Goal: Ask a question: Seek information or help from site administrators or community

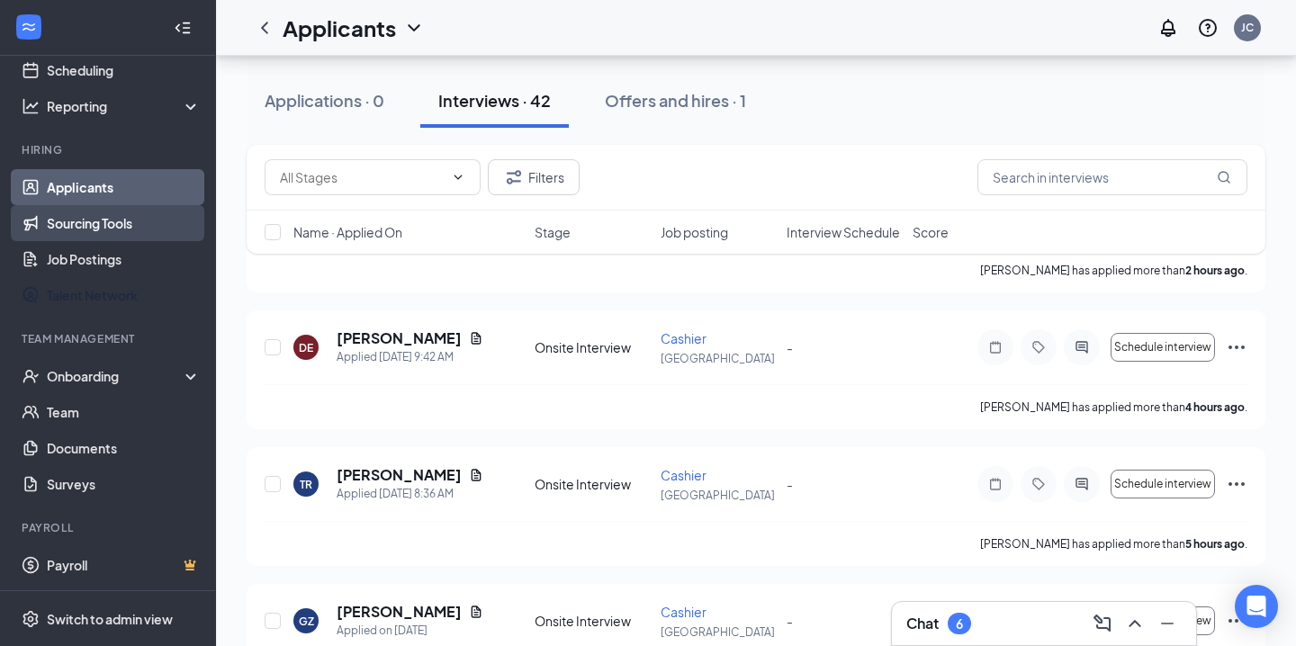
scroll to position [259, 0]
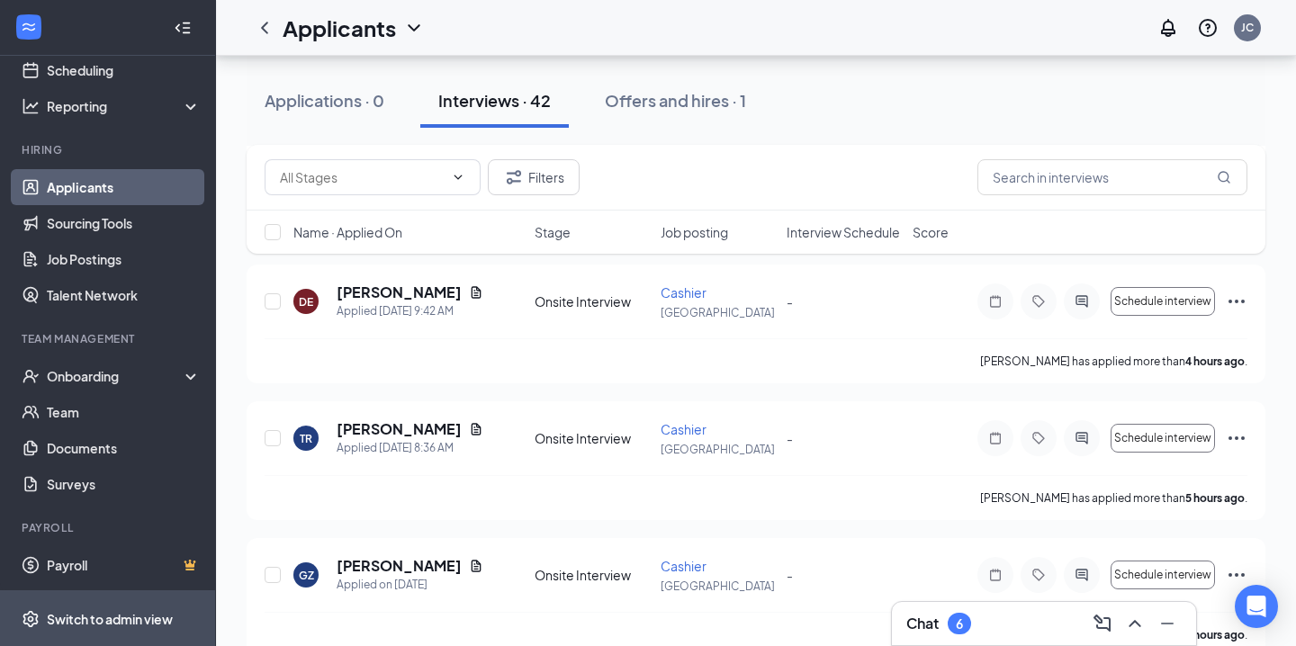
click at [145, 617] on div "Switch to admin view" at bounding box center [110, 619] width 126 height 18
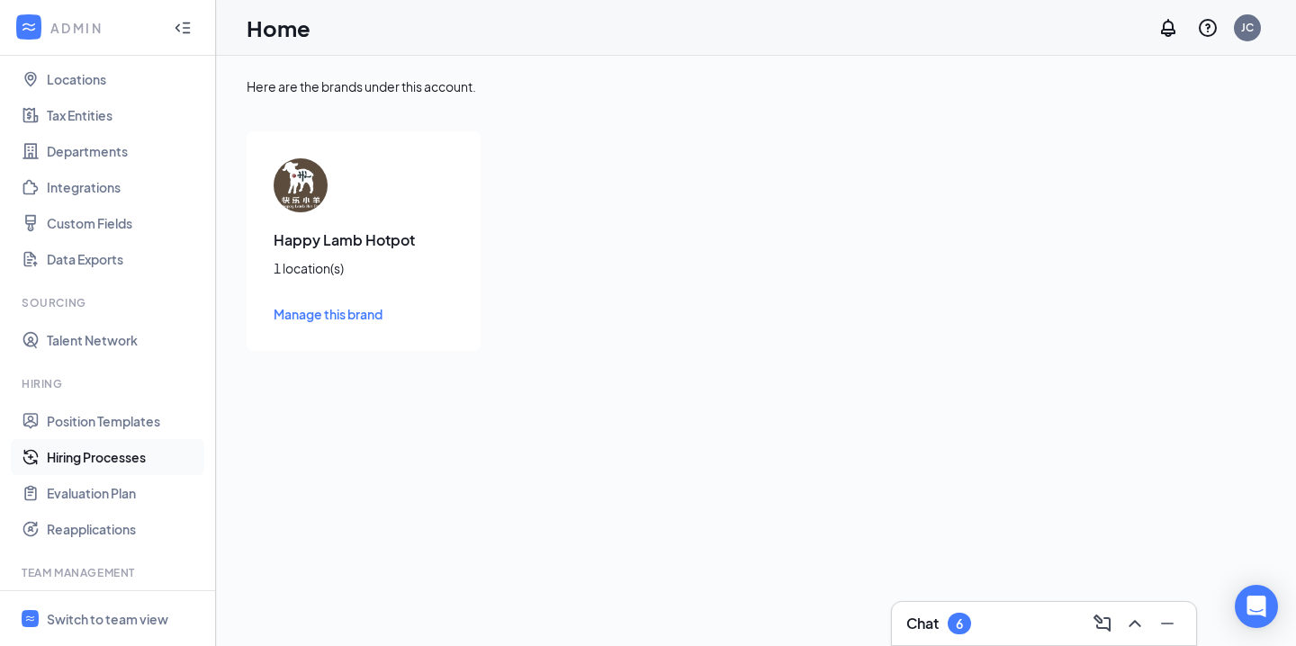
click at [131, 463] on link "Hiring Processes" at bounding box center [124, 457] width 154 height 36
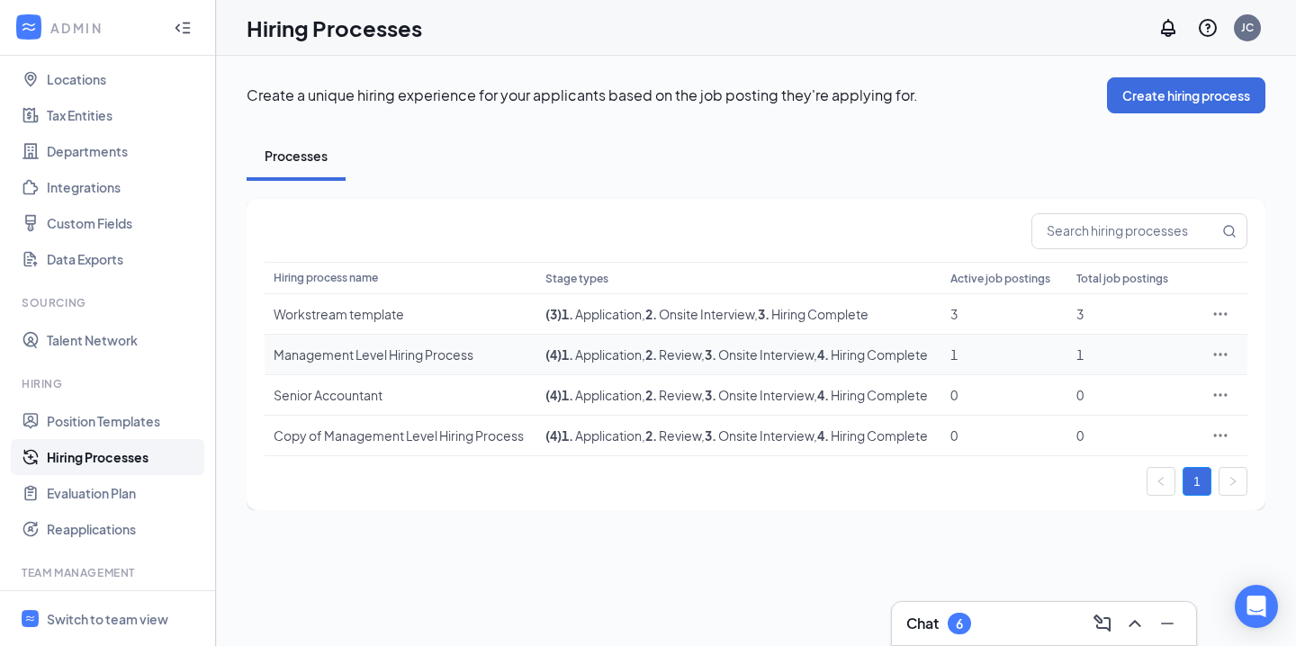
click at [1225, 364] on icon "Ellipses" at bounding box center [1221, 355] width 18 height 18
click at [1127, 403] on span "Edit" at bounding box center [1137, 401] width 155 height 20
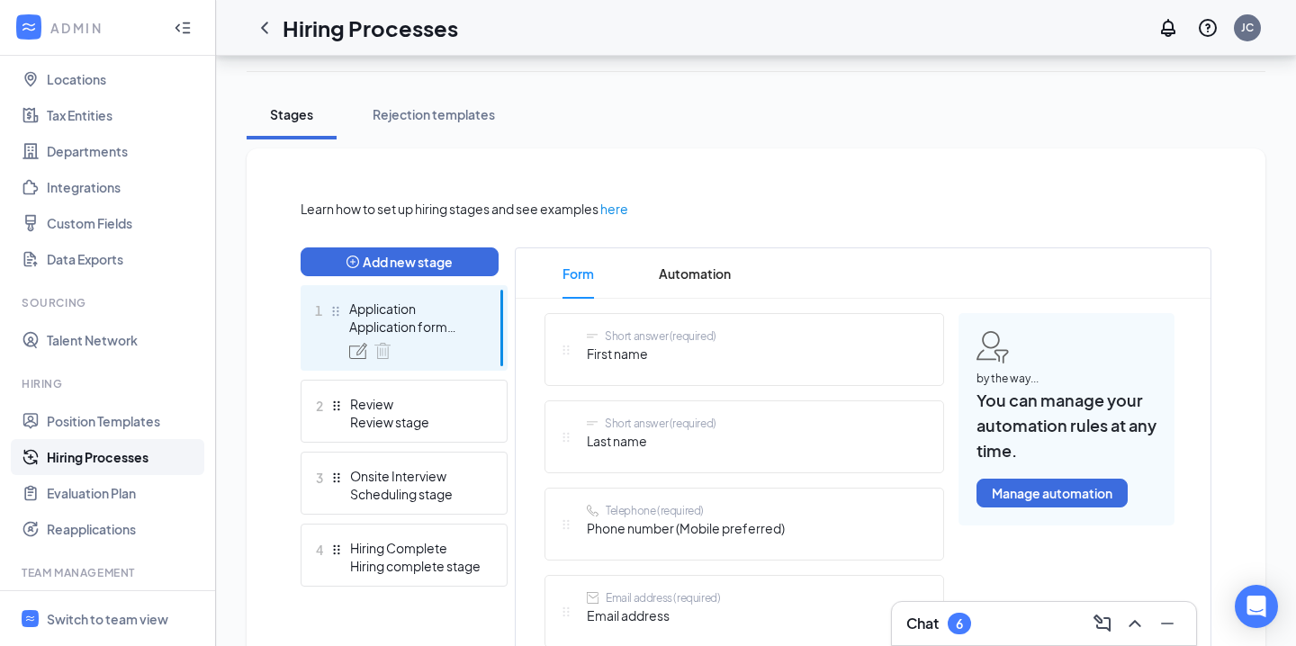
scroll to position [329, 0]
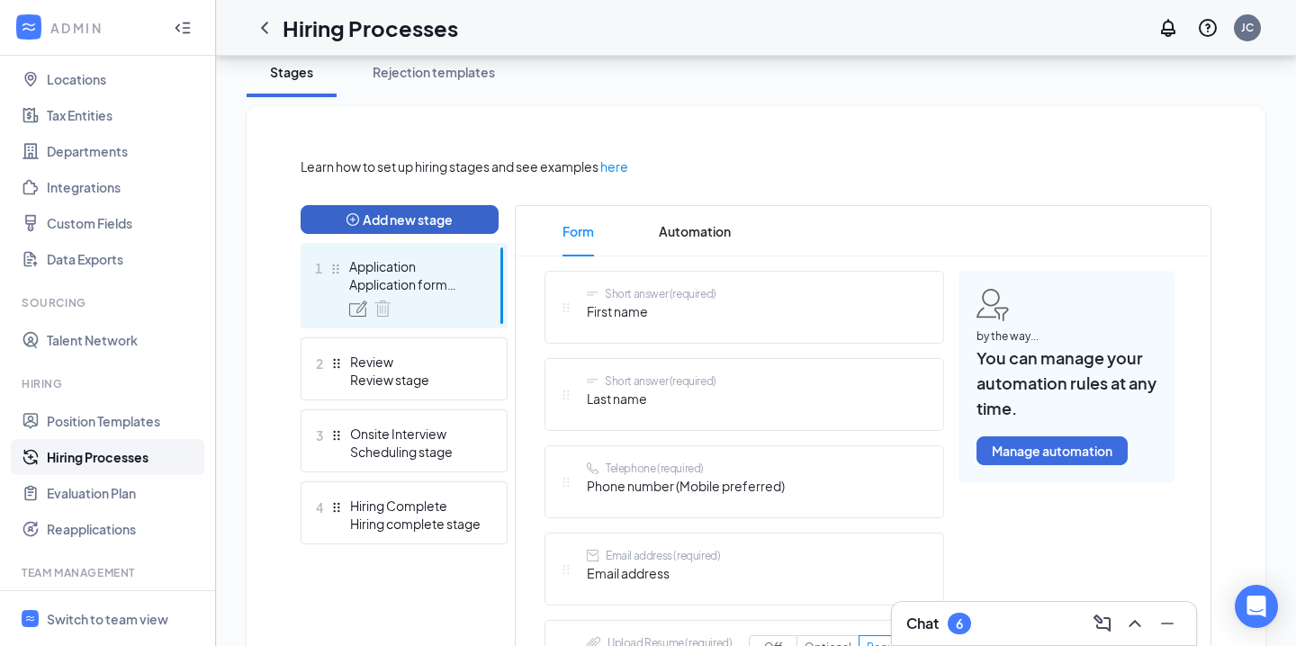
click at [430, 212] on button "Add new stage" at bounding box center [400, 219] width 198 height 29
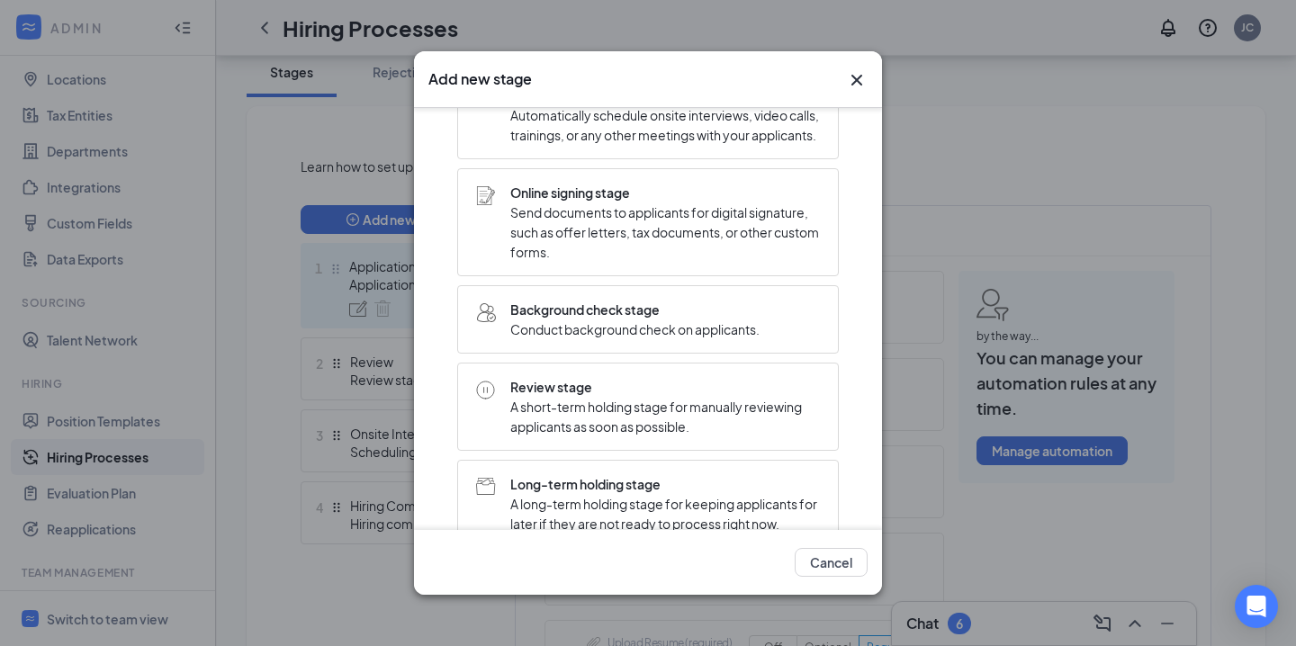
scroll to position [303, 0]
click at [690, 420] on span "A short-term holding stage for manually reviewing applicants as soon as possibl…" at bounding box center [665, 415] width 310 height 40
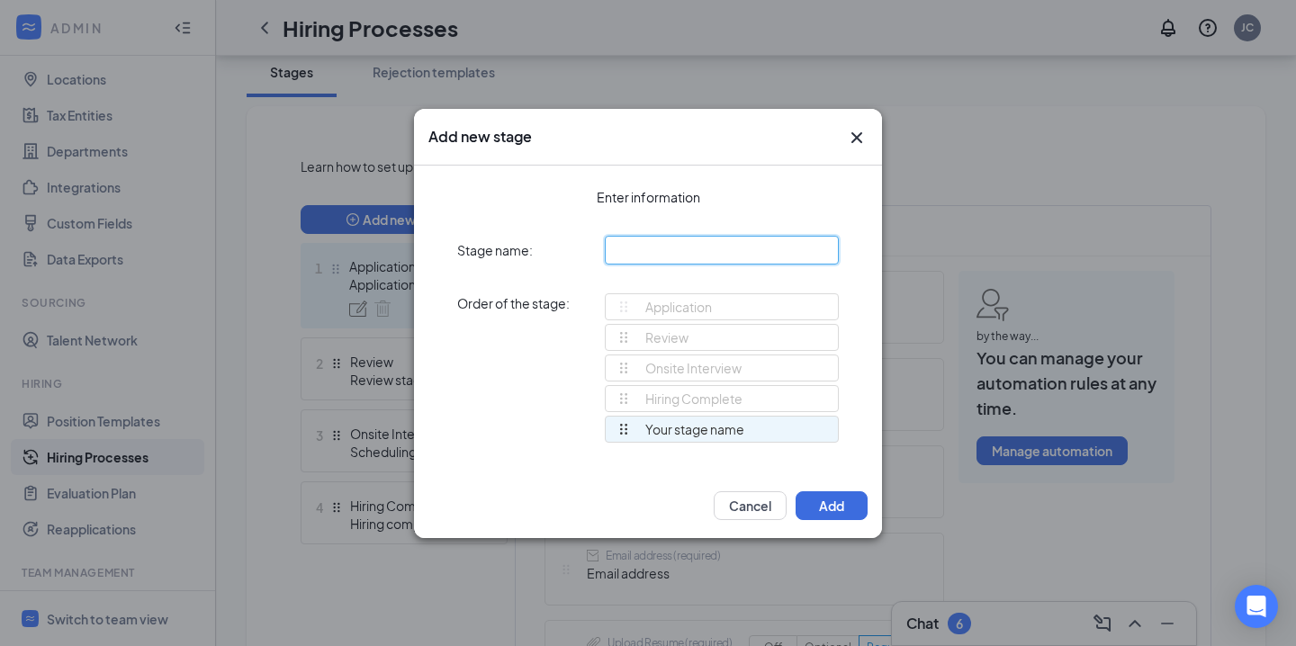
click at [644, 259] on input "text" at bounding box center [722, 250] width 234 height 29
click at [658, 244] on input "text" at bounding box center [722, 250] width 234 height 29
type input "review stage"
click at [735, 499] on button "Cancel" at bounding box center [750, 505] width 73 height 29
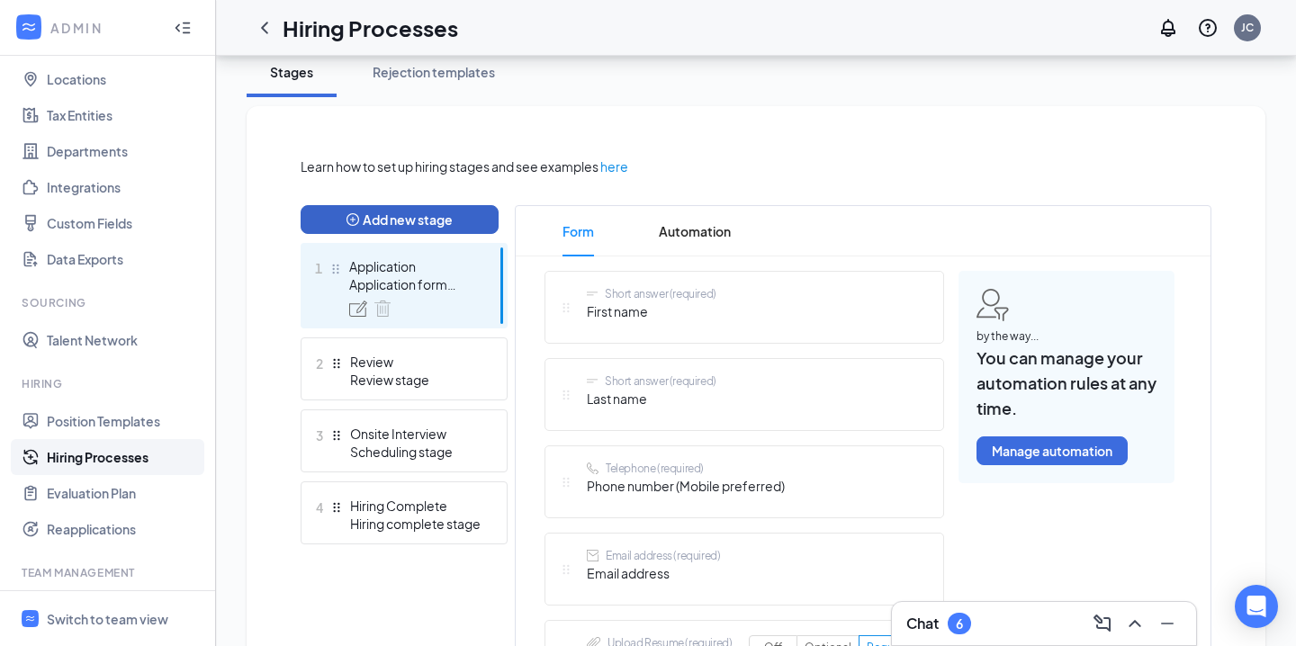
click at [416, 222] on button "Add new stage" at bounding box center [400, 219] width 198 height 29
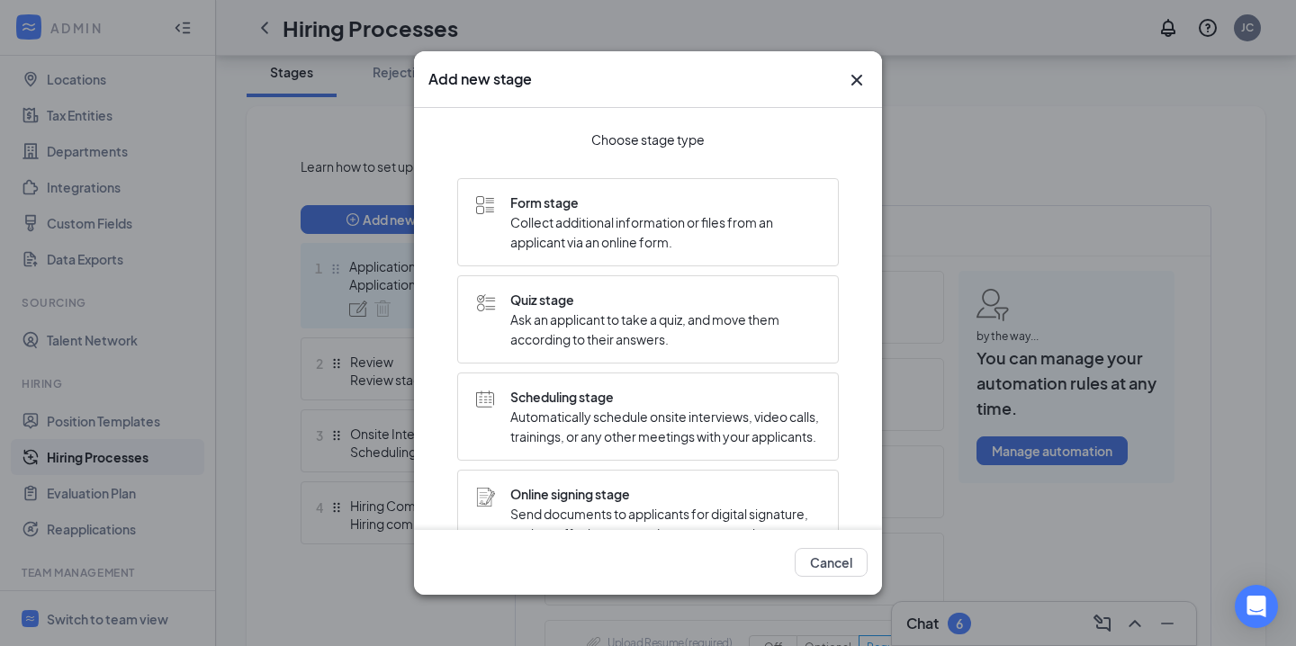
click at [265, 341] on div "Add new stage Choose stage type Form stage Collect additional information or fi…" at bounding box center [648, 323] width 1296 height 646
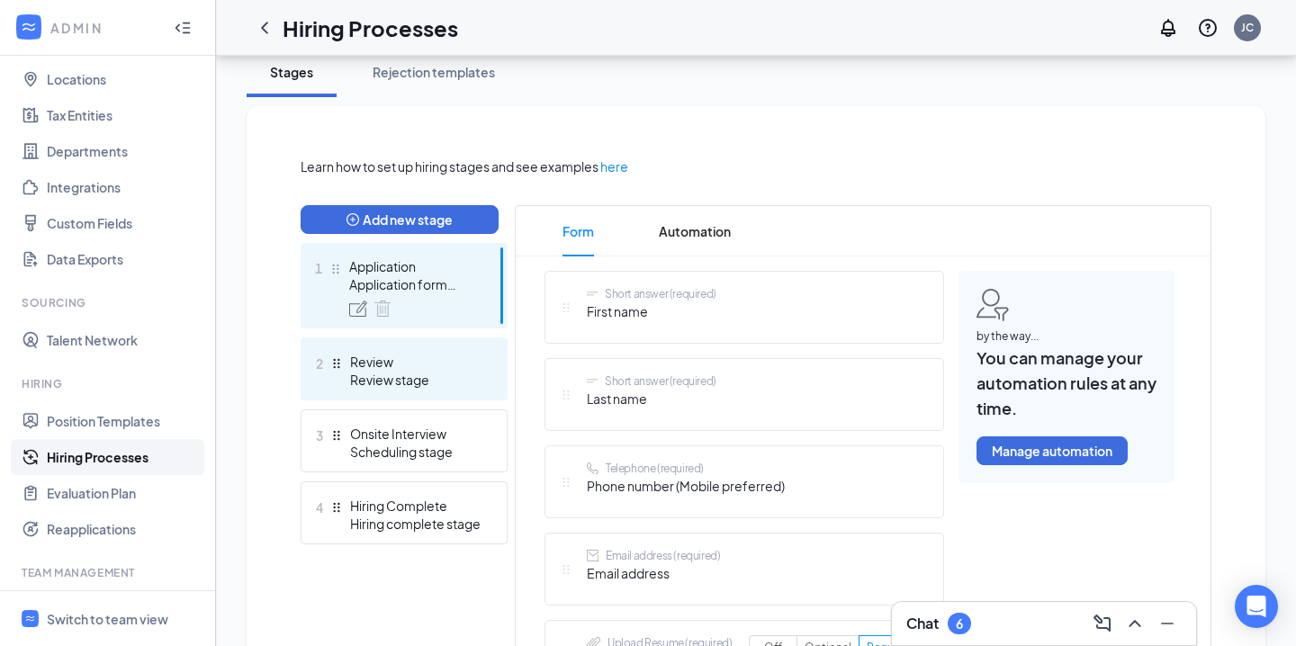
click at [401, 373] on div "Review stage" at bounding box center [415, 380] width 131 height 18
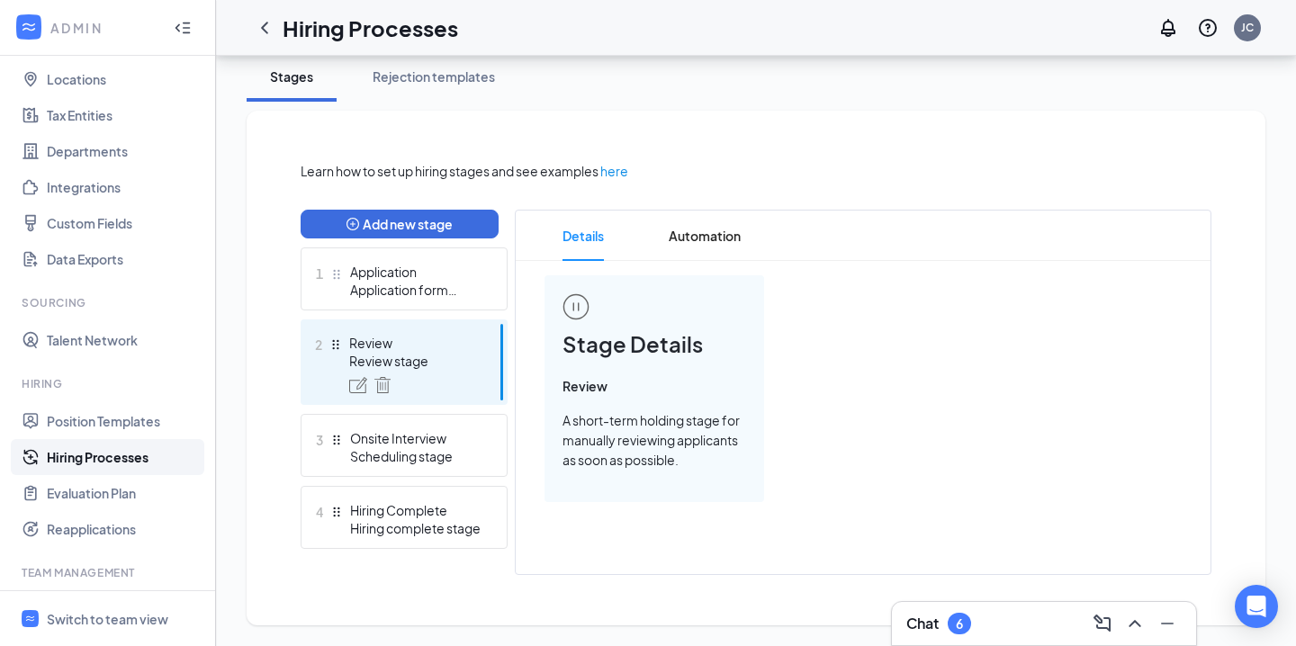
click at [612, 378] on span "Review" at bounding box center [655, 386] width 184 height 20
click at [401, 343] on div "Review" at bounding box center [414, 343] width 131 height 18
click at [408, 373] on div "Review Review stage" at bounding box center [414, 363] width 131 height 59
click at [592, 235] on span "Details" at bounding box center [583, 236] width 41 height 50
click at [684, 233] on span "Automation" at bounding box center [705, 236] width 72 height 50
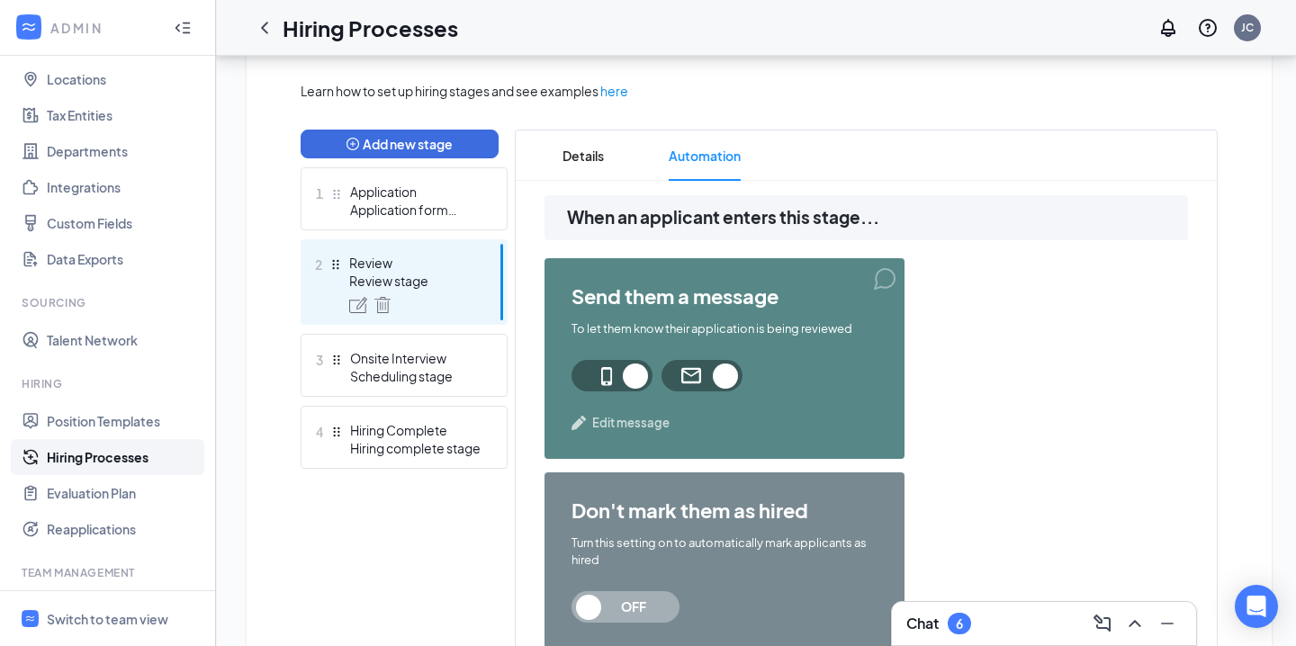
scroll to position [395, 0]
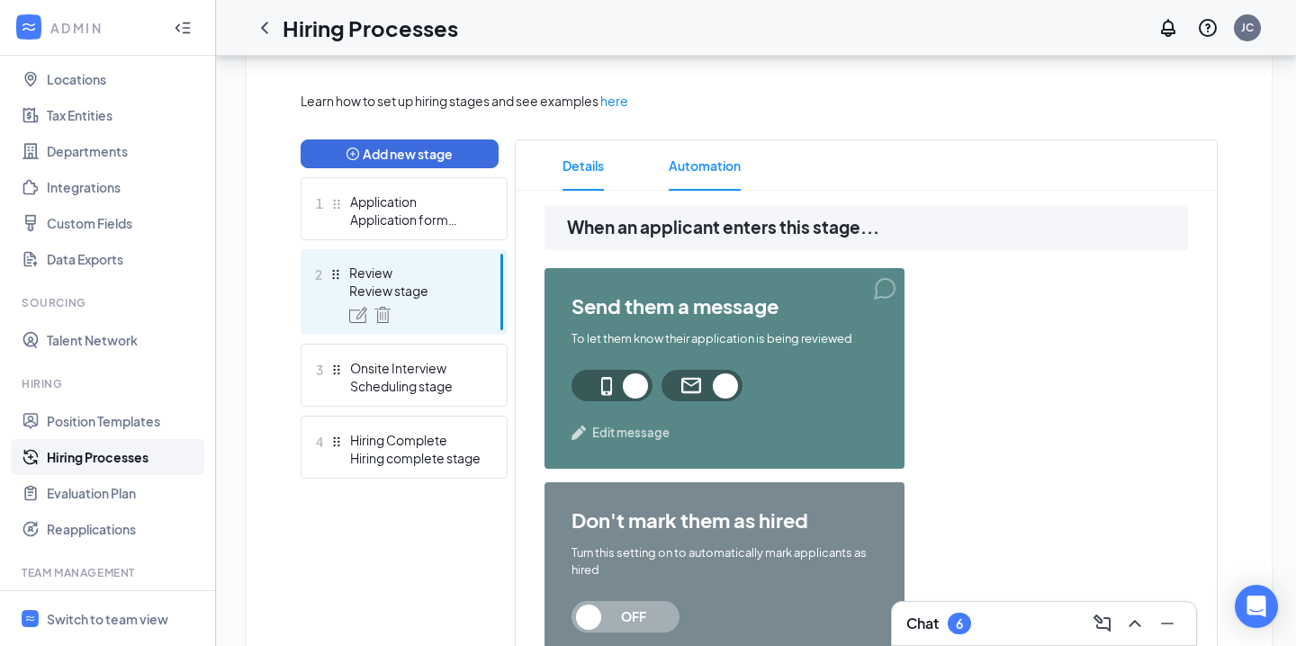
click at [580, 176] on span "Details" at bounding box center [583, 165] width 41 height 50
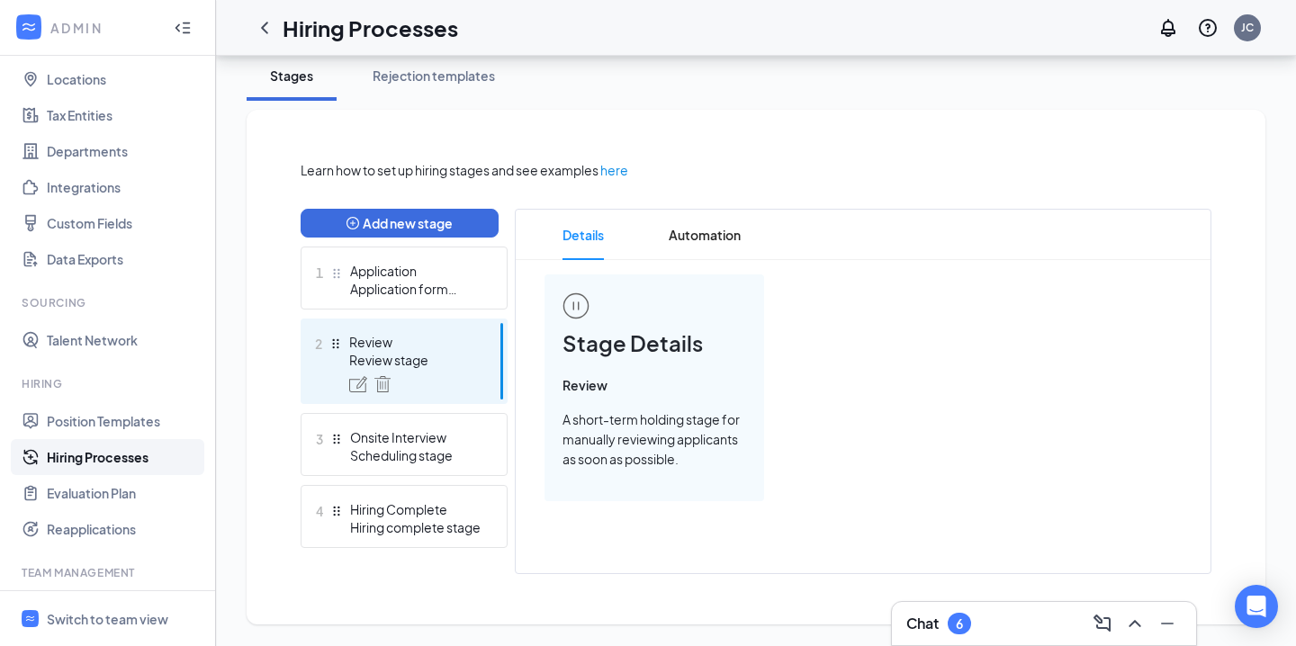
scroll to position [325, 0]
click at [1165, 626] on icon "Minimize" at bounding box center [1168, 624] width 22 height 22
click at [323, 337] on div "2 Review Review stage" at bounding box center [404, 363] width 207 height 86
click at [362, 220] on button "Add new stage" at bounding box center [400, 224] width 198 height 29
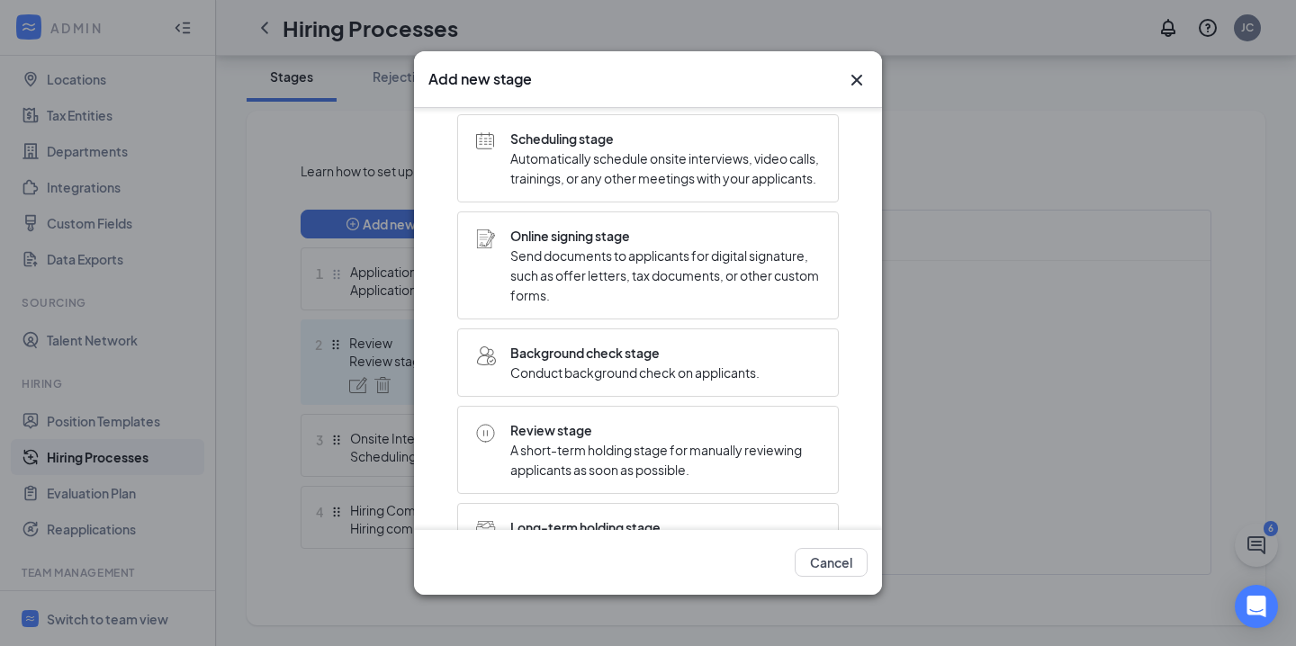
scroll to position [299, 0]
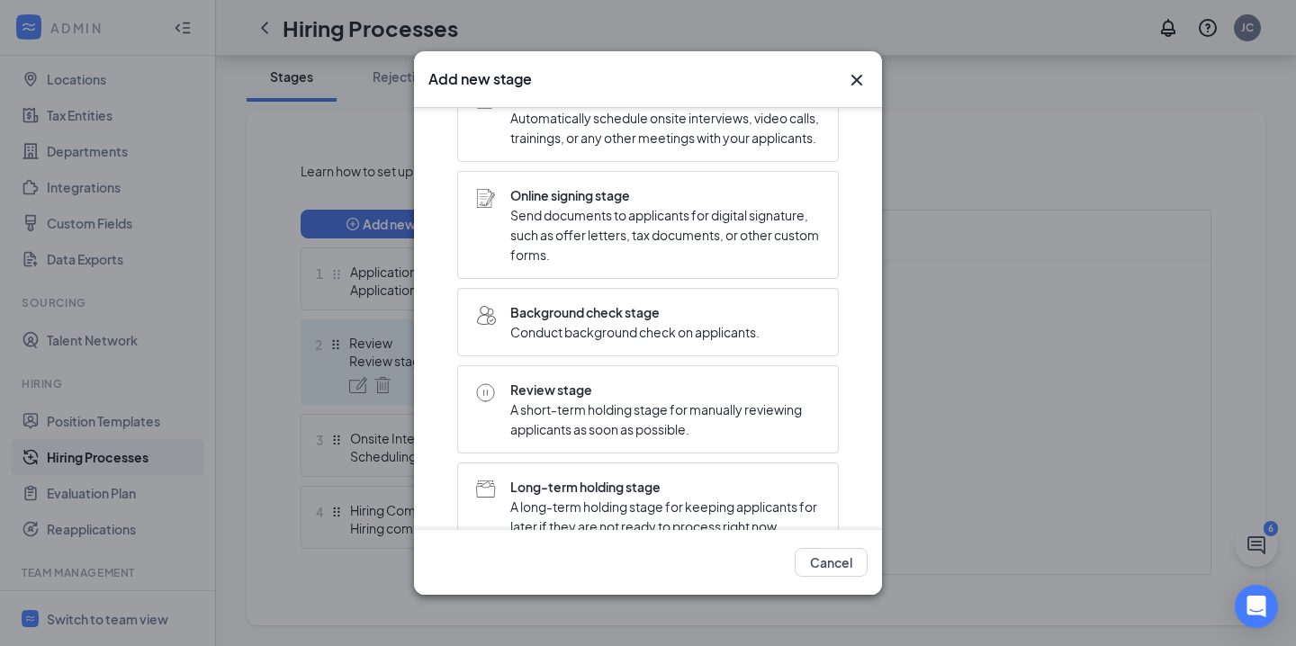
click at [578, 422] on span "A short-term holding stage for manually reviewing applicants as soon as possibl…" at bounding box center [665, 420] width 310 height 40
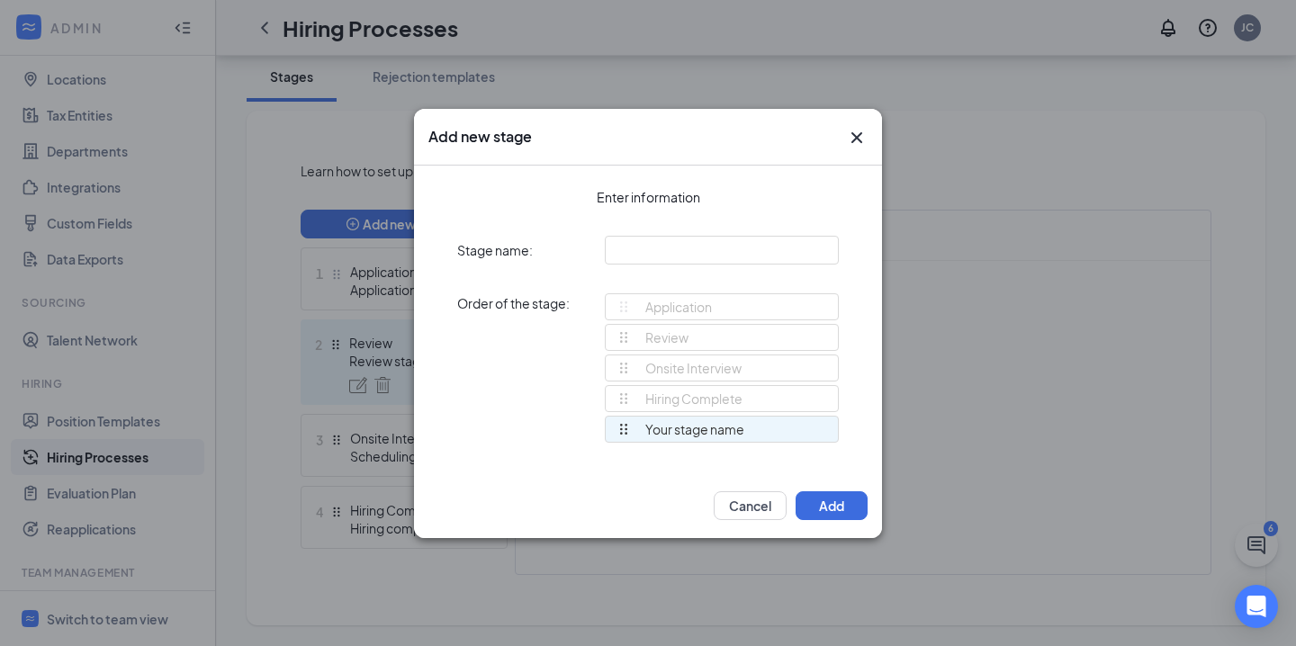
scroll to position [0, 0]
click at [835, 507] on button "Add" at bounding box center [832, 505] width 72 height 29
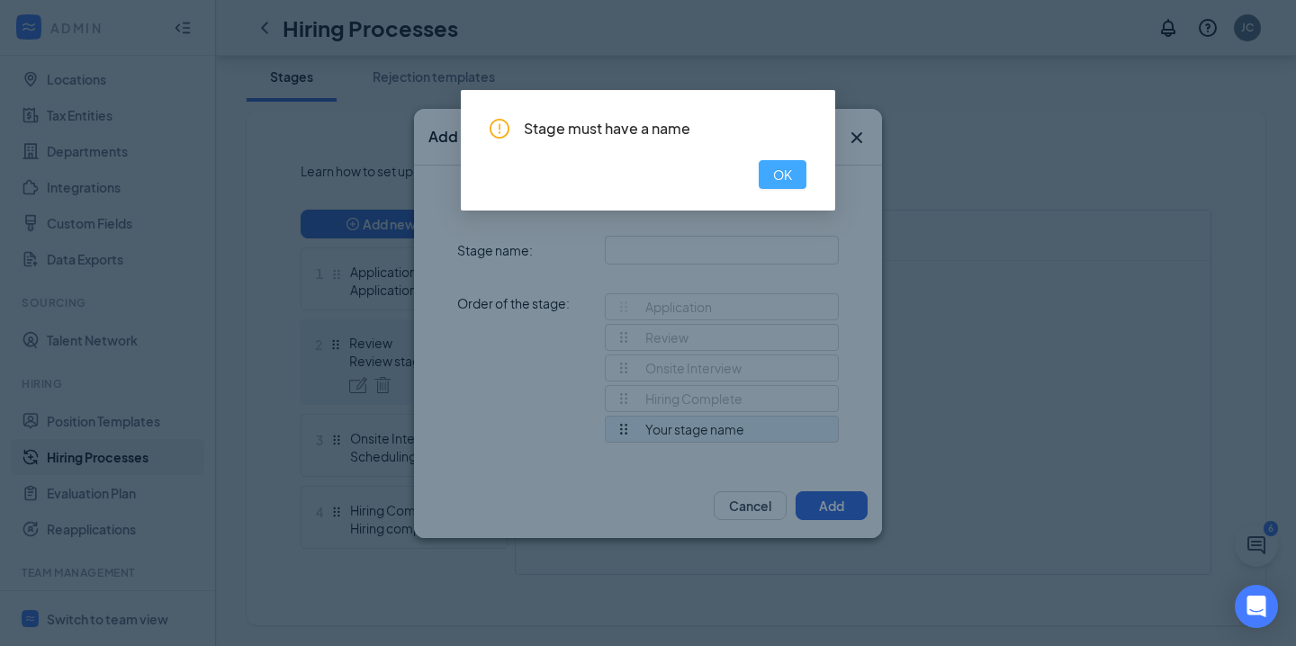
click at [777, 175] on span "OK" at bounding box center [782, 175] width 19 height 20
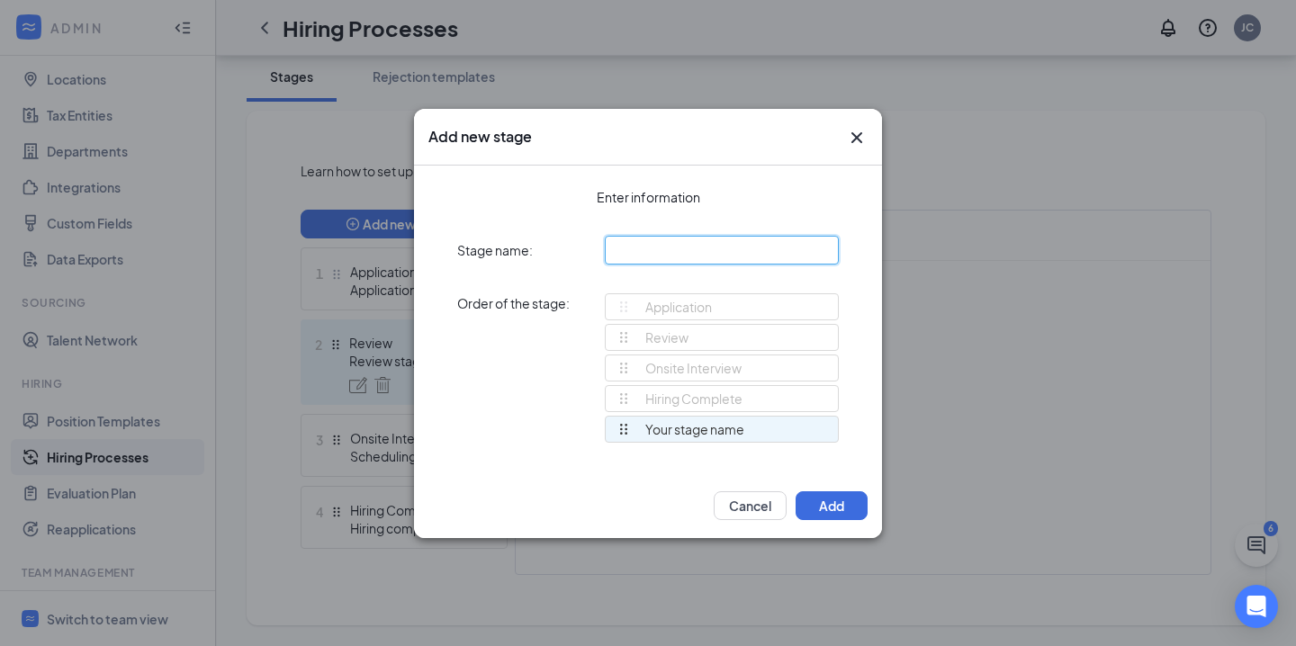
click at [645, 250] on input "text" at bounding box center [722, 250] width 234 height 29
click at [686, 251] on input "text" at bounding box center [722, 250] width 234 height 29
type input "review stage"
click at [846, 512] on button "Add" at bounding box center [832, 505] width 72 height 29
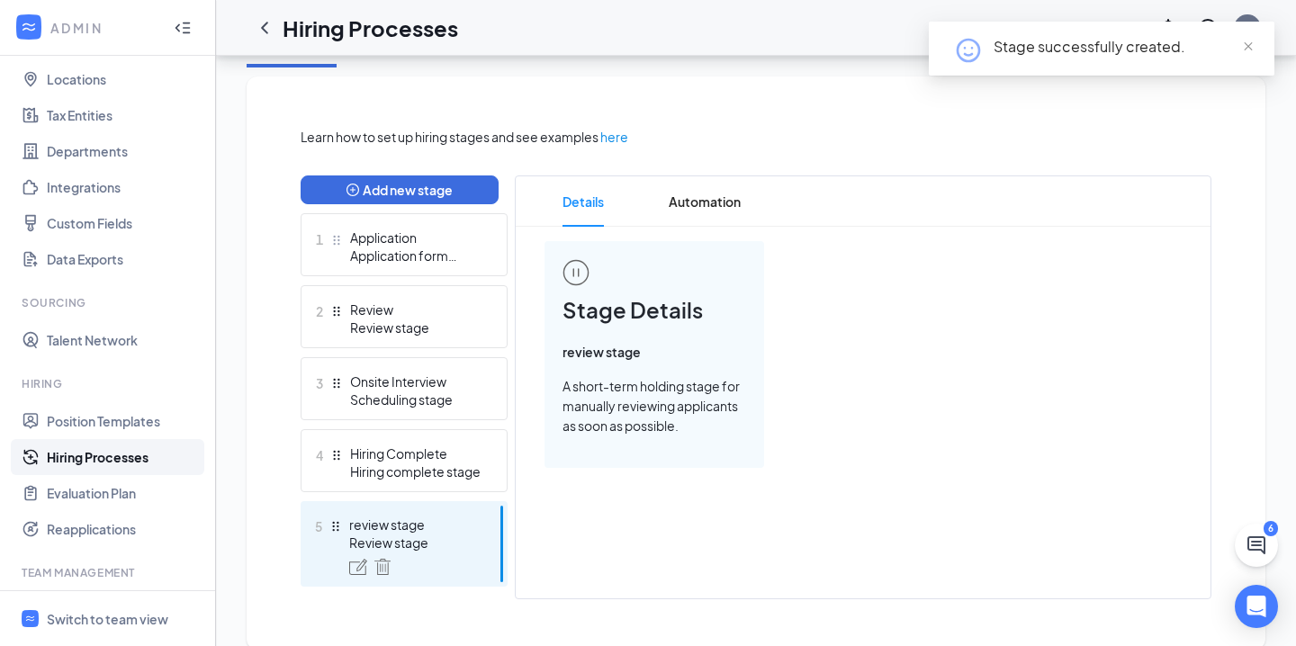
scroll to position [384, 0]
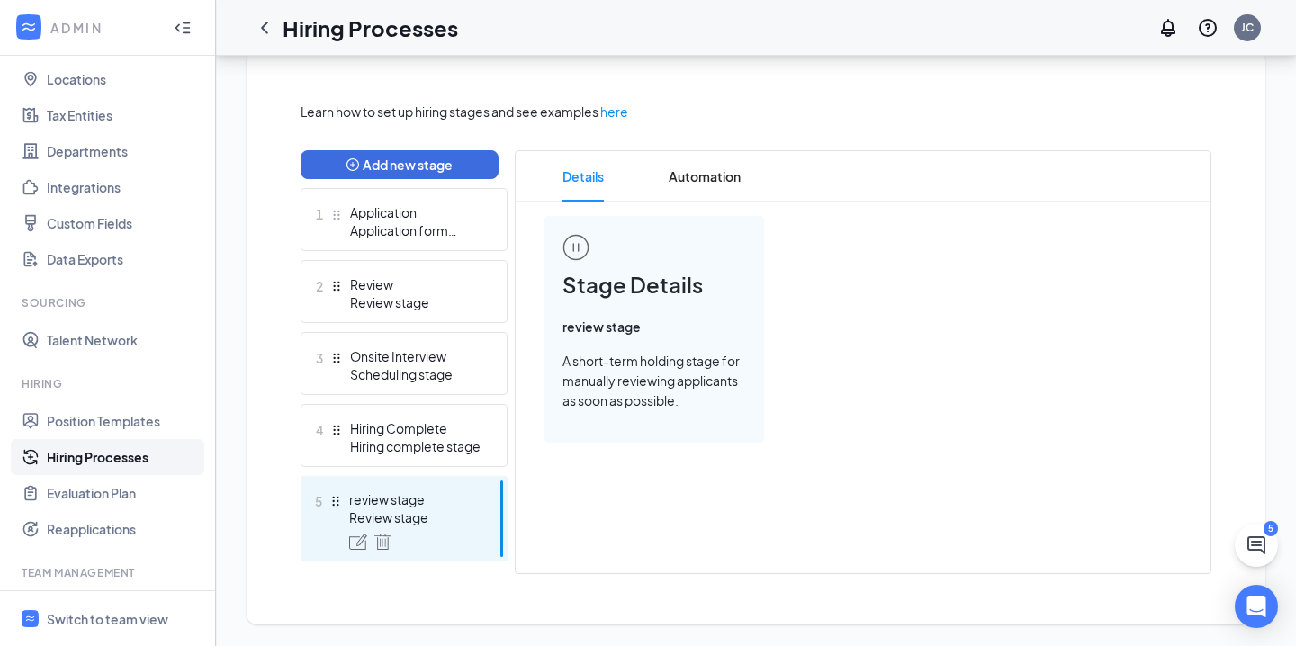
drag, startPoint x: 421, startPoint y: 513, endPoint x: 428, endPoint y: 545, distance: 33.0
click at [428, 545] on div "review stage Review stage" at bounding box center [414, 520] width 131 height 59
click at [390, 545] on img at bounding box center [382, 542] width 16 height 16
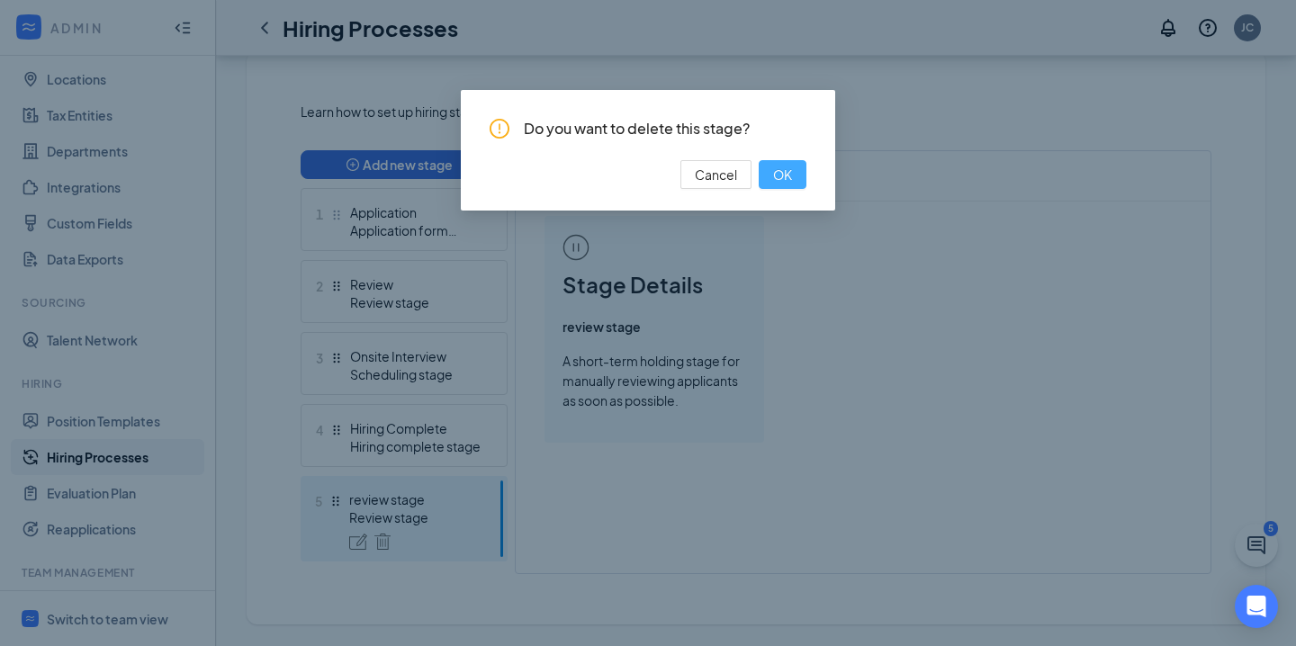
click at [771, 185] on button "OK" at bounding box center [783, 174] width 48 height 29
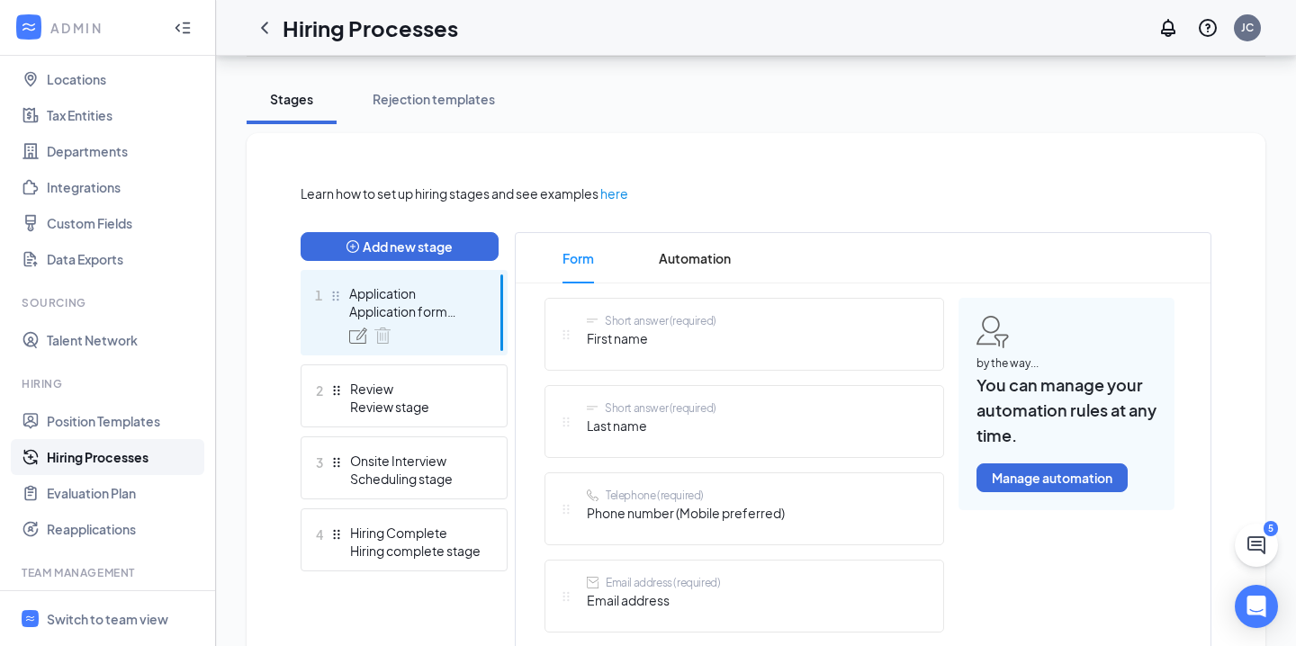
scroll to position [433, 0]
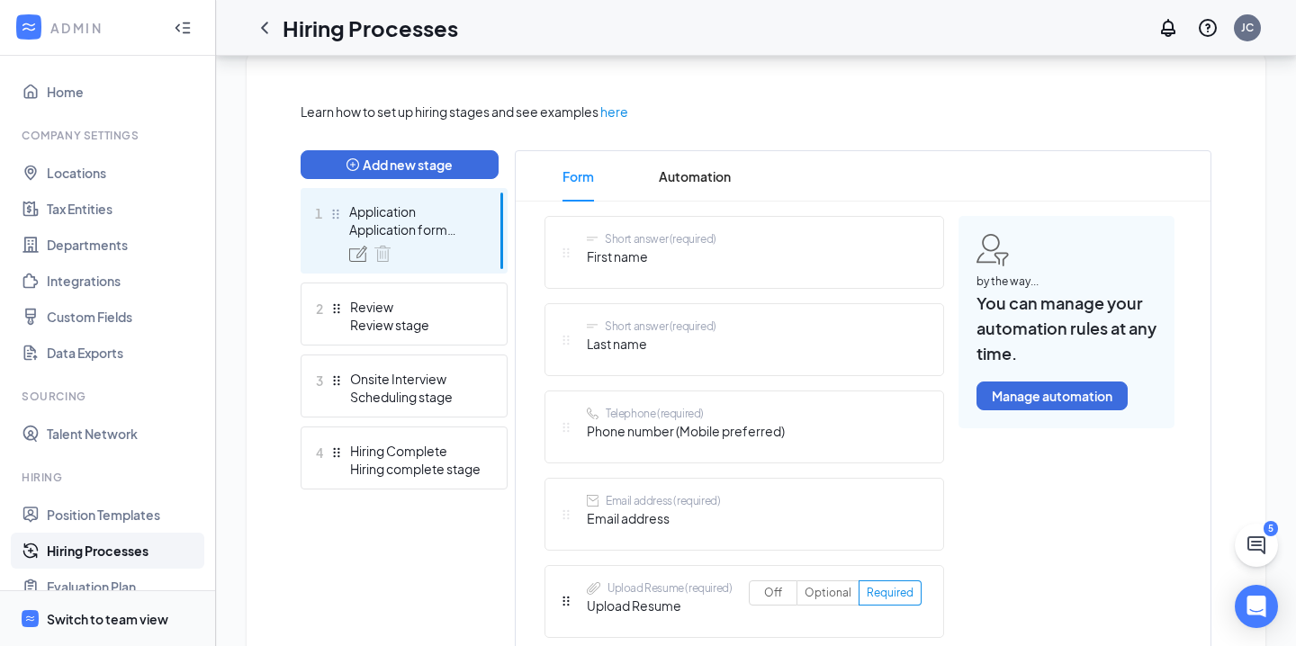
click at [119, 617] on div "Switch to team view" at bounding box center [108, 619] width 122 height 18
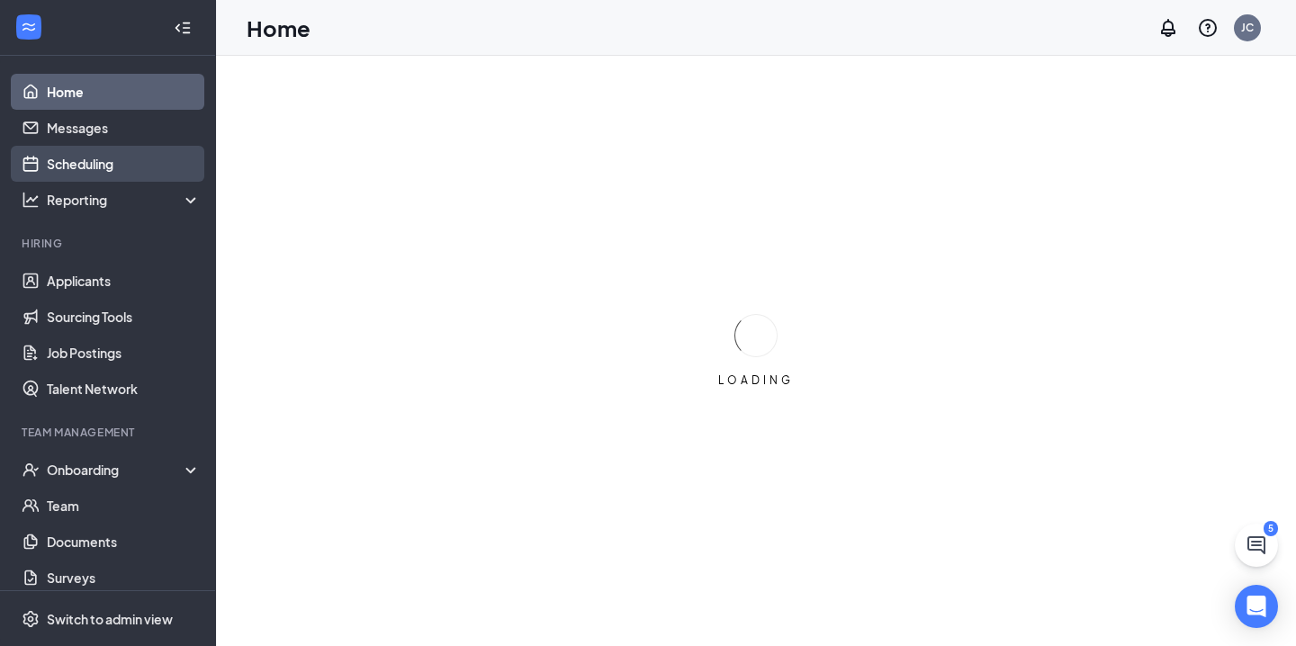
click at [136, 166] on link "Scheduling" at bounding box center [124, 164] width 154 height 36
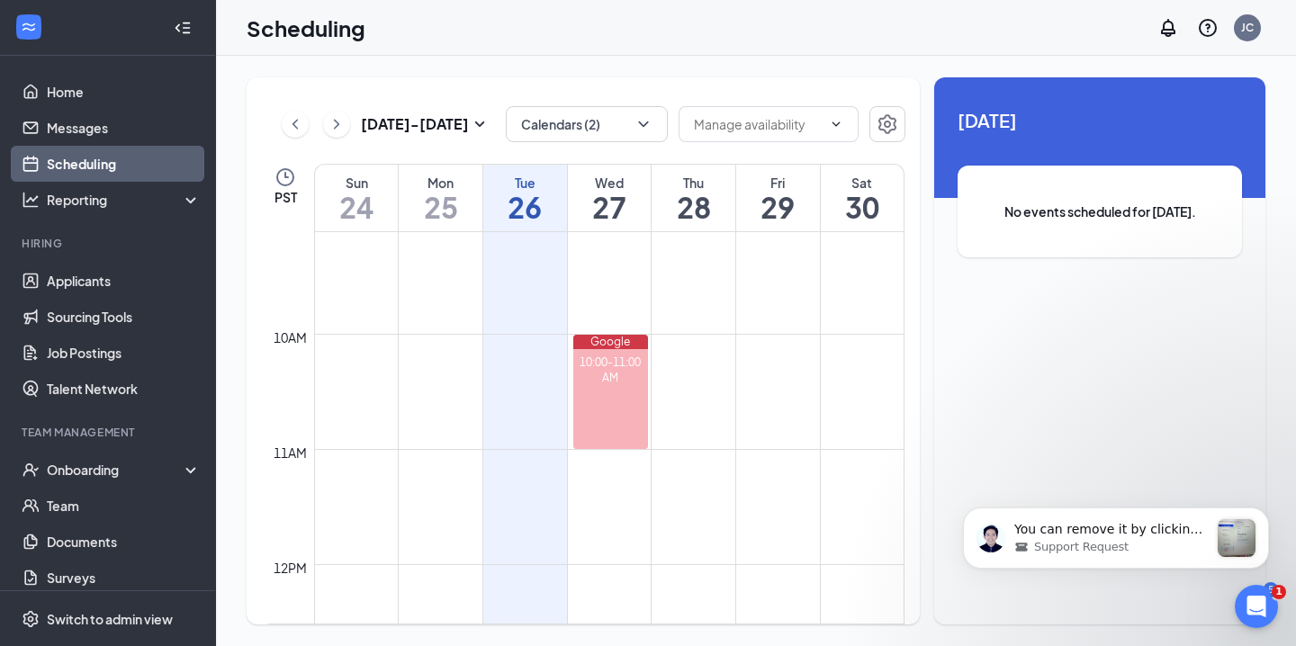
scroll to position [1073, 0]
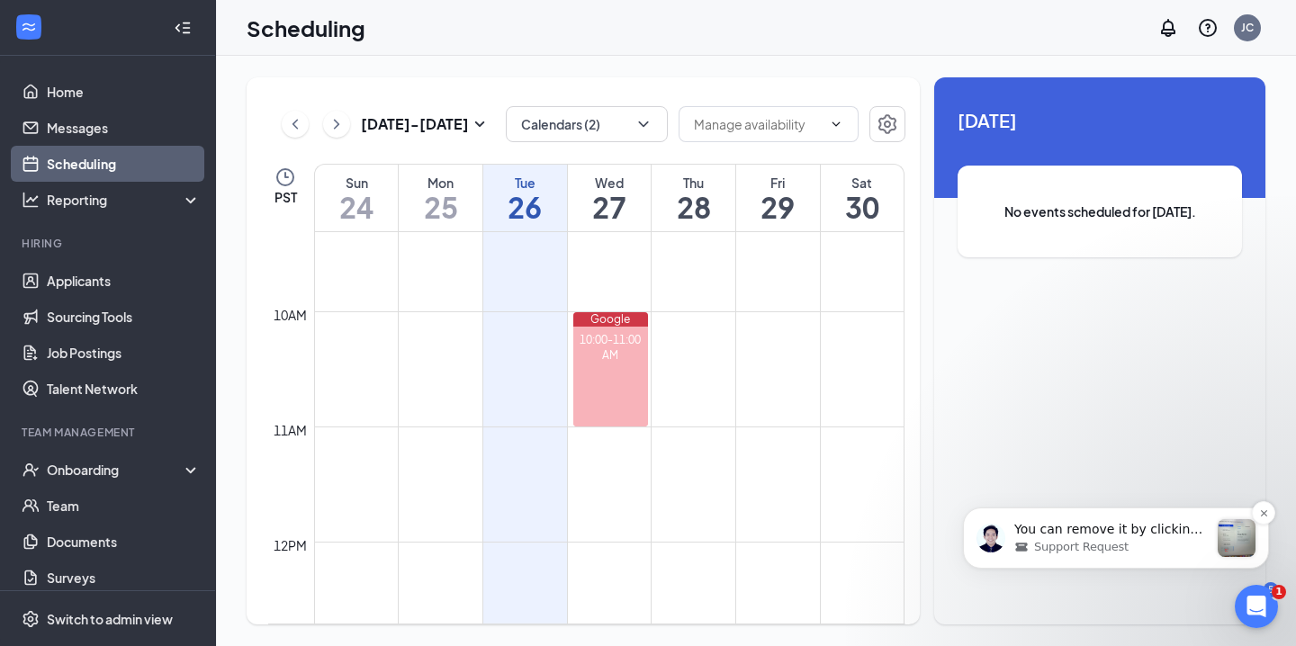
click at [1182, 536] on p "You can remove it by clicking the 'Delete' button. Since the Review stage is pl…" at bounding box center [1111, 530] width 194 height 18
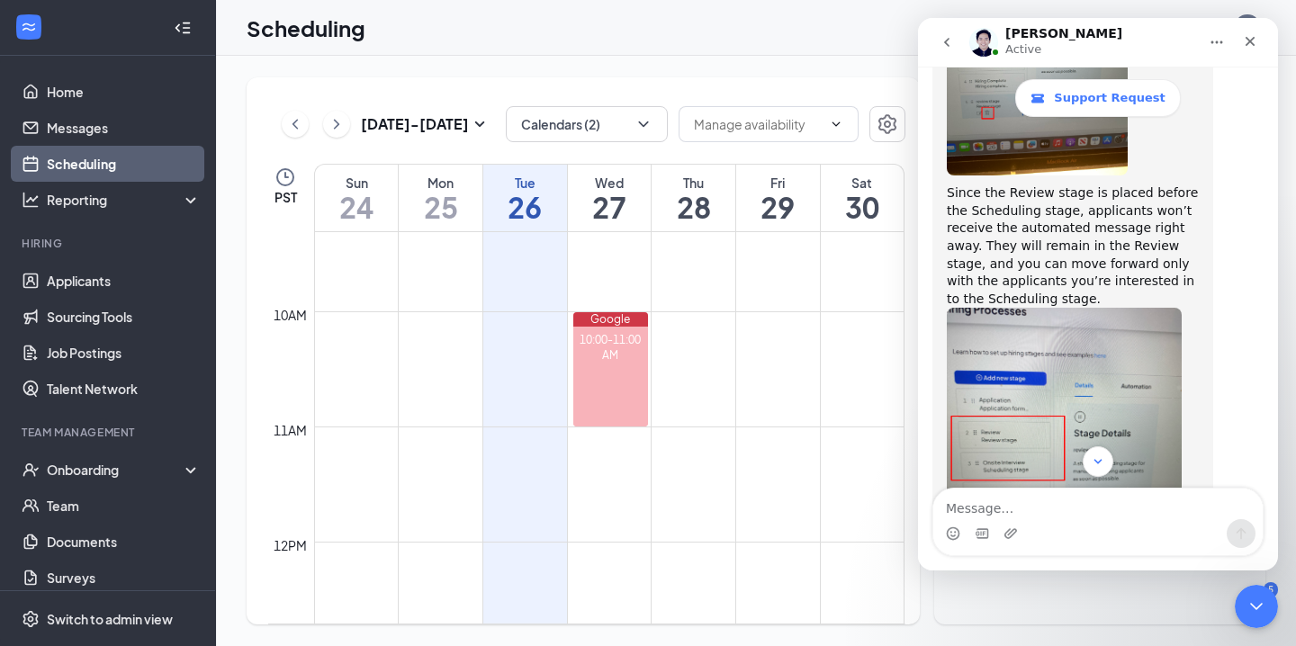
scroll to position [3278, 0]
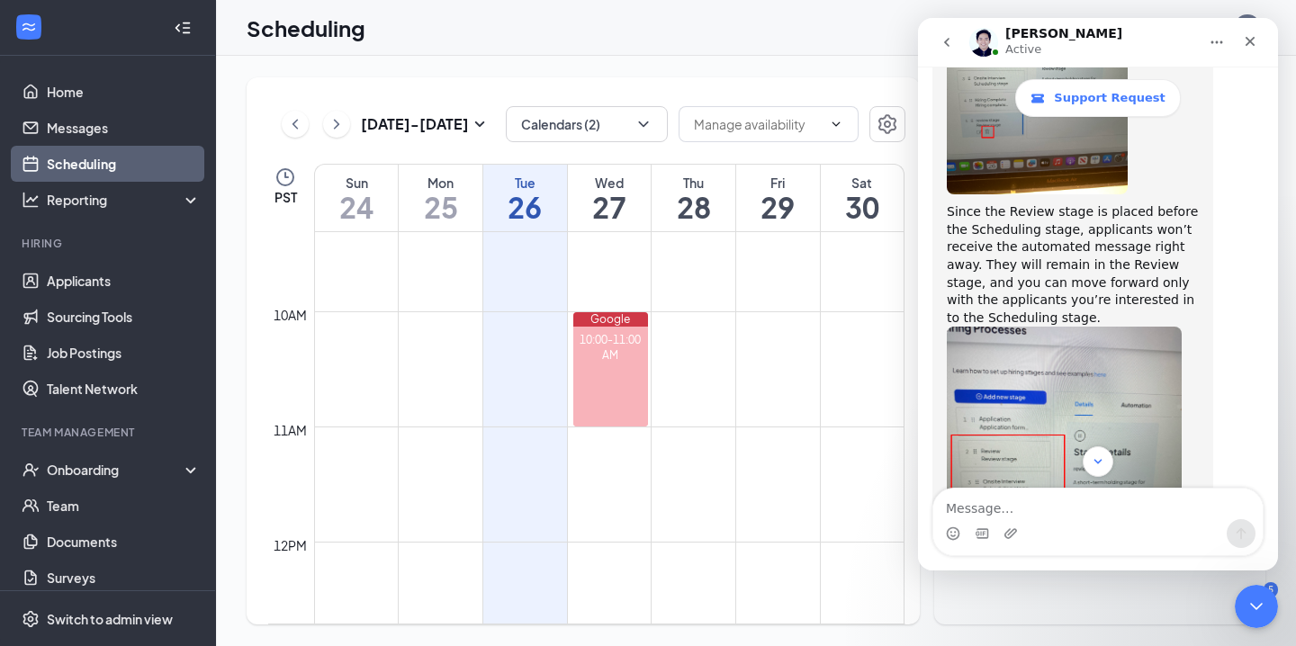
click at [1086, 194] on img "Louise says…" at bounding box center [1037, 73] width 181 height 241
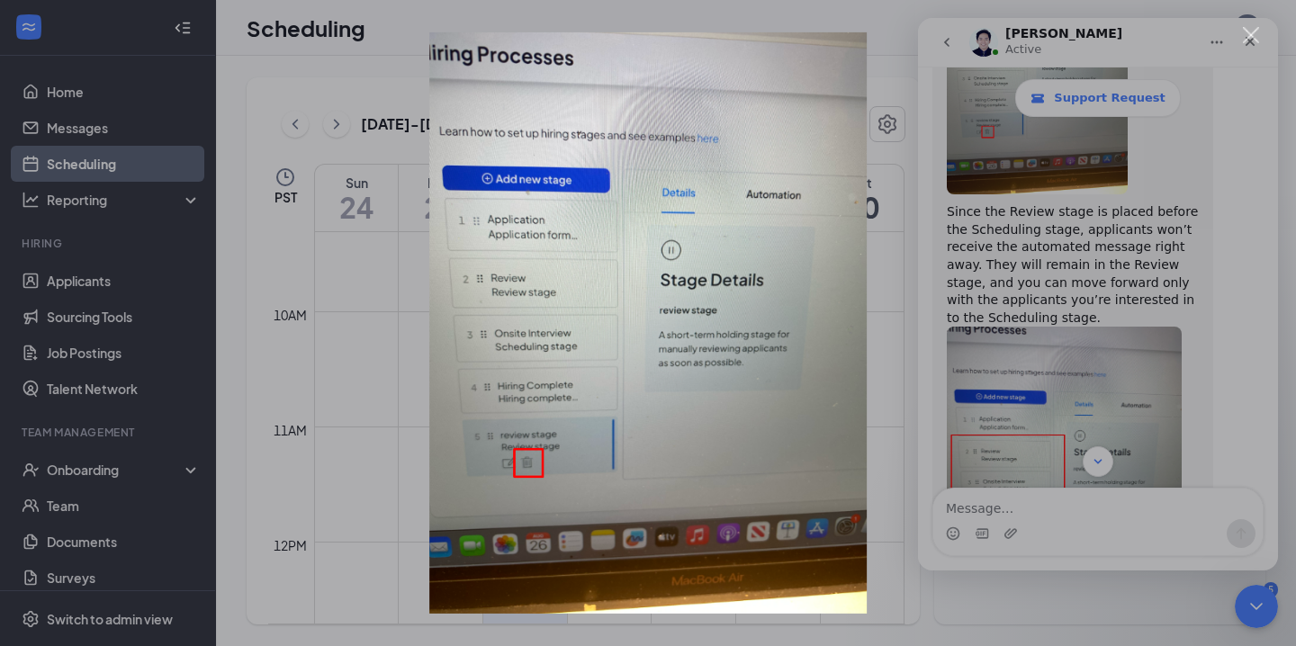
click at [1104, 465] on div "Intercom messenger" at bounding box center [648, 323] width 1296 height 646
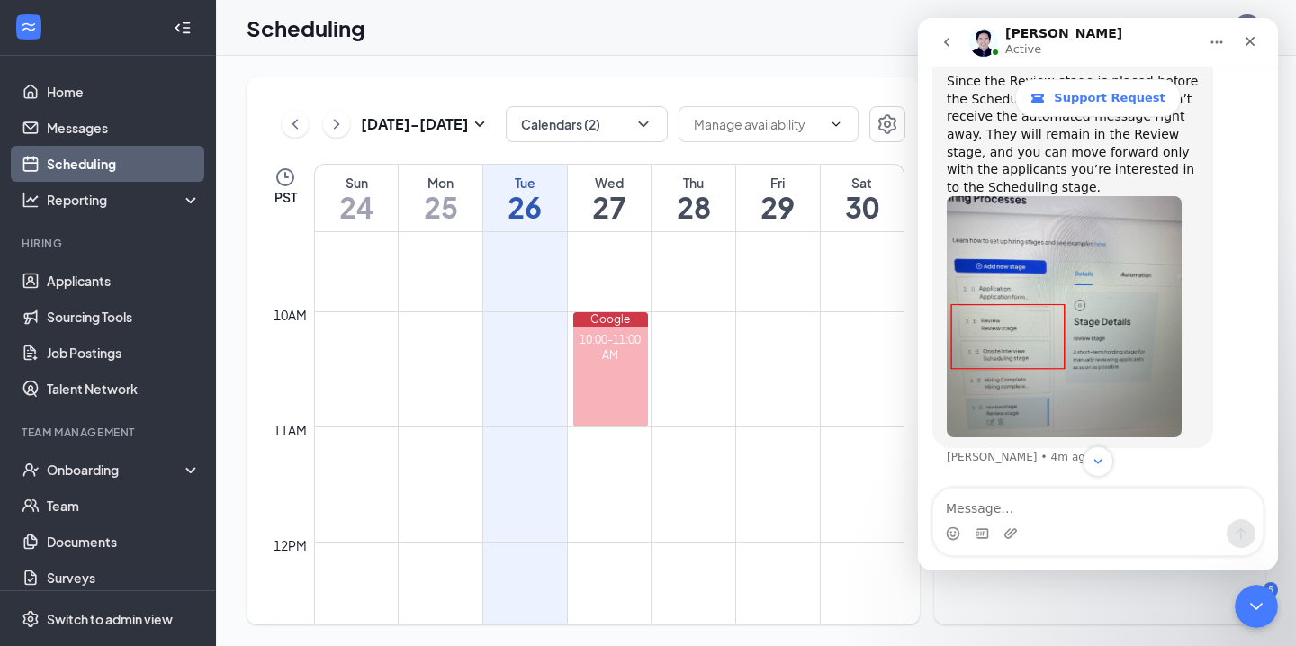
scroll to position [3514, 0]
click at [1034, 387] on img "Louise says…" at bounding box center [1064, 316] width 235 height 241
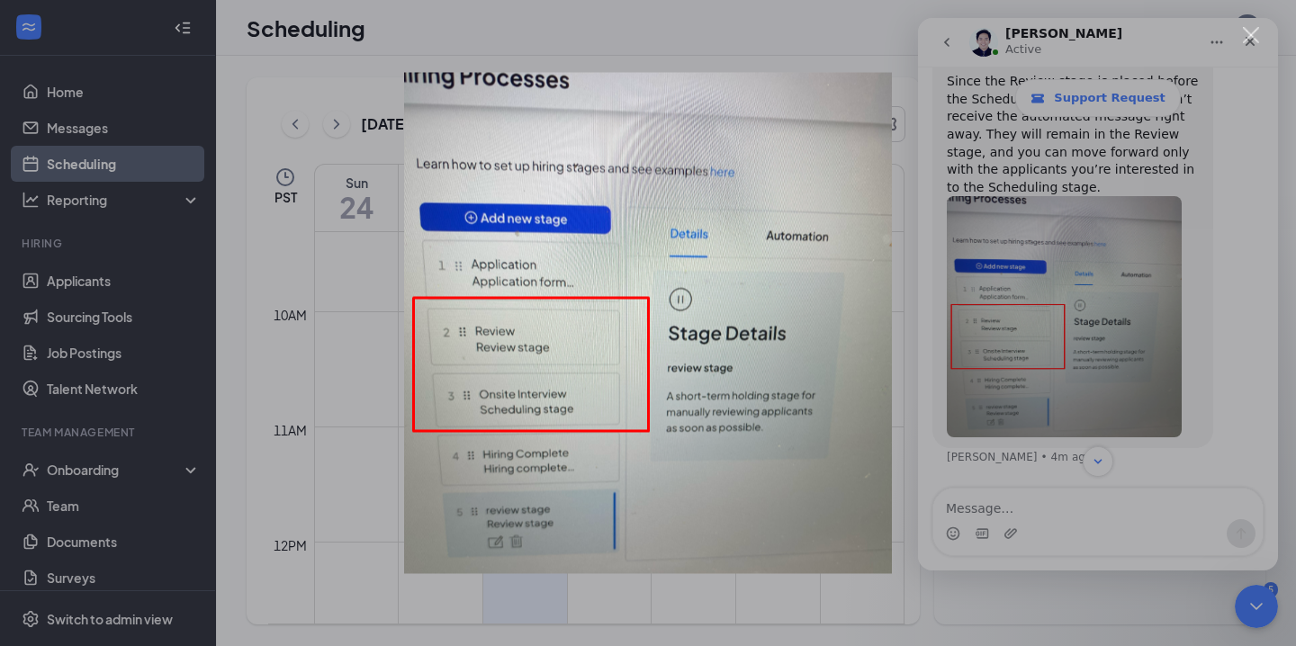
click at [1100, 212] on div "Intercom messenger" at bounding box center [648, 323] width 1296 height 646
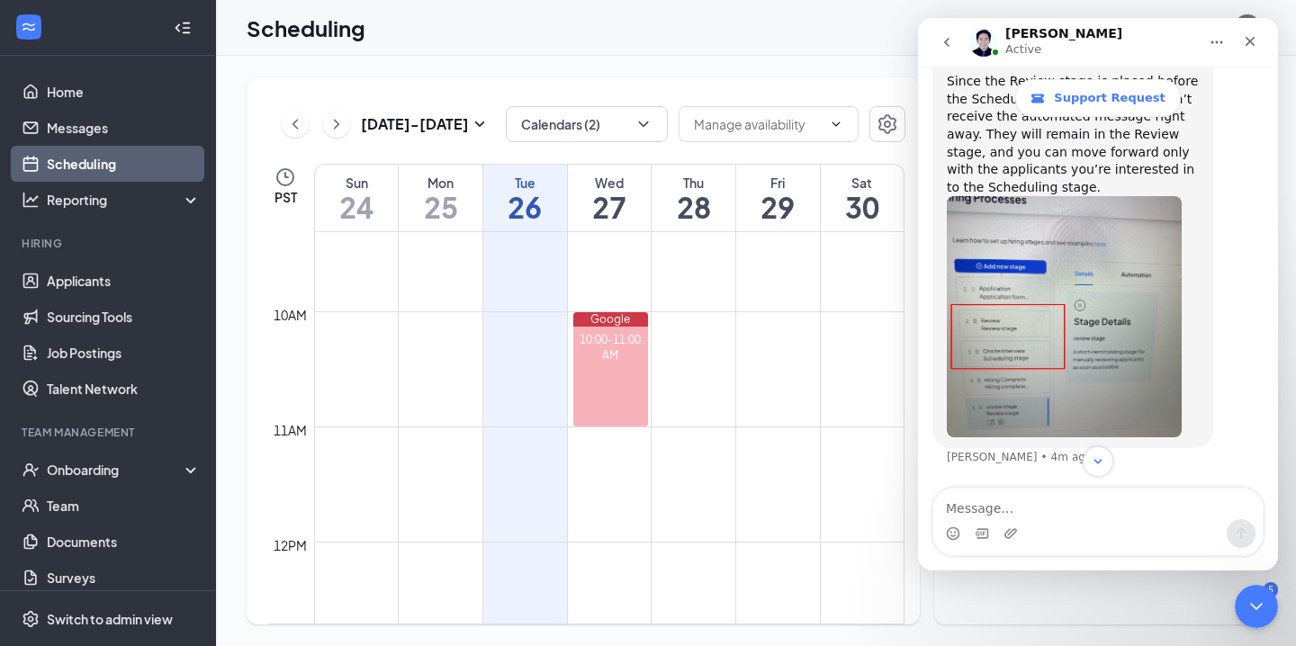
scroll to position [3562, 0]
click at [1043, 504] on textarea "Message…" at bounding box center [1097, 504] width 329 height 31
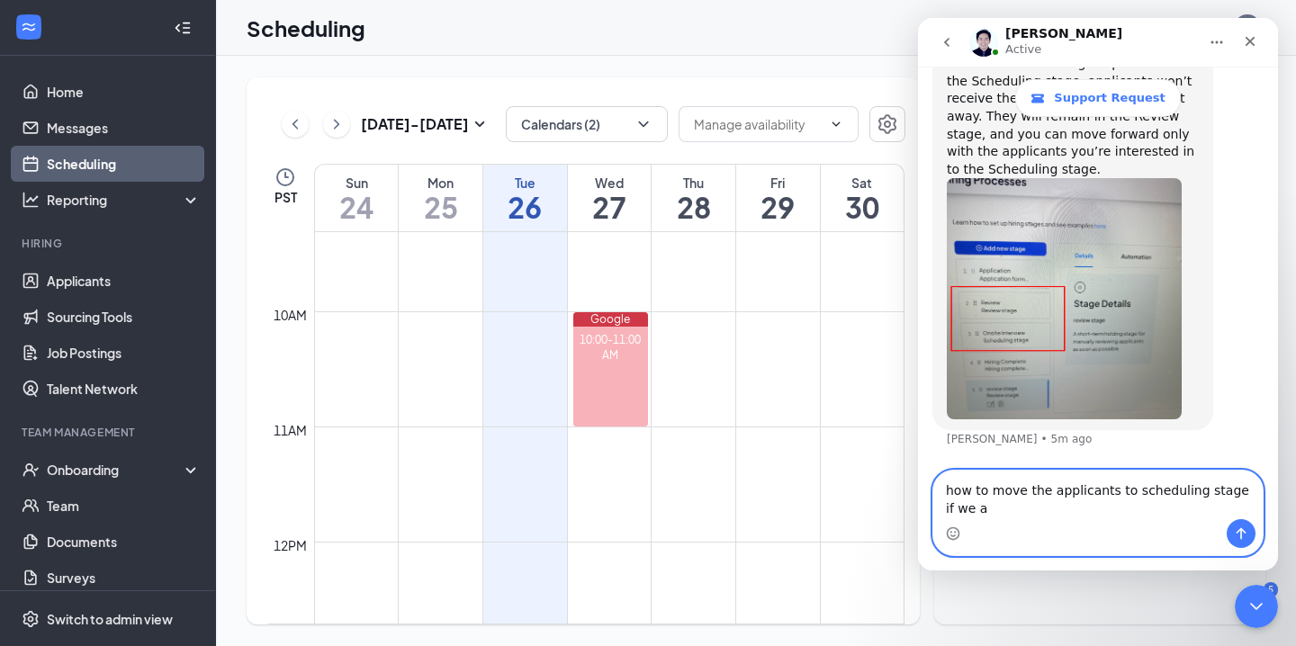
scroll to position [3580, 0]
type textarea "how to move the applicants to scheduling stage if we are interested in this app…"
click at [1248, 527] on icon "Send a message…" at bounding box center [1241, 534] width 14 height 14
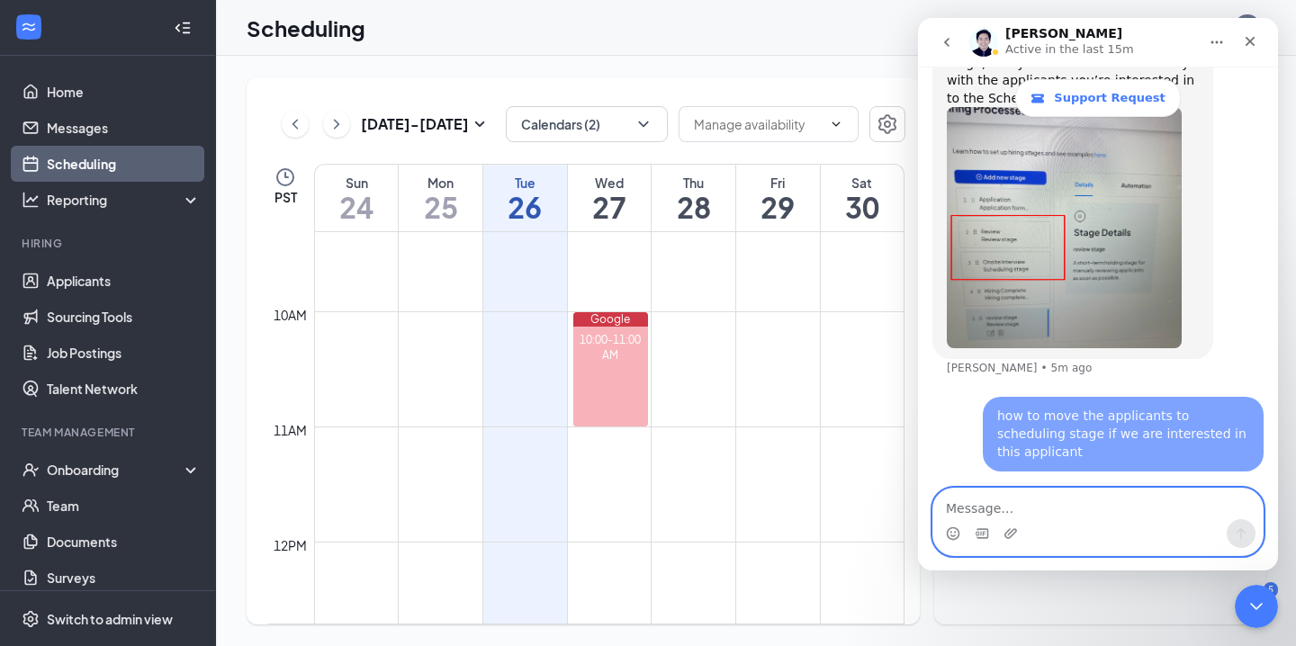
scroll to position [3604, 0]
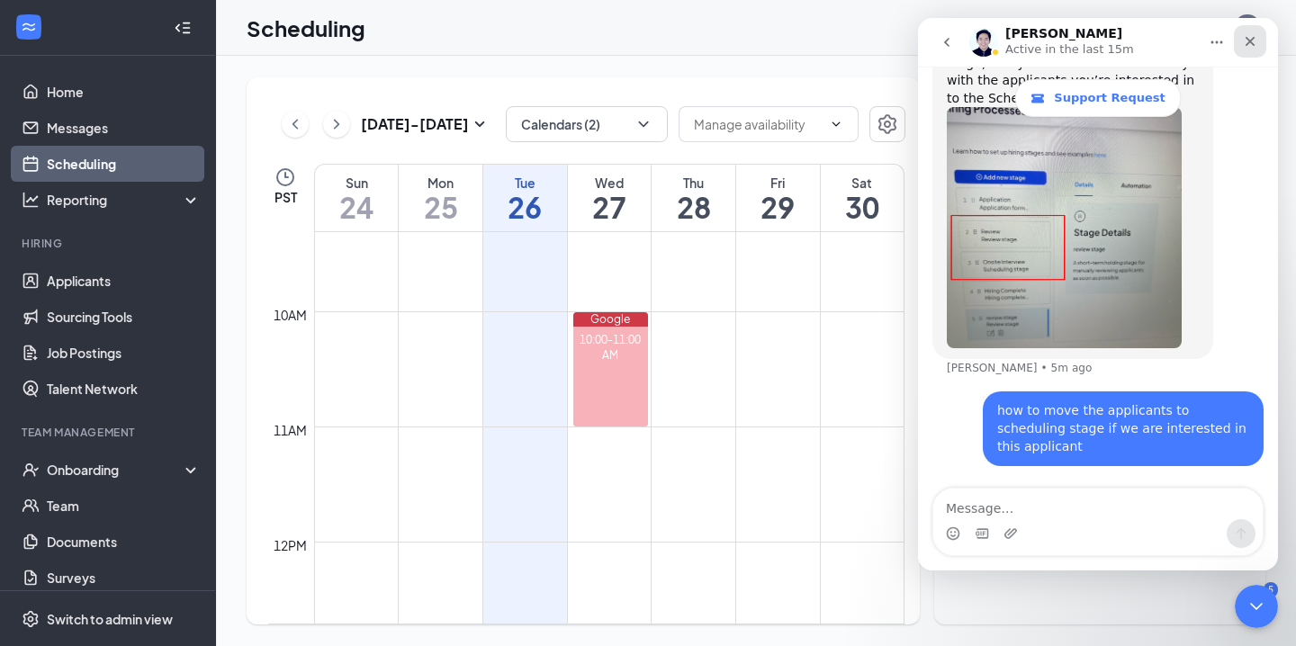
click at [1248, 41] on icon "Close" at bounding box center [1251, 42] width 10 height 10
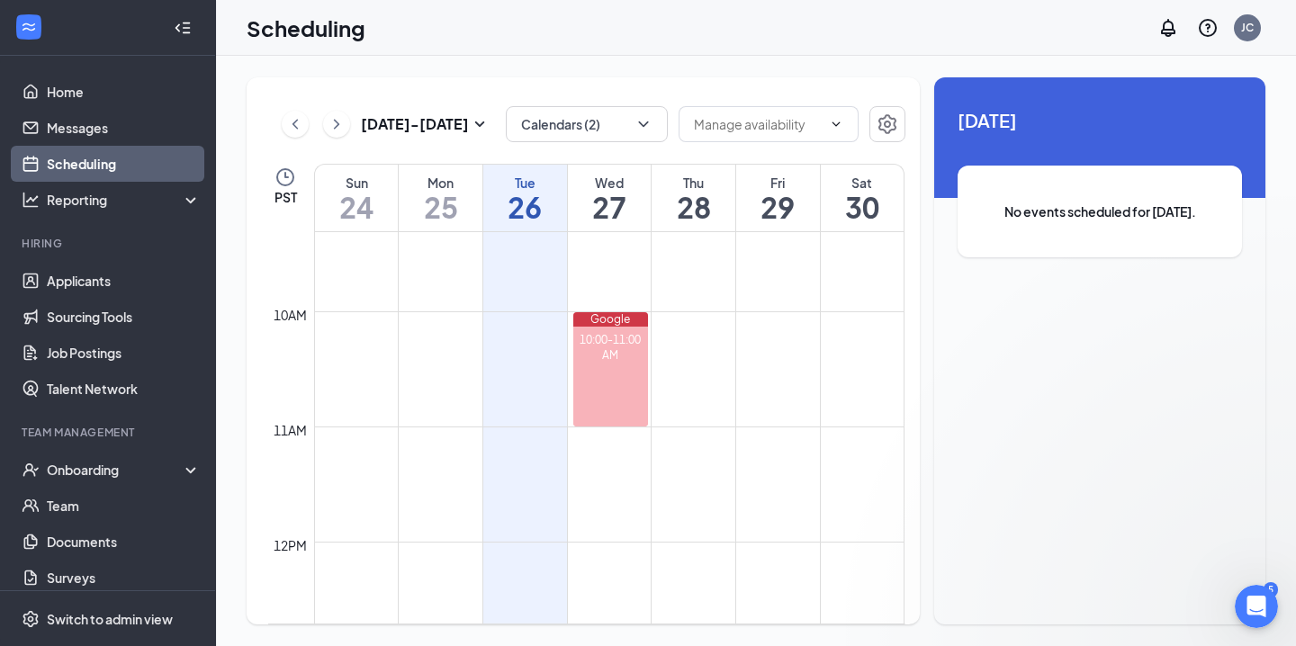
scroll to position [0, 0]
click at [1026, 124] on span "[DATE]" at bounding box center [1100, 120] width 284 height 28
click at [822, 131] on span at bounding box center [769, 124] width 180 height 36
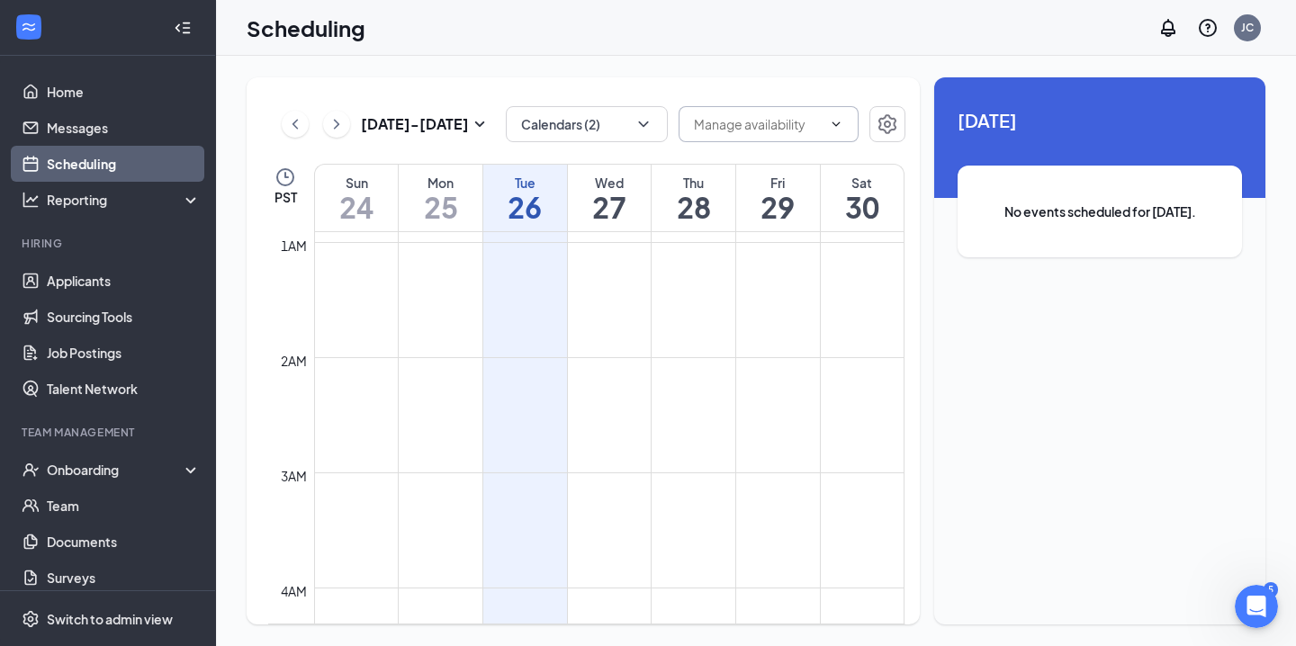
scroll to position [89, 0]
click at [127, 157] on link "Scheduling" at bounding box center [124, 164] width 154 height 36
click at [651, 118] on icon "ChevronDown" at bounding box center [644, 124] width 18 height 18
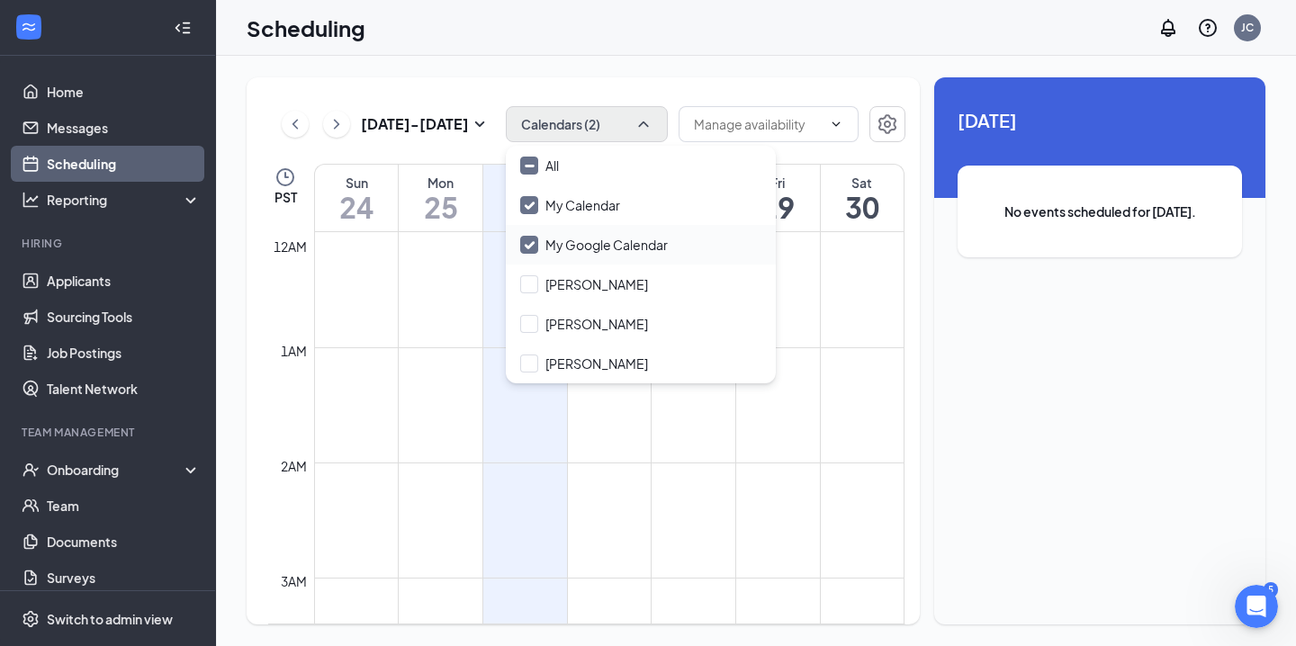
click at [606, 250] on input "My Google Calendar" at bounding box center [594, 245] width 148 height 18
checkbox input "true"
click at [582, 203] on input "My Calendar" at bounding box center [570, 205] width 100 height 18
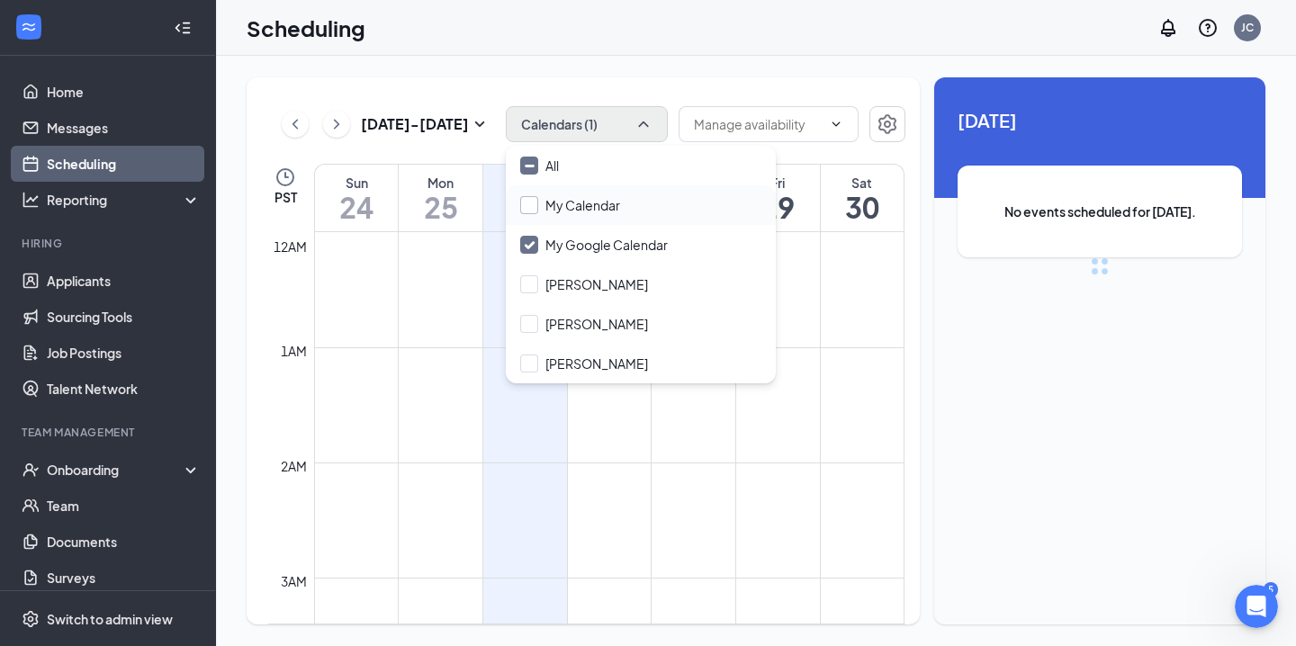
checkbox input "true"
click at [648, 123] on icon "ChevronUp" at bounding box center [644, 124] width 18 height 18
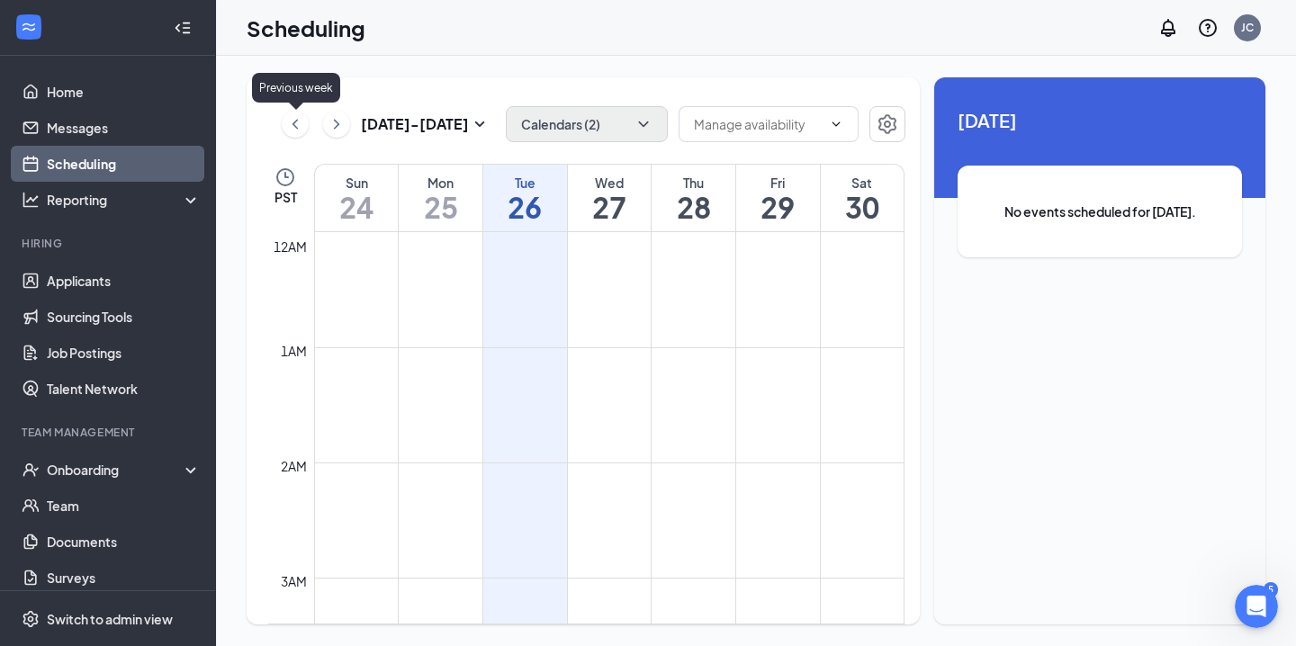
click at [299, 121] on icon "ChevronLeft" at bounding box center [295, 124] width 18 height 22
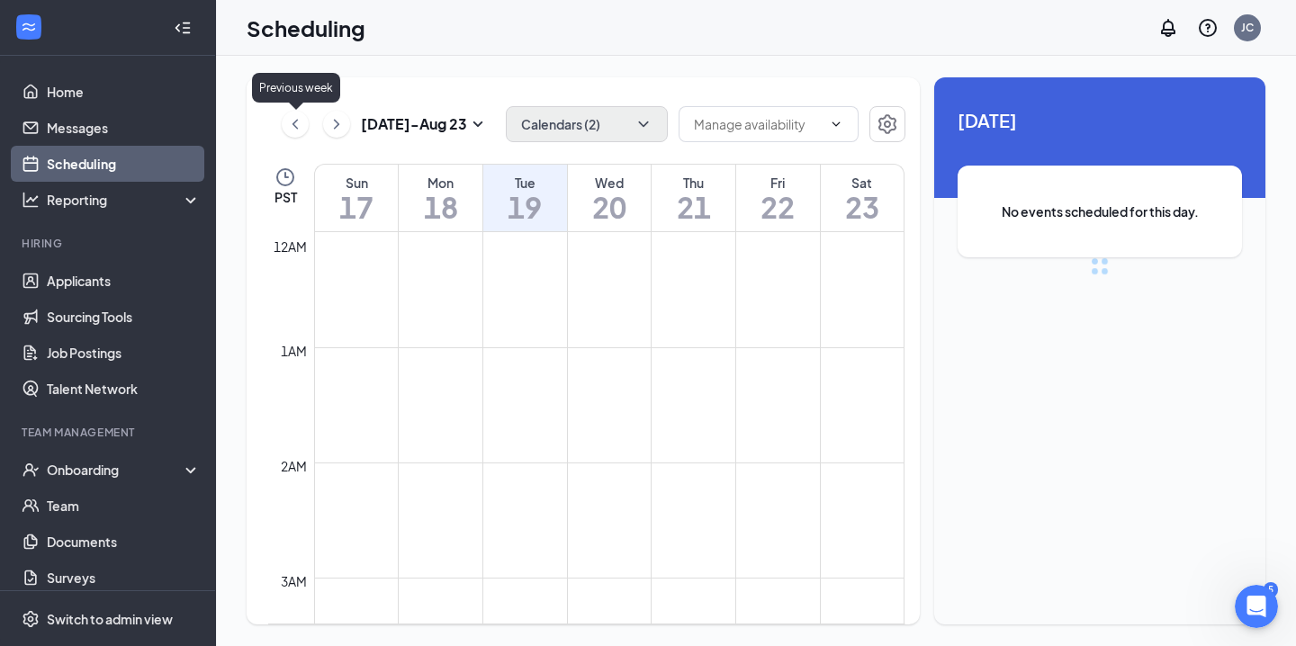
scroll to position [885, 0]
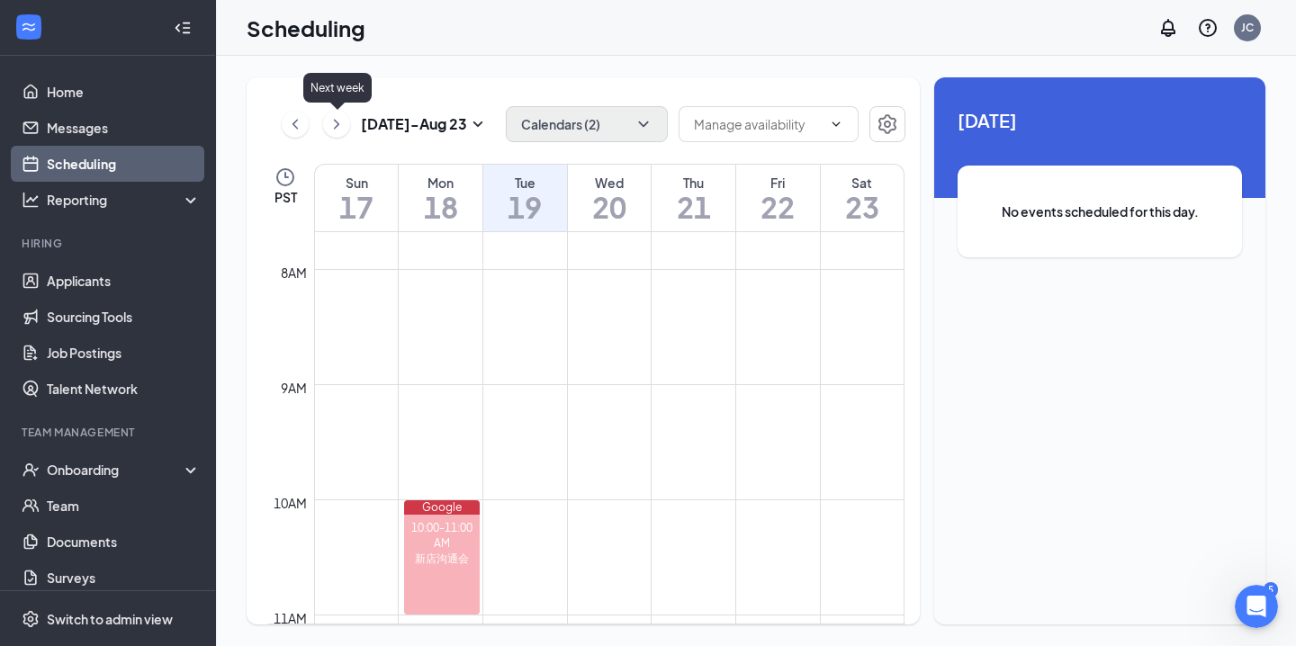
click at [341, 126] on icon "ChevronRight" at bounding box center [337, 124] width 18 height 22
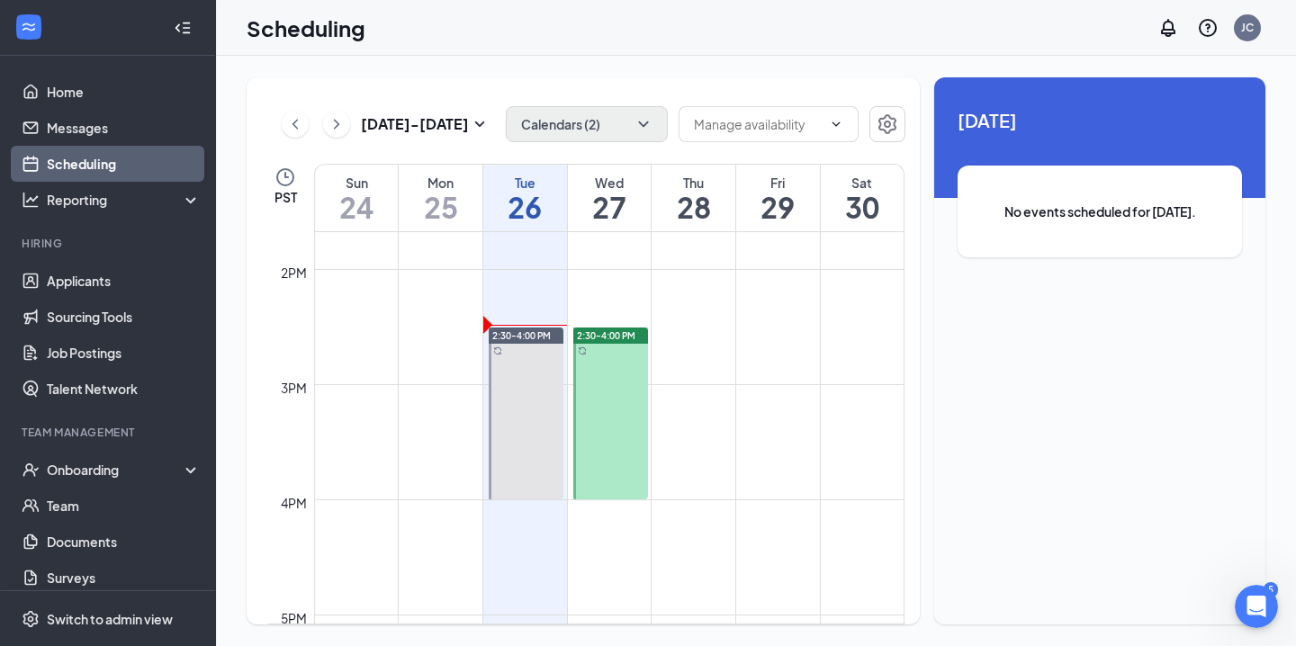
scroll to position [1567, 0]
click at [1164, 146] on div "Today No events scheduled for today." at bounding box center [1099, 196] width 331 height 238
click at [1274, 581] on div "Aug 24 - Aug 30 Calendars (2) PST Sun 24 Mon 25 Tue 26 Wed 27 Thu 28 Fri 29 Sat…" at bounding box center [756, 351] width 1080 height 590
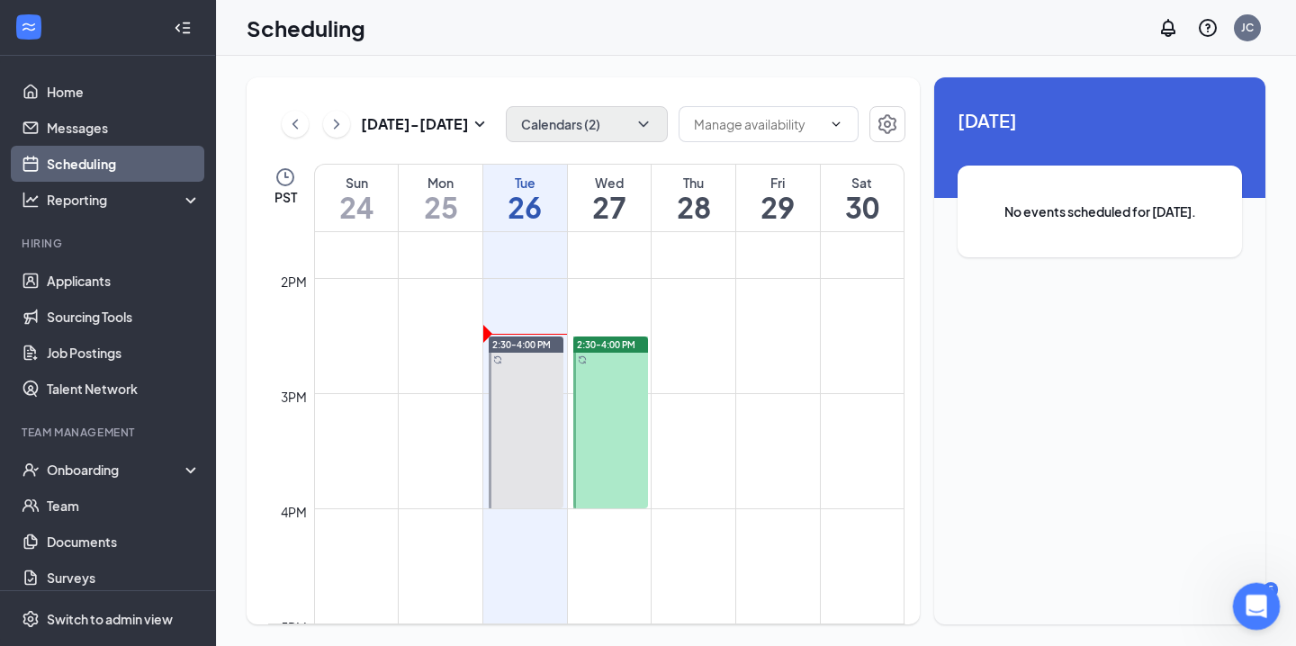
click at [1275, 586] on body "Home Messages Scheduling Reporting Hiring Applicants Sourcing Tools Job Posting…" at bounding box center [648, 323] width 1296 height 646
click at [1264, 588] on div "Open Intercom Messenger" at bounding box center [1253, 603] width 59 height 59
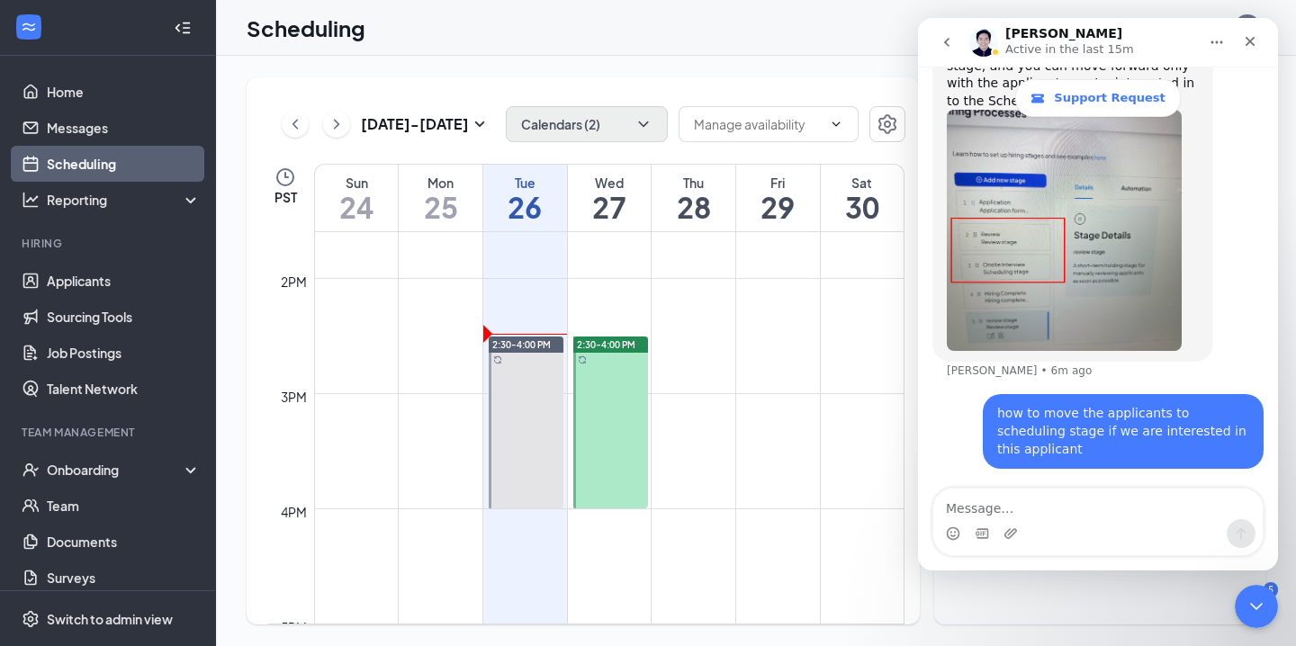
scroll to position [3604, 0]
click at [1254, 40] on icon "Close" at bounding box center [1250, 41] width 14 height 14
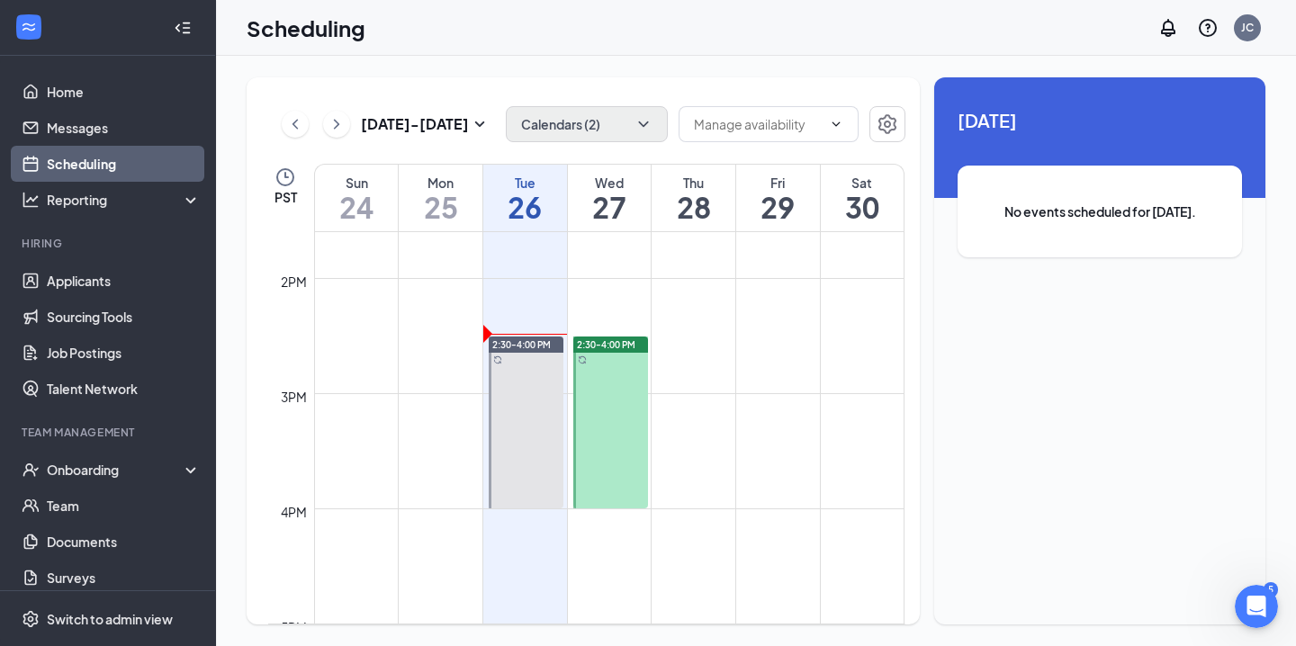
click at [1028, 42] on div "Scheduling JC" at bounding box center [756, 28] width 1080 height 56
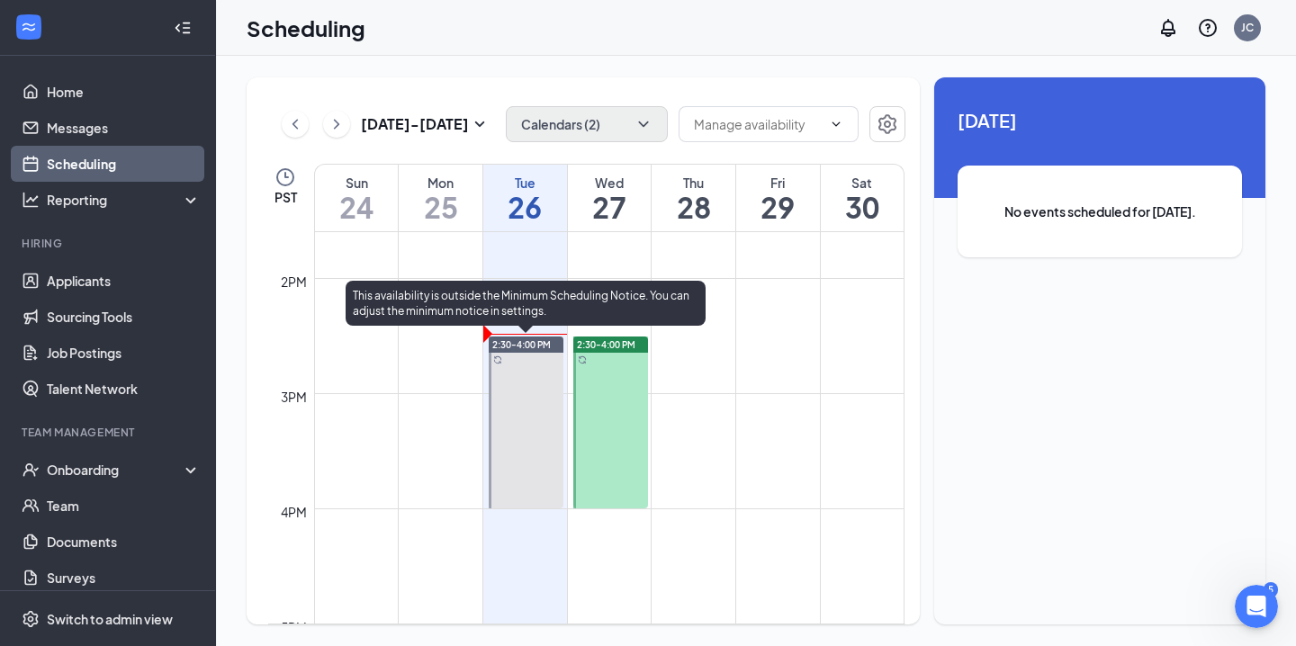
click at [552, 392] on div at bounding box center [526, 423] width 75 height 172
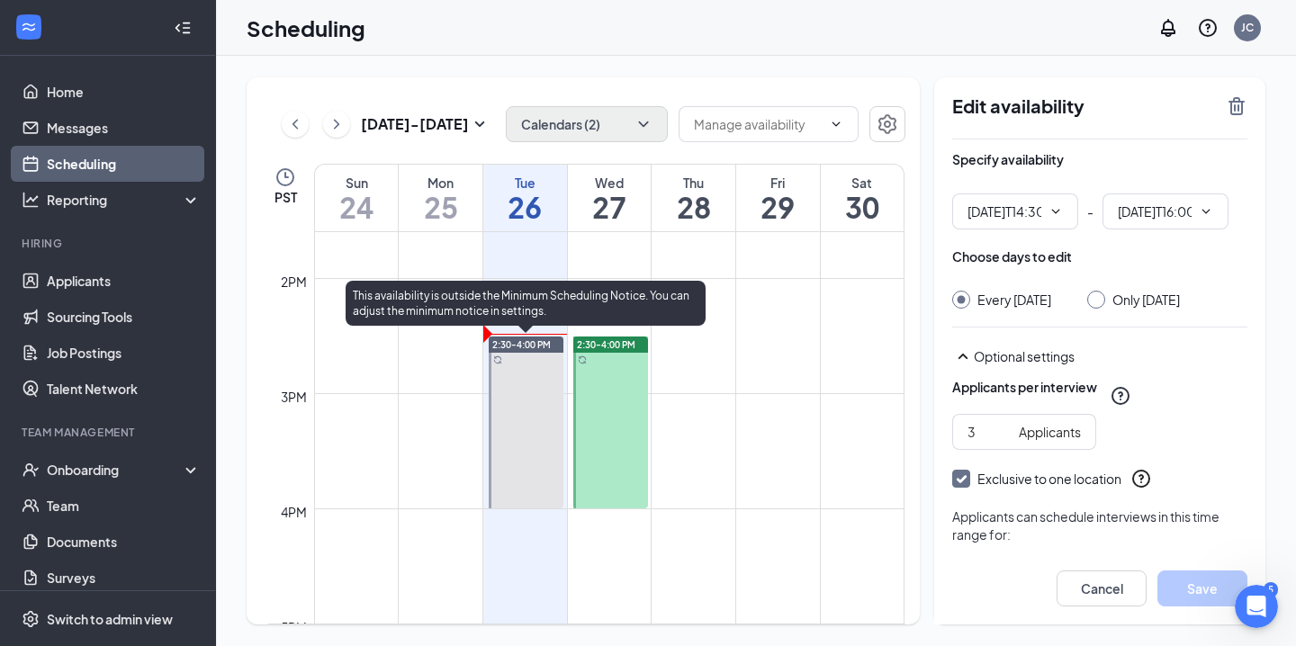
type input "02:30 PM"
type input "04:00 PM"
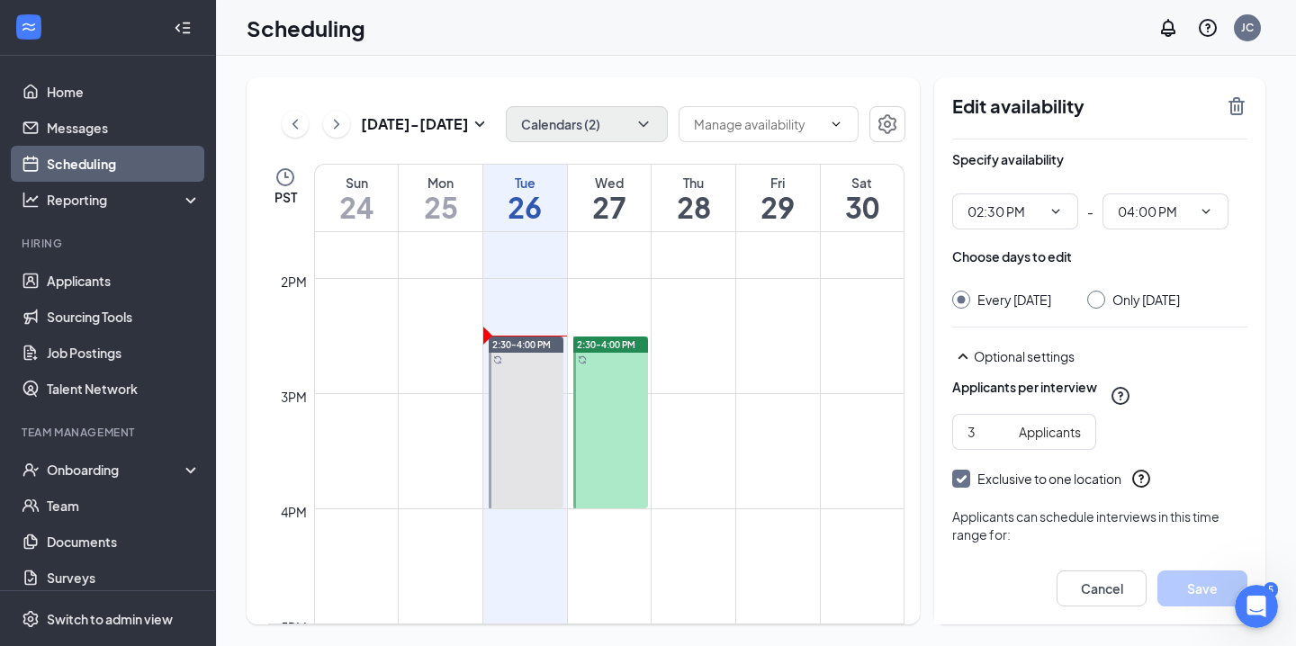
click at [632, 432] on div at bounding box center [610, 423] width 75 height 172
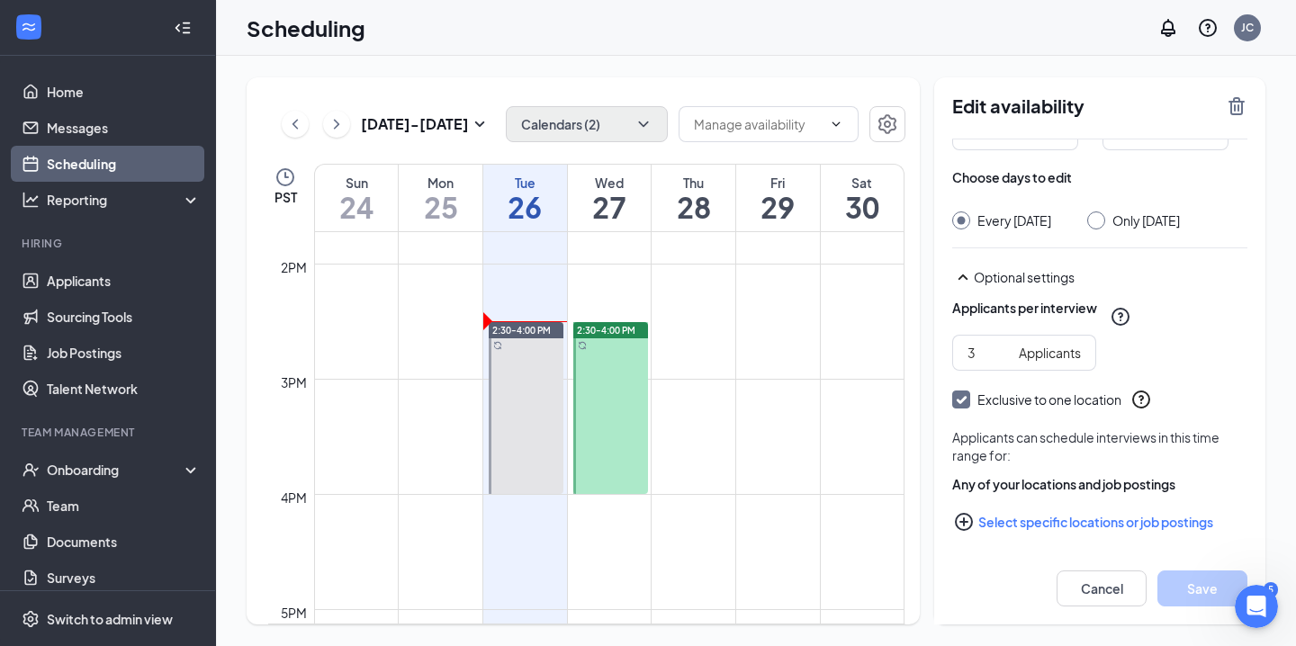
scroll to position [103, 0]
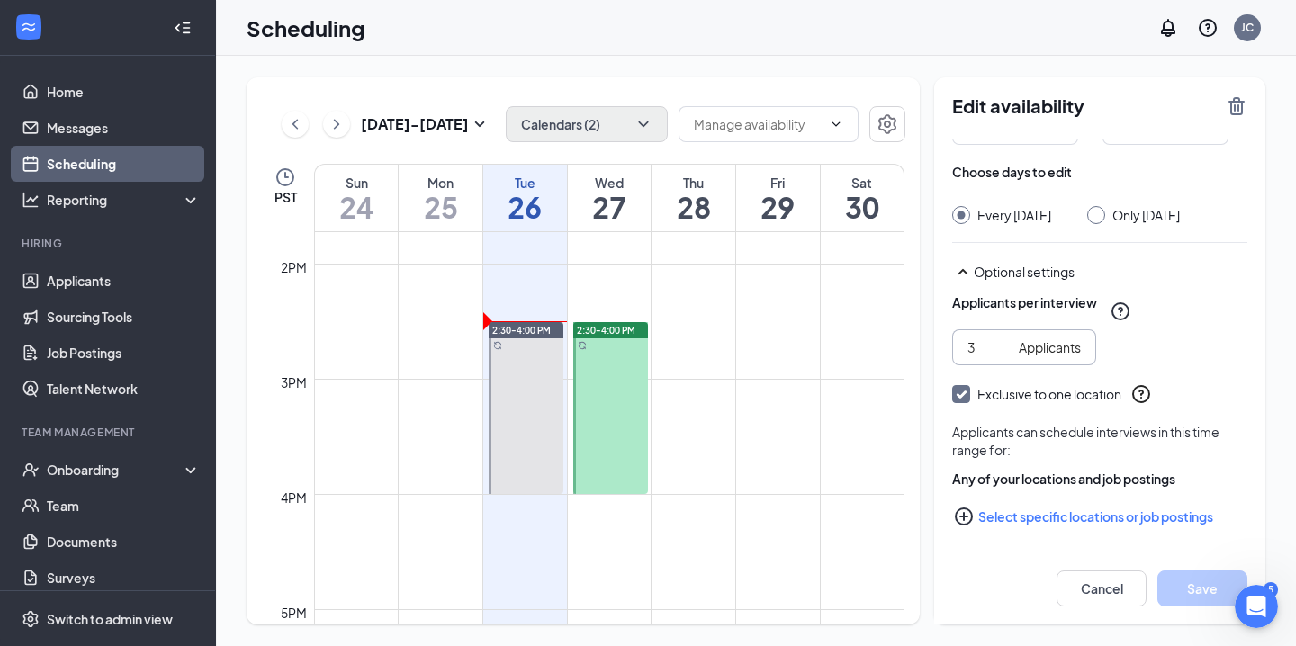
click at [994, 348] on input "3" at bounding box center [990, 348] width 44 height 20
click at [1003, 343] on input "4" at bounding box center [990, 348] width 44 height 20
type input "5"
click at [1003, 343] on input "5" at bounding box center [990, 348] width 44 height 20
click at [700, 347] on td at bounding box center [609, 335] width 590 height 29
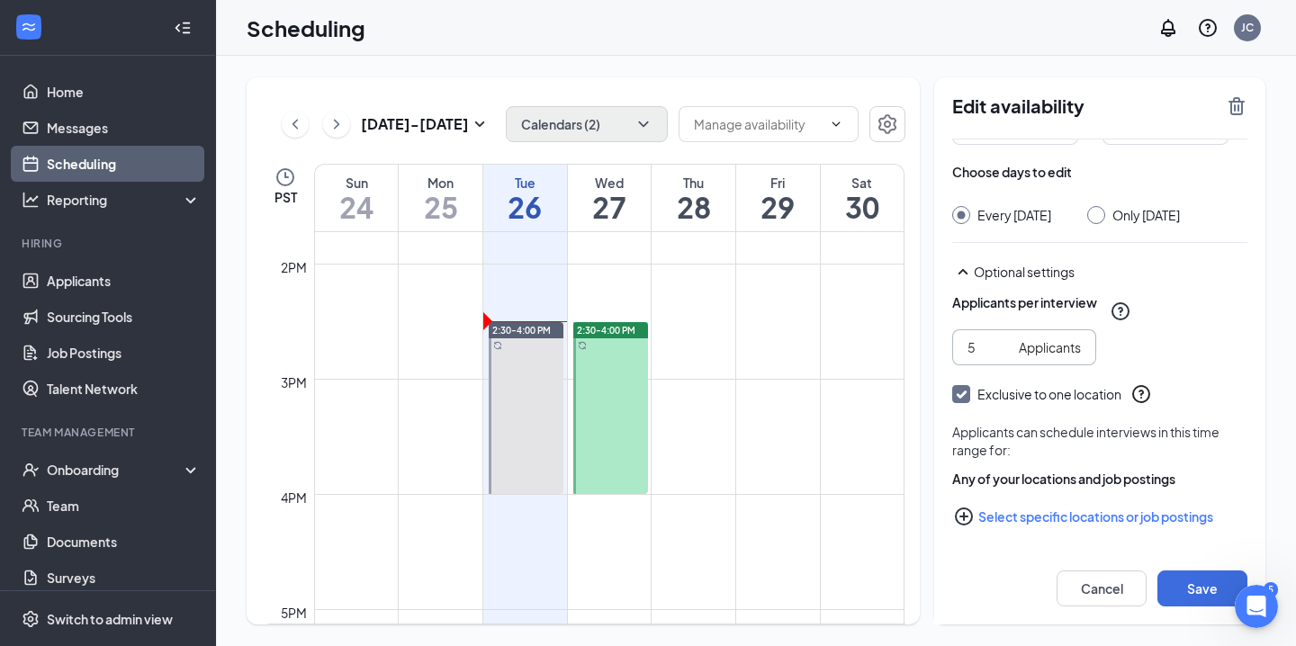
click at [726, 351] on td at bounding box center [609, 364] width 590 height 29
click at [695, 334] on td at bounding box center [609, 335] width 590 height 29
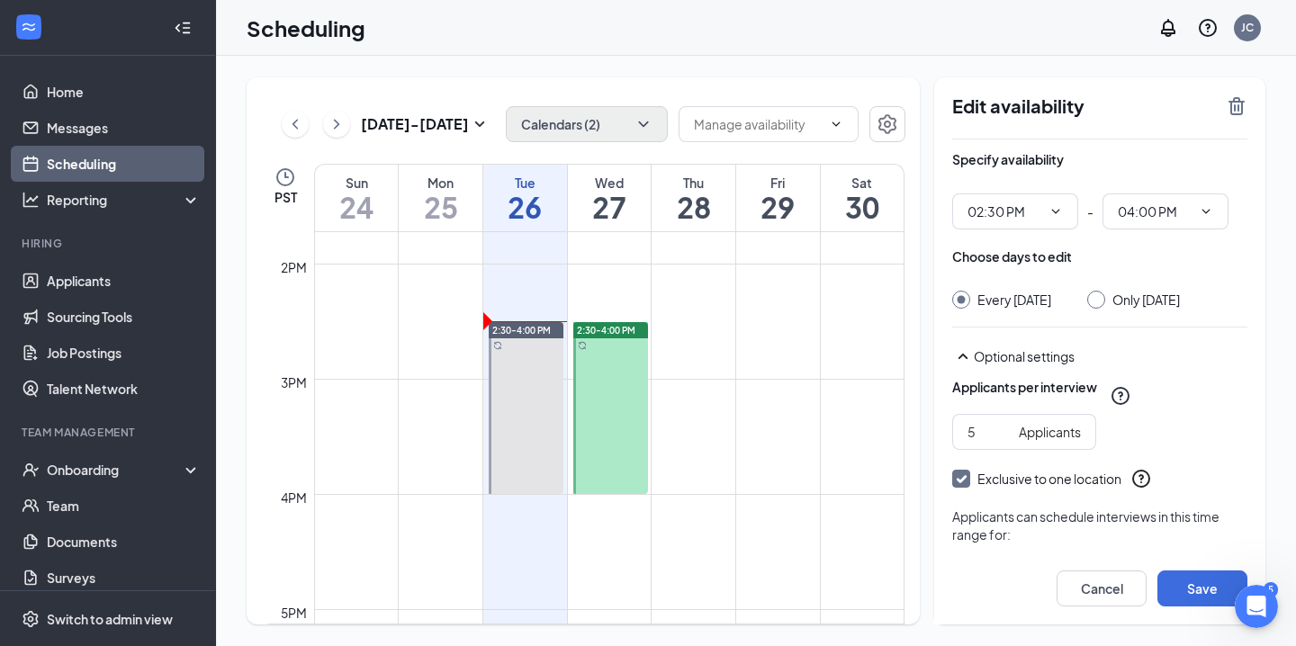
click at [1041, 106] on h2 "Edit availability" at bounding box center [1083, 106] width 263 height 22
click at [1053, 206] on icon "ChevronDown" at bounding box center [1056, 211] width 14 height 14
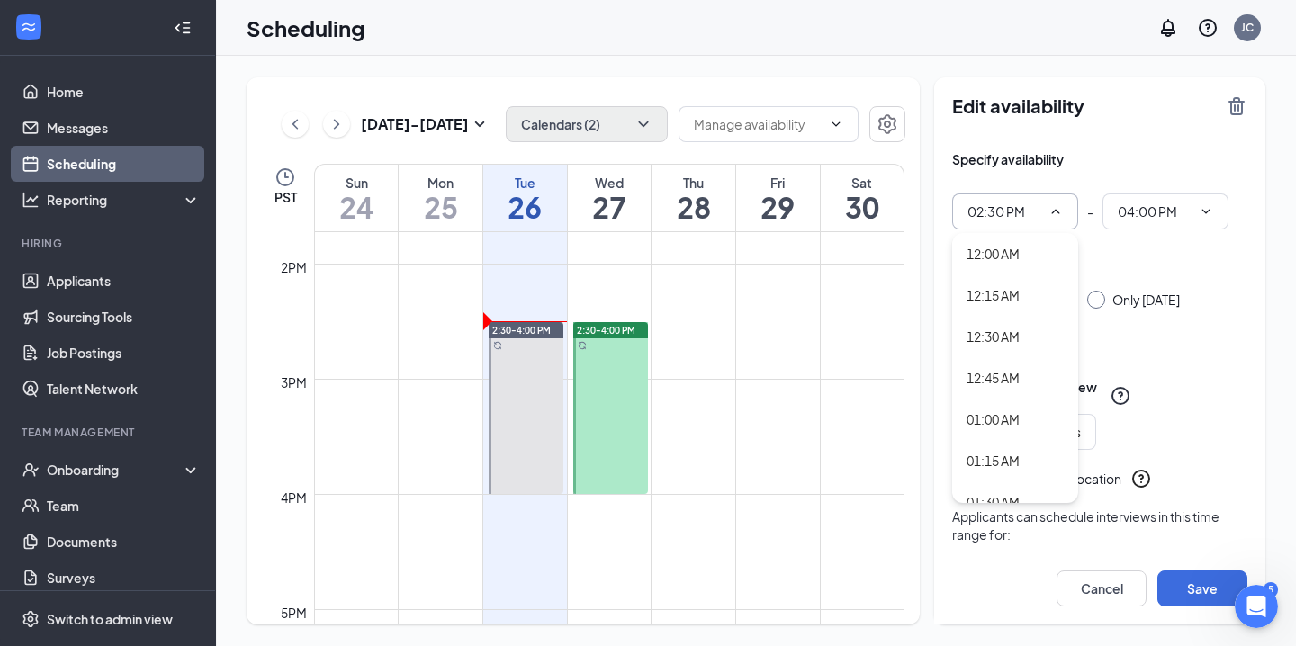
click at [1053, 206] on icon "ChevronUp" at bounding box center [1056, 211] width 14 height 14
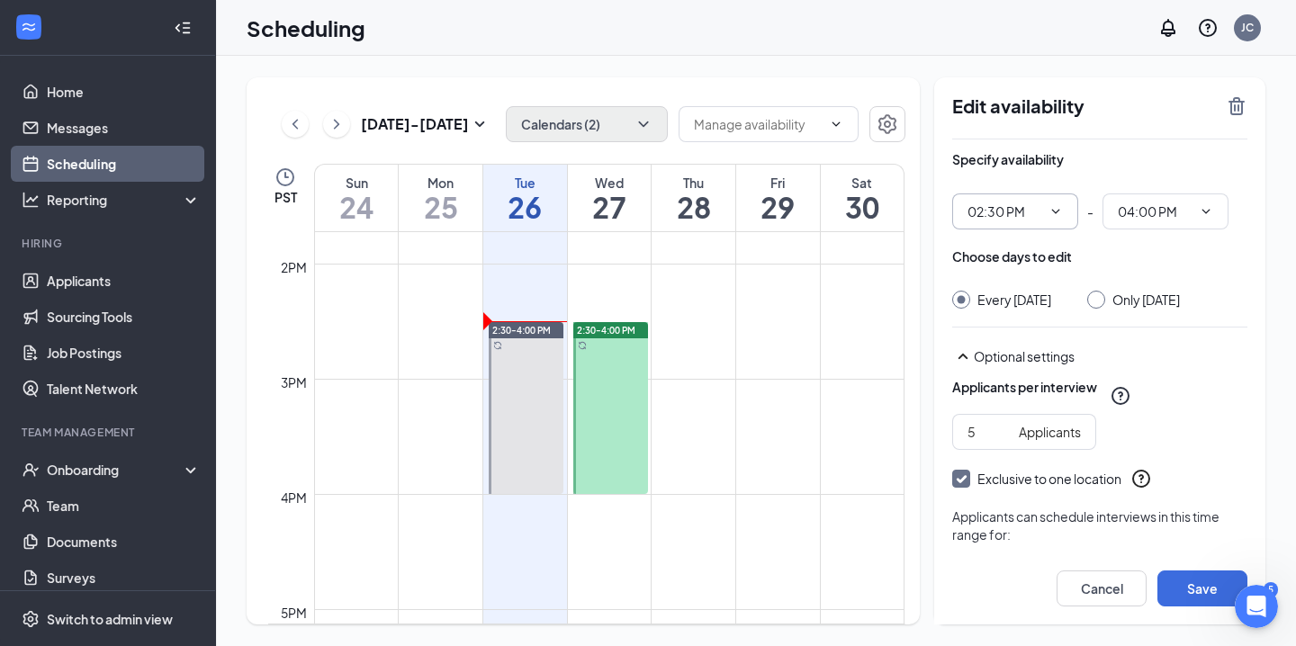
click at [968, 367] on icon "SmallChevronUp" at bounding box center [963, 357] width 22 height 22
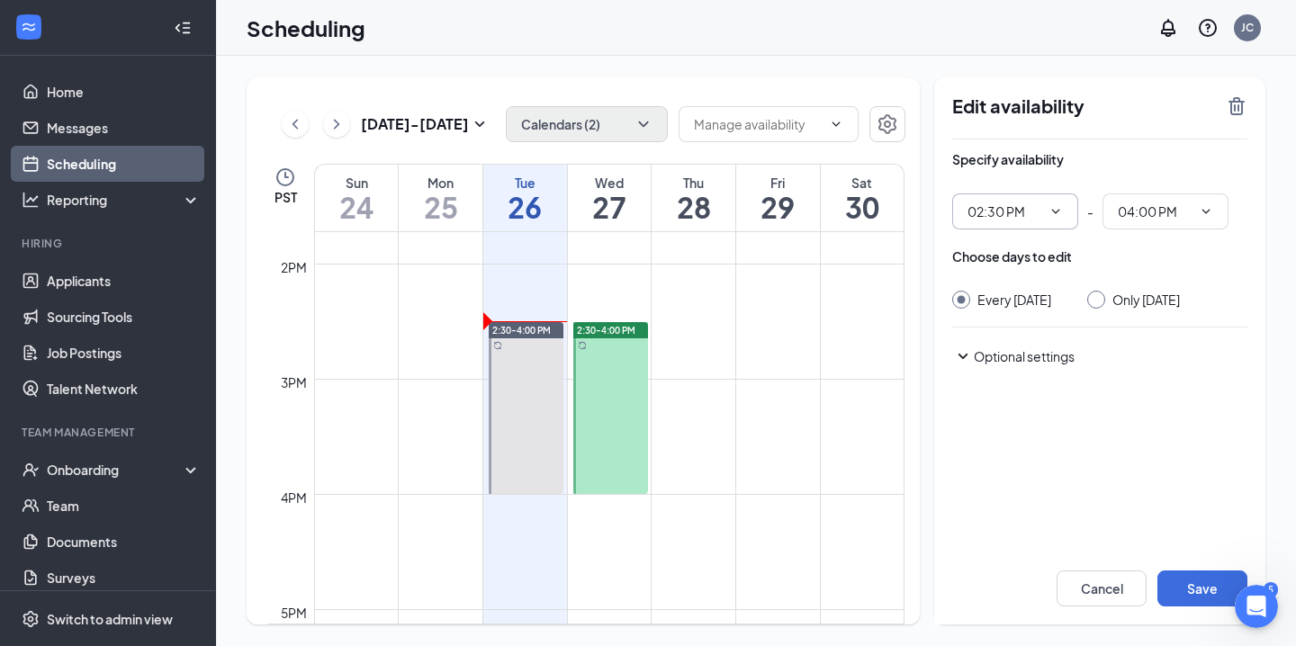
click at [968, 367] on icon "SmallChevronDown" at bounding box center [963, 357] width 22 height 22
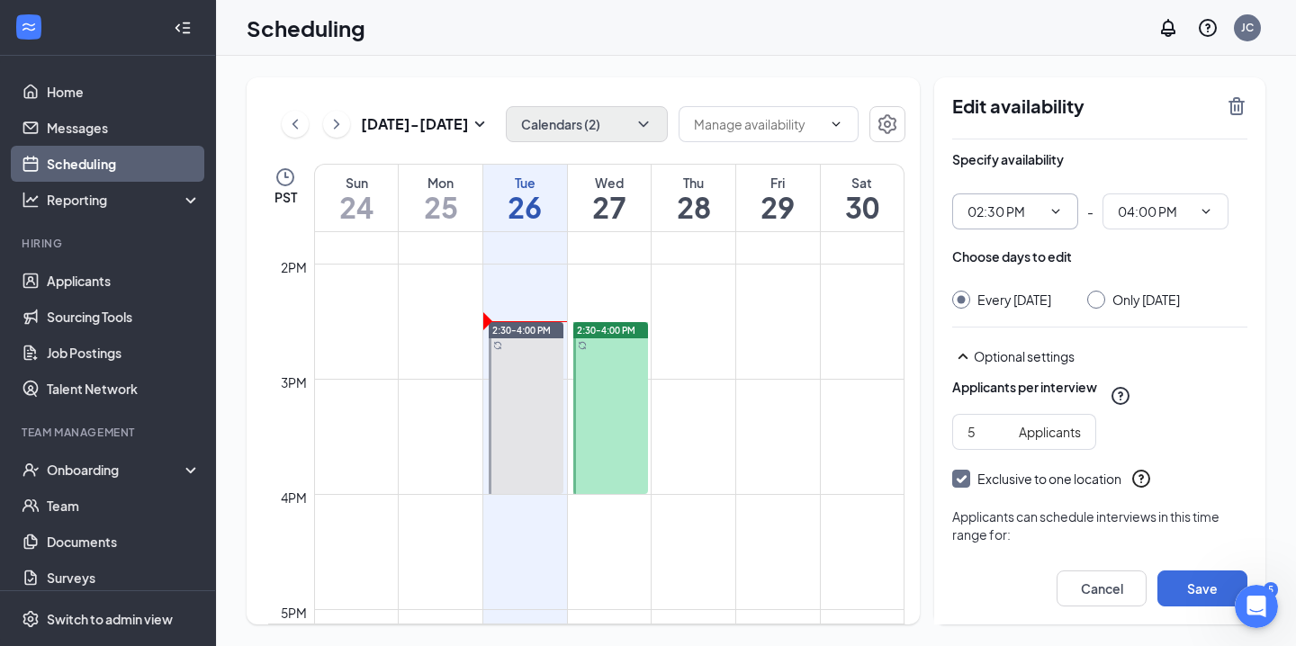
click at [1056, 214] on icon "ChevronDown" at bounding box center [1056, 211] width 14 height 14
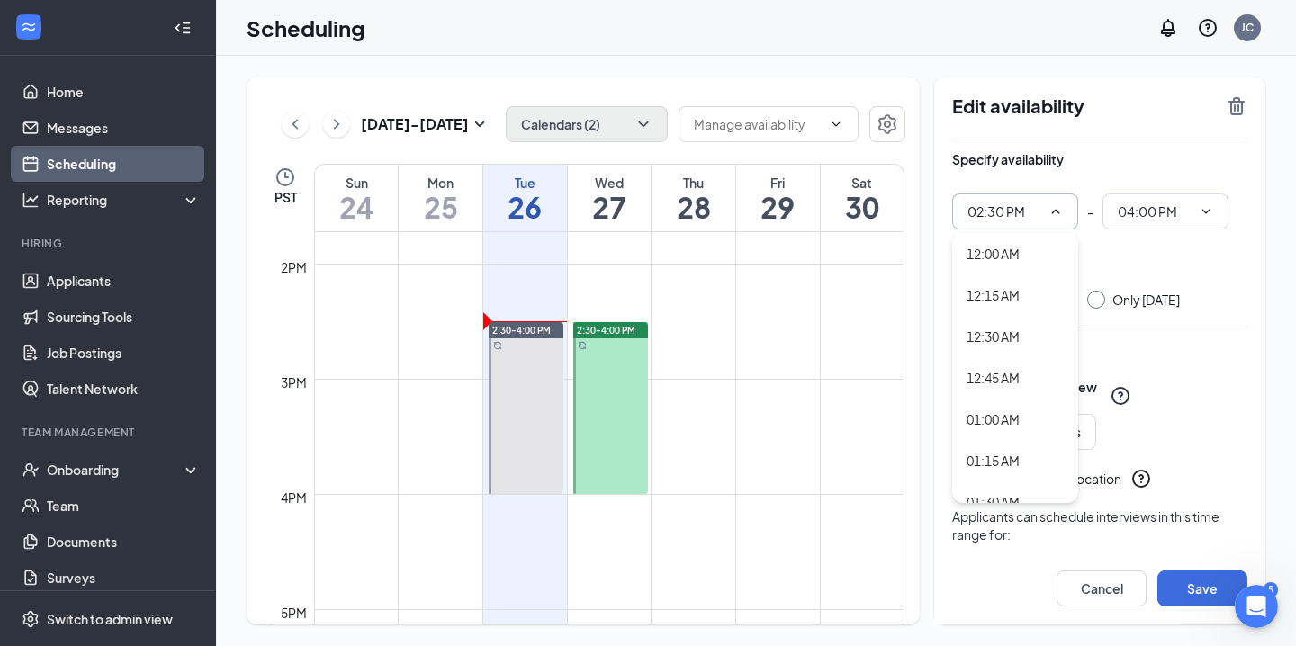
click at [1056, 214] on icon "ChevronUp" at bounding box center [1056, 211] width 14 height 14
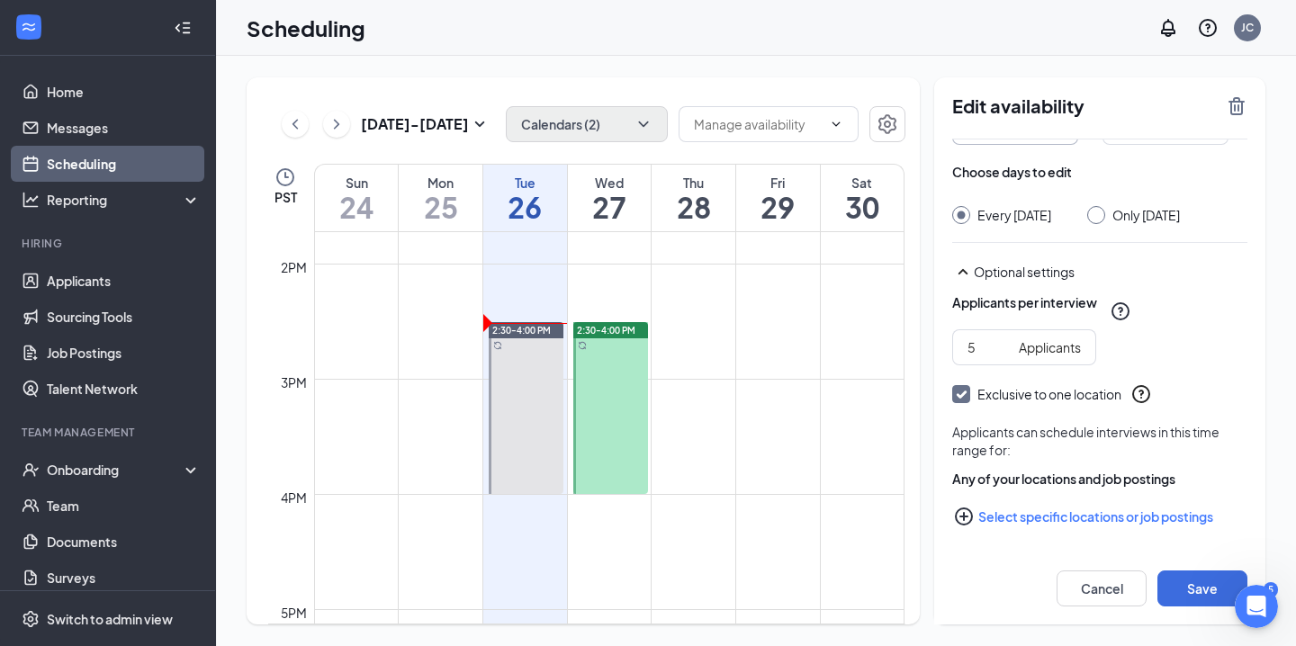
scroll to position [103, 0]
click at [1053, 513] on button "Select specific locations or job postings" at bounding box center [1099, 517] width 295 height 36
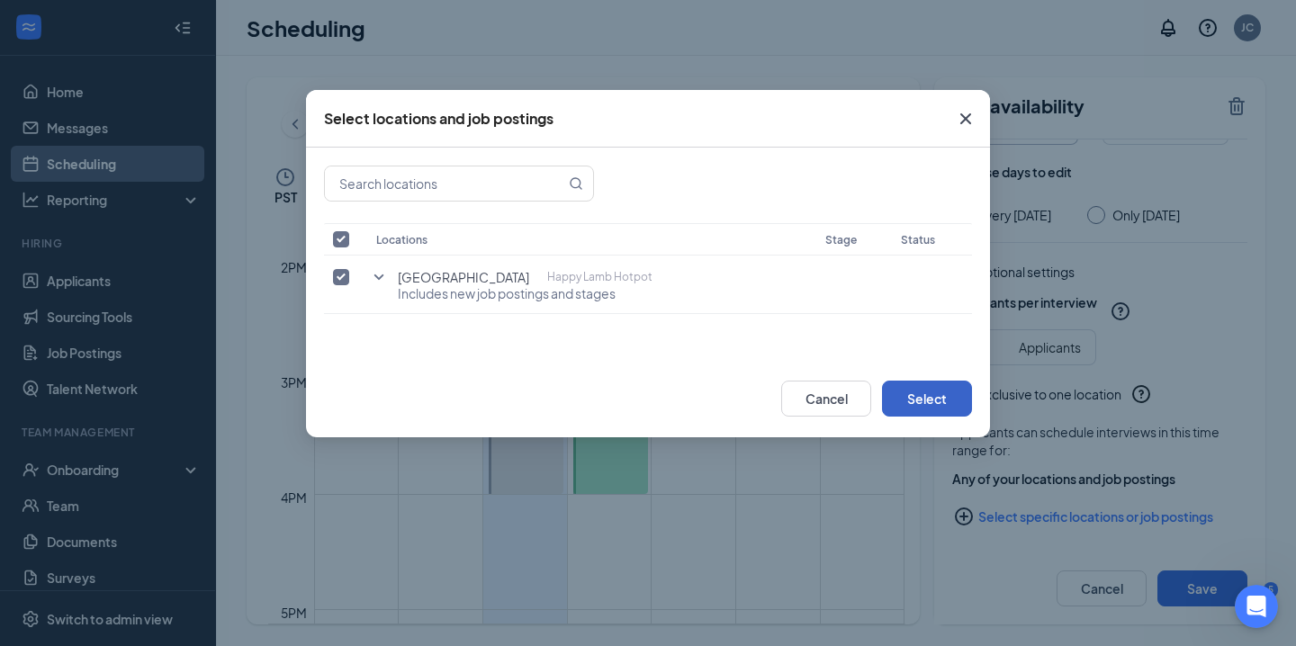
click at [915, 395] on button "Select" at bounding box center [927, 399] width 90 height 36
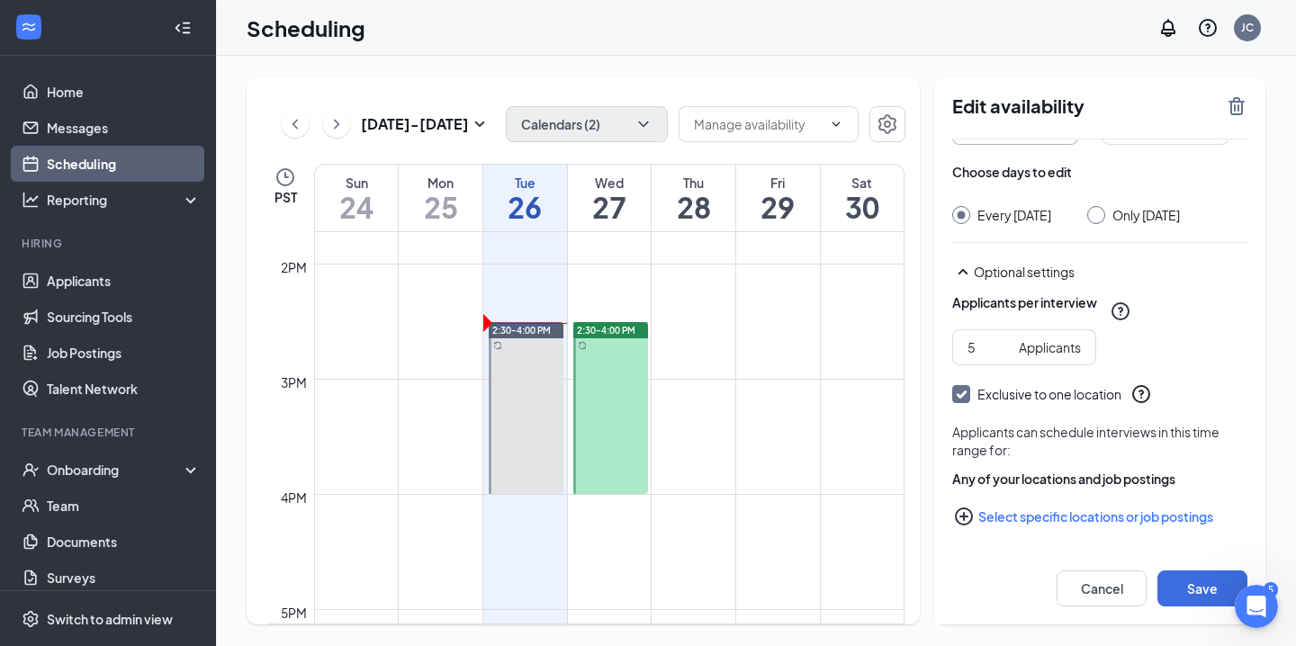
click at [1091, 513] on button "Select specific locations or job postings" at bounding box center [1099, 517] width 295 height 36
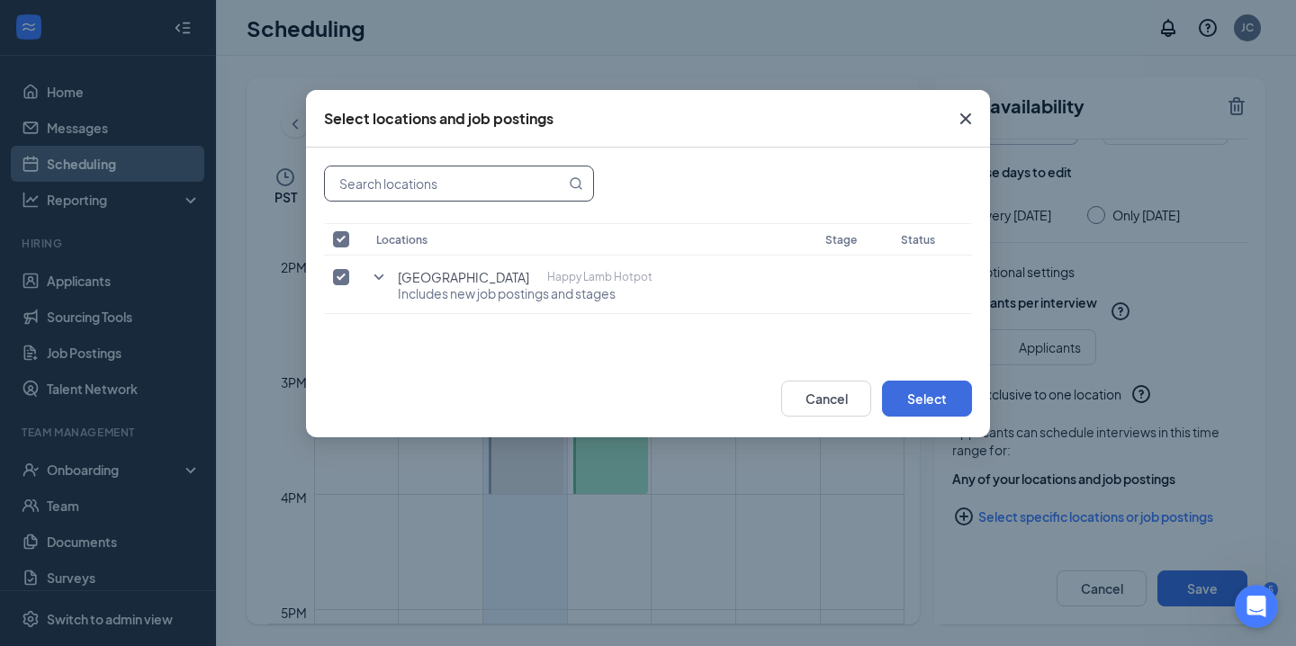
click at [473, 197] on input "text" at bounding box center [445, 184] width 240 height 34
click at [471, 189] on input "text" at bounding box center [445, 184] width 240 height 34
click at [527, 301] on span "Includes new job postings and stages" at bounding box center [525, 293] width 255 height 18
click at [499, 282] on div "Alderwood Mall Happy Lamb Hotpot" at bounding box center [525, 277] width 255 height 18
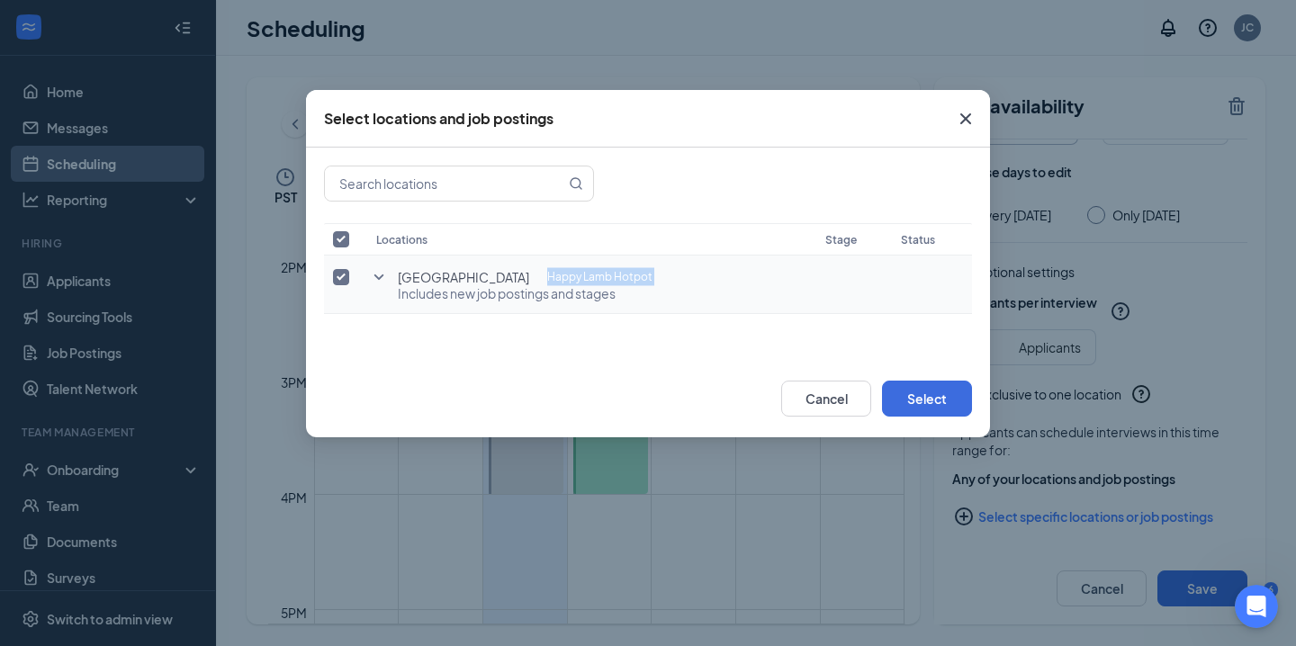
click at [499, 282] on div "Alderwood Mall Happy Lamb Hotpot" at bounding box center [525, 277] width 255 height 18
click at [384, 287] on icon "SmallChevronDown" at bounding box center [379, 277] width 22 height 22
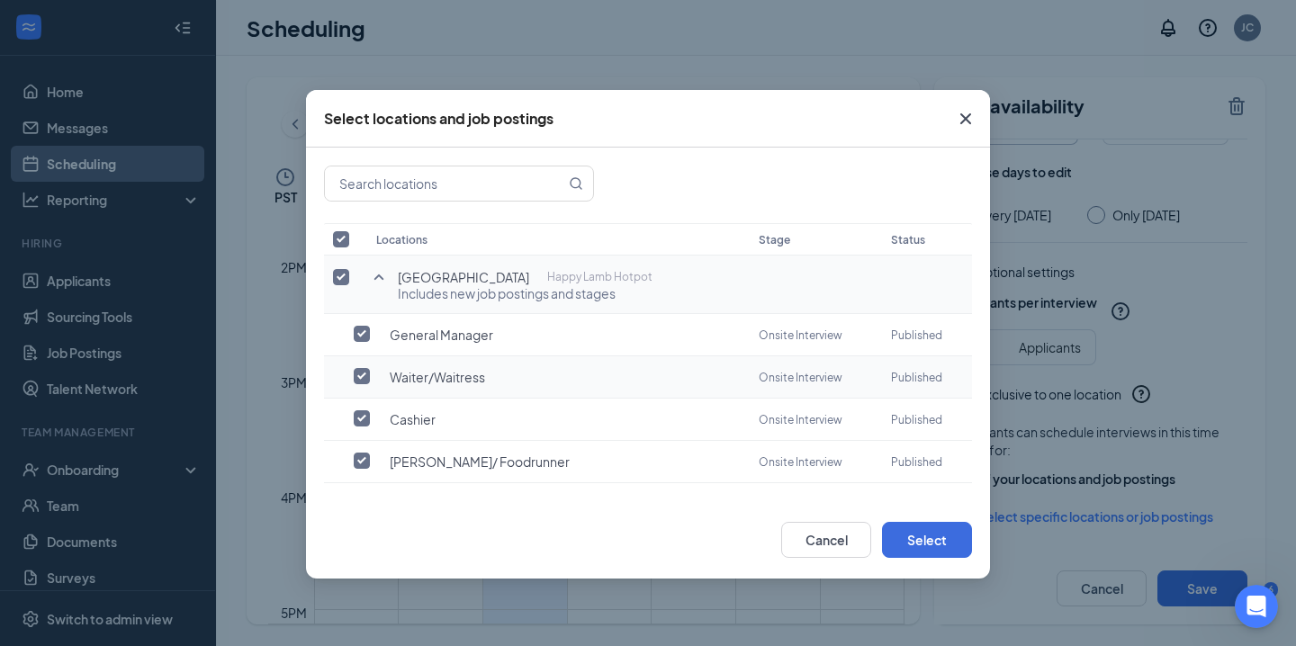
click at [492, 379] on div "Waiter/Waitress" at bounding box center [446, 377] width 113 height 18
click at [454, 372] on span "Waiter/Waitress" at bounding box center [437, 377] width 95 height 18
click at [357, 334] on input "checkbox" at bounding box center [362, 334] width 16 height 16
checkbox input "true"
checkbox input "false"
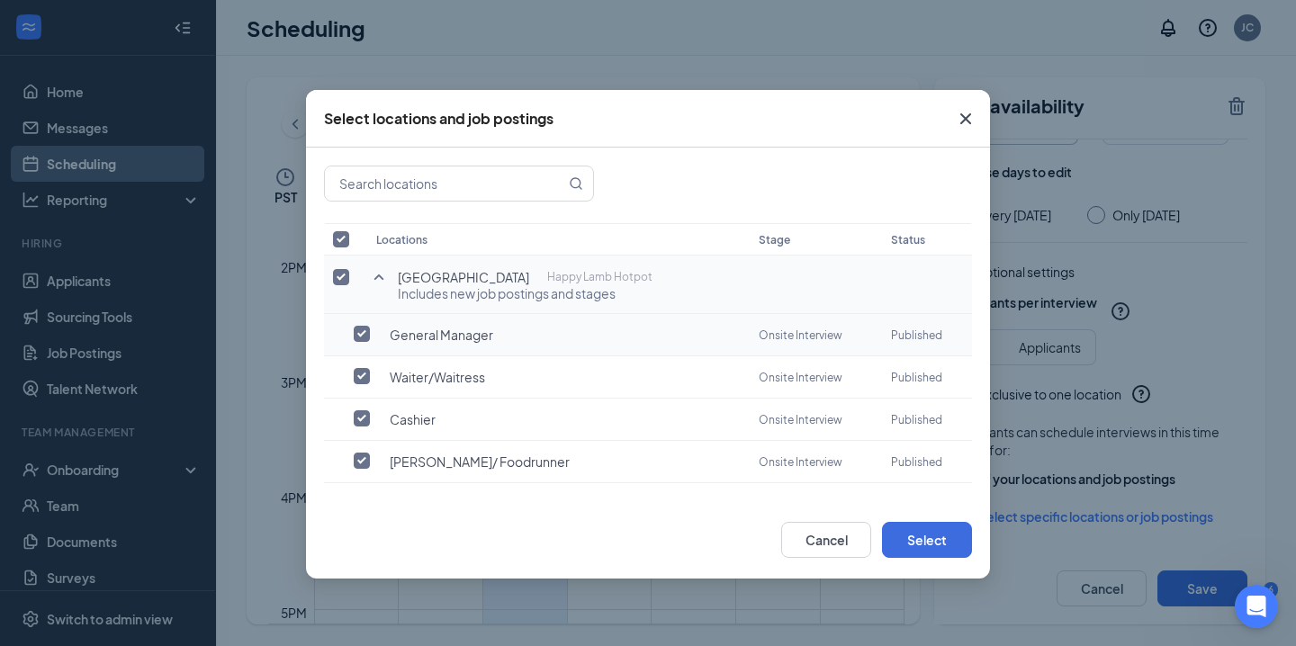
checkbox input "false"
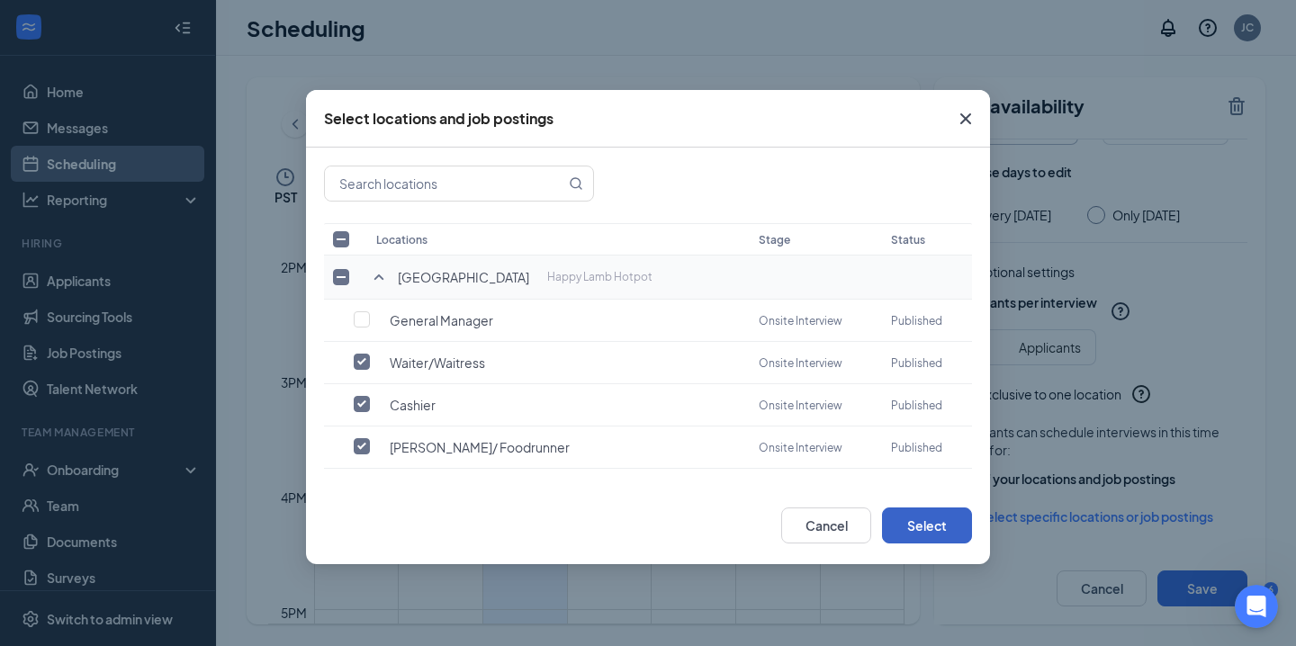
click at [941, 527] on button "Select" at bounding box center [927, 526] width 90 height 36
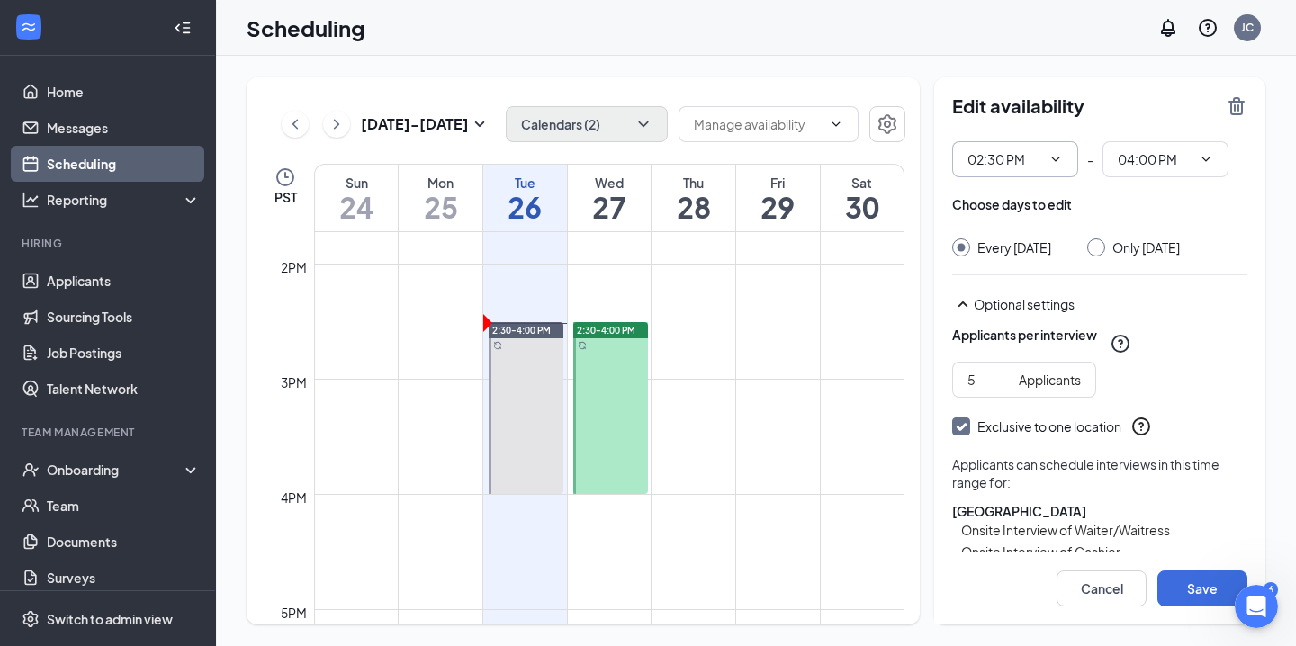
scroll to position [0, 0]
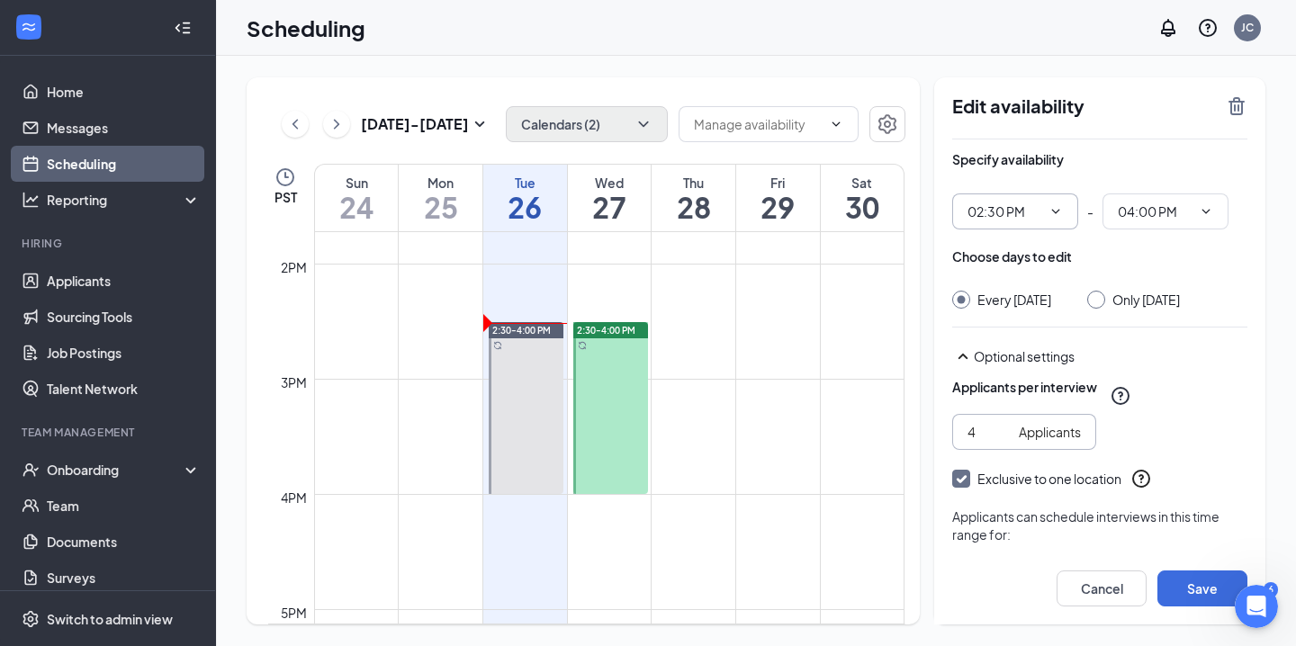
type input "4"
click at [1003, 442] on input "4" at bounding box center [990, 432] width 44 height 20
click at [704, 363] on td at bounding box center [609, 364] width 590 height 29
click at [703, 394] on td at bounding box center [609, 393] width 590 height 29
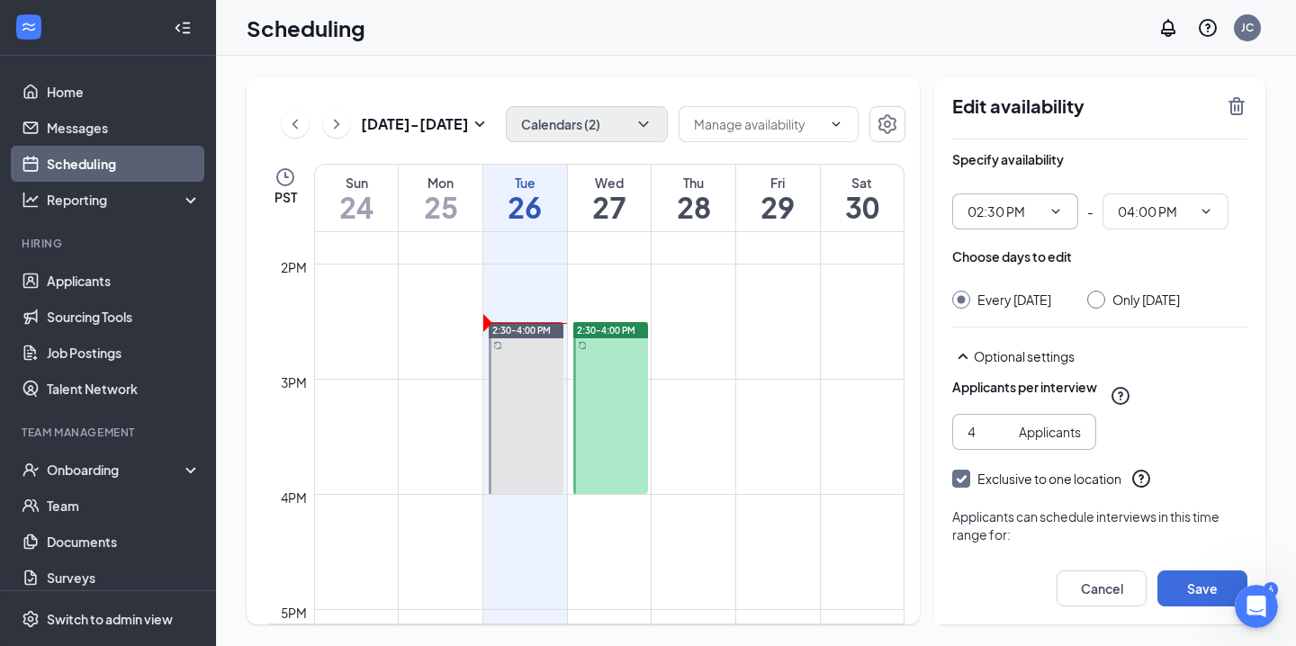
click at [703, 394] on td at bounding box center [609, 393] width 590 height 29
click at [1019, 442] on div "Applicants" at bounding box center [1050, 432] width 62 height 20
click at [1158, 571] on button "Save" at bounding box center [1203, 589] width 90 height 36
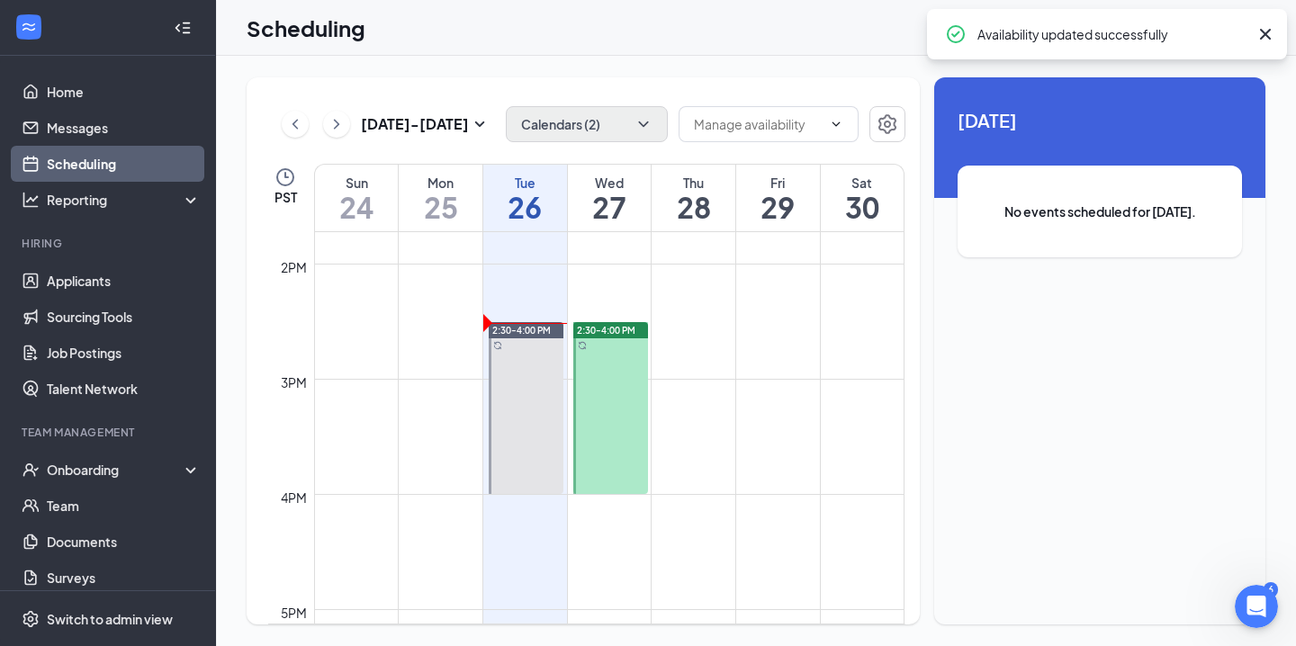
click at [701, 435] on td at bounding box center [609, 422] width 590 height 29
click at [718, 389] on td at bounding box center [609, 393] width 590 height 29
click at [835, 125] on icon "ChevronDown" at bounding box center [837, 124] width 8 height 5
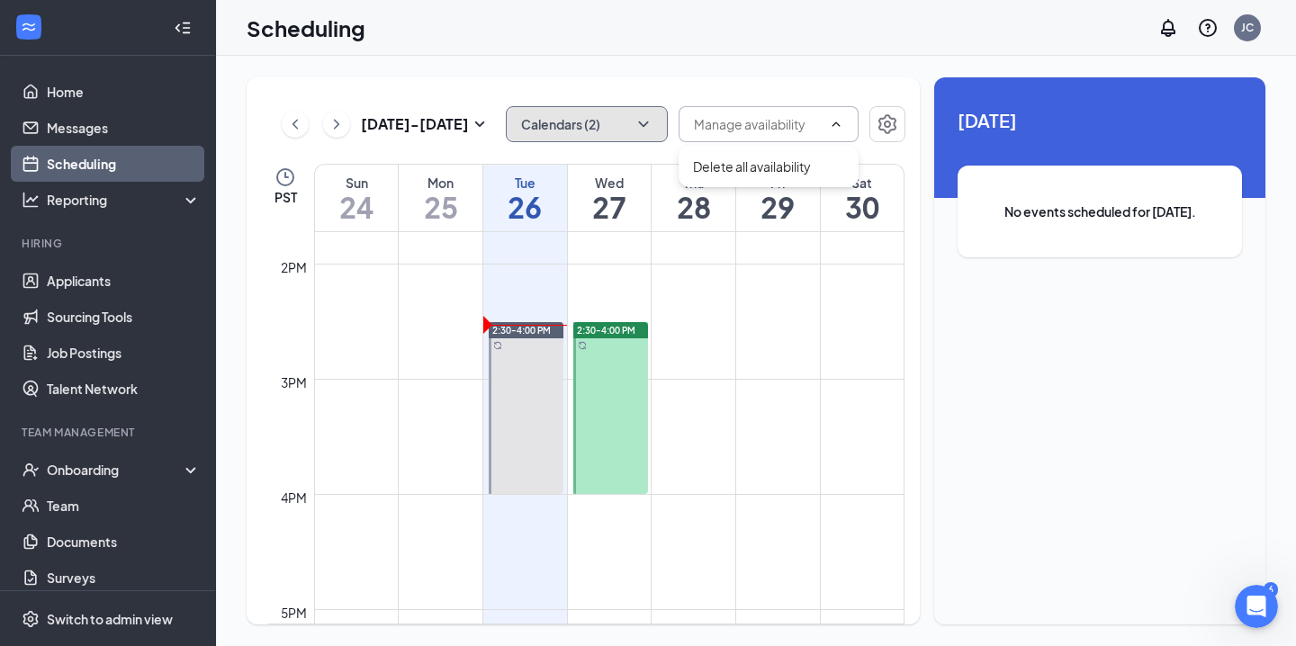
click at [642, 128] on icon "ChevronDown" at bounding box center [644, 124] width 18 height 18
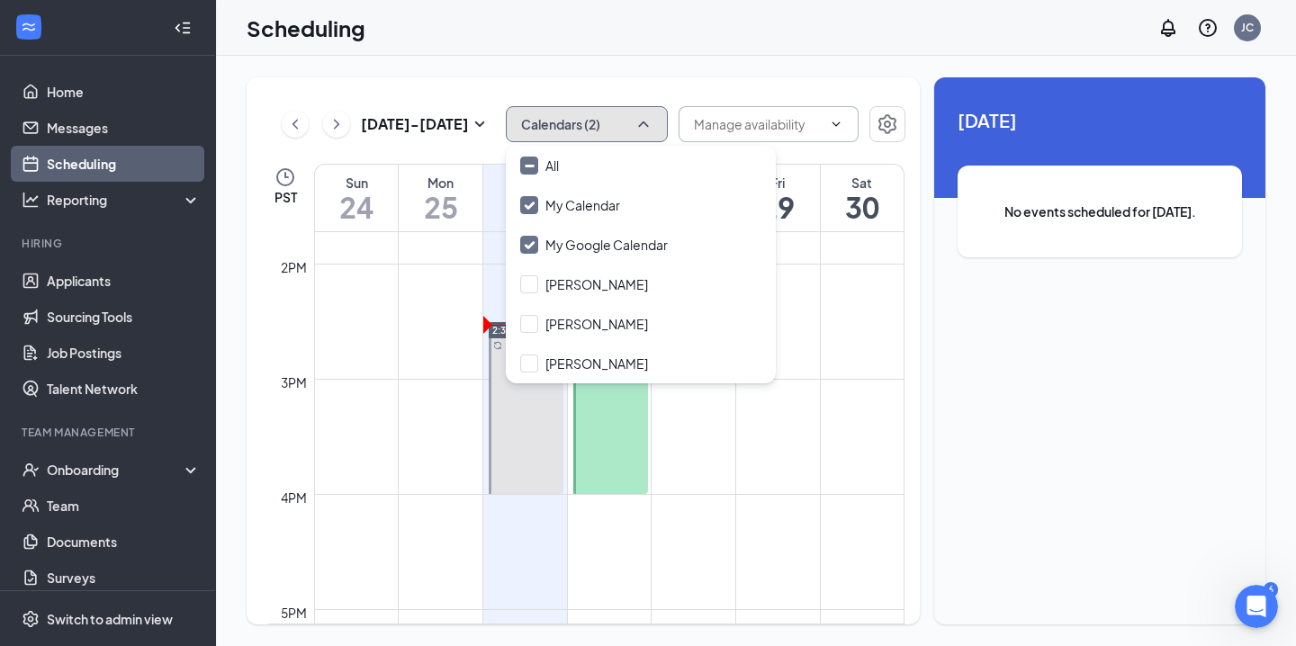
click at [642, 128] on icon "ChevronUp" at bounding box center [644, 124] width 18 height 18
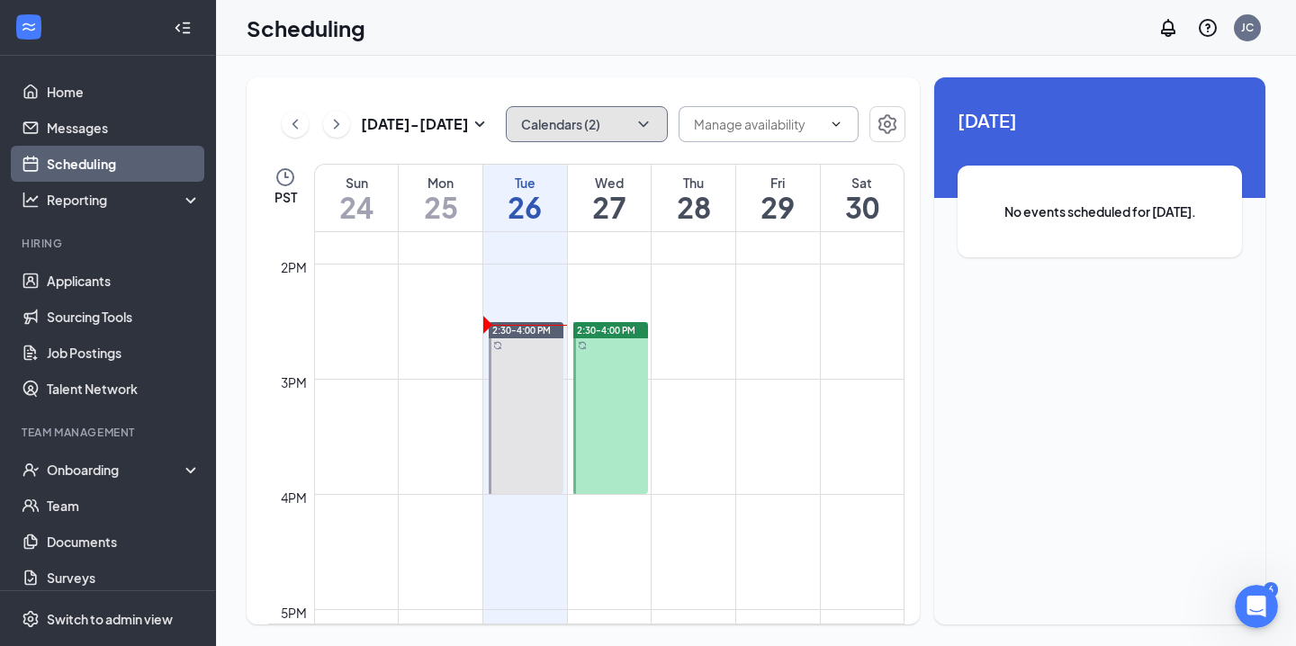
click at [694, 416] on td at bounding box center [609, 422] width 590 height 29
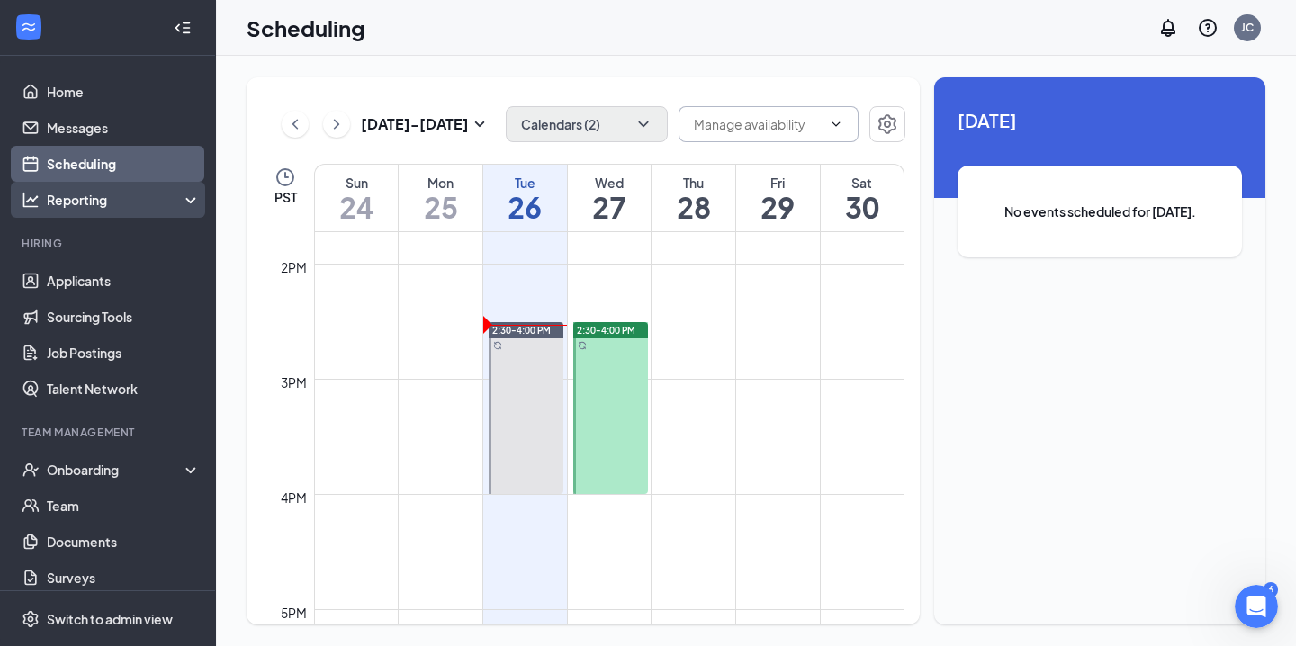
click at [100, 187] on div "Reporting" at bounding box center [108, 200] width 216 height 36
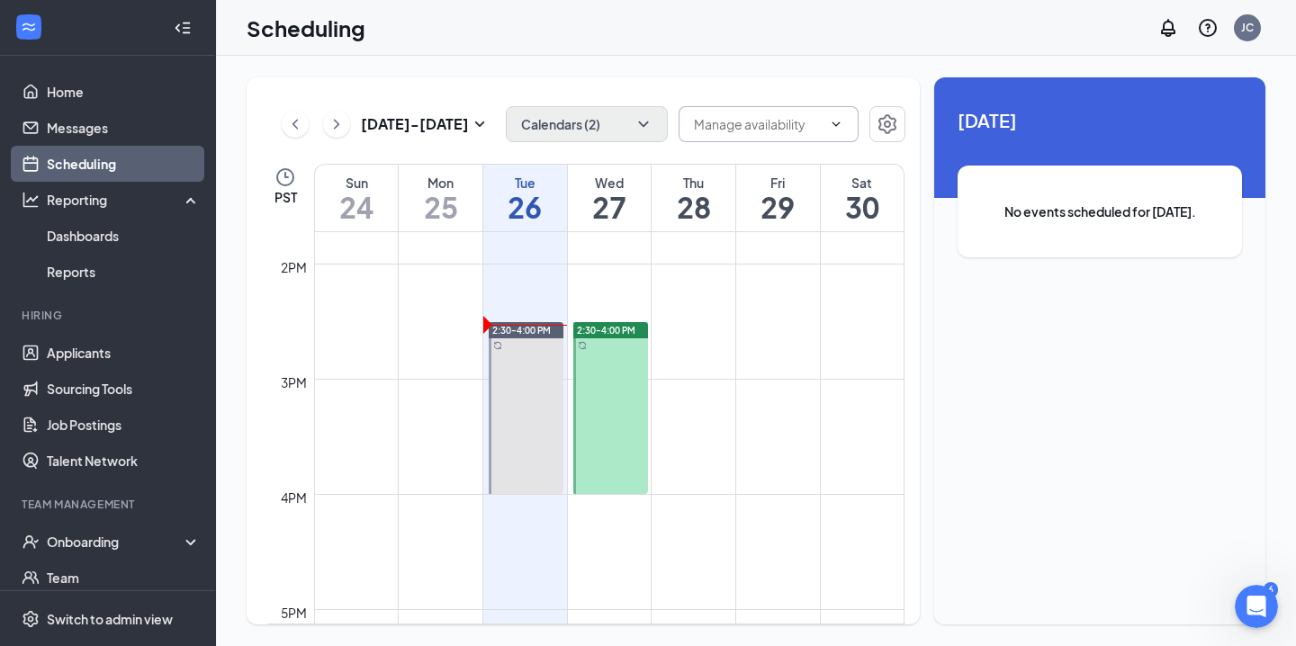
click at [102, 158] on link "Scheduling" at bounding box center [124, 164] width 154 height 36
click at [113, 154] on link "Scheduling" at bounding box center [124, 164] width 154 height 36
click at [1131, 131] on span "Today" at bounding box center [1100, 120] width 284 height 28
click at [1276, 584] on body "Home Messages Scheduling Reporting Dashboards Reports Hiring Applicants Sourcin…" at bounding box center [648, 323] width 1296 height 646
click at [1203, 519] on div "Unavailable in basic plan Today No events scheduled for today." at bounding box center [1099, 350] width 331 height 547
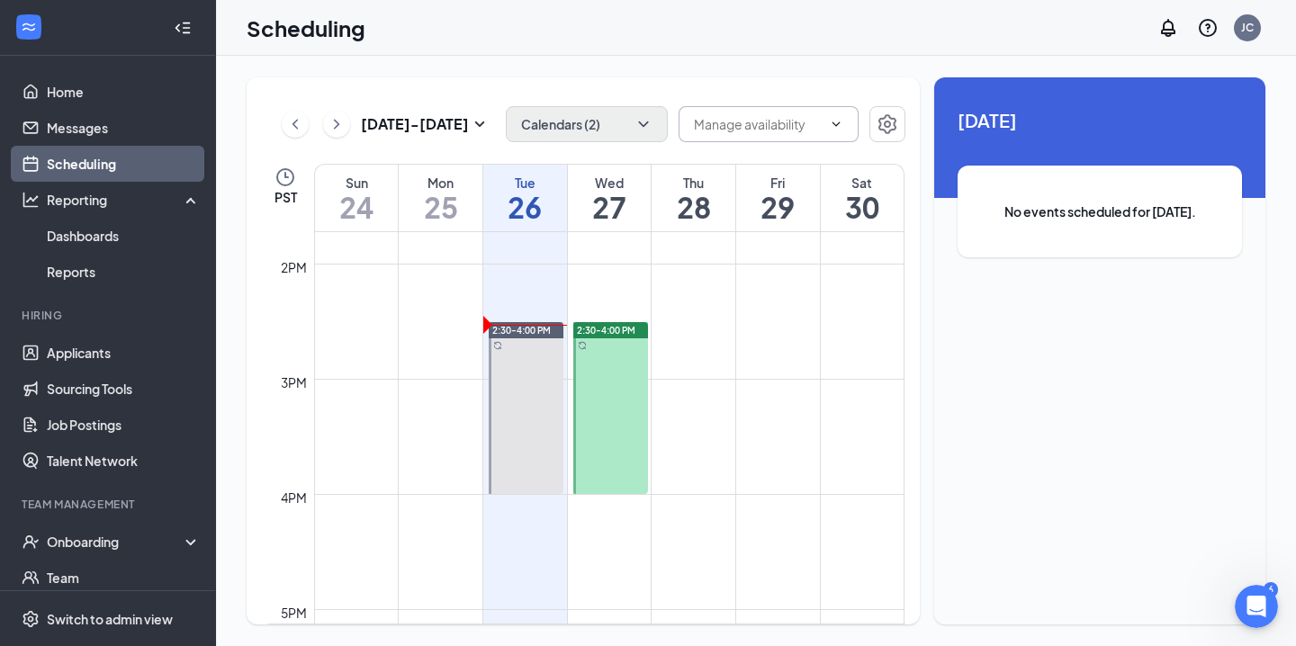
click at [1066, 77] on div "Today No events scheduled for today." at bounding box center [1099, 196] width 331 height 238
click at [707, 341] on td at bounding box center [609, 335] width 590 height 29
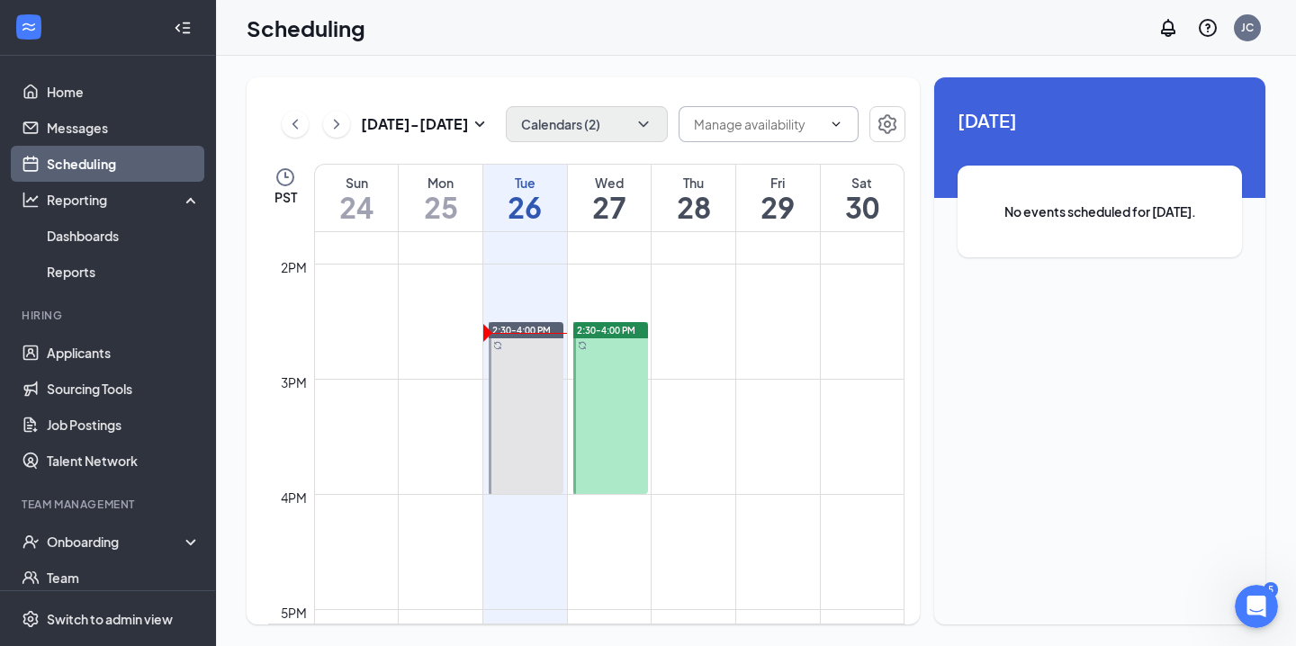
click at [733, 366] on td at bounding box center [609, 364] width 590 height 29
drag, startPoint x: 718, startPoint y: 362, endPoint x: 723, endPoint y: 422, distance: 60.5
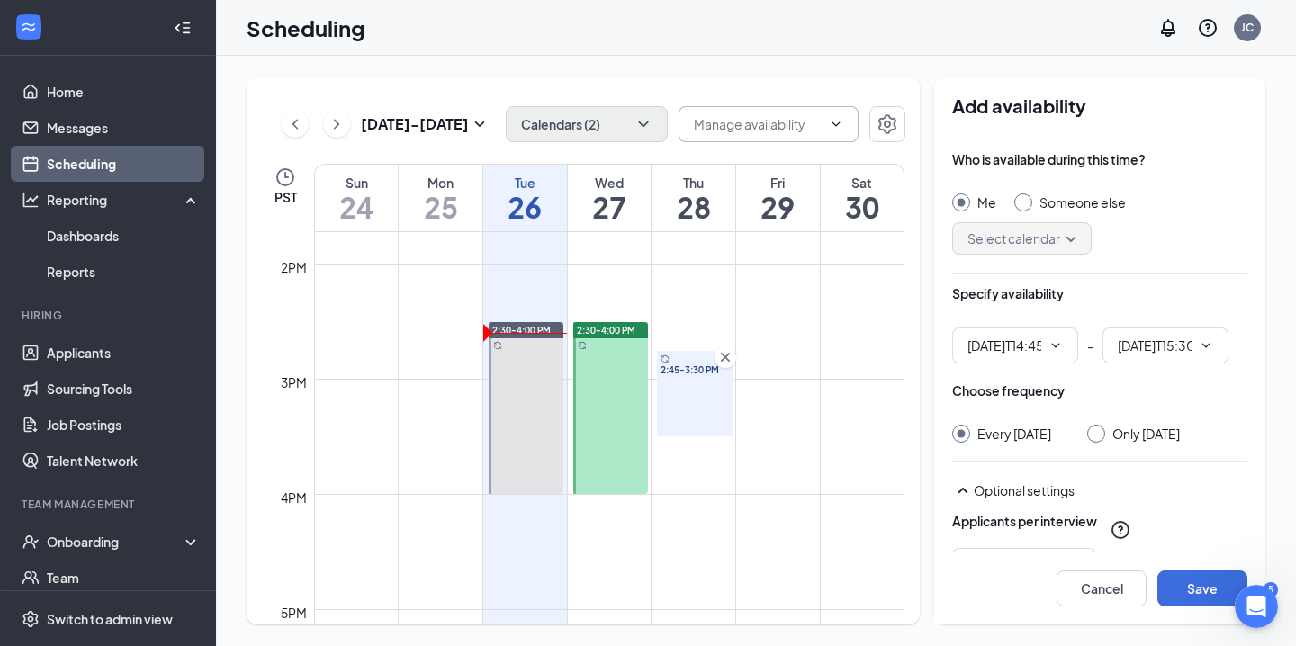
type input "02:45 PM"
type input "03:30 PM"
click at [700, 334] on td at bounding box center [609, 335] width 590 height 29
drag, startPoint x: 715, startPoint y: 404, endPoint x: 728, endPoint y: 563, distance: 159.0
click at [728, 563] on div "12am 1am 2am 3am 4am 5am 6am 7am 8am 9am 10am 11am 12pm 1pm 2pm 3pm 4pm 5pm 6pm…" at bounding box center [586, 33] width 636 height 2765
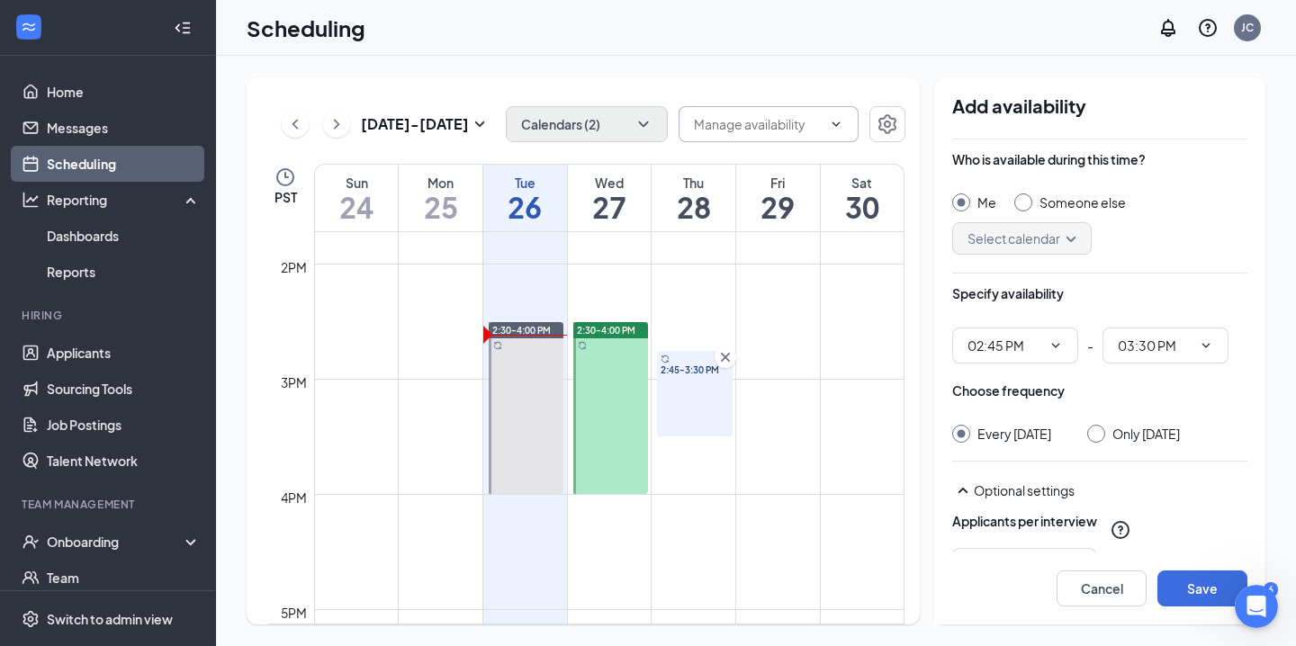
drag, startPoint x: 719, startPoint y: 412, endPoint x: 706, endPoint y: 485, distance: 74.2
click at [706, 485] on div "12am 1am 2am 3am 4am 5am 6am 7am 8am 9am 10am 11am 12pm 1pm 2pm 3pm 4pm 5pm 6pm…" at bounding box center [586, 33] width 636 height 2765
click at [712, 437] on td at bounding box center [609, 451] width 590 height 29
click at [724, 358] on icon "Cross" at bounding box center [725, 357] width 9 height 9
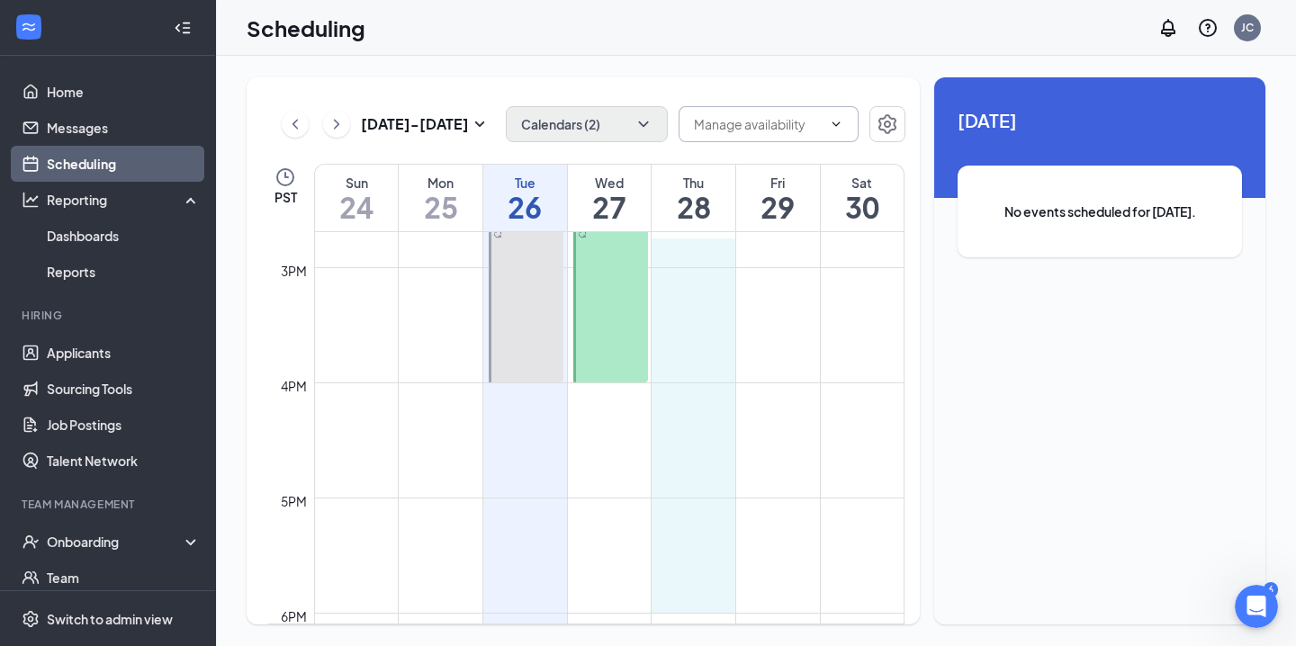
scroll to position [1695, 0]
drag, startPoint x: 700, startPoint y: 354, endPoint x: 726, endPoint y: 574, distance: 222.1
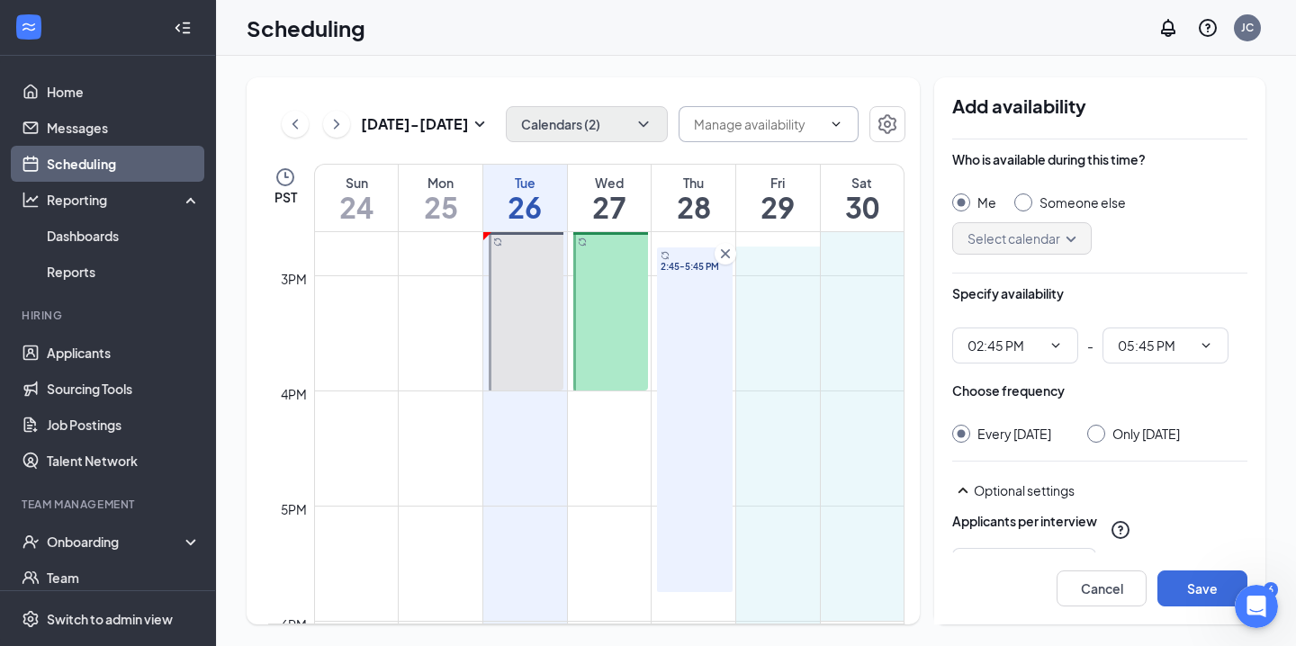
scroll to position [1696, 0]
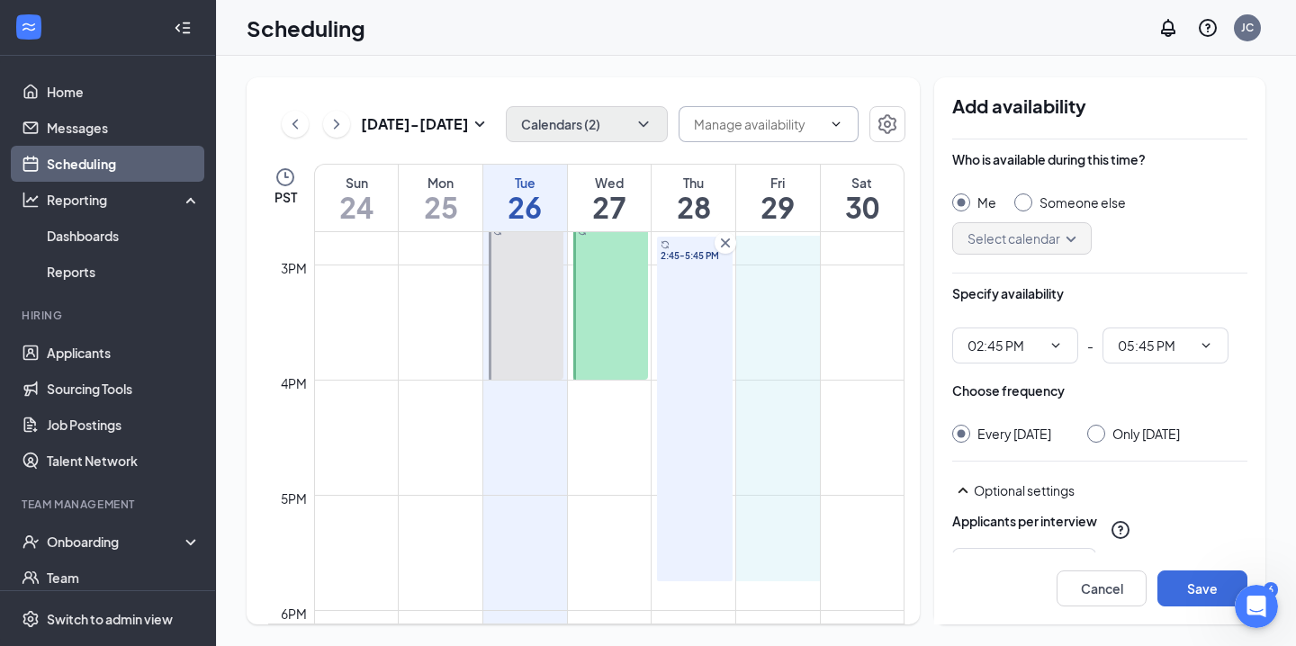
drag, startPoint x: 785, startPoint y: 291, endPoint x: 792, endPoint y: 567, distance: 276.4
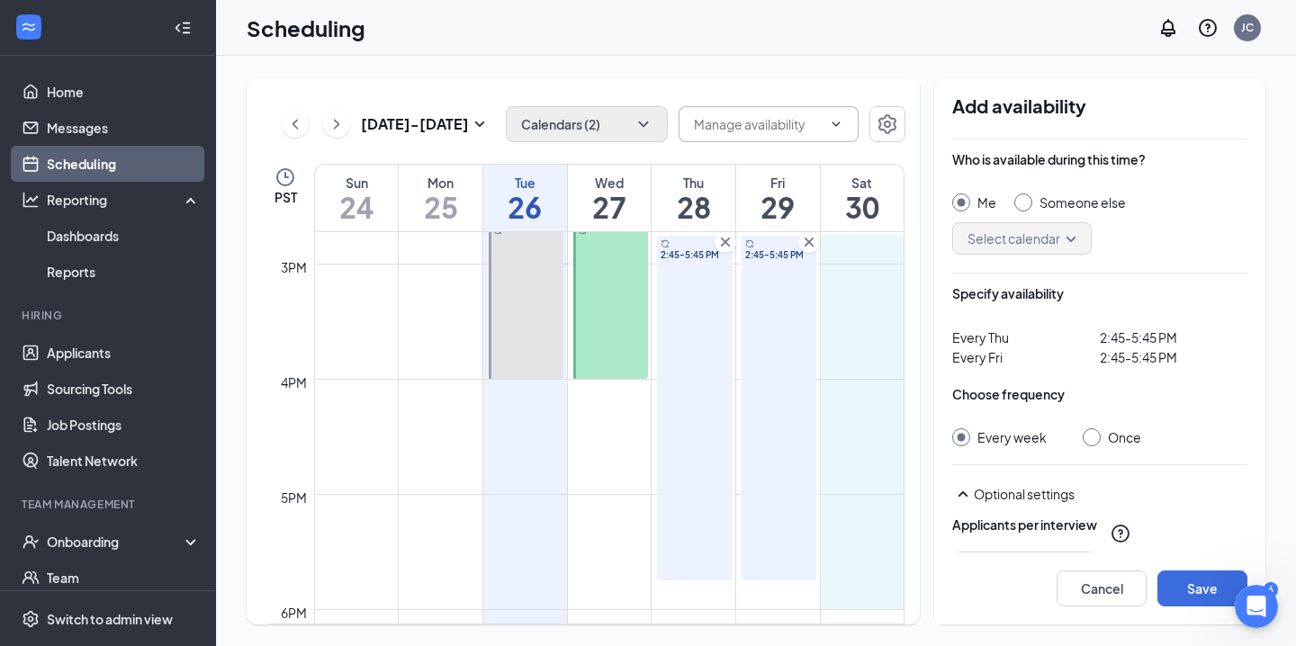
drag, startPoint x: 861, startPoint y: 244, endPoint x: 878, endPoint y: 581, distance: 338.0
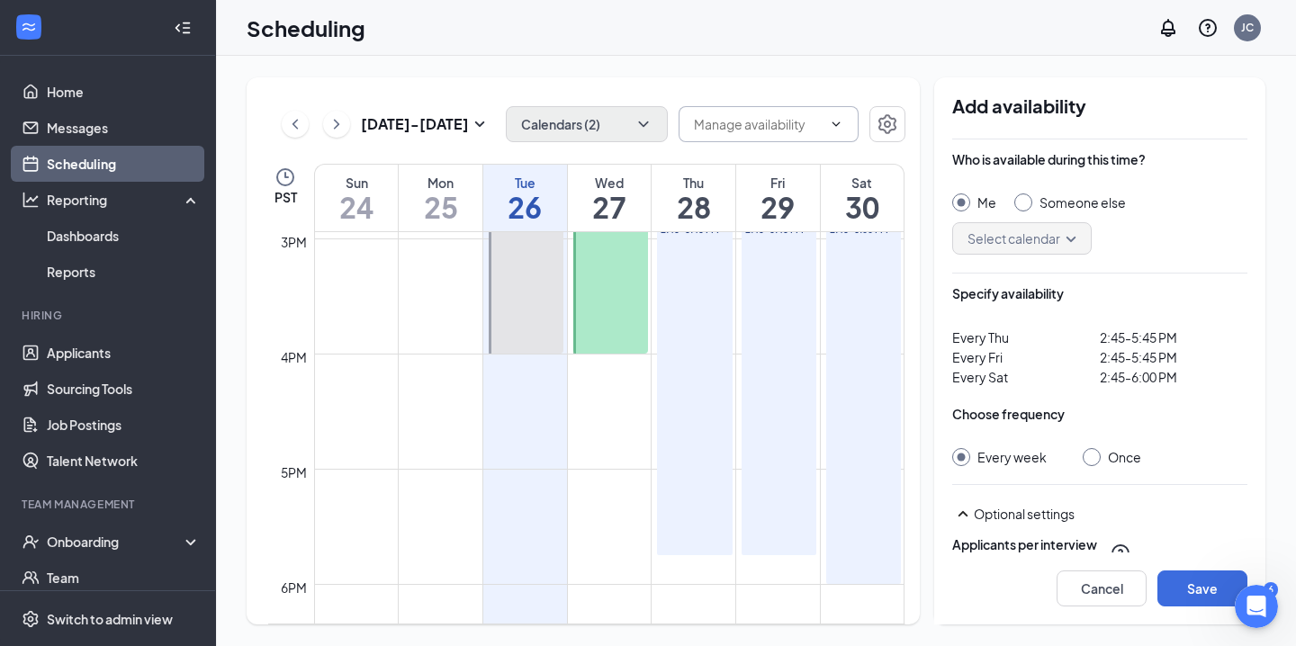
scroll to position [1735, 0]
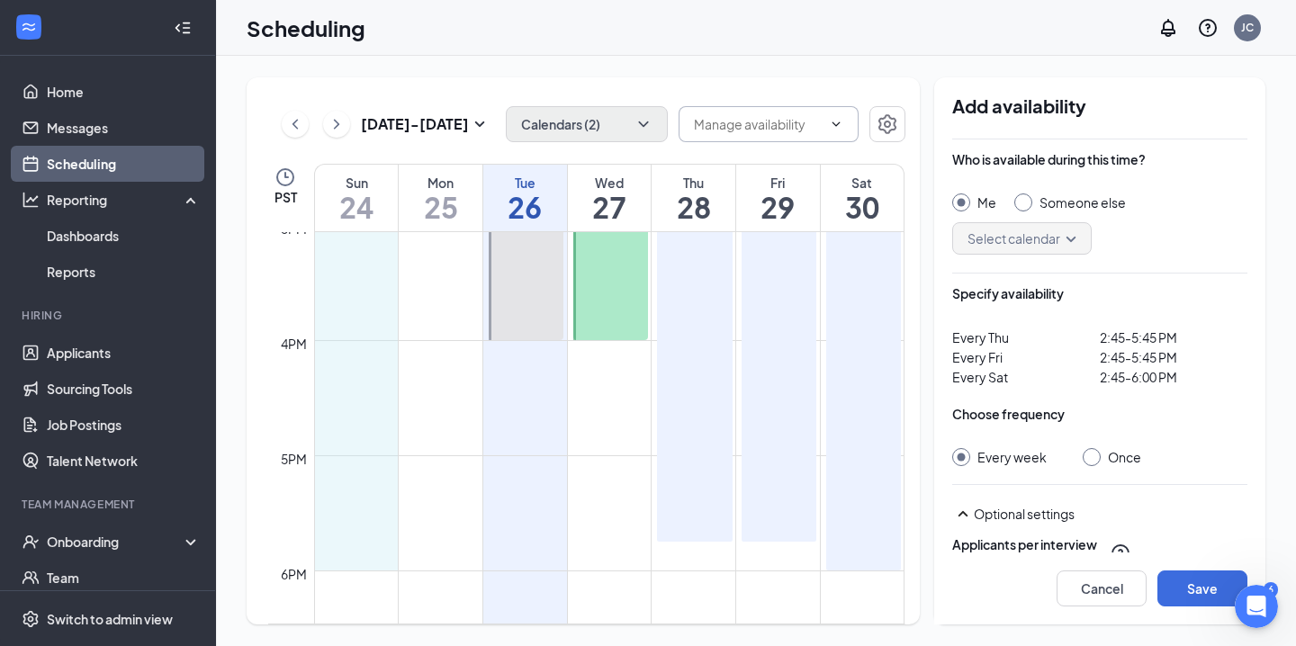
drag, startPoint x: 344, startPoint y: 290, endPoint x: 343, endPoint y: 558, distance: 268.2
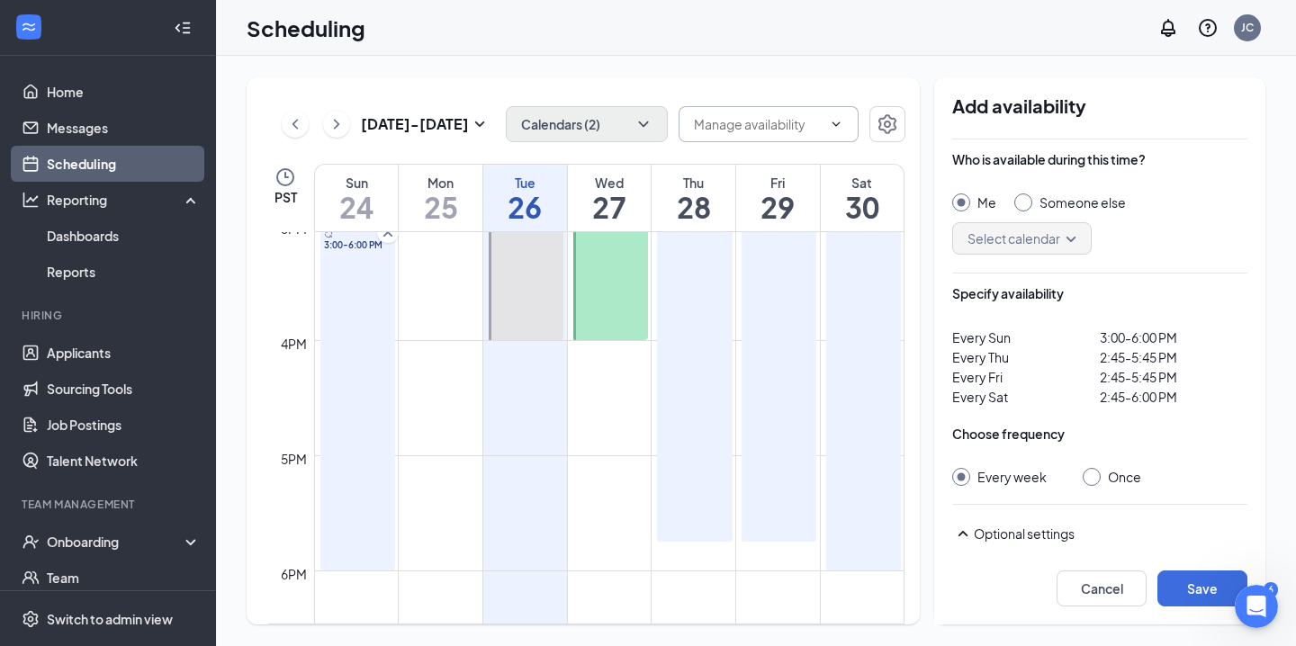
scroll to position [49, 0]
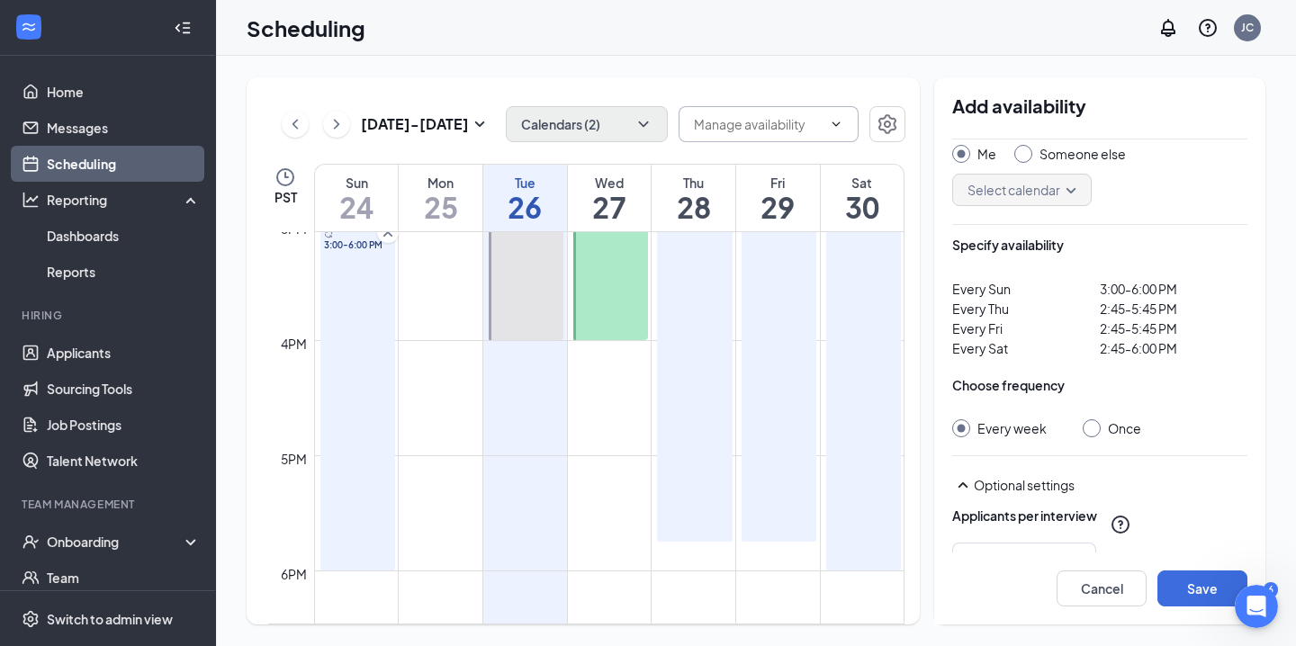
click at [1090, 431] on input "Once" at bounding box center [1089, 425] width 13 height 13
radio input "true"
radio input "false"
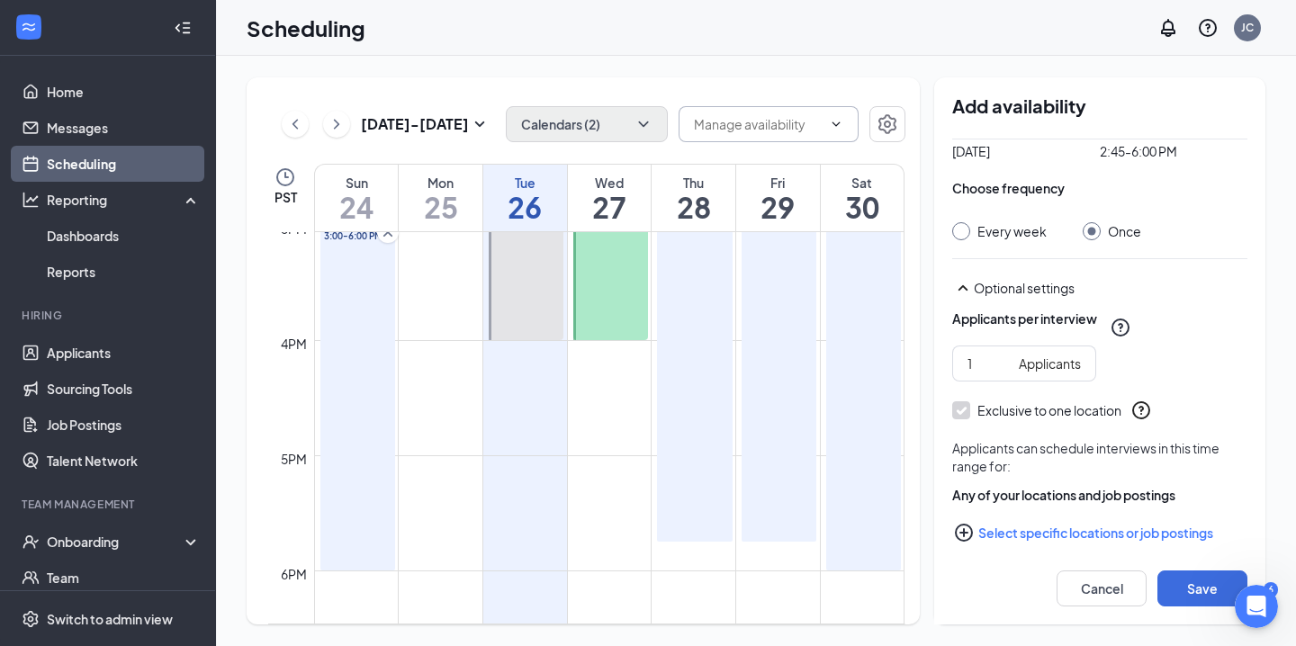
scroll to position [262, 0]
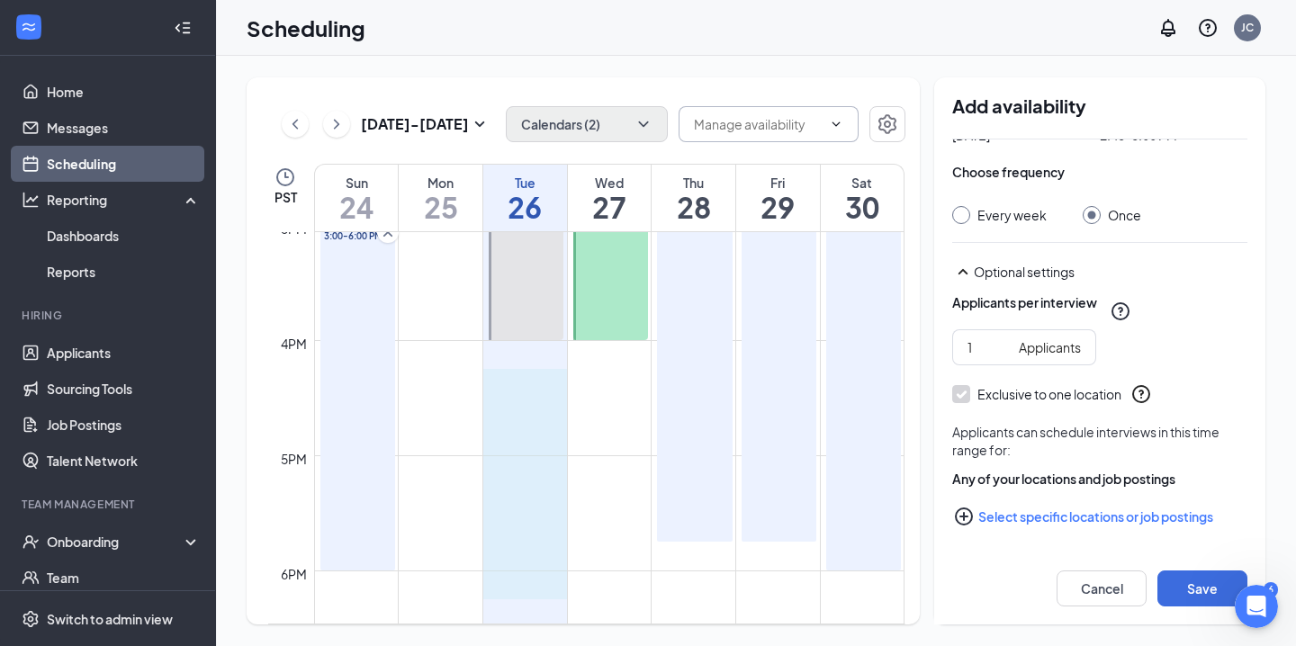
drag, startPoint x: 527, startPoint y: 579, endPoint x: 523, endPoint y: 397, distance: 181.9
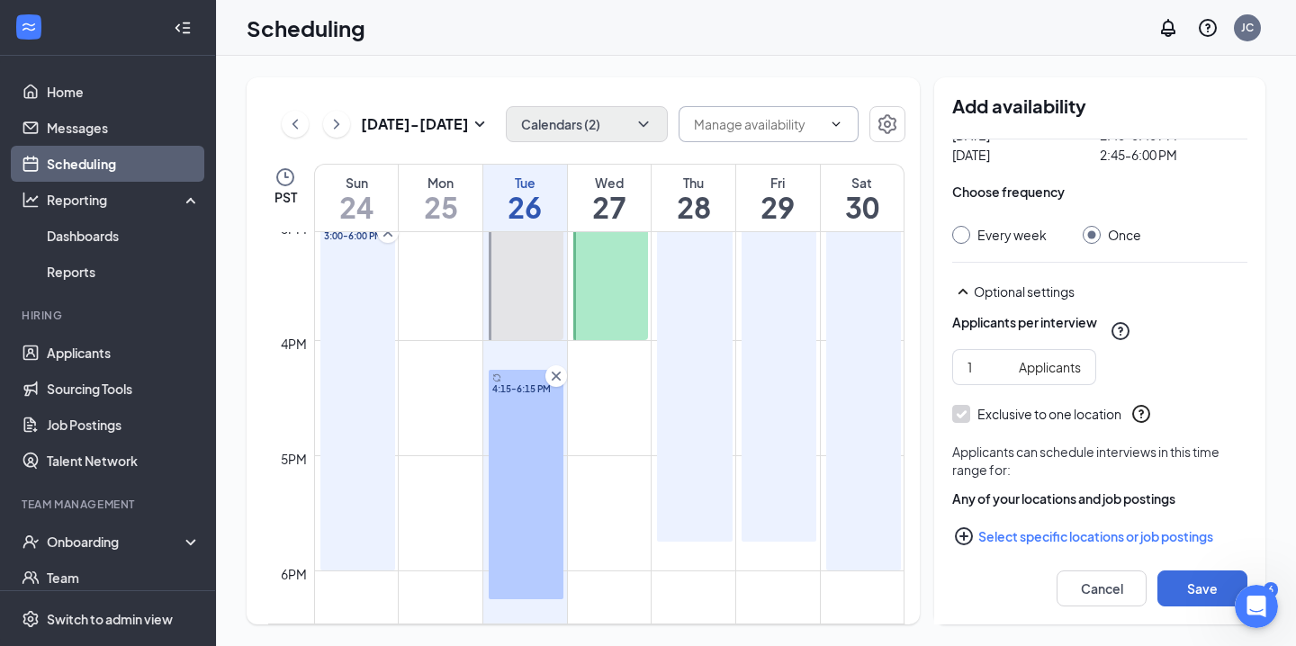
scroll to position [282, 0]
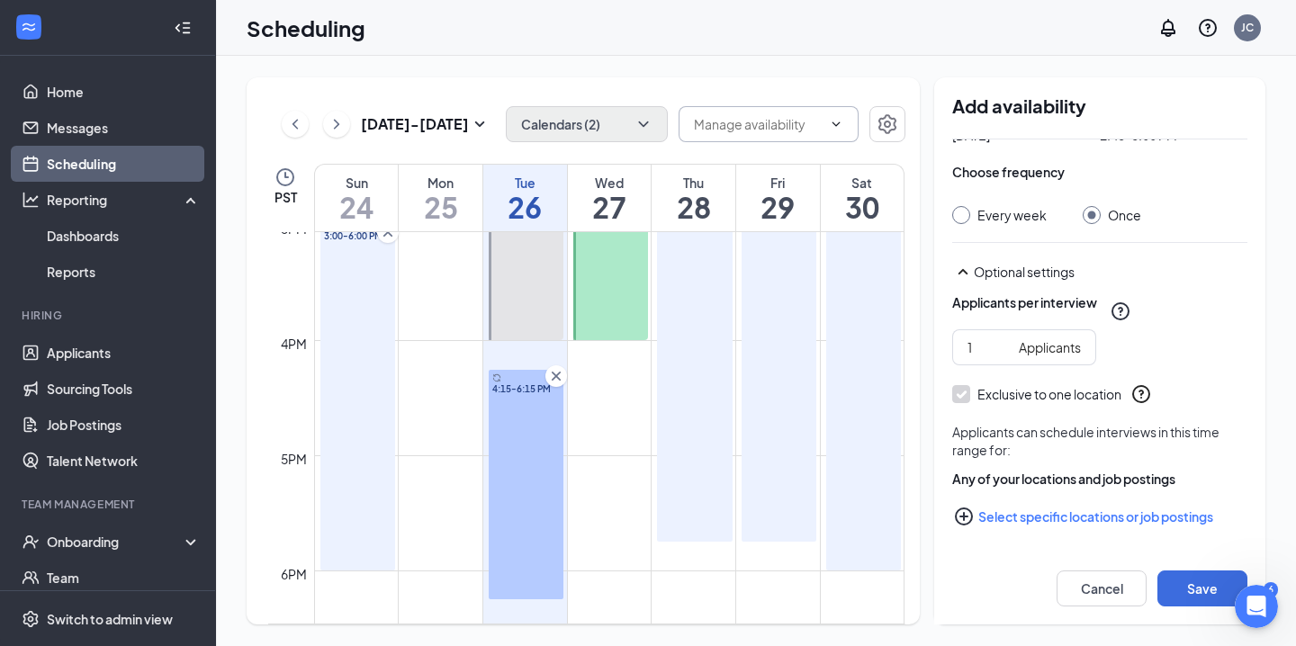
click at [555, 372] on icon "Cross" at bounding box center [556, 376] width 18 height 18
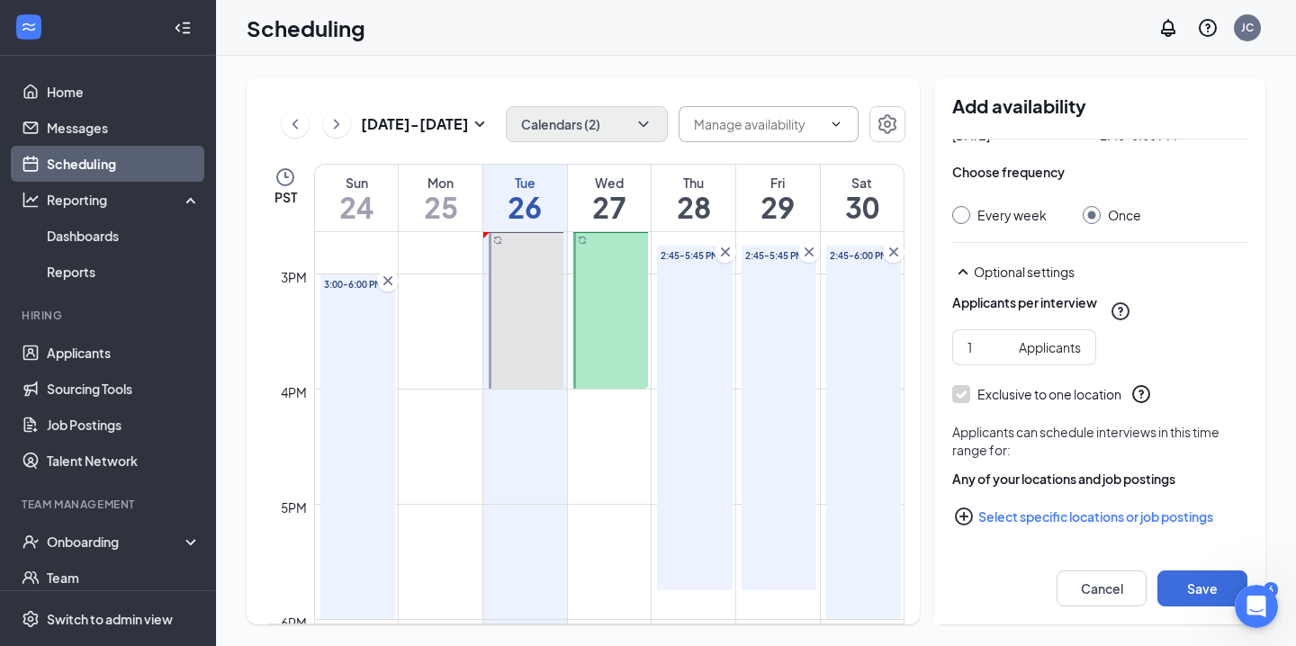
scroll to position [0, 0]
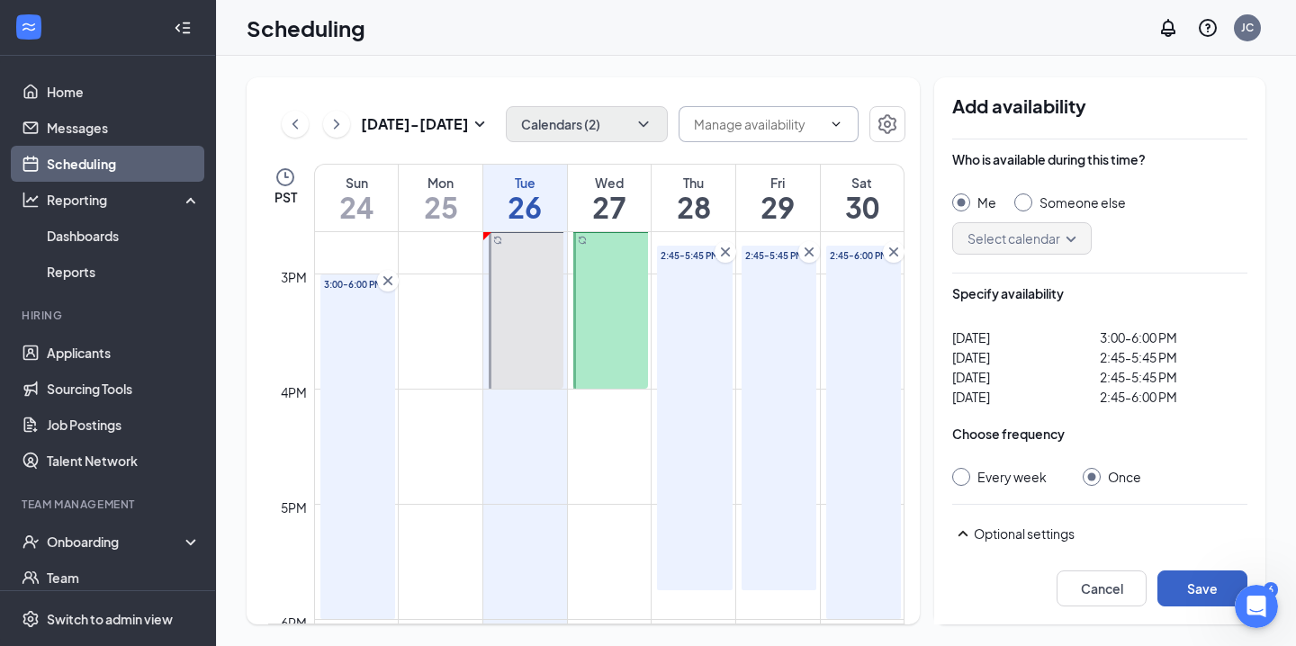
click at [1179, 581] on button "Save" at bounding box center [1203, 589] width 90 height 36
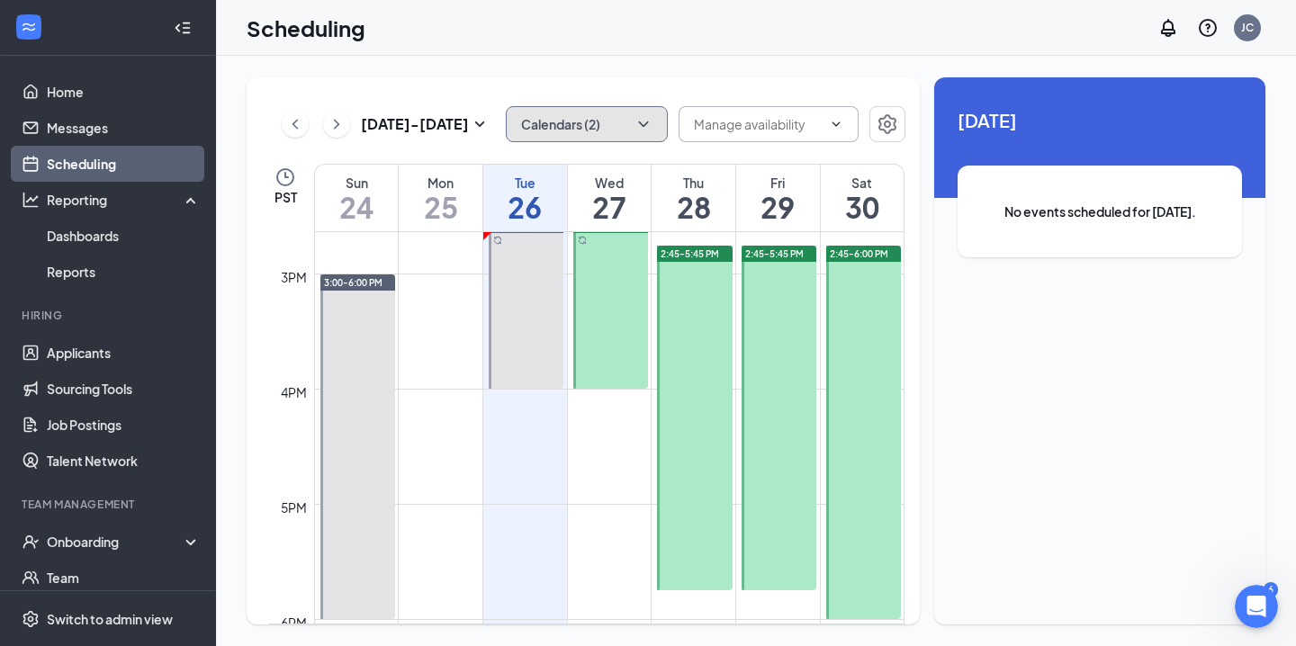
click at [649, 127] on icon "ChevronDown" at bounding box center [644, 124] width 18 height 18
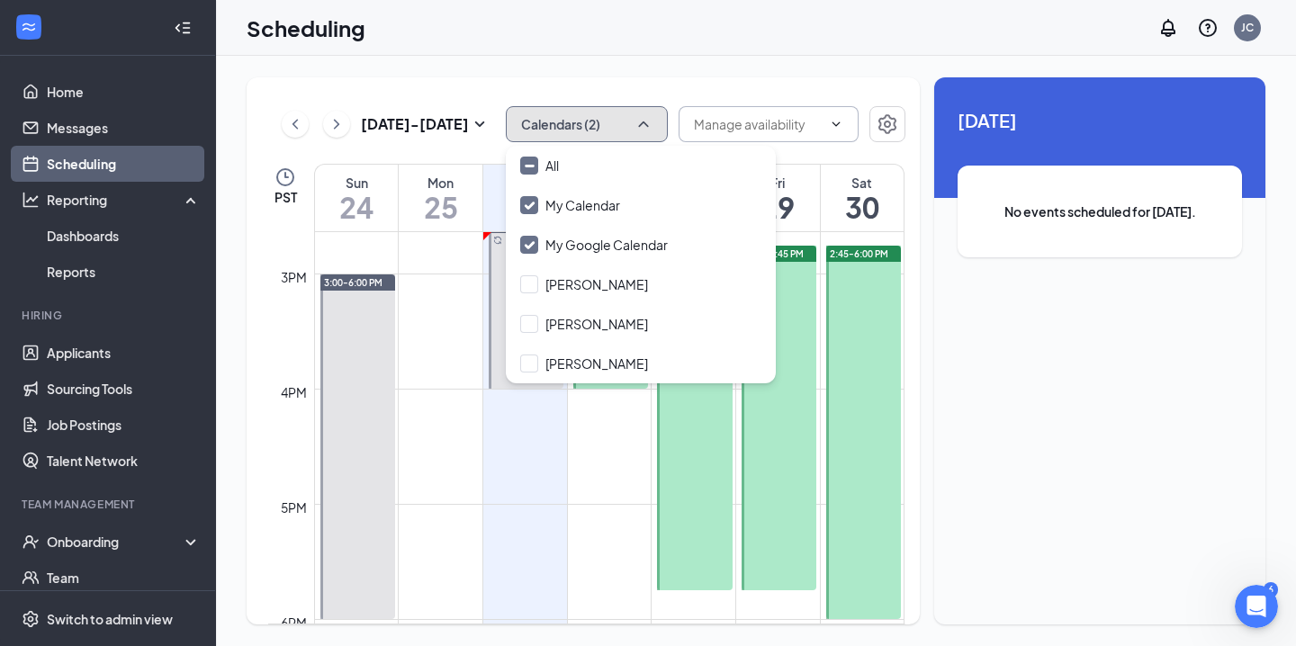
click at [649, 127] on icon "ChevronUp" at bounding box center [644, 124] width 18 height 18
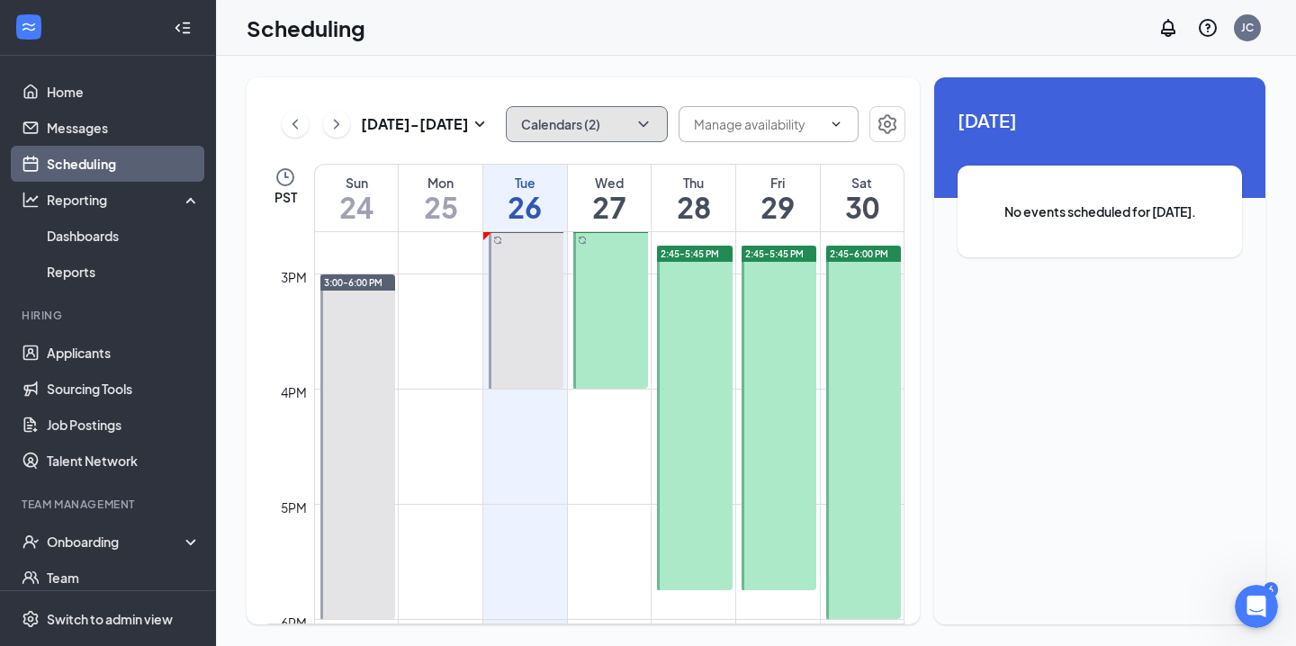
click at [649, 127] on icon "ChevronDown" at bounding box center [644, 124] width 18 height 18
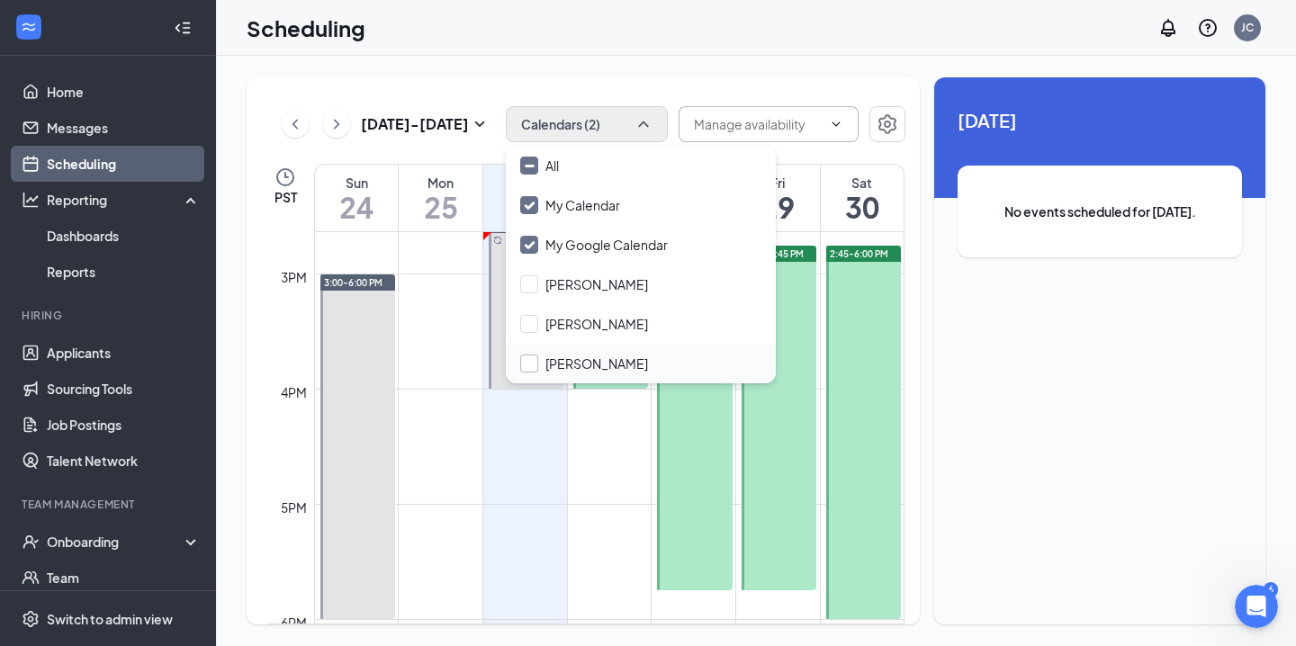
click at [572, 358] on input "Vicky Wang" at bounding box center [584, 364] width 128 height 18
checkbox input "false"
click at [587, 82] on div "Aug 24 - Aug 30 Calendars (2) PST Sun 24 Mon 25 Tue 26 Wed 27 Thu 28 Fri 29 Sat…" at bounding box center [583, 350] width 673 height 547
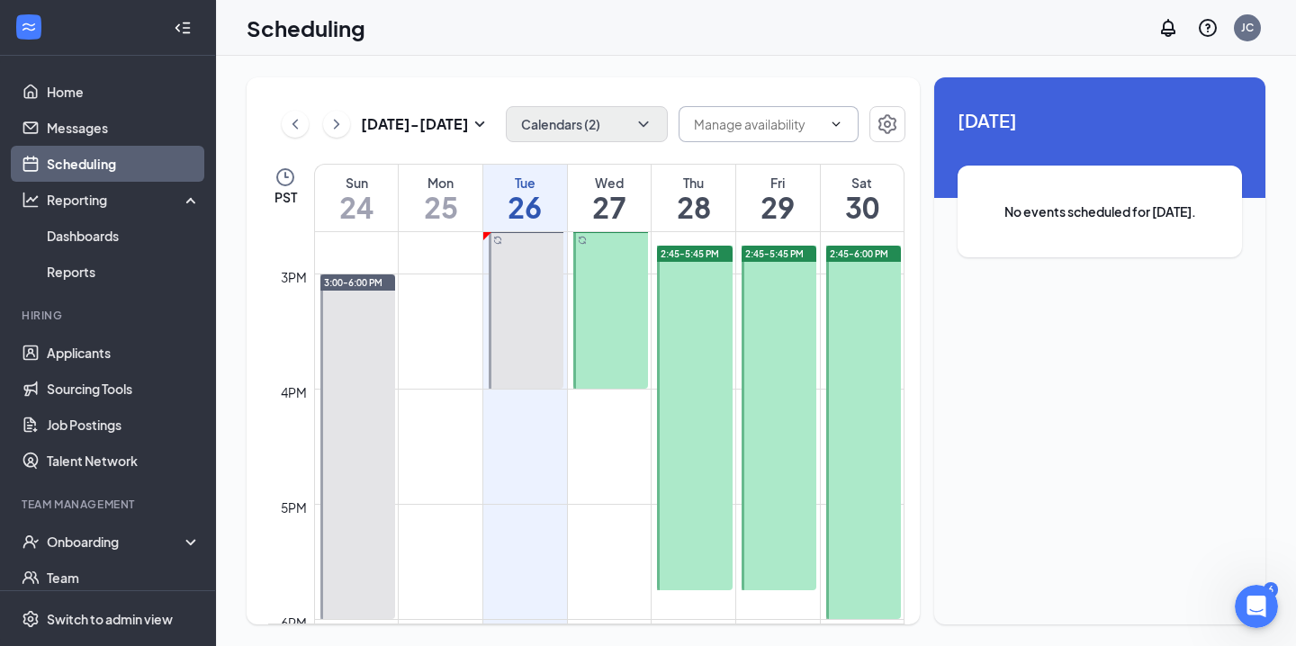
click at [762, 11] on div "Scheduling JC" at bounding box center [756, 28] width 1080 height 56
click at [132, 167] on link "Scheduling" at bounding box center [124, 164] width 154 height 36
click at [108, 135] on link "Messages" at bounding box center [124, 128] width 154 height 36
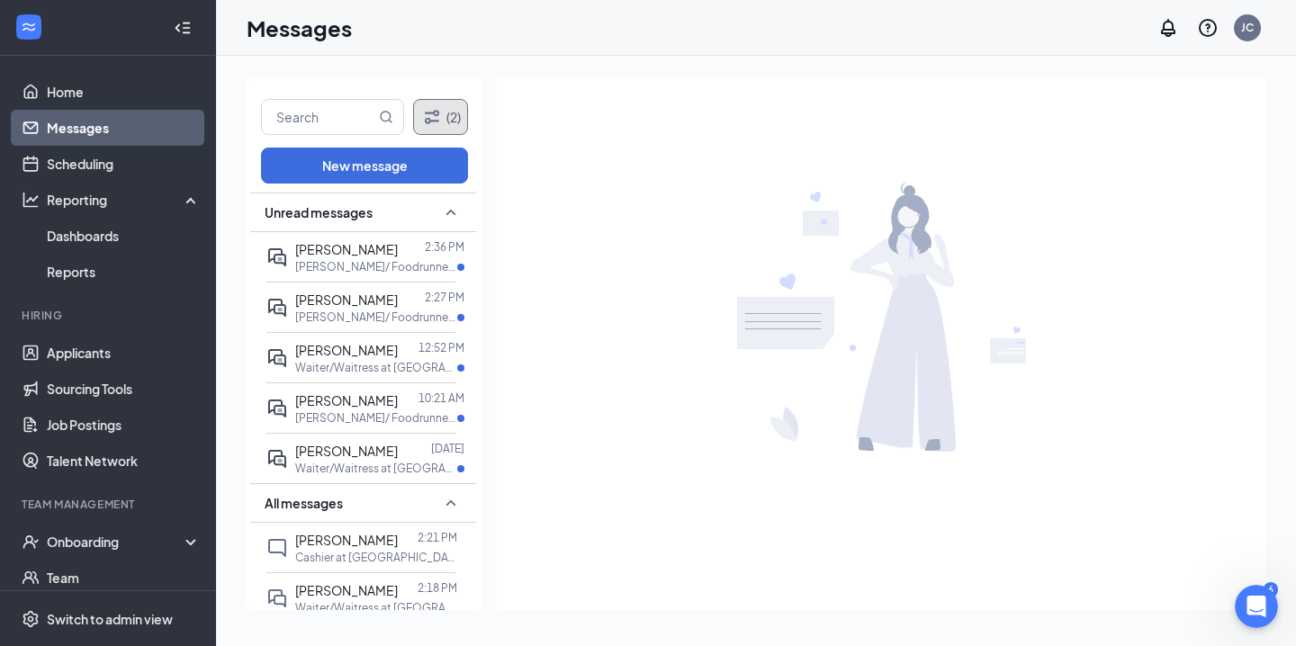
click at [446, 127] on button "(2)" at bounding box center [440, 117] width 55 height 36
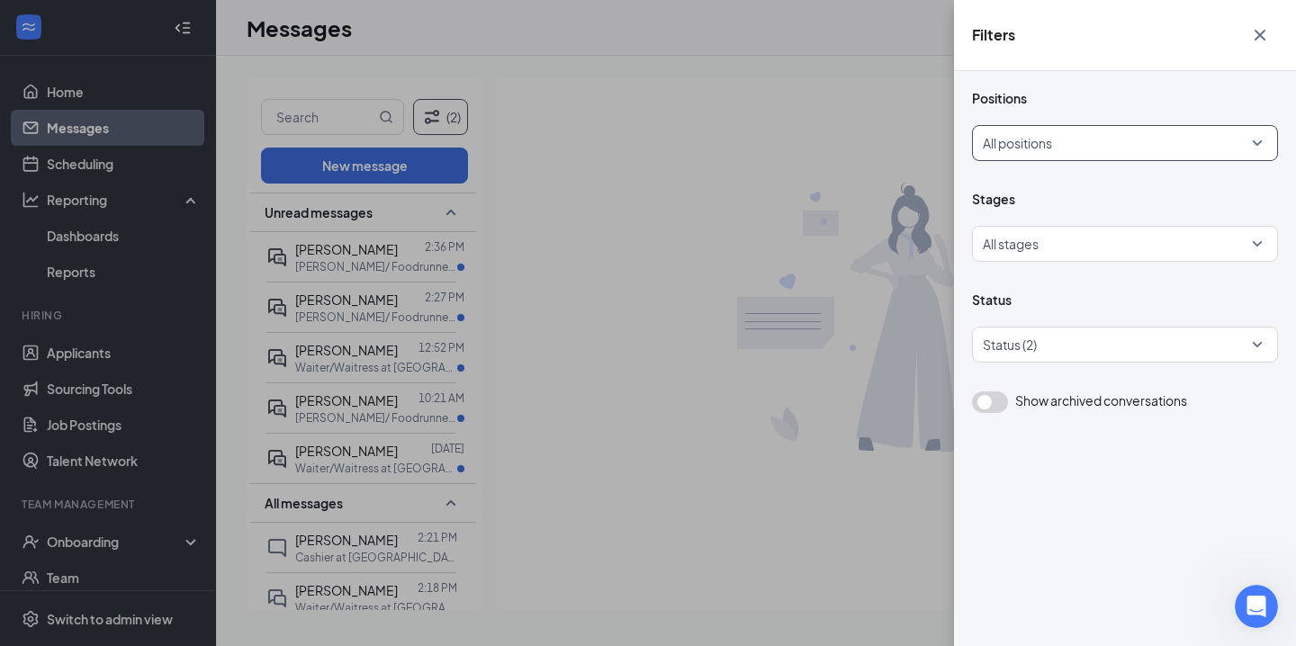
click at [1256, 148] on div "All positions" at bounding box center [1125, 143] width 306 height 36
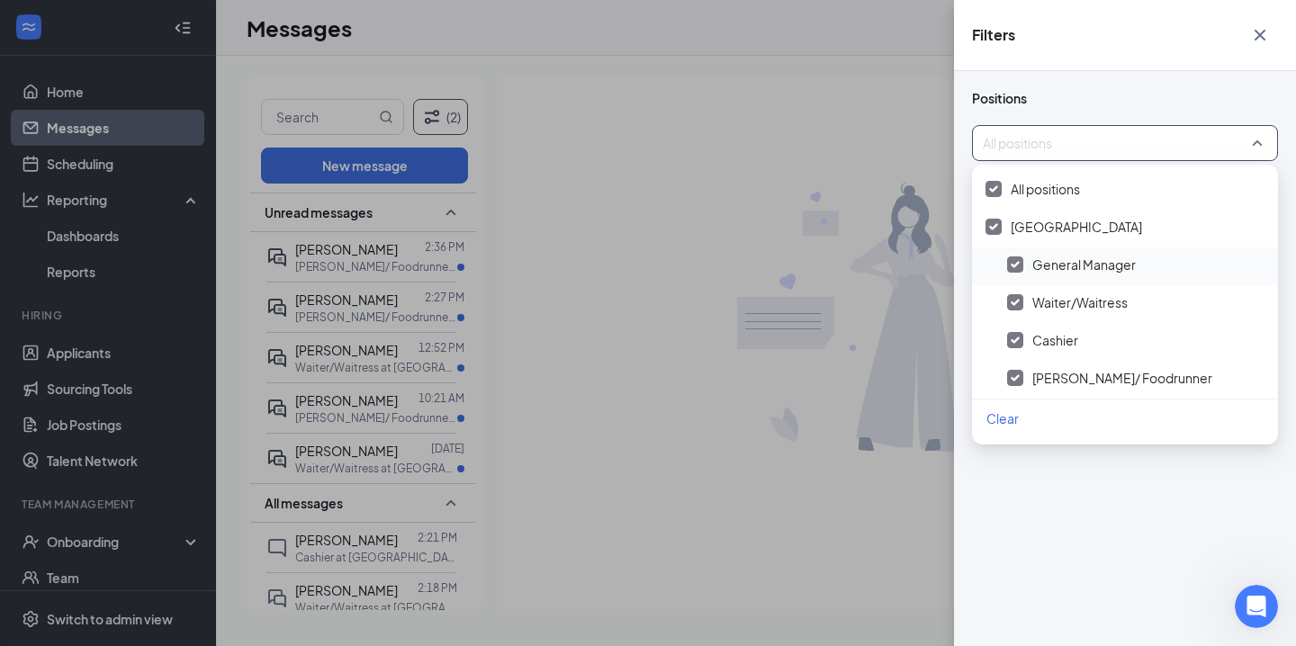
click at [1014, 263] on img at bounding box center [1015, 264] width 9 height 7
click at [1018, 341] on img at bounding box center [1015, 340] width 9 height 7
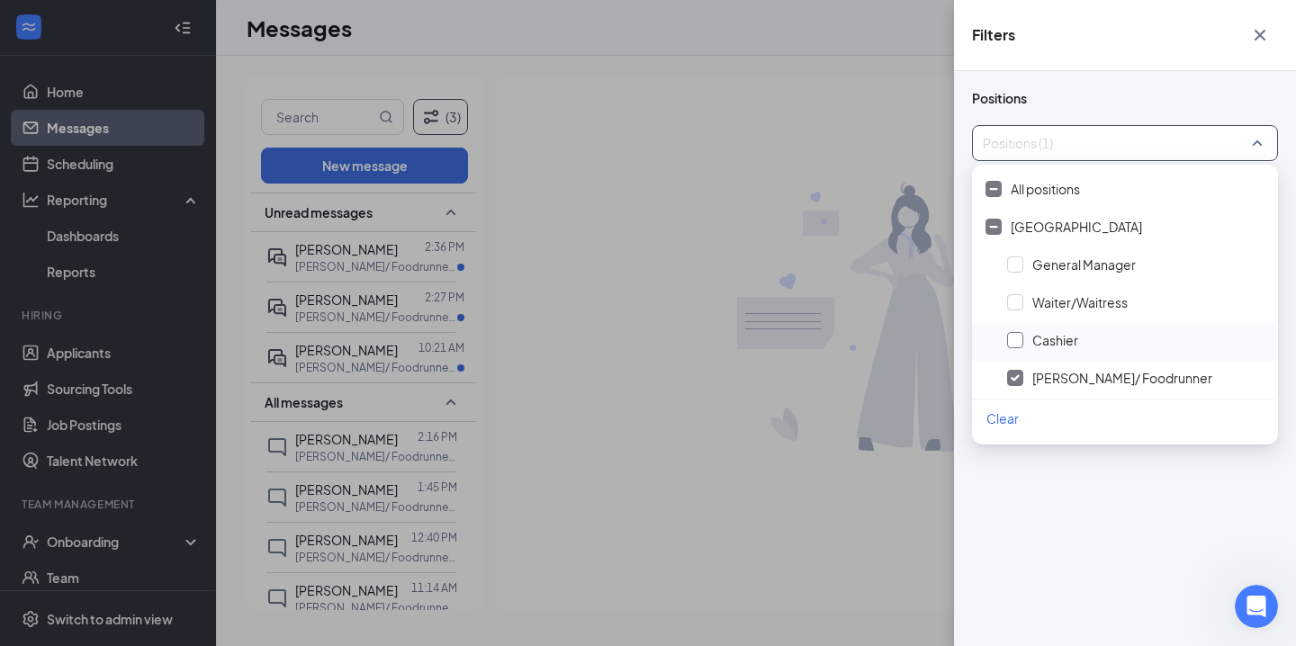
click at [1022, 341] on div at bounding box center [1015, 340] width 16 height 16
click at [1022, 305] on div at bounding box center [1015, 302] width 16 height 16
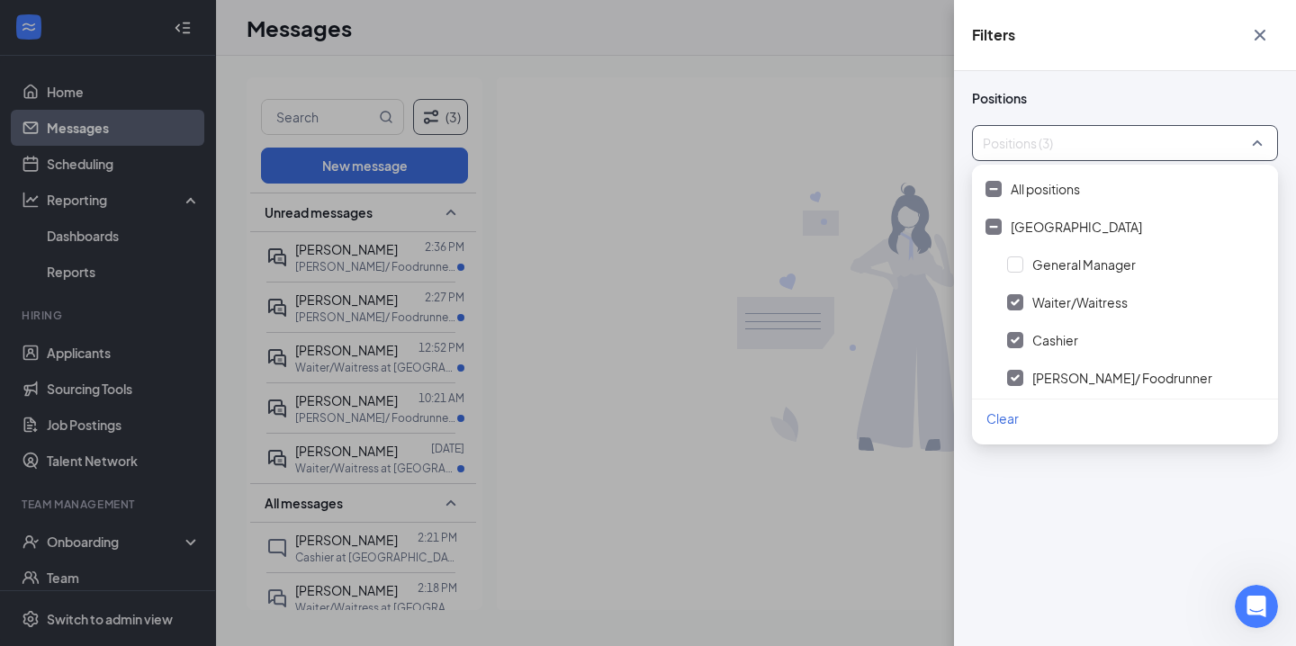
click at [374, 310] on div "Filters Positions Positions (3) Stages All stages Status Status (2) Show archiv…" at bounding box center [648, 323] width 1296 height 646
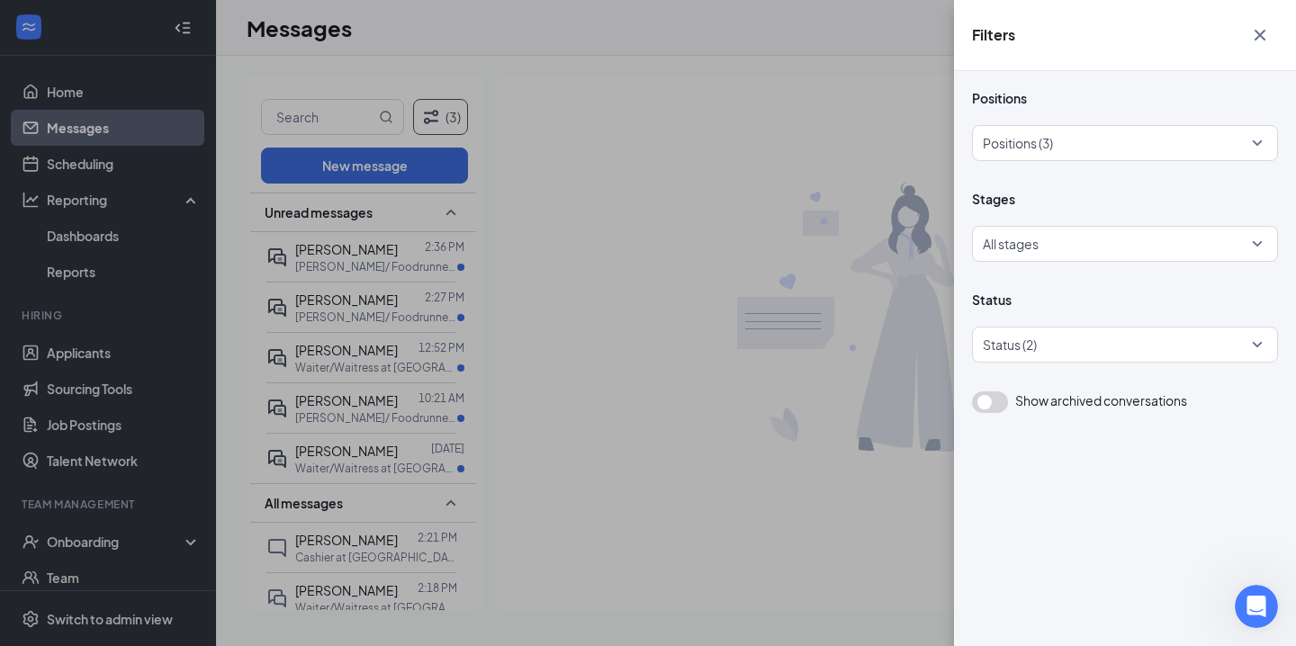
click at [374, 310] on div "Filters Positions Positions (3) Stages All stages Status Status (2) Show archiv…" at bounding box center [648, 323] width 1296 height 646
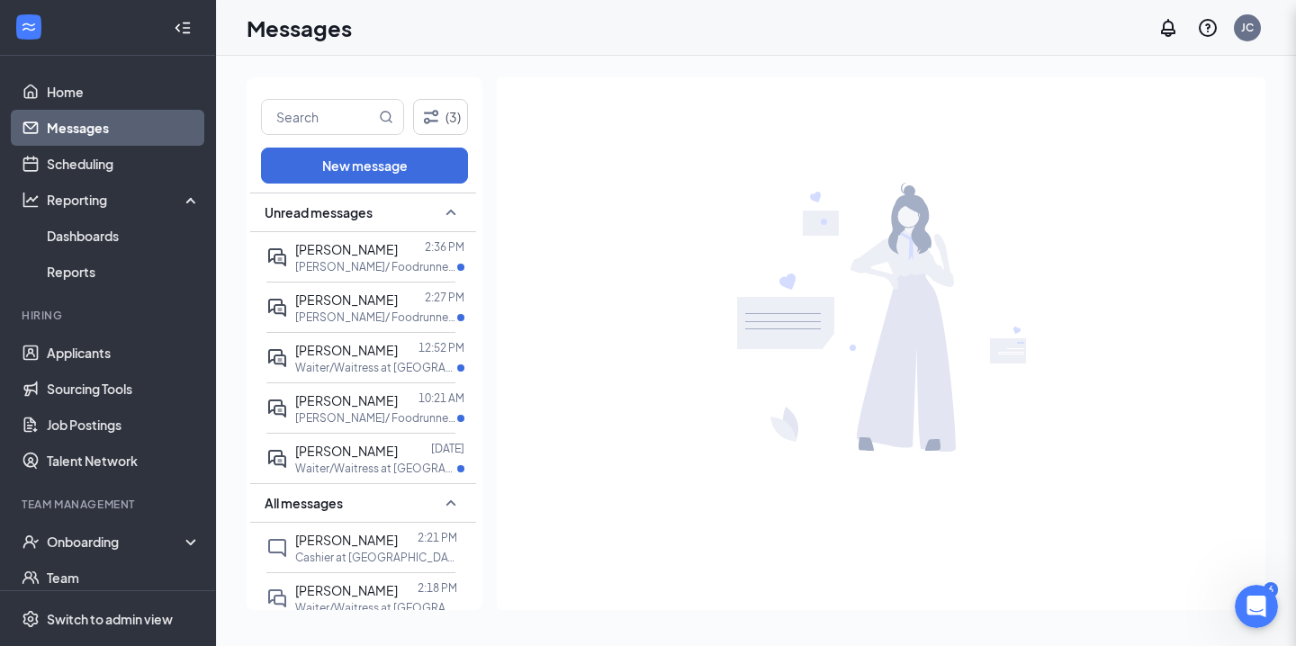
scroll to position [3673, 0]
click at [374, 310] on p "Busser/ Foodrunner at Alderwood Mall" at bounding box center [376, 317] width 162 height 15
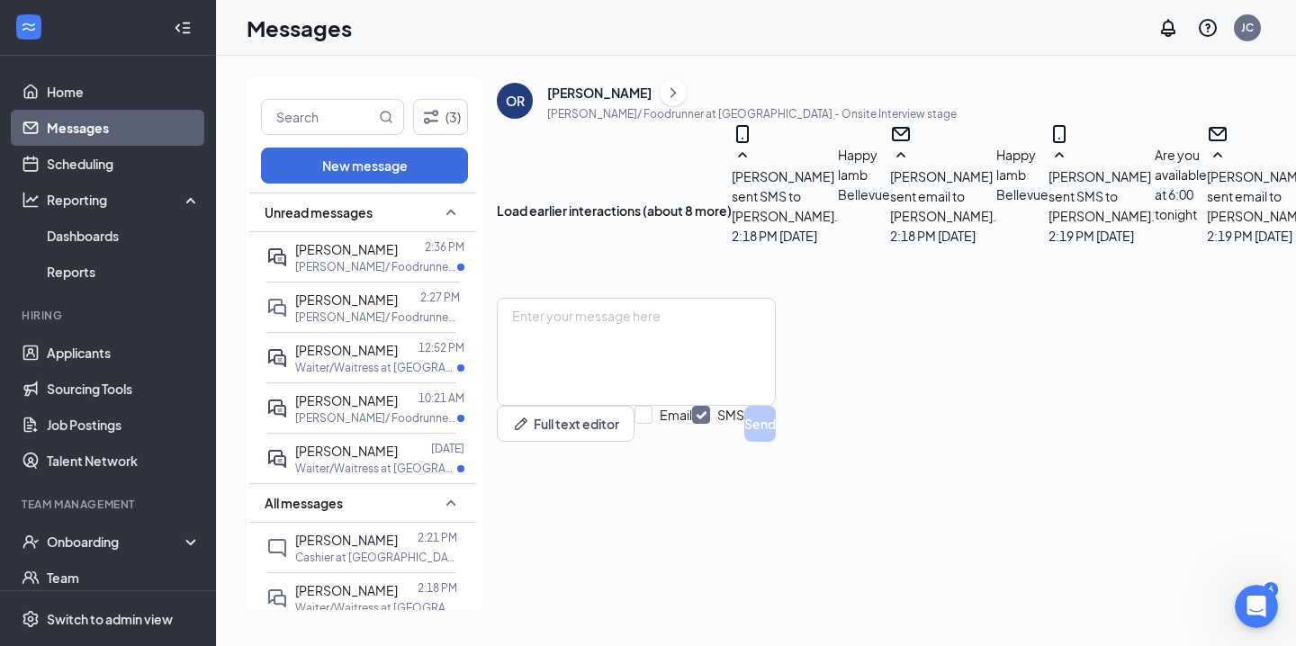
scroll to position [759, 0]
click at [776, 406] on textarea at bounding box center [636, 352] width 279 height 108
click at [735, 406] on textarea at bounding box center [636, 352] width 279 height 108
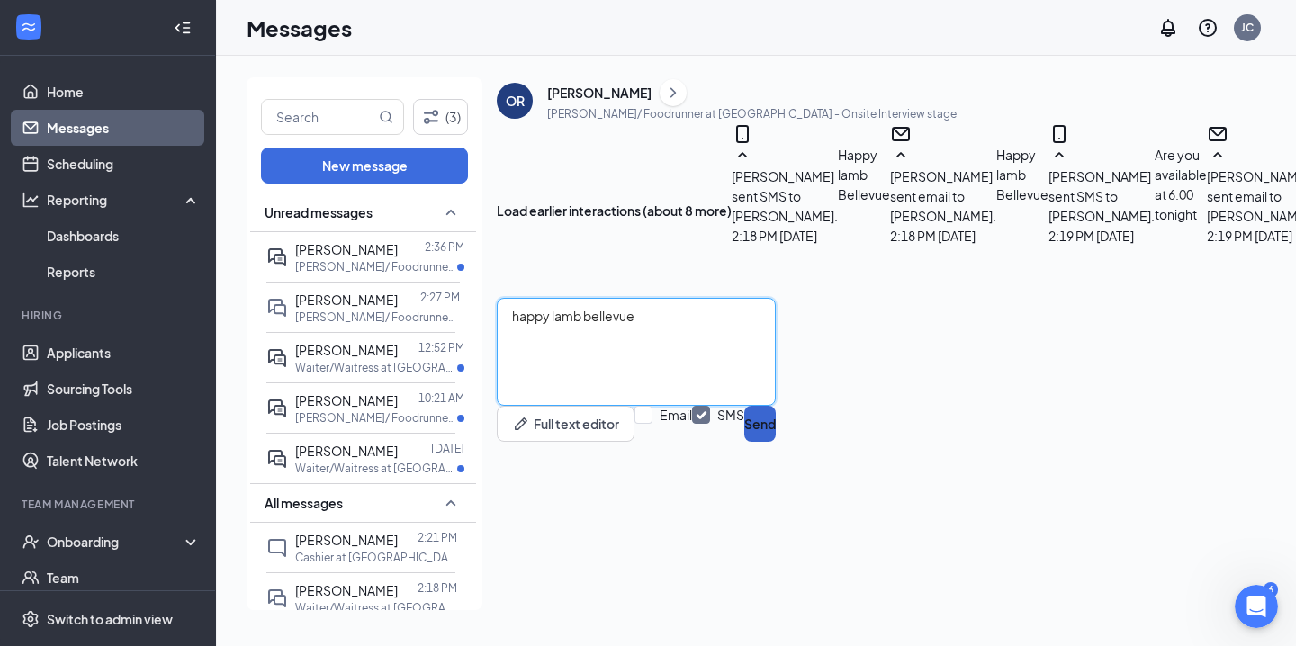
type textarea "happy lamb bellevue"
click at [776, 442] on button "Send" at bounding box center [760, 424] width 32 height 36
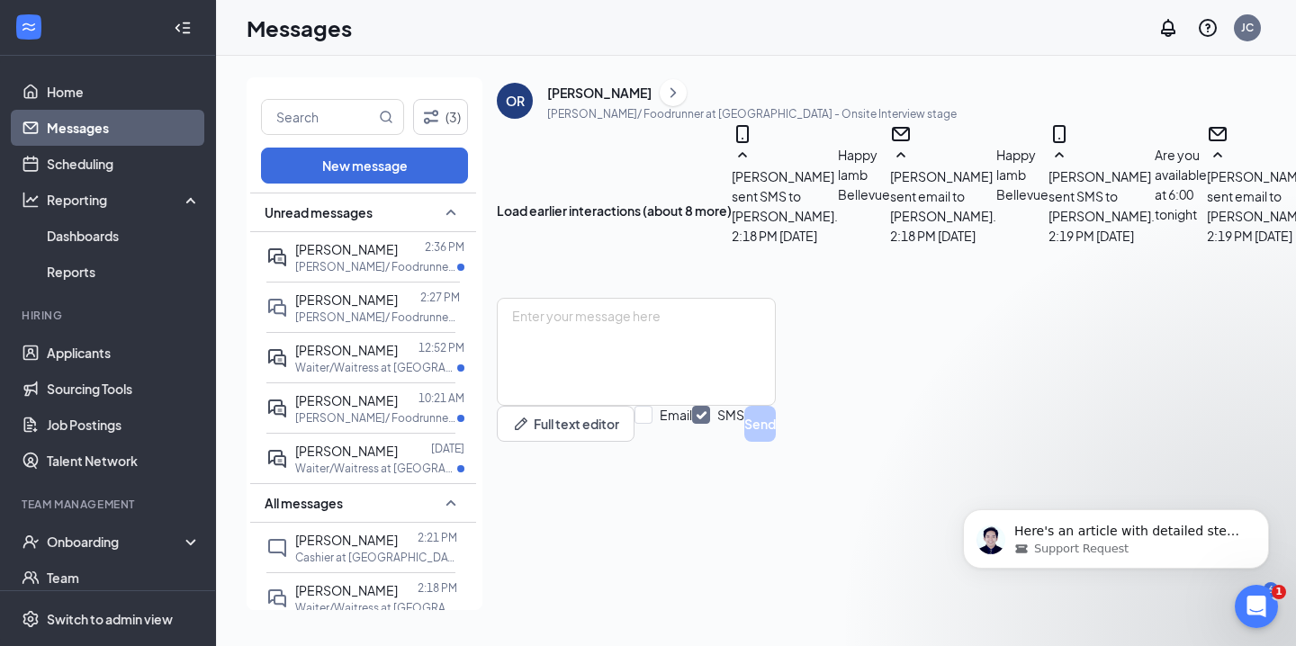
scroll to position [578, 0]
click at [379, 262] on p "Busser/ Foodrunner at Alderwood Mall" at bounding box center [376, 266] width 162 height 15
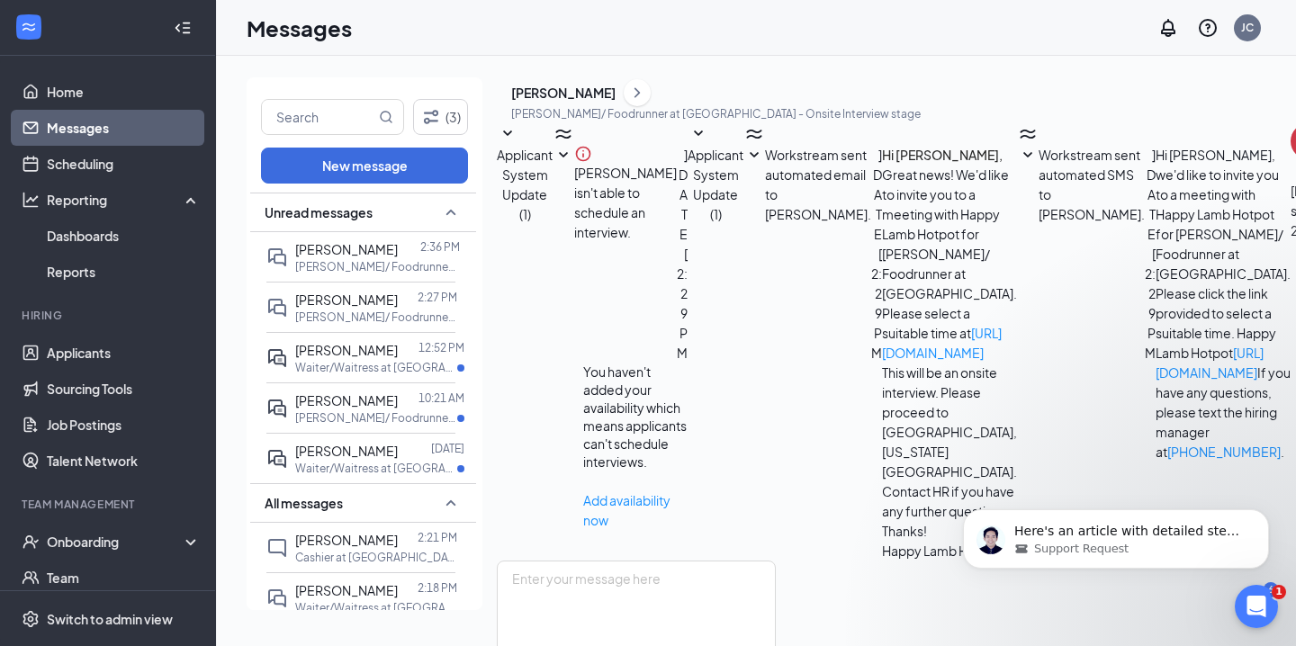
scroll to position [599, 0]
click at [776, 561] on textarea at bounding box center [636, 615] width 279 height 108
type textarea "see you at 5:00 pm"
click at [1192, 590] on body "Here's an article with detailed steps on how you may move them. Move applicant(…" at bounding box center [1116, 535] width 346 height 112
click at [1191, 579] on body "Here's an article with detailed steps on how you may move them. Move applicant(…" at bounding box center [1116, 535] width 346 height 112
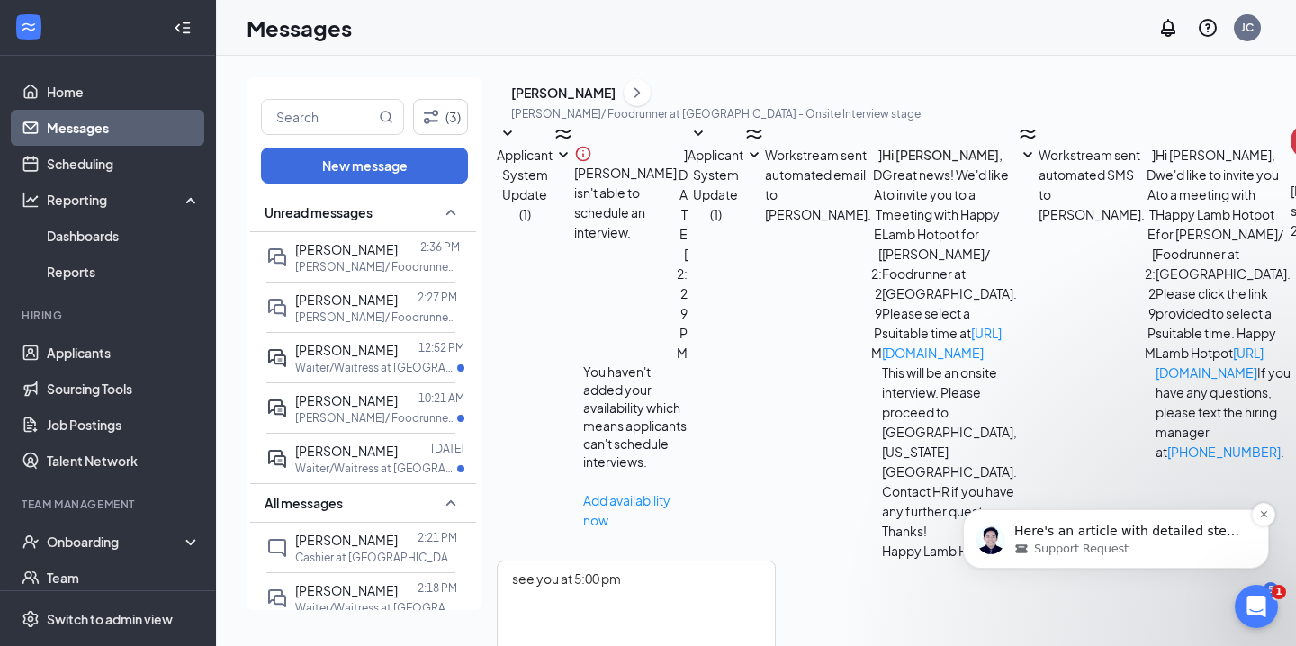
click at [1183, 538] on p "Here's an article with detailed steps on how you may move them. Move applicant(…" at bounding box center [1130, 532] width 232 height 18
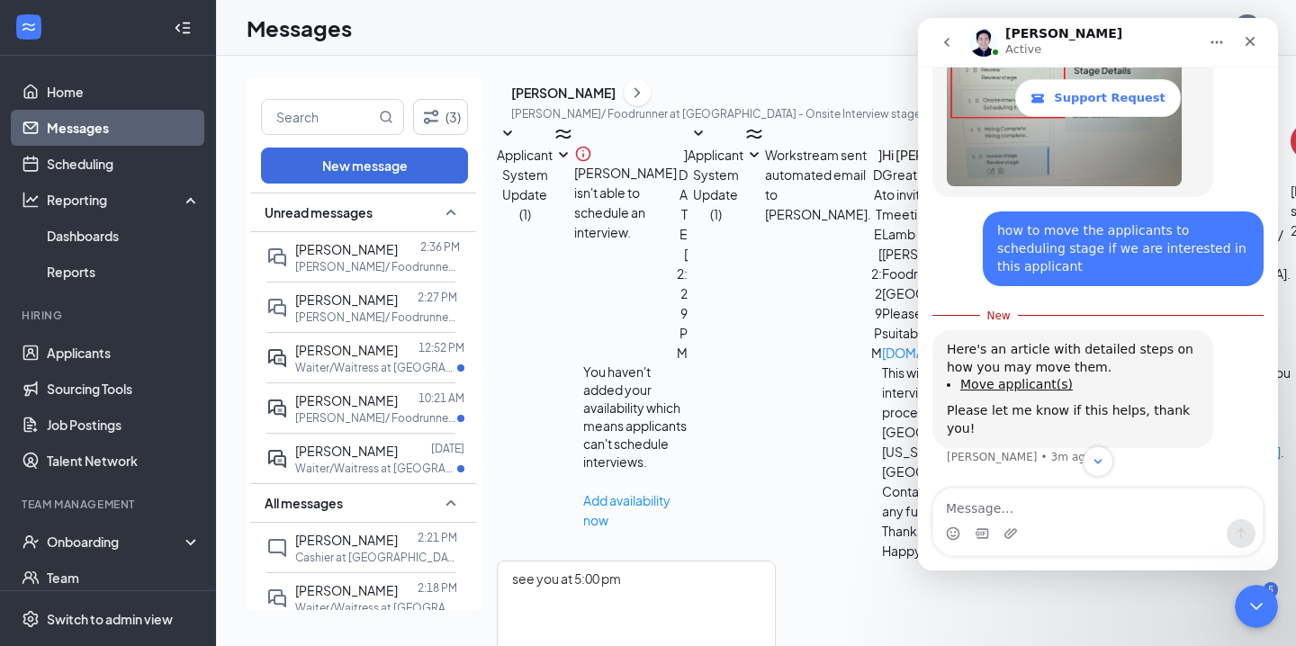
scroll to position [3748, 0]
click at [1045, 510] on textarea "Message…" at bounding box center [1097, 504] width 329 height 31
type textarea "p"
type textarea "ok"
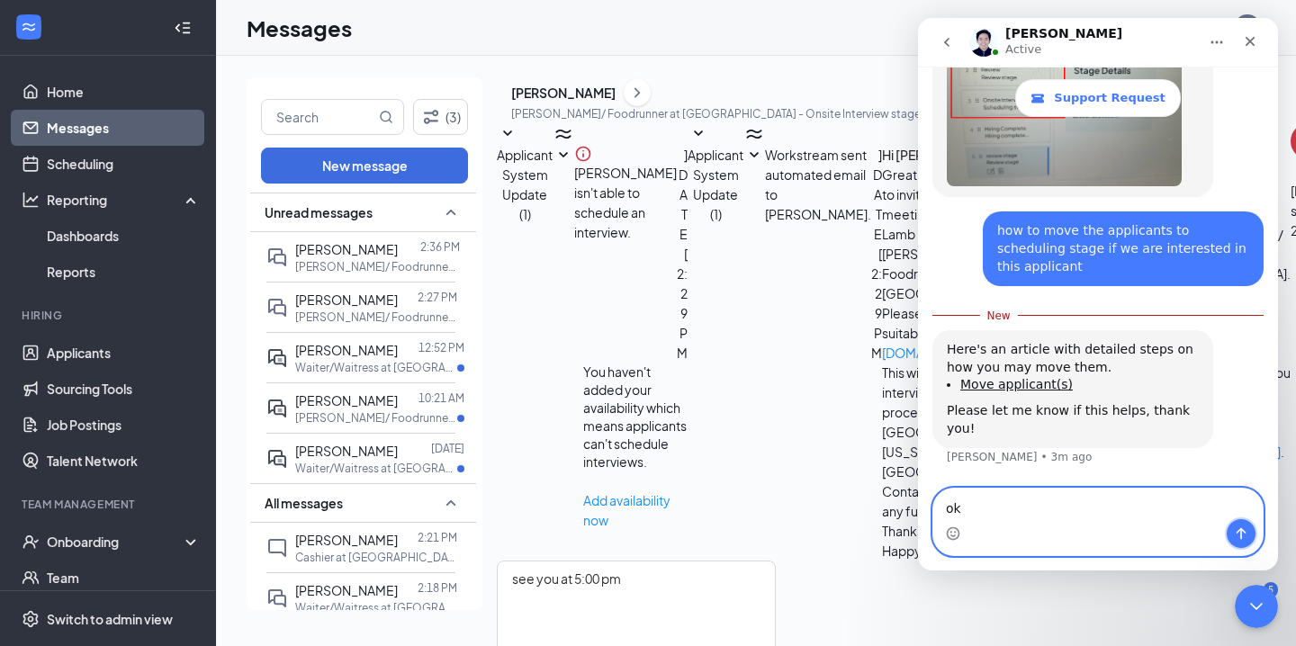
click at [1245, 536] on icon "Send a message…" at bounding box center [1241, 534] width 14 height 14
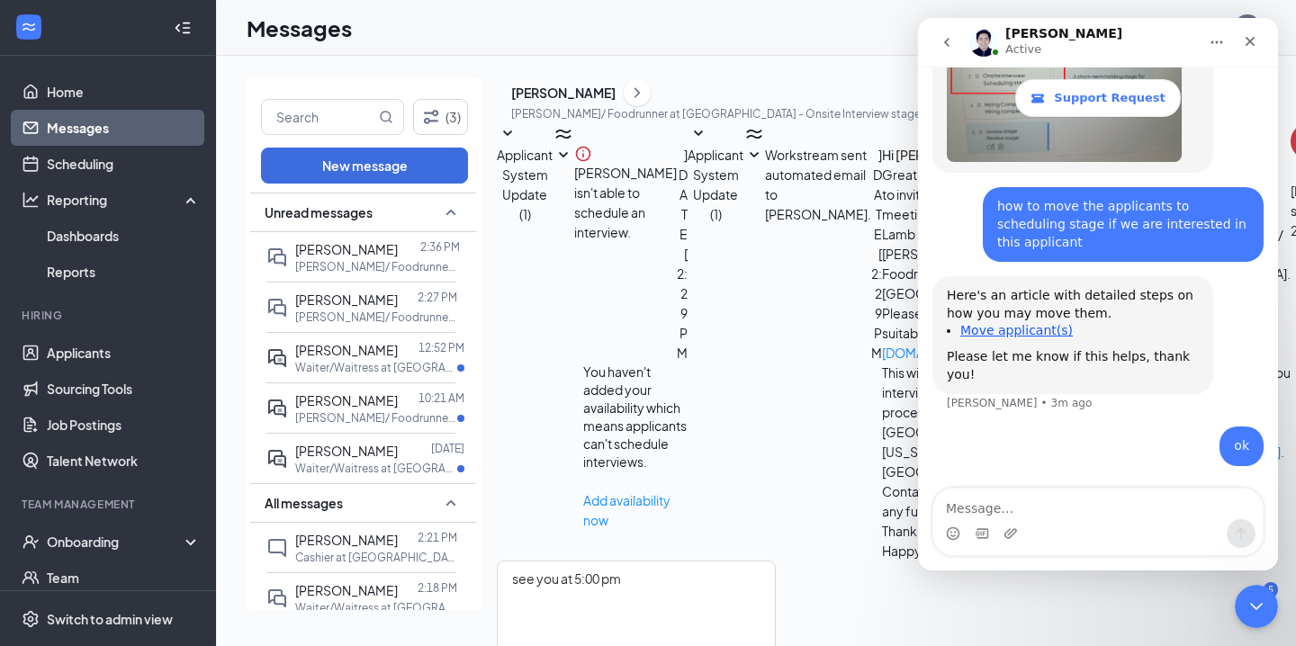
click at [1033, 338] on link "Move applicant(s)" at bounding box center [1016, 330] width 113 height 14
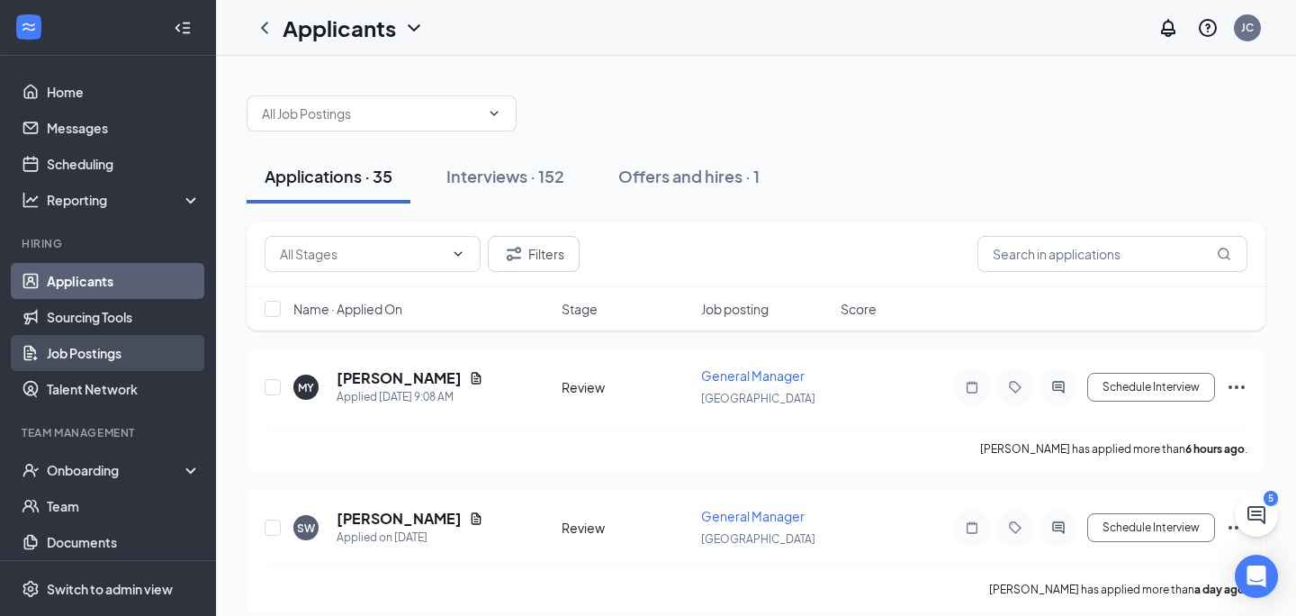
click at [115, 359] on link "Job Postings" at bounding box center [124, 353] width 154 height 36
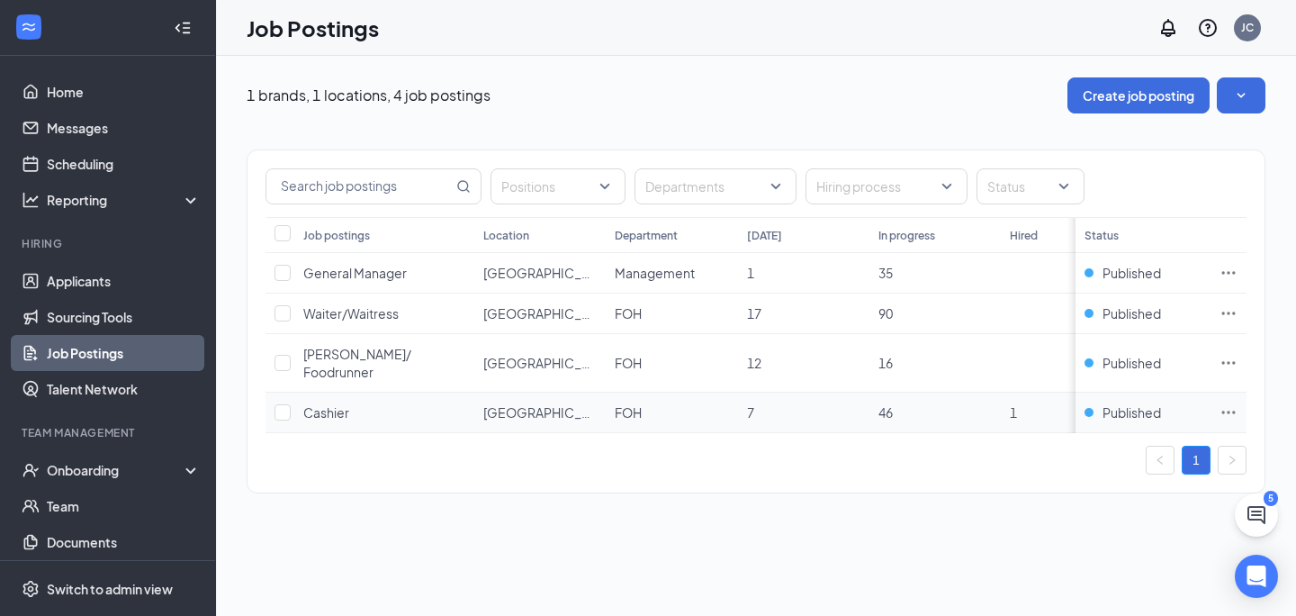
click at [1235, 403] on icon "Ellipses" at bounding box center [1229, 412] width 18 height 18
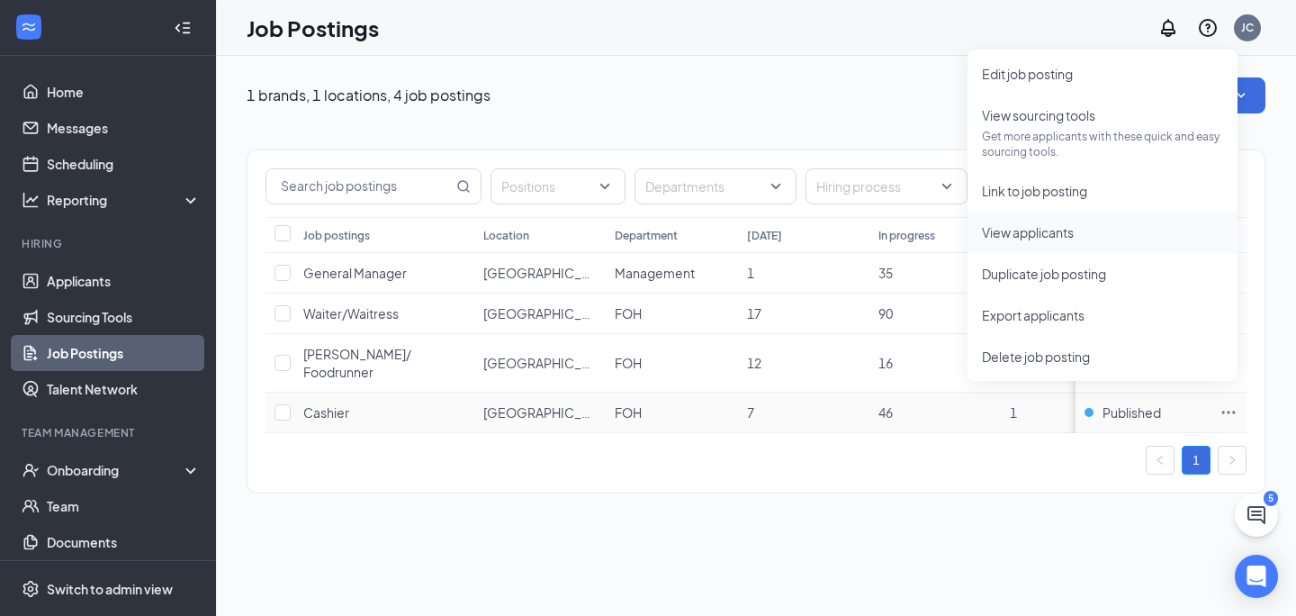
click at [1032, 228] on span "View applicants" at bounding box center [1028, 232] width 92 height 16
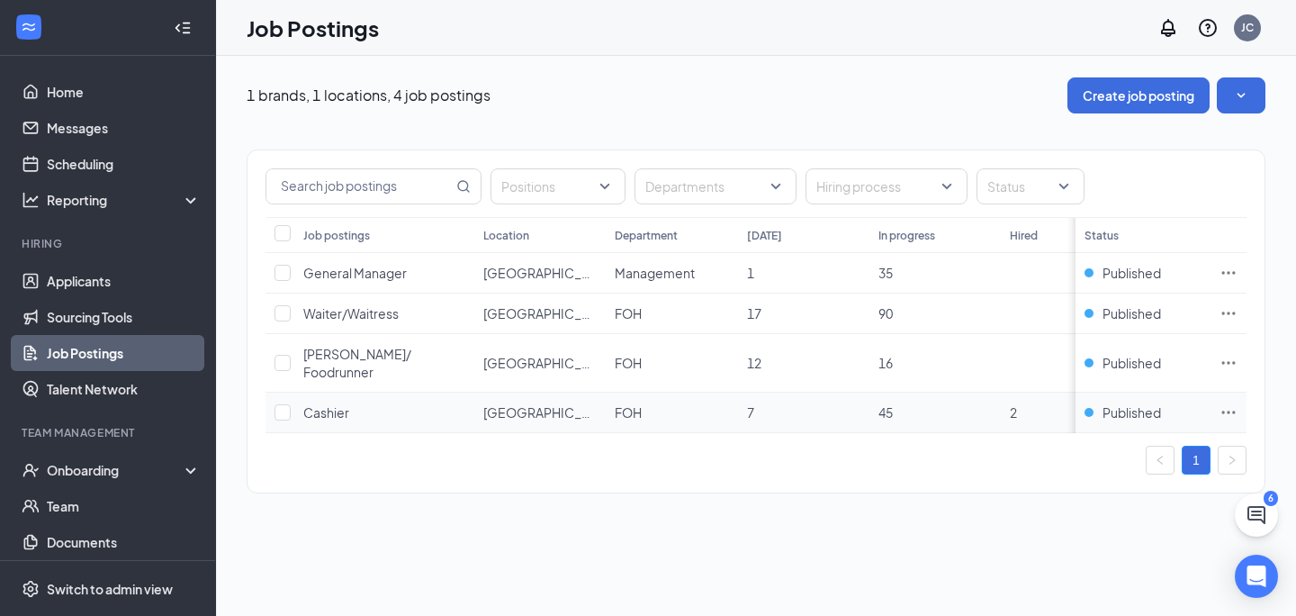
click at [351, 392] on td "Cashier" at bounding box center [384, 412] width 180 height 41
click at [330, 404] on span "Cashier" at bounding box center [326, 412] width 46 height 16
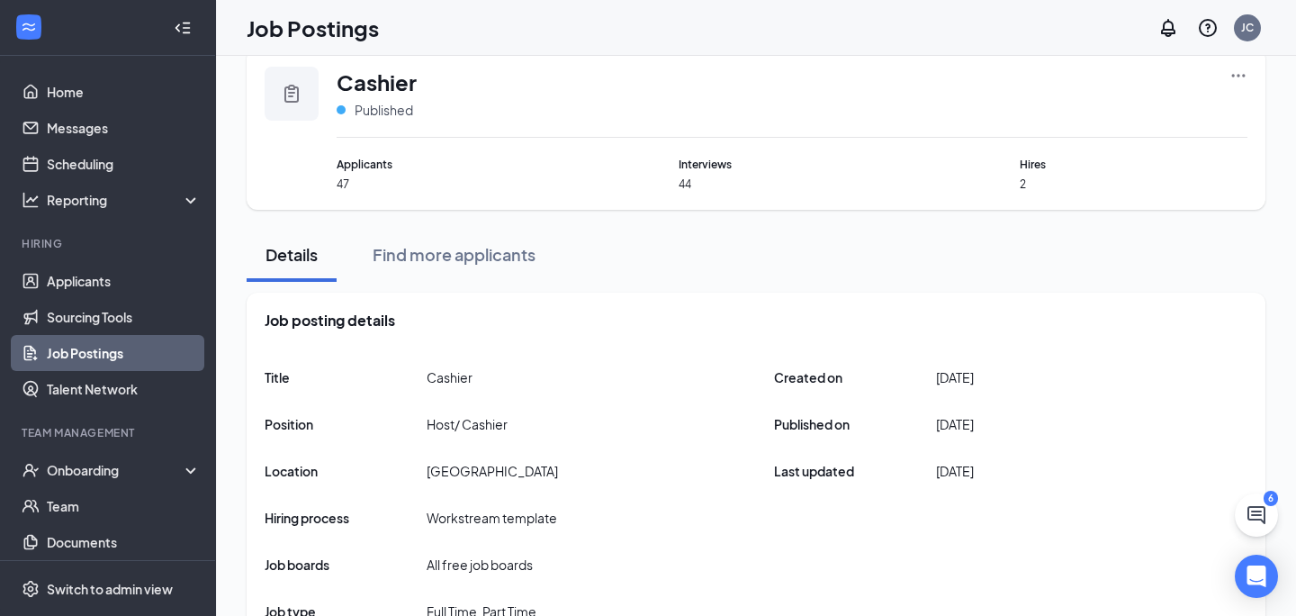
scroll to position [30, 0]
click at [356, 166] on span "Applicants" at bounding box center [451, 163] width 228 height 17
click at [694, 165] on span "Interviews" at bounding box center [793, 163] width 228 height 17
click at [92, 354] on link "Job Postings" at bounding box center [124, 353] width 154 height 36
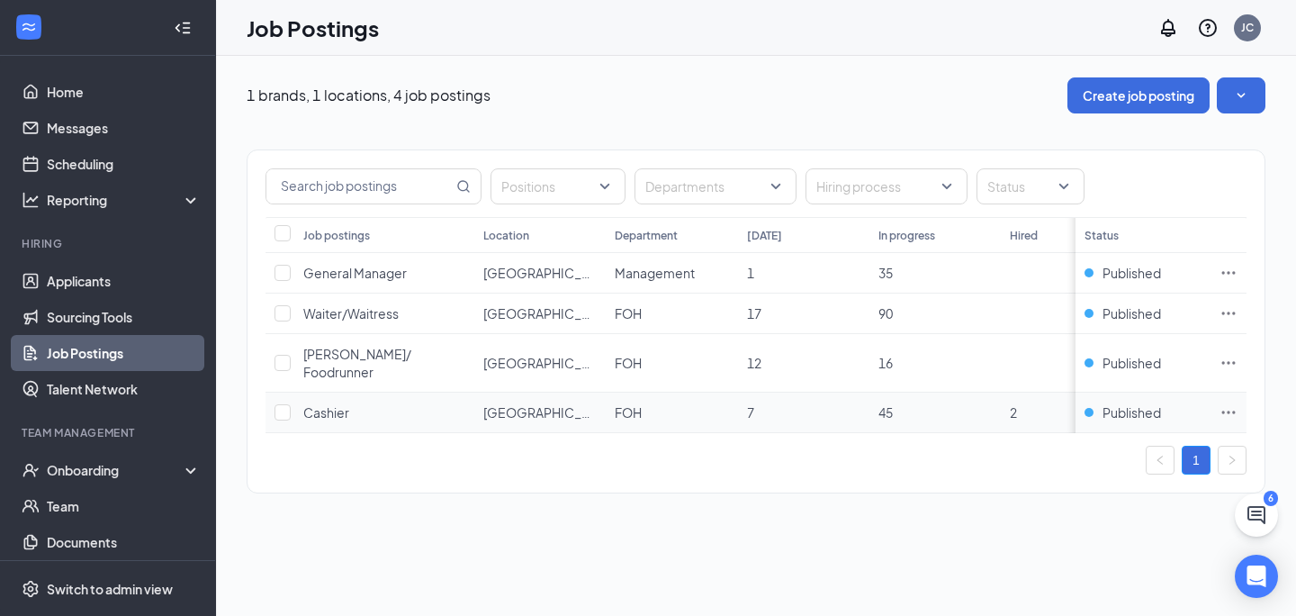
click at [1226, 403] on icon "Ellipses" at bounding box center [1229, 412] width 18 height 18
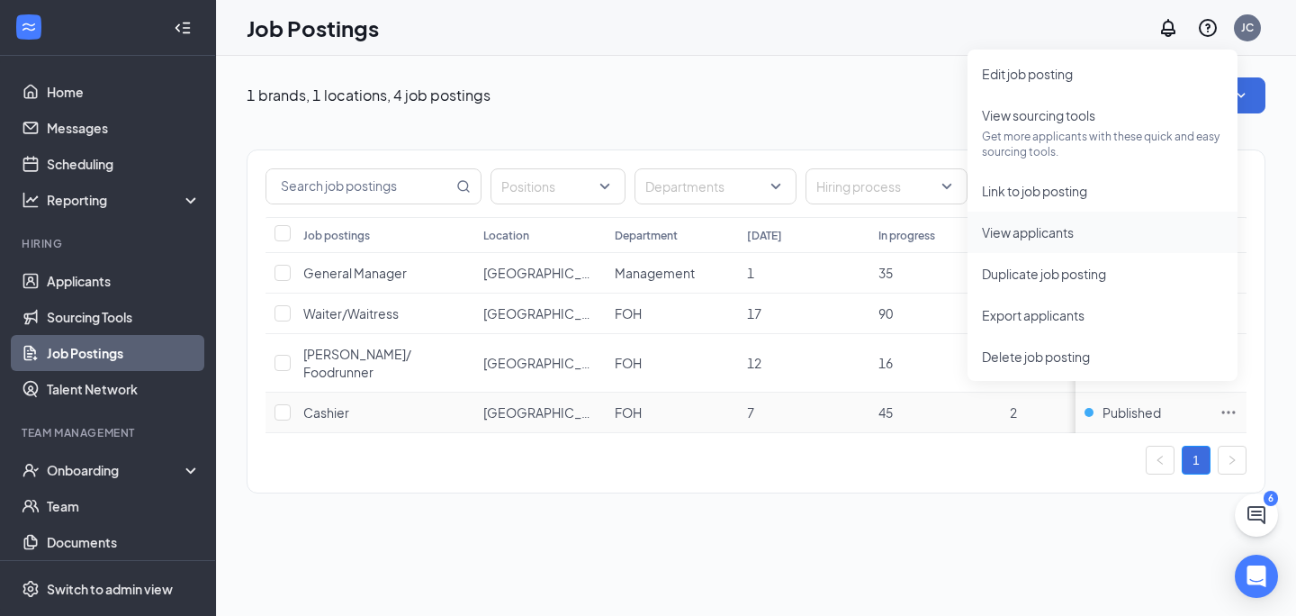
click at [1052, 229] on span "View applicants" at bounding box center [1028, 232] width 92 height 16
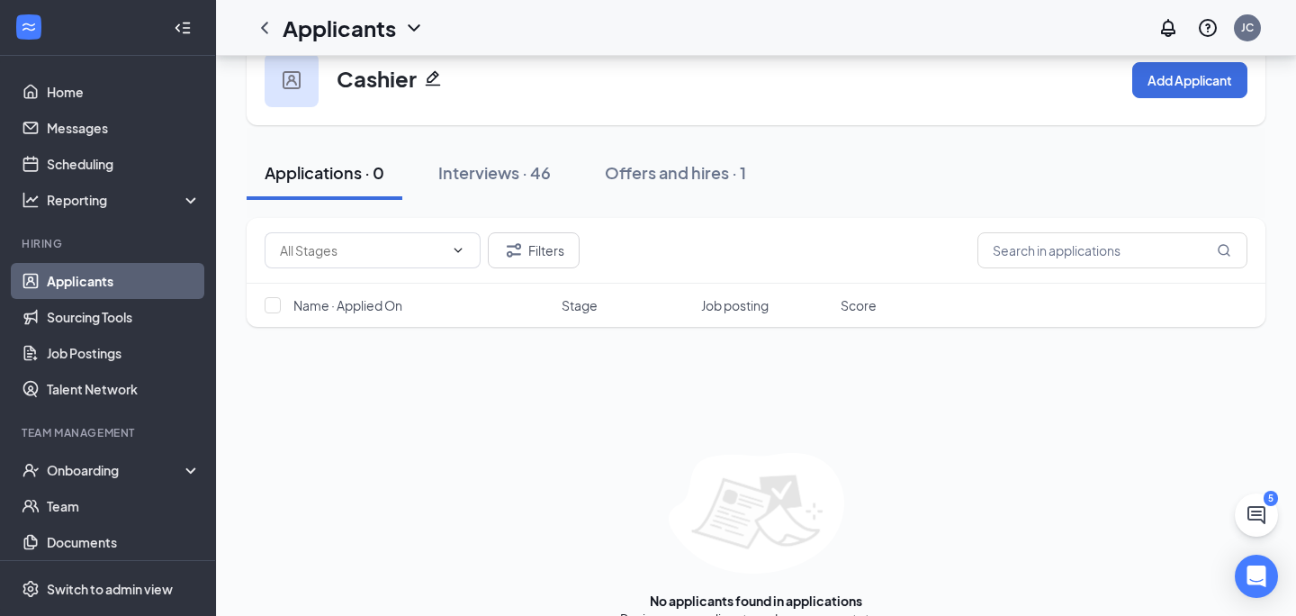
scroll to position [47, 0]
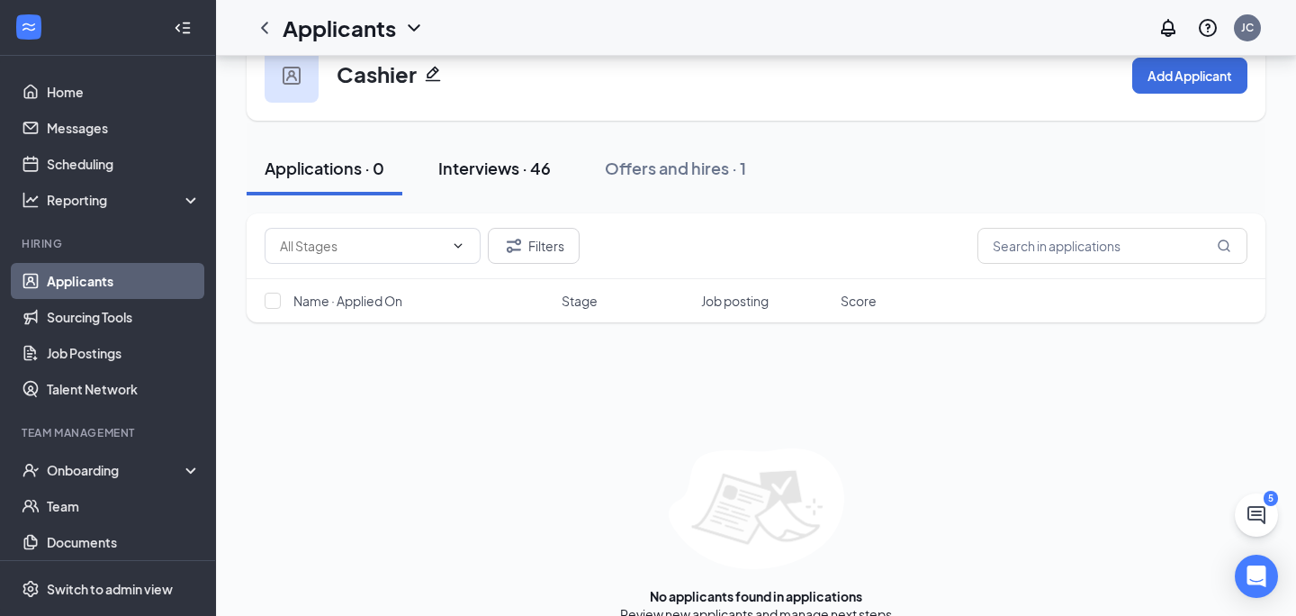
click at [540, 171] on div "Interviews · 46" at bounding box center [494, 168] width 113 height 23
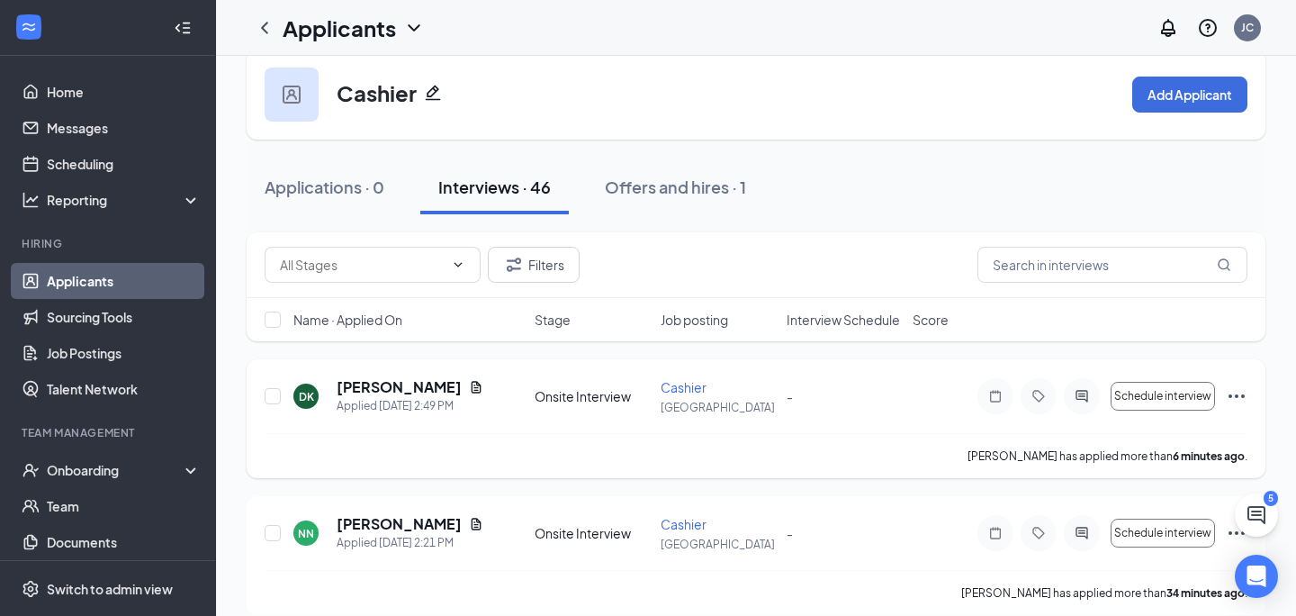
scroll to position [30, 0]
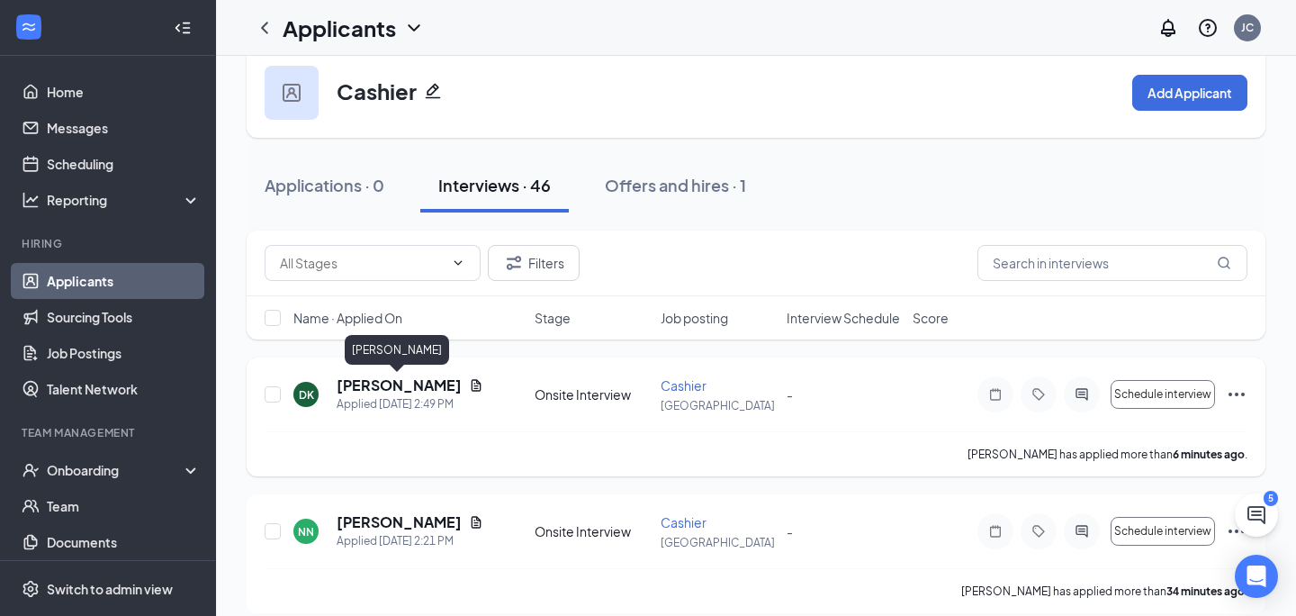
click at [419, 385] on h5 "dasha karnaukh" at bounding box center [399, 385] width 125 height 20
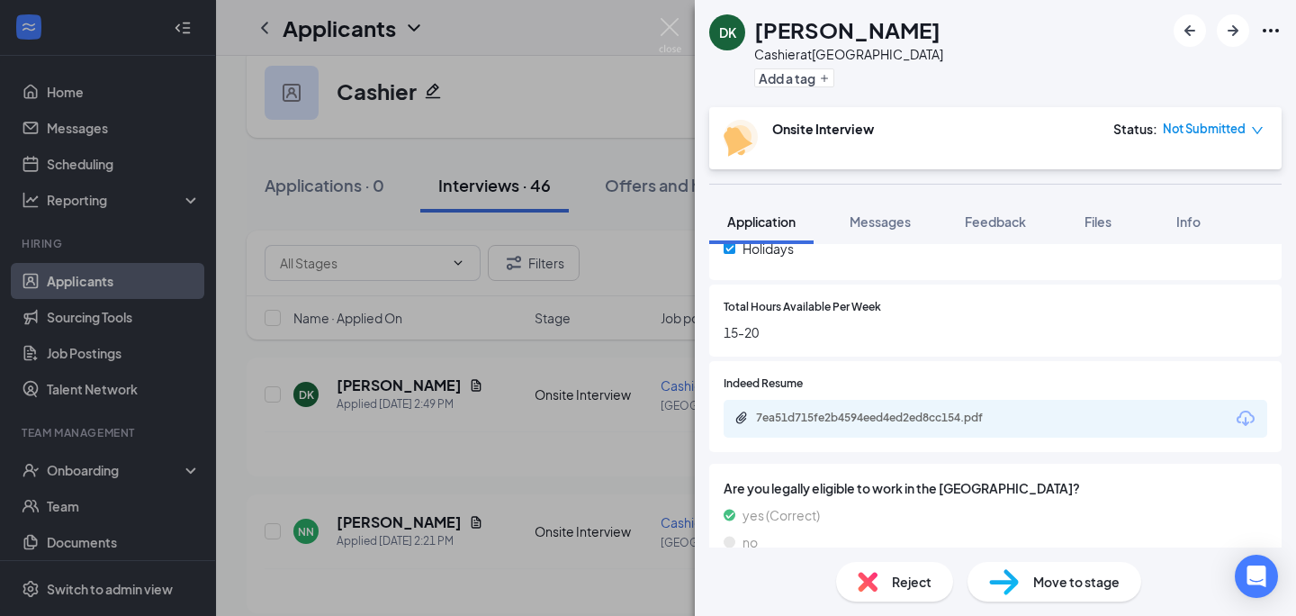
scroll to position [721, 0]
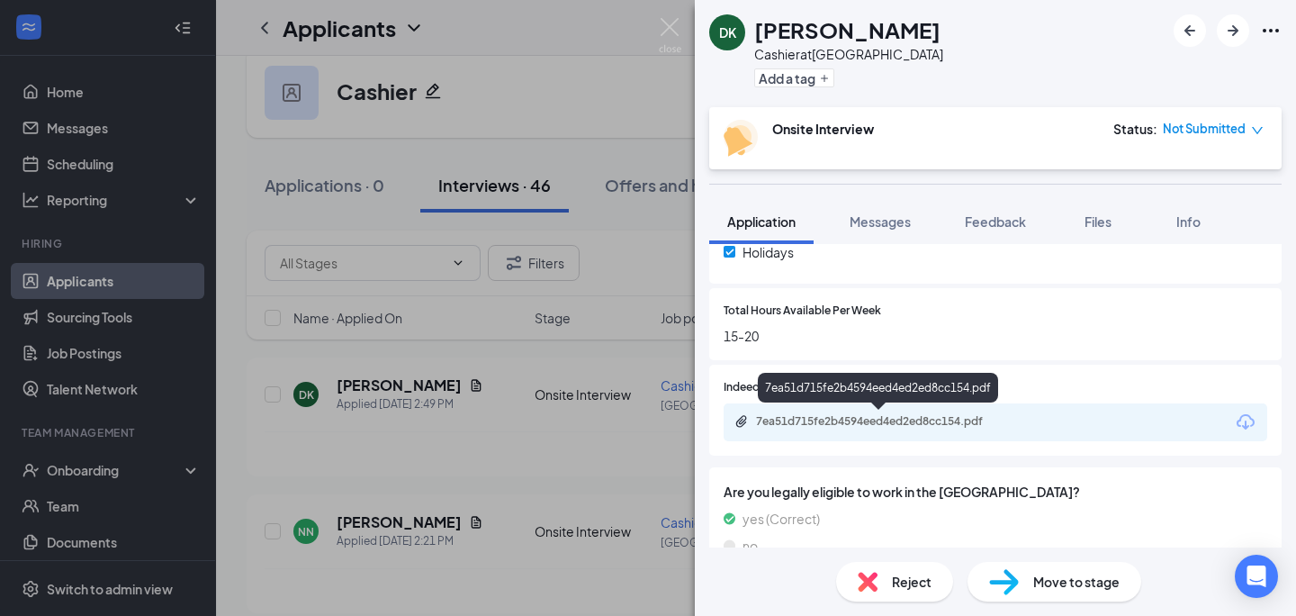
click at [874, 424] on div "7ea51d715fe2b4594eed4ed2ed8cc154.pdf" at bounding box center [882, 421] width 252 height 14
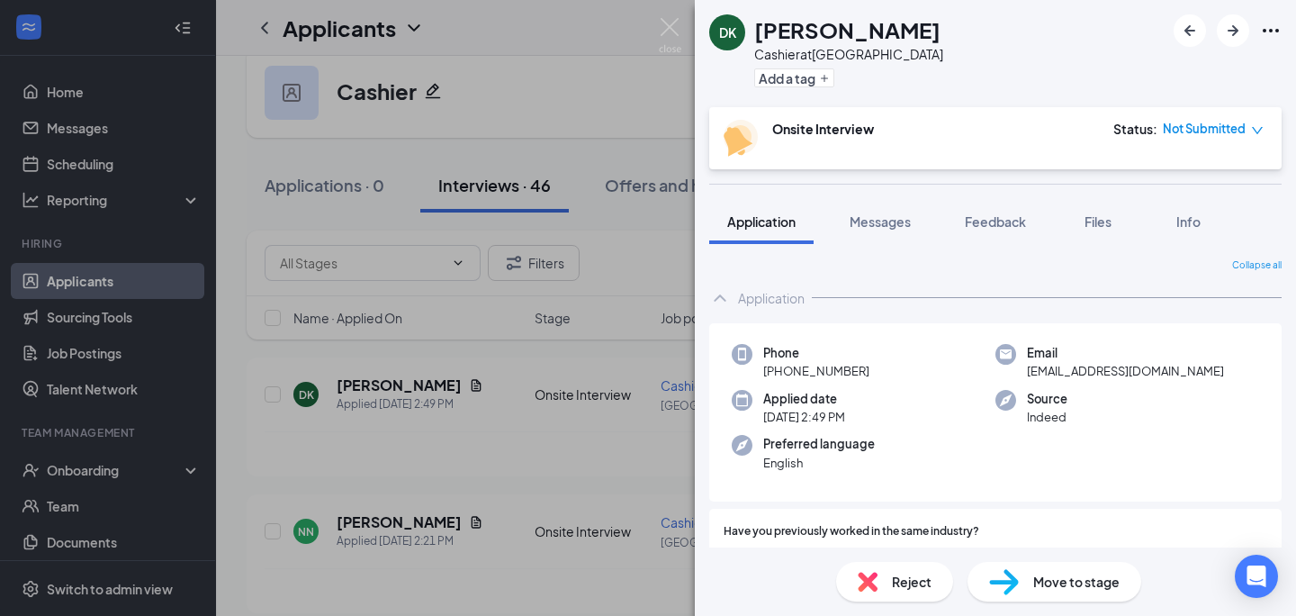
scroll to position [8, 0]
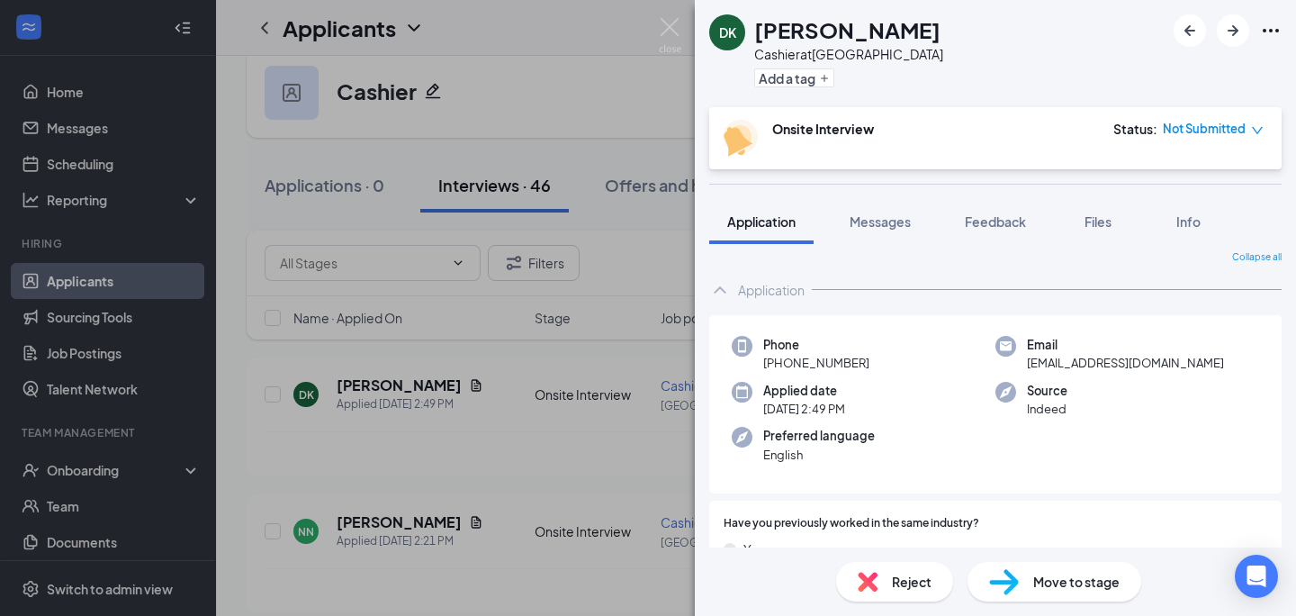
click at [1259, 131] on icon "down" at bounding box center [1257, 130] width 11 height 7
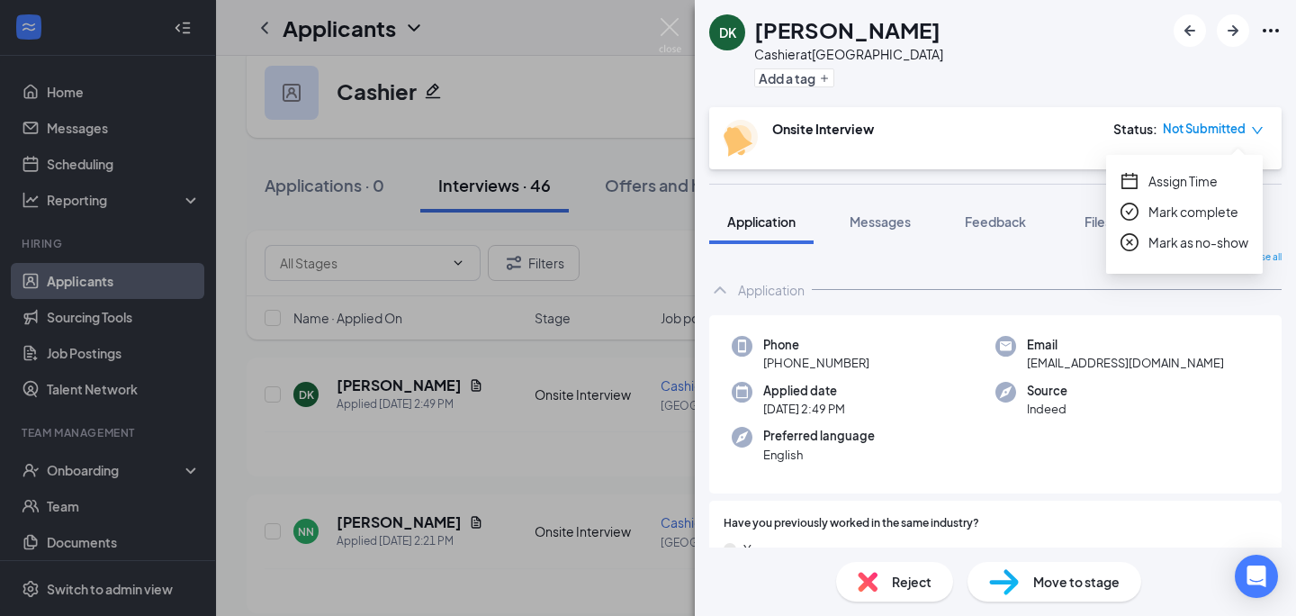
click at [1216, 451] on div "Phone +1 (425) 892-5658 Email dkarnaukh57@gmail.com Applied date Today 2:49 PM …" at bounding box center [995, 404] width 572 height 179
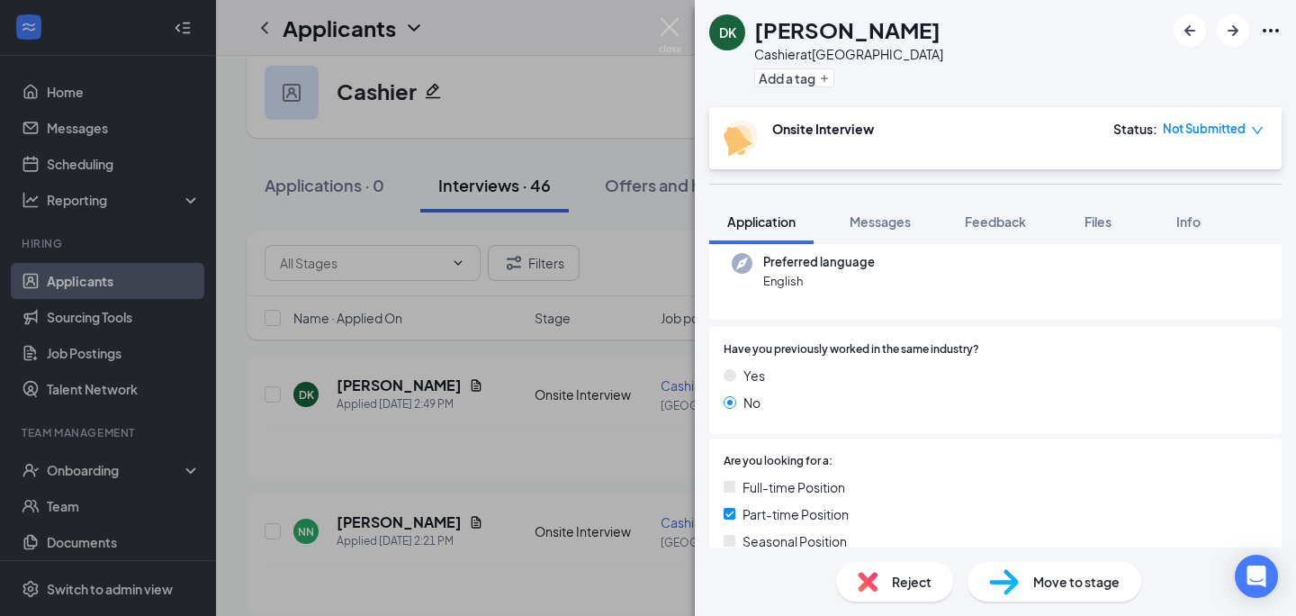
scroll to position [176, 0]
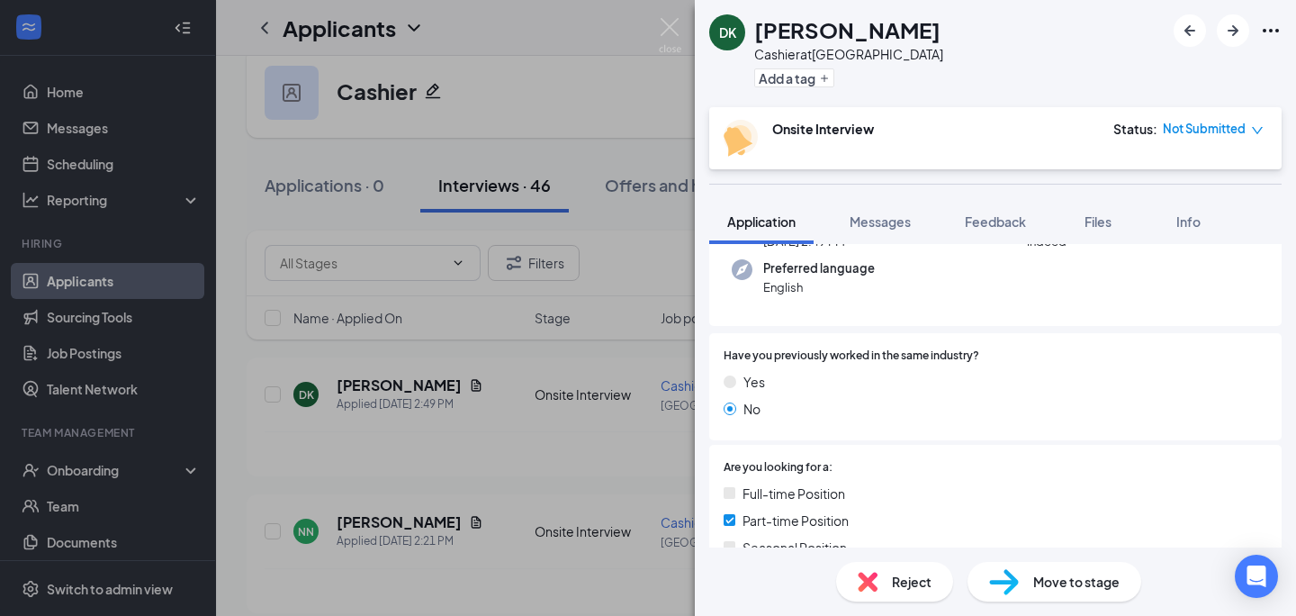
click at [1009, 581] on img at bounding box center [1004, 582] width 30 height 26
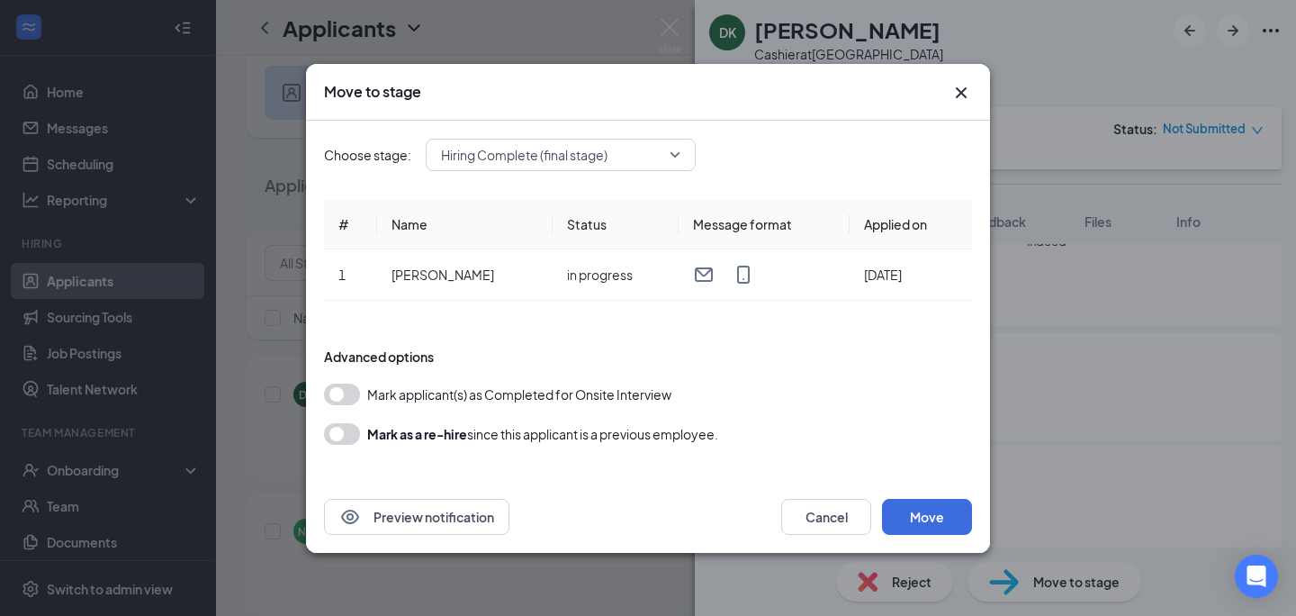
click at [654, 160] on span "Hiring Complete (final stage)" at bounding box center [552, 154] width 223 height 27
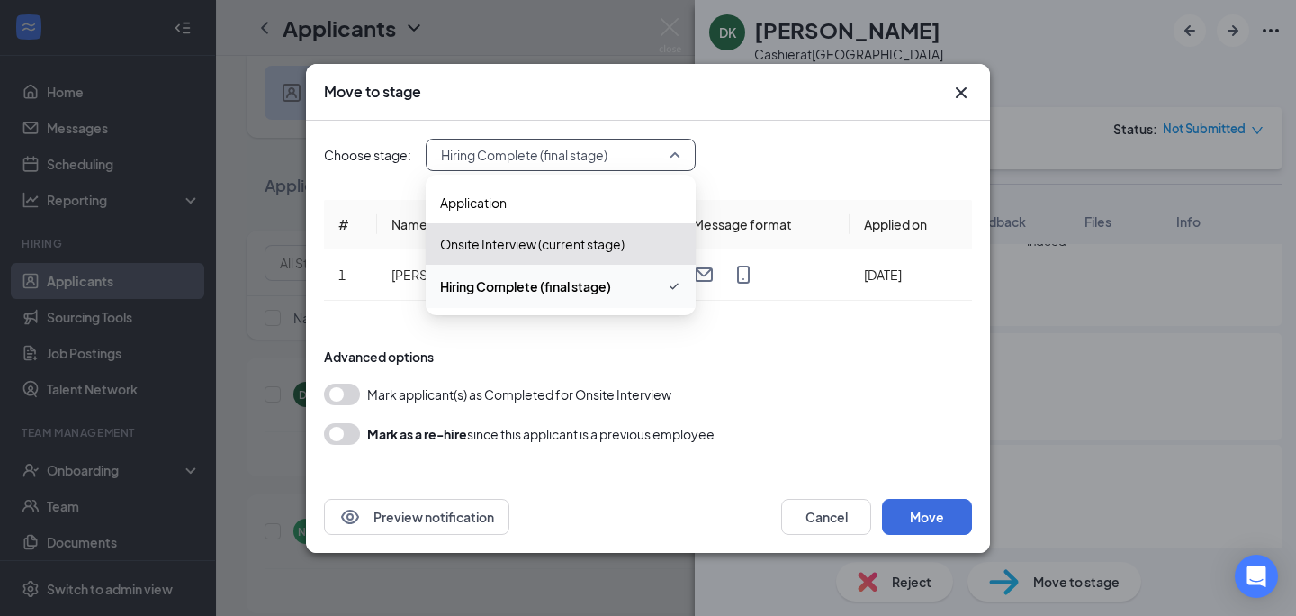
click at [654, 160] on span "Hiring Complete (final stage)" at bounding box center [552, 154] width 223 height 27
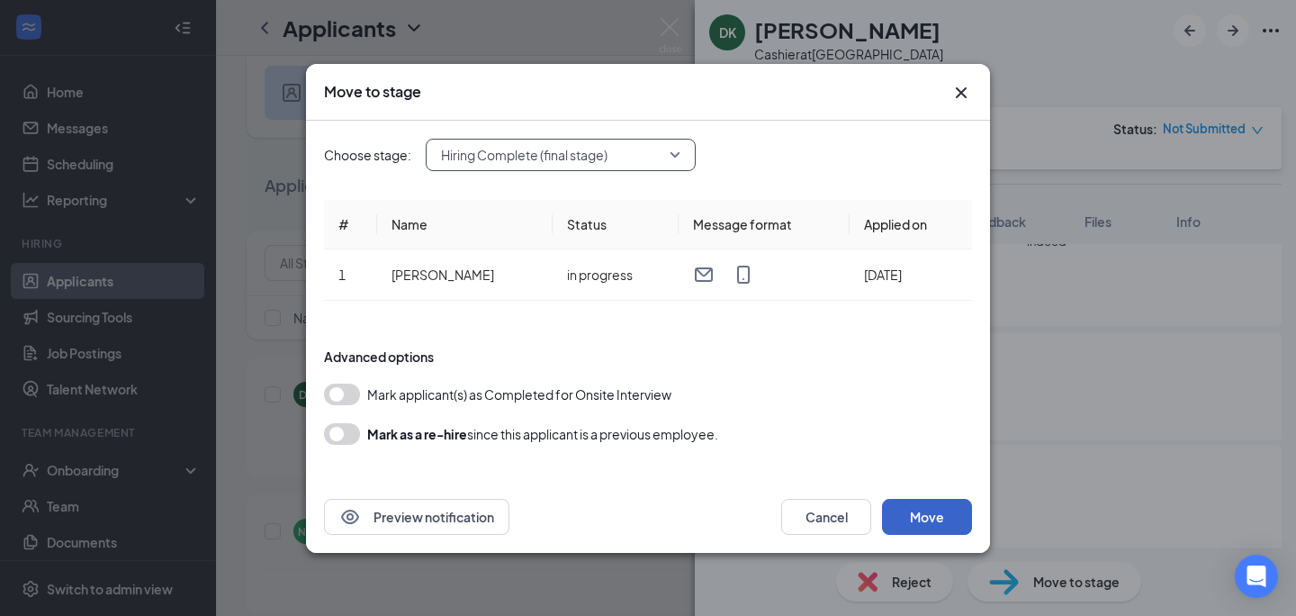
click at [937, 522] on button "Move" at bounding box center [927, 517] width 90 height 36
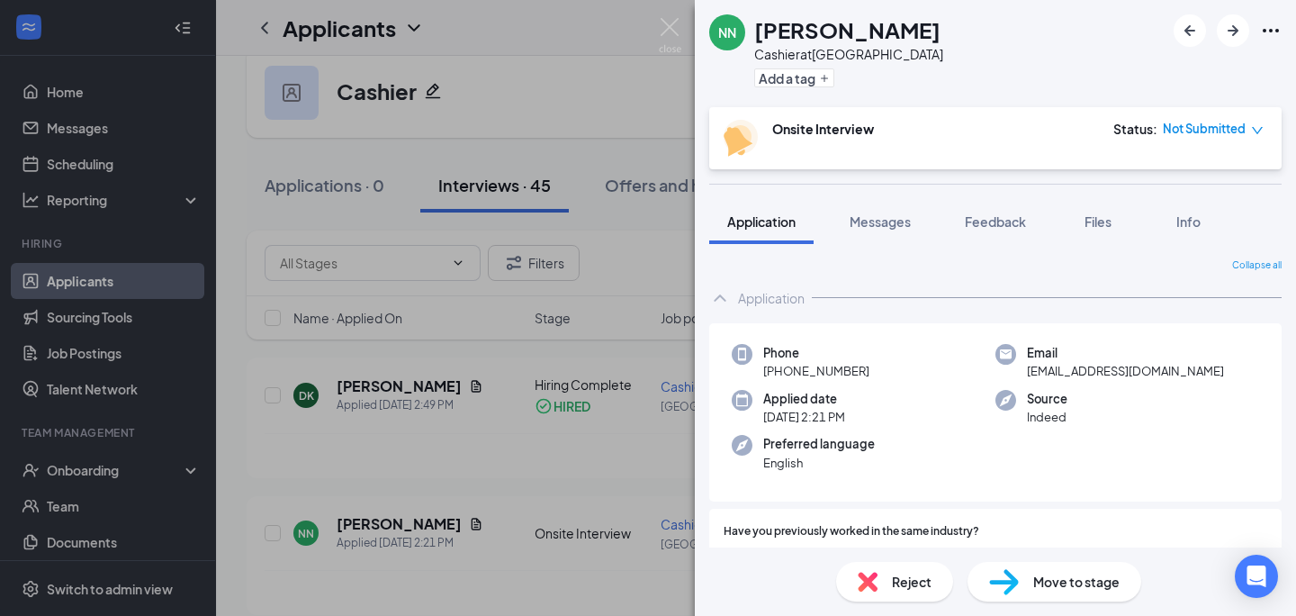
click at [613, 350] on div "NN Nhung Ngo Cashier at Alderwood Mall Add a tag Onsite Interview Status : Not …" at bounding box center [648, 308] width 1296 height 616
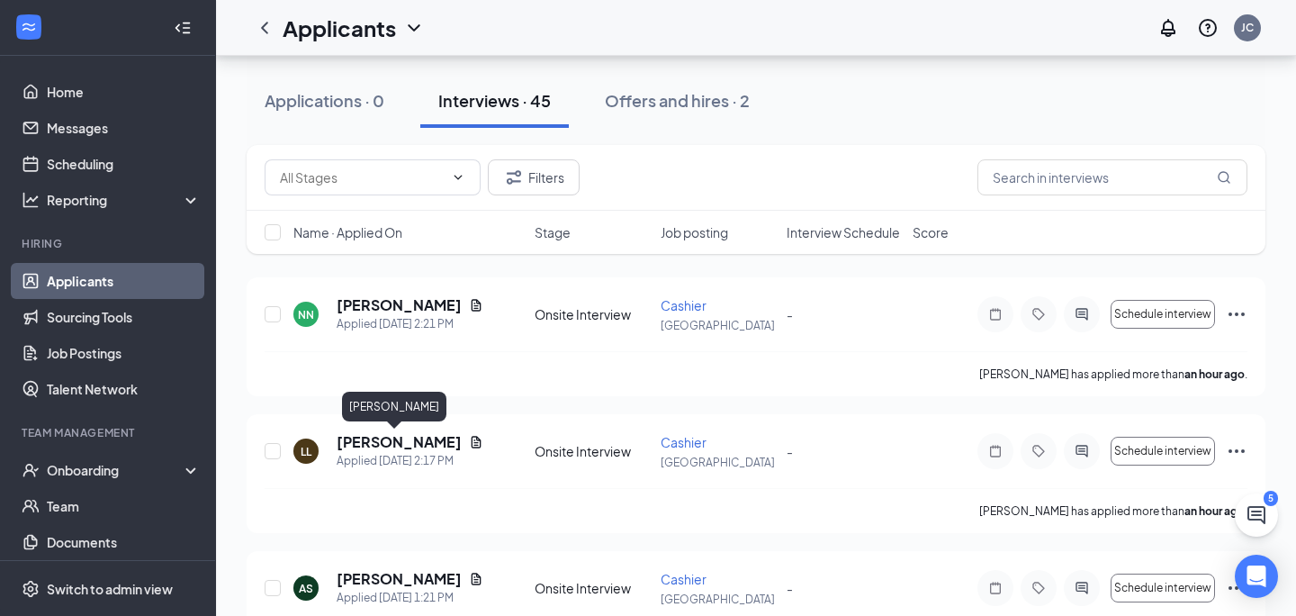
scroll to position [108, 0]
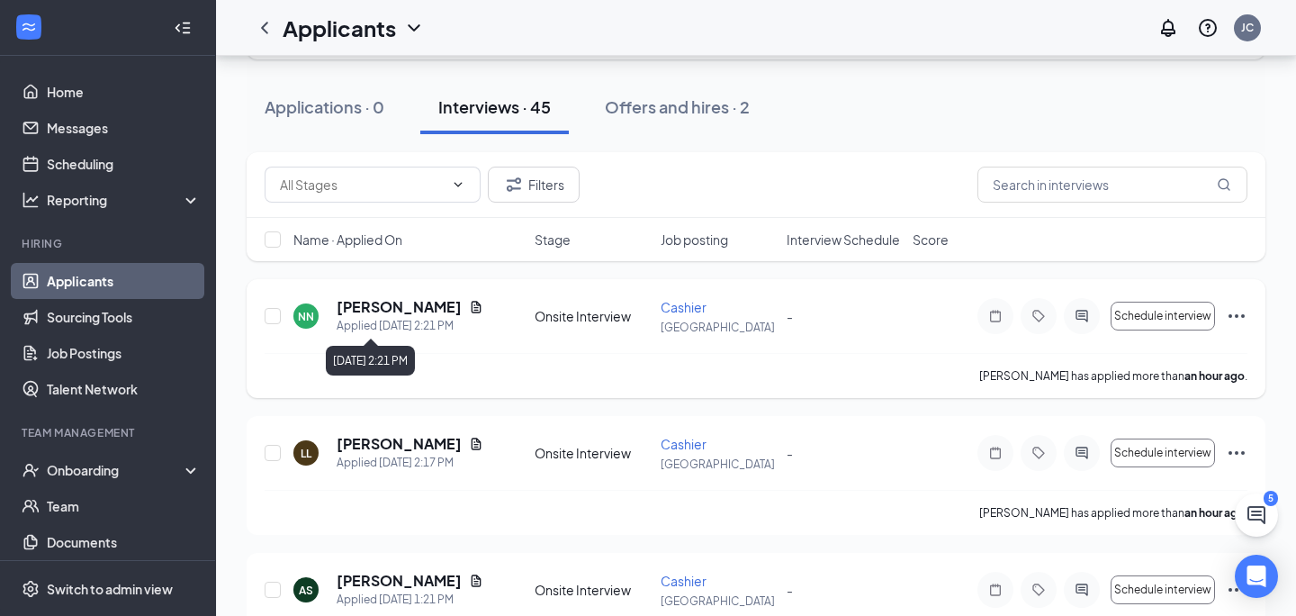
click at [399, 317] on div "Applied Today 2:21 PM" at bounding box center [410, 326] width 147 height 18
click at [309, 314] on div "NN" at bounding box center [306, 316] width 16 height 15
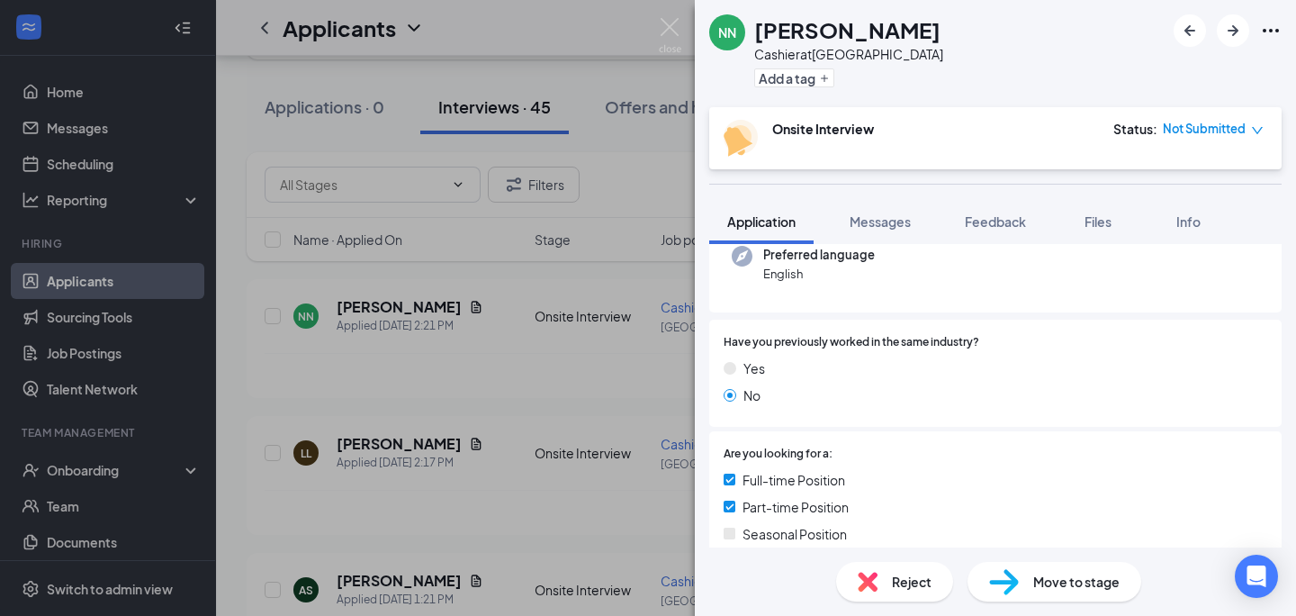
scroll to position [211, 0]
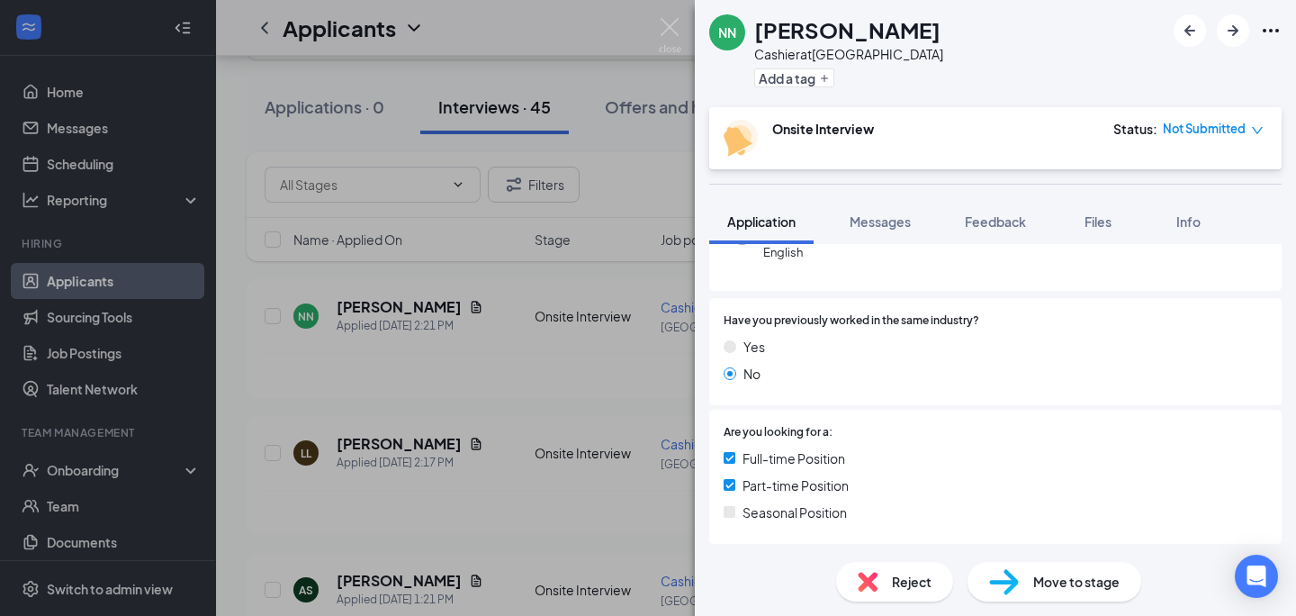
click at [531, 383] on div "NN Nhung Ngo Cashier at Alderwood Mall Add a tag Onsite Interview Status : Not …" at bounding box center [648, 308] width 1296 height 616
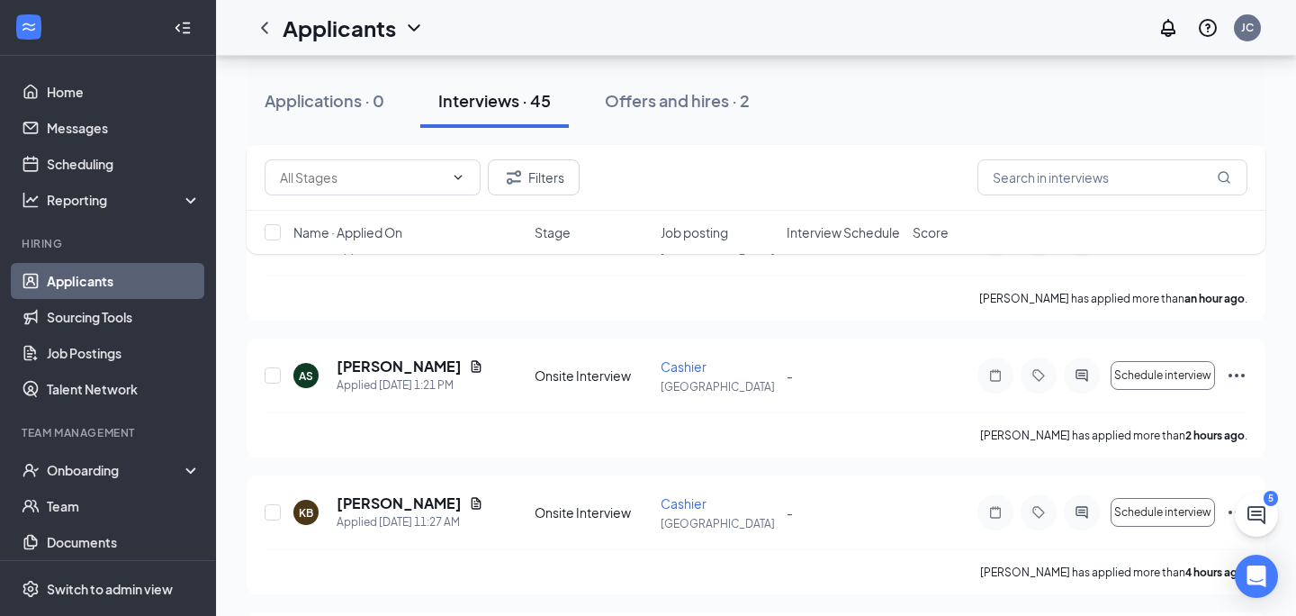
scroll to position [339, 0]
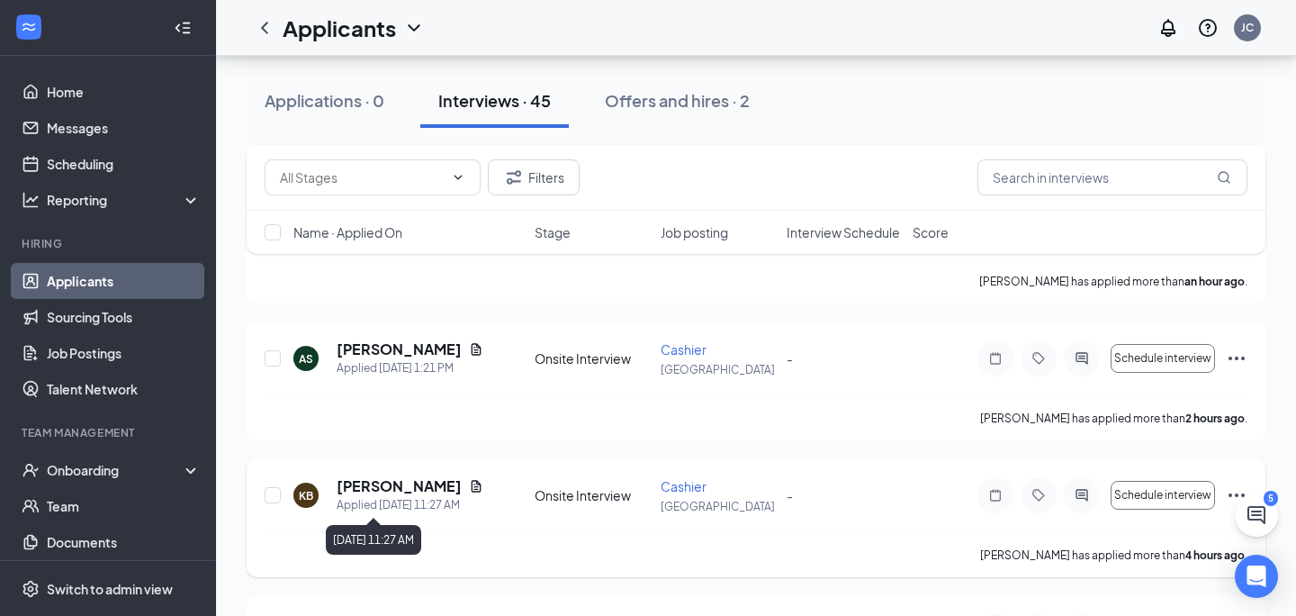
click at [377, 496] on div "Applied Today 11:27 AM" at bounding box center [410, 505] width 147 height 18
click at [317, 497] on div "KB" at bounding box center [305, 494] width 25 height 25
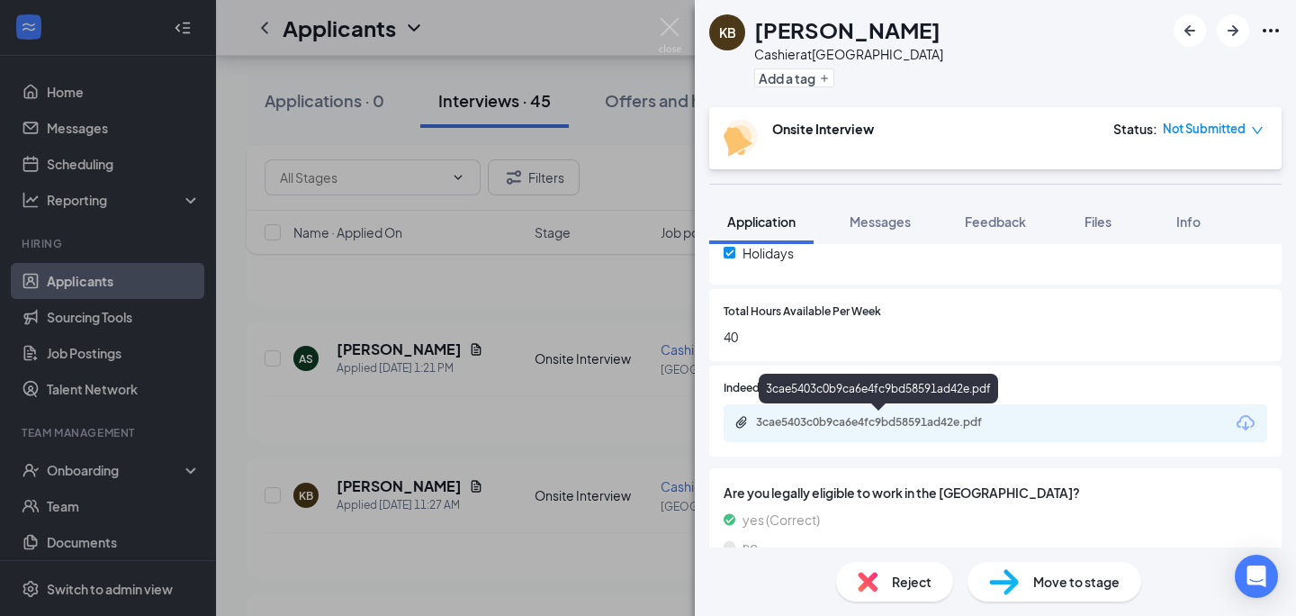
scroll to position [751, 0]
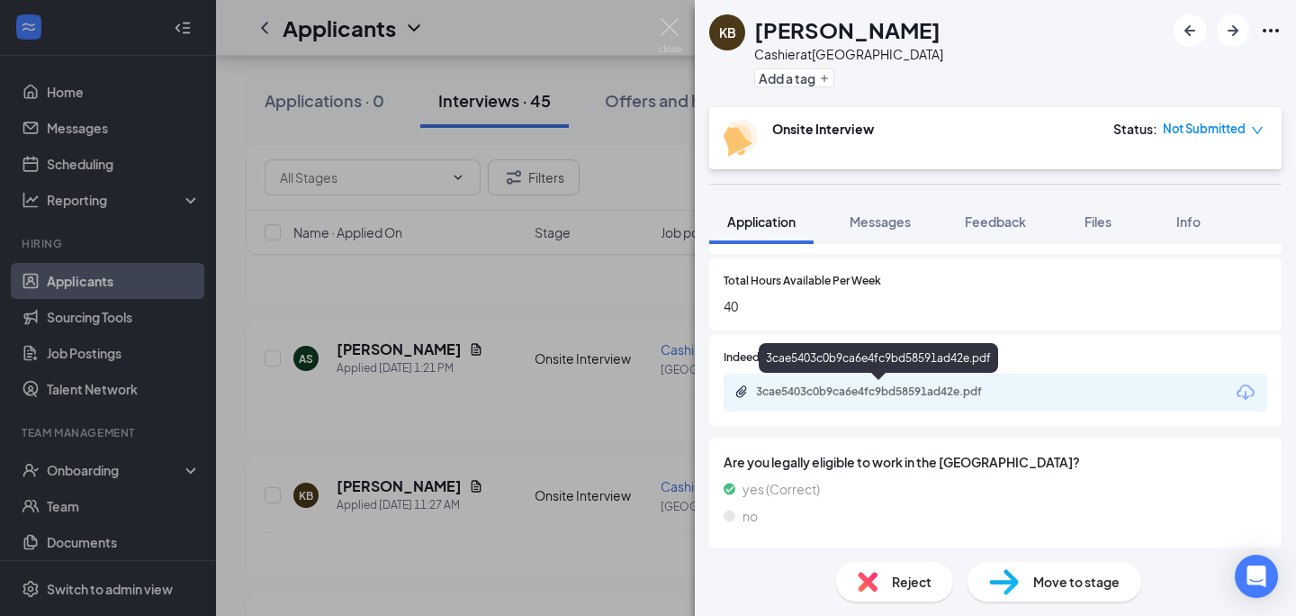
click at [836, 390] on div "3cae5403c0b9ca6e4fc9bd58591ad42e.pdf" at bounding box center [882, 391] width 252 height 14
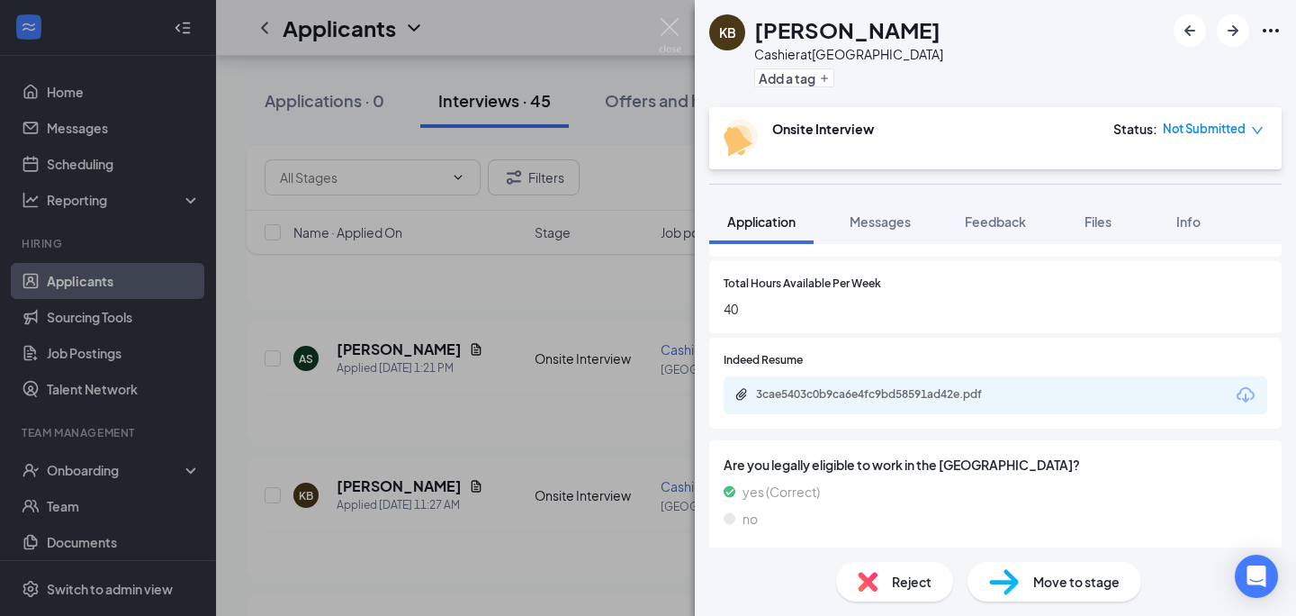
click at [567, 455] on div "KB Kristin Basulto Cashier at Alderwood Mall Add a tag Onsite Interview Status …" at bounding box center [648, 308] width 1296 height 616
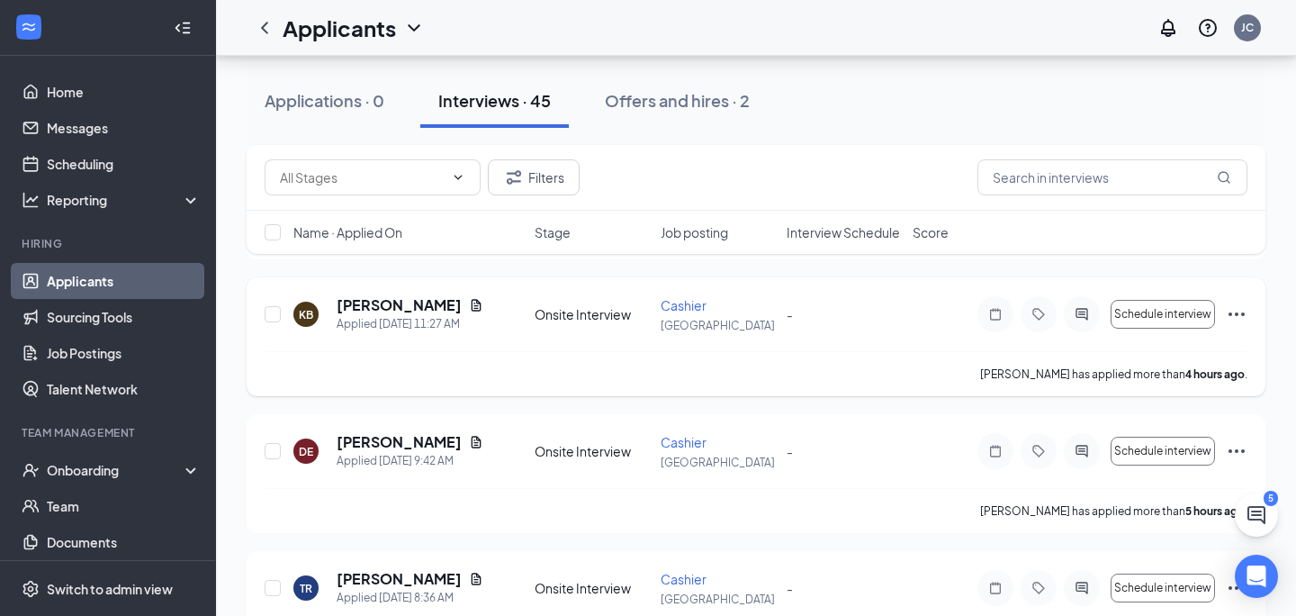
scroll to position [521, 0]
click at [307, 451] on div "DE" at bounding box center [306, 450] width 14 height 15
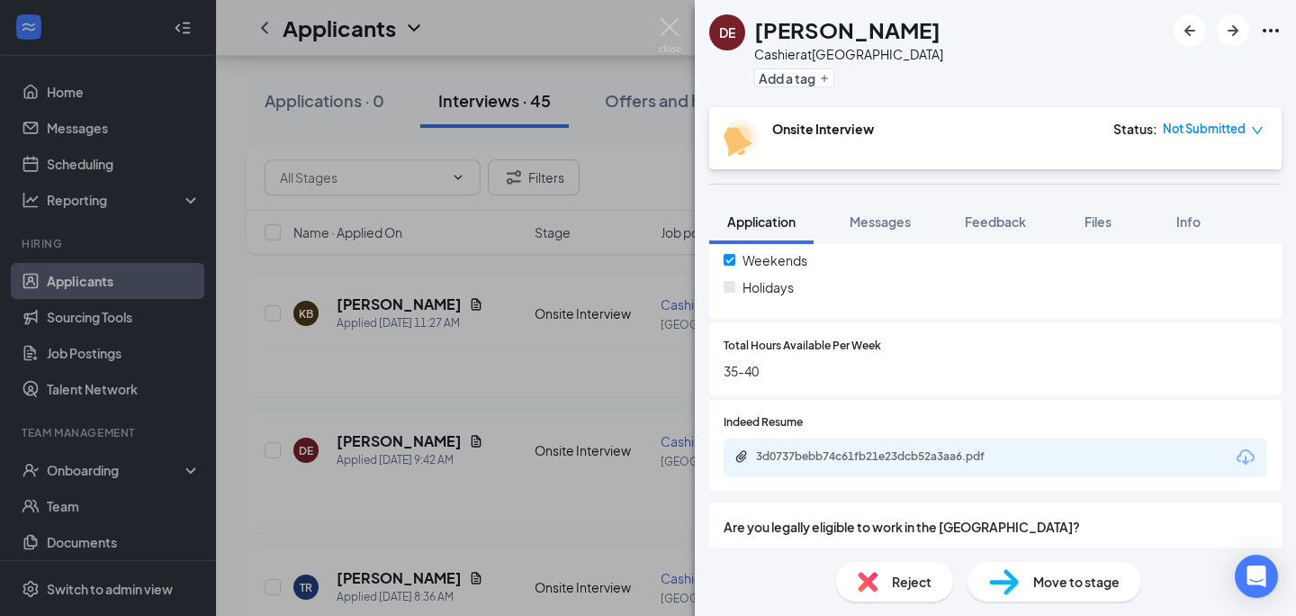
scroll to position [755, 0]
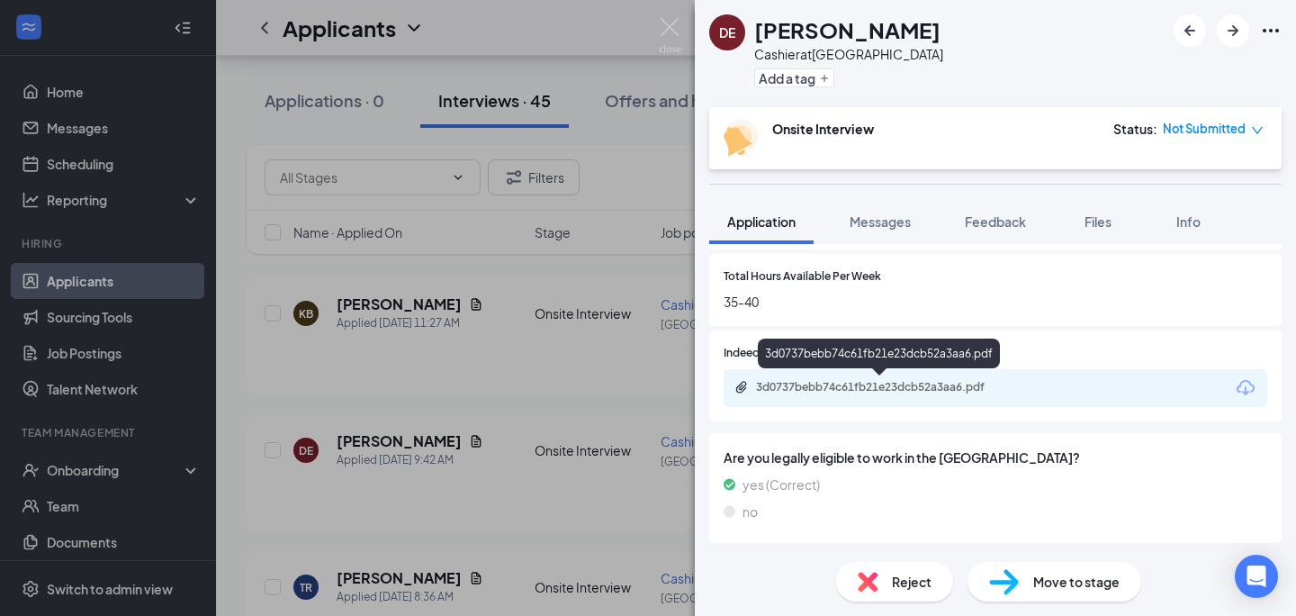
click at [859, 382] on div "3d0737bebb74c61fb21e23dcb52a3aa6.pdf" at bounding box center [882, 387] width 252 height 14
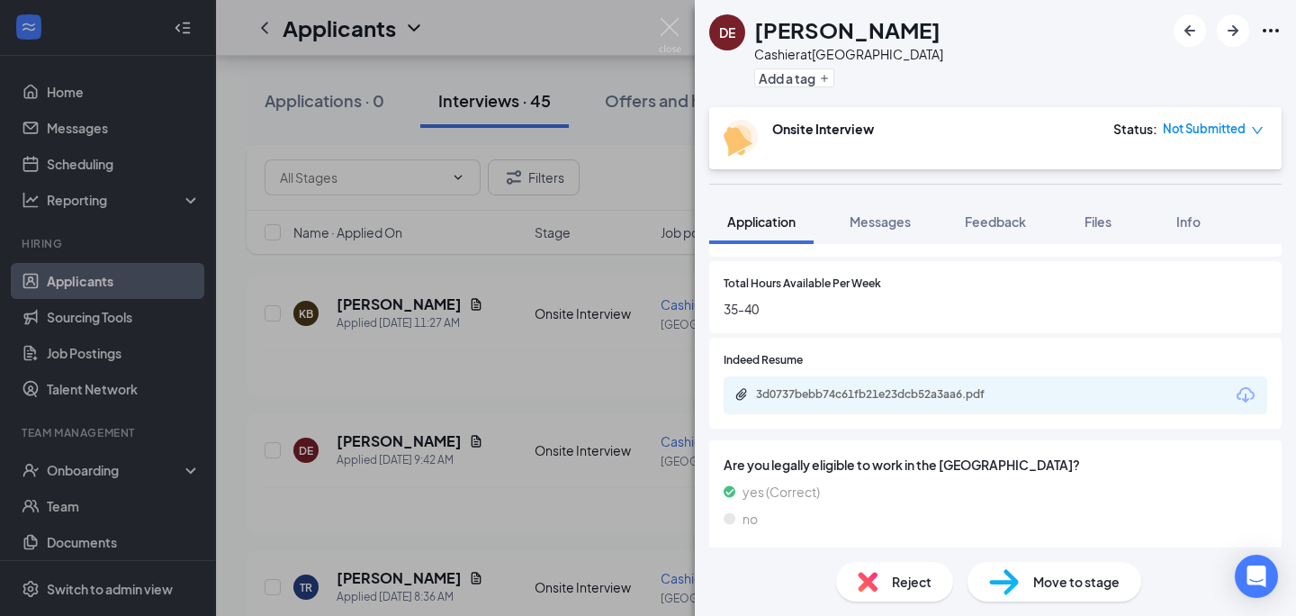
click at [481, 381] on div "DE Dawn Eidsmoe Cashier at Alderwood Mall Add a tag Onsite Interview Status : N…" at bounding box center [648, 308] width 1296 height 616
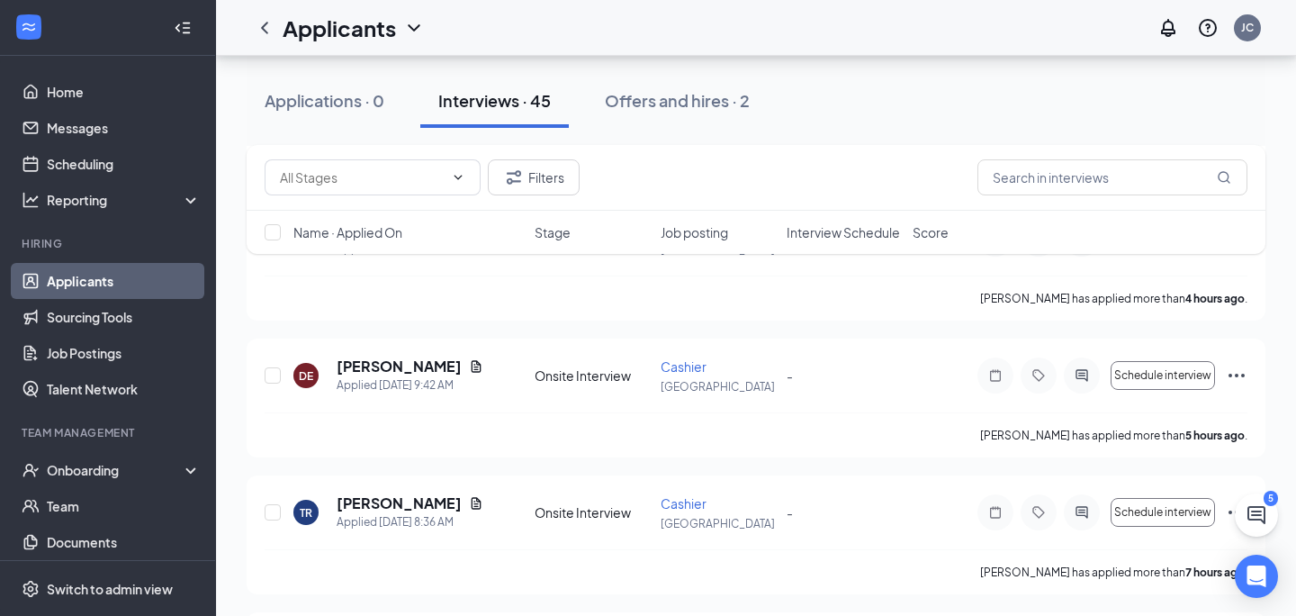
scroll to position [606, 0]
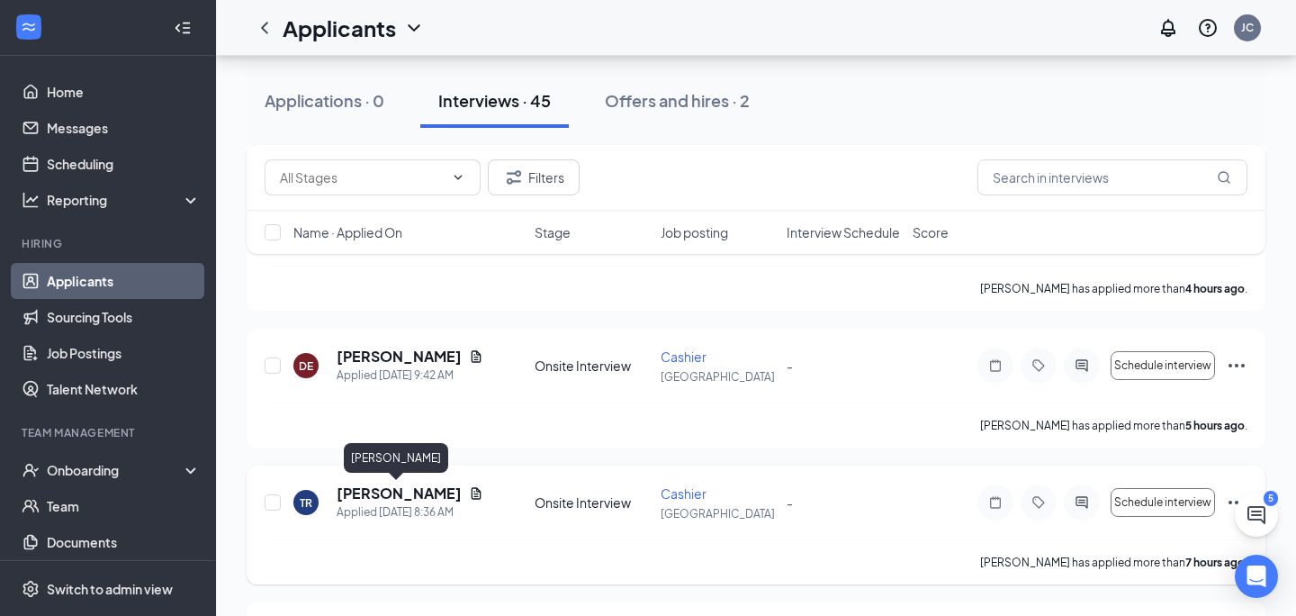
click at [388, 495] on h5 "[PERSON_NAME]" at bounding box center [399, 493] width 125 height 20
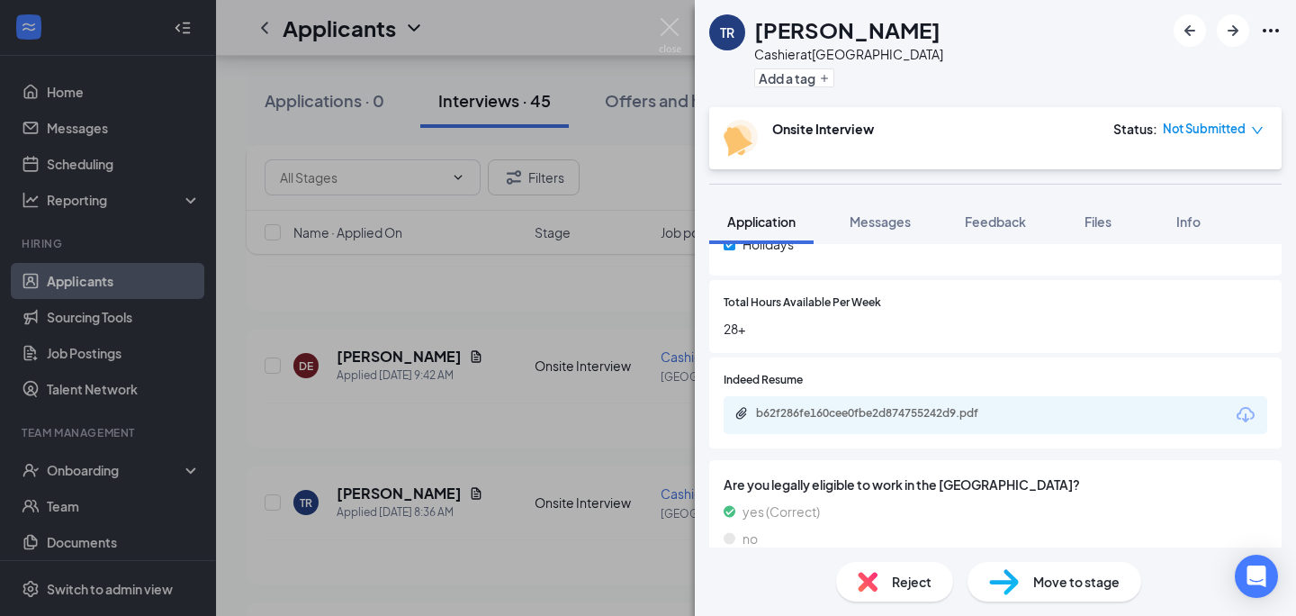
scroll to position [755, 0]
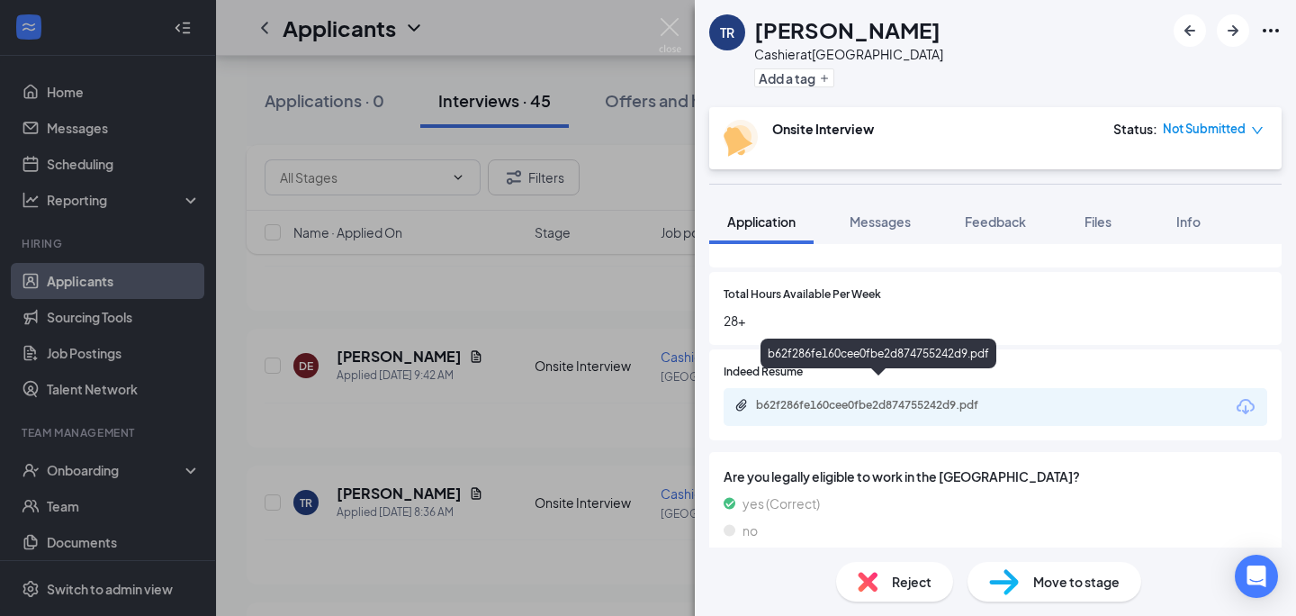
click at [802, 398] on div "b62f286fe160cee0fbe2d874755242d9.pdf" at bounding box center [882, 405] width 252 height 14
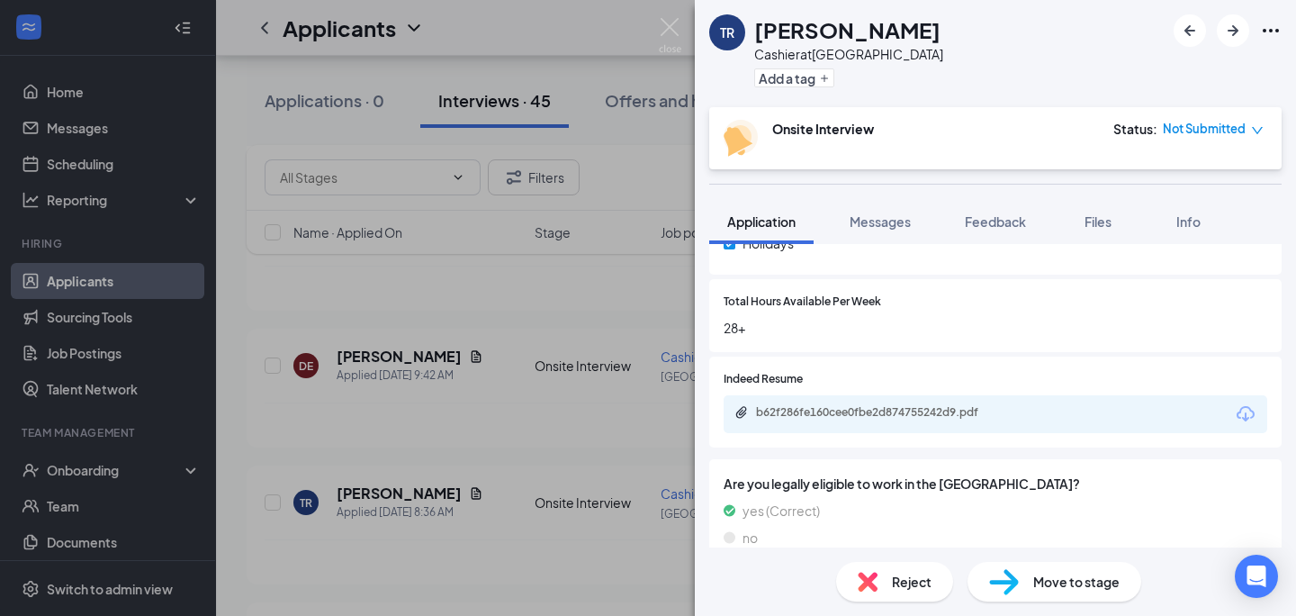
click at [576, 457] on div "TR Taylor Reardon Cashier at Alderwood Mall Add a tag Onsite Interview Status :…" at bounding box center [648, 308] width 1296 height 616
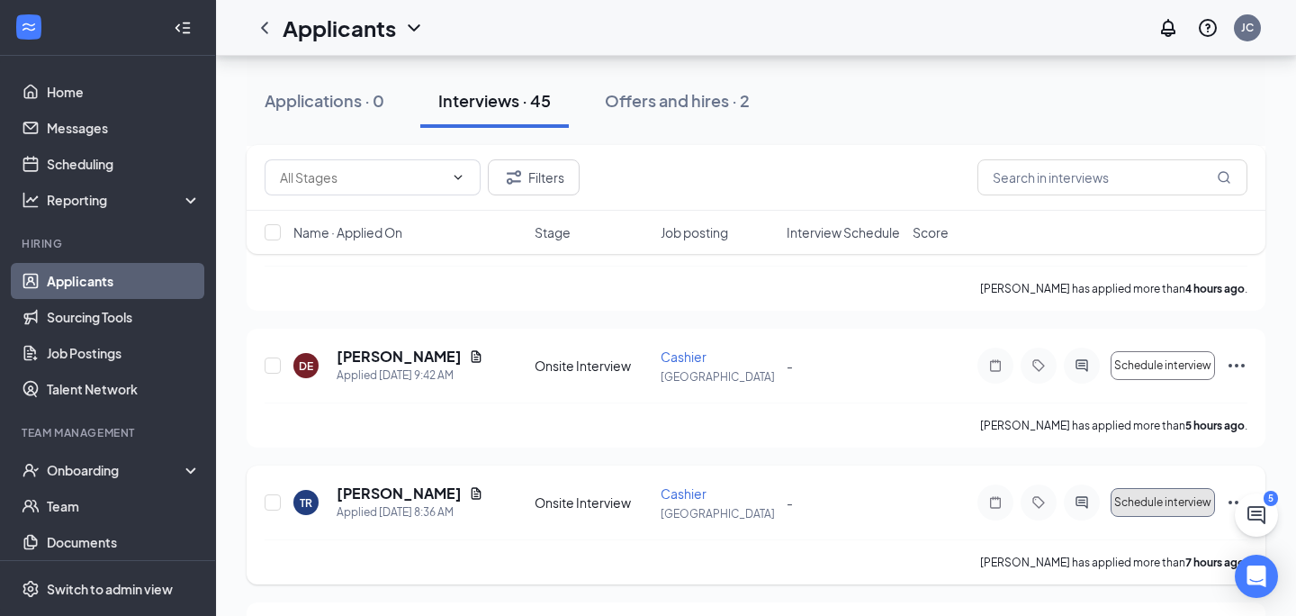
click at [1167, 504] on span "Schedule interview" at bounding box center [1162, 502] width 97 height 13
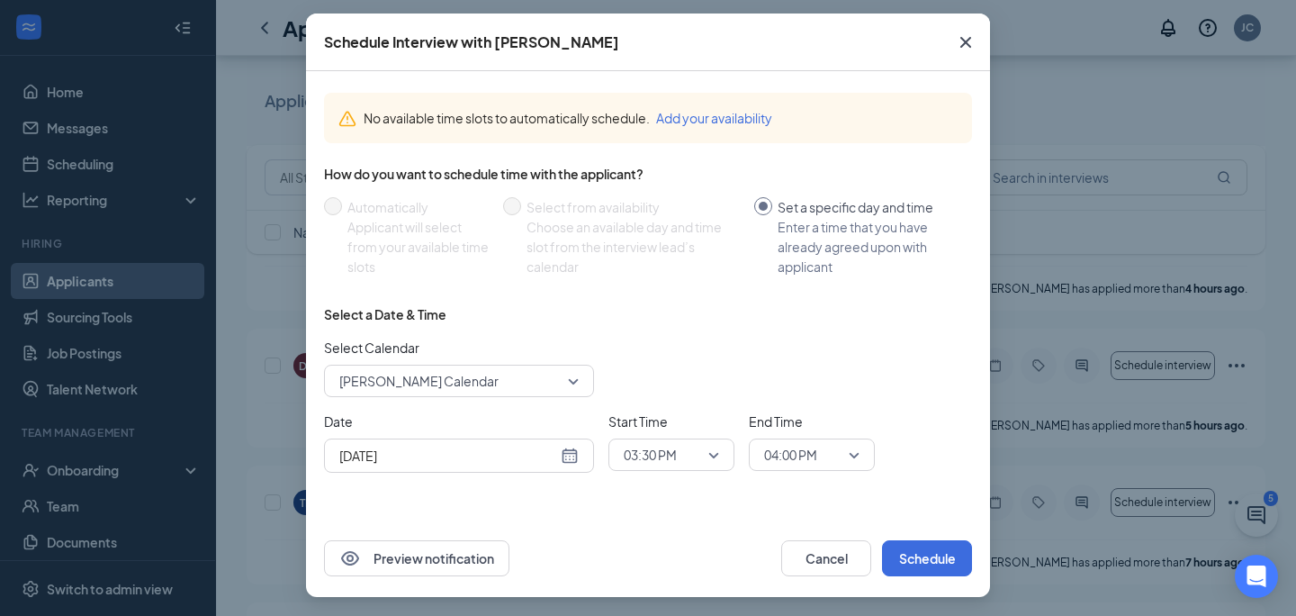
scroll to position [79, 0]
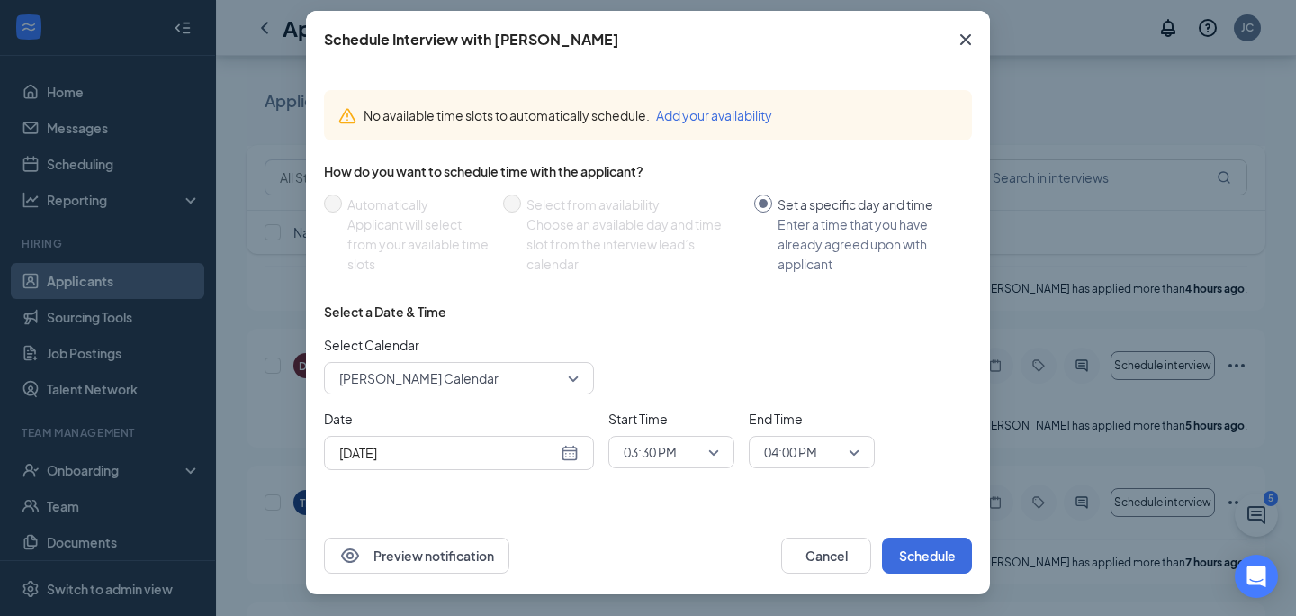
click at [511, 464] on div "Aug 26, 2025" at bounding box center [459, 453] width 270 height 34
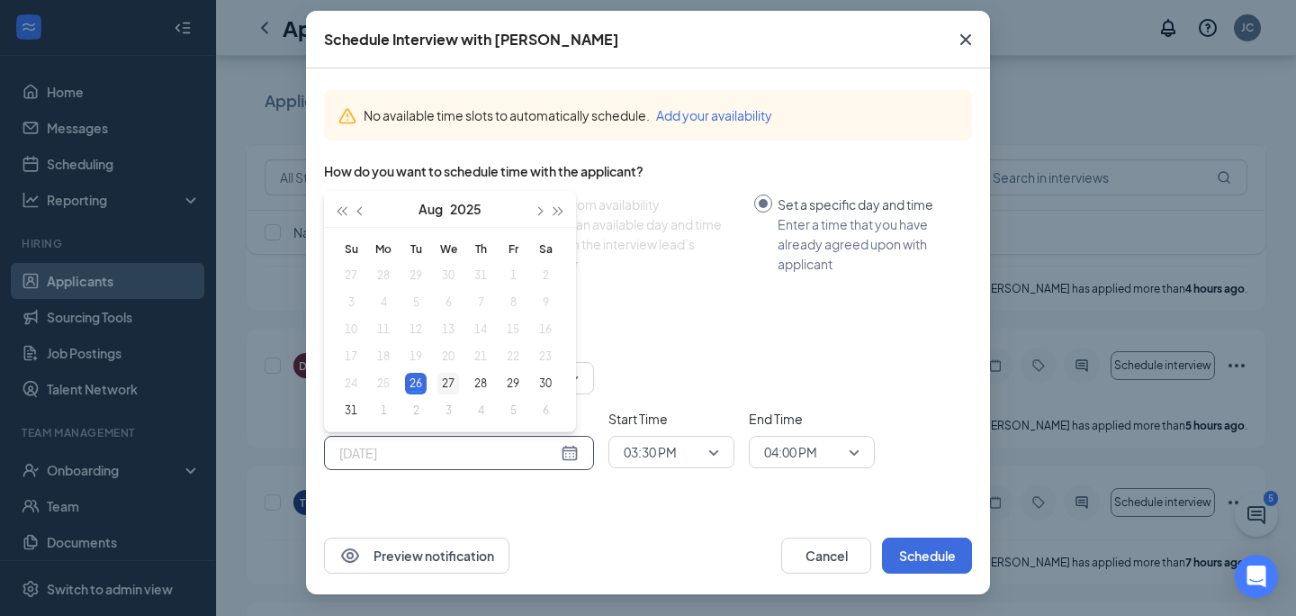
click at [453, 387] on div "27" at bounding box center [448, 384] width 22 height 22
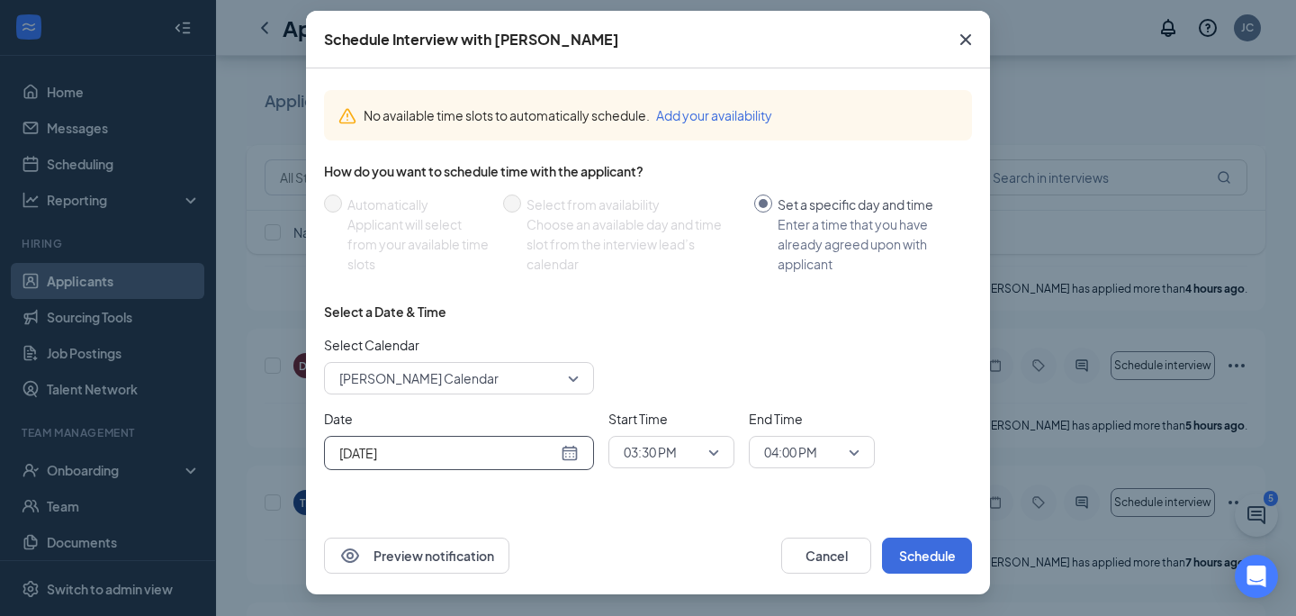
click at [487, 460] on input "Aug 27, 2025" at bounding box center [448, 453] width 218 height 20
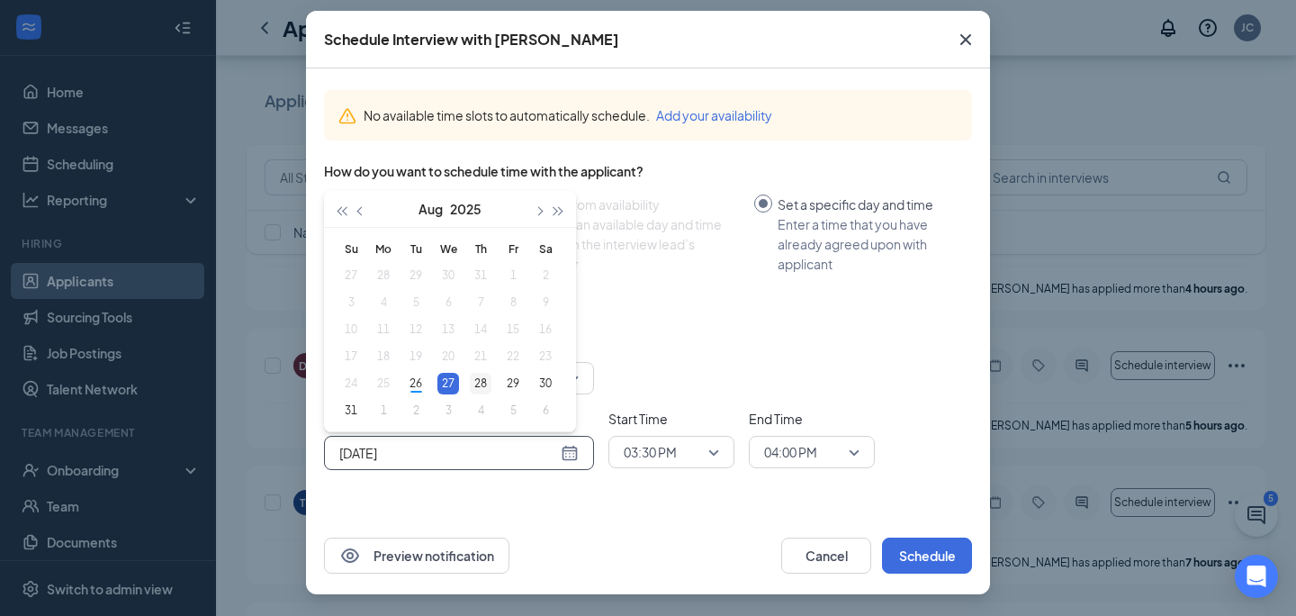
type input "Aug 28, 2025"
click at [482, 378] on div "28" at bounding box center [481, 384] width 22 height 22
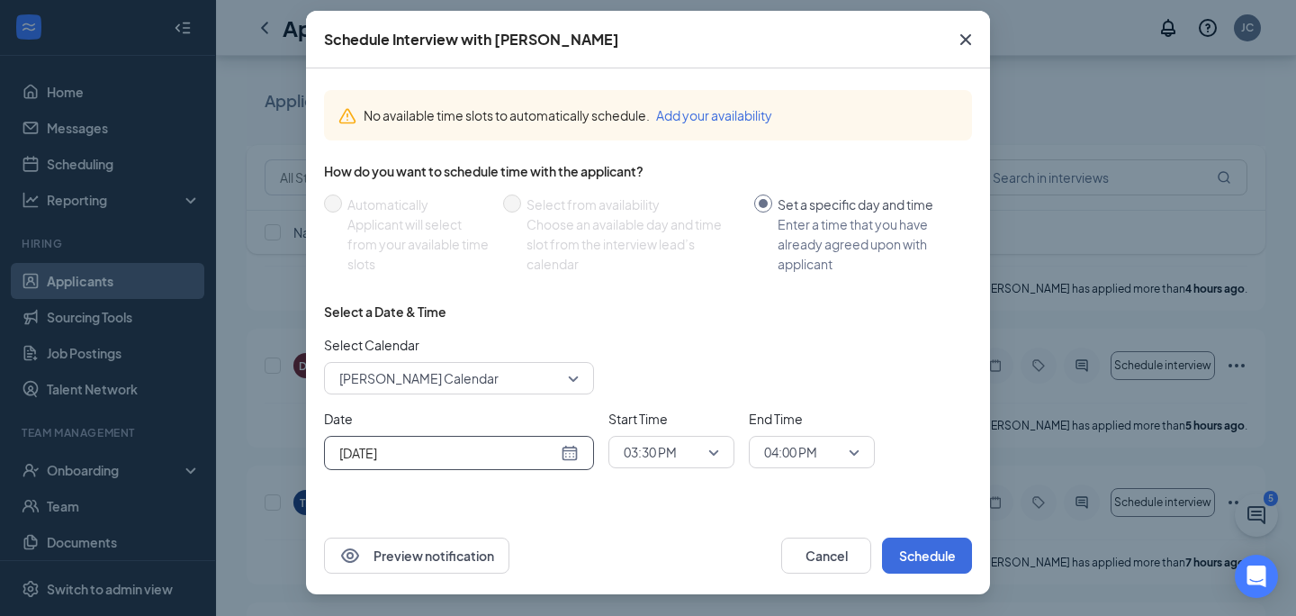
click at [503, 374] on span "Jacky Chen's Calendar" at bounding box center [450, 378] width 223 height 27
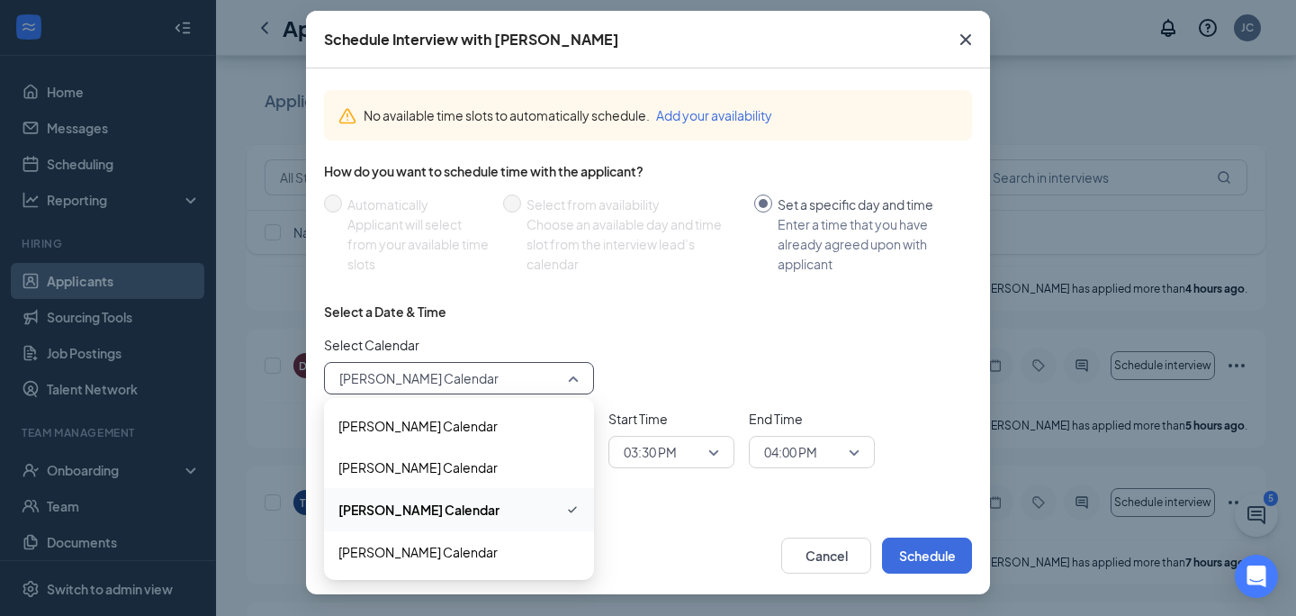
click at [462, 506] on span "Jacky Chen's Calendar" at bounding box center [418, 510] width 161 height 20
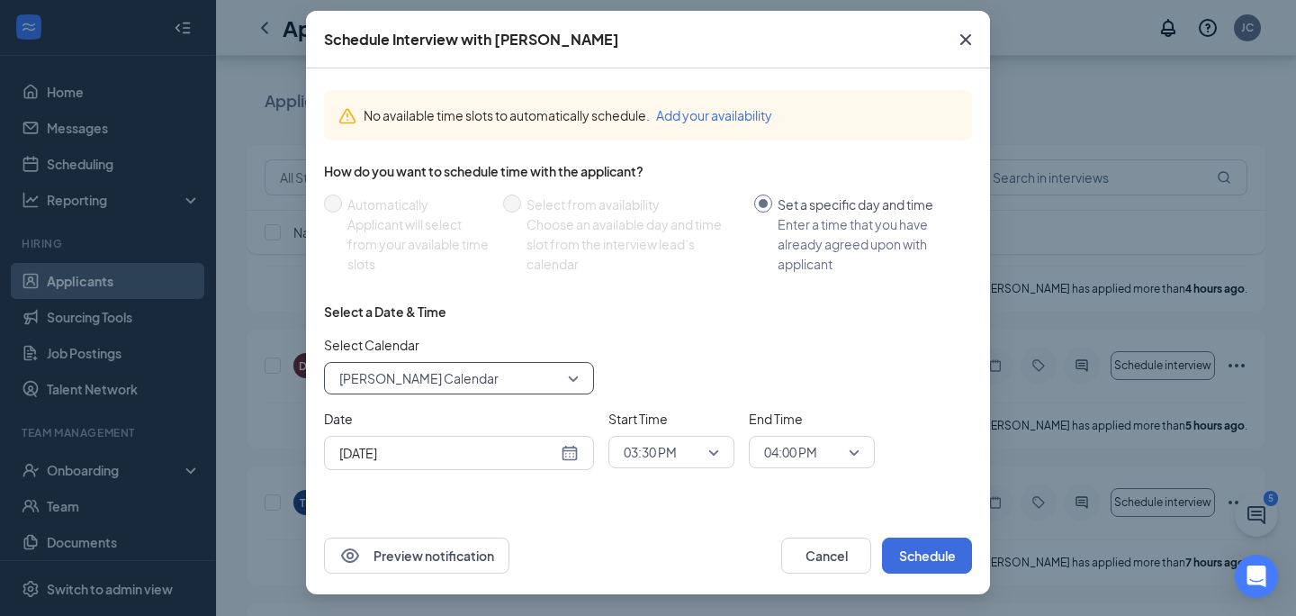
click at [617, 500] on div "No available time slots to automatically schedule. Add your availability How do…" at bounding box center [648, 292] width 684 height 448
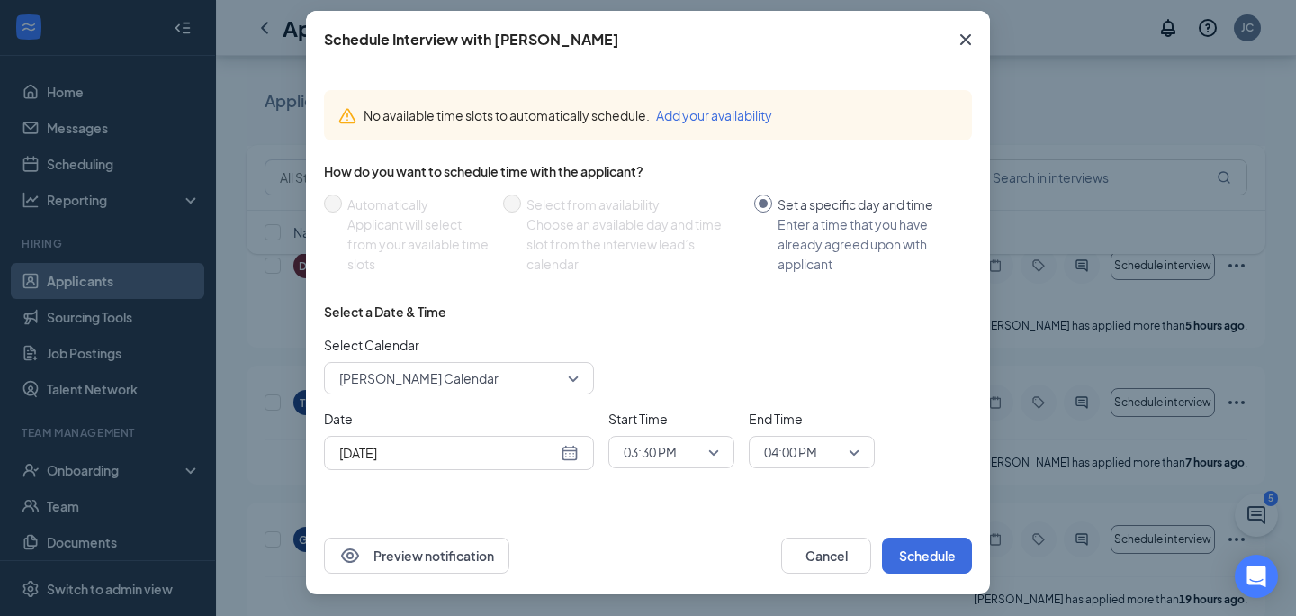
scroll to position [813, 0]
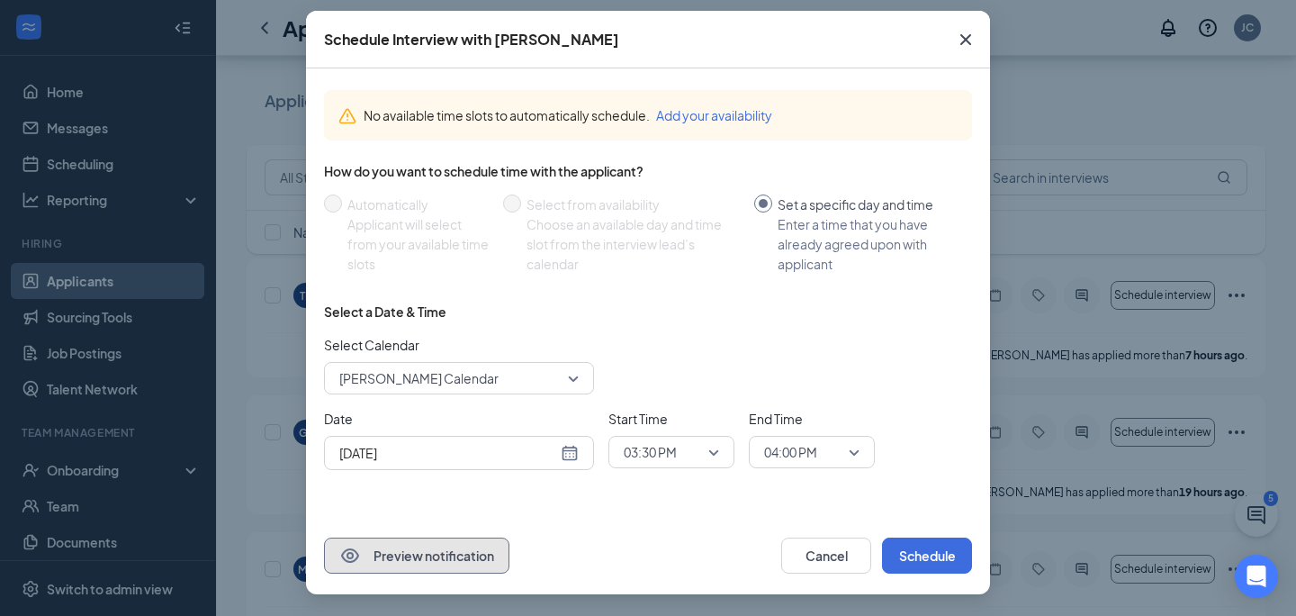
click at [485, 545] on button "Preview notification" at bounding box center [416, 555] width 185 height 36
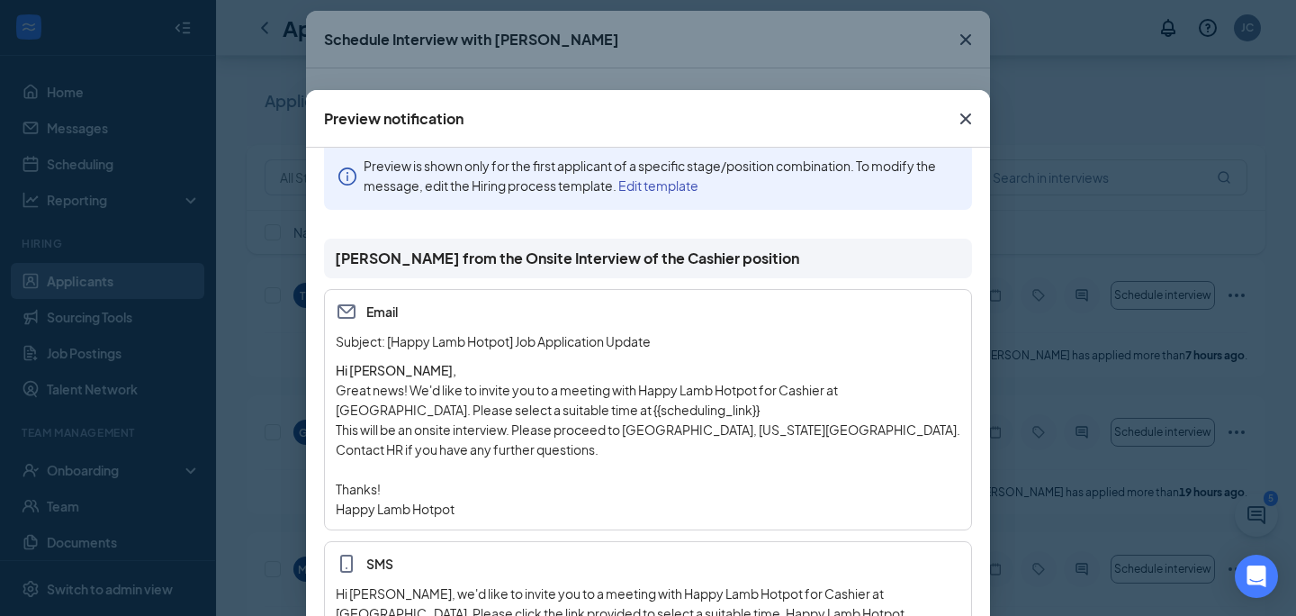
scroll to position [157, 0]
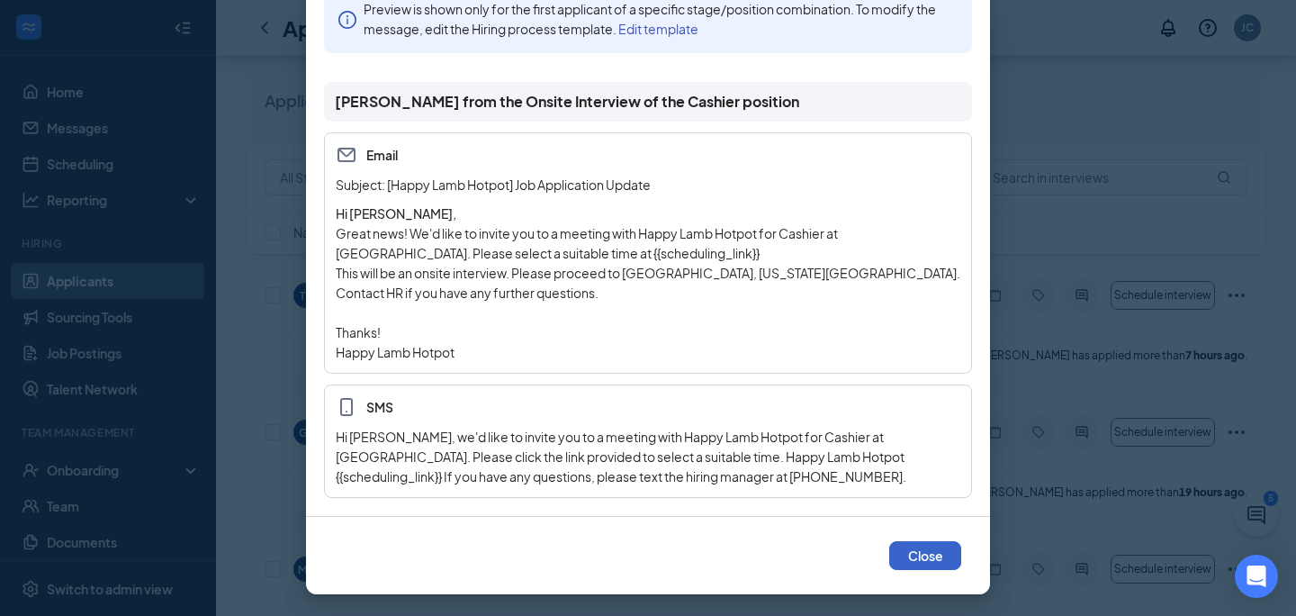
click at [939, 563] on button "Close" at bounding box center [925, 555] width 72 height 29
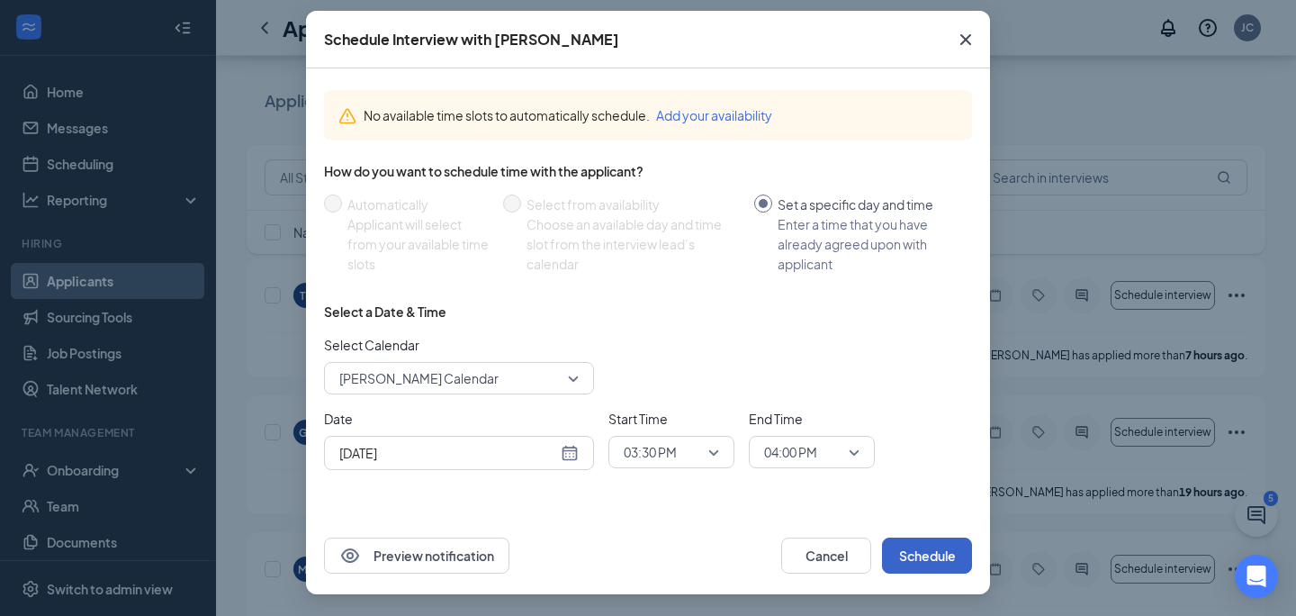
click at [910, 558] on button "Schedule" at bounding box center [927, 555] width 90 height 36
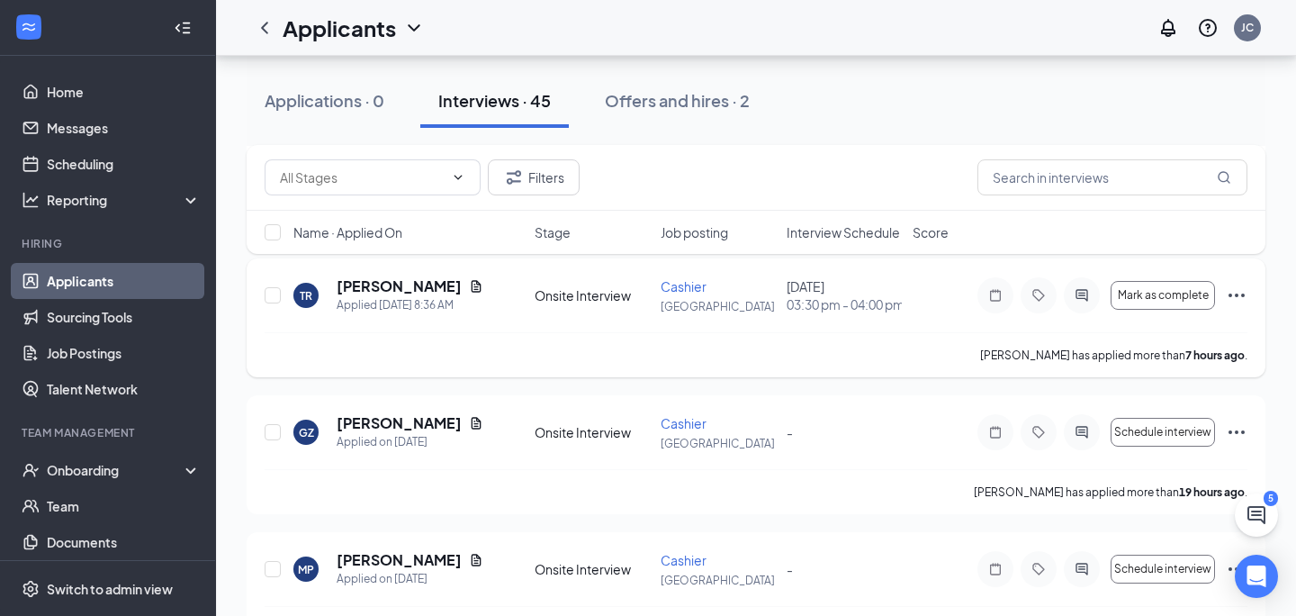
click at [844, 292] on div "August 28, 2025 03:30 pm - 04:00 pm" at bounding box center [844, 295] width 115 height 36
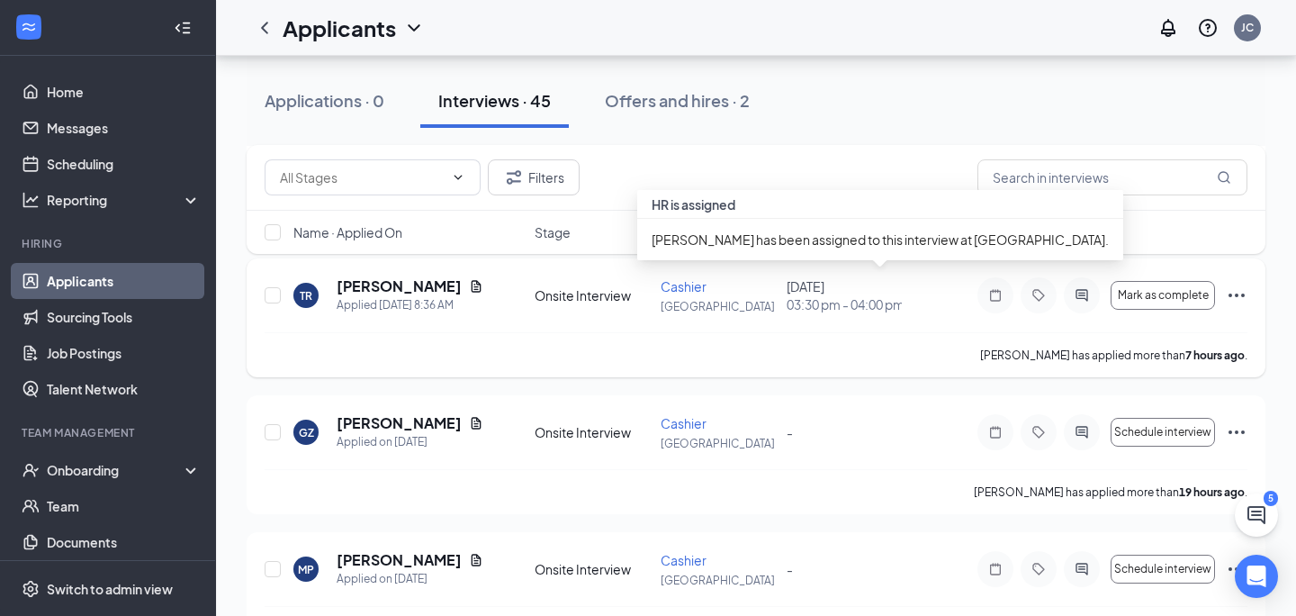
click at [840, 295] on span "03:30 pm - 04:00 pm" at bounding box center [844, 304] width 115 height 18
click at [797, 295] on span "03:30 pm - 04:00 pm" at bounding box center [844, 304] width 115 height 18
click at [806, 298] on span "03:30 pm - 04:00 pm" at bounding box center [844, 304] width 115 height 18
click at [745, 206] on div "HR is assigned" at bounding box center [880, 204] width 486 height 29
click at [816, 317] on div "TR Taylor Reardon Applied Today 8:36 AM Onsite Interview Cashier Alderwood Mall…" at bounding box center [756, 304] width 983 height 56
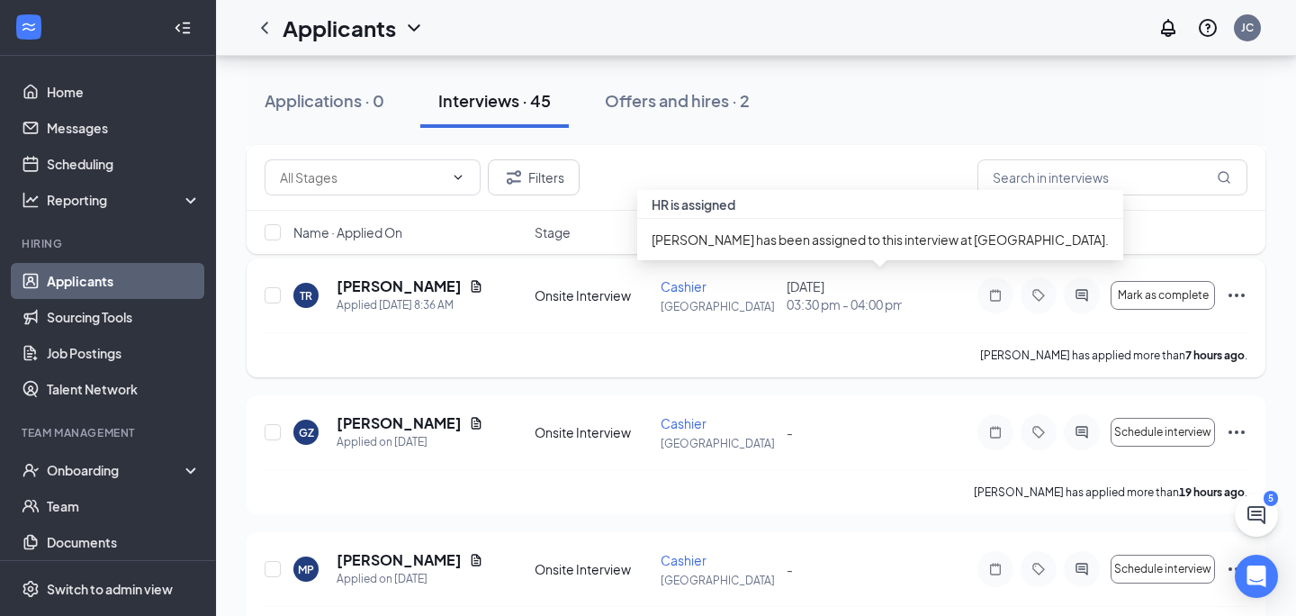
click at [817, 305] on span "03:30 pm - 04:00 pm" at bounding box center [844, 304] width 115 height 18
click at [855, 302] on span "03:30 pm - 04:00 pm" at bounding box center [844, 304] width 115 height 18
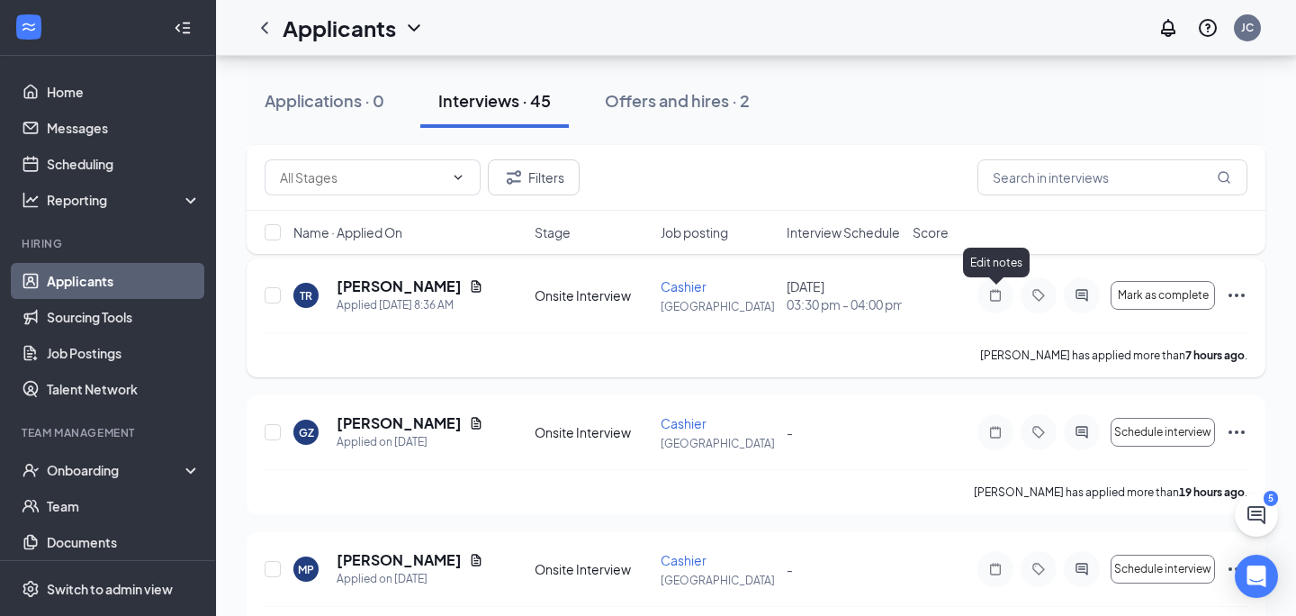
click at [996, 295] on icon "Note" at bounding box center [996, 295] width 22 height 14
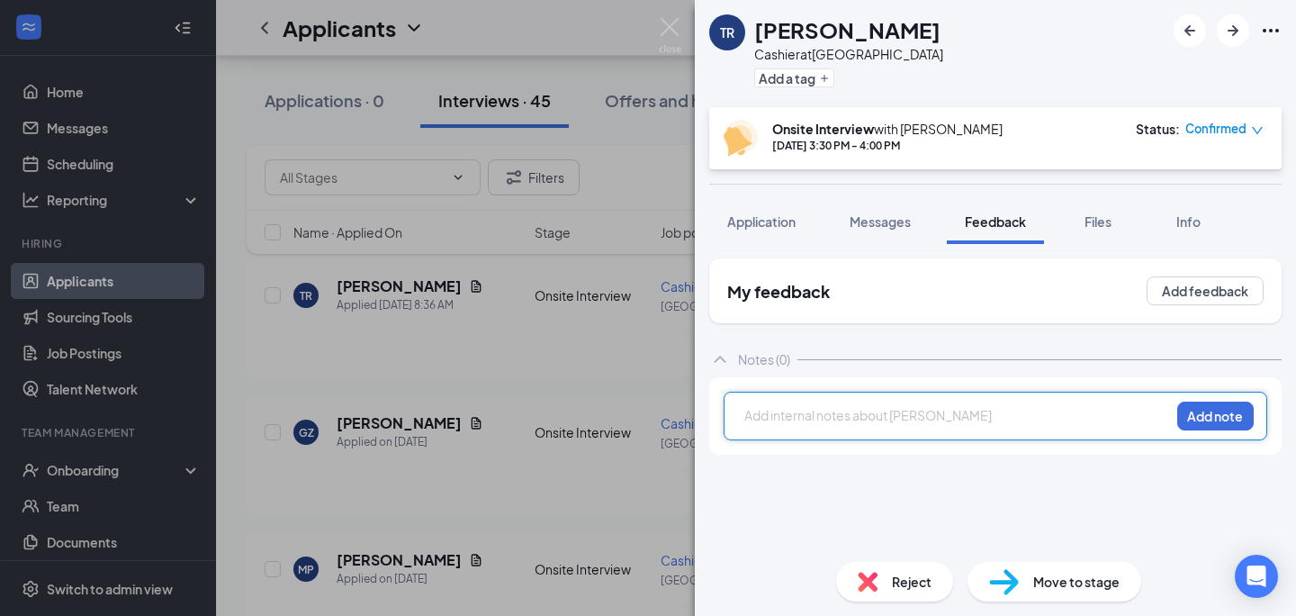
click at [1259, 132] on icon "down" at bounding box center [1257, 130] width 13 height 13
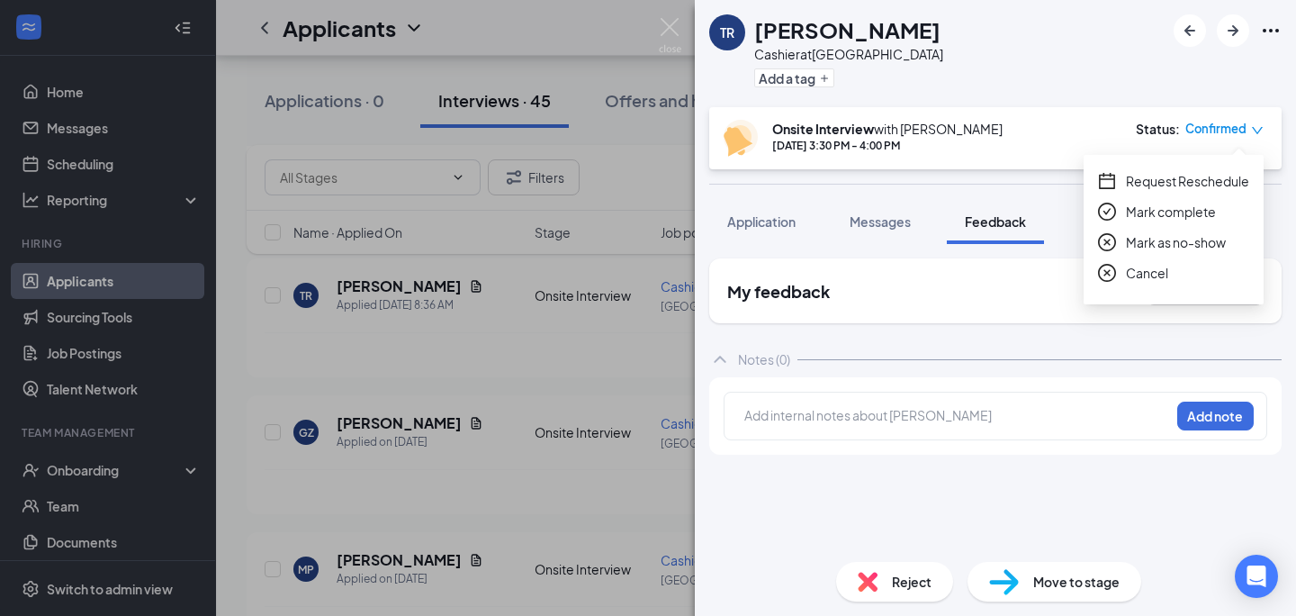
click at [1171, 275] on div "Cancel" at bounding box center [1173, 273] width 151 height 20
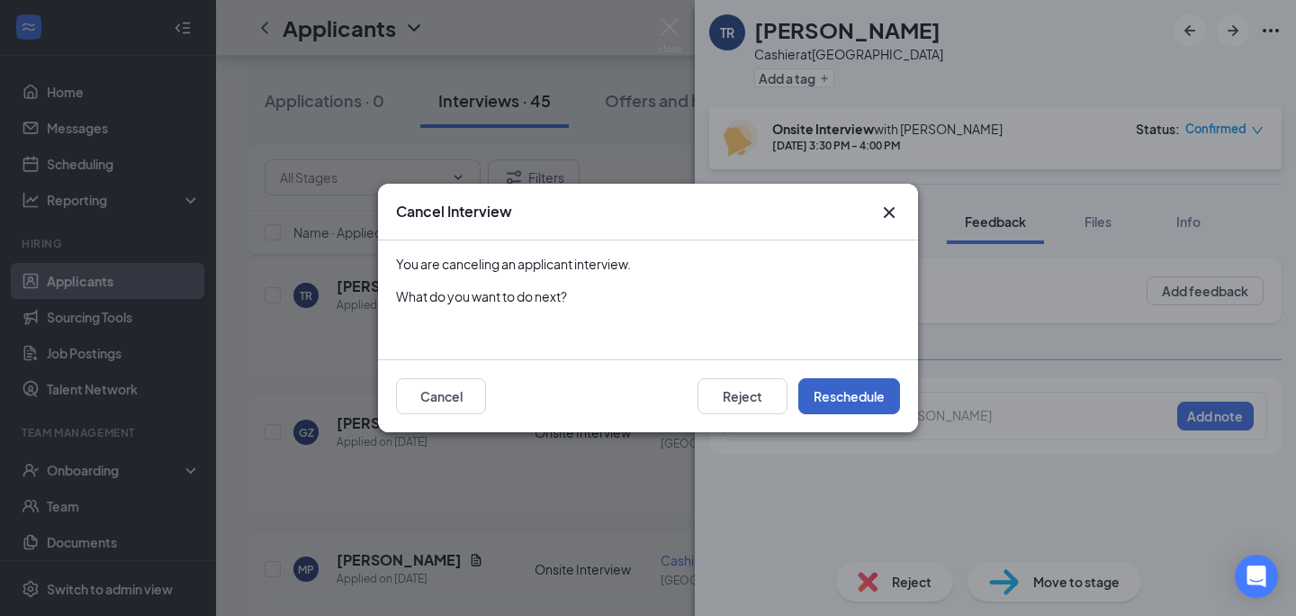
click at [825, 393] on button "Reschedule" at bounding box center [849, 396] width 102 height 36
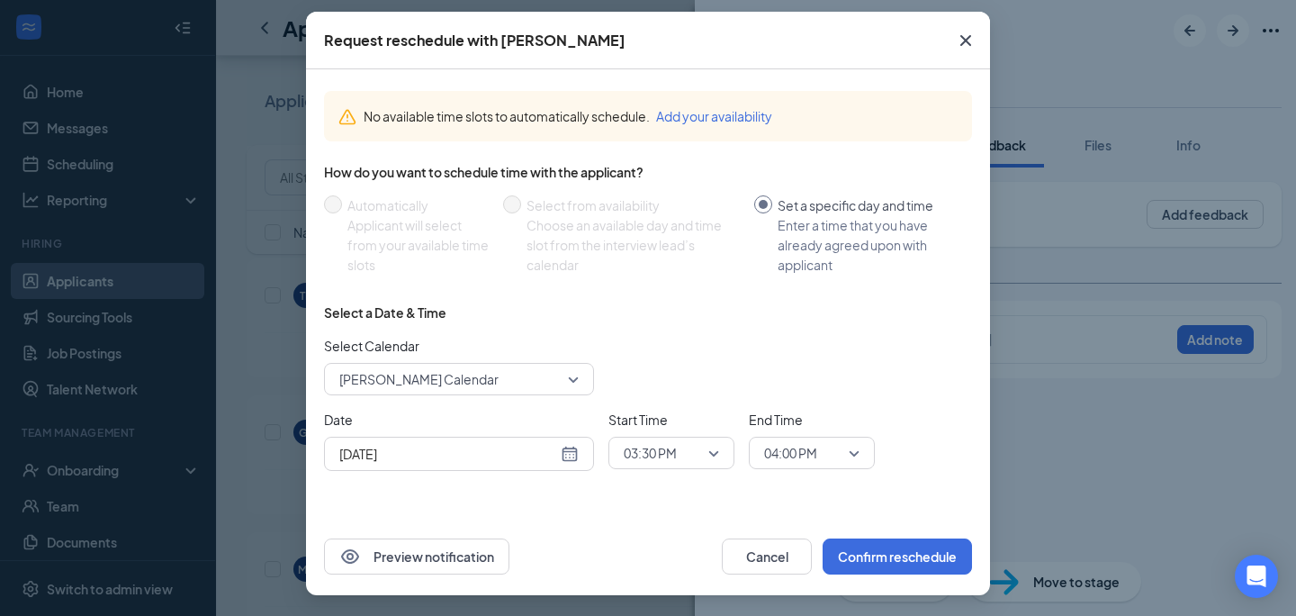
scroll to position [79, 0]
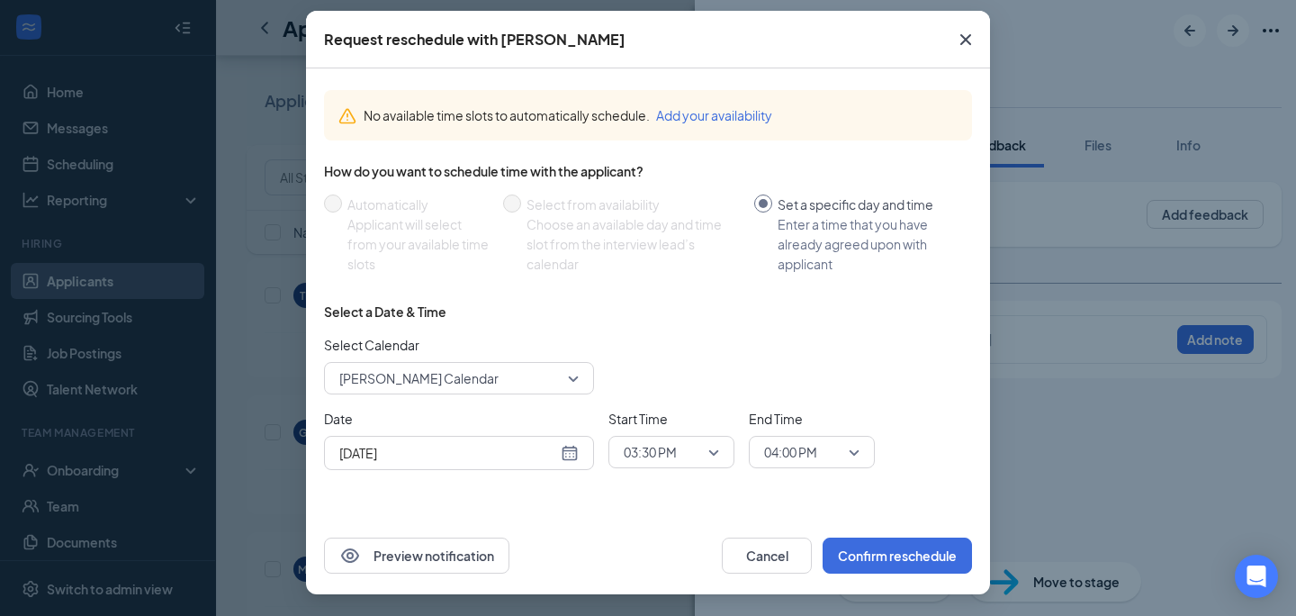
click at [638, 291] on div "No available time slots to automatically schedule. Add your availability How do…" at bounding box center [648, 280] width 648 height 409
click at [560, 369] on span "Jacky Chen's Calendar" at bounding box center [450, 378] width 223 height 27
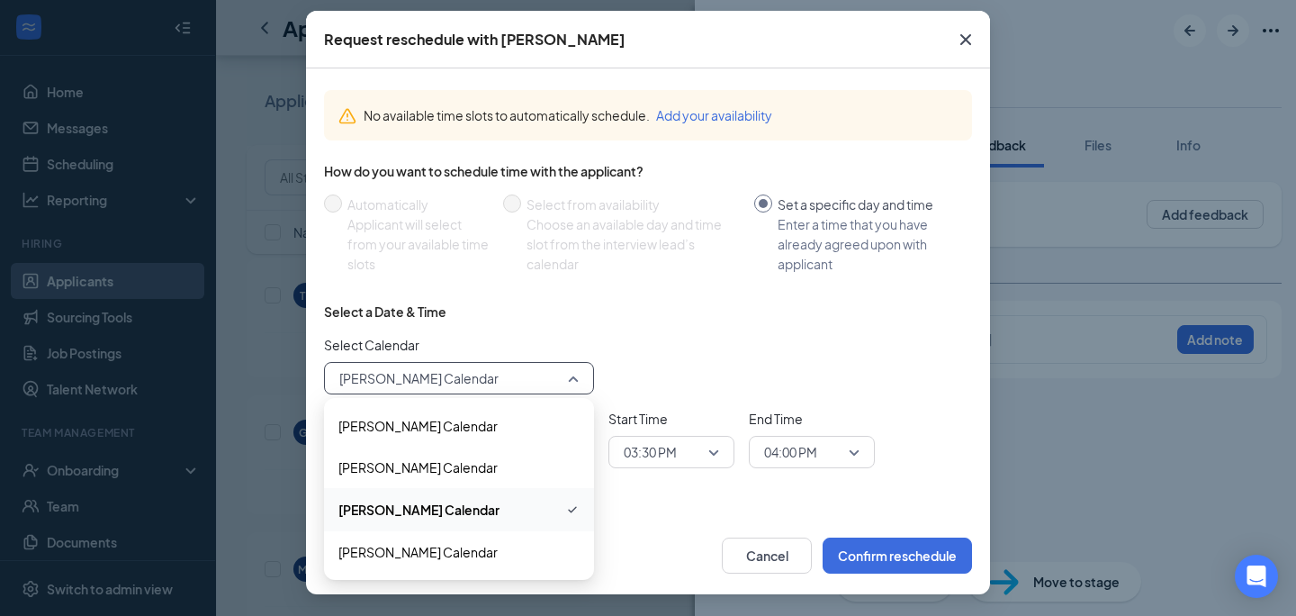
click at [511, 523] on div "Jacky Chen's Calendar" at bounding box center [459, 509] width 270 height 43
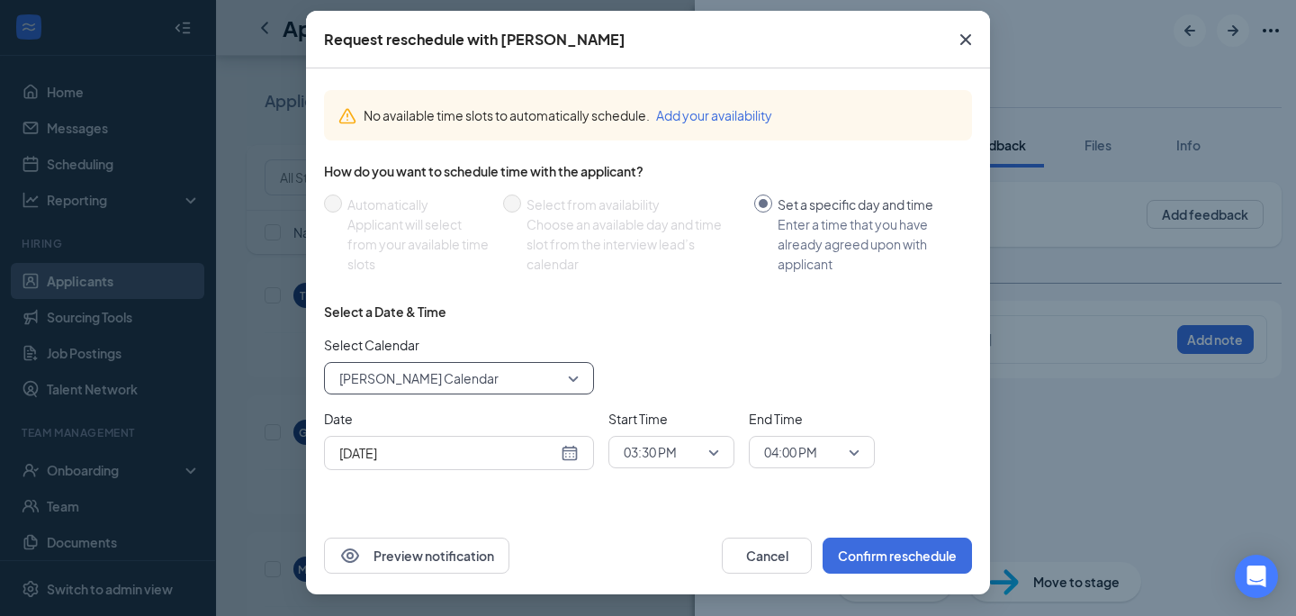
click at [720, 346] on div "Select Calendar 212544 Jacky Chen's Calendar 196738 212544 197188 Anne Zhu's Ca…" at bounding box center [648, 364] width 648 height 59
click at [722, 115] on button "Add your availability" at bounding box center [714, 115] width 116 height 20
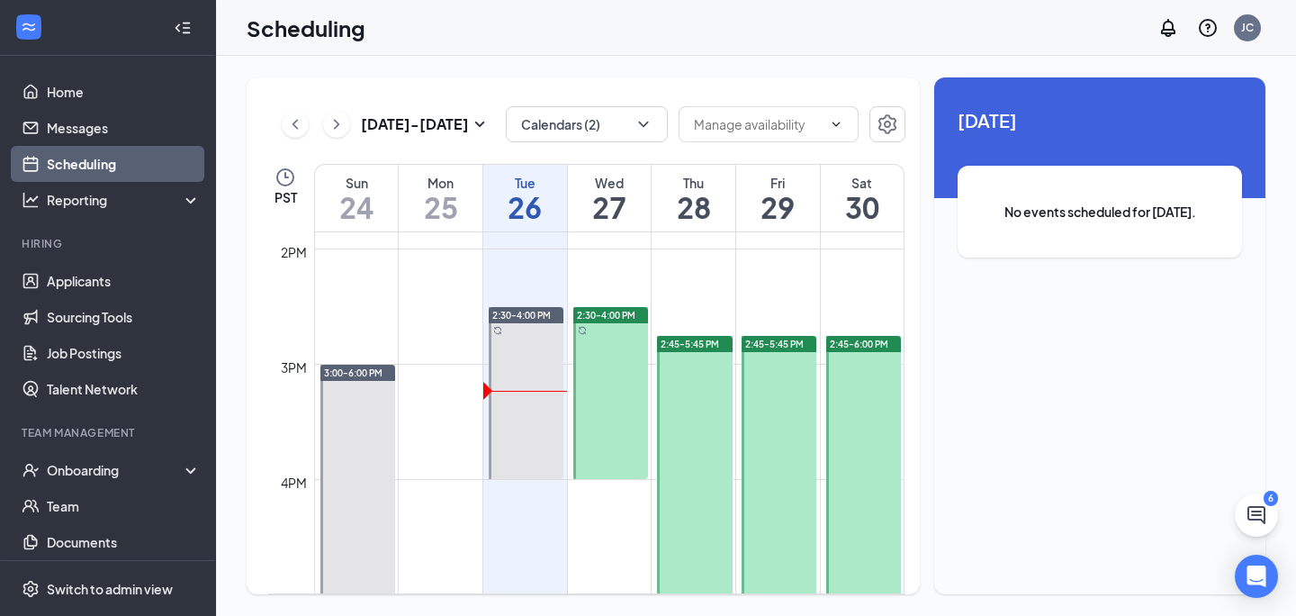
scroll to position [1598, 0]
click at [615, 383] on div at bounding box center [610, 392] width 75 height 172
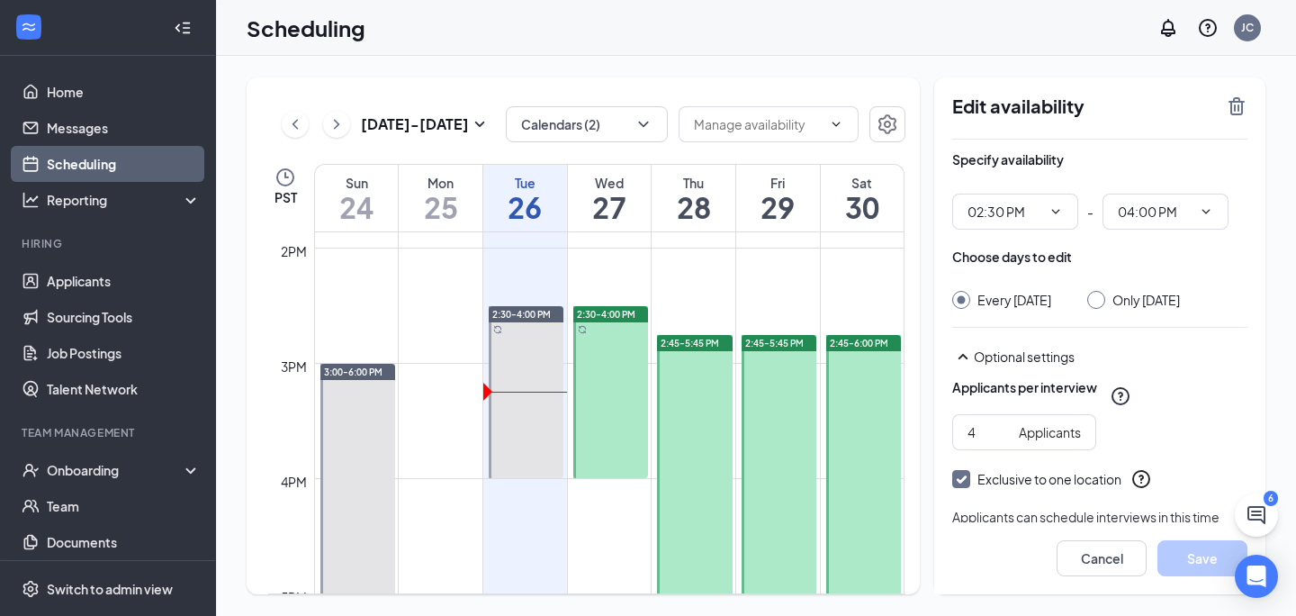
click at [710, 402] on div at bounding box center [694, 507] width 75 height 345
click at [809, 403] on div at bounding box center [779, 507] width 75 height 345
click at [846, 414] on div at bounding box center [863, 522] width 75 height 374
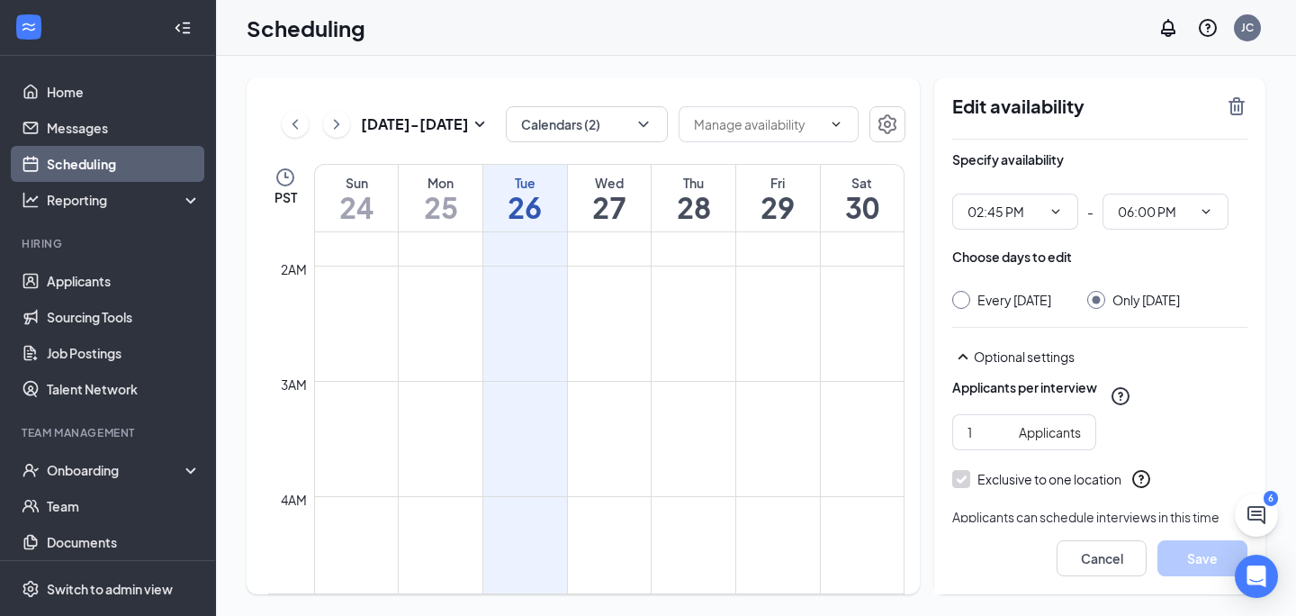
scroll to position [194, 0]
click at [954, 486] on div "Exclusive to one location" at bounding box center [1099, 479] width 295 height 22
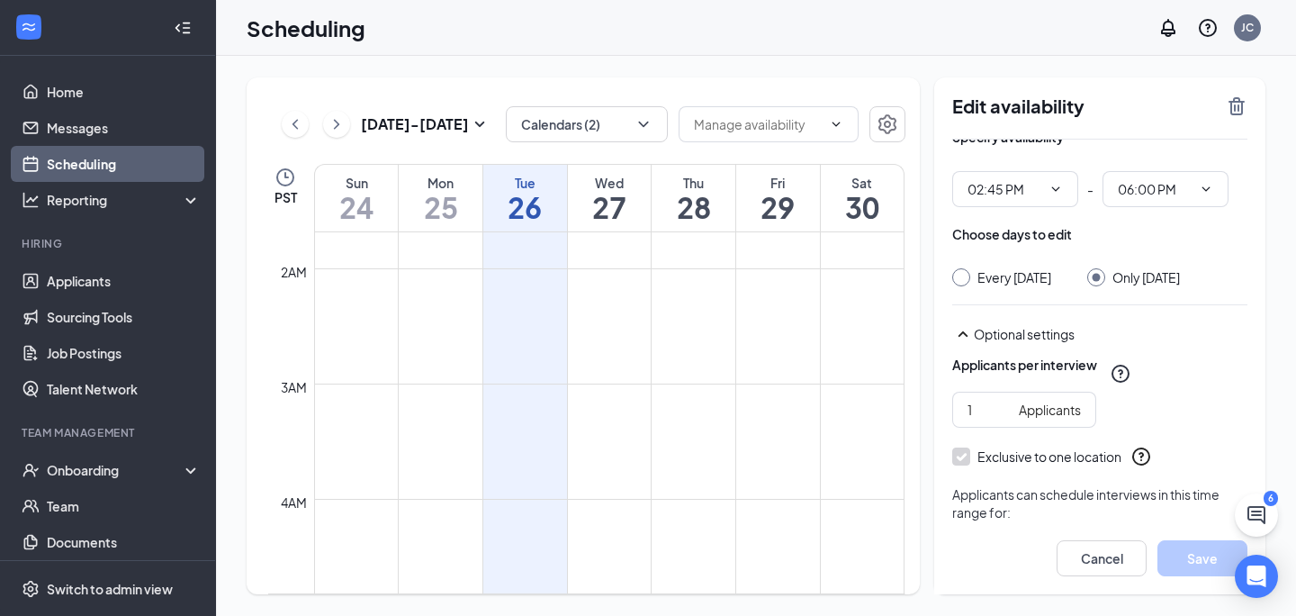
scroll to position [0, 0]
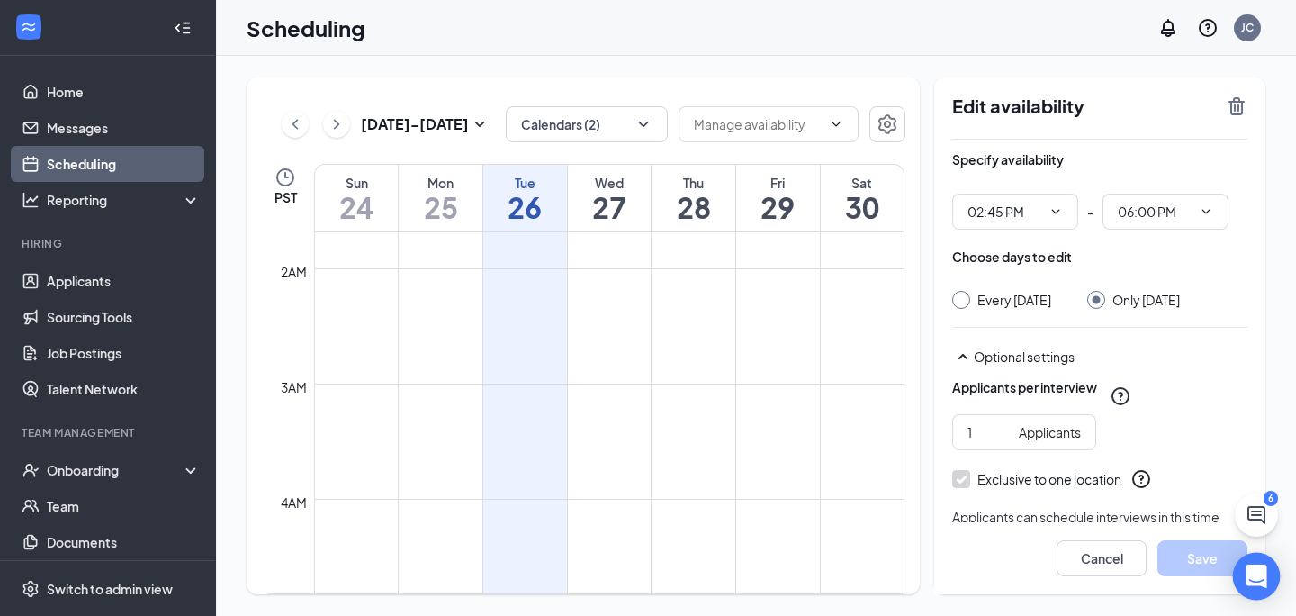
click at [1258, 577] on icon "Open Intercom Messenger" at bounding box center [1256, 575] width 21 height 23
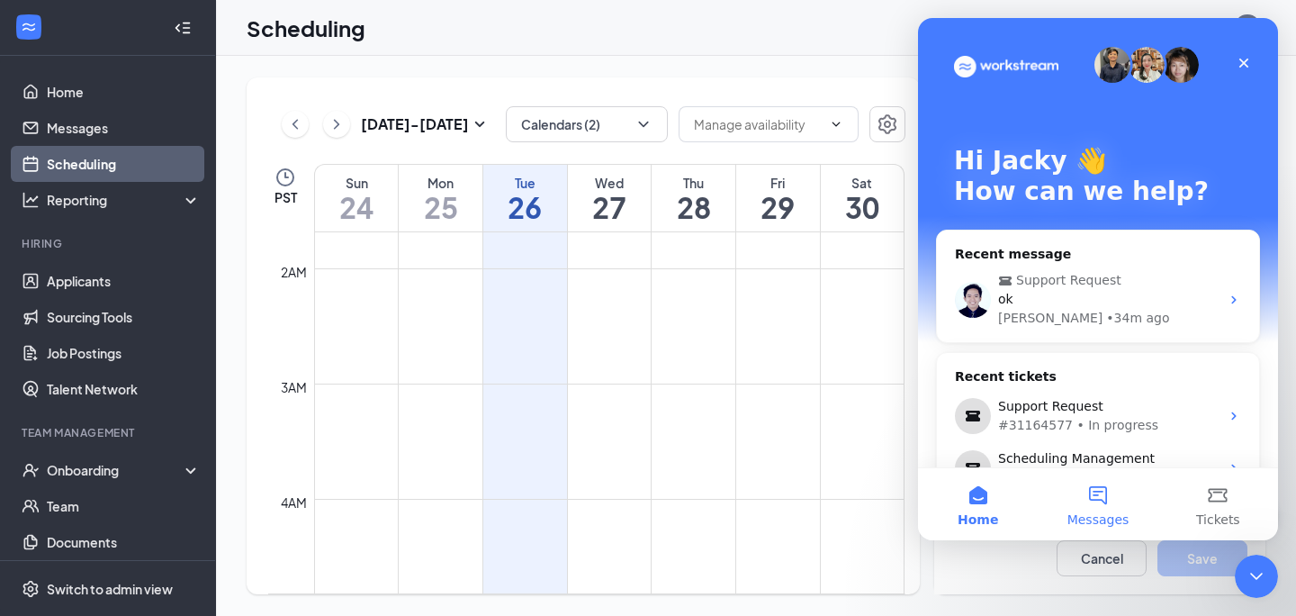
click at [1104, 494] on button "Messages" at bounding box center [1098, 504] width 120 height 72
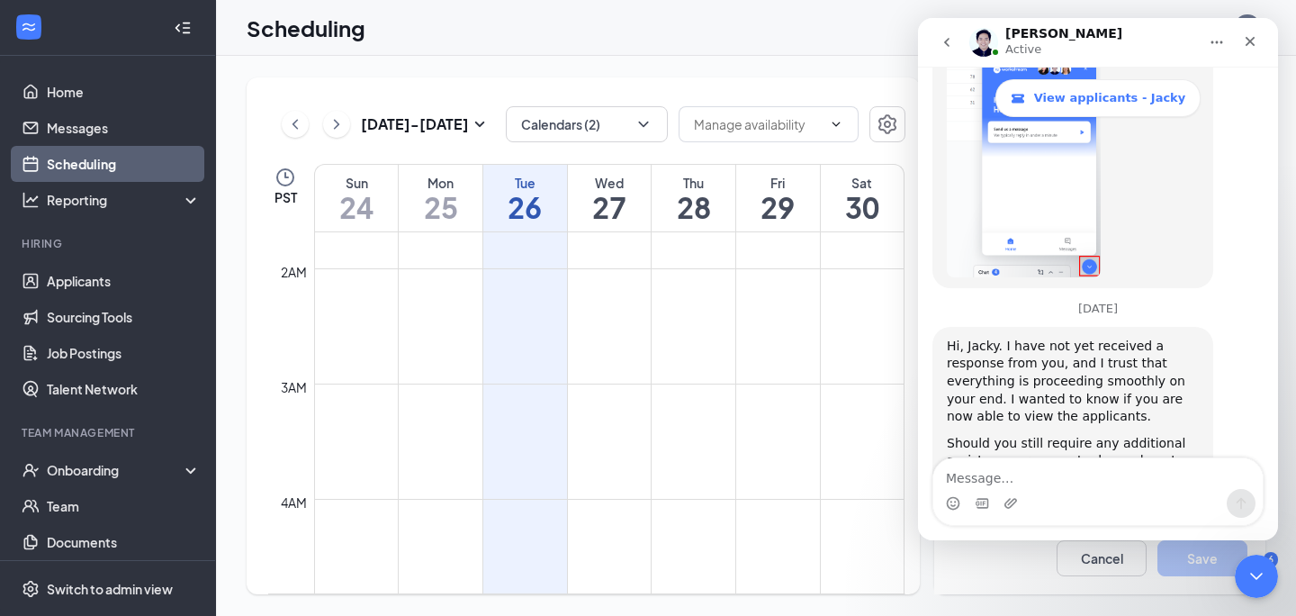
scroll to position [2775, 0]
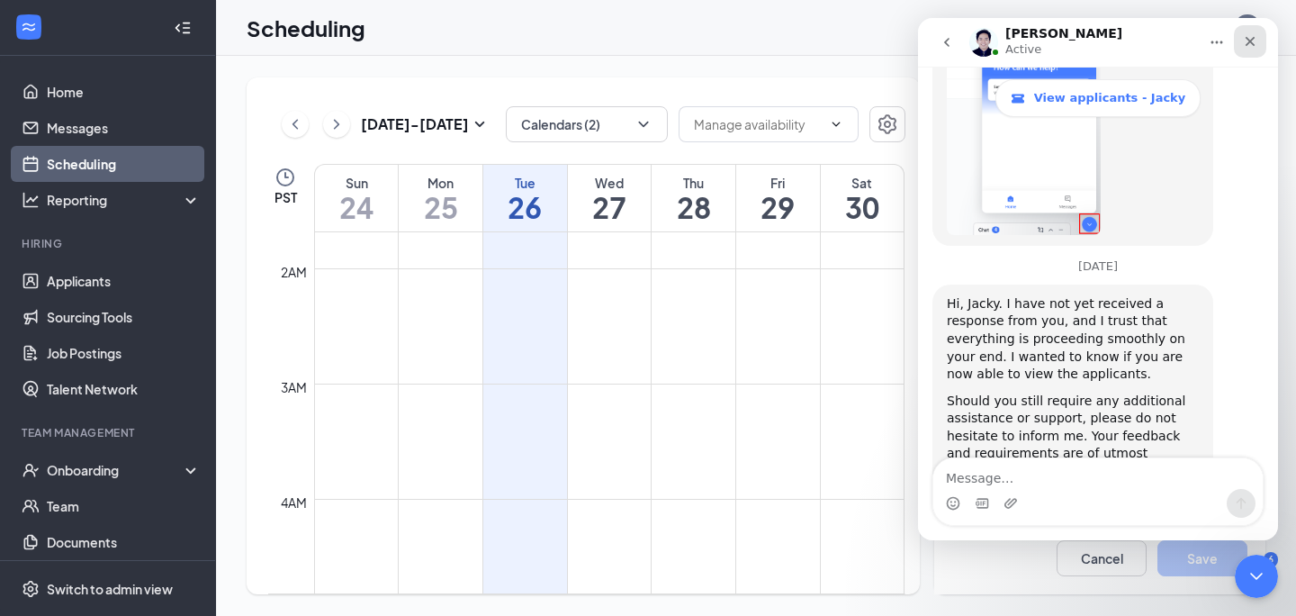
click at [1257, 43] on icon "Close" at bounding box center [1250, 41] width 14 height 14
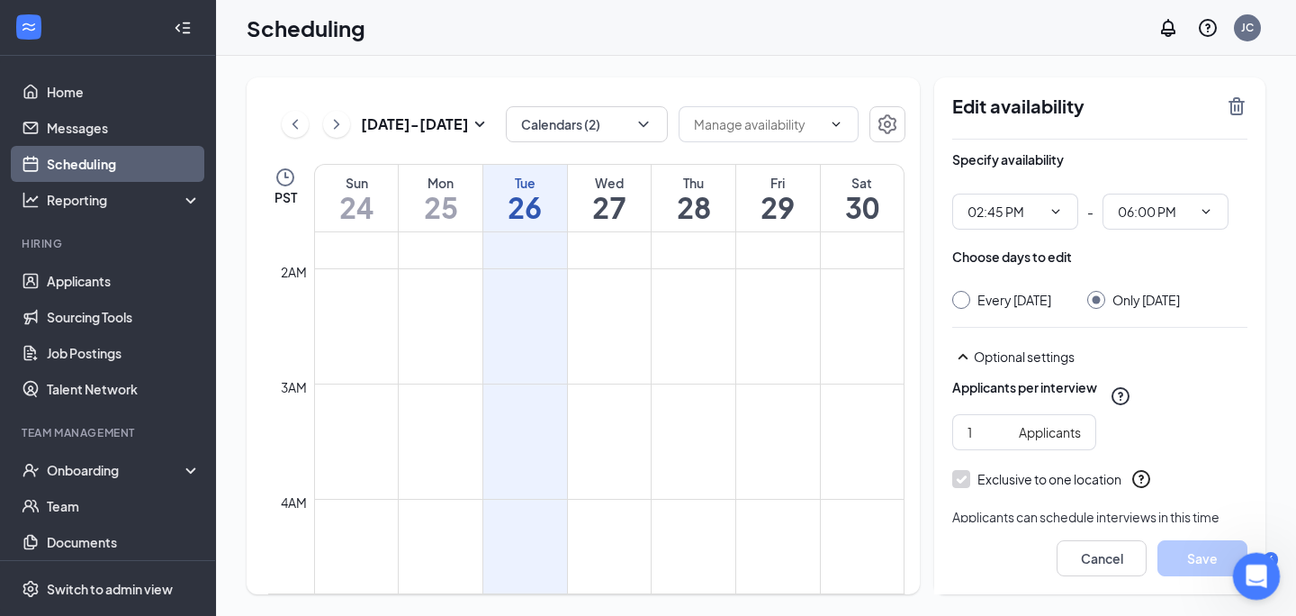
click at [1258, 578] on icon "Open Intercom Messenger" at bounding box center [1254, 574] width 30 height 30
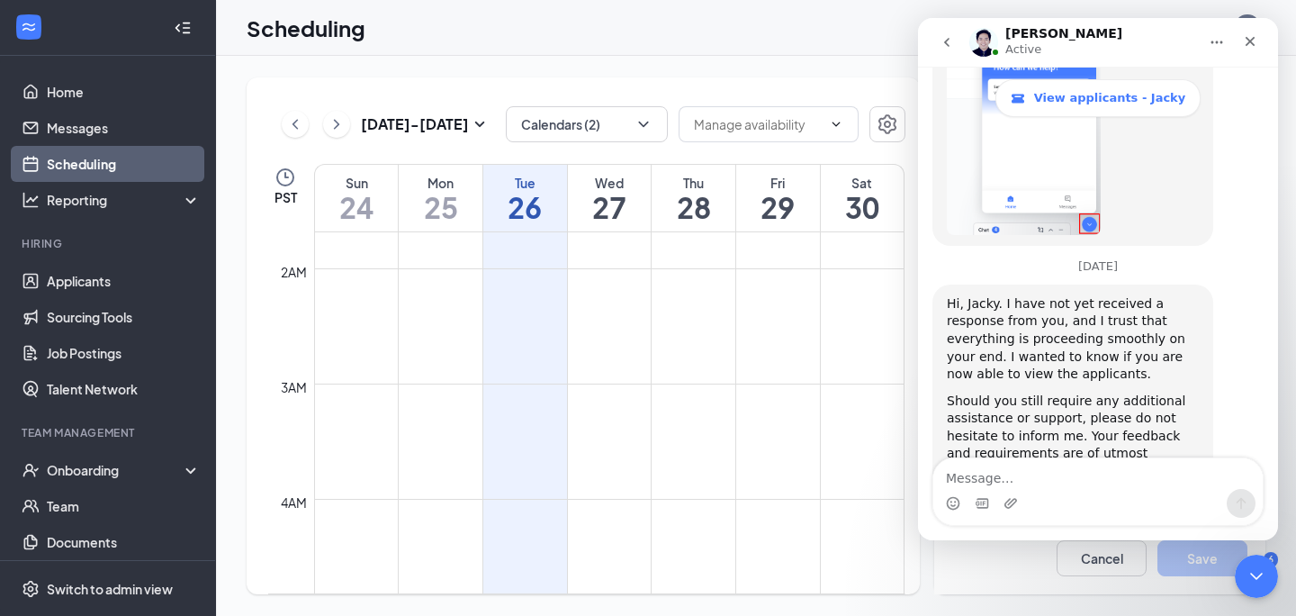
click at [1004, 484] on textarea "Message…" at bounding box center [1097, 473] width 329 height 31
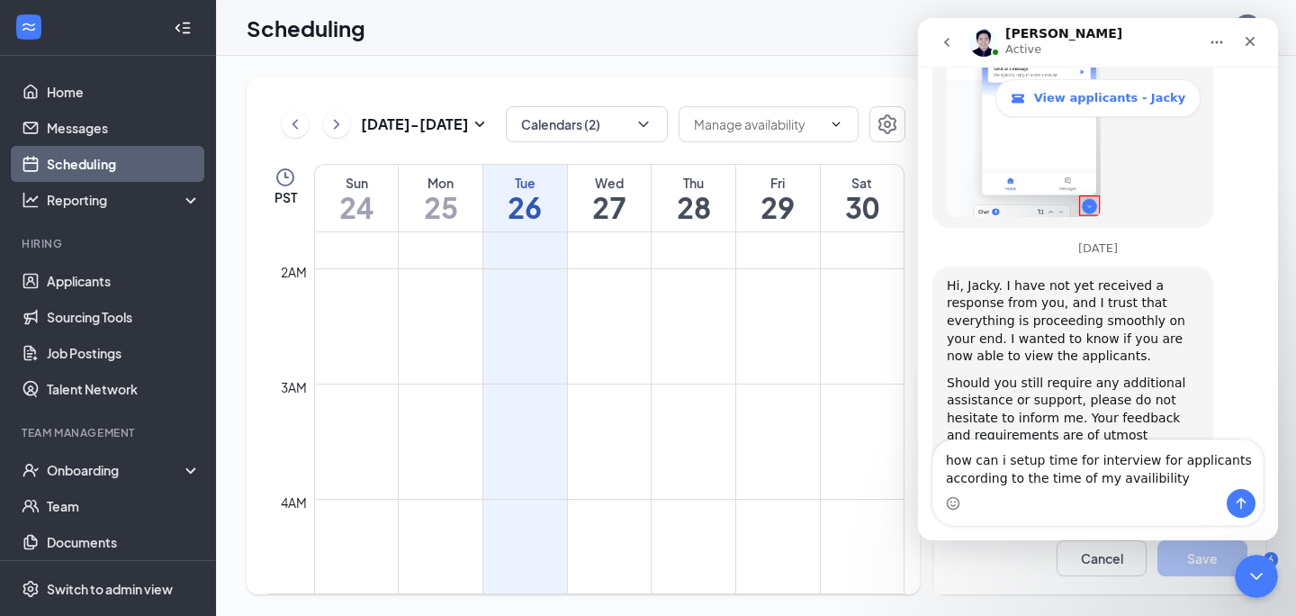
click at [1162, 464] on textarea "how can i setup time for interview for applicants according to the time of my a…" at bounding box center [1097, 464] width 329 height 49
click at [1179, 486] on textarea "how can i setup time for interview of applicants according to the time of my av…" at bounding box center [1097, 464] width 329 height 49
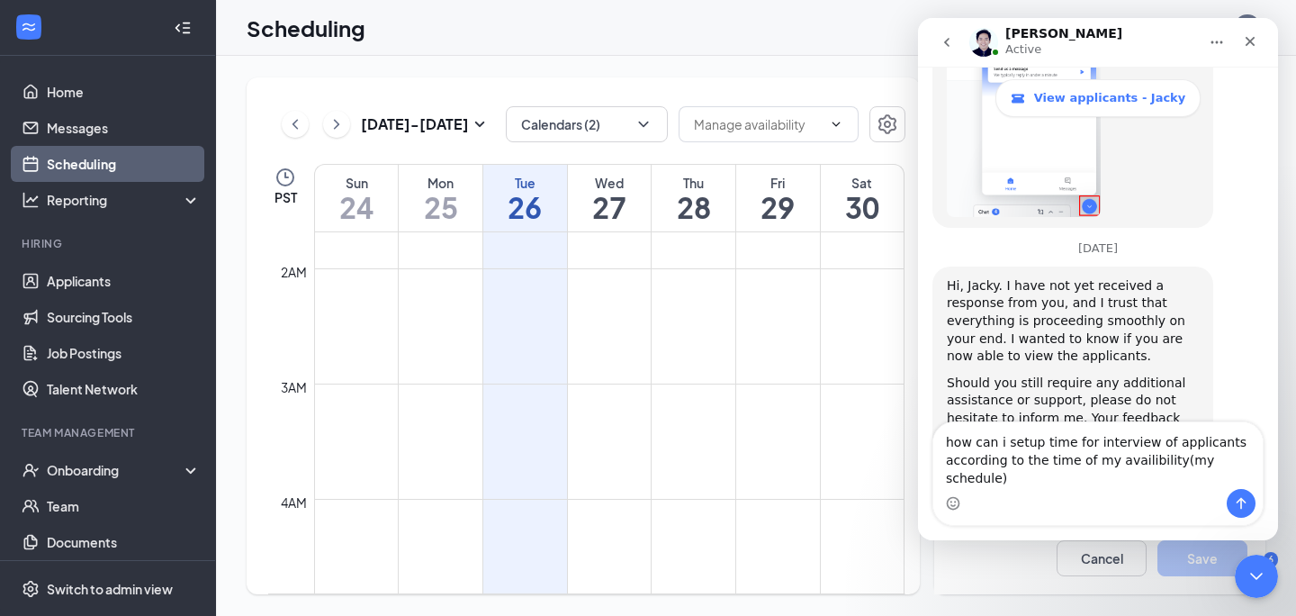
type textarea "how can i setup time for interview of applicants according to the time of my av…"
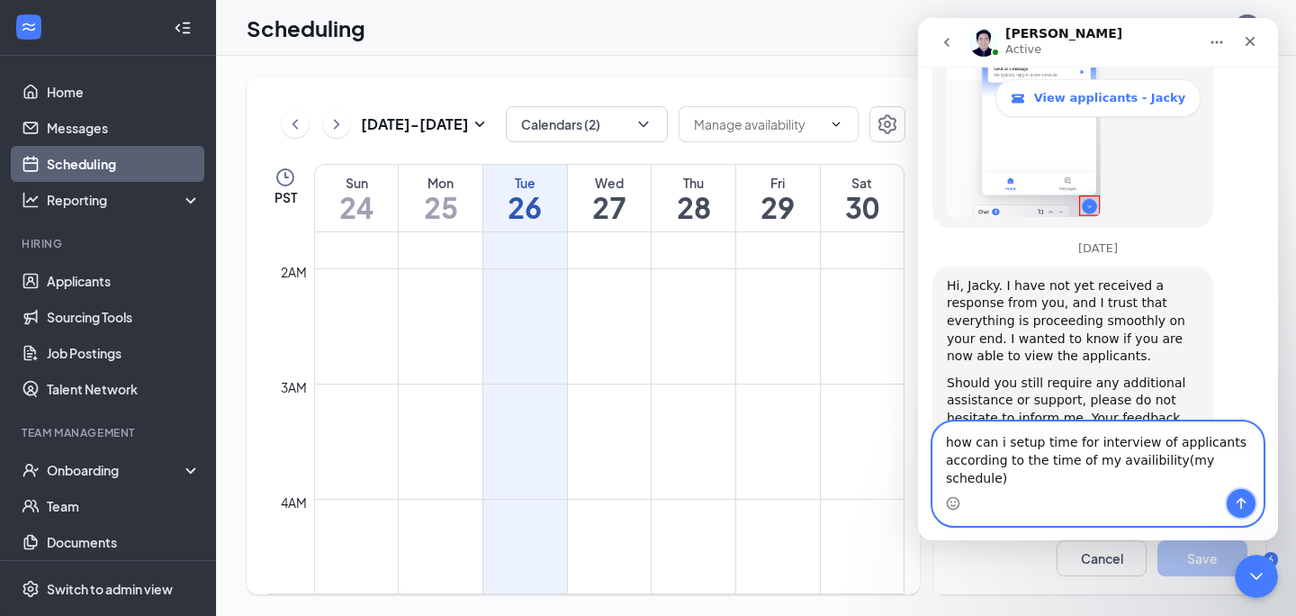
click at [1241, 503] on icon "Send a message…" at bounding box center [1241, 503] width 14 height 14
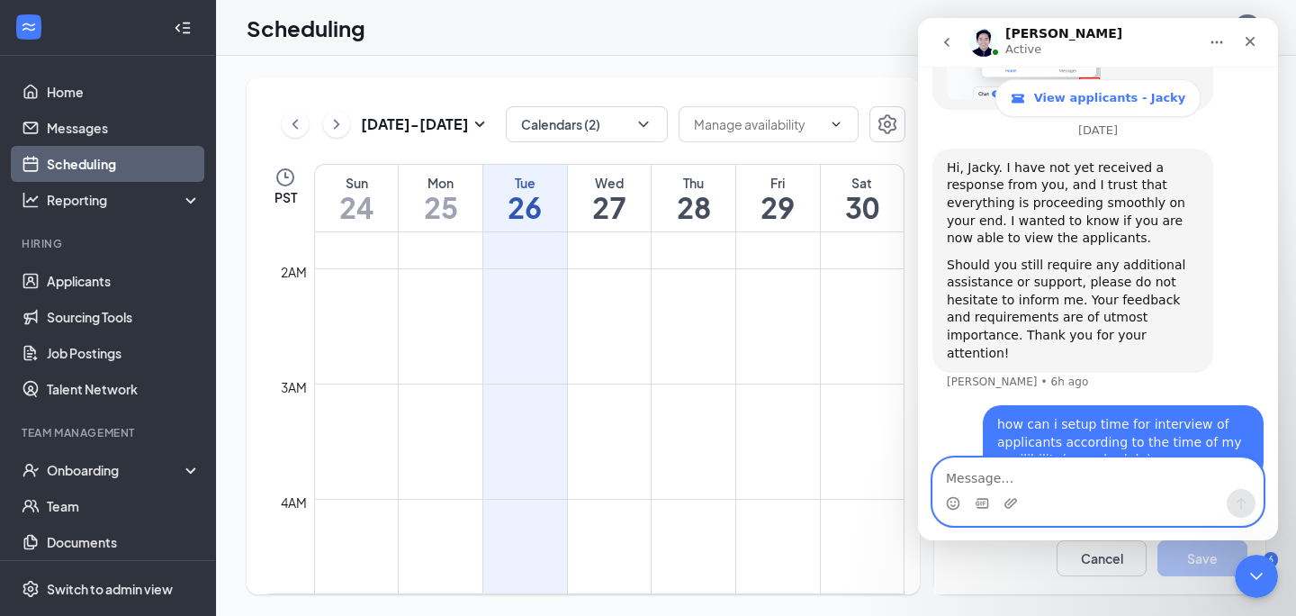
scroll to position [2864, 0]
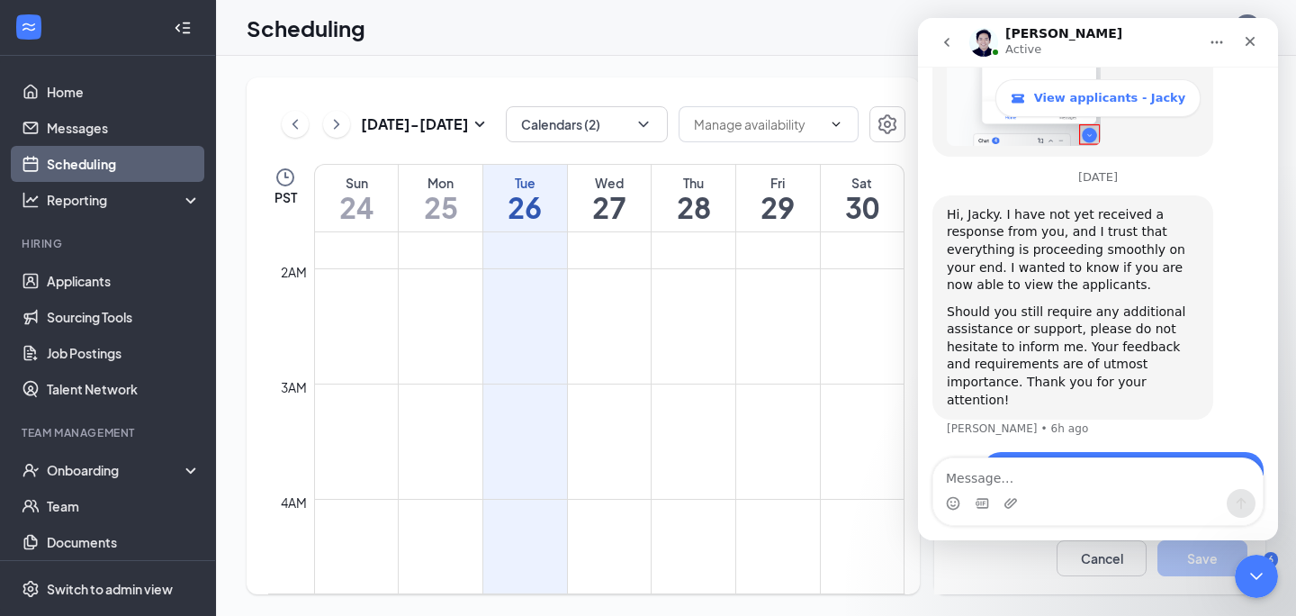
click at [137, 167] on link "Scheduling" at bounding box center [124, 164] width 154 height 36
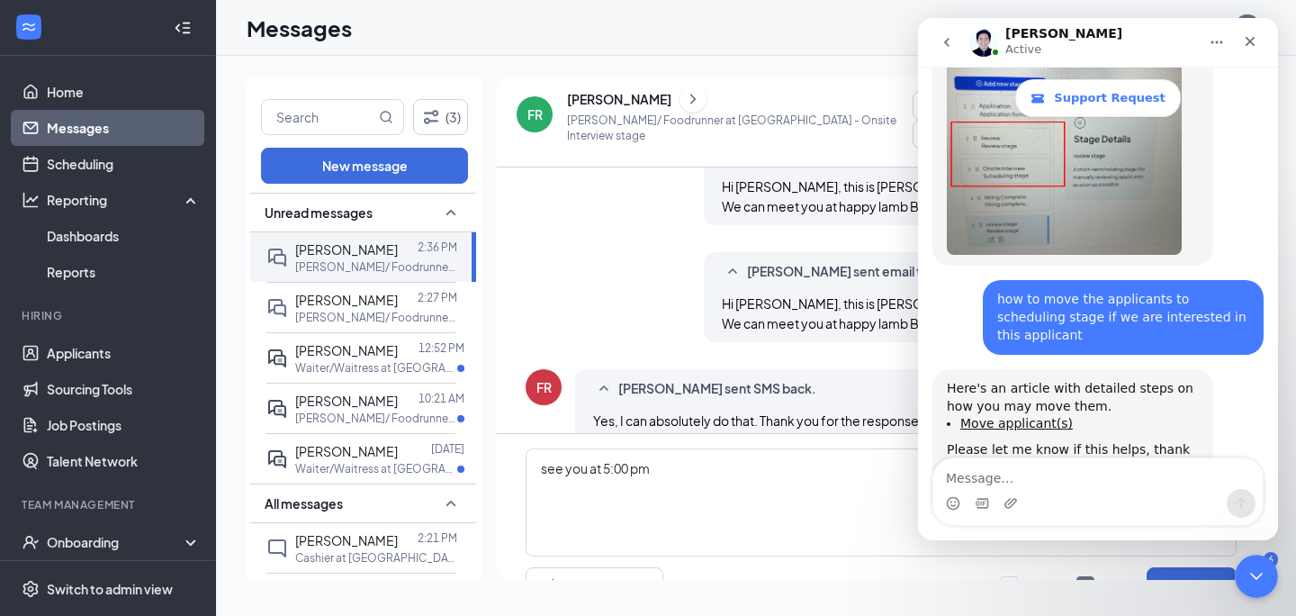
scroll to position [3801, 0]
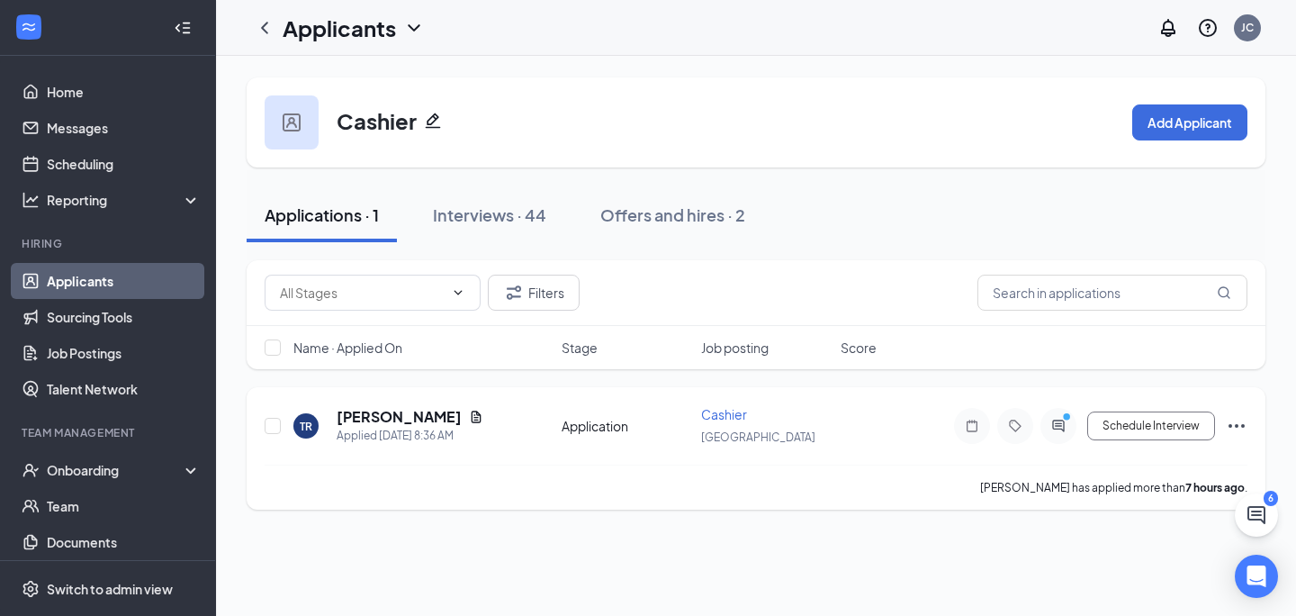
click at [1235, 426] on icon "Ellipses" at bounding box center [1237, 426] width 16 height 4
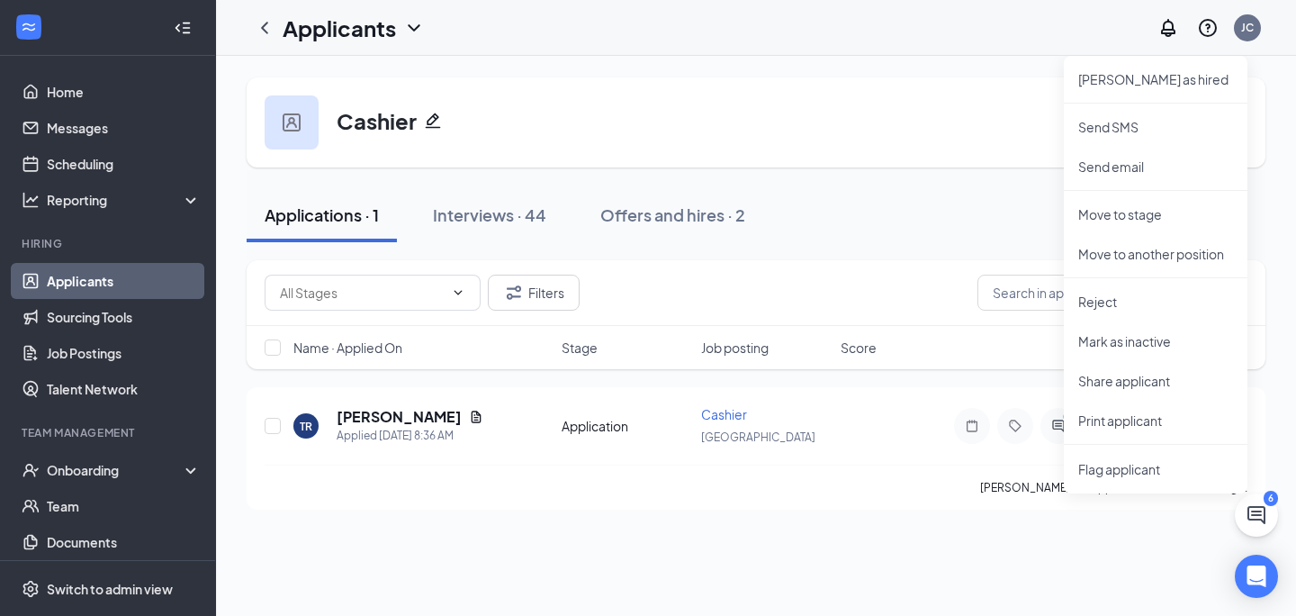
click at [896, 545] on div "Cashier Add Applicant Applications · 1 Interviews · 44 Offers and hires · 2 Fil…" at bounding box center [756, 336] width 1080 height 560
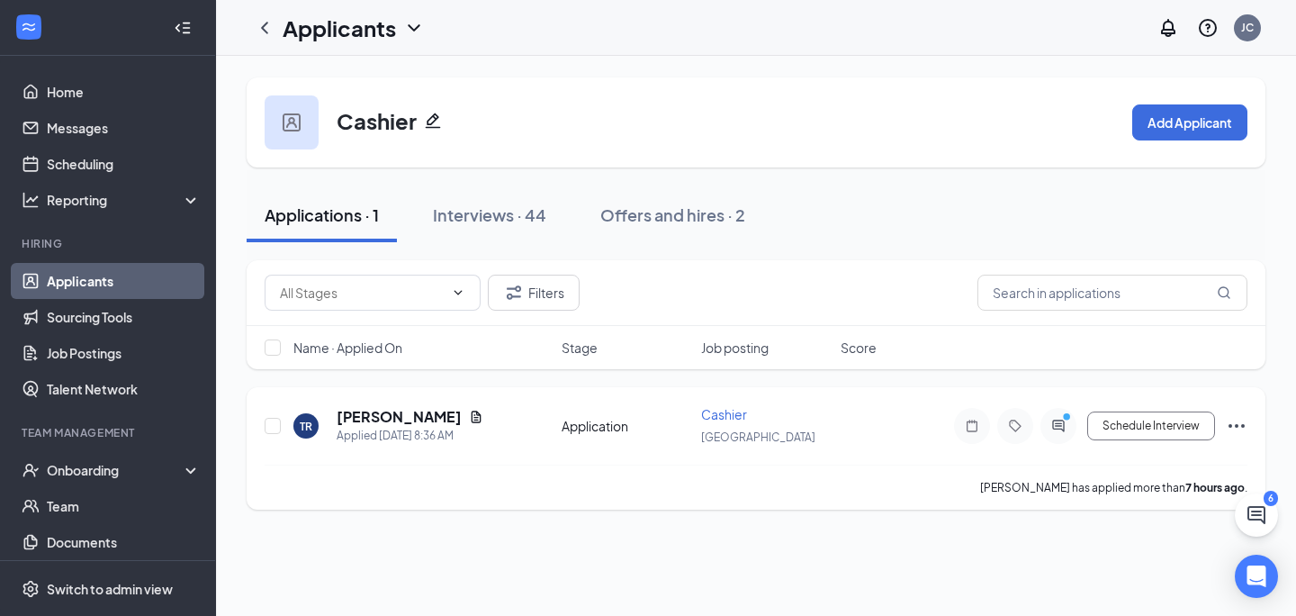
click at [1235, 419] on icon "Ellipses" at bounding box center [1237, 426] width 22 height 22
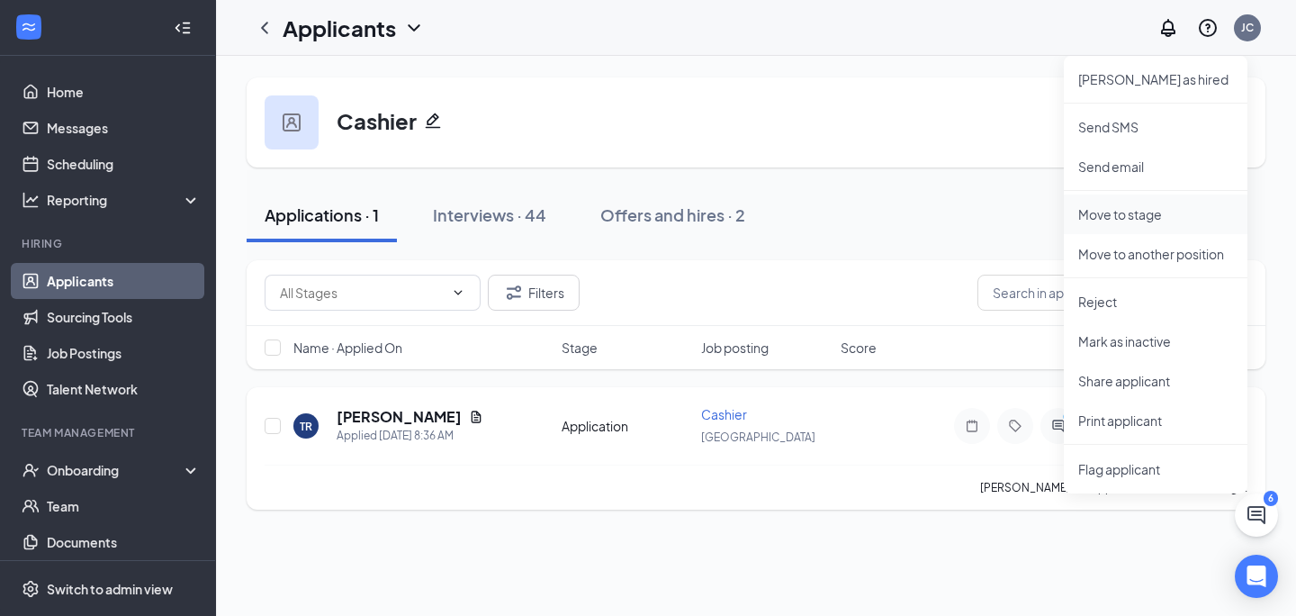
click at [1142, 216] on p "Move to stage" at bounding box center [1155, 214] width 155 height 18
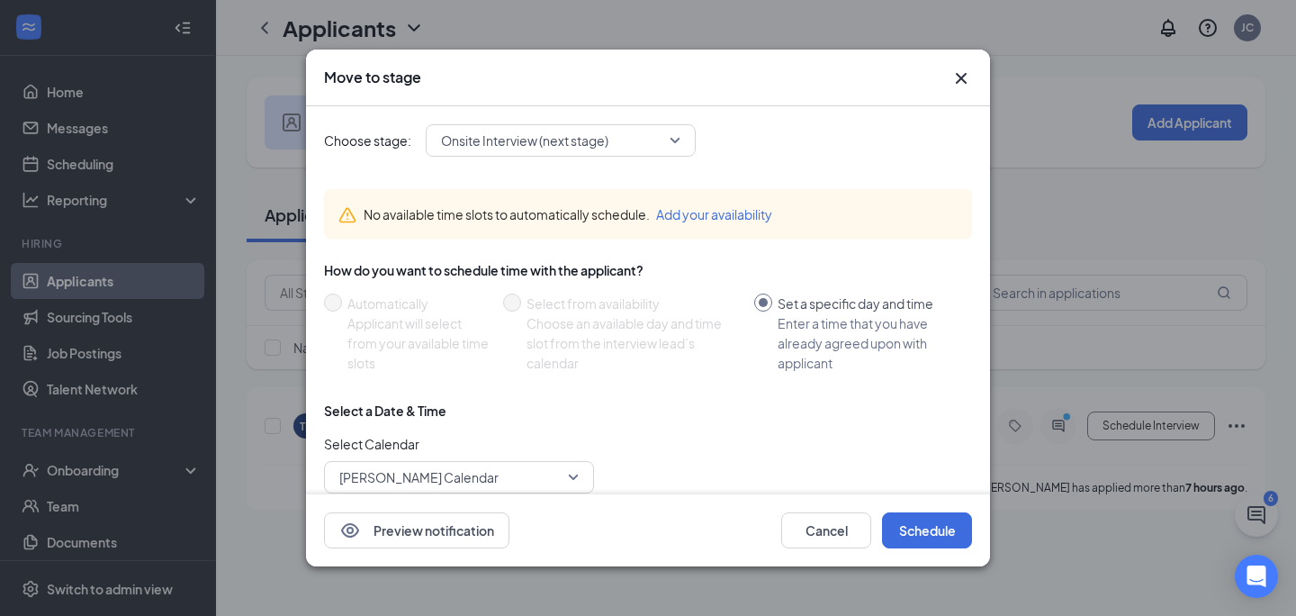
click at [668, 146] on span "Onsite Interview (next stage)" at bounding box center [560, 140] width 239 height 27
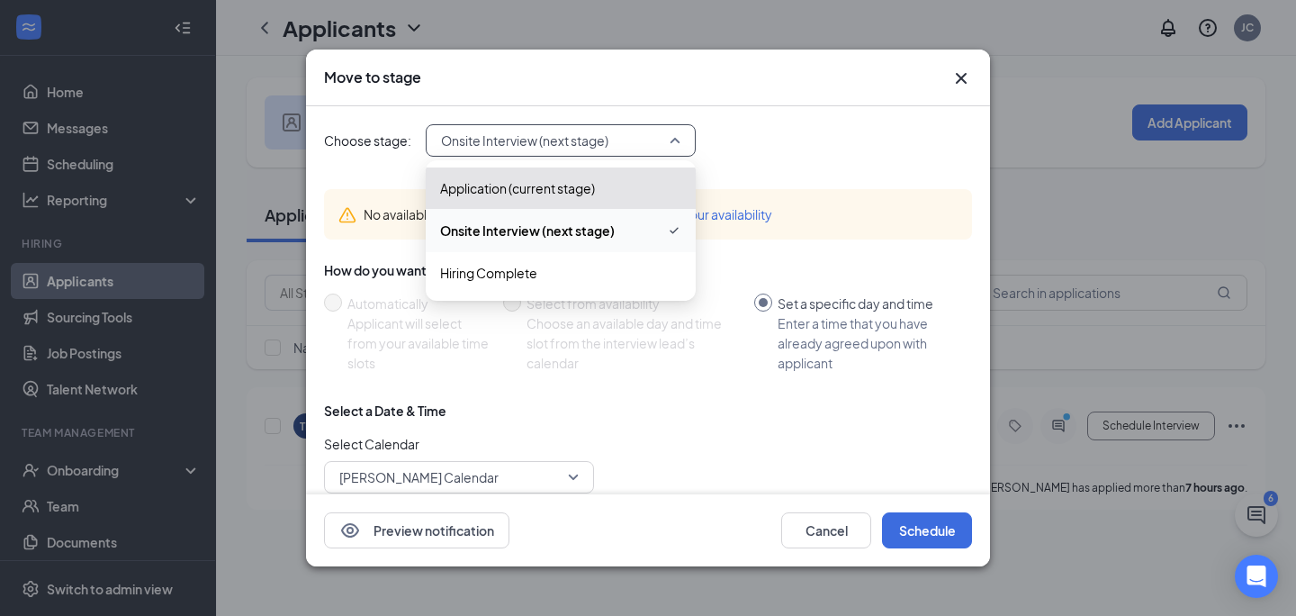
click at [668, 146] on span "Onsite Interview (next stage)" at bounding box center [560, 140] width 239 height 27
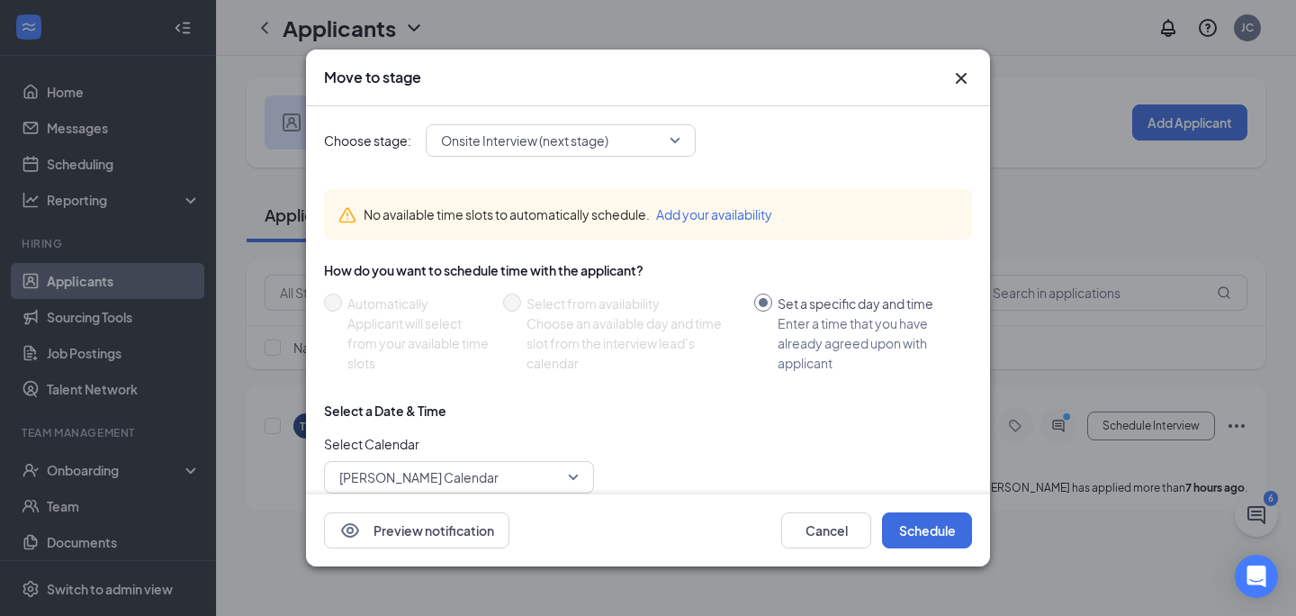
click at [839, 167] on div "Choose stage: Onsite Interview (next stage) 4048858 4048859 4048860 Application…" at bounding box center [648, 360] width 648 height 509
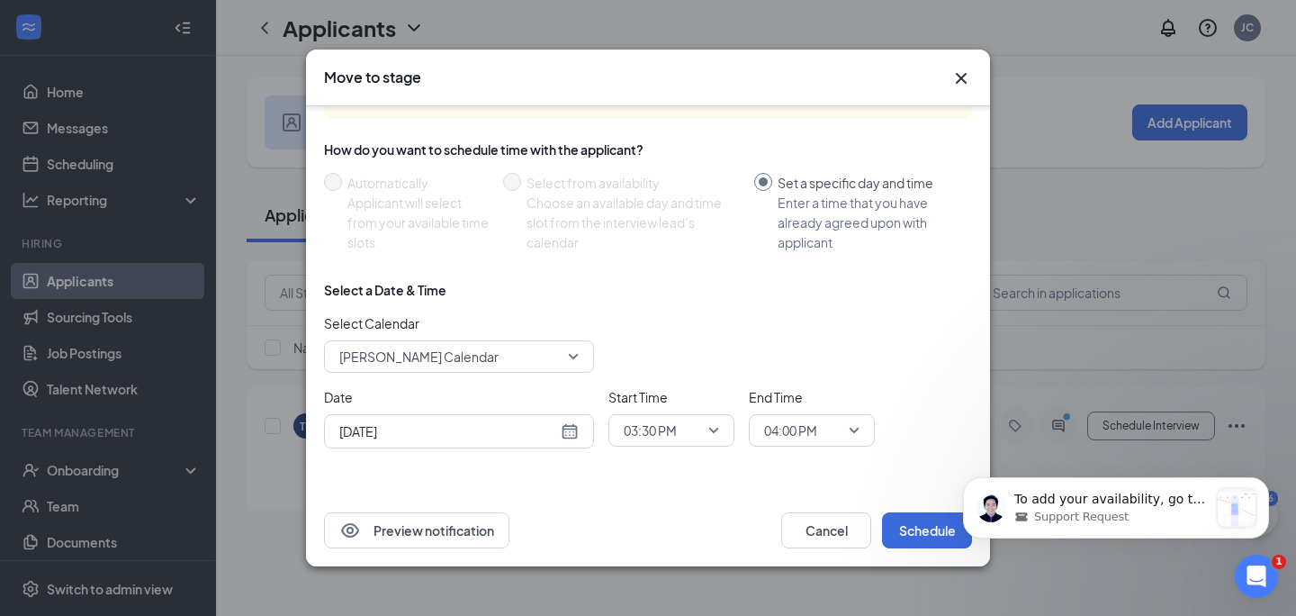
scroll to position [117, 0]
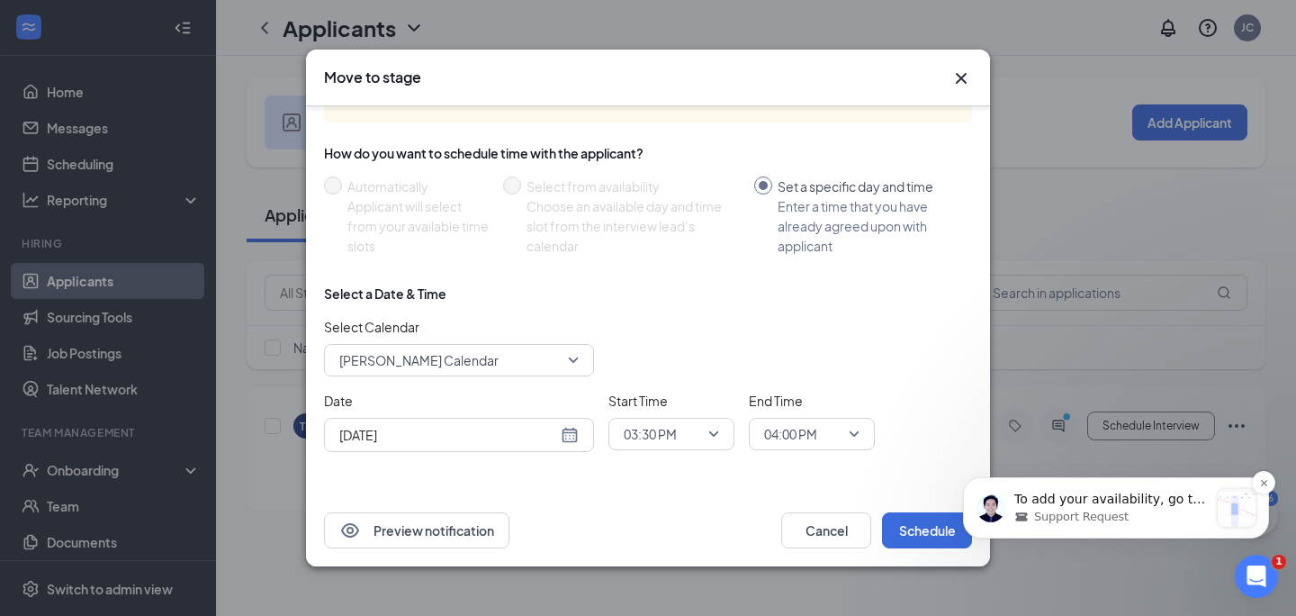
click at [1172, 512] on div "Support Request" at bounding box center [1111, 517] width 194 height 16
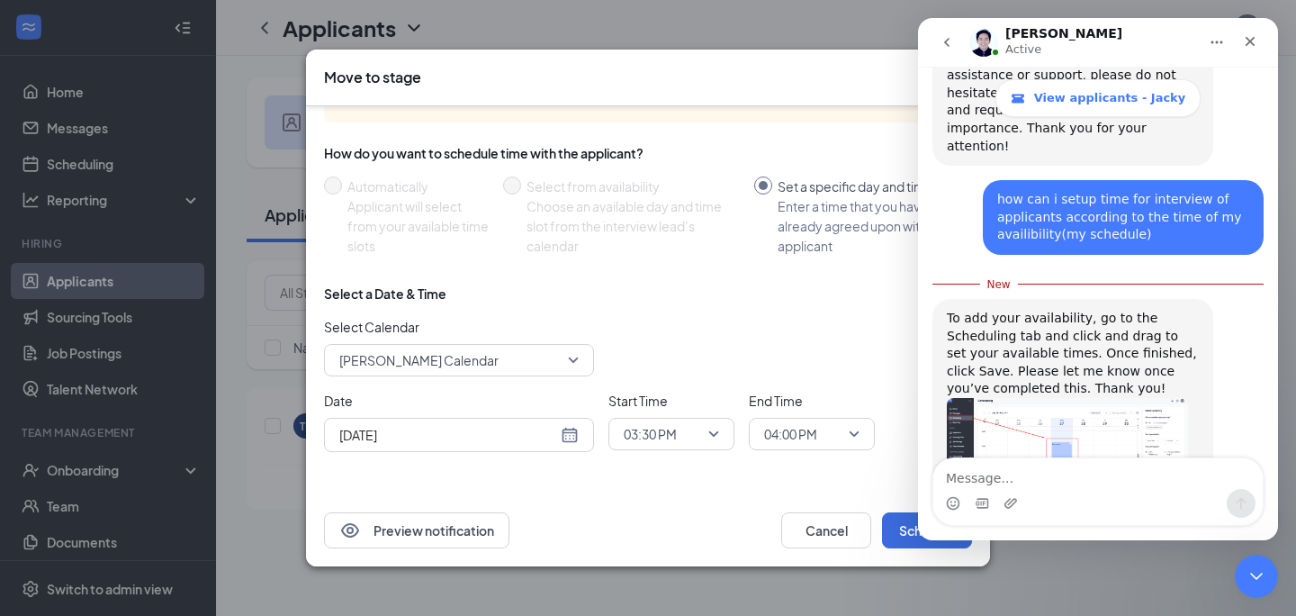
scroll to position [3131, 0]
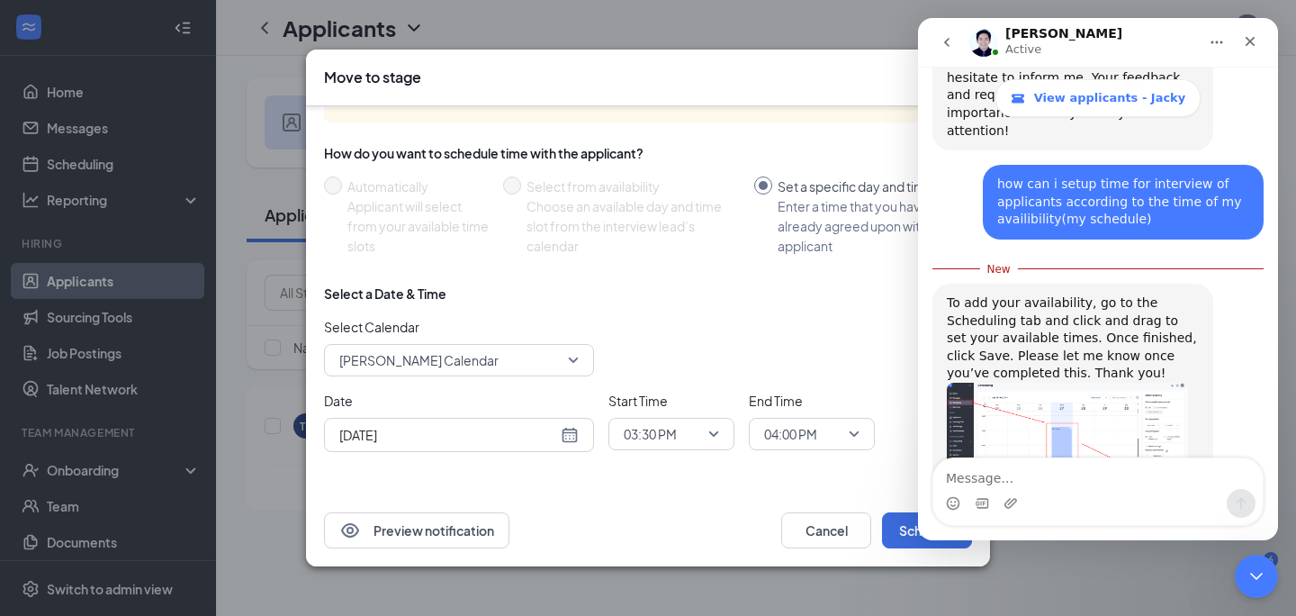
click at [1070, 383] on img "Louise says…" at bounding box center [1067, 439] width 241 height 113
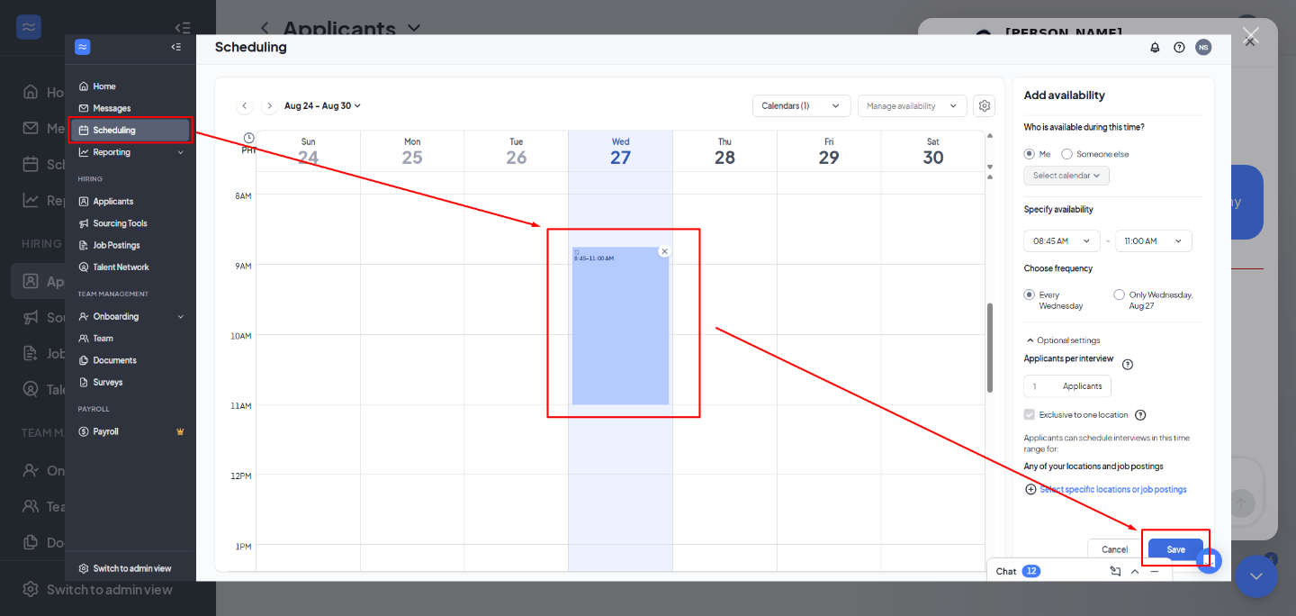
scroll to position [0, 0]
click at [1243, 57] on div "Intercom messenger" at bounding box center [648, 308] width 1296 height 616
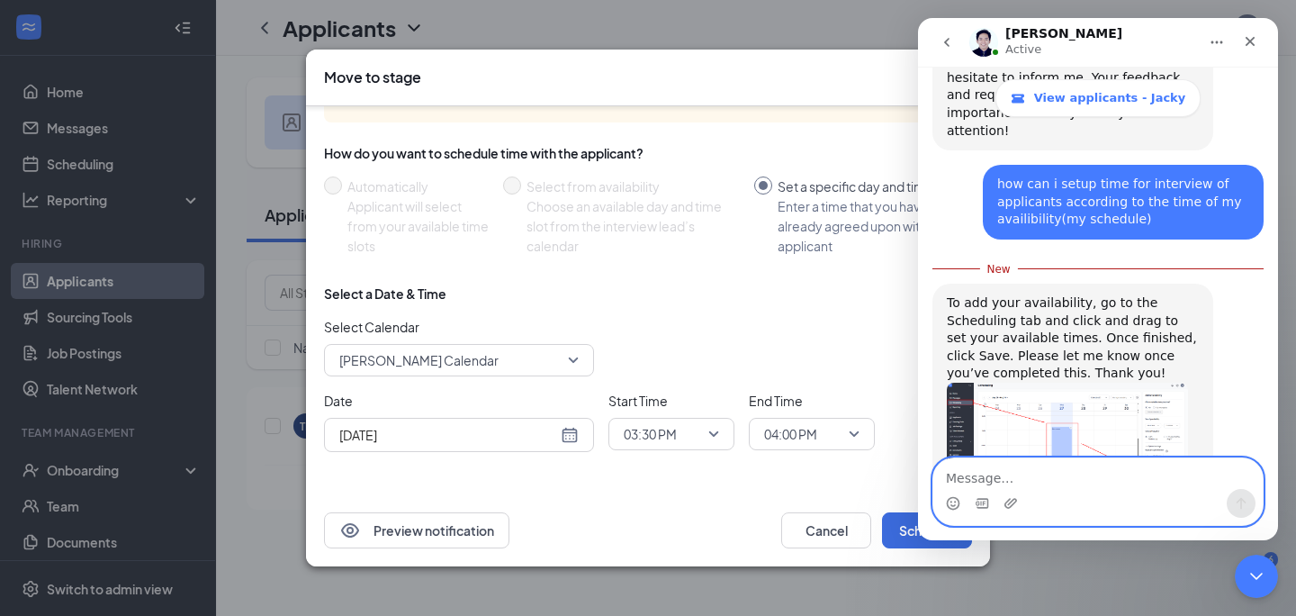
click at [1066, 481] on textarea "Message…" at bounding box center [1097, 473] width 329 height 31
type textarea "i completed this step already"
click at [1250, 499] on button "Send a message…" at bounding box center [1241, 503] width 29 height 29
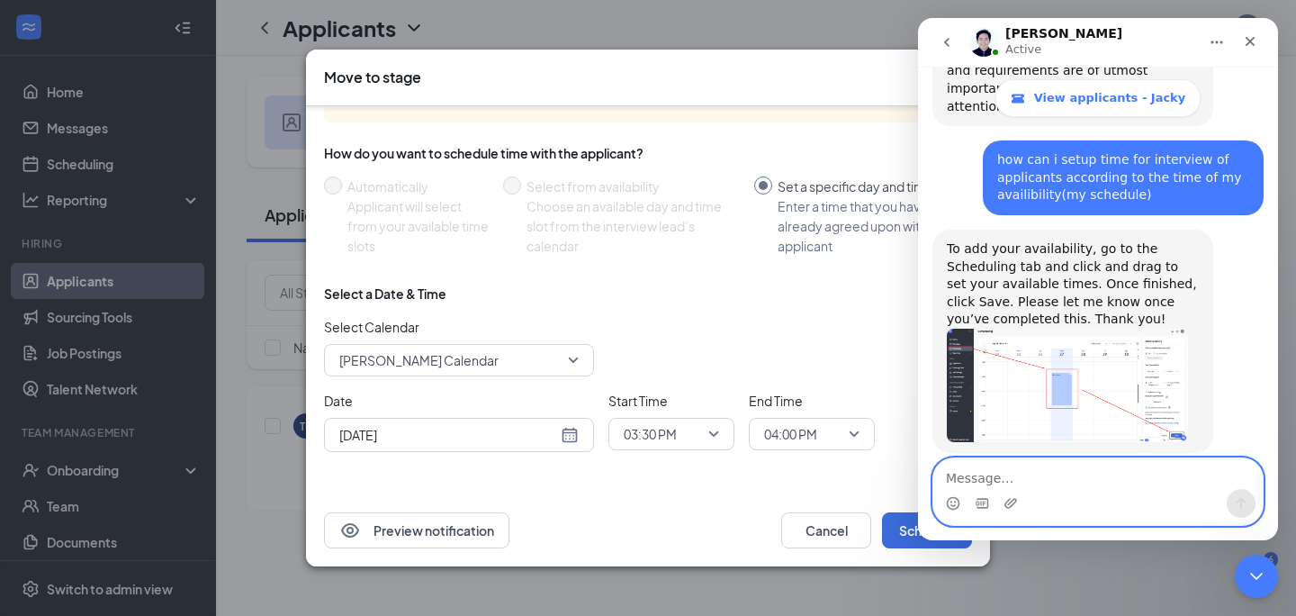
click at [1125, 482] on textarea "Message…" at bounding box center [1097, 473] width 329 height 31
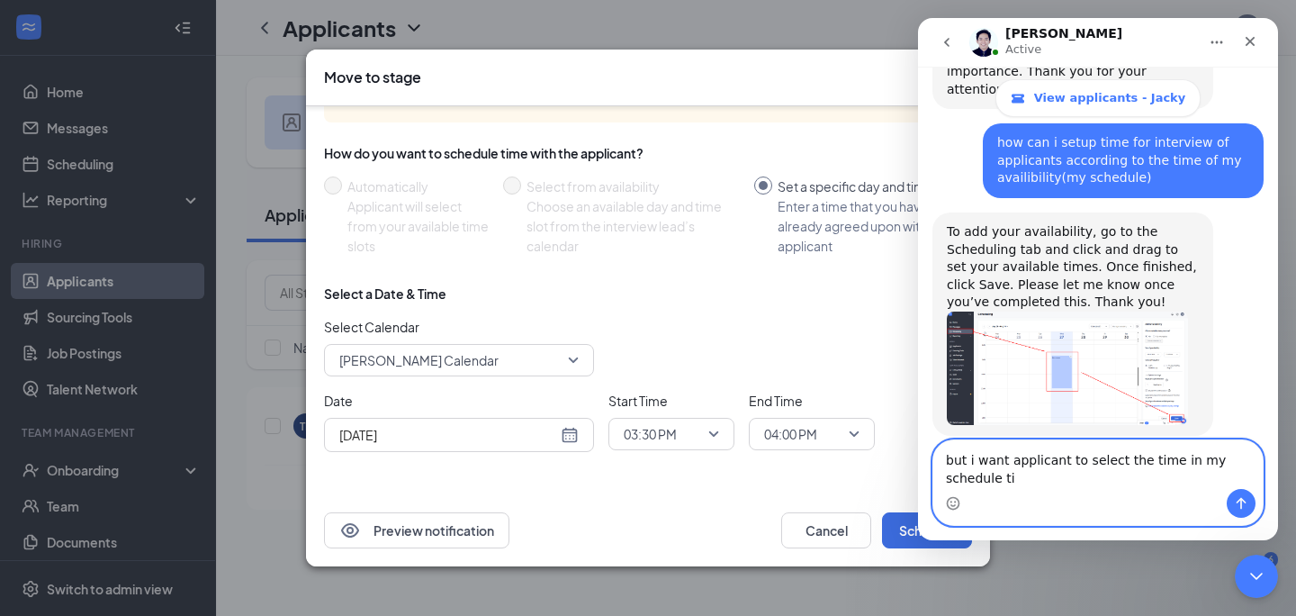
scroll to position [3173, 0]
type textarea "but i want applicant to select the time in my schedule time, the option is not …"
click at [1251, 499] on button "Send a message…" at bounding box center [1241, 503] width 29 height 29
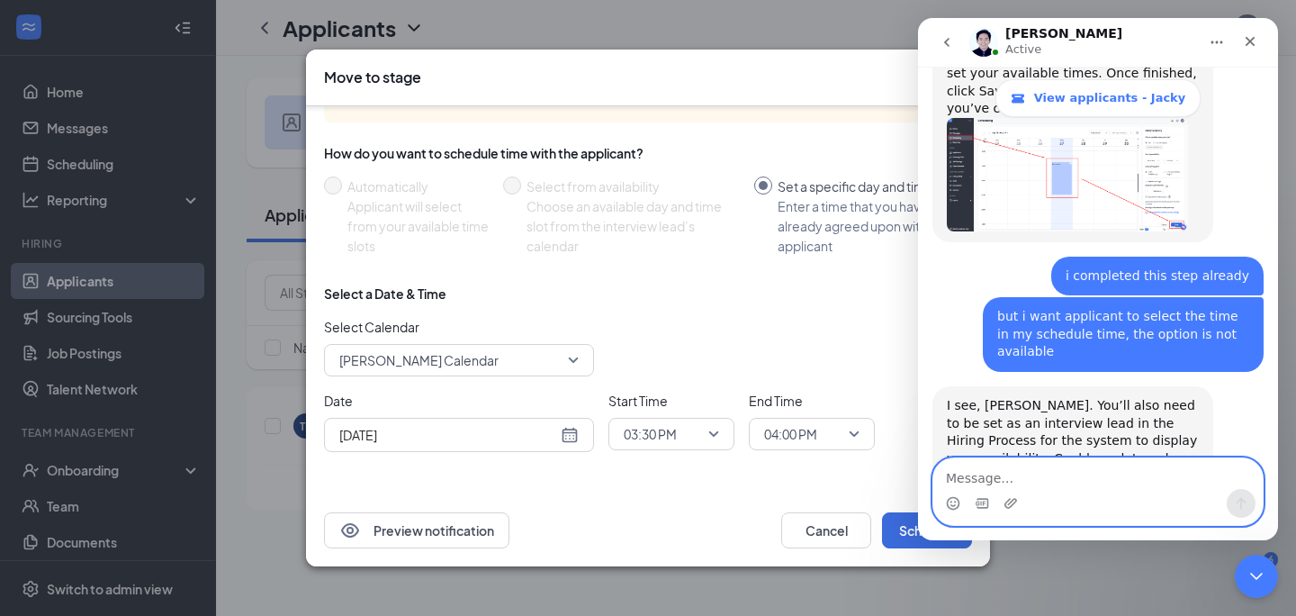
scroll to position [3373, 0]
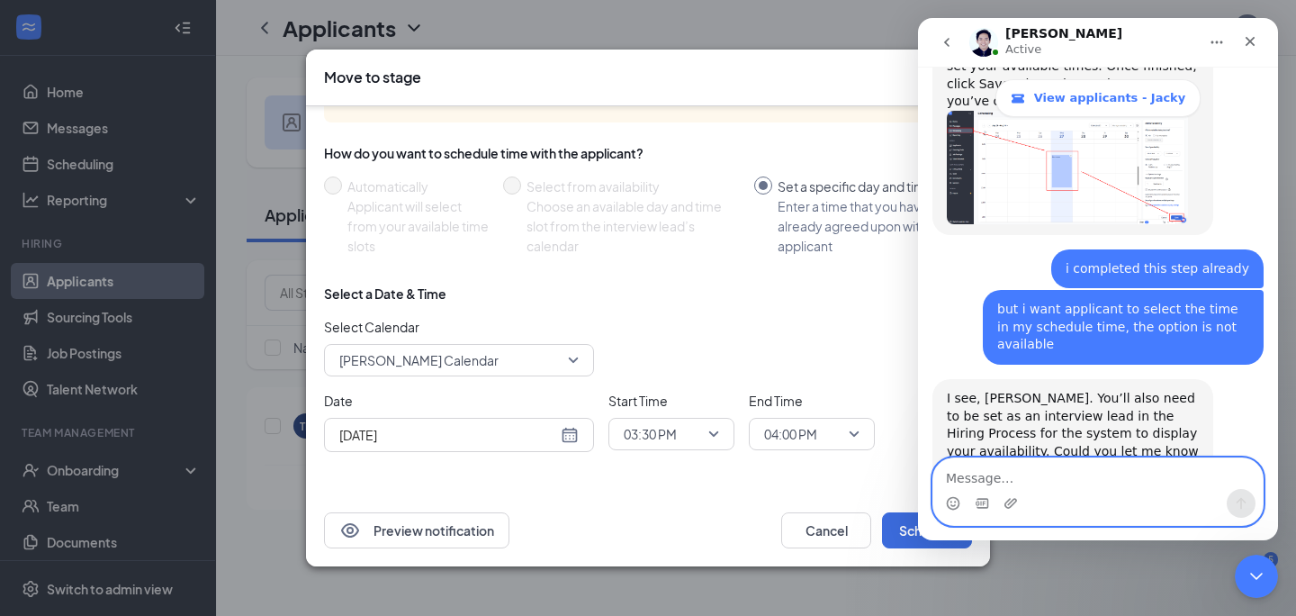
click at [1000, 478] on textarea "Message…" at bounding box center [1097, 473] width 329 height 31
type textarea "s"
type textarea "all the posts except the general manager"
click at [1236, 503] on icon "Send a message…" at bounding box center [1241, 503] width 14 height 14
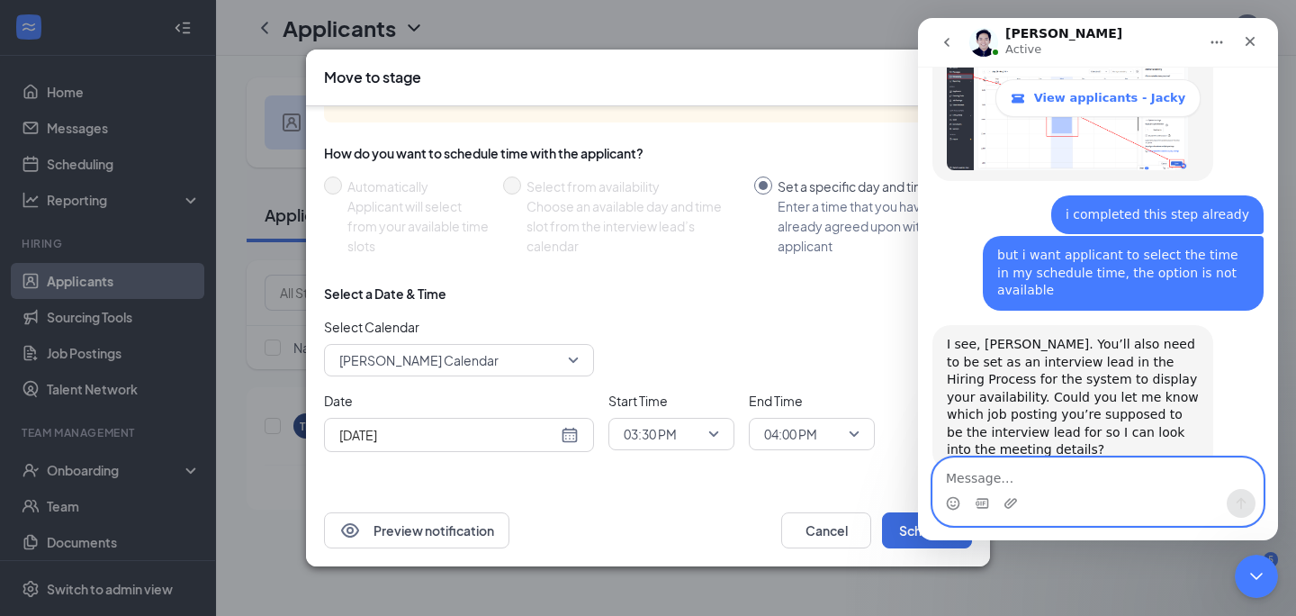
click at [1018, 479] on textarea "Message…" at bounding box center [1097, 473] width 329 height 31
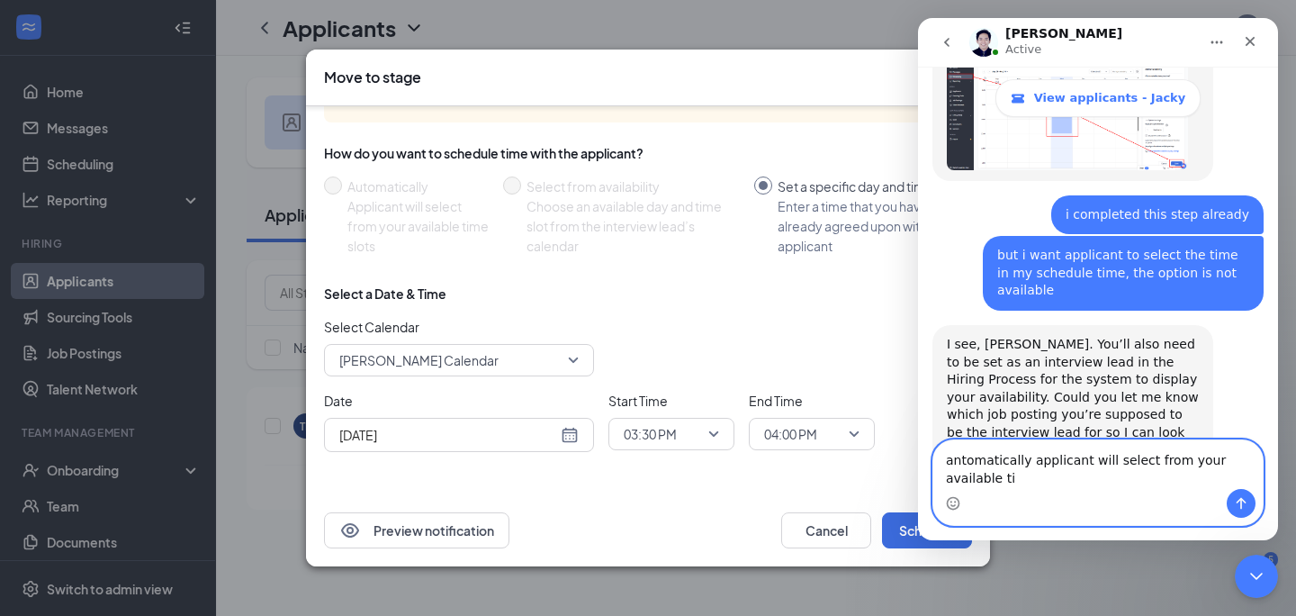
scroll to position [3445, 0]
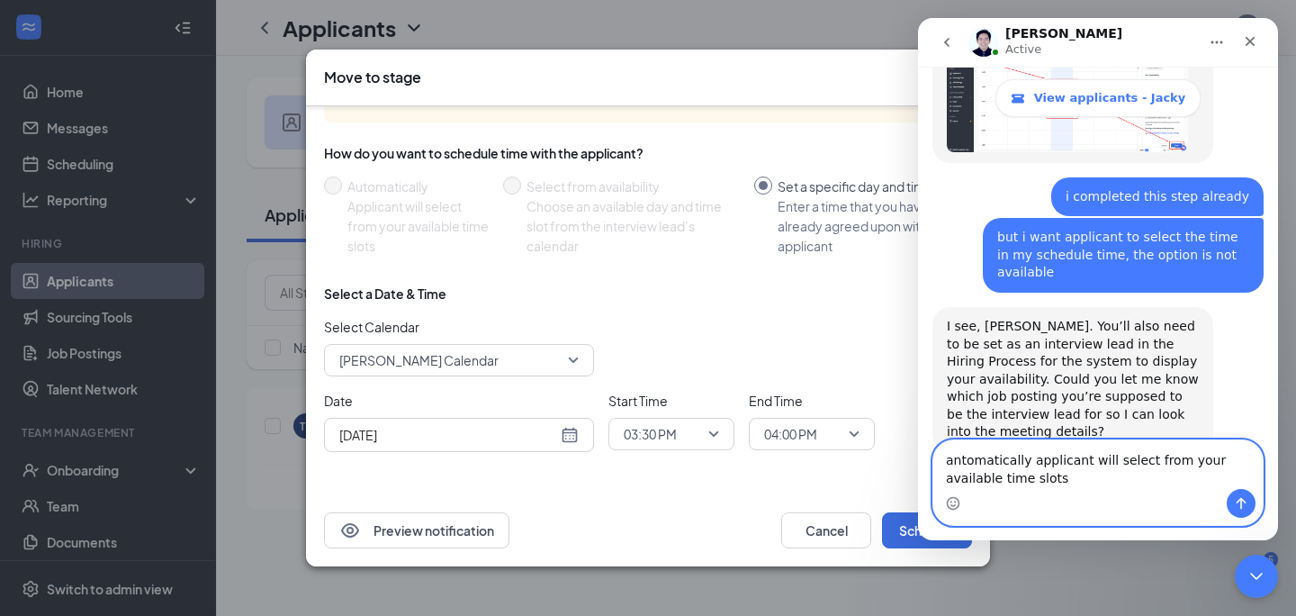
type textarea "antomatically applicant will select from your available time slots"
click at [1247, 509] on icon "Send a message…" at bounding box center [1241, 503] width 14 height 14
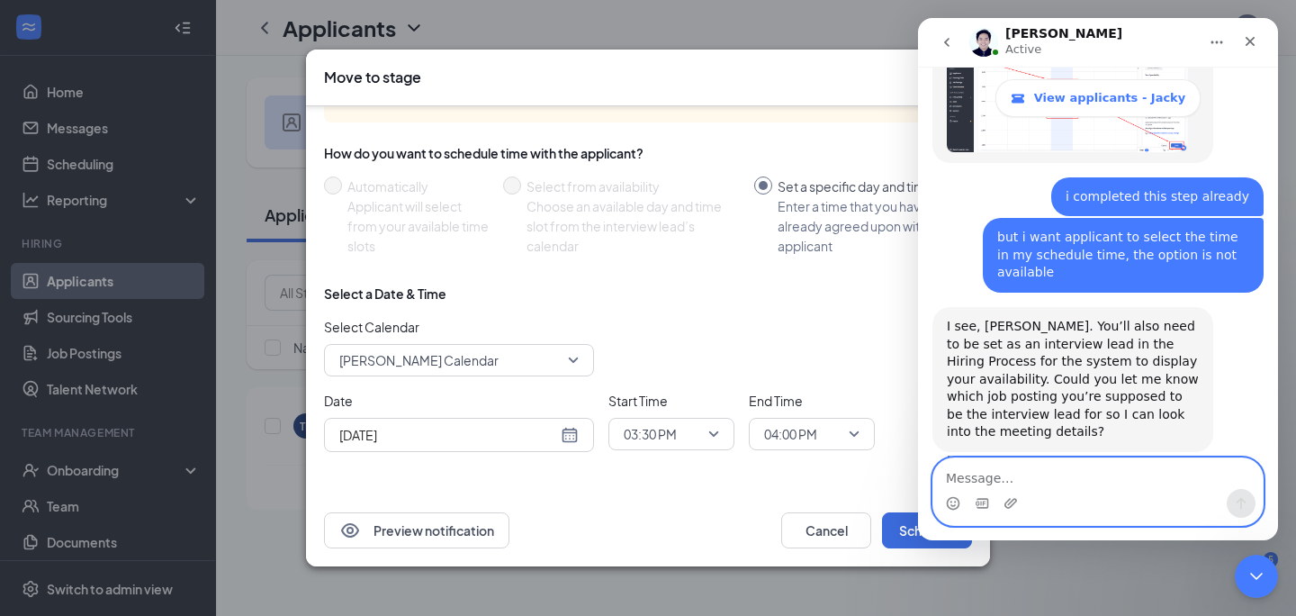
scroll to position [3485, 0]
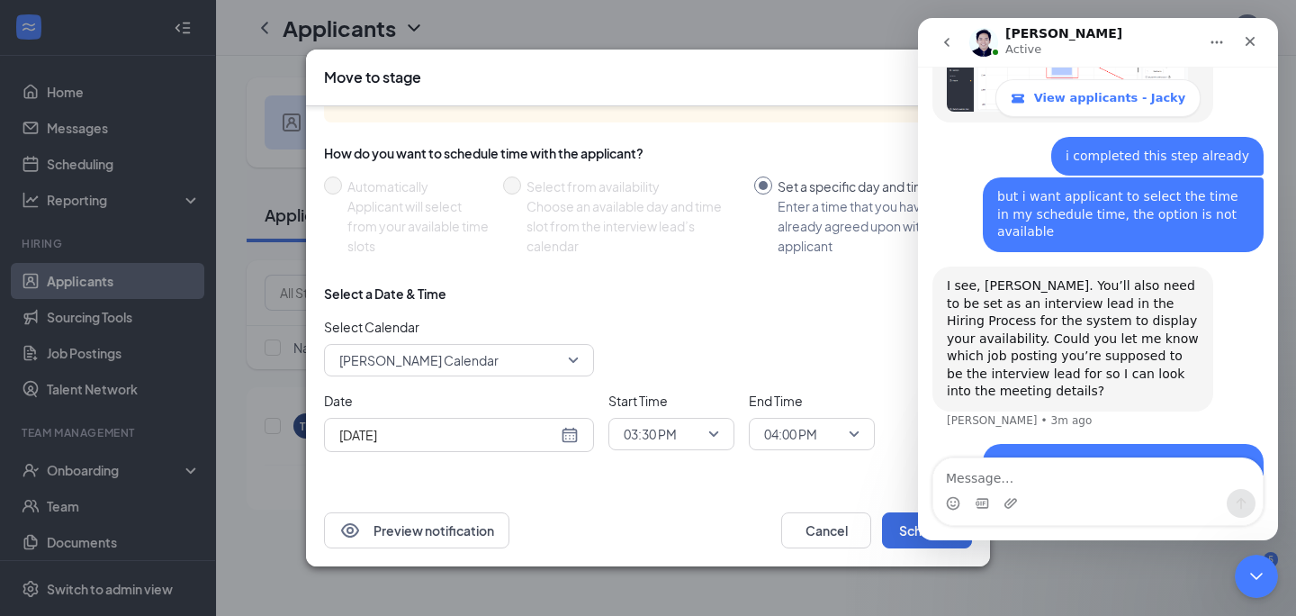
click at [1152, 489] on div "Intercom messenger" at bounding box center [1097, 503] width 329 height 29
click at [1088, 491] on div "Intercom messenger" at bounding box center [1097, 503] width 329 height 29
click at [1048, 470] on textarea "Message…" at bounding box center [1097, 473] width 329 height 31
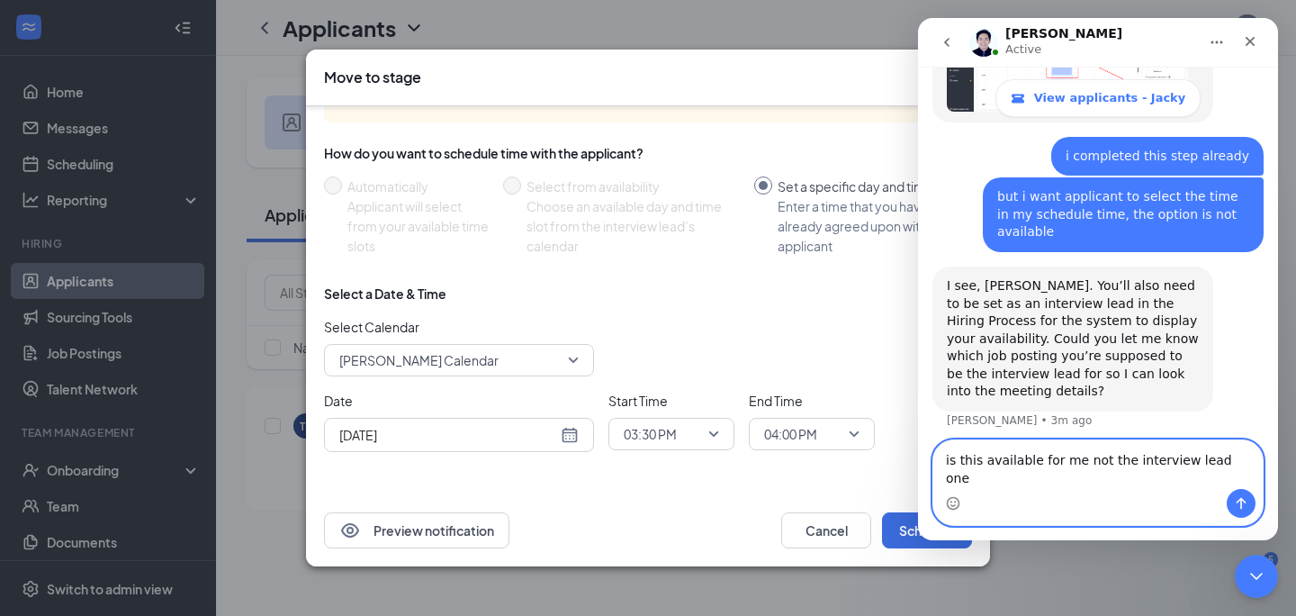
type textarea "is this available for me not the interview lead one"
click at [1246, 505] on icon "Send a message…" at bounding box center [1241, 503] width 14 height 14
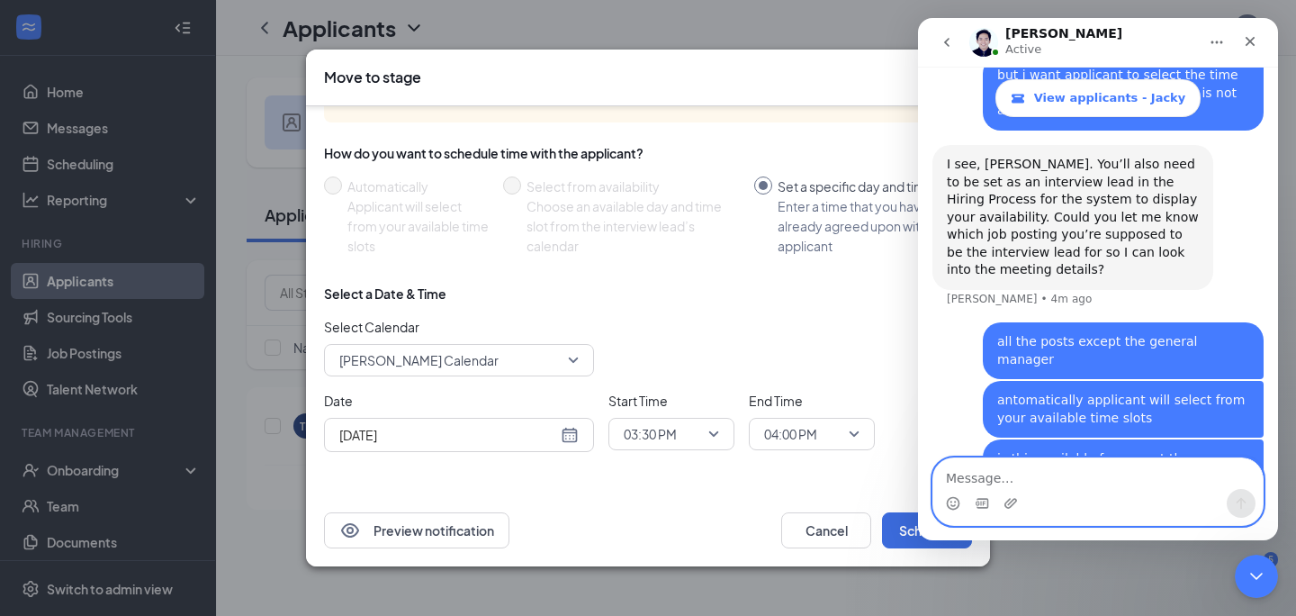
scroll to position [3613, 0]
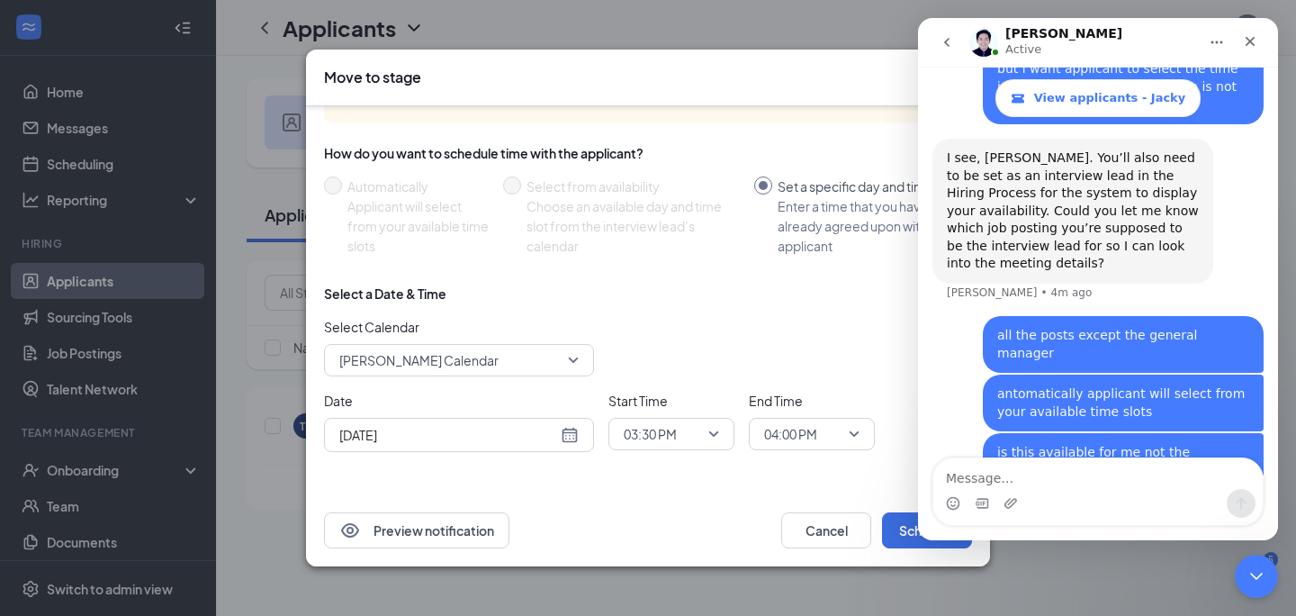
click at [249, 385] on div "Move to stage Choose stage: Onsite Interview (next stage) 4048858 4048859 40488…" at bounding box center [648, 308] width 1296 height 616
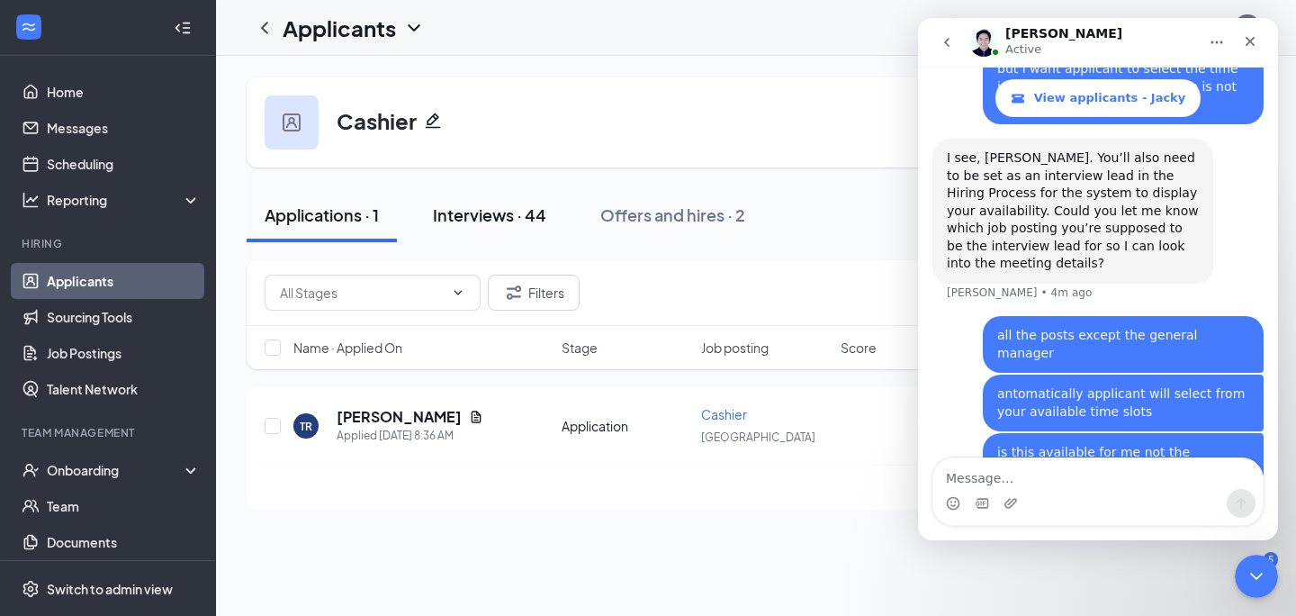
click at [504, 209] on div "Interviews · 44" at bounding box center [489, 214] width 113 height 23
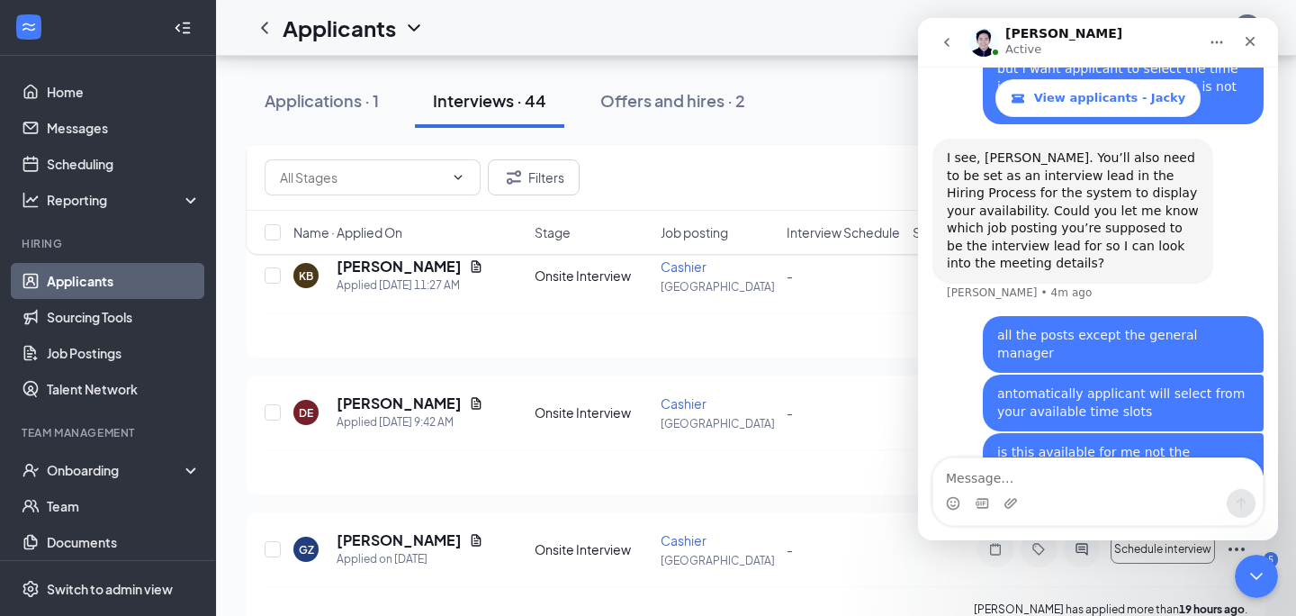
scroll to position [560, 0]
click at [1250, 41] on icon "Close" at bounding box center [1251, 42] width 10 height 10
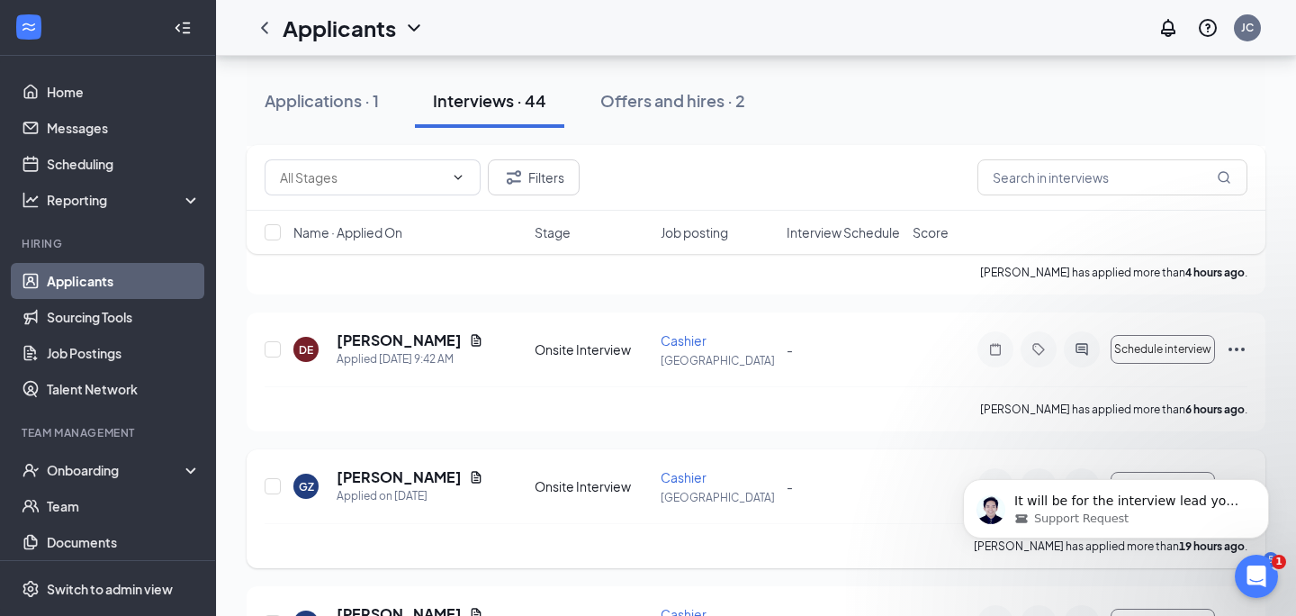
scroll to position [3615, 0]
click at [1101, 512] on span "Support Request" at bounding box center [1081, 518] width 95 height 16
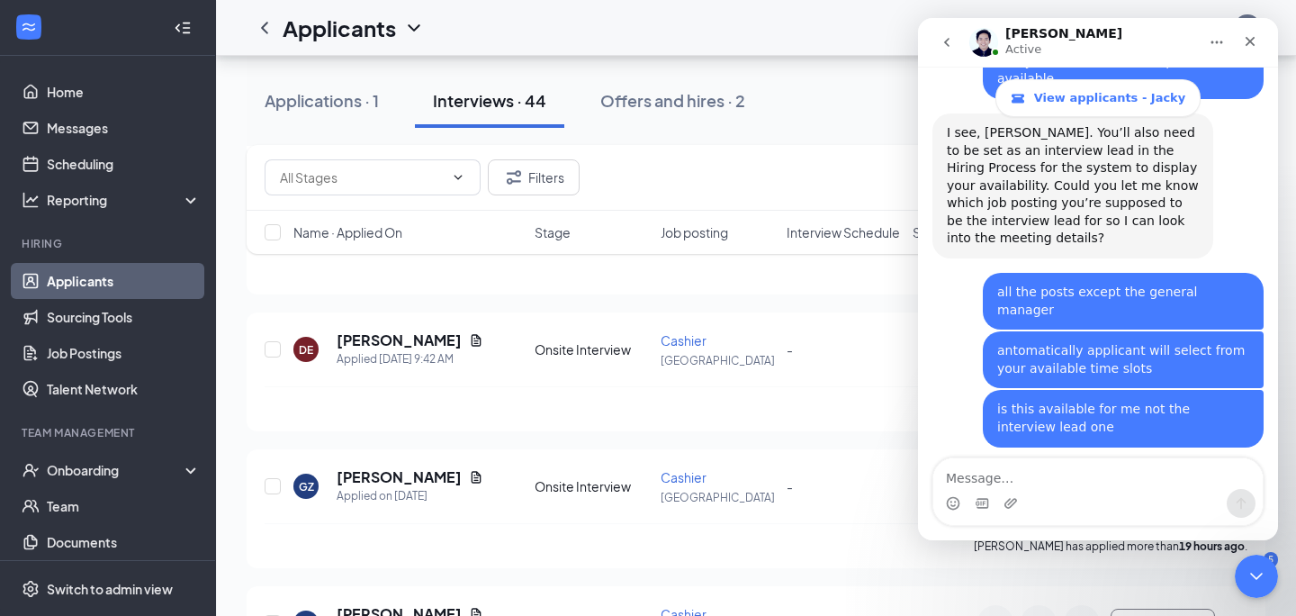
scroll to position [3645, 0]
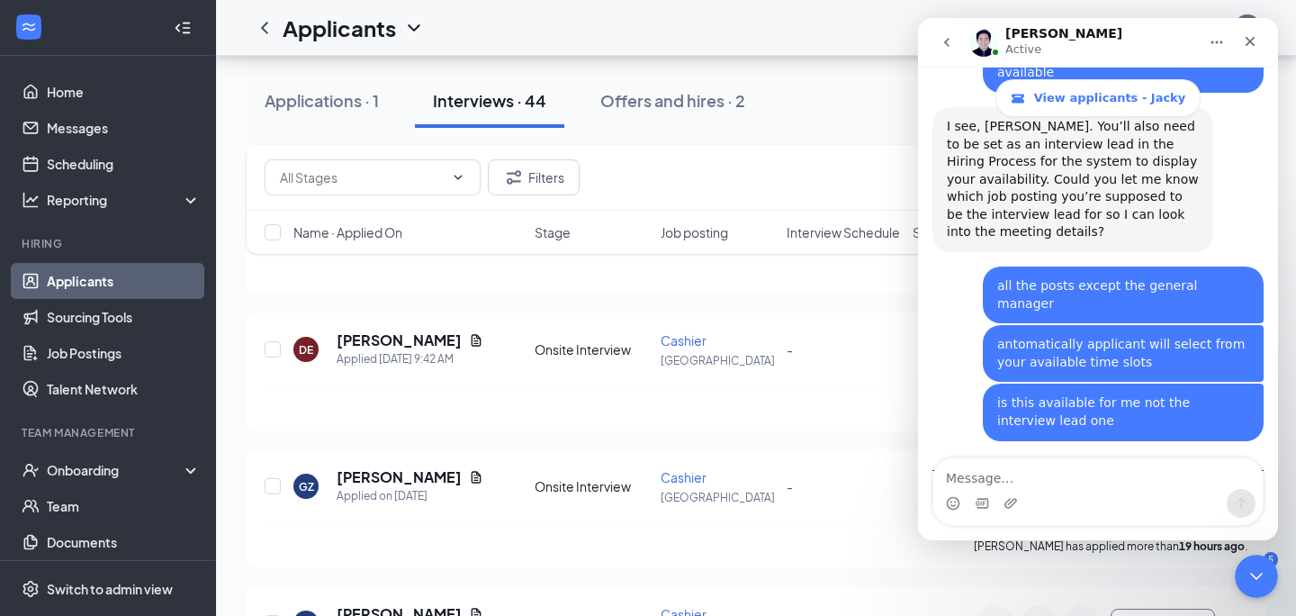
click at [1046, 471] on textarea "Message…" at bounding box center [1097, 473] width 329 height 31
click at [1041, 485] on textarea "Message…" at bounding box center [1097, 473] width 329 height 31
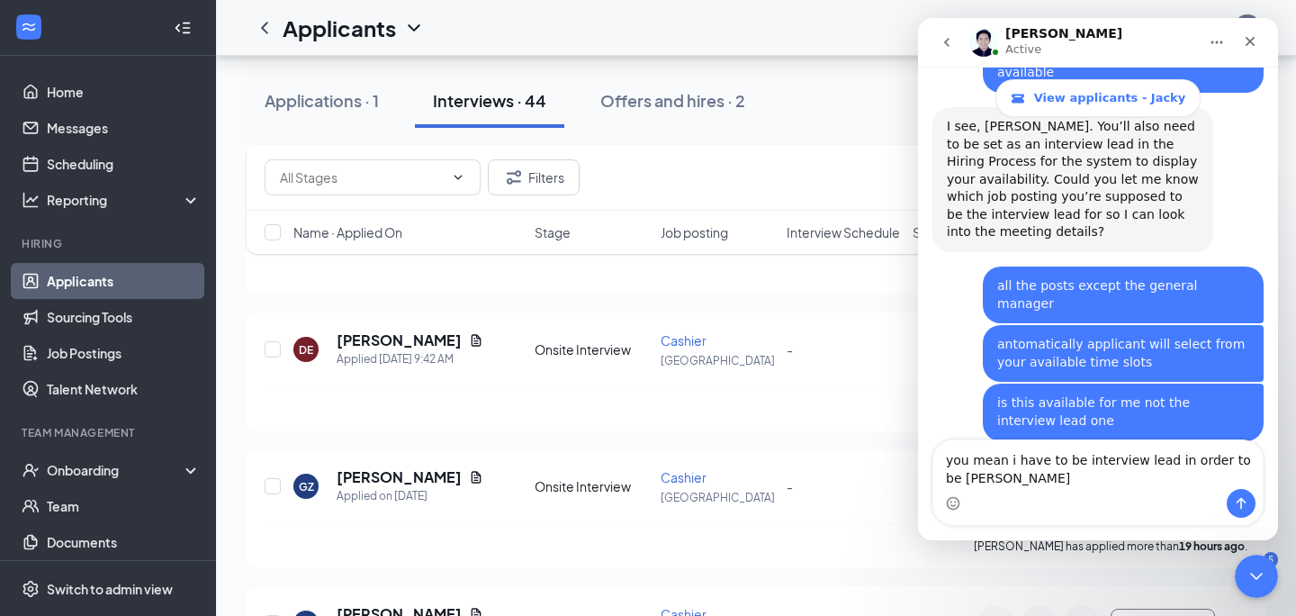
scroll to position [3663, 0]
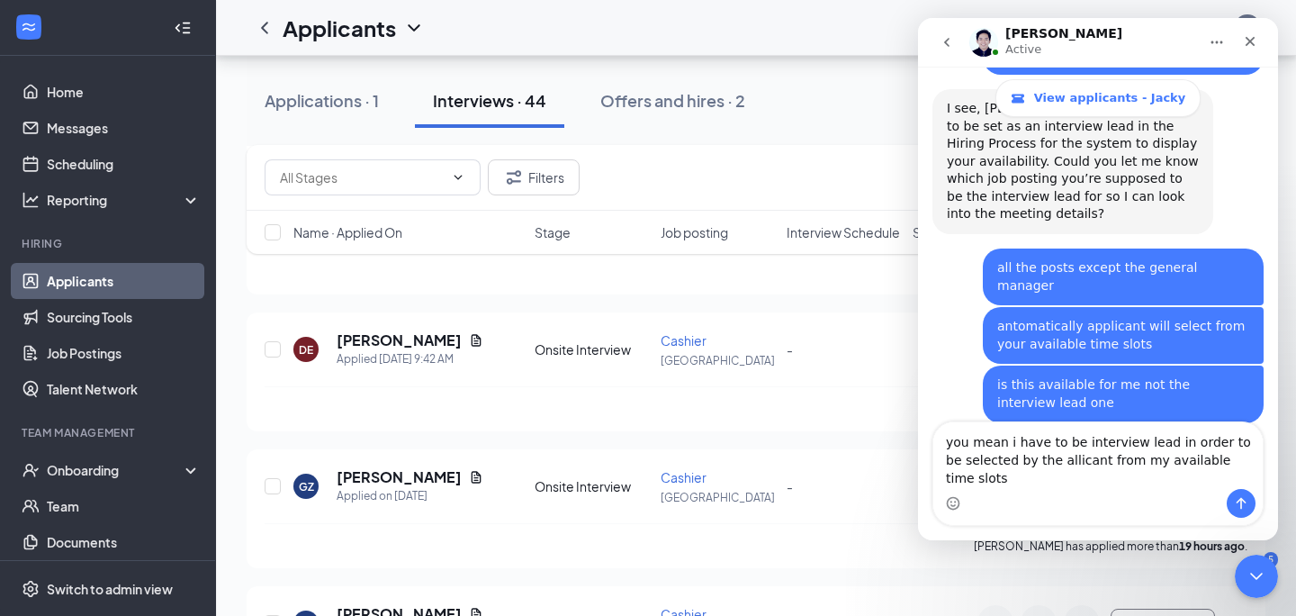
click at [1075, 463] on textarea "you mean i have to be interview lead in order to be selected by the allicant fr…" at bounding box center [1097, 455] width 329 height 67
click at [1163, 456] on textarea "you mean i have to be "interview lead in order to be selected by the allicant f…" at bounding box center [1097, 455] width 329 height 67
type textarea "you mean i have to be "interview lead" in order to be selected by the allicant …"
click at [1240, 503] on icon "Send a message…" at bounding box center [1242, 504] width 10 height 12
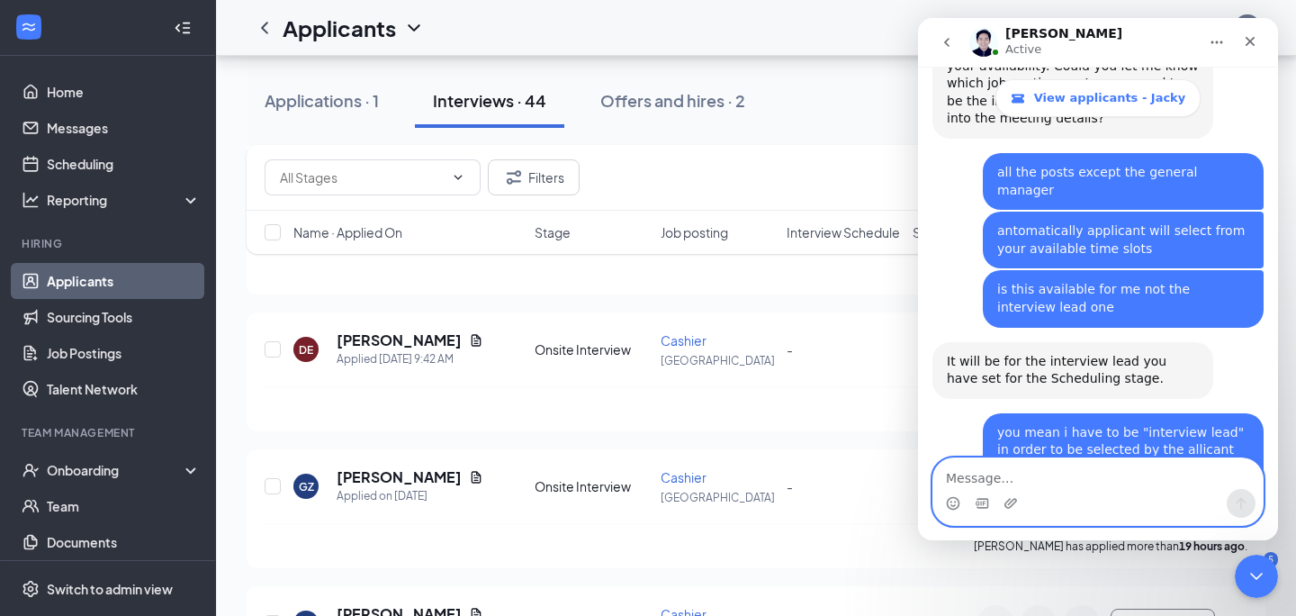
scroll to position [3758, 0]
click at [1025, 472] on textarea "Message…" at bounding box center [1097, 473] width 329 height 31
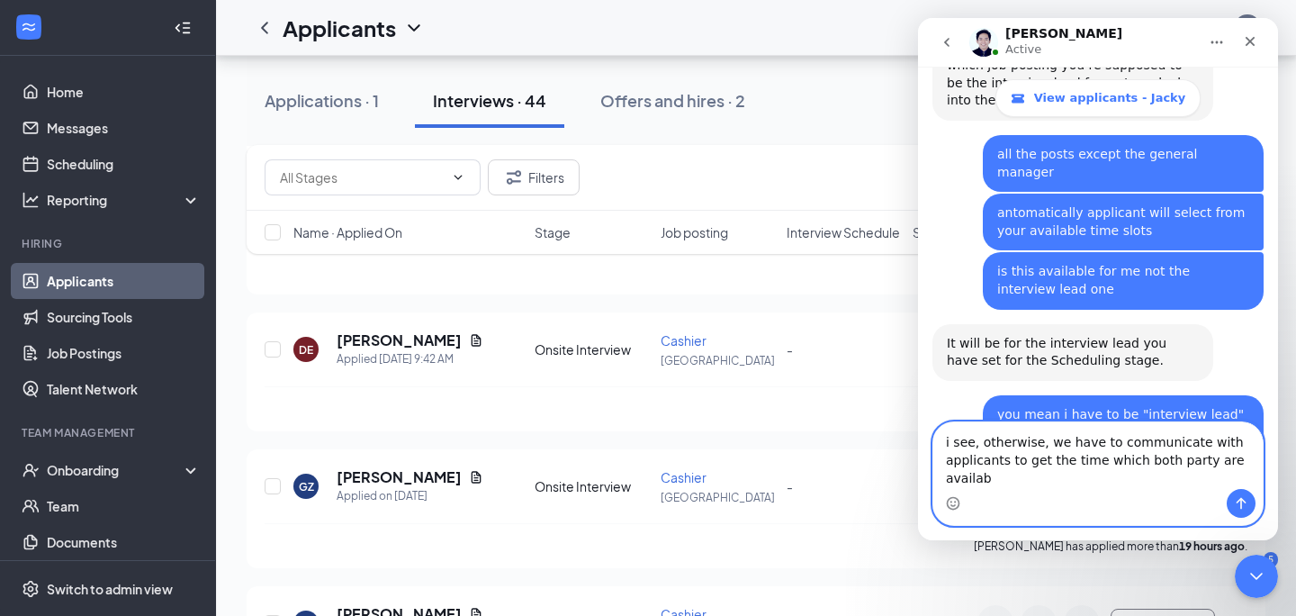
scroll to position [3794, 0]
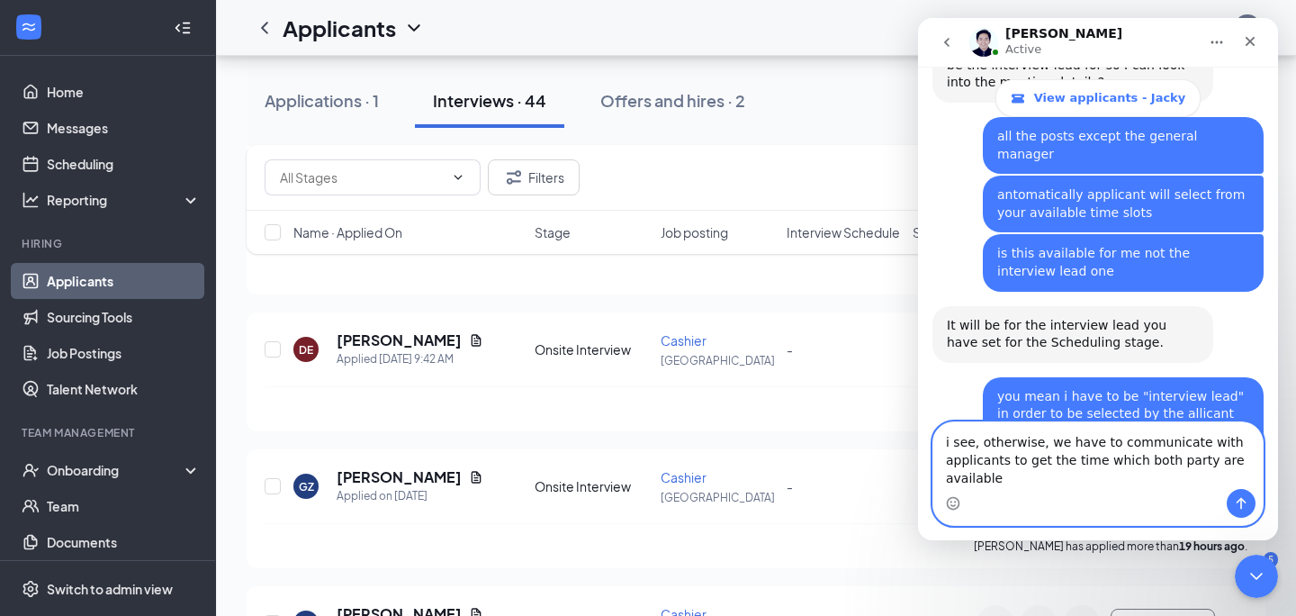
click at [1045, 463] on textarea "i see, otherwise, we have to communicate with applicants to get the time which …" at bounding box center [1097, 455] width 329 height 67
type textarea "i see, otherwise, we have to communicate with applicants to get the time which …"
click at [1252, 503] on button "Send a message…" at bounding box center [1241, 503] width 29 height 29
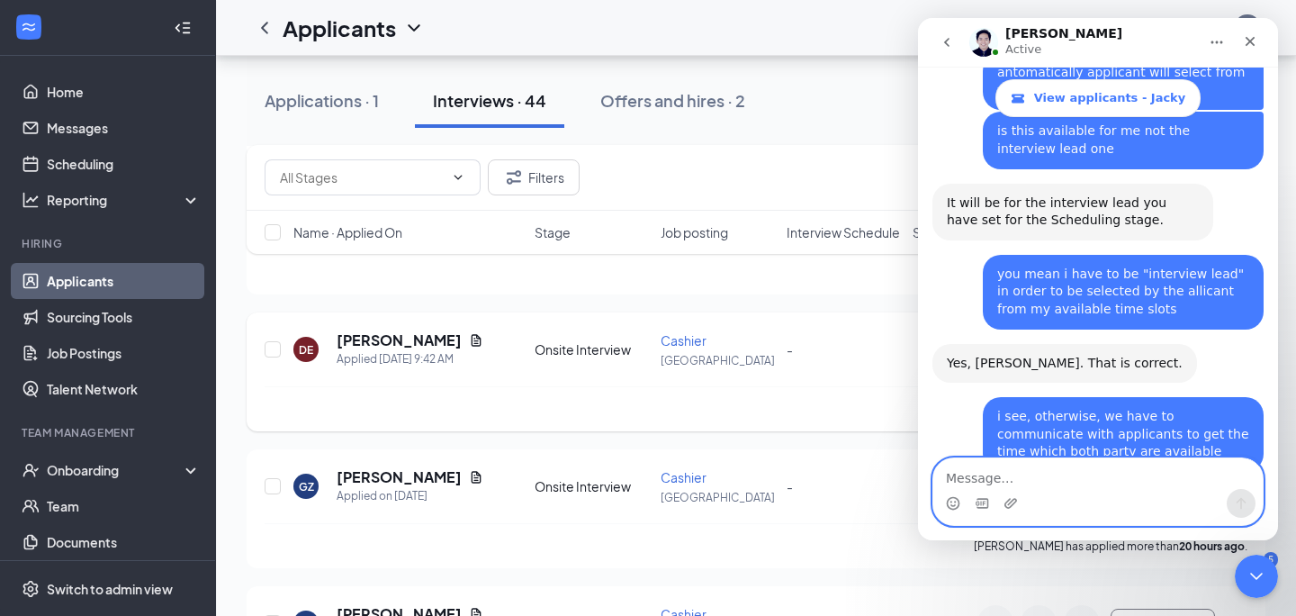
scroll to position [4138, 0]
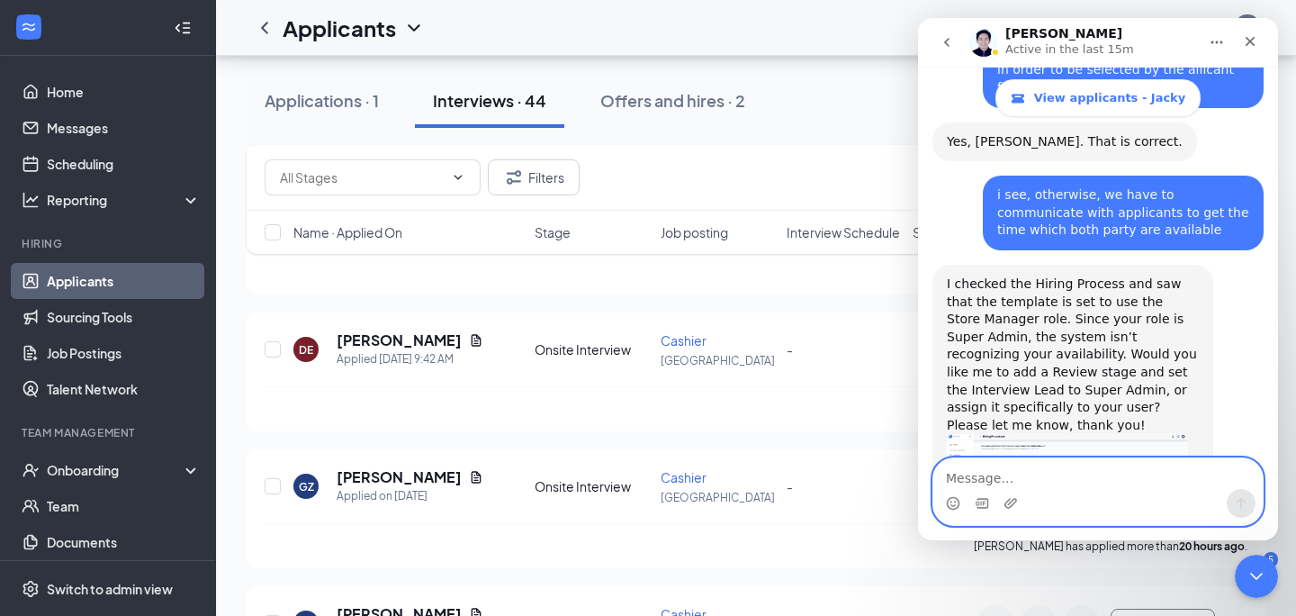
click at [987, 476] on textarea "Message…" at bounding box center [1097, 473] width 329 height 31
type textarea "h"
type textarea "w"
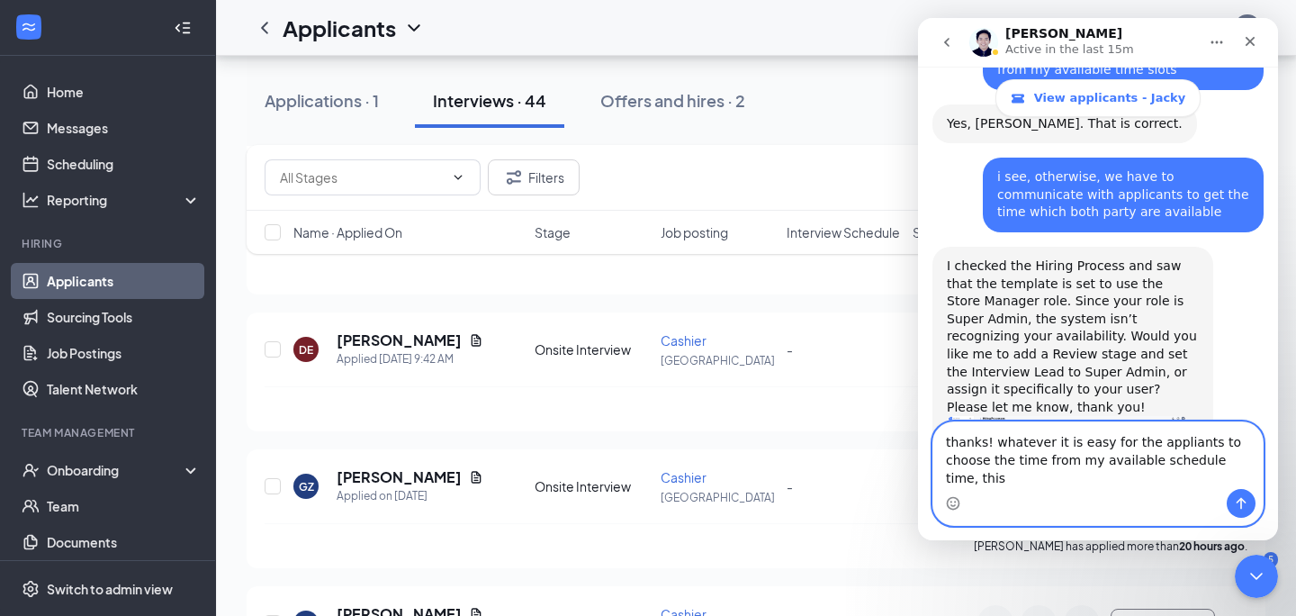
scroll to position [4174, 0]
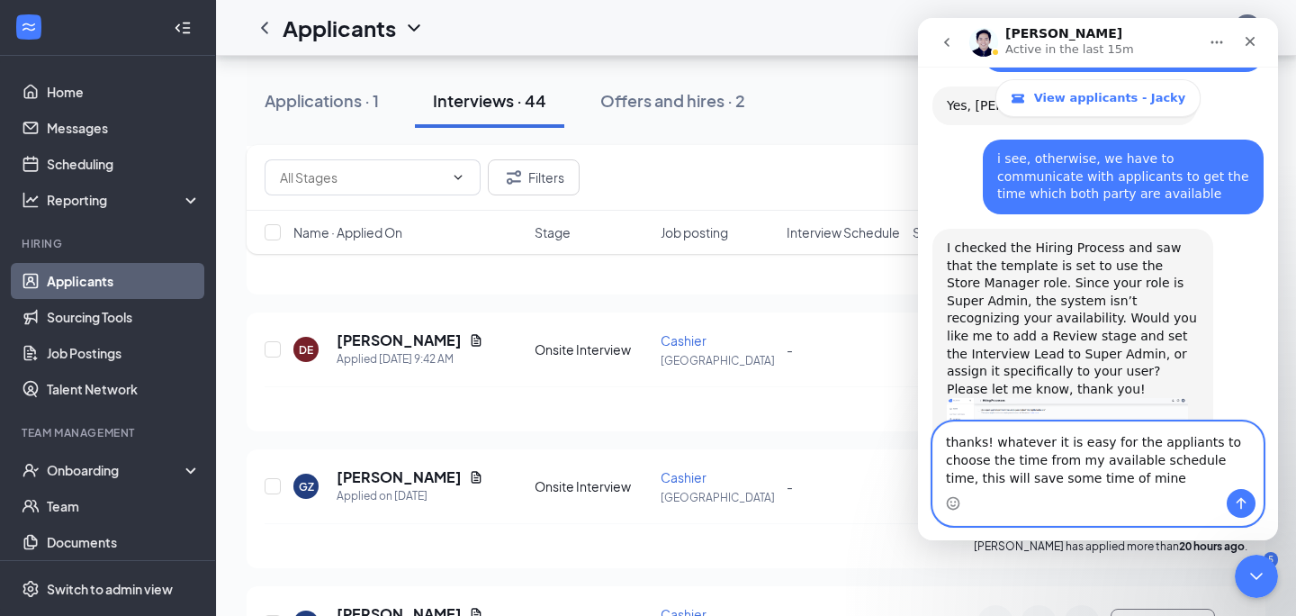
type textarea "thanks! whatever it is easy for the appliants to choose the time from my availa…"
click at [1247, 491] on button "Send a message…" at bounding box center [1241, 503] width 29 height 29
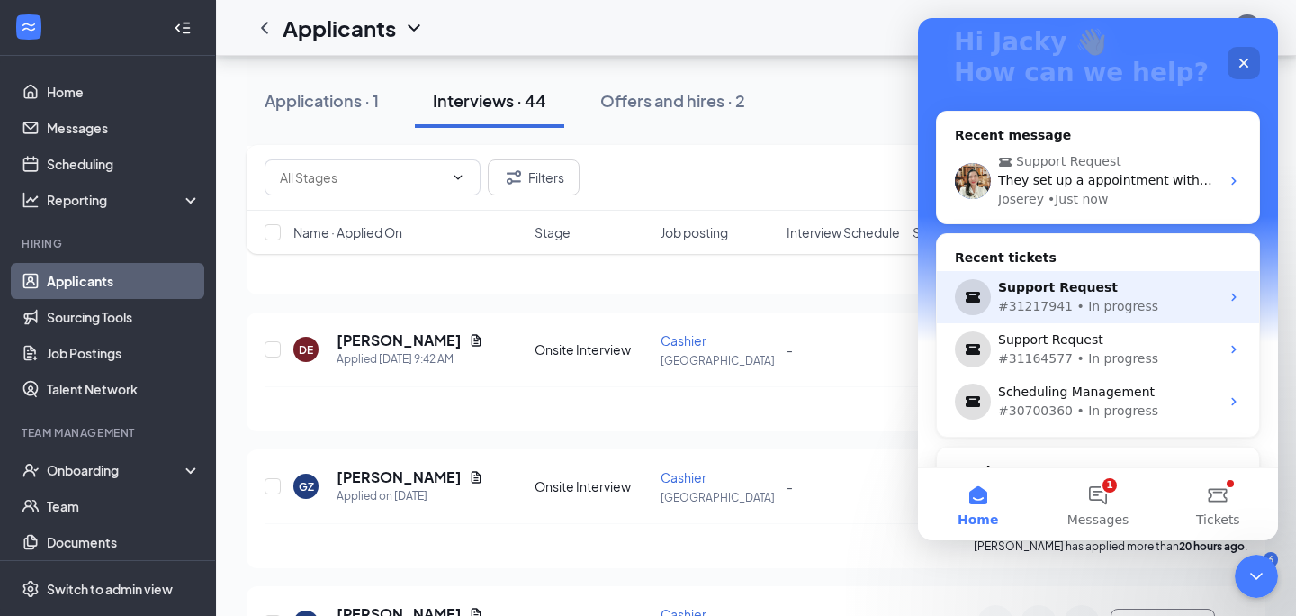
scroll to position [176, 0]
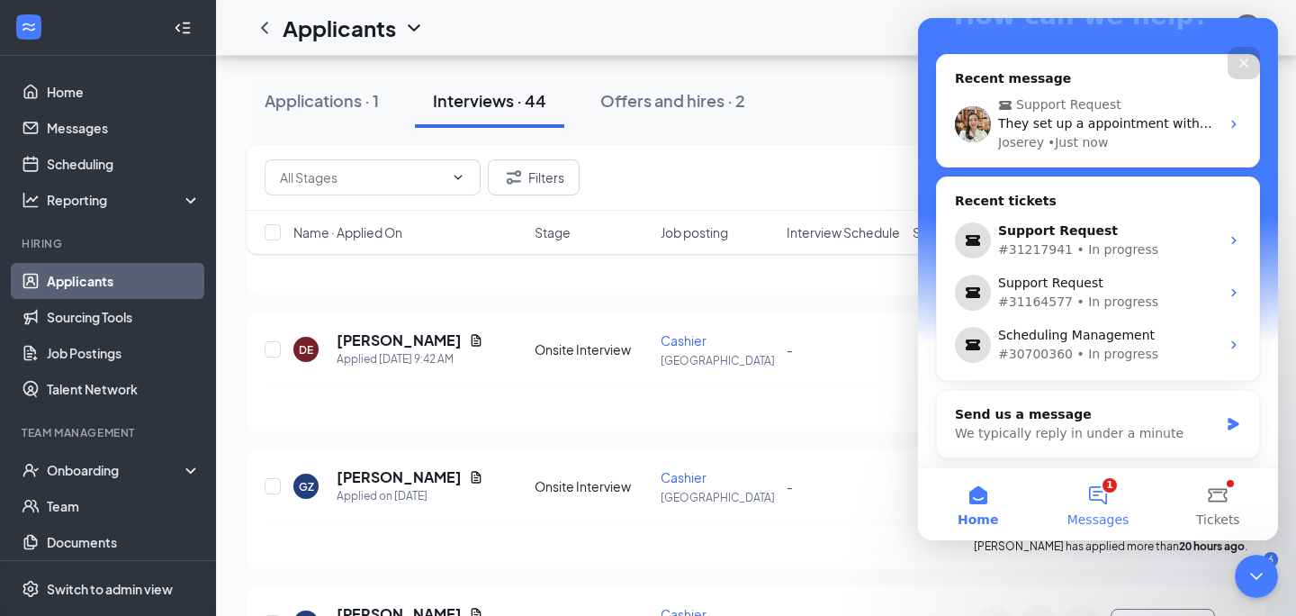
click at [1108, 497] on button "1 Messages" at bounding box center [1098, 504] width 120 height 72
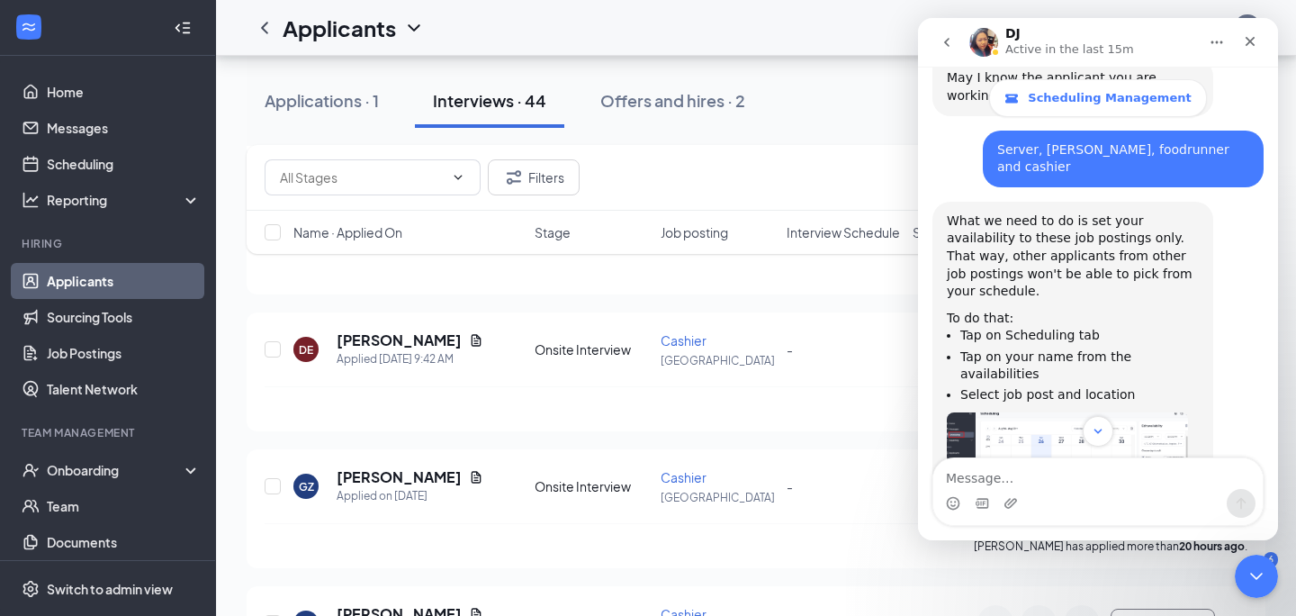
scroll to position [1709, 0]
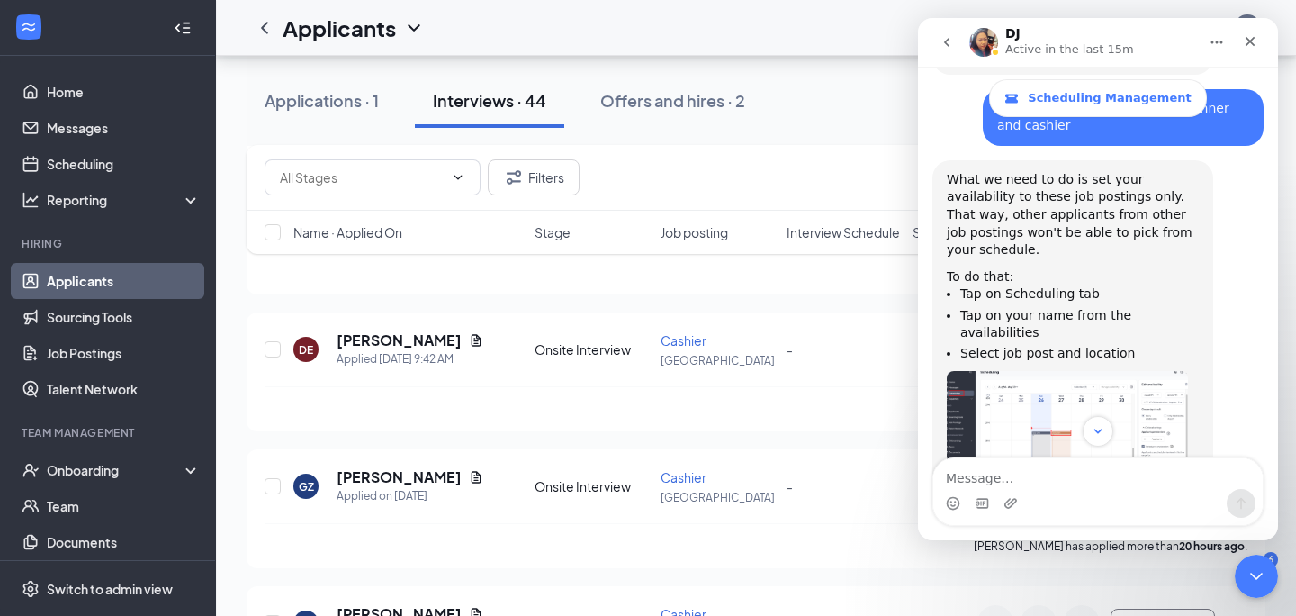
click at [935, 31] on button "go back" at bounding box center [947, 42] width 34 height 34
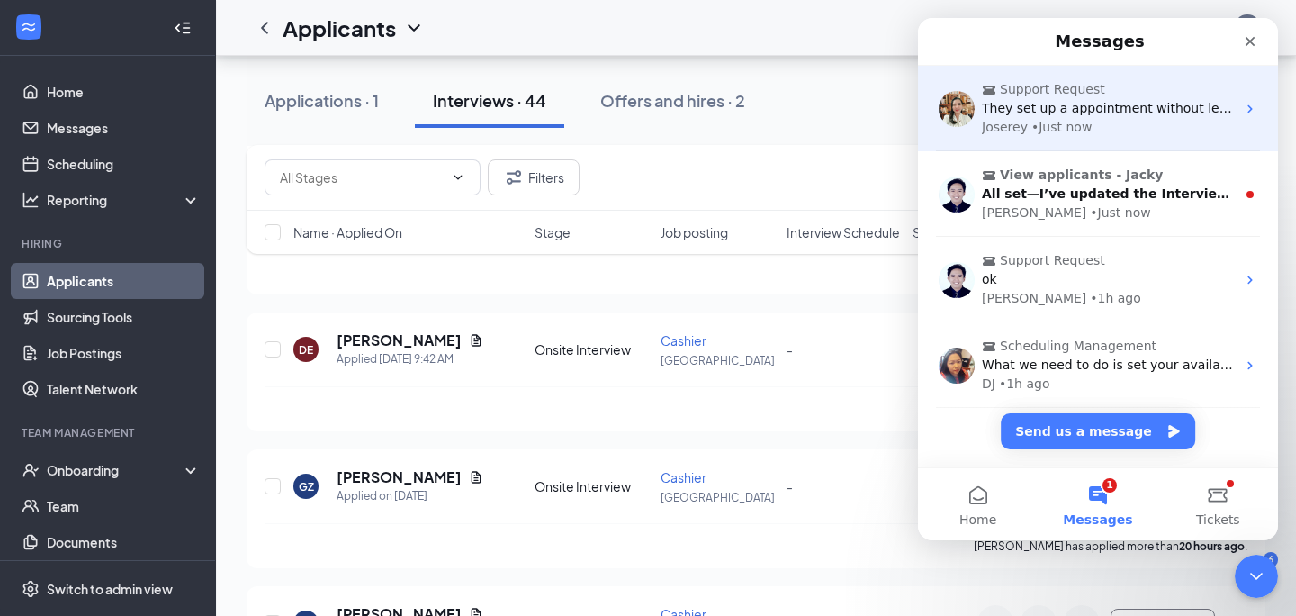
click at [1066, 104] on span "They set up a appointment without let me choose first:(" at bounding box center [1158, 108] width 353 height 14
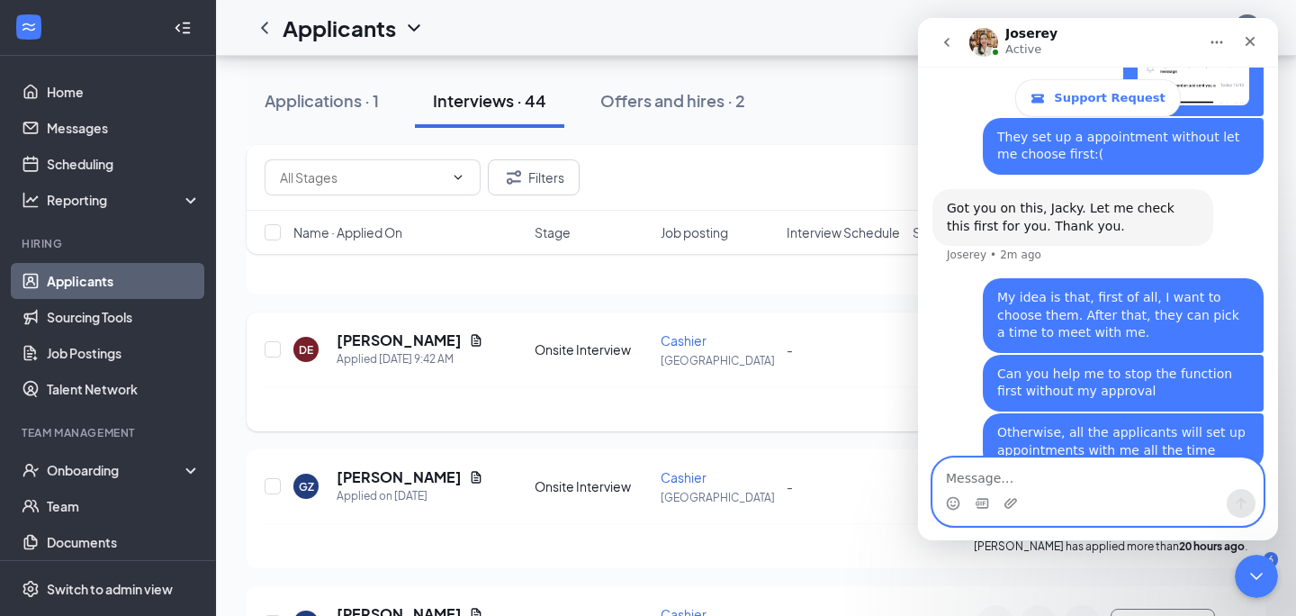
scroll to position [1083, 0]
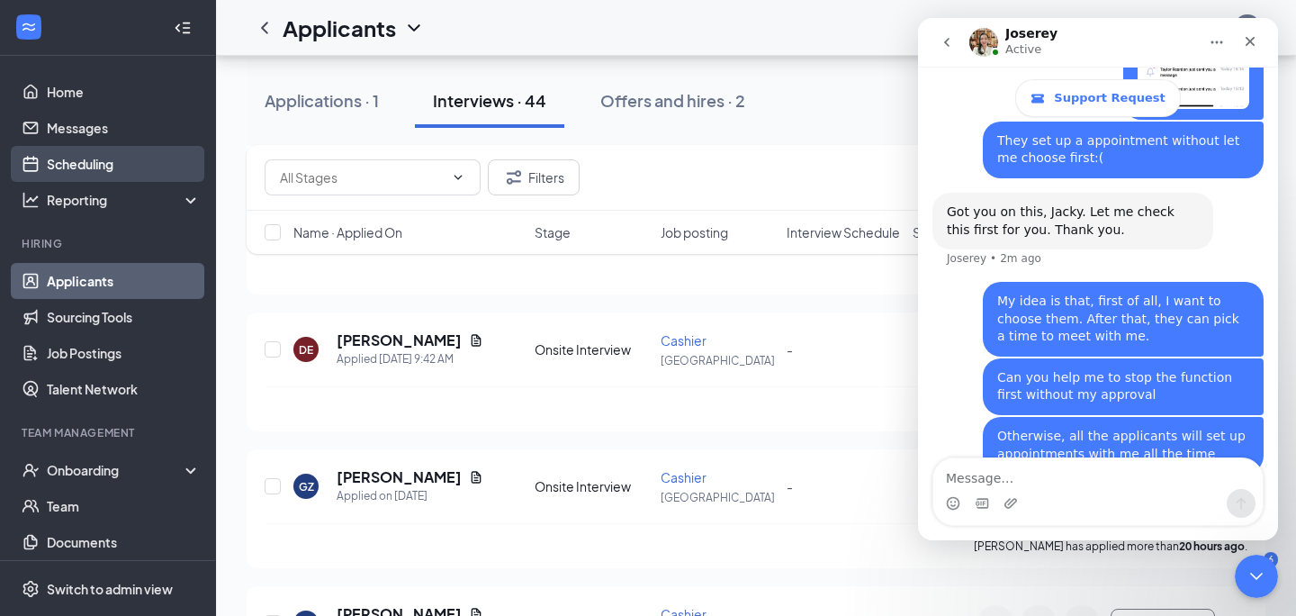
click at [103, 161] on link "Scheduling" at bounding box center [124, 164] width 154 height 36
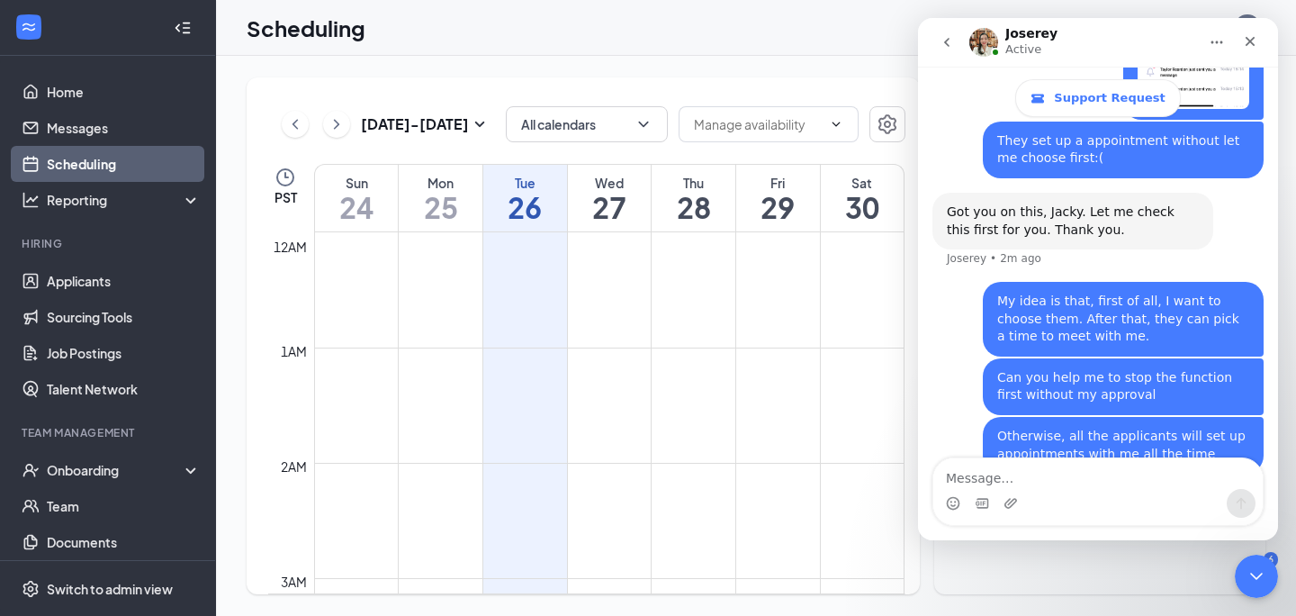
scroll to position [885, 0]
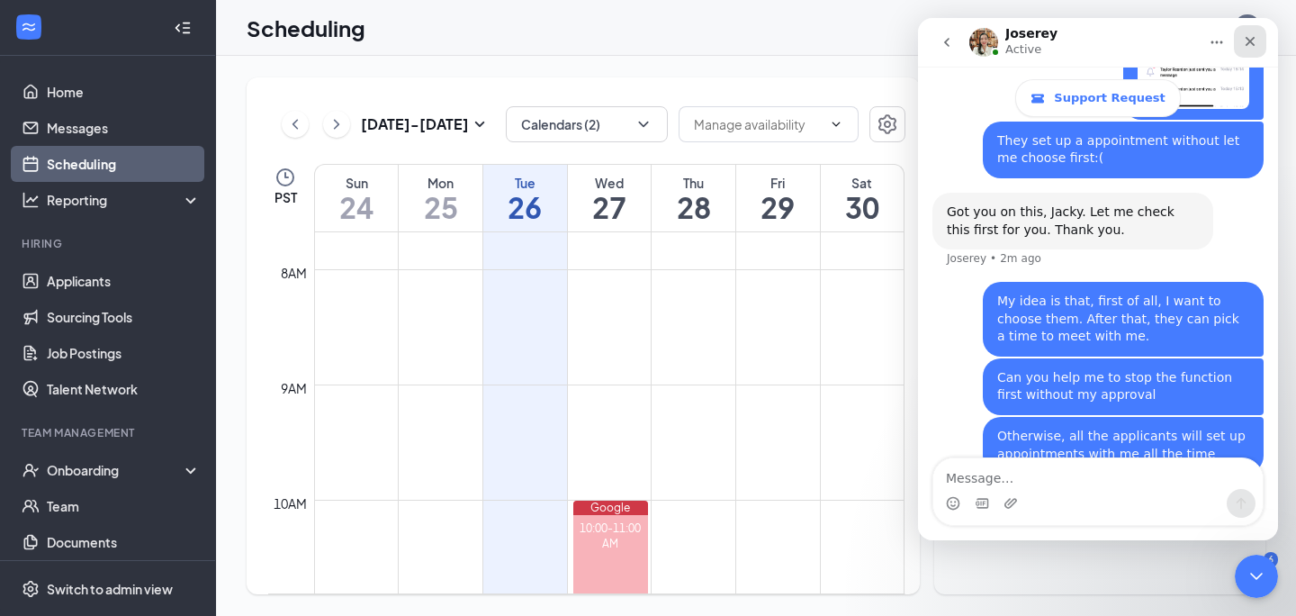
click at [1247, 46] on icon "Close" at bounding box center [1250, 41] width 14 height 14
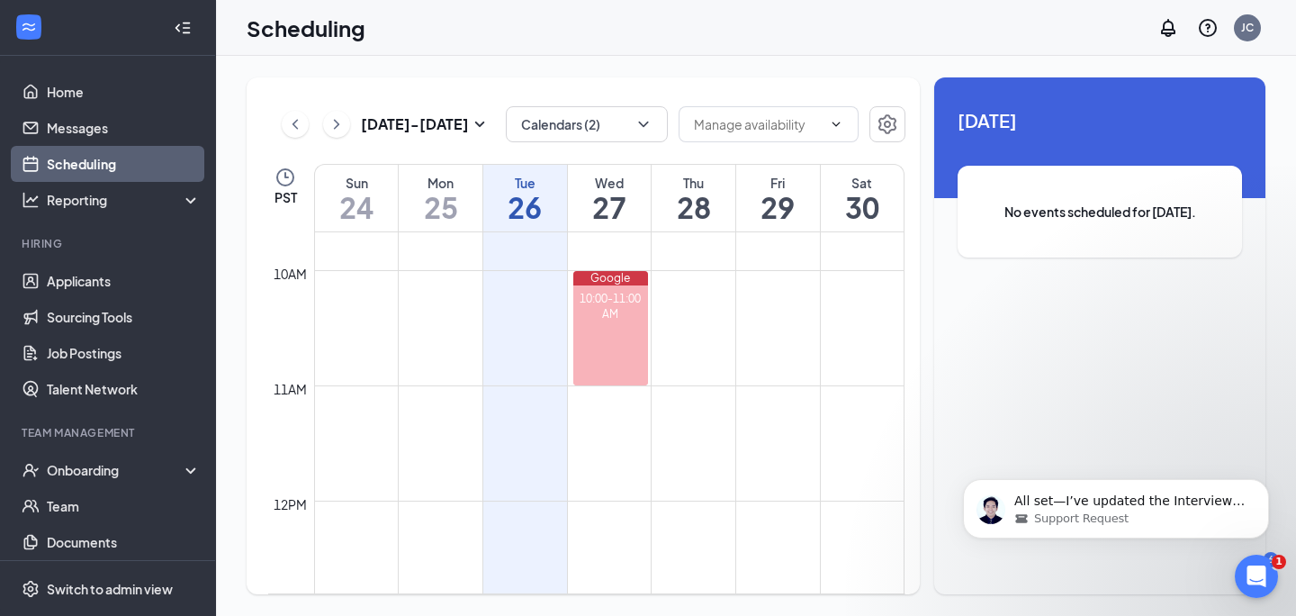
scroll to position [1123, 0]
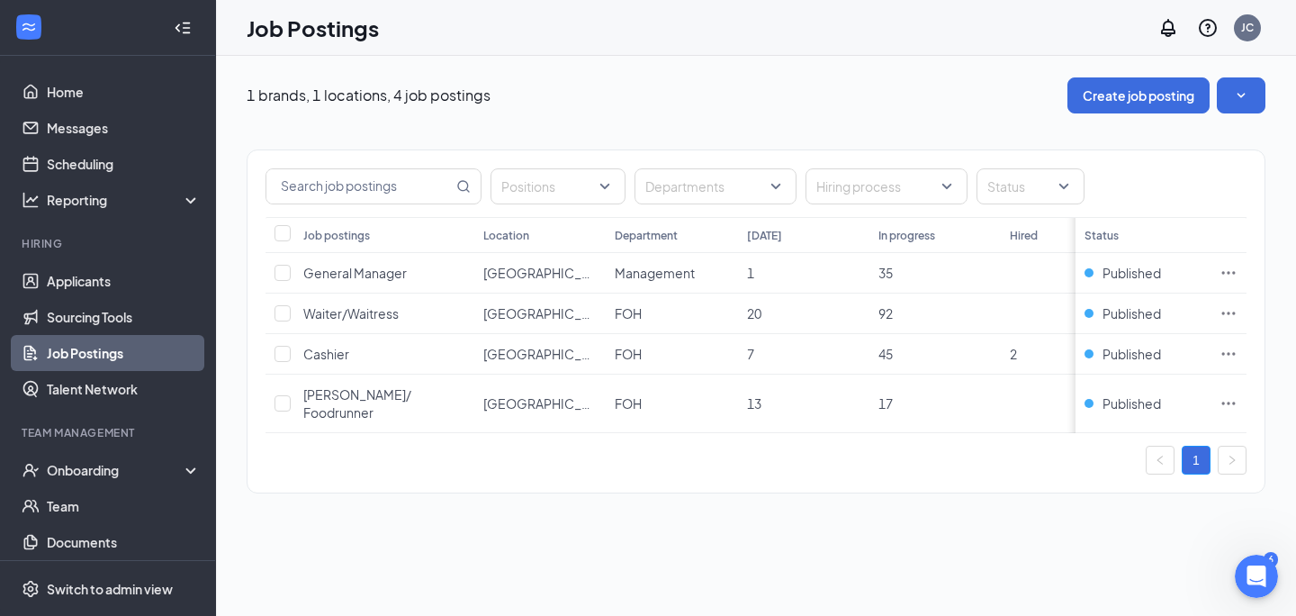
click at [144, 359] on link "Job Postings" at bounding box center [124, 353] width 154 height 36
click at [1167, 28] on icon "Notifications" at bounding box center [1169, 28] width 22 height 22
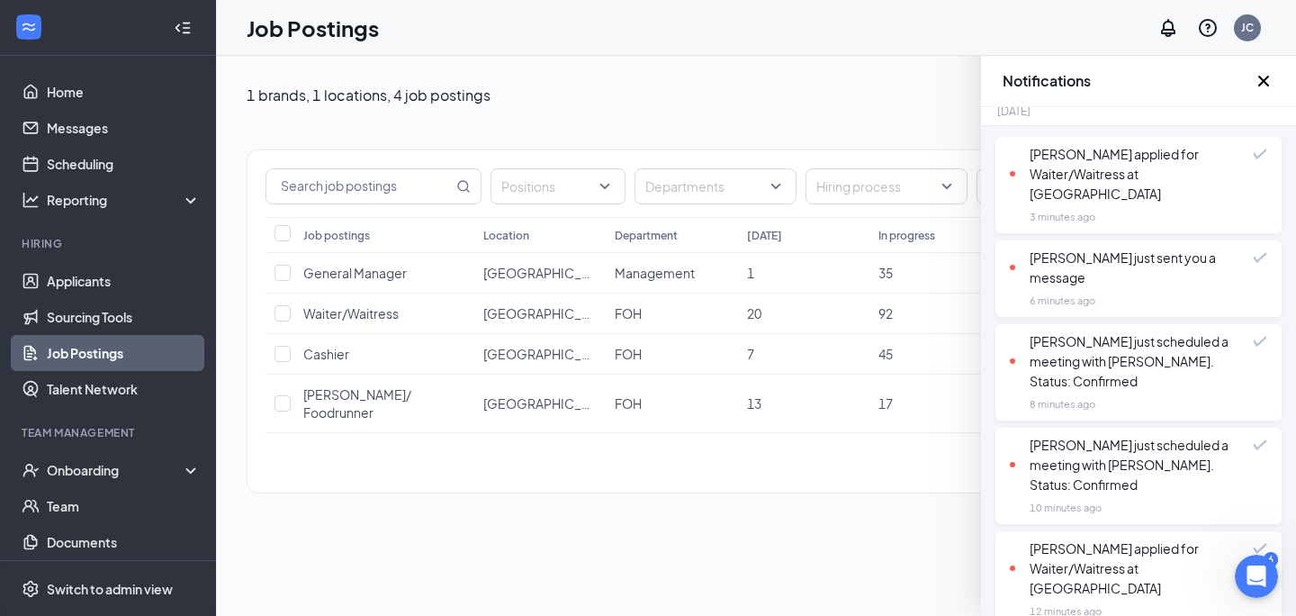
scroll to position [71, 0]
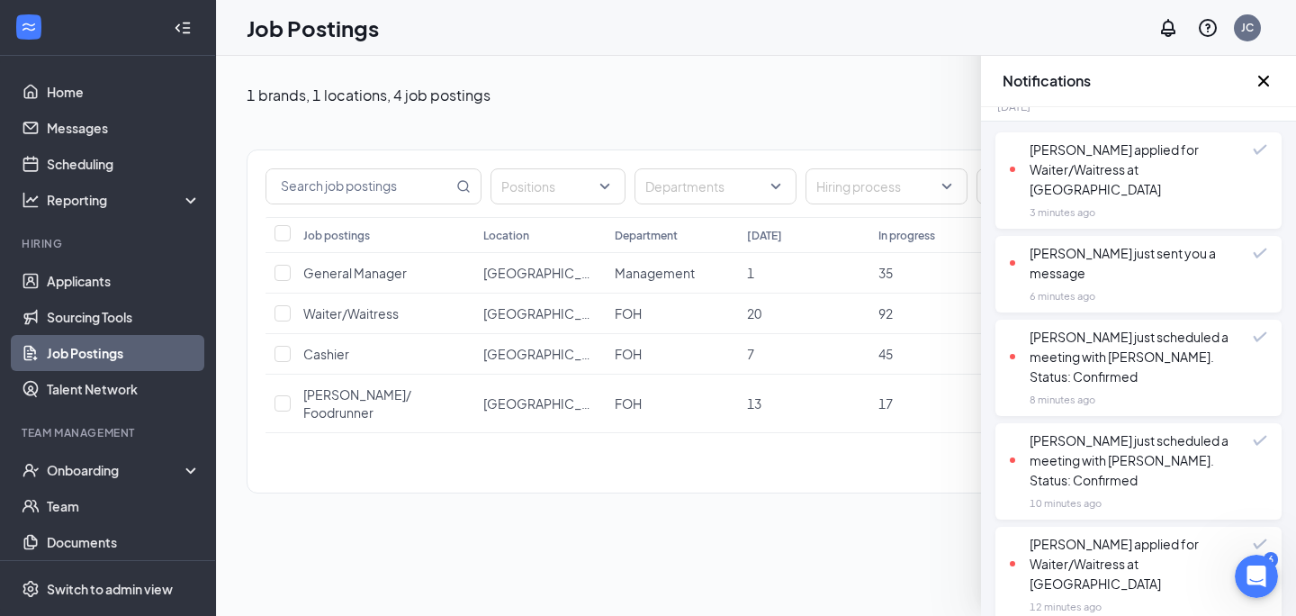
click at [1123, 252] on div "[PERSON_NAME] just sent you a message" at bounding box center [1131, 263] width 243 height 40
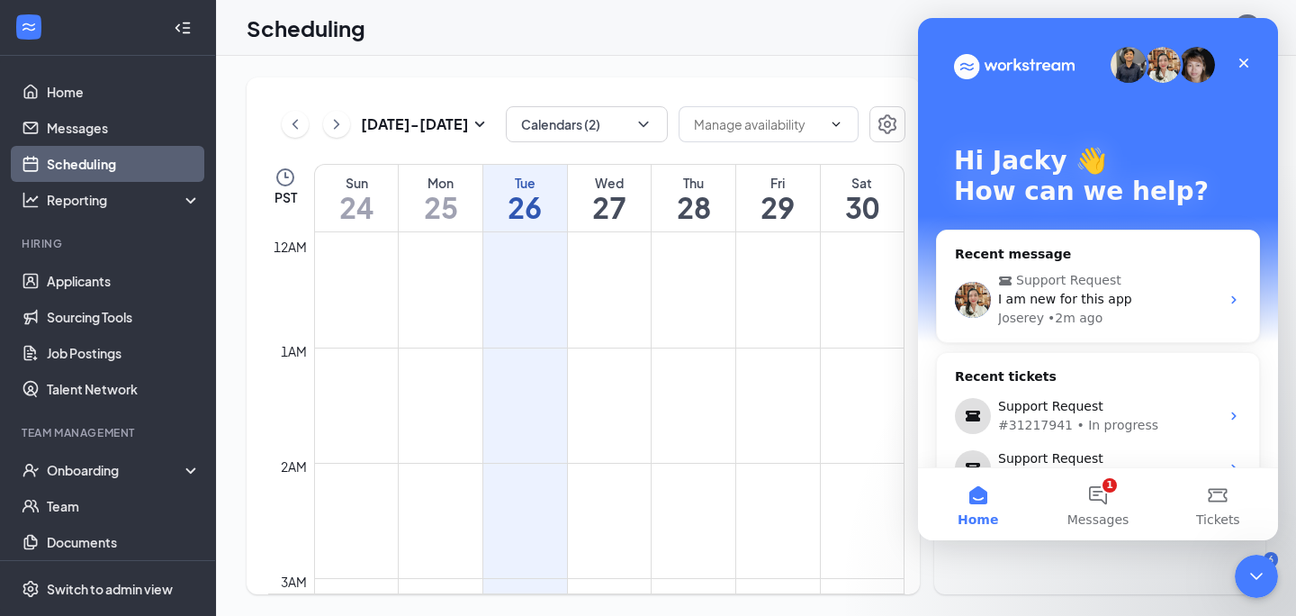
scroll to position [194, 0]
click at [101, 127] on link "Messages" at bounding box center [124, 128] width 154 height 36
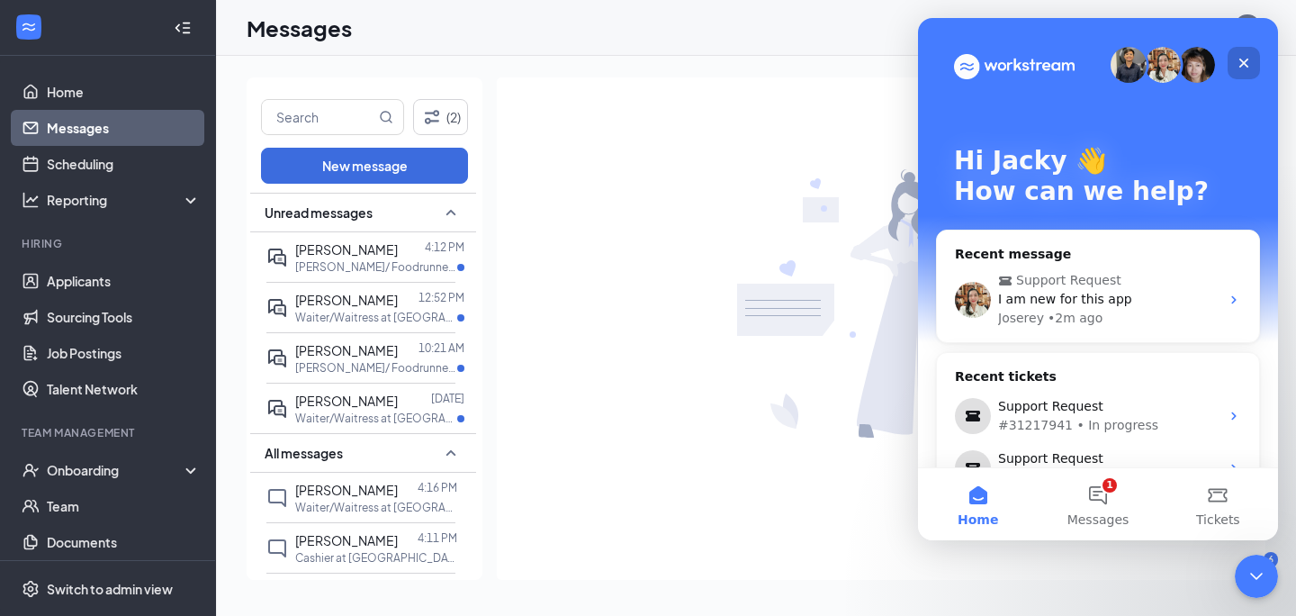
drag, startPoint x: 1249, startPoint y: 62, endPoint x: 2168, endPoint y: 81, distance: 918.3
click at [1249, 62] on icon "Close" at bounding box center [1244, 63] width 14 height 14
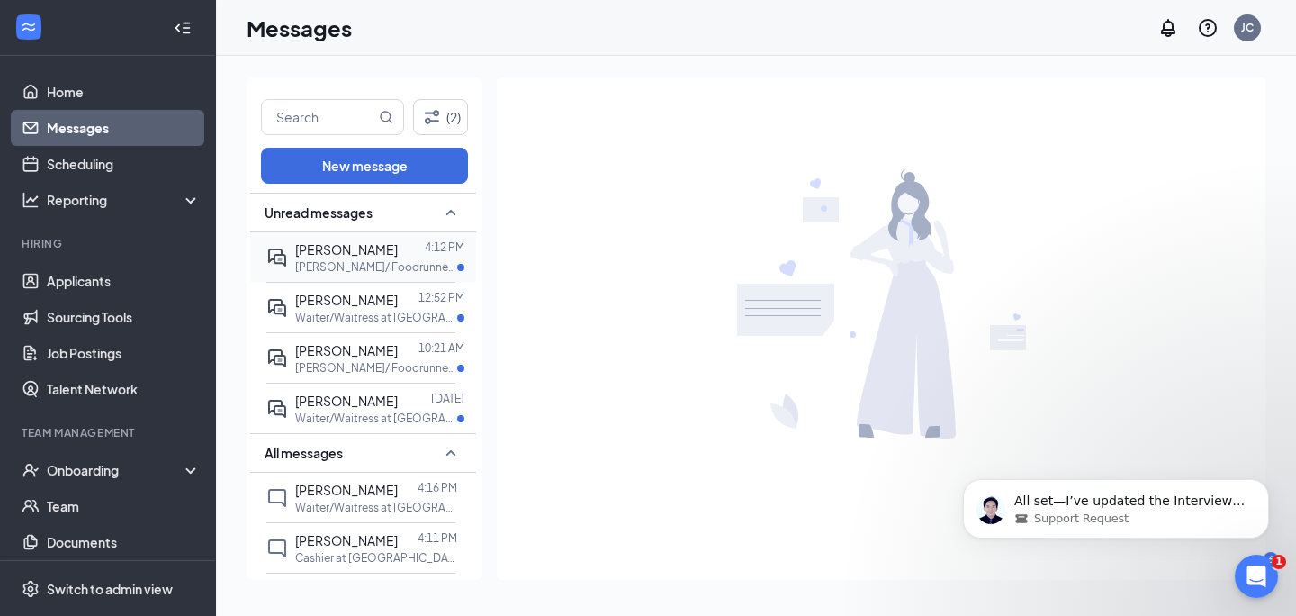
click at [343, 259] on p "[PERSON_NAME]/ Foodrunner at [GEOGRAPHIC_DATA]" at bounding box center [376, 266] width 162 height 15
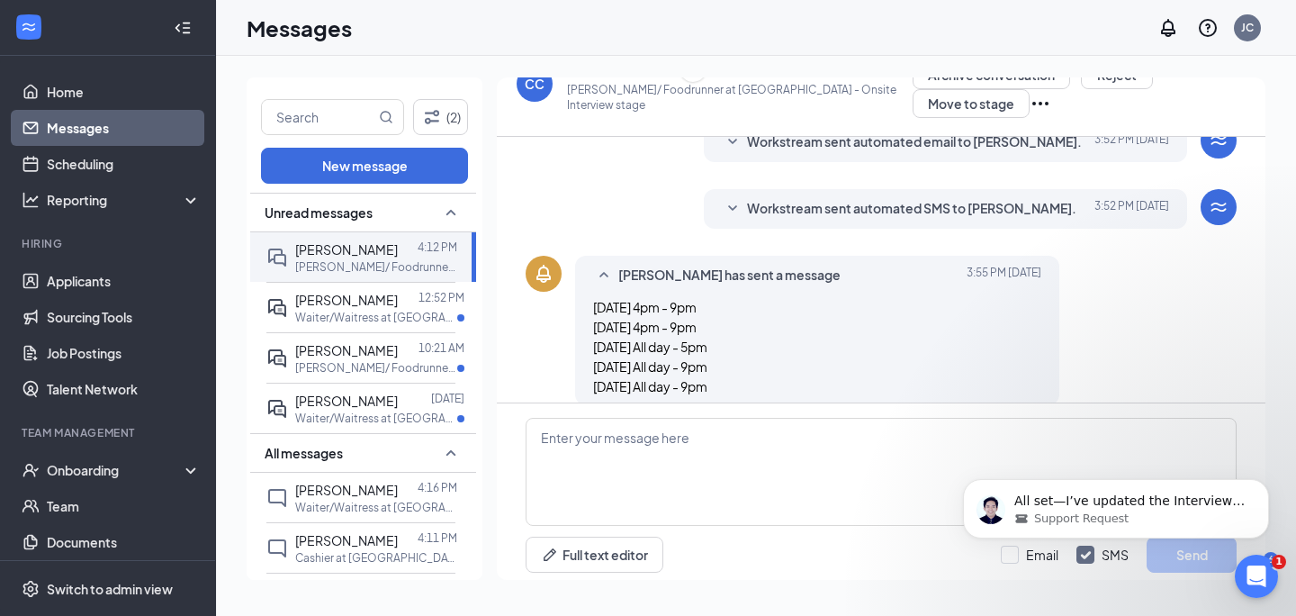
scroll to position [249, 0]
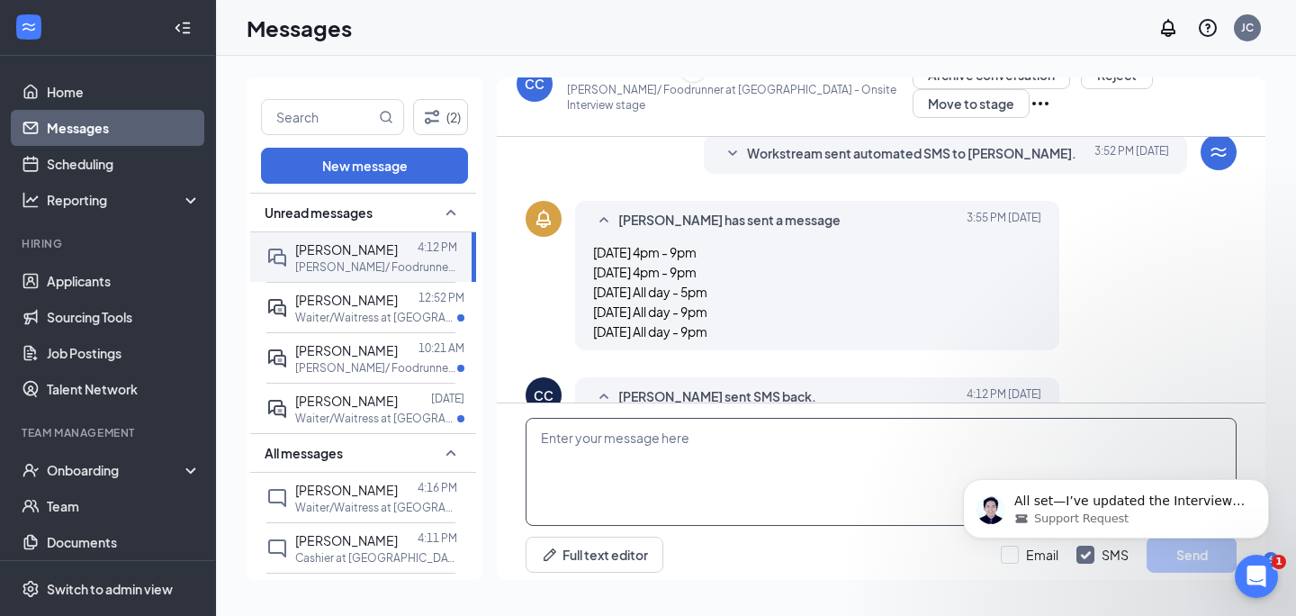
click at [681, 451] on textarea at bounding box center [881, 472] width 711 height 108
click at [544, 433] on textarea "[DATE] 5:30pm is ok for you" at bounding box center [881, 472] width 711 height 108
click at [542, 432] on textarea "[DATE] 5:30pm is ok for you" at bounding box center [881, 472] width 711 height 108
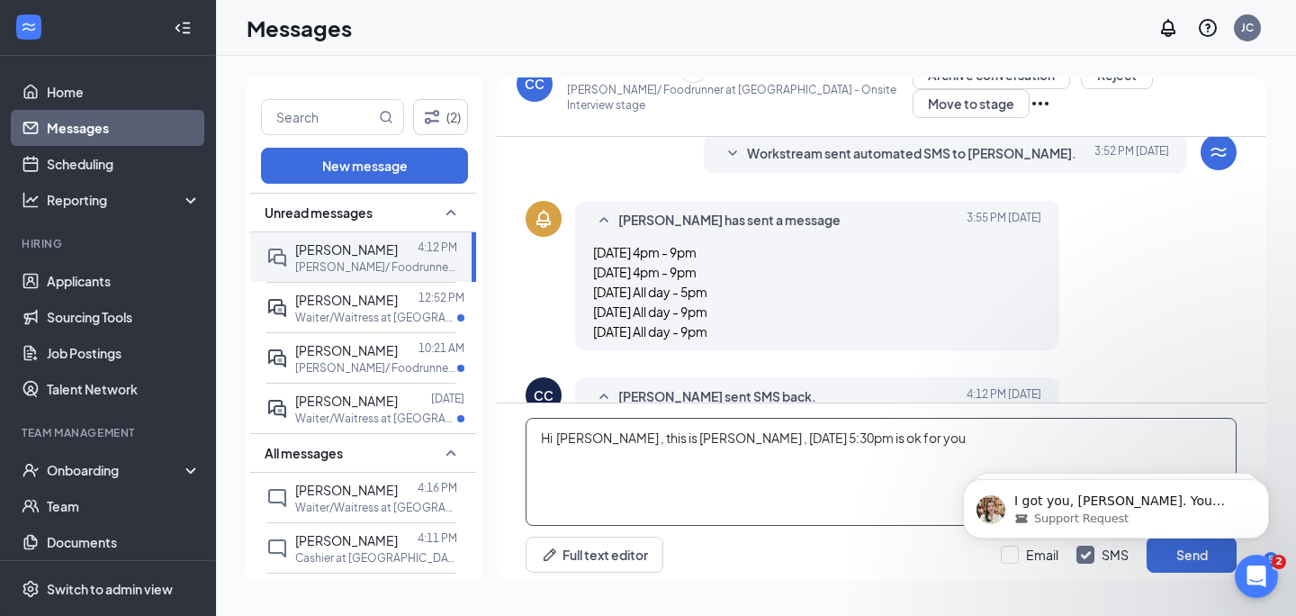
click at [864, 432] on textarea "Hi [PERSON_NAME] , this is [PERSON_NAME] , [DATE] 5:30pm is ok for you" at bounding box center [881, 472] width 711 height 108
click at [925, 463] on textarea "Hi [PERSON_NAME] , this is [PERSON_NAME] , [DATE] 5:30pm is ok for you? happpy …" at bounding box center [881, 472] width 711 height 108
type textarea "Hi [PERSON_NAME] , this is [PERSON_NAME] , [DATE] 5:30pm is ok for you? happpy …"
drag, startPoint x: 1119, startPoint y: 461, endPoint x: 2064, endPoint y: 816, distance: 1009.8
click html "I got you, [PERSON_NAME]. You want to stop the automation first. You want to do…"
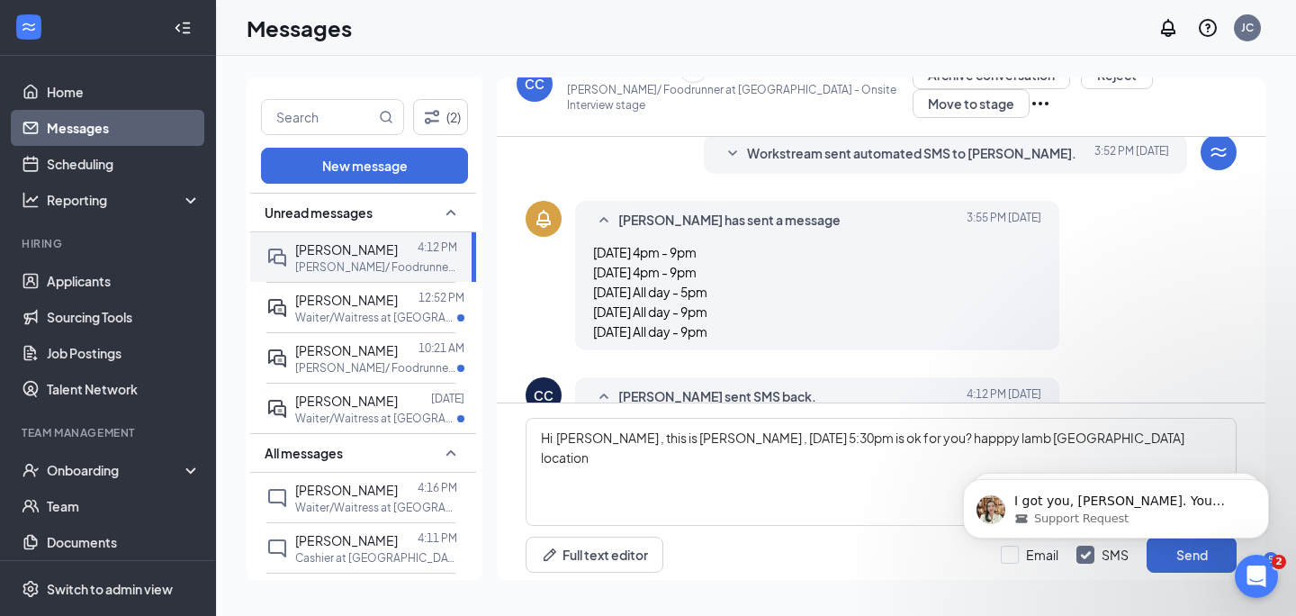
click at [1184, 545] on body "I got you, [PERSON_NAME]. You want to stop the automation first. You want to do…" at bounding box center [1116, 504] width 346 height 112
click at [1184, 552] on body "I got you, [PERSON_NAME]. You want to stop the automation first. You want to do…" at bounding box center [1116, 504] width 346 height 112
click at [1200, 556] on body "I got you, [PERSON_NAME]. You want to stop the automation first. You want to do…" at bounding box center [1116, 504] width 346 height 112
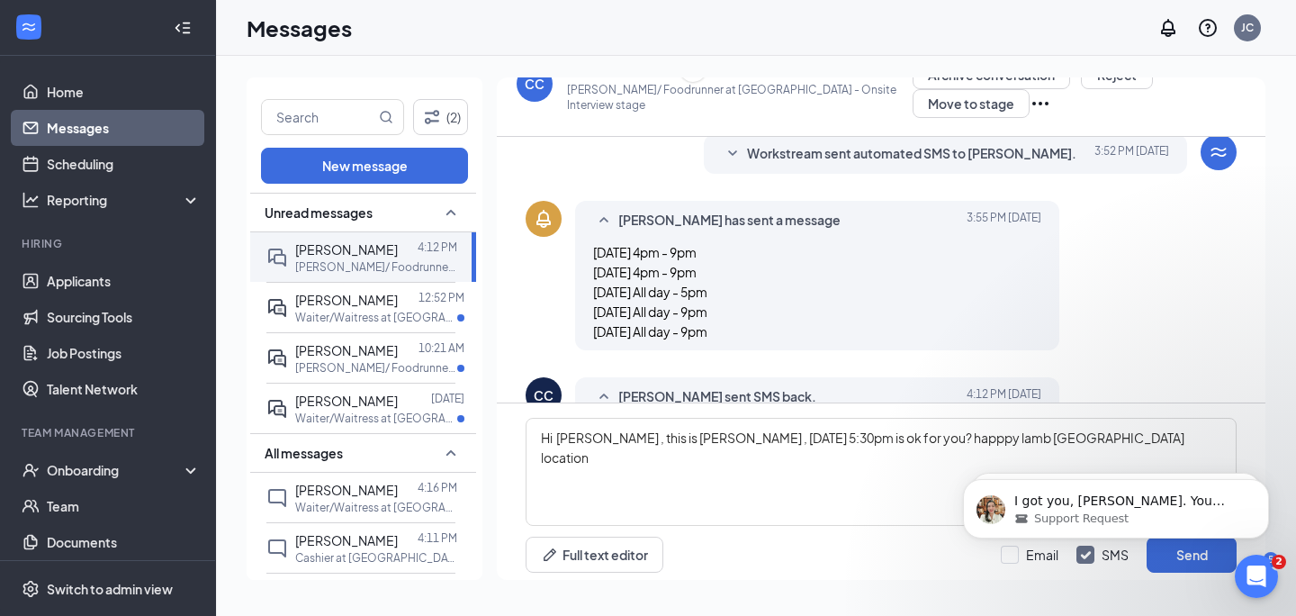
click at [1199, 556] on body "I got you, [PERSON_NAME]. You want to stop the automation first. You want to do…" at bounding box center [1116, 504] width 346 height 112
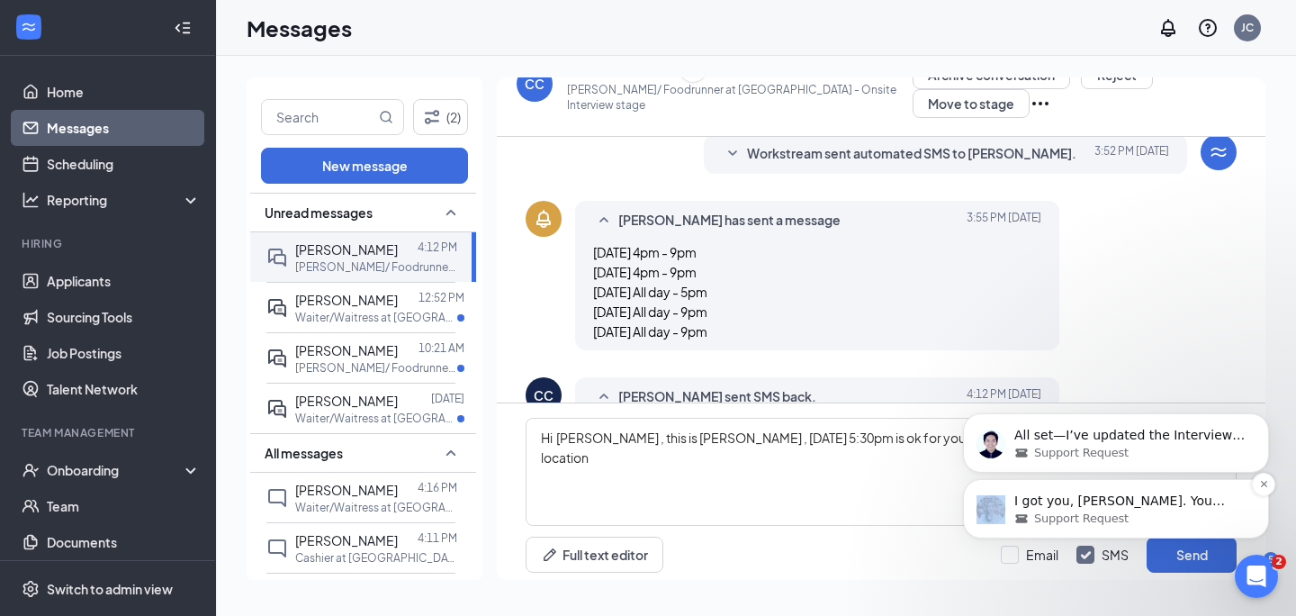
click at [1091, 512] on span "Support Request" at bounding box center [1081, 518] width 95 height 16
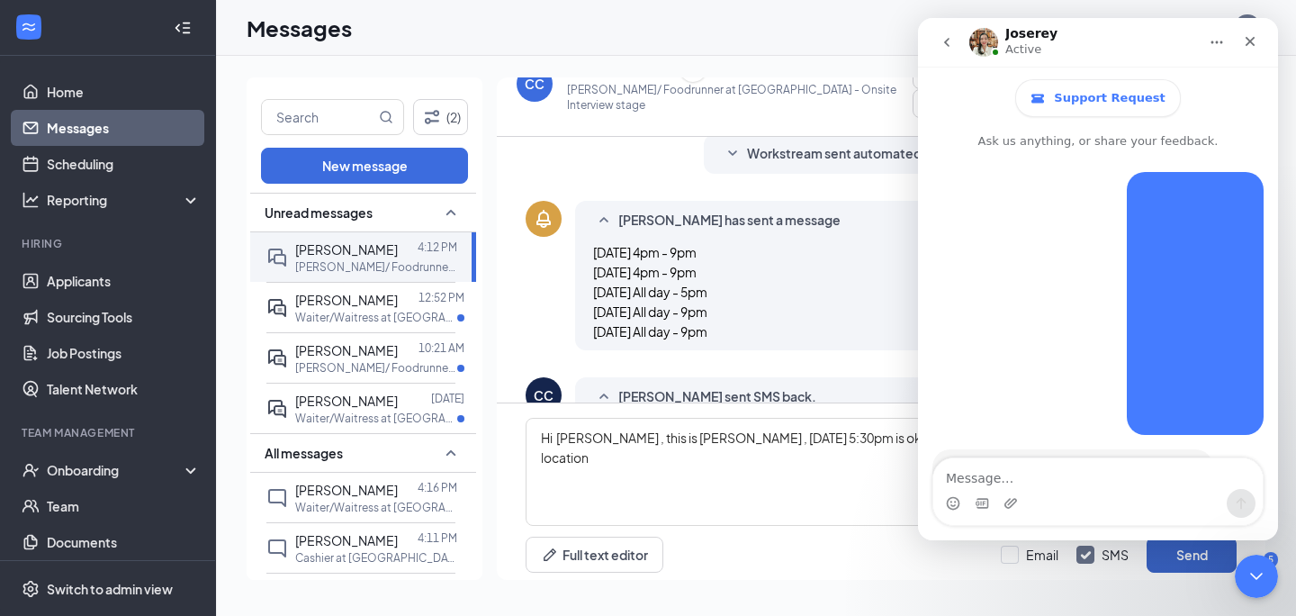
click at [1190, 559] on button "Send" at bounding box center [1192, 554] width 90 height 36
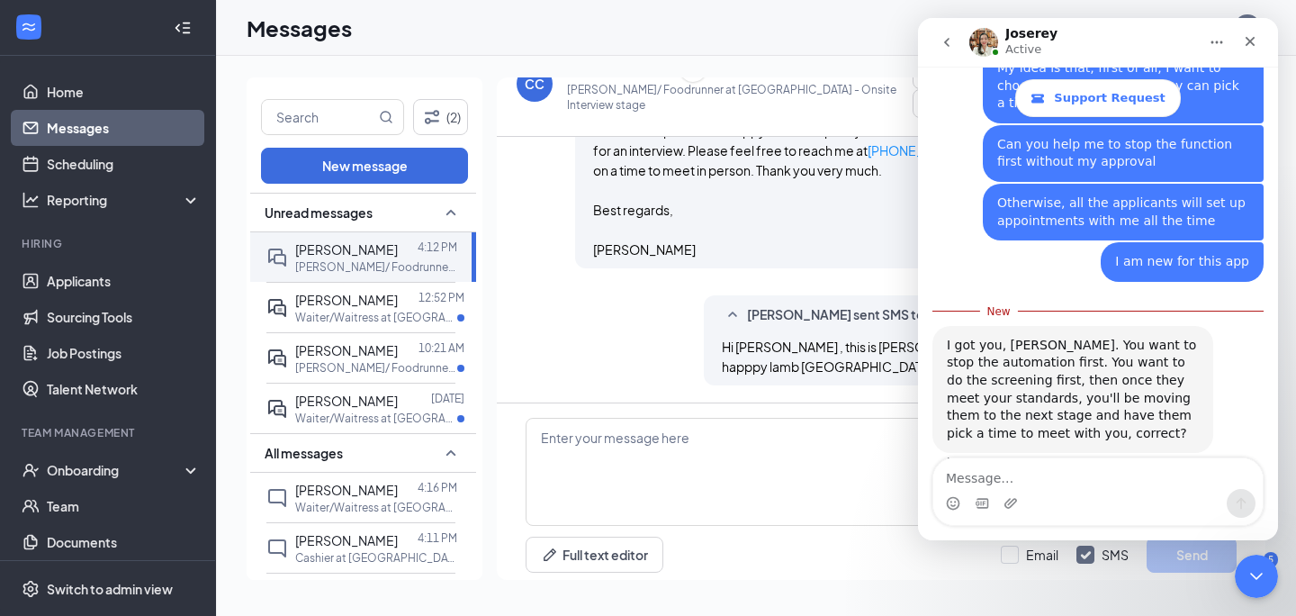
scroll to position [608, 0]
click at [1032, 497] on div "Intercom messenger" at bounding box center [1097, 503] width 329 height 29
click at [1028, 489] on div "Intercom messenger" at bounding box center [1097, 503] width 329 height 29
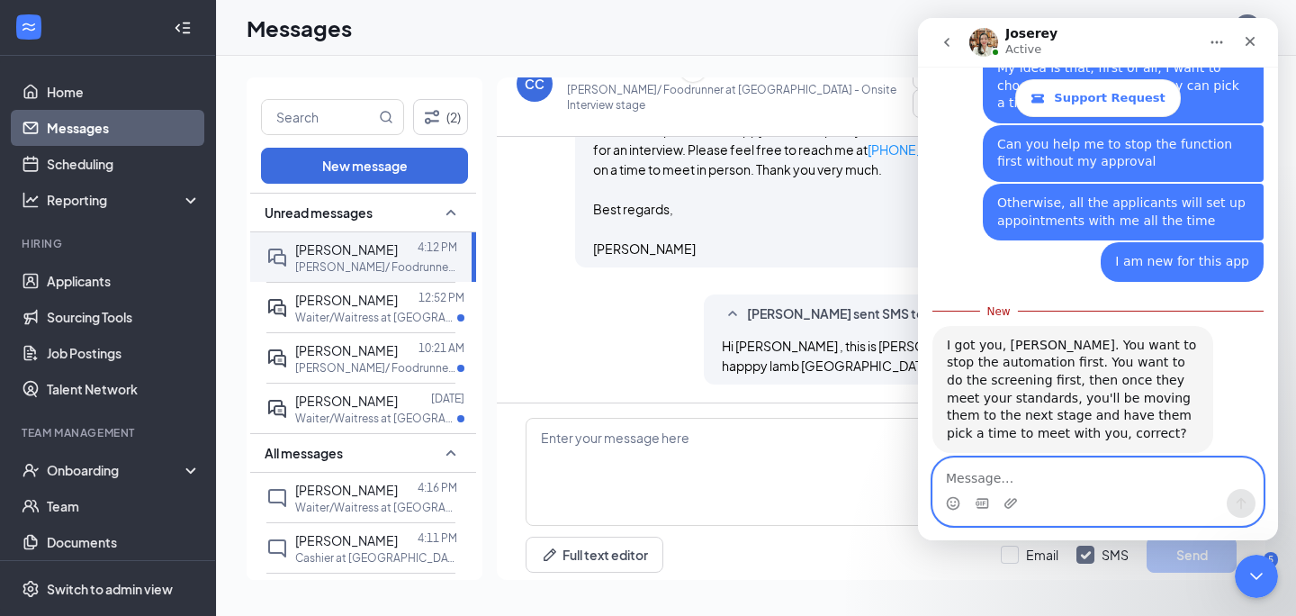
click at [1017, 469] on textarea "Message…" at bounding box center [1097, 473] width 329 height 31
type textarea "yes it is correct"
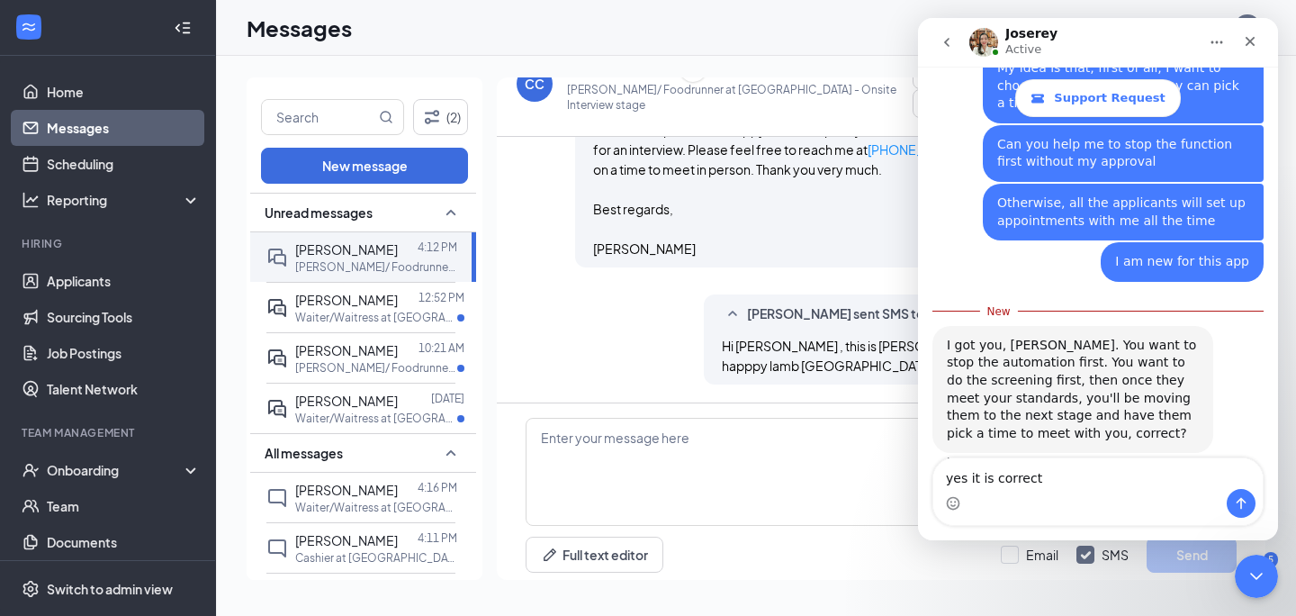
click at [1241, 519] on div "yes it is correct yes it is correct" at bounding box center [1097, 491] width 329 height 67
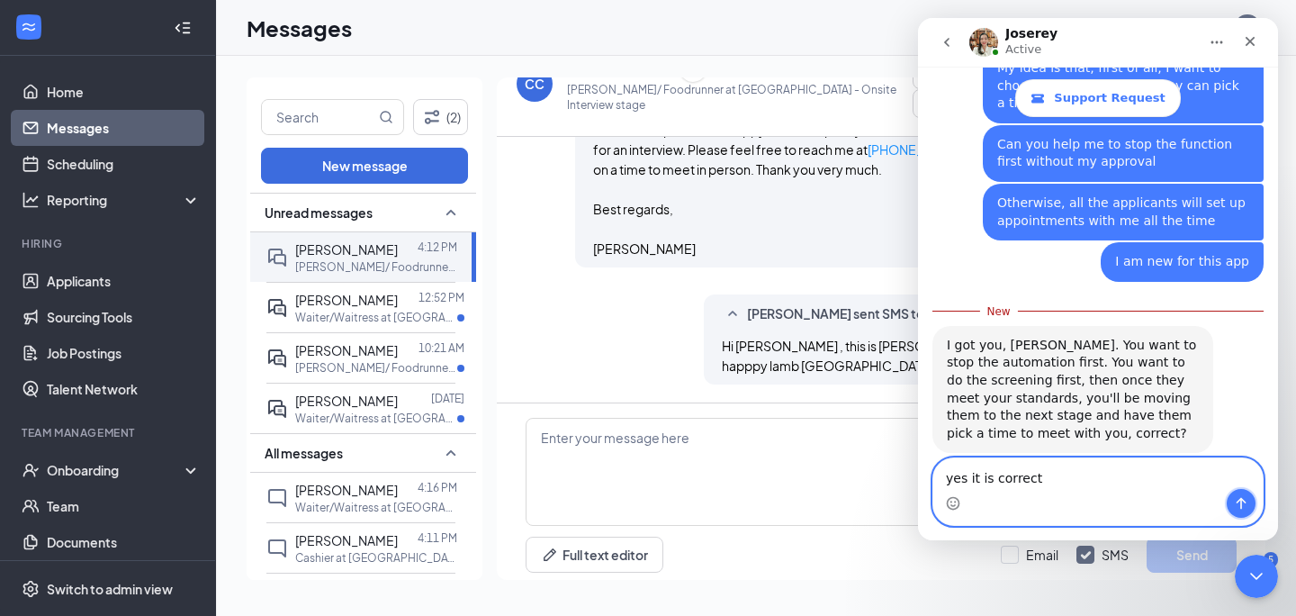
click at [1241, 511] on button "Send a message…" at bounding box center [1241, 503] width 29 height 29
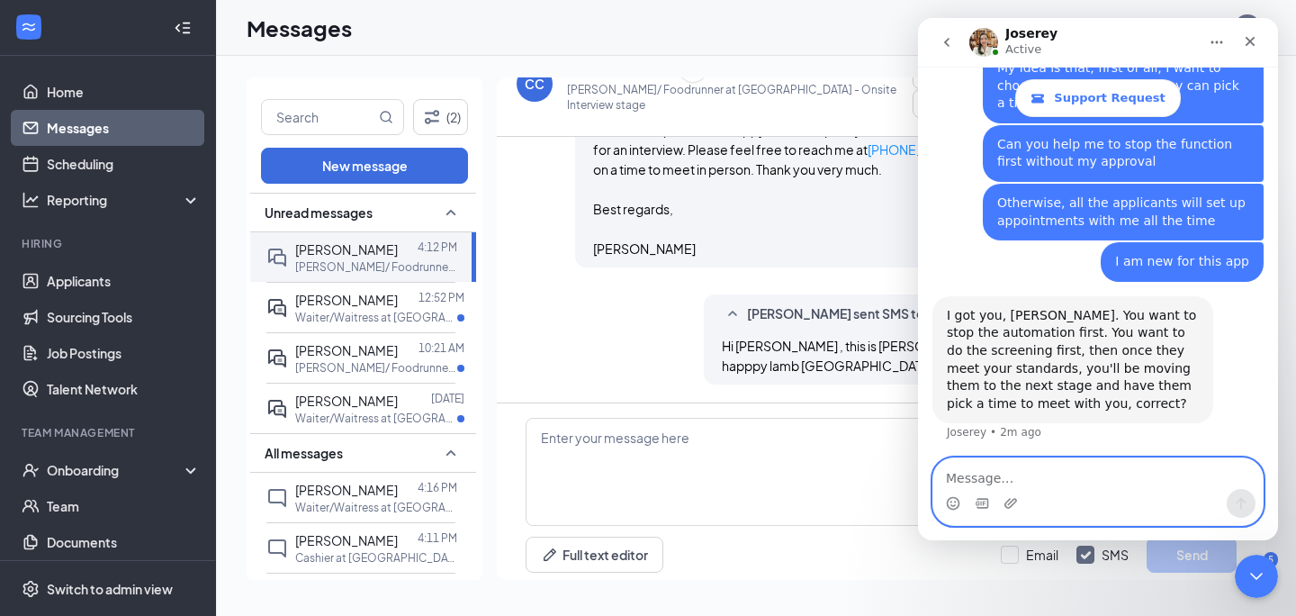
scroll to position [1320, 0]
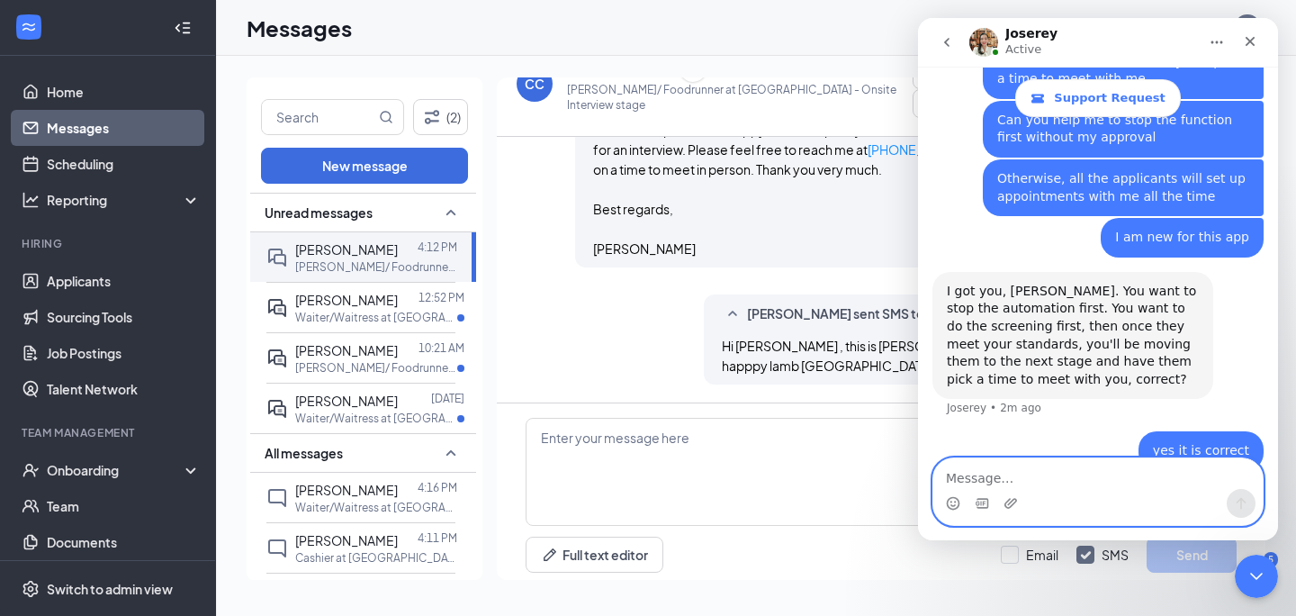
click at [1068, 464] on textarea "Message…" at bounding box center [1097, 473] width 329 height 31
type textarea "s"
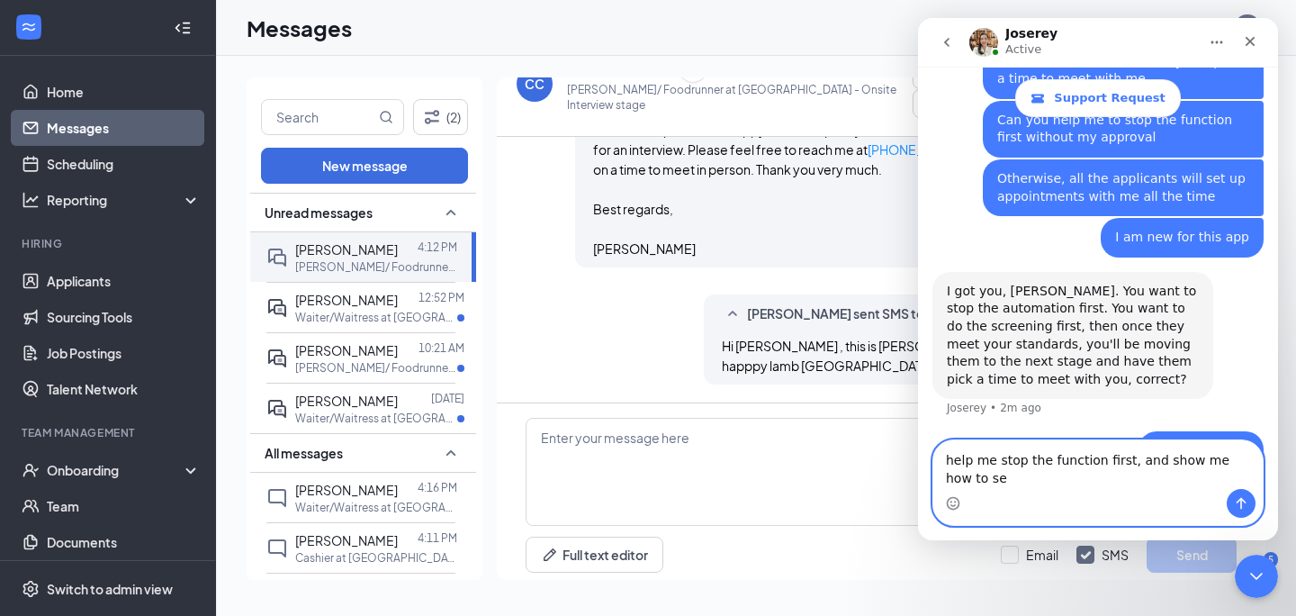
scroll to position [1338, 0]
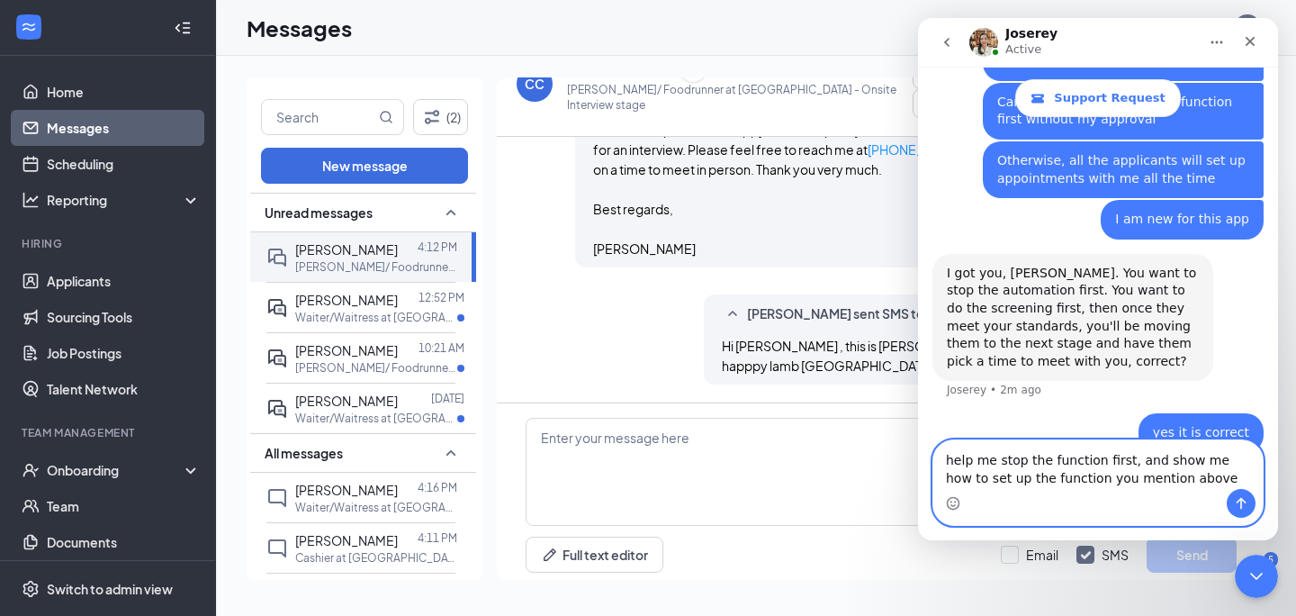
type textarea "help me stop the function first, and show me how to set up the function you men…"
click at [1247, 499] on icon "Send a message…" at bounding box center [1241, 503] width 14 height 14
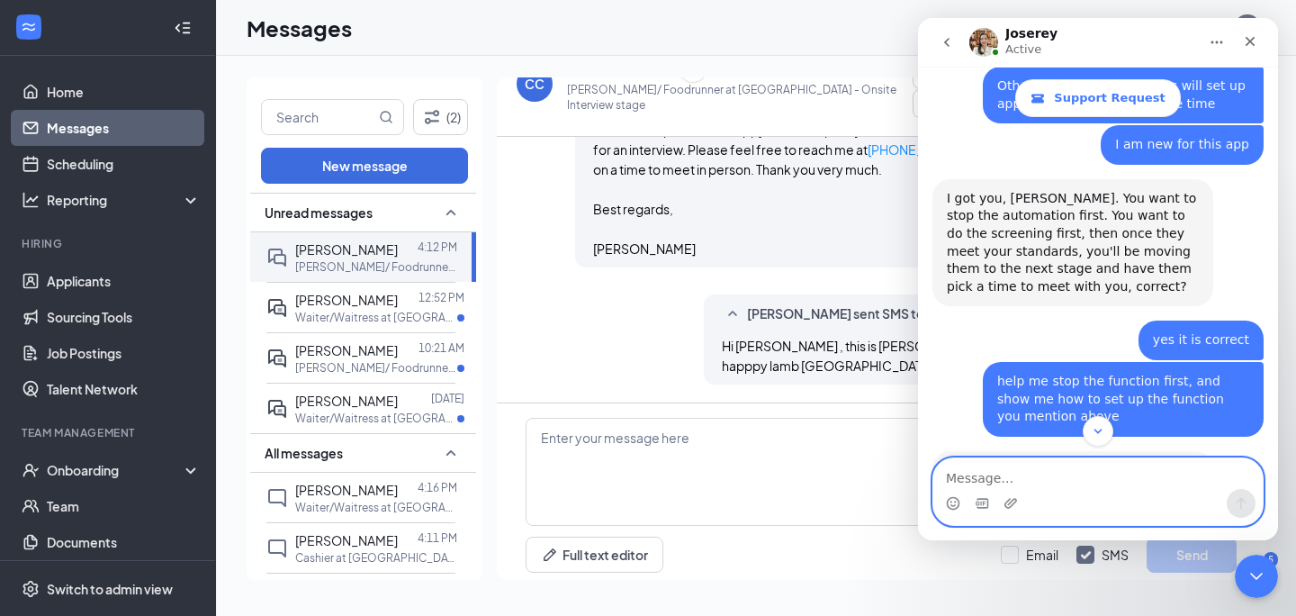
scroll to position [1467, 0]
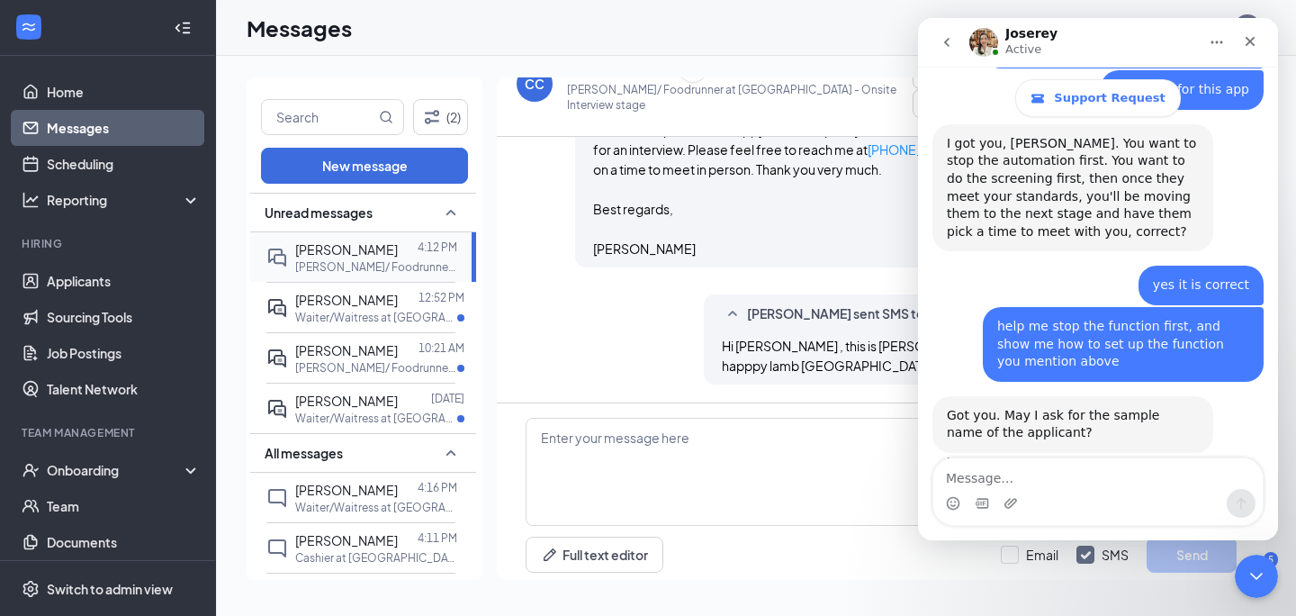
click at [411, 253] on div at bounding box center [408, 249] width 20 height 20
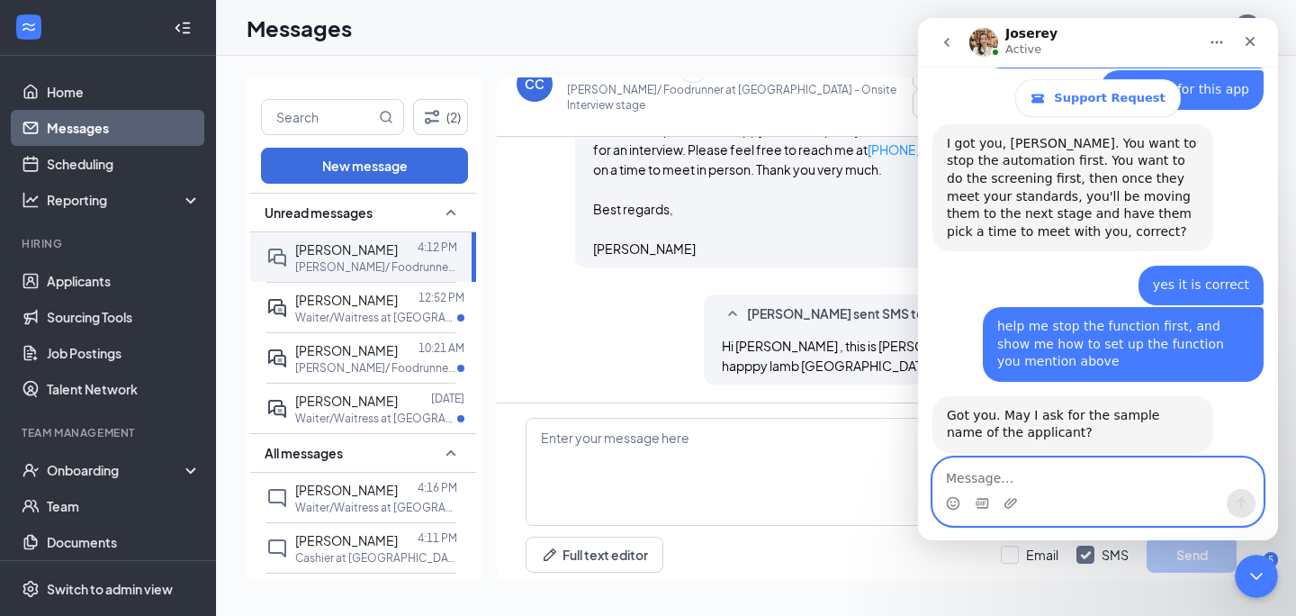
click at [1032, 486] on textarea "Message…" at bounding box center [1097, 473] width 329 height 31
type textarea "sample name of the applicant?"
click at [1244, 504] on icon "Send a message…" at bounding box center [1241, 503] width 14 height 14
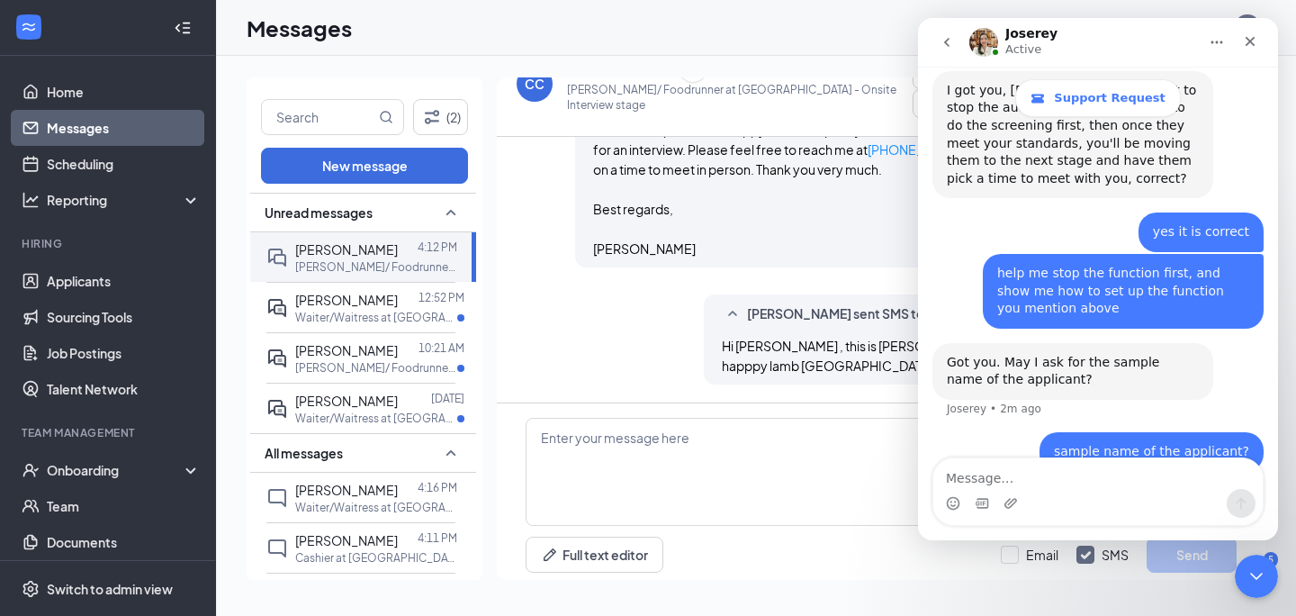
click at [1118, 492] on div "Intercom messenger" at bounding box center [1097, 503] width 329 height 29
click at [1089, 482] on textarea "Message…" at bounding box center [1097, 473] width 329 height 31
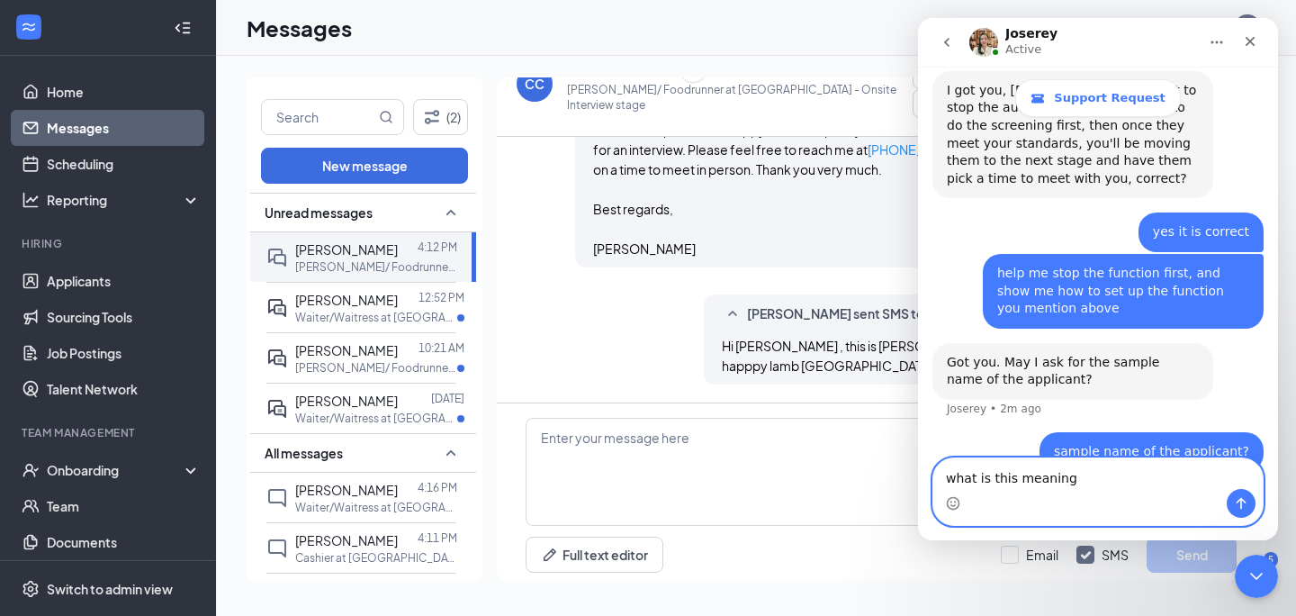
type textarea "what is this meaning"
click at [1243, 510] on button "Send a message…" at bounding box center [1241, 503] width 29 height 29
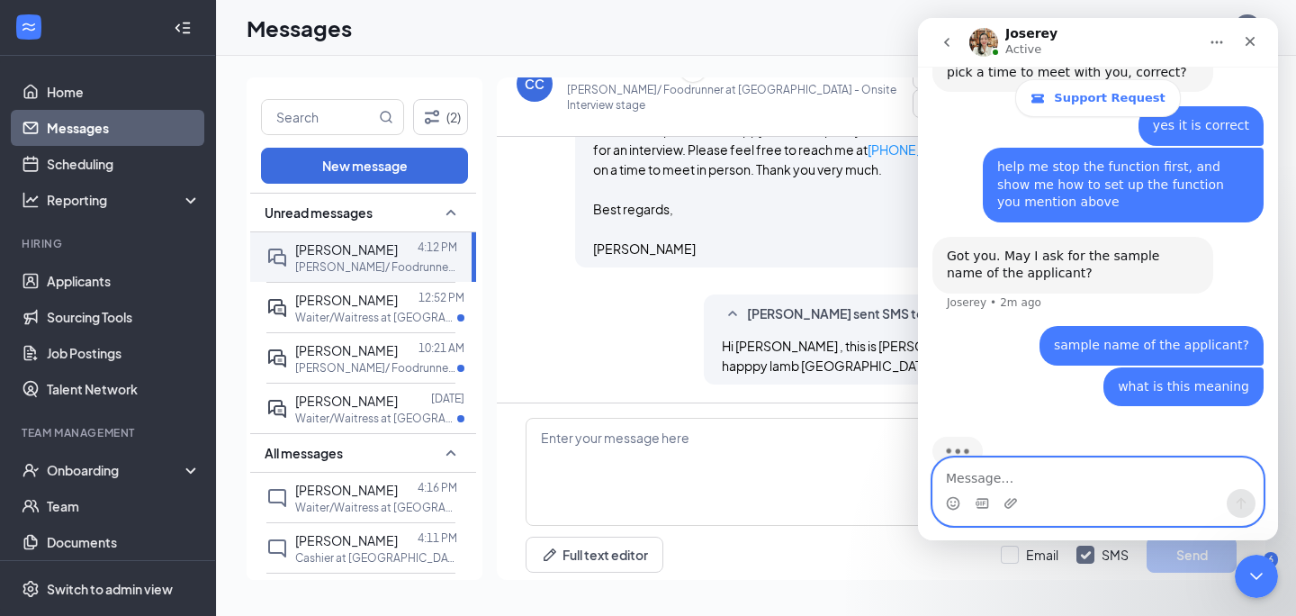
scroll to position [1631, 0]
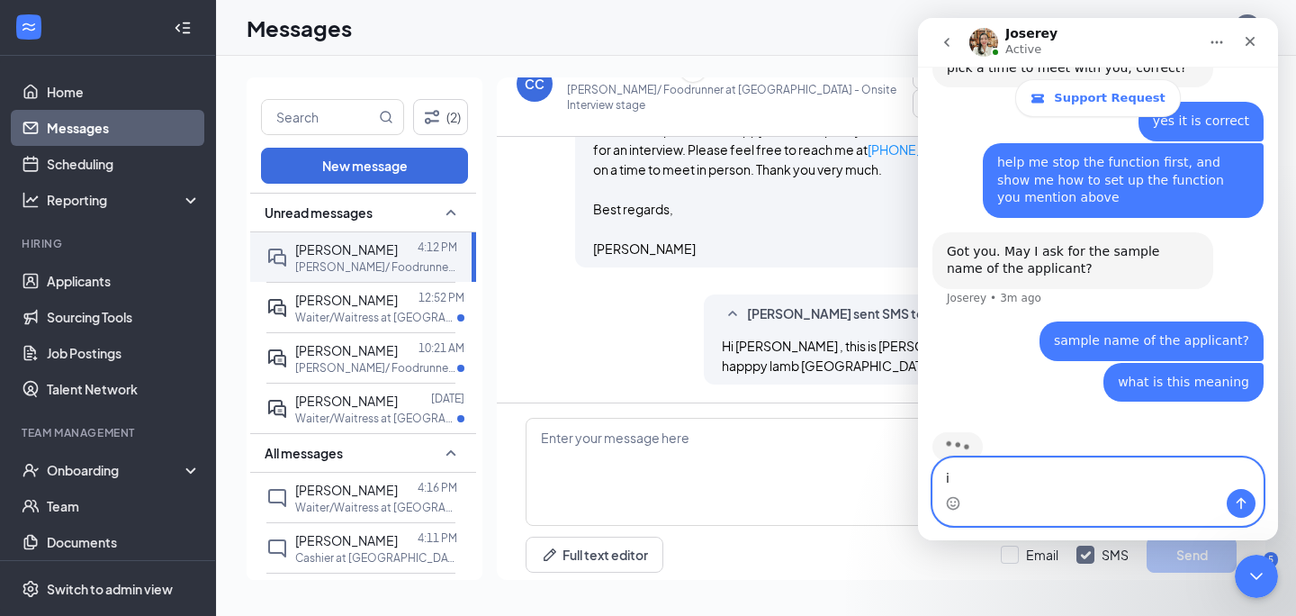
type textarea "i"
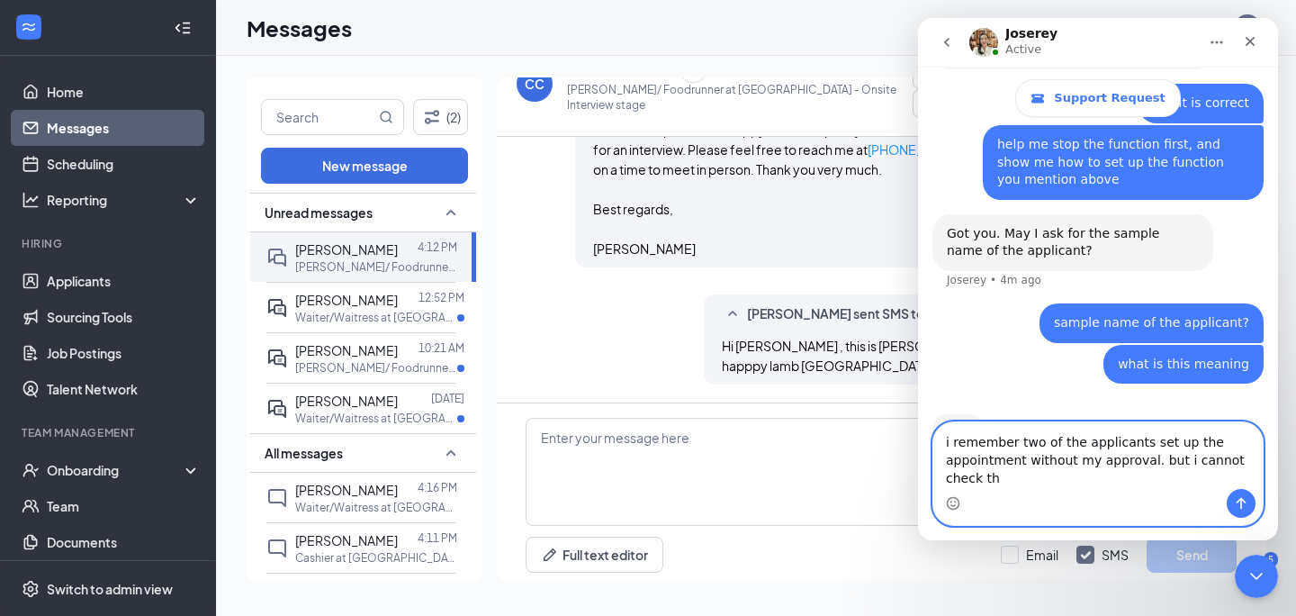
scroll to position [1667, 0]
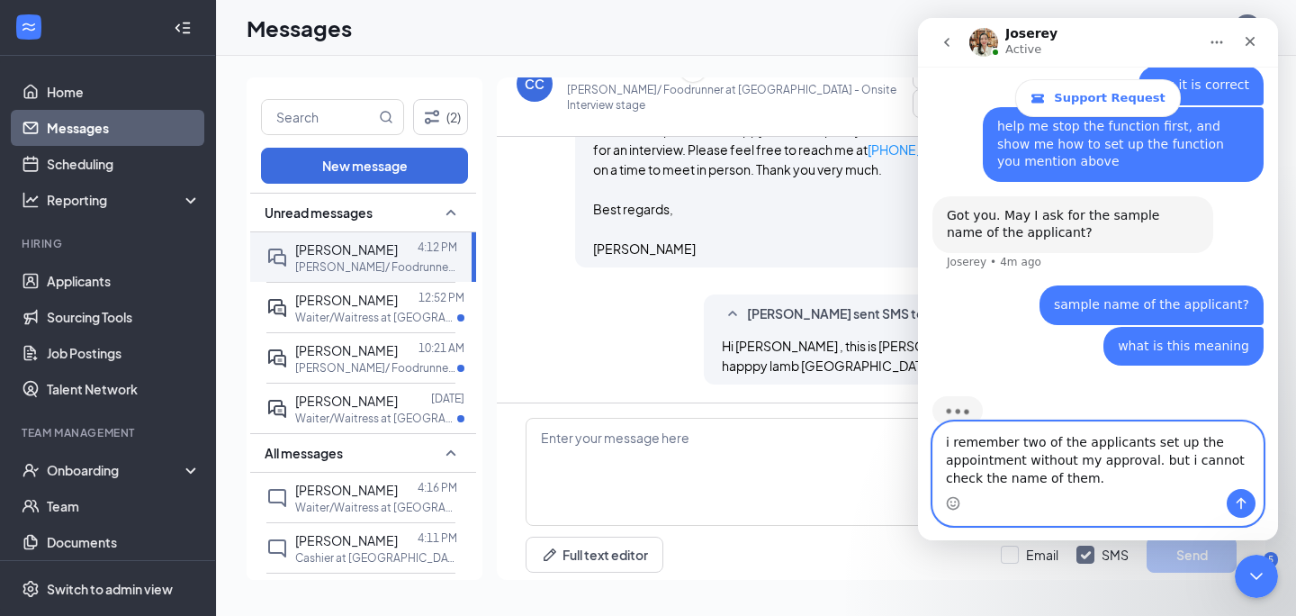
type textarea "i remember two of the applicants set up the appointment without my approval. bu…"
click at [1251, 510] on button "Send a message…" at bounding box center [1241, 503] width 29 height 29
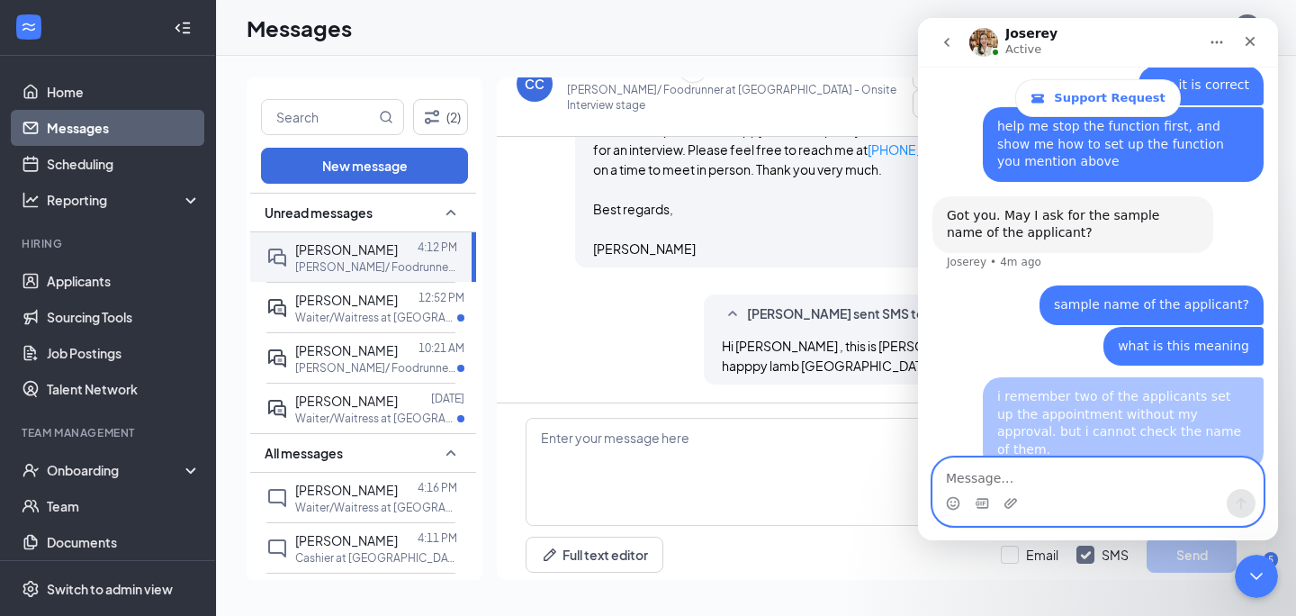
scroll to position [1708, 0]
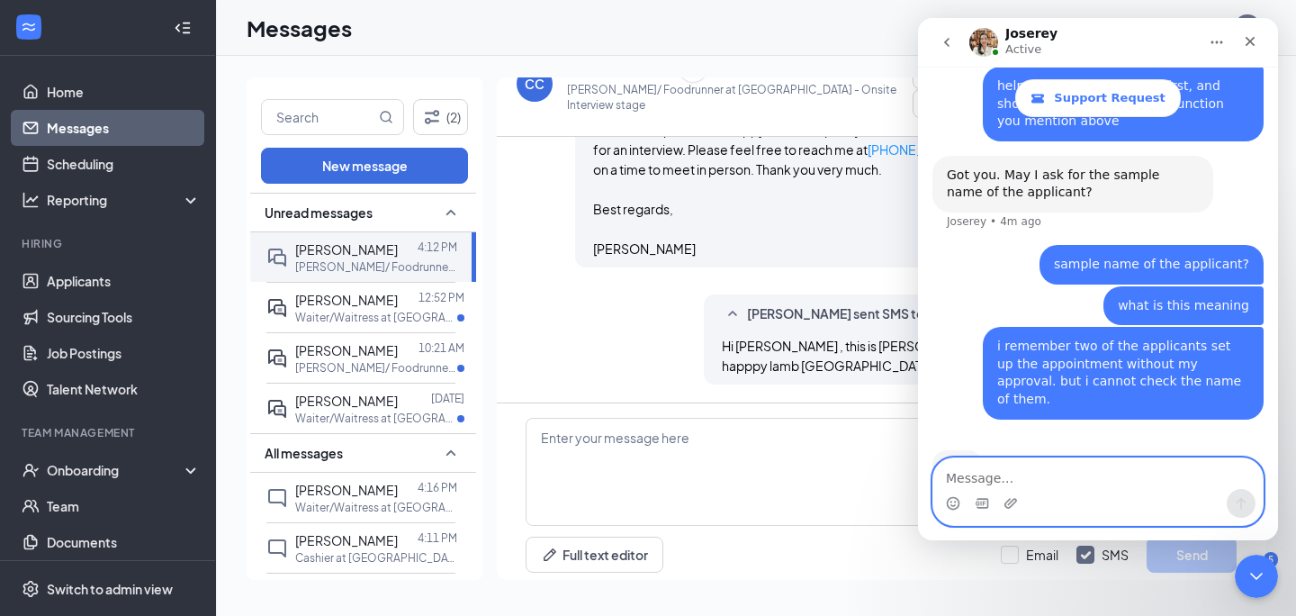
click at [1161, 488] on textarea "Message…" at bounding box center [1097, 473] width 329 height 31
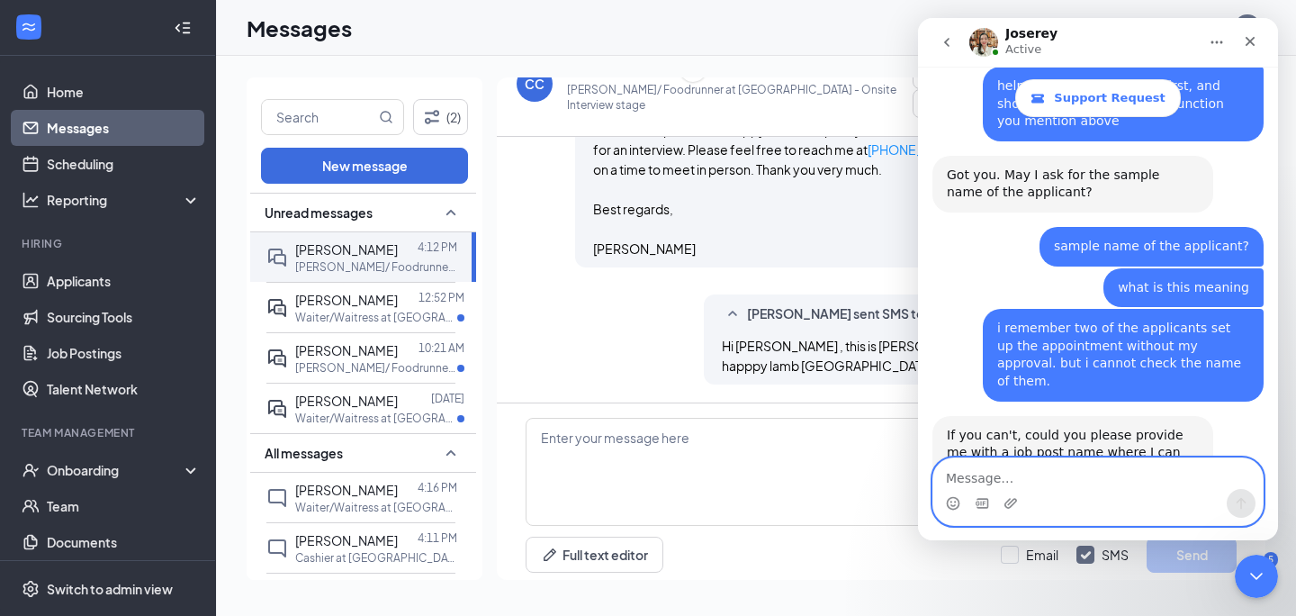
scroll to position [1726, 0]
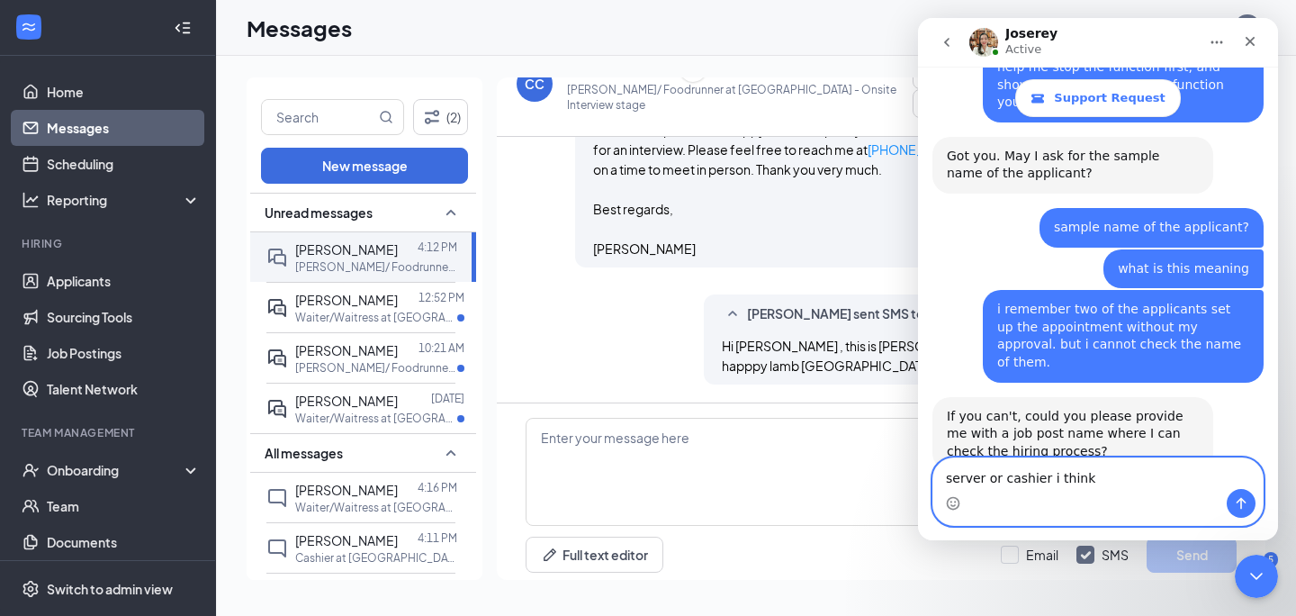
type textarea "server or cashier i think"
click at [1246, 507] on icon "Send a message…" at bounding box center [1241, 503] width 14 height 14
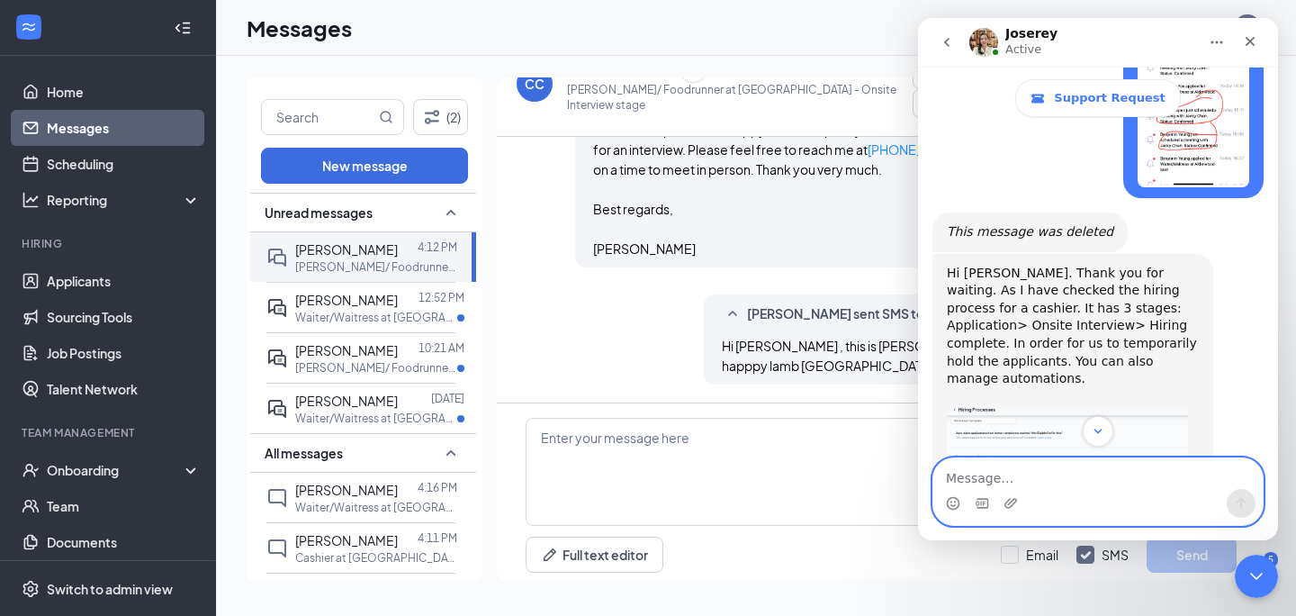
scroll to position [2429, 0]
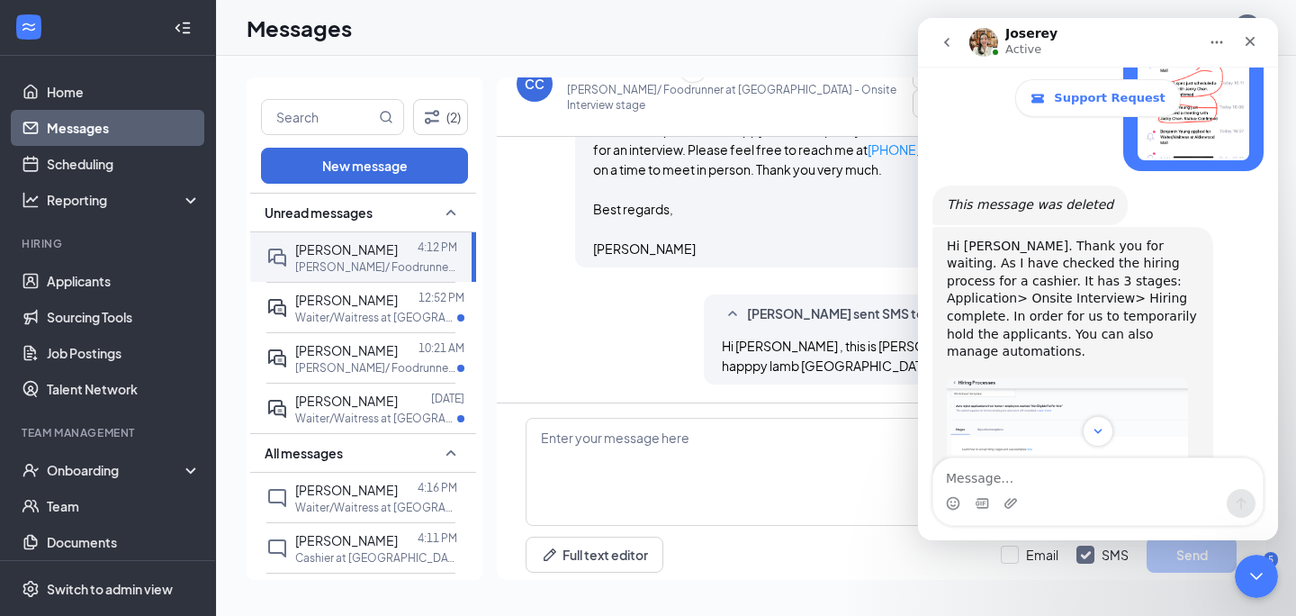
click at [1042, 378] on img "Joserey says…" at bounding box center [1067, 477] width 241 height 199
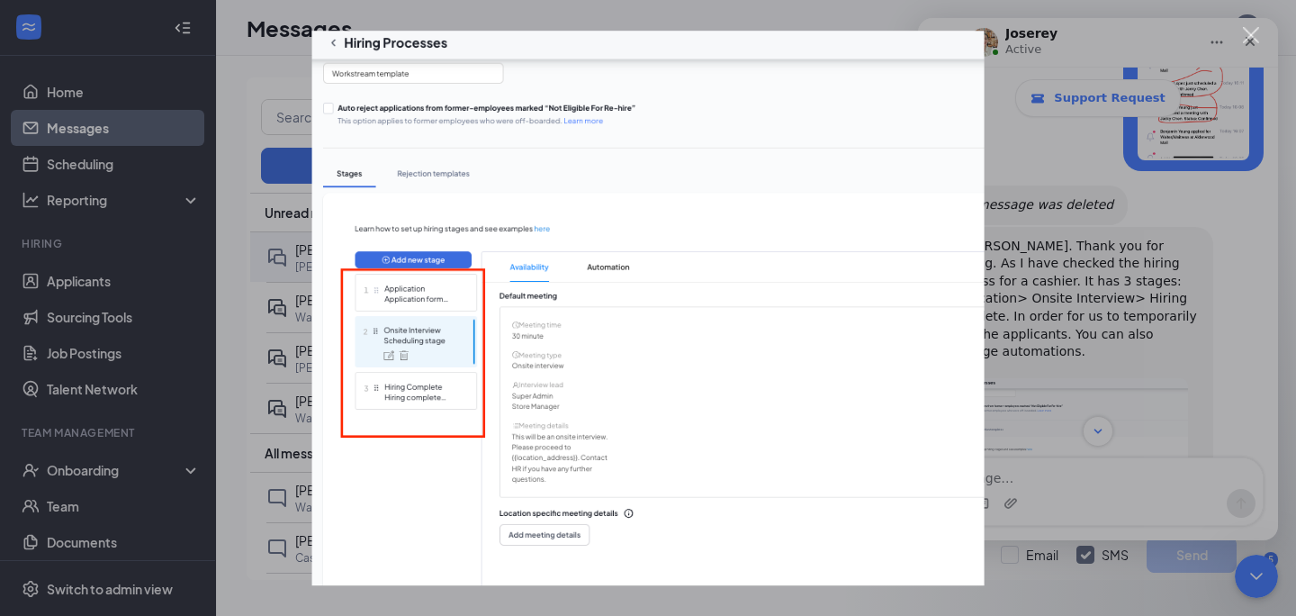
click at [1122, 345] on div "Intercom messenger" at bounding box center [648, 308] width 1296 height 616
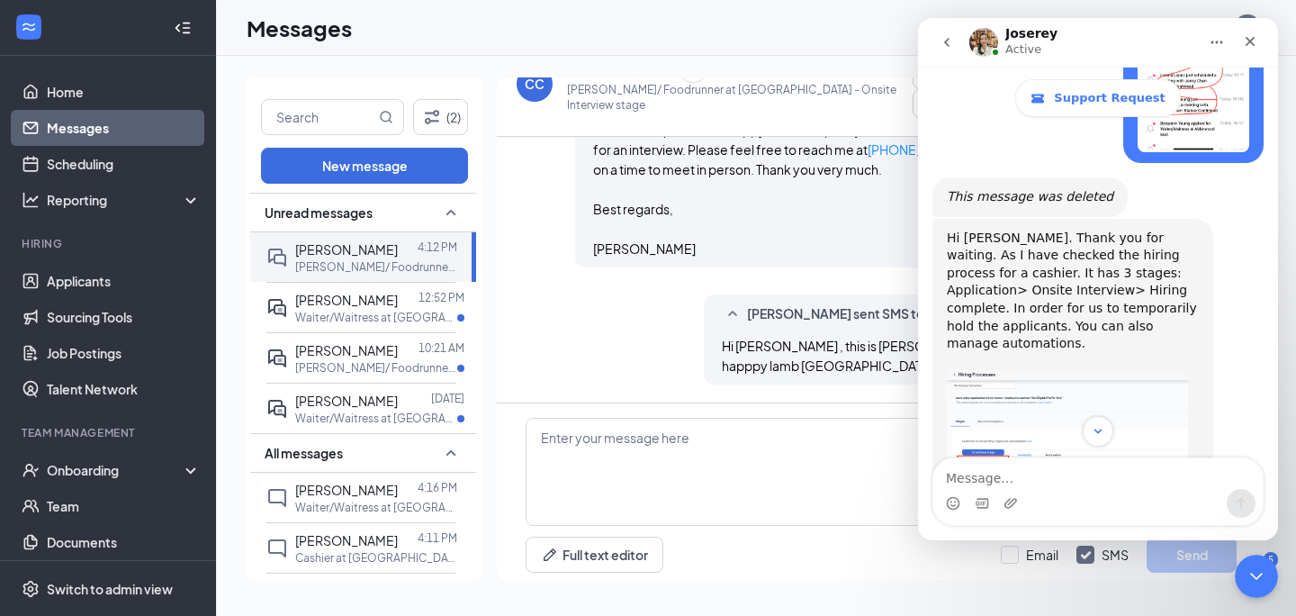
scroll to position [2435, 0]
click at [696, 329] on div "[PERSON_NAME] sent SMS to [PERSON_NAME]. [DATE] 4:23 PM Hi [PERSON_NAME] , this…" at bounding box center [881, 343] width 711 height 99
click at [665, 338] on div "[PERSON_NAME] sent SMS to [PERSON_NAME]. [DATE] 4:23 PM Hi [PERSON_NAME] , this…" at bounding box center [881, 343] width 711 height 99
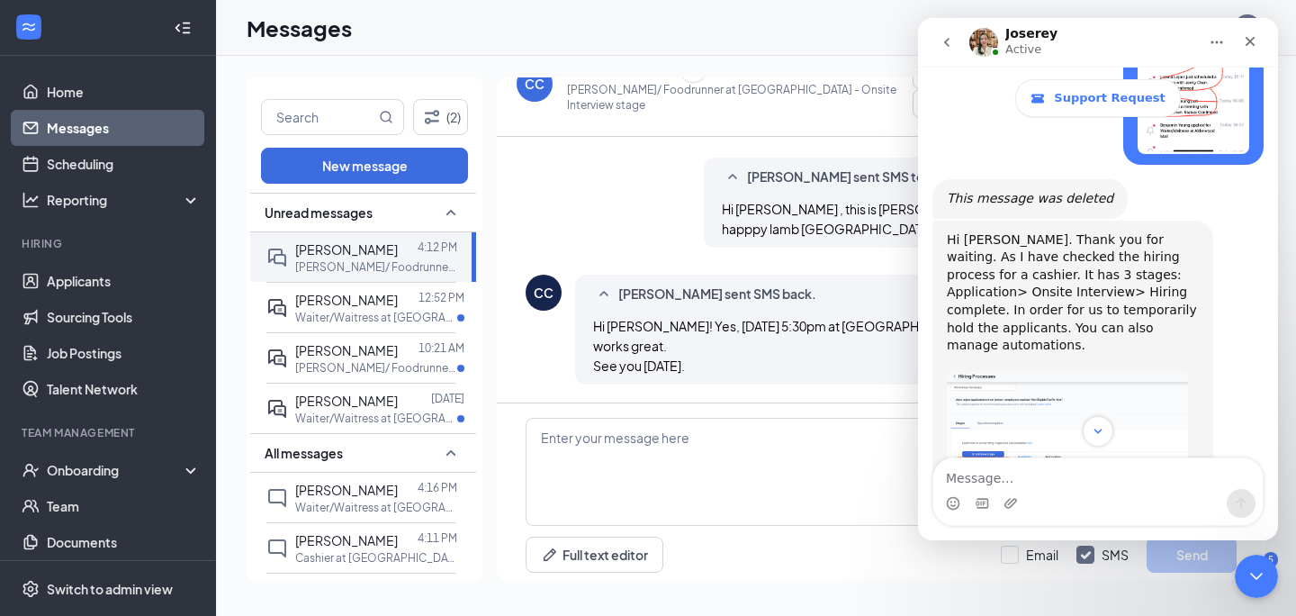
scroll to position [726, 0]
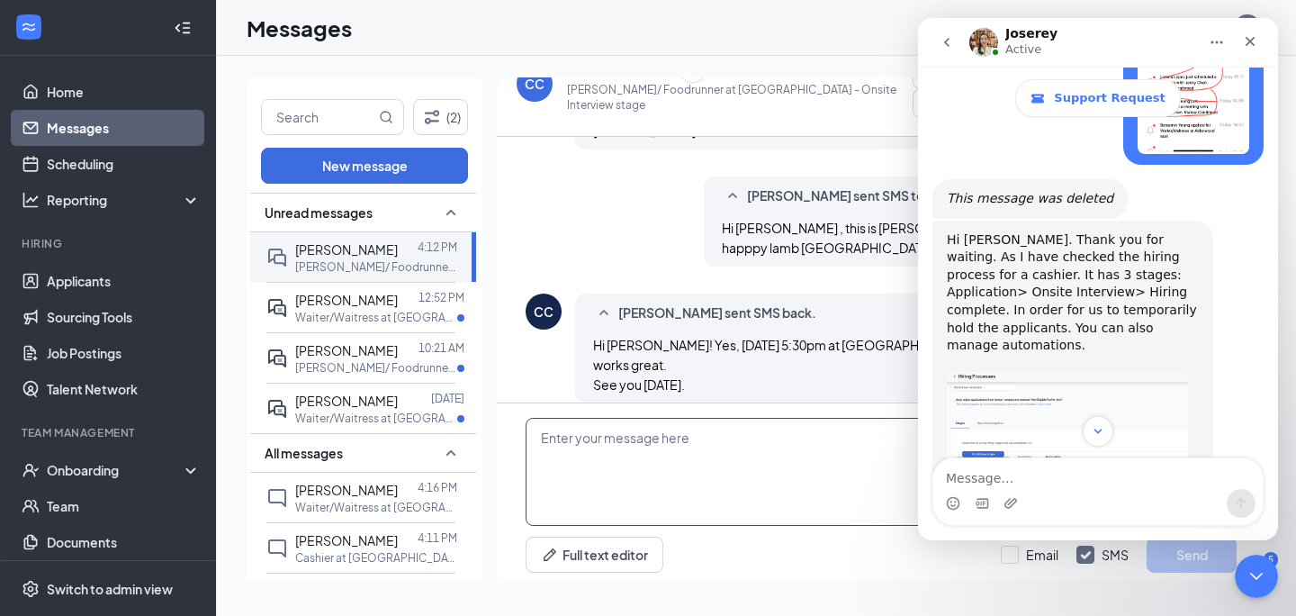
click at [731, 461] on textarea at bounding box center [881, 472] width 711 height 108
click at [96, 166] on link "Scheduling" at bounding box center [124, 164] width 154 height 36
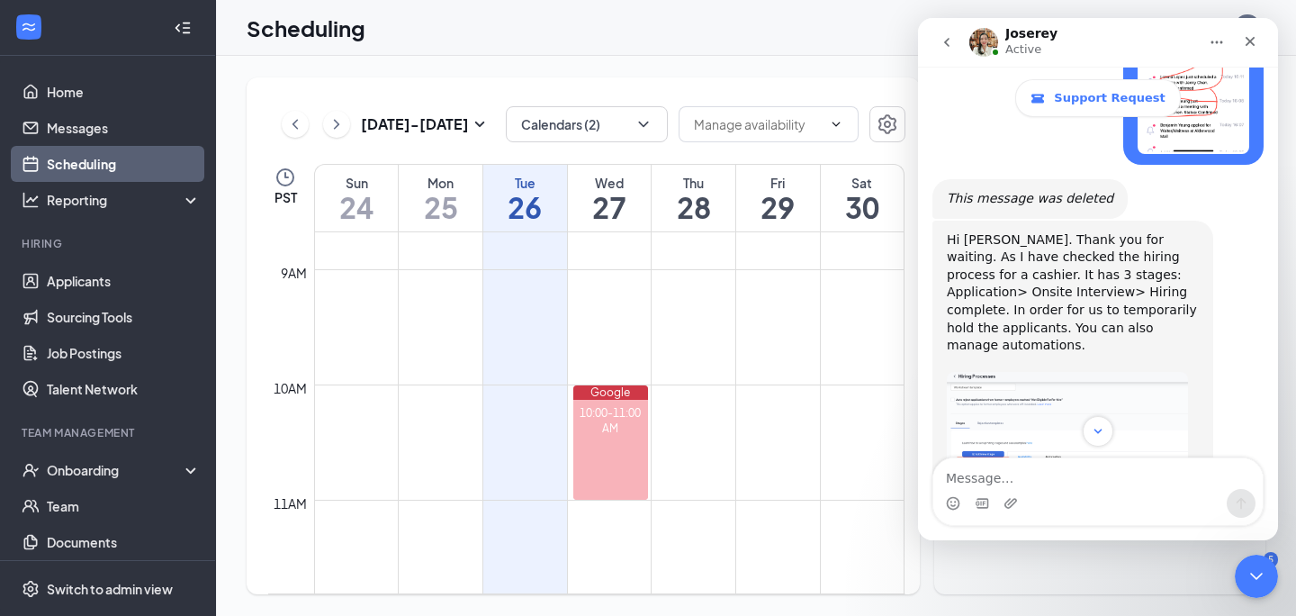
scroll to position [1006, 0]
click at [708, 426] on td at bounding box center [609, 421] width 590 height 29
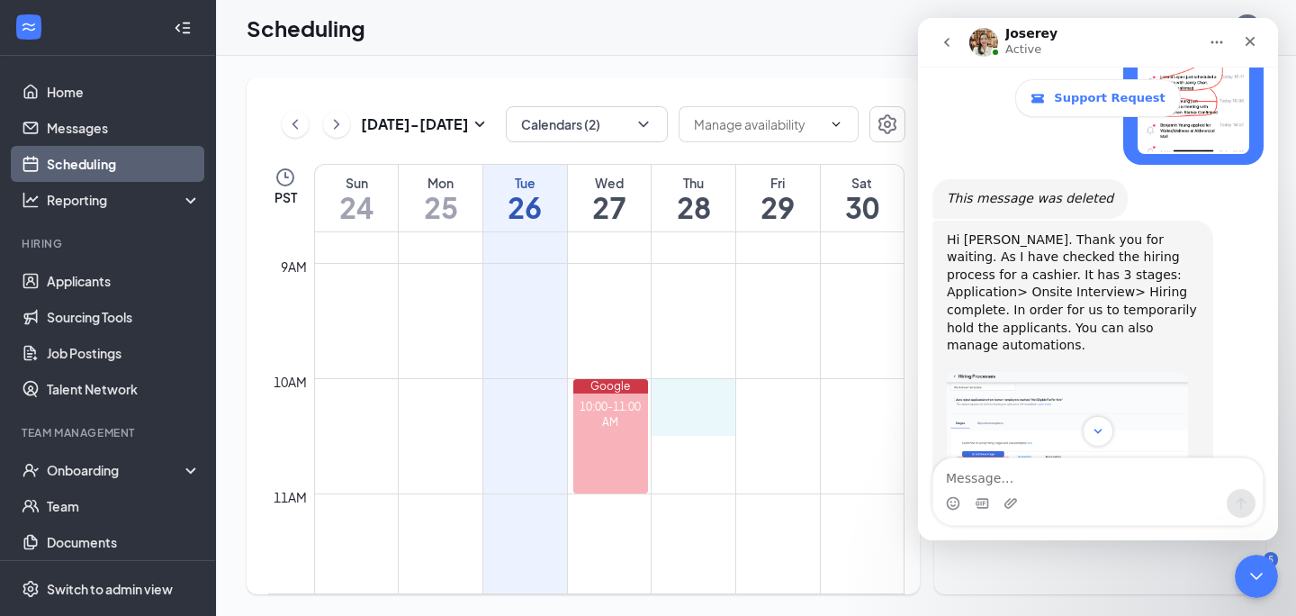
drag, startPoint x: 708, startPoint y: 426, endPoint x: 710, endPoint y: 401, distance: 24.5
click at [1246, 37] on icon "Close" at bounding box center [1251, 42] width 10 height 10
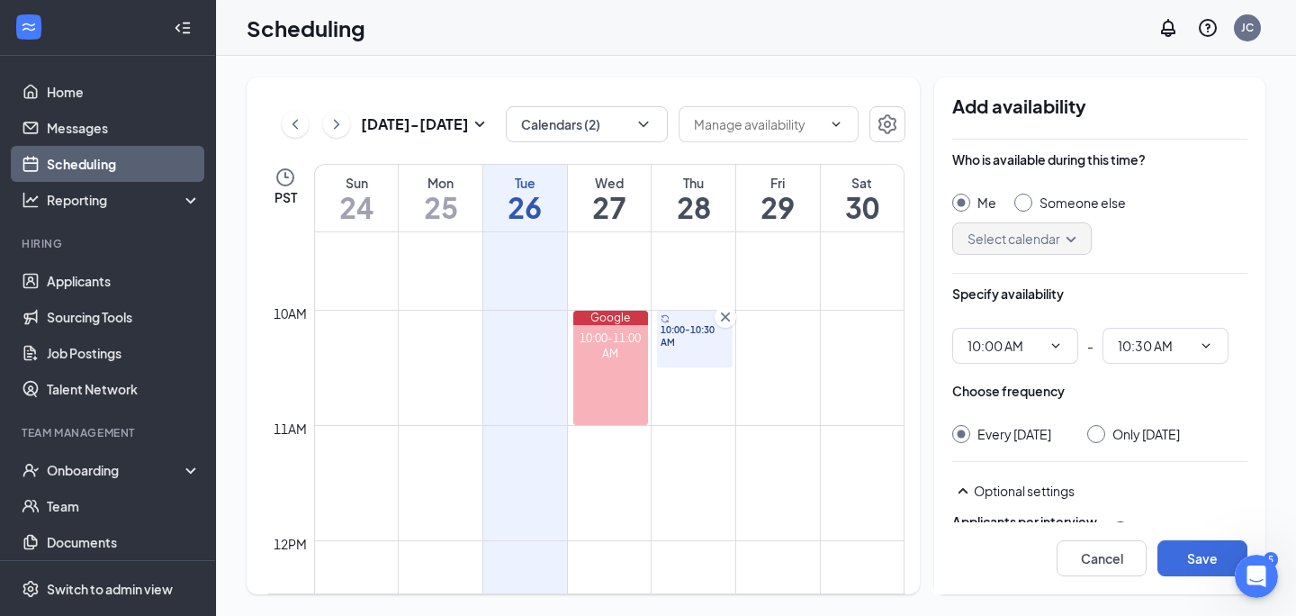
scroll to position [1079, 0]
click at [115, 161] on link "Scheduling" at bounding box center [124, 164] width 154 height 36
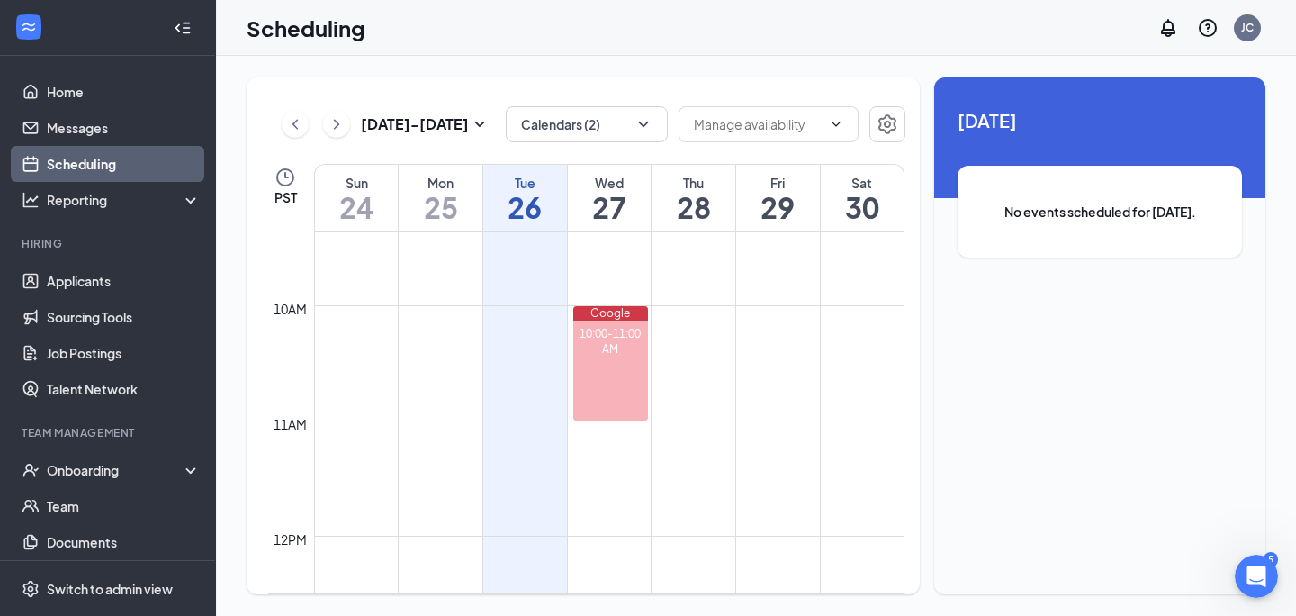
click at [608, 356] on div "10:00-11:00 AM" at bounding box center [610, 370] width 75 height 100
click at [93, 203] on div "Reporting" at bounding box center [124, 200] width 155 height 18
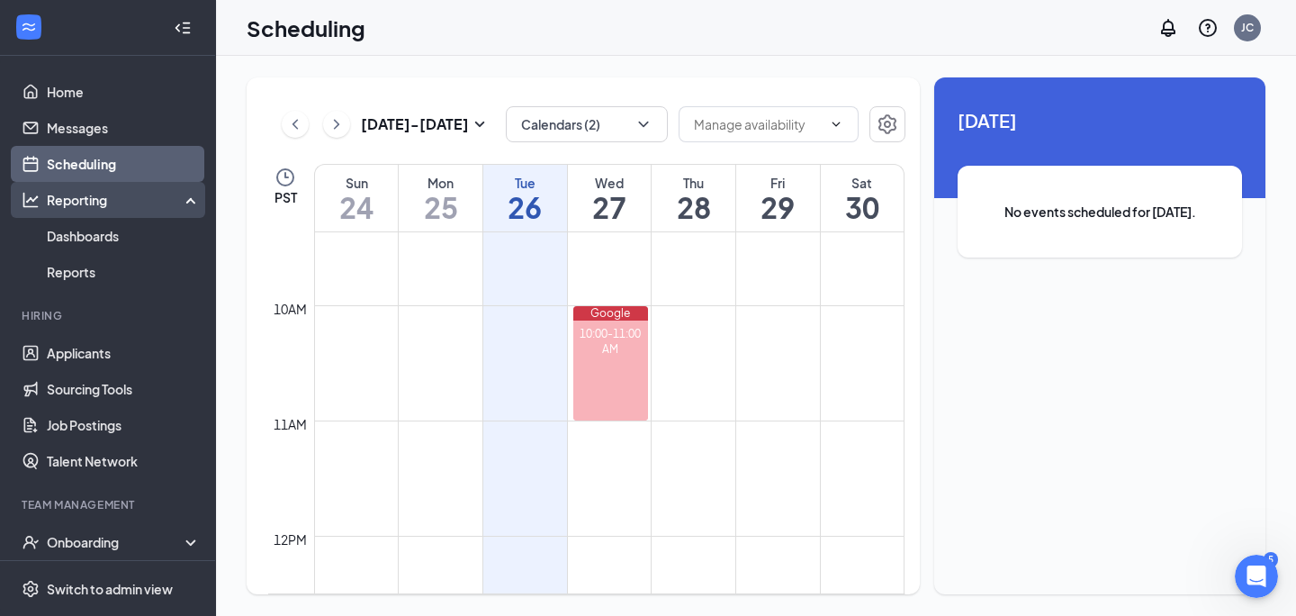
click at [93, 203] on div "Reporting" at bounding box center [124, 200] width 155 height 18
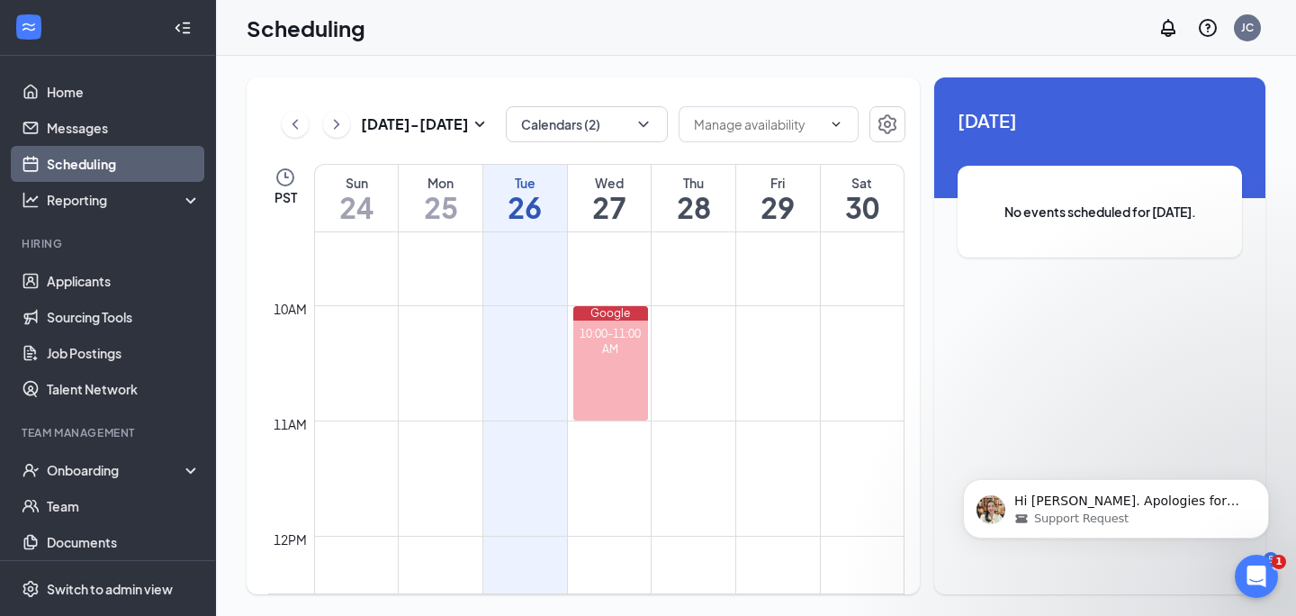
scroll to position [3285, 0]
click at [1140, 508] on p "Hi [PERSON_NAME]. Apologies for the delay in response. As promised, I prepared …" at bounding box center [1130, 501] width 232 height 18
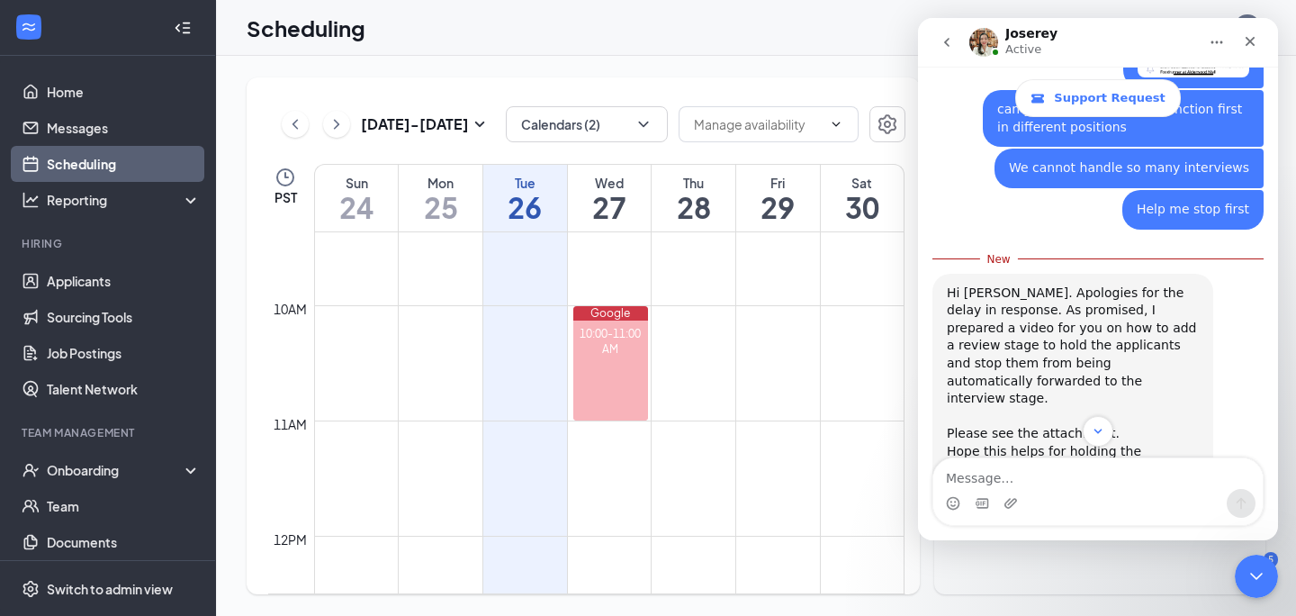
scroll to position [3314, 0]
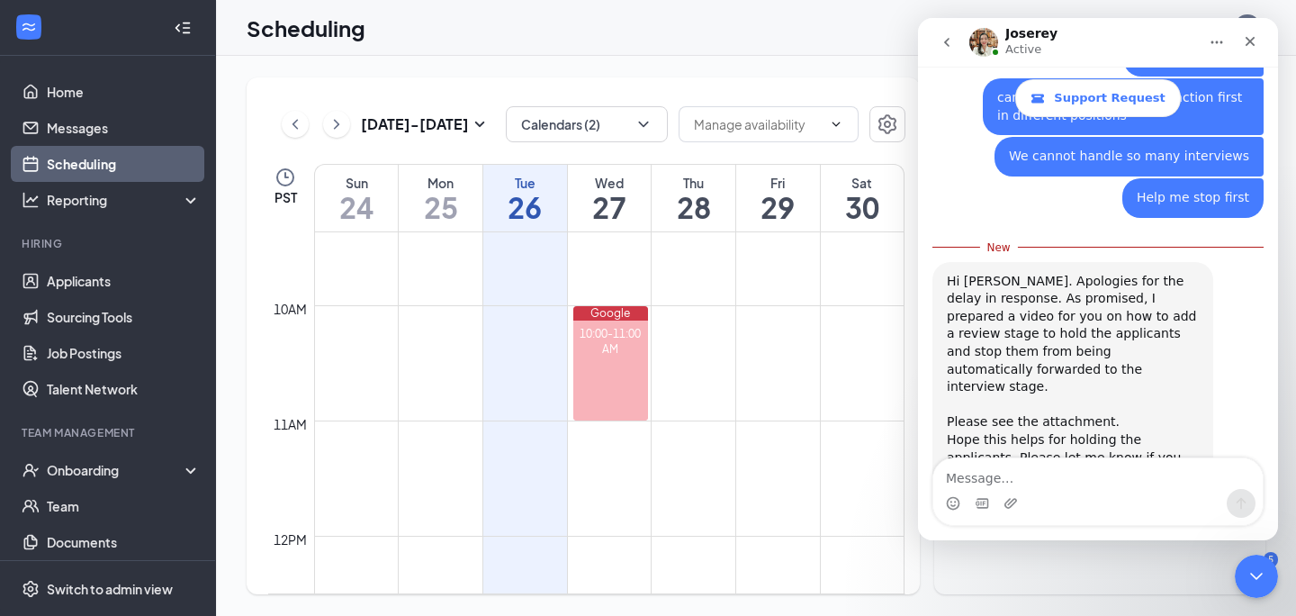
click at [1007, 481] on textarea "Message…" at bounding box center [1097, 473] width 329 height 31
click at [1041, 493] on div "HR - Manag... stage.mp4" at bounding box center [1043, 502] width 157 height 19
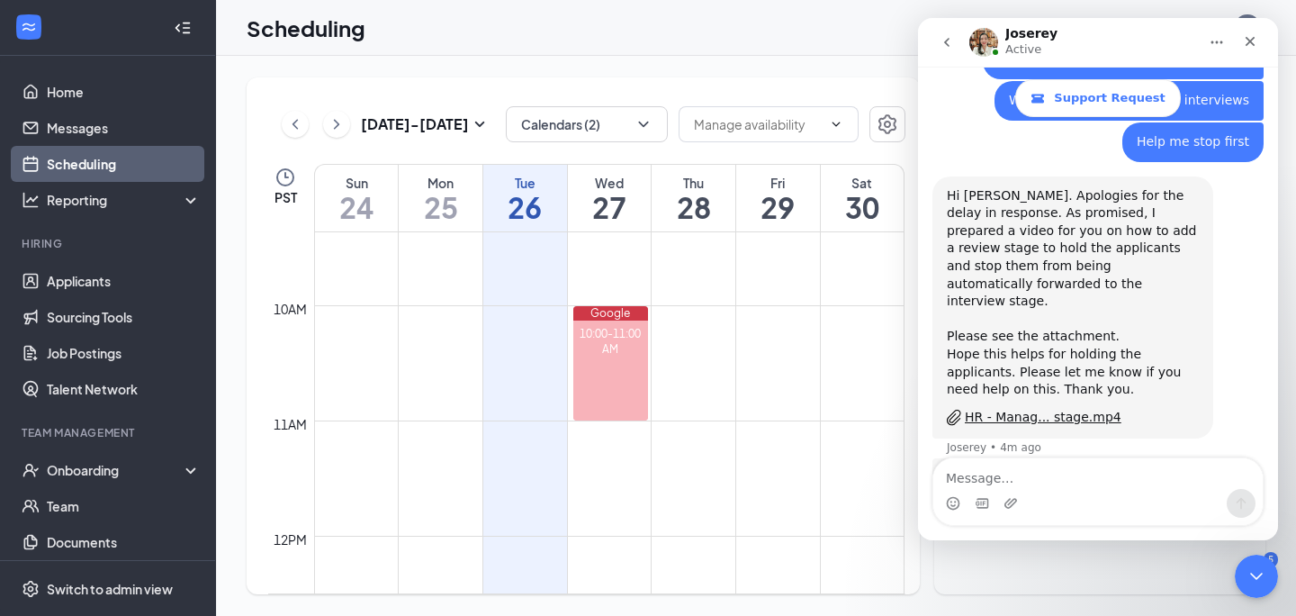
scroll to position [3379, 0]
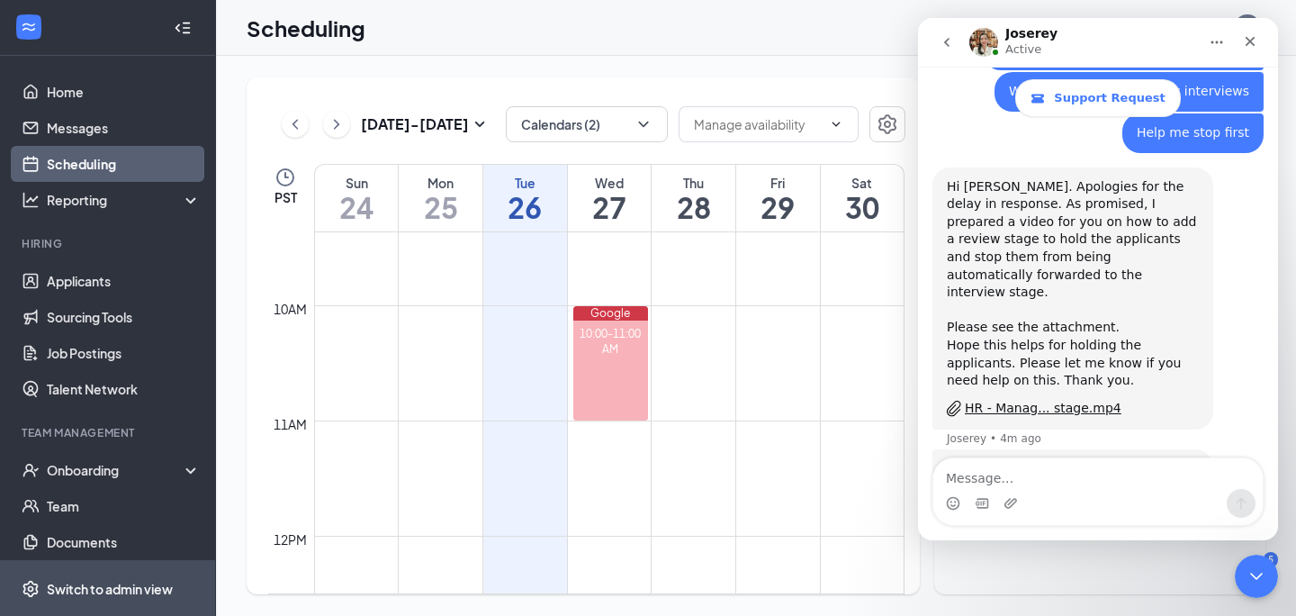
click at [122, 576] on span "Switch to admin view" at bounding box center [124, 588] width 154 height 55
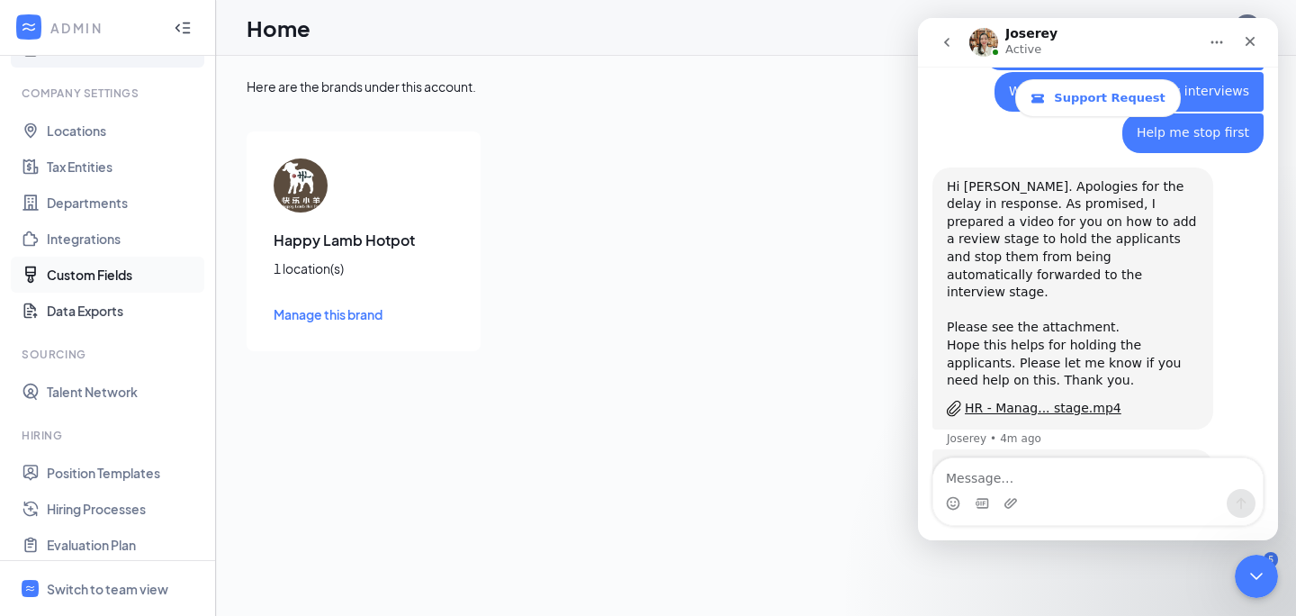
scroll to position [68, 0]
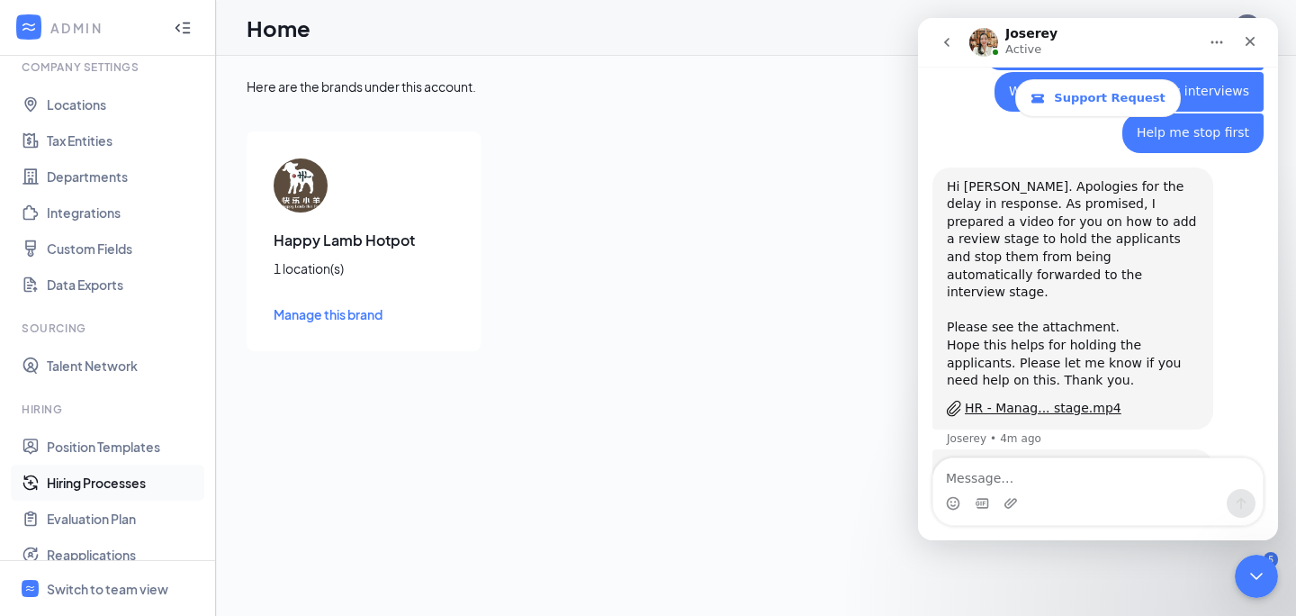
click at [99, 489] on link "Hiring Processes" at bounding box center [124, 482] width 154 height 36
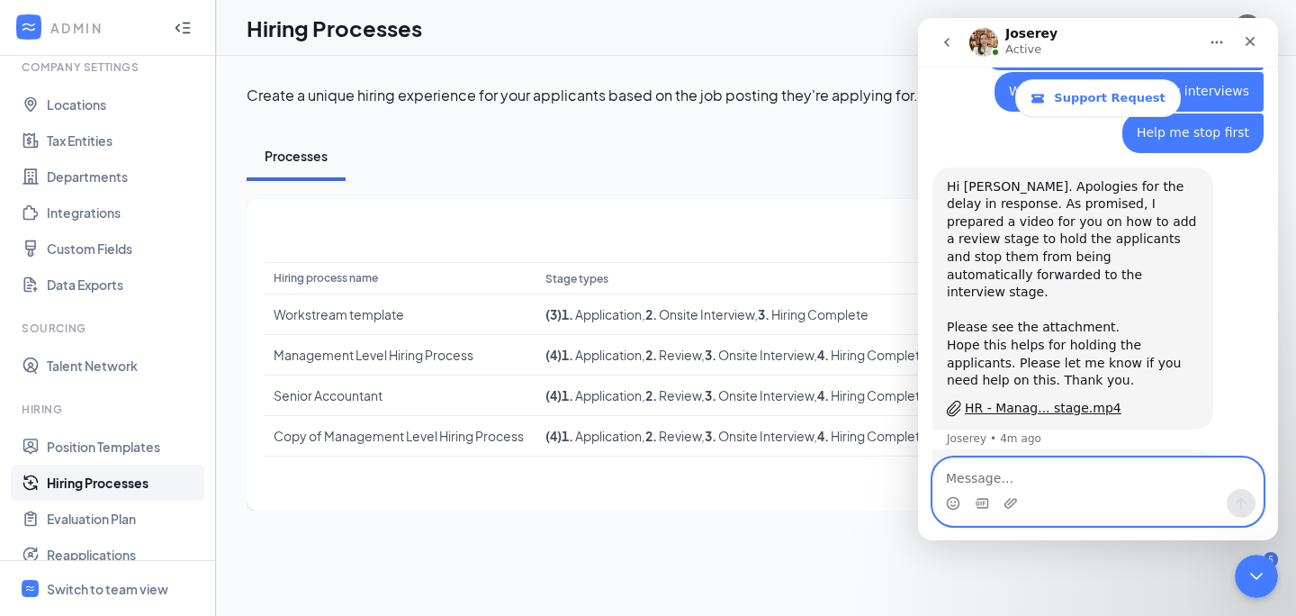
click at [1054, 483] on textarea "Message…" at bounding box center [1097, 473] width 329 height 31
type textarea "yes"
click at [1239, 512] on button "Send a message…" at bounding box center [1241, 503] width 29 height 29
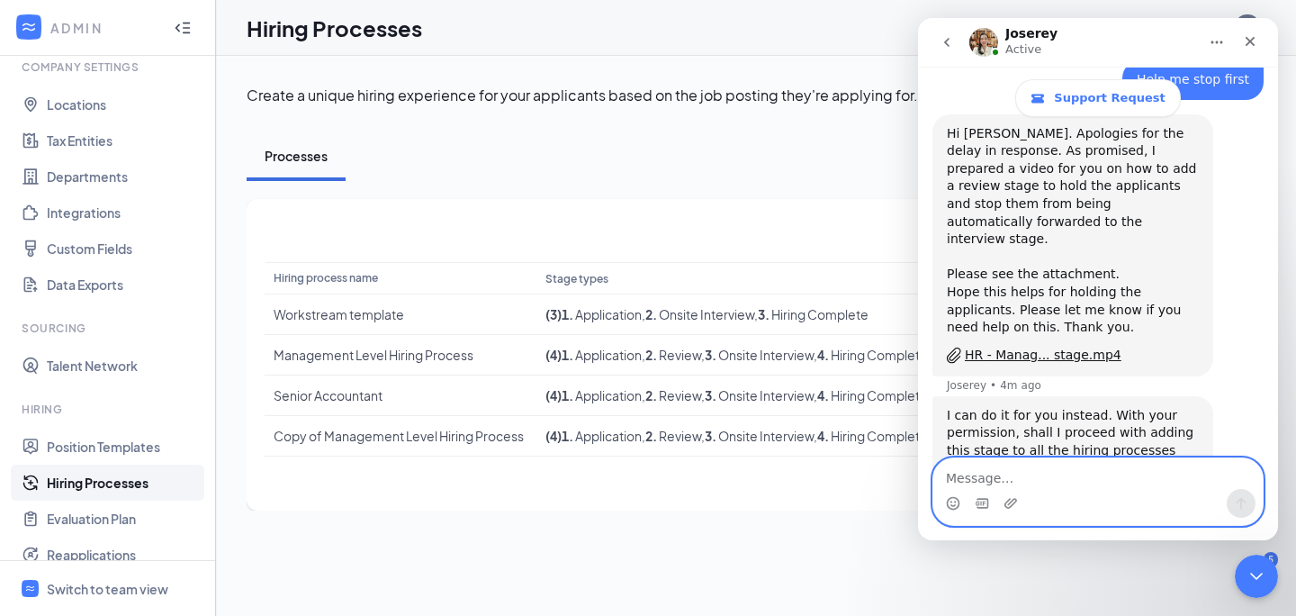
click at [1106, 476] on textarea "Message…" at bounding box center [1097, 473] width 329 height 31
type textarea "thanks"
click at [1253, 506] on button "Send a message…" at bounding box center [1241, 503] width 29 height 29
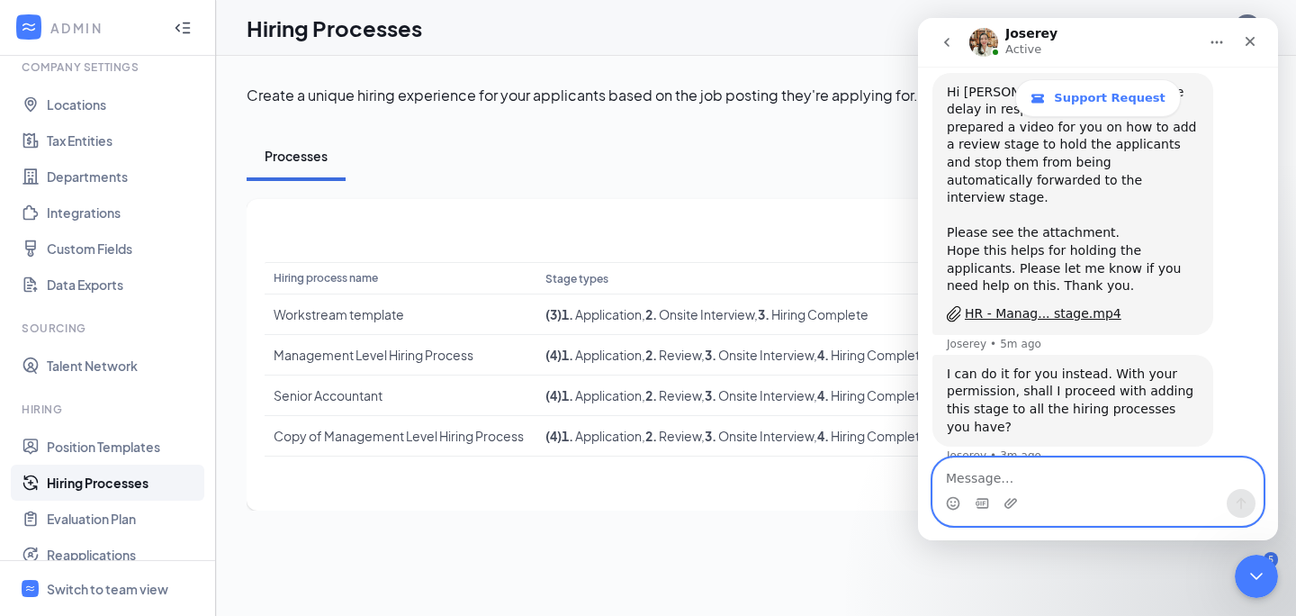
click at [1109, 486] on textarea "Message…" at bounding box center [1097, 473] width 329 height 31
type textarea "s"
type textarea "all the postion"
click at [1233, 507] on button "Send a message…" at bounding box center [1241, 503] width 29 height 29
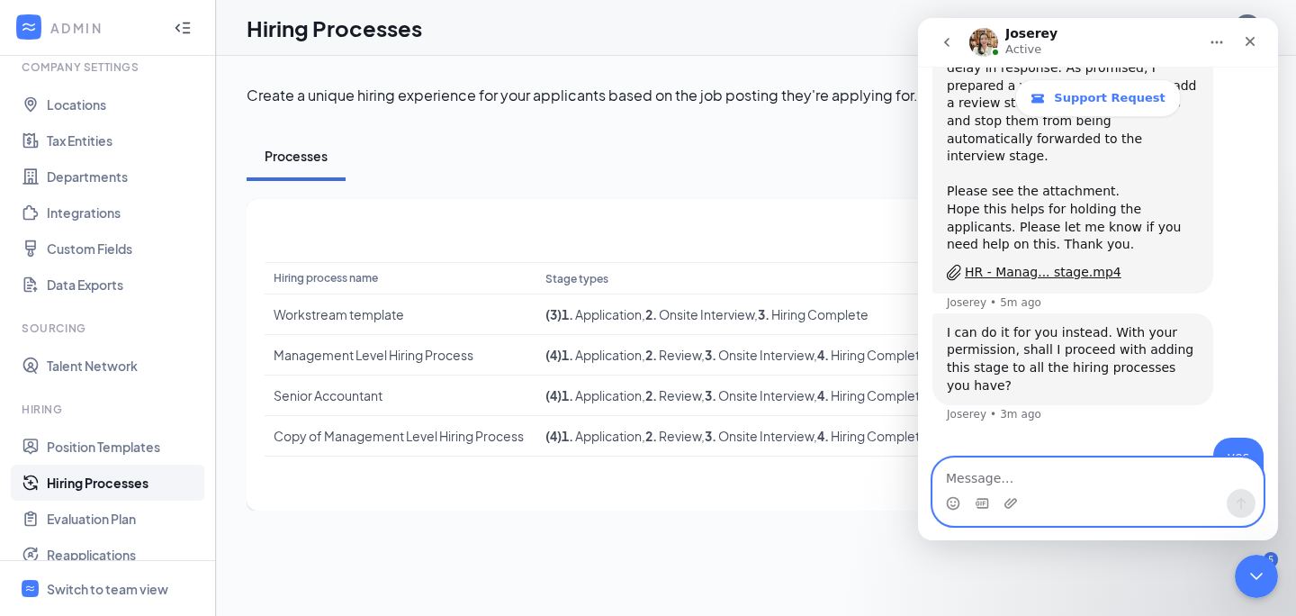
click at [1090, 475] on textarea "Message…" at bounding box center [1097, 473] width 329 height 31
type textarea "sorry! it is new for me"
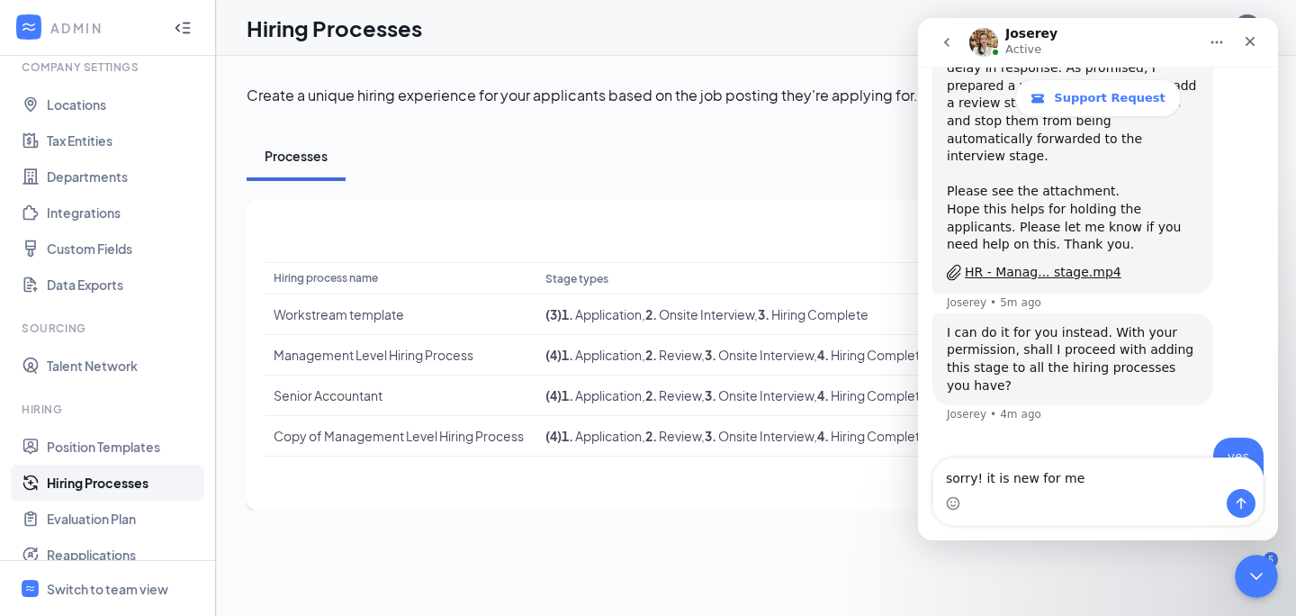
click at [1248, 518] on div "sorry! it is new for me sorry! it is new for me" at bounding box center [1097, 491] width 329 height 67
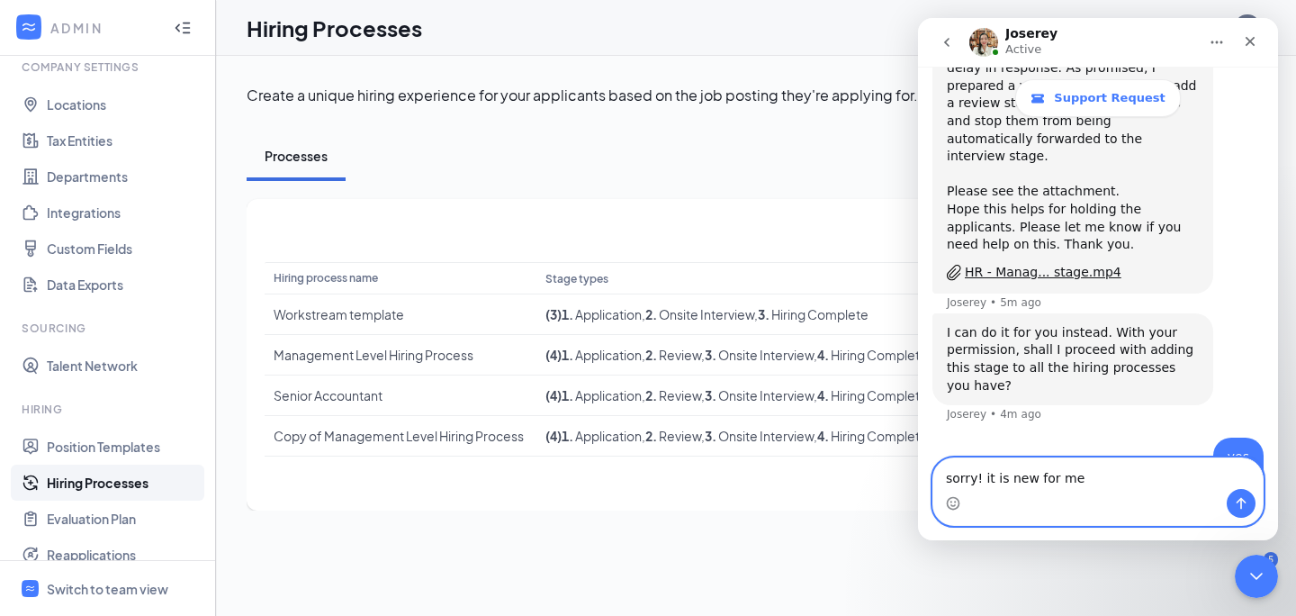
click at [1233, 485] on textarea "sorry! it is new for me" at bounding box center [1097, 473] width 329 height 31
click at [1237, 497] on icon "Send a message…" at bounding box center [1241, 503] width 14 height 14
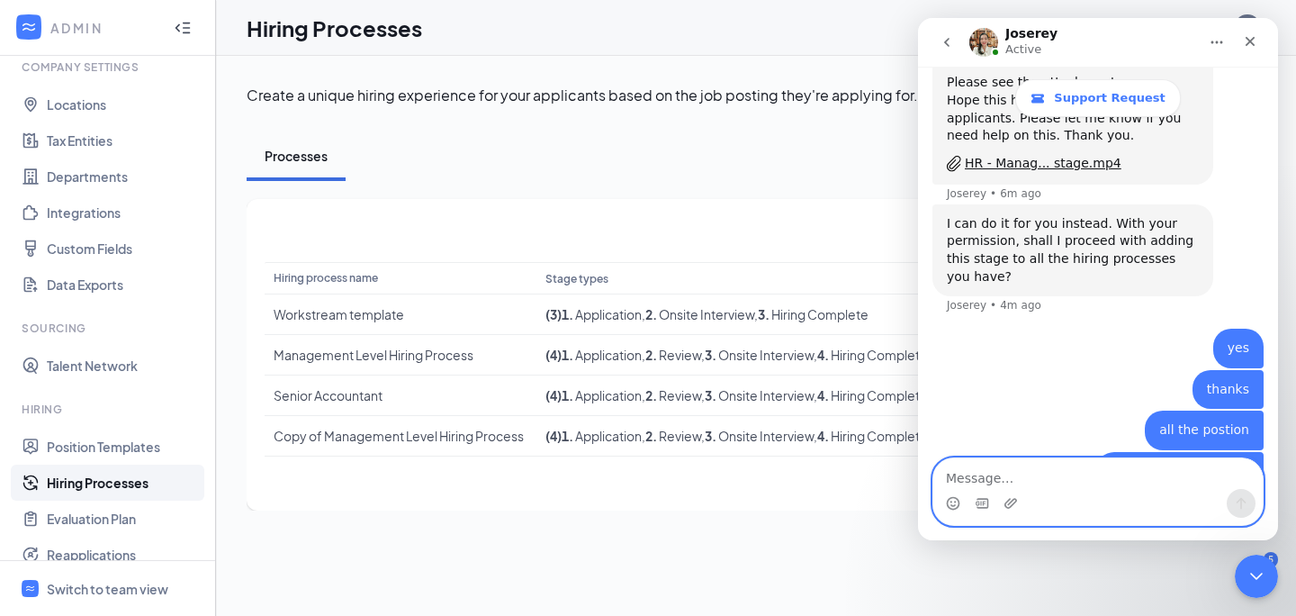
scroll to position [3625, 0]
click at [111, 491] on link "Hiring Processes" at bounding box center [124, 482] width 154 height 36
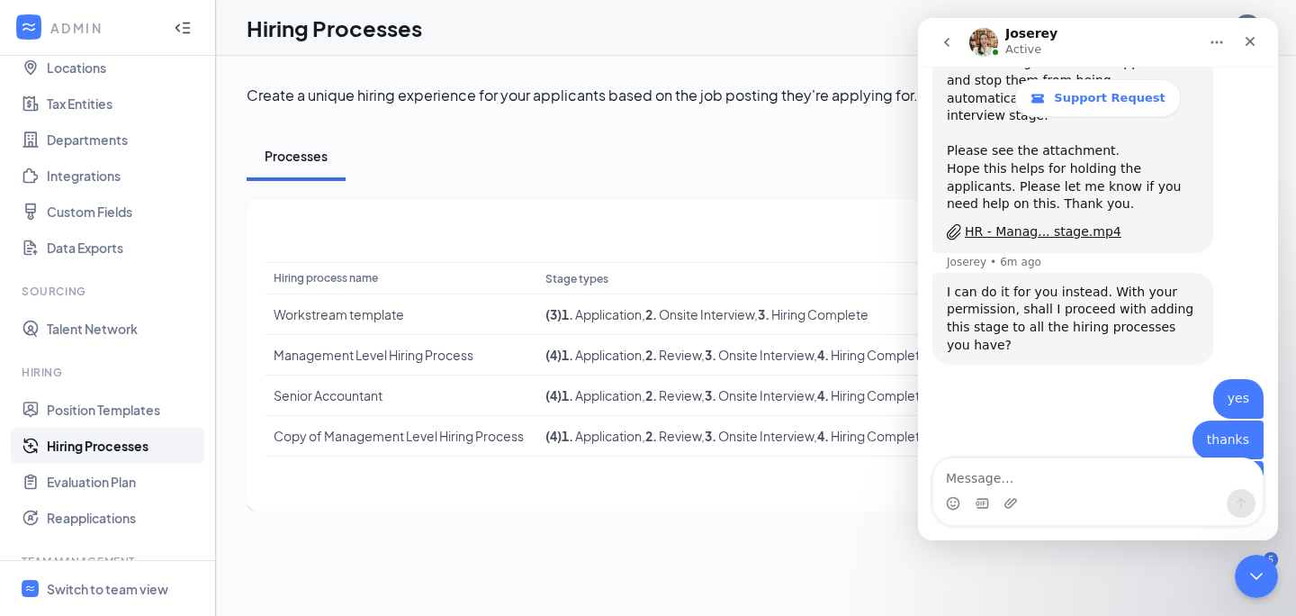
scroll to position [3610, 0]
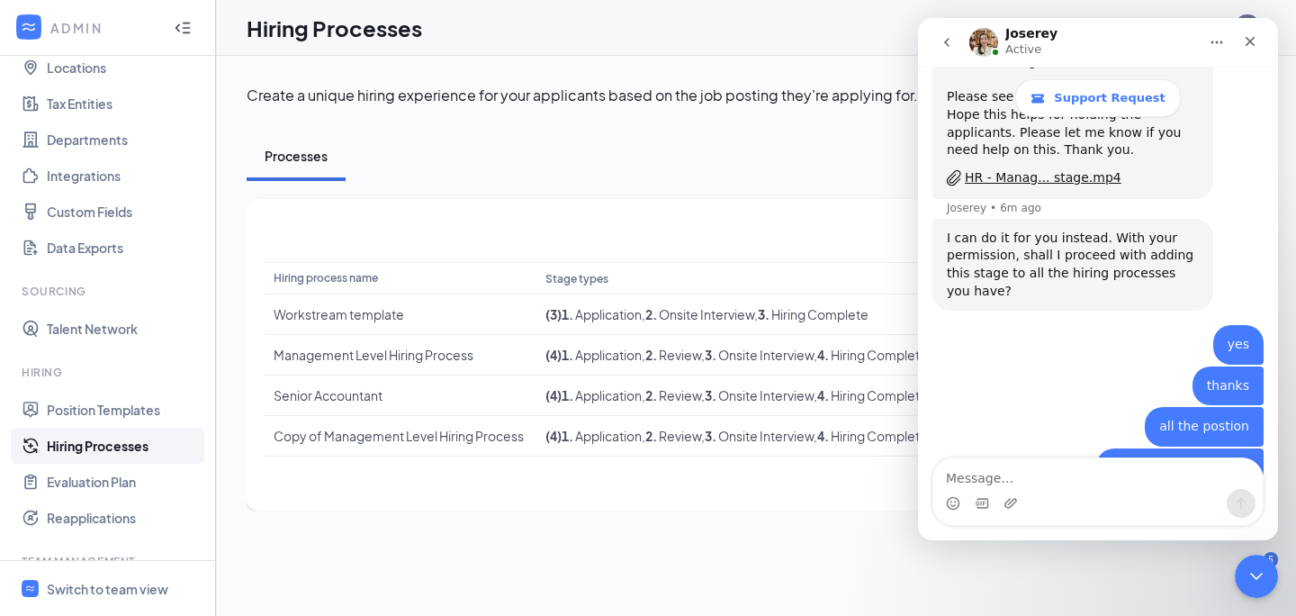
click at [109, 446] on link "Hiring Processes" at bounding box center [124, 446] width 154 height 36
click at [71, 589] on div "Switch to team view" at bounding box center [108, 589] width 122 height 18
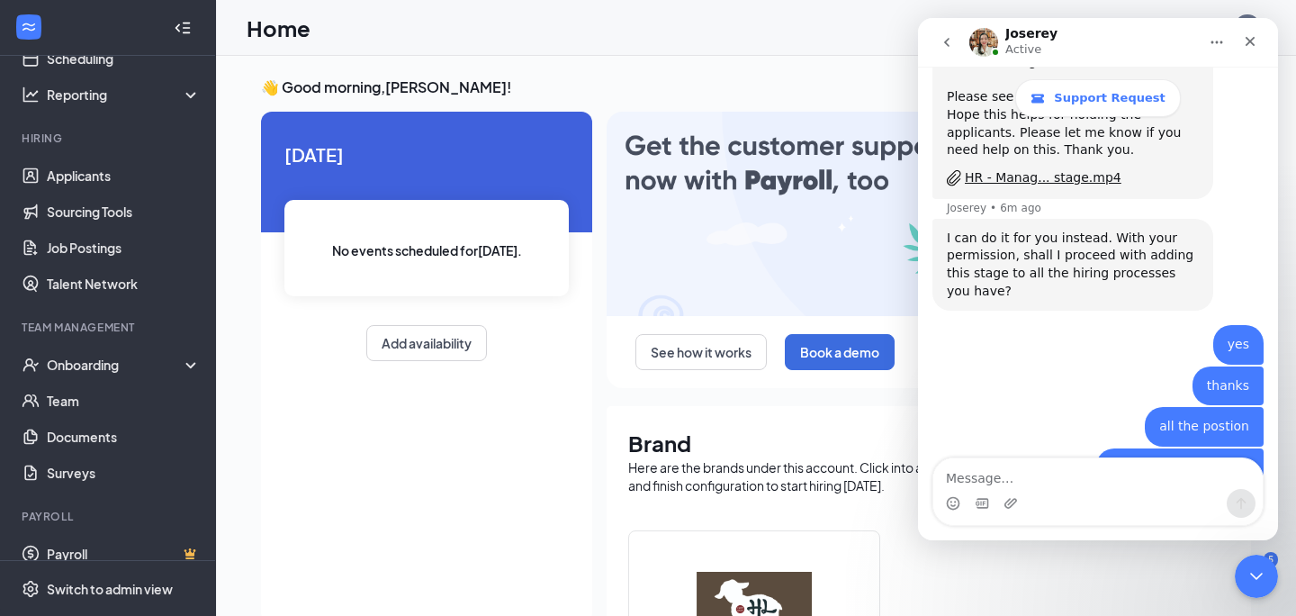
click at [432, 394] on div "Today No events scheduled for today . Add availability" at bounding box center [426, 367] width 331 height 511
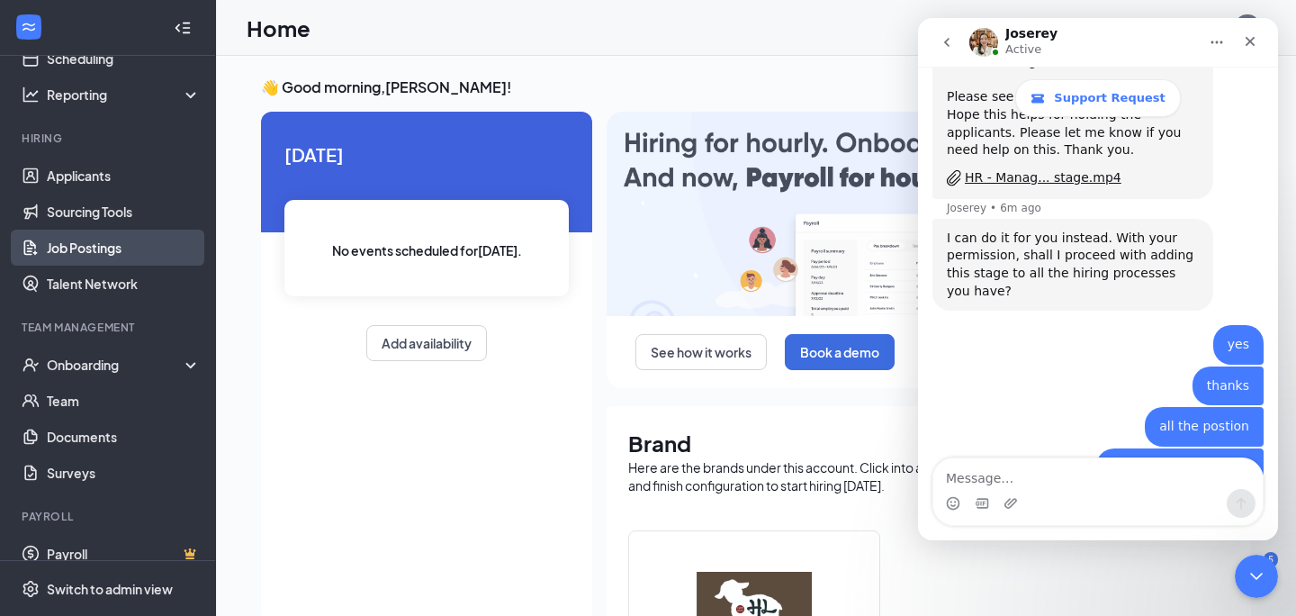
click at [83, 254] on link "Job Postings" at bounding box center [124, 248] width 154 height 36
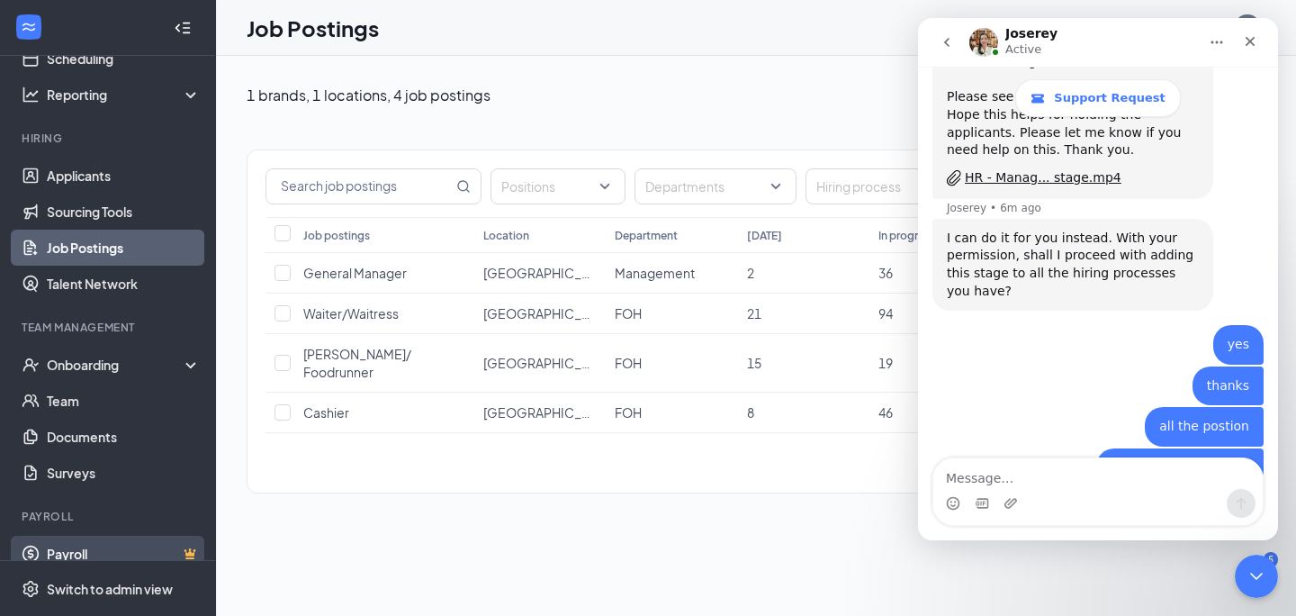
scroll to position [124, 0]
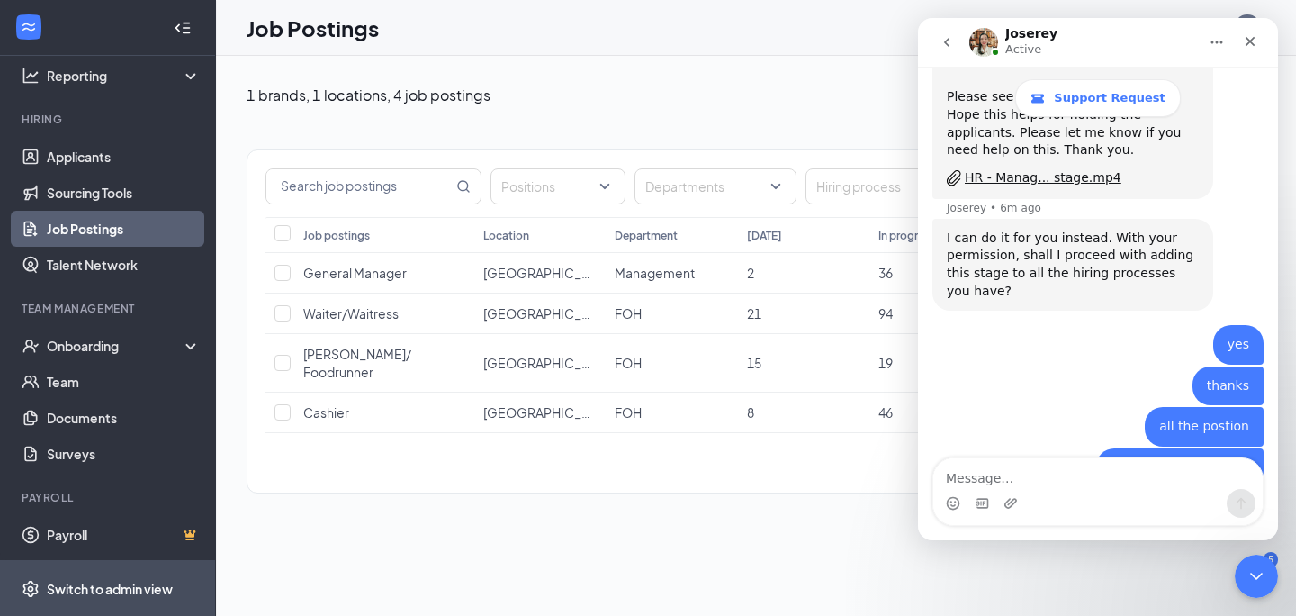
click at [89, 588] on div "Switch to admin view" at bounding box center [110, 589] width 126 height 18
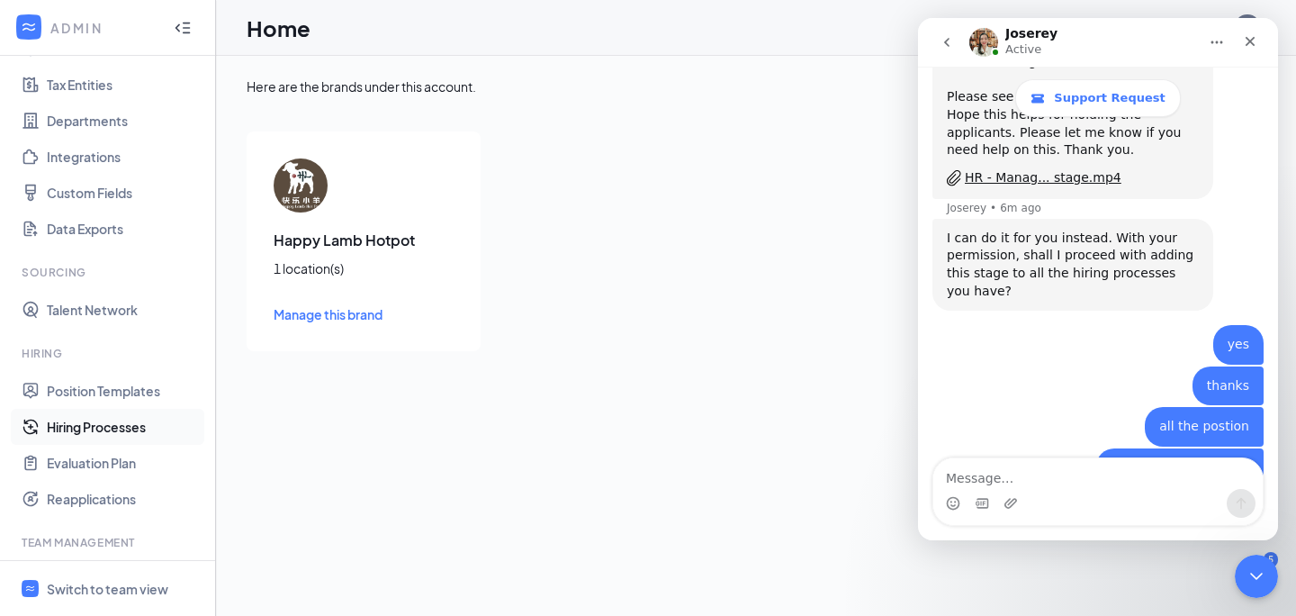
click at [117, 428] on link "Hiring Processes" at bounding box center [124, 427] width 154 height 36
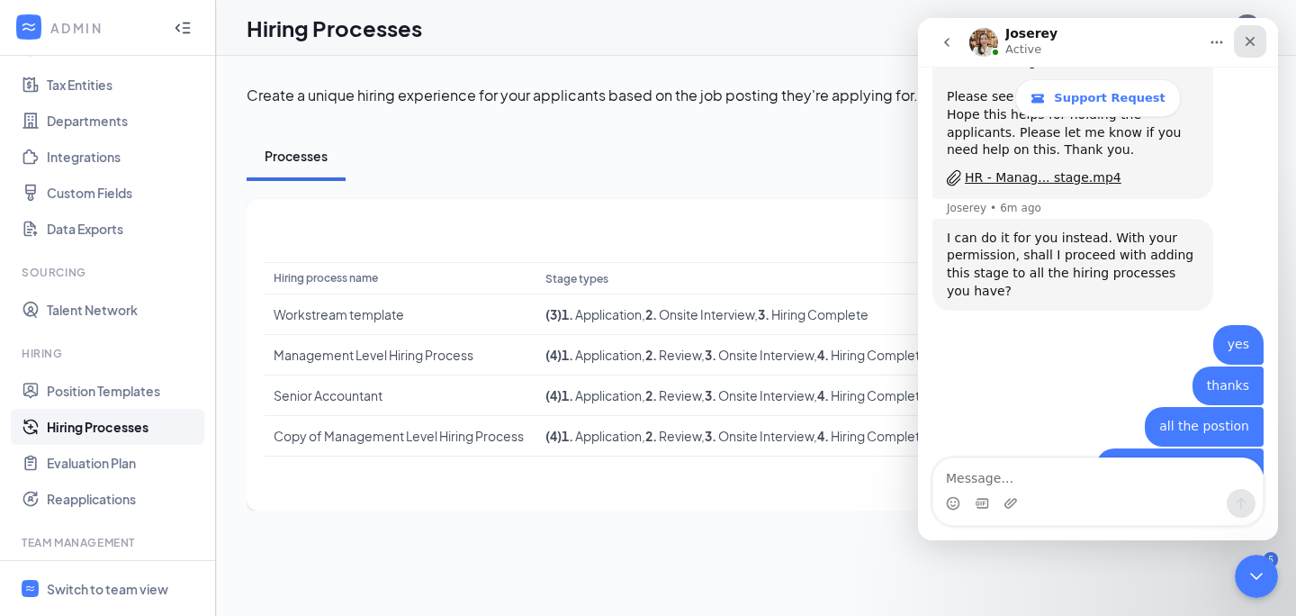
click at [1259, 44] on div "Close" at bounding box center [1250, 41] width 32 height 32
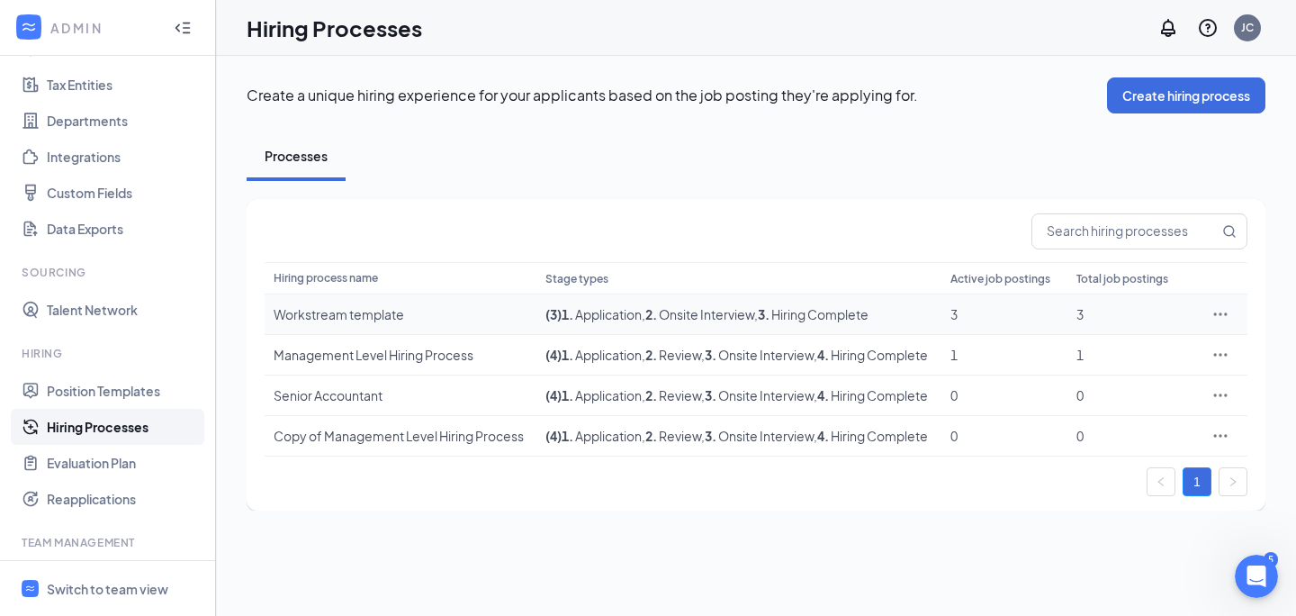
click at [1230, 318] on div at bounding box center [1221, 314] width 36 height 18
click at [1223, 314] on icon "Ellipses" at bounding box center [1221, 314] width 18 height 18
click at [138, 426] on link "Hiring Processes" at bounding box center [124, 427] width 154 height 36
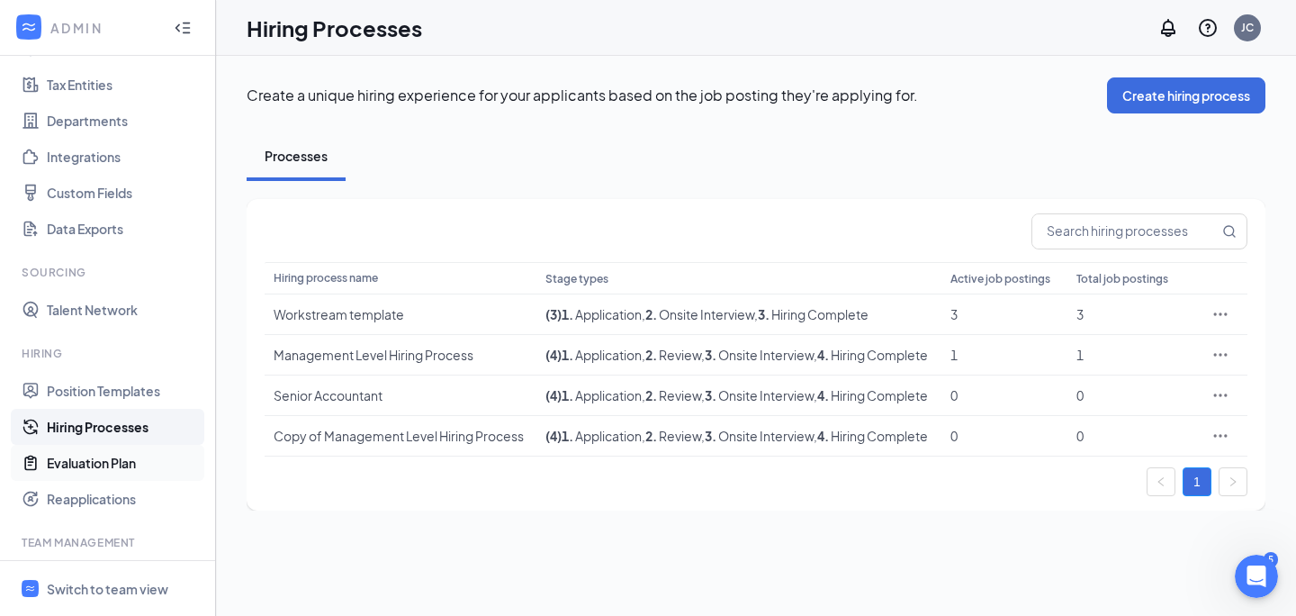
click at [131, 455] on link "Evaluation Plan" at bounding box center [124, 463] width 154 height 36
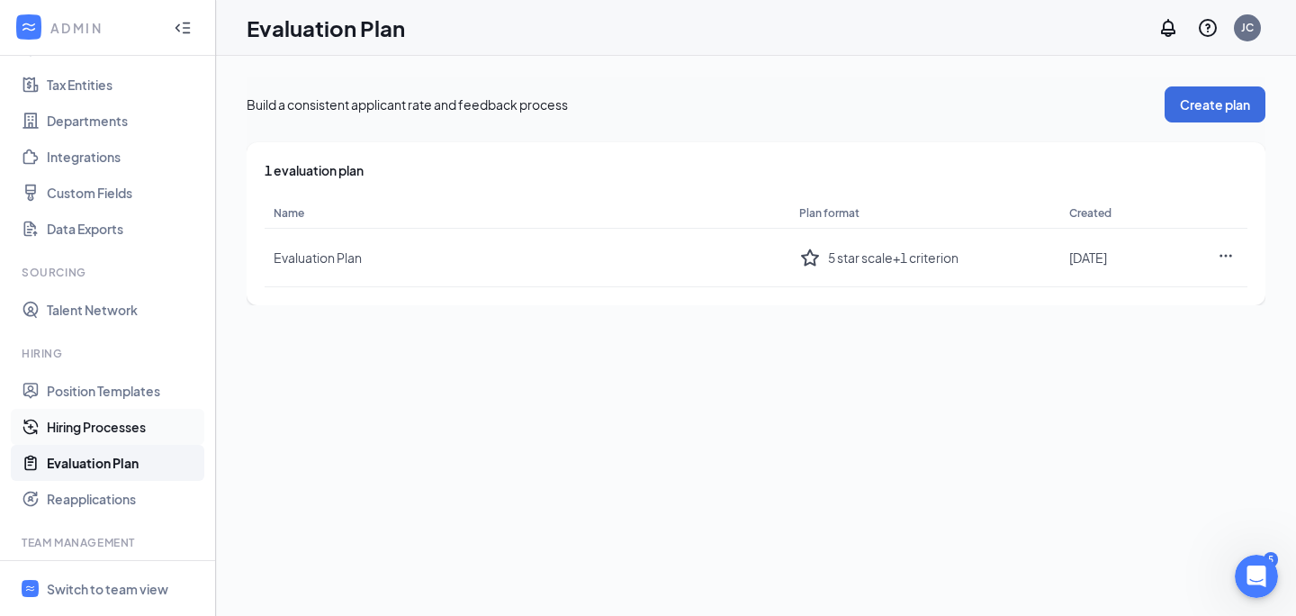
click at [127, 431] on link "Hiring Processes" at bounding box center [124, 427] width 154 height 36
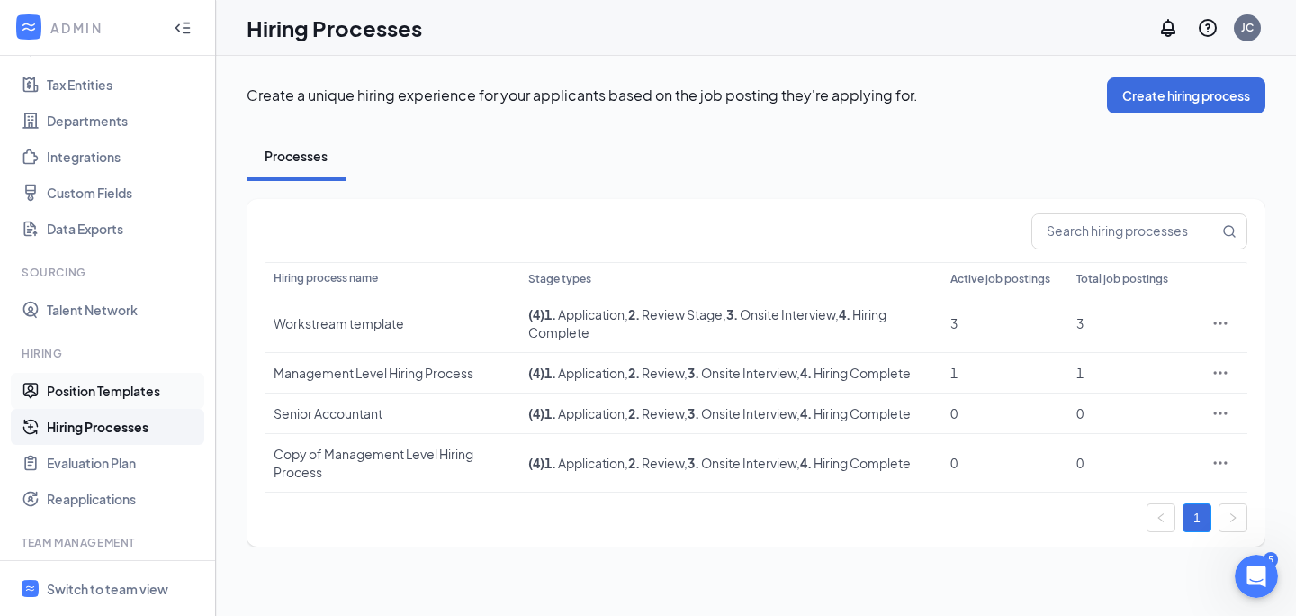
click at [122, 392] on link "Position Templates" at bounding box center [124, 391] width 154 height 36
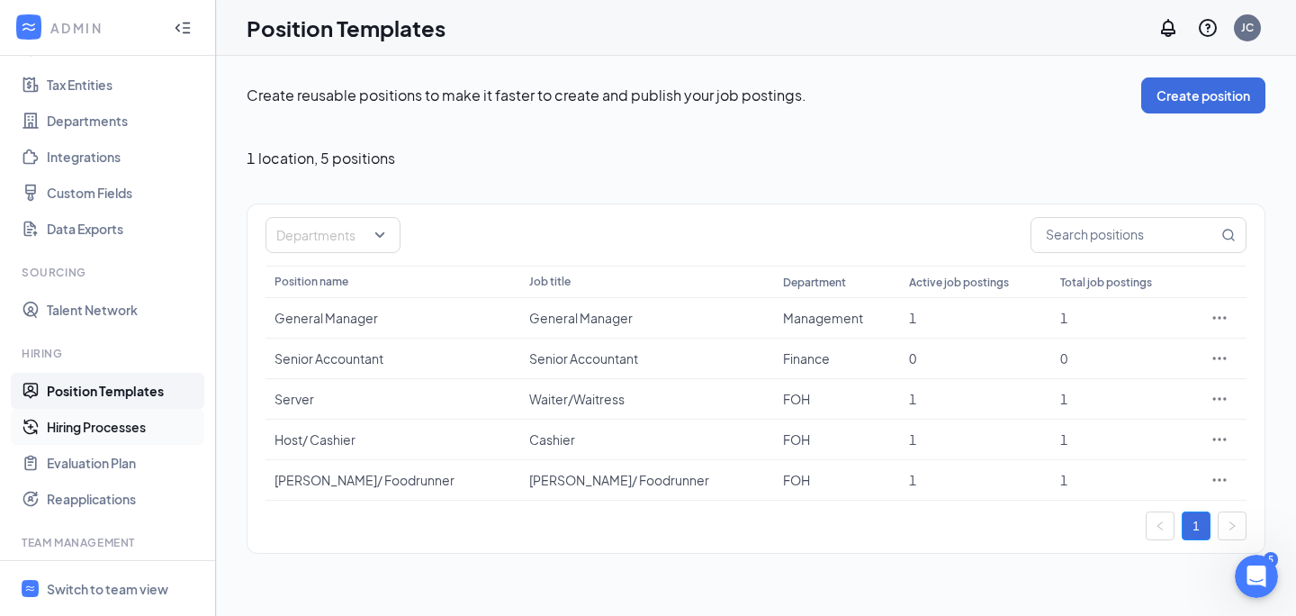
click at [118, 431] on link "Hiring Processes" at bounding box center [124, 427] width 154 height 36
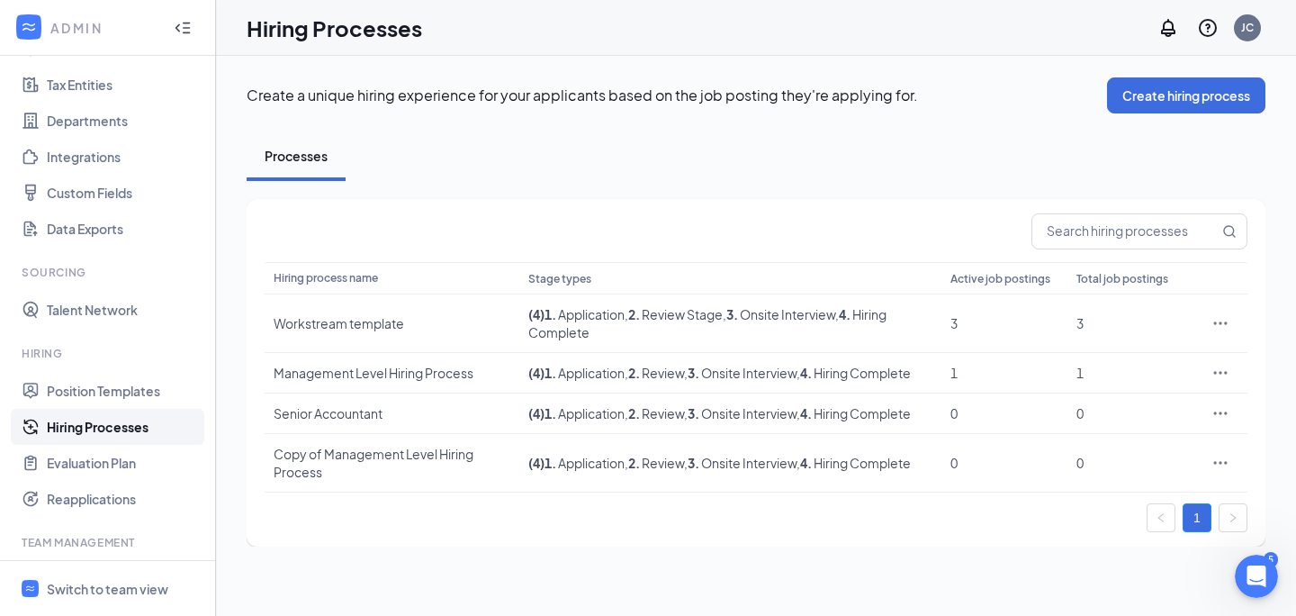
click at [117, 423] on link "Hiring Processes" at bounding box center [124, 427] width 154 height 36
click at [106, 463] on link "Evaluation Plan" at bounding box center [124, 463] width 154 height 36
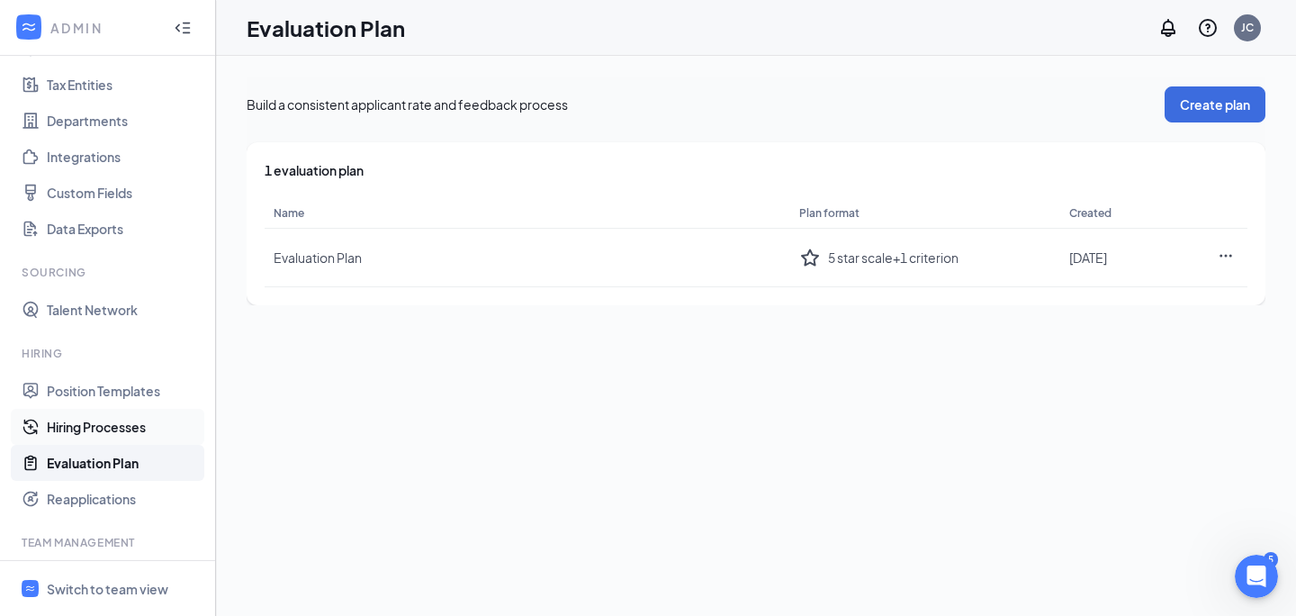
click at [104, 421] on link "Hiring Processes" at bounding box center [124, 427] width 154 height 36
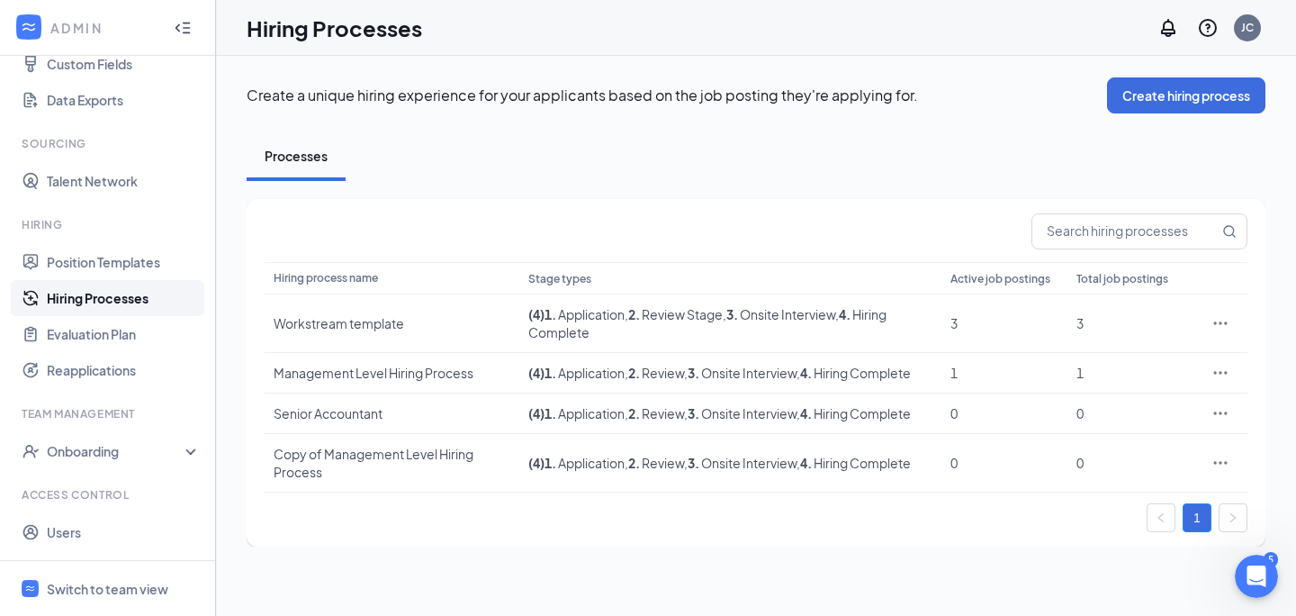
scroll to position [260, 0]
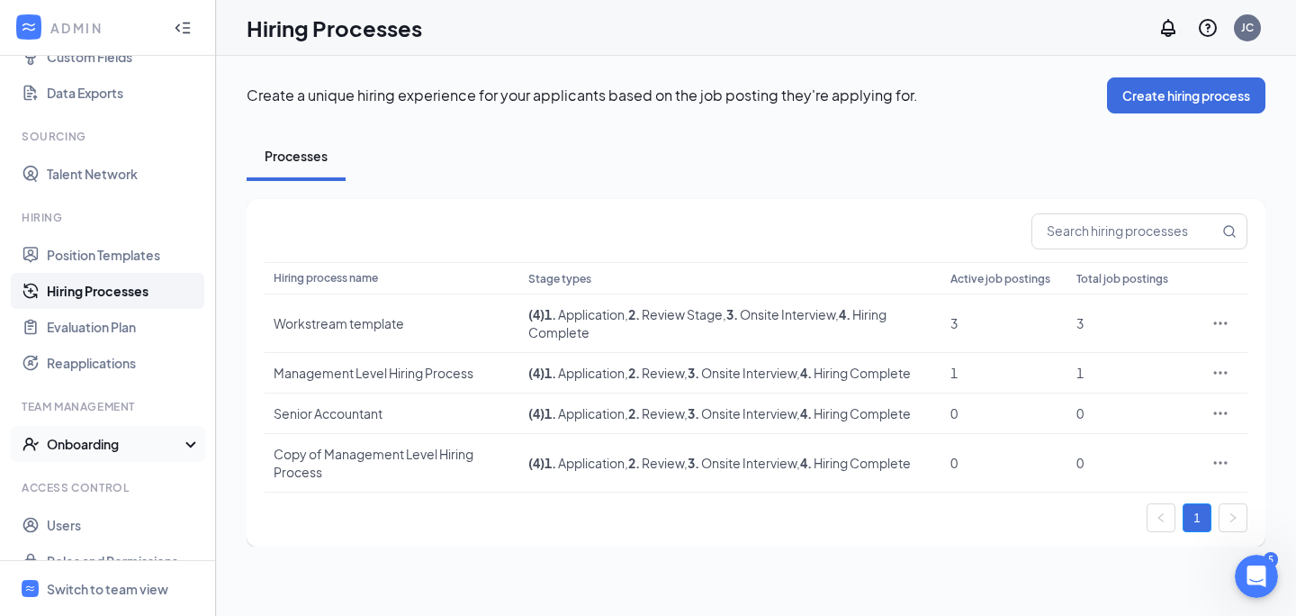
click at [103, 442] on div "Onboarding" at bounding box center [116, 444] width 139 height 18
click at [104, 481] on link "Onboarding Processes" at bounding box center [124, 480] width 154 height 36
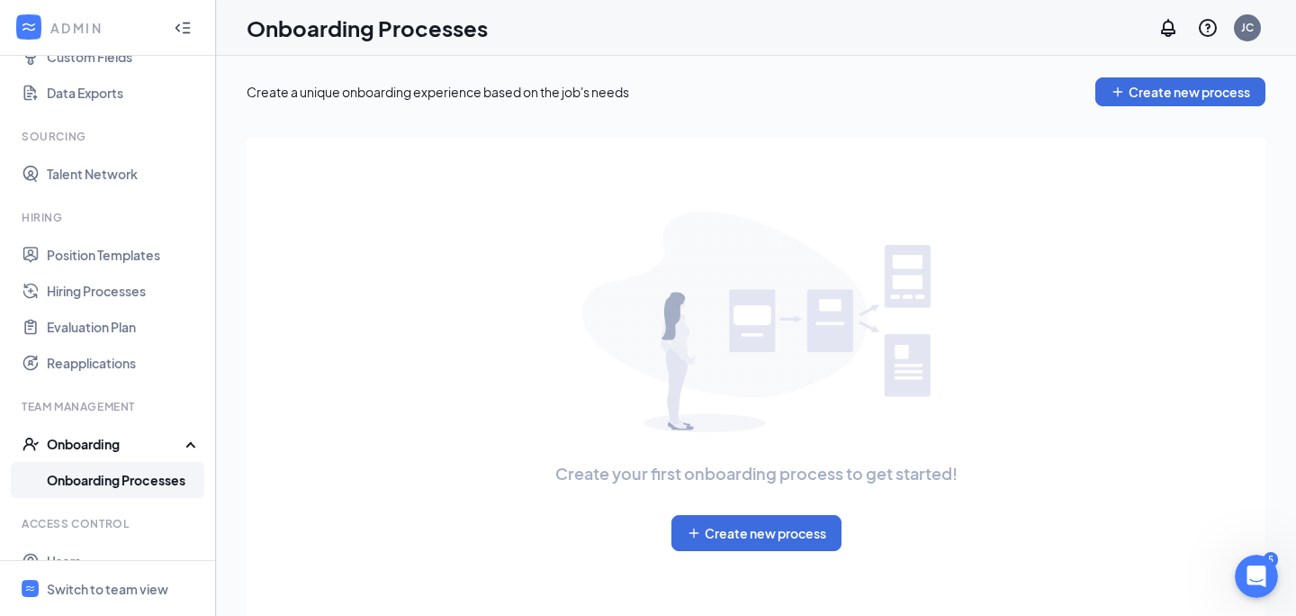
click at [103, 445] on div "Onboarding" at bounding box center [116, 444] width 139 height 18
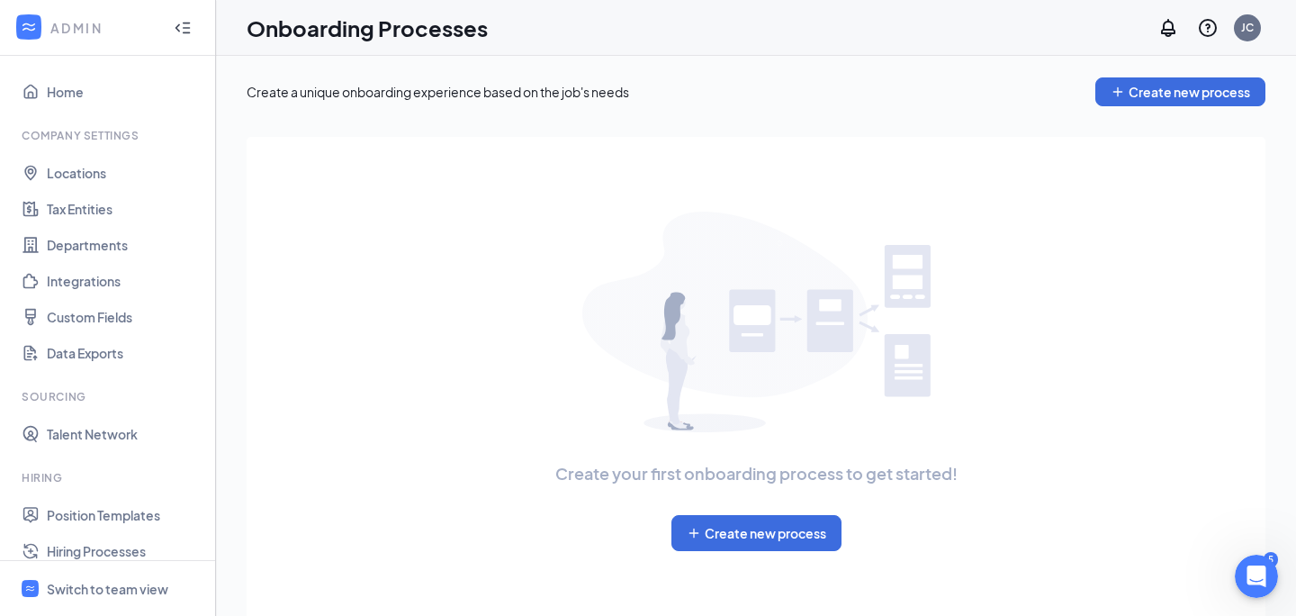
click at [507, 291] on div "Create your first onboarding process to get started! Create new process" at bounding box center [756, 381] width 990 height 339
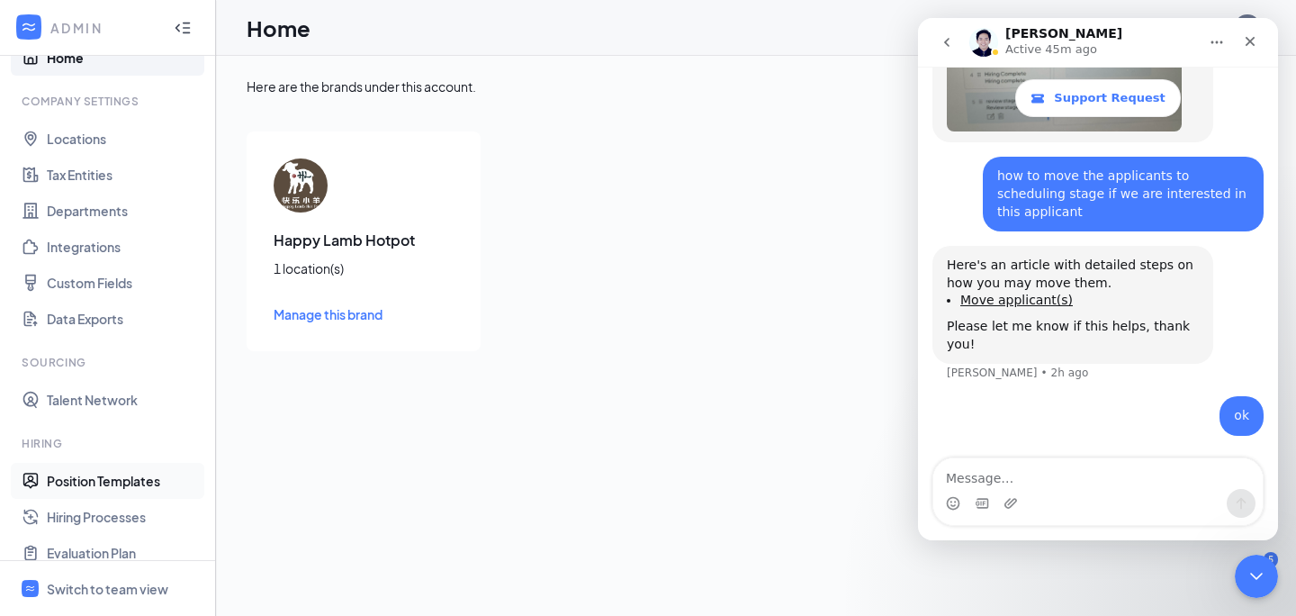
scroll to position [33, 0]
click at [106, 513] on link "Hiring Processes" at bounding box center [124, 518] width 154 height 36
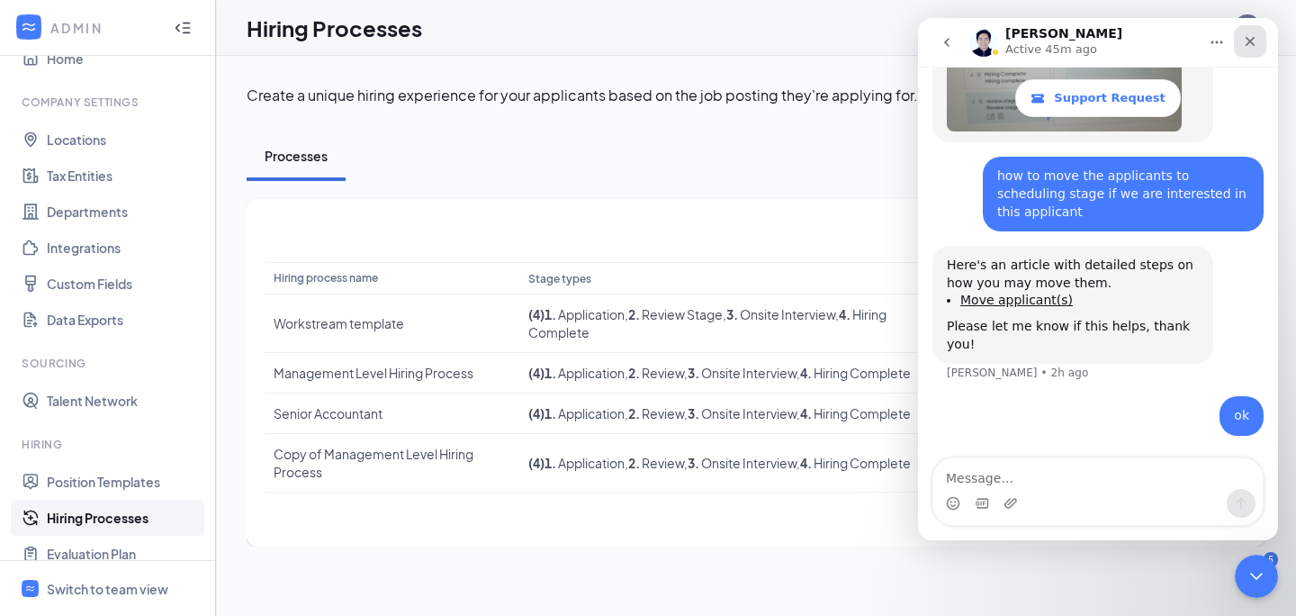
click at [1255, 48] on icon "Close" at bounding box center [1250, 41] width 14 height 14
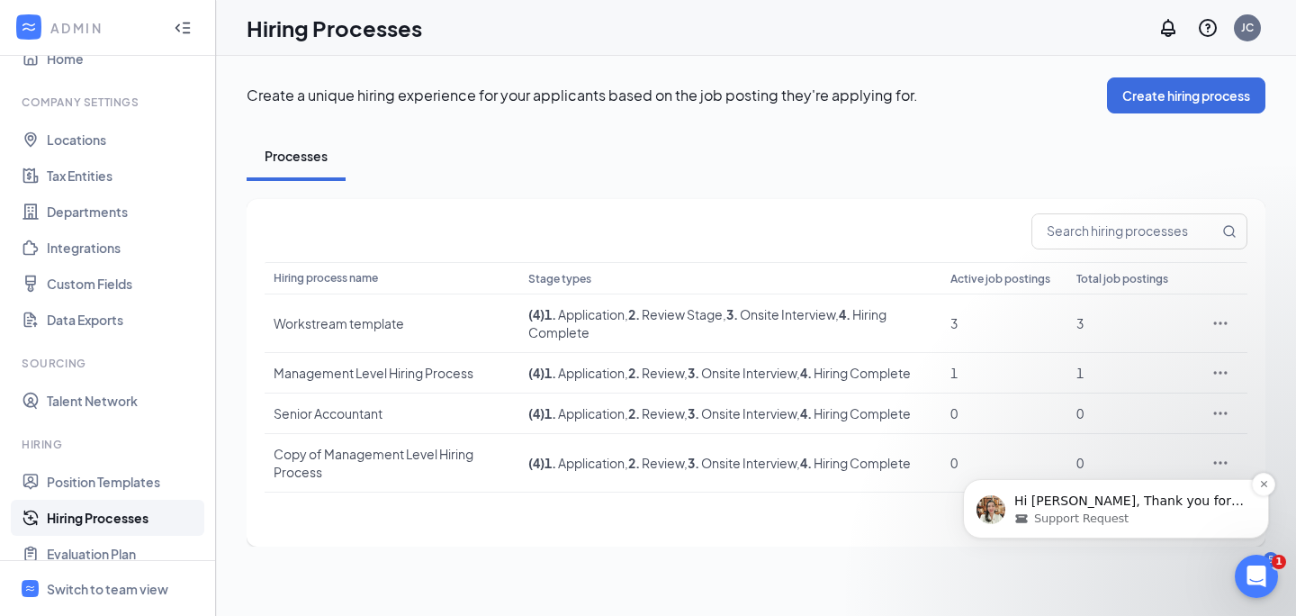
click at [1158, 499] on p "Hi [PERSON_NAME], Thank you for waiting. Got it added already on the hiring pro…" at bounding box center [1130, 501] width 232 height 18
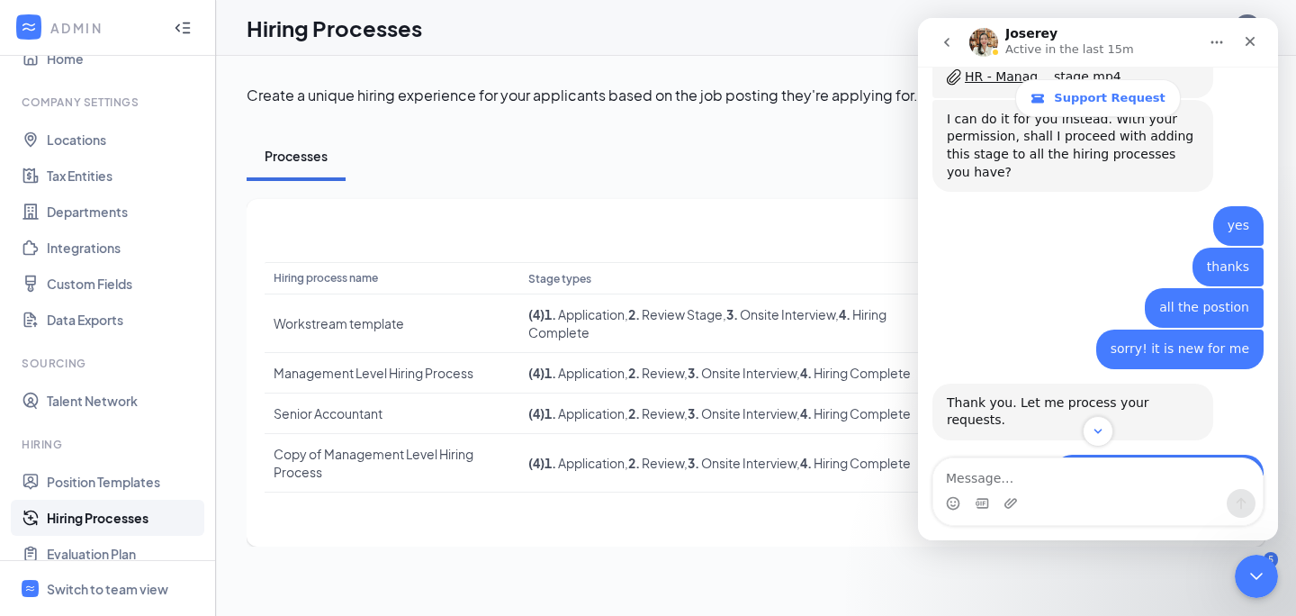
scroll to position [3768, 0]
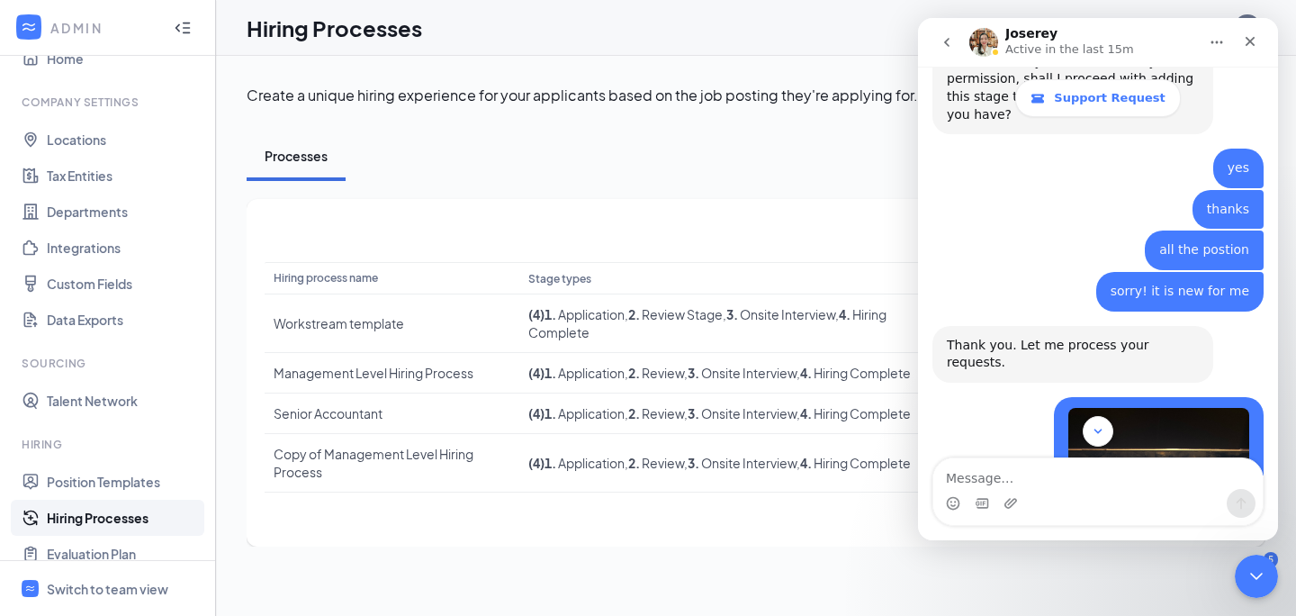
click at [613, 215] on div at bounding box center [756, 231] width 983 height 36
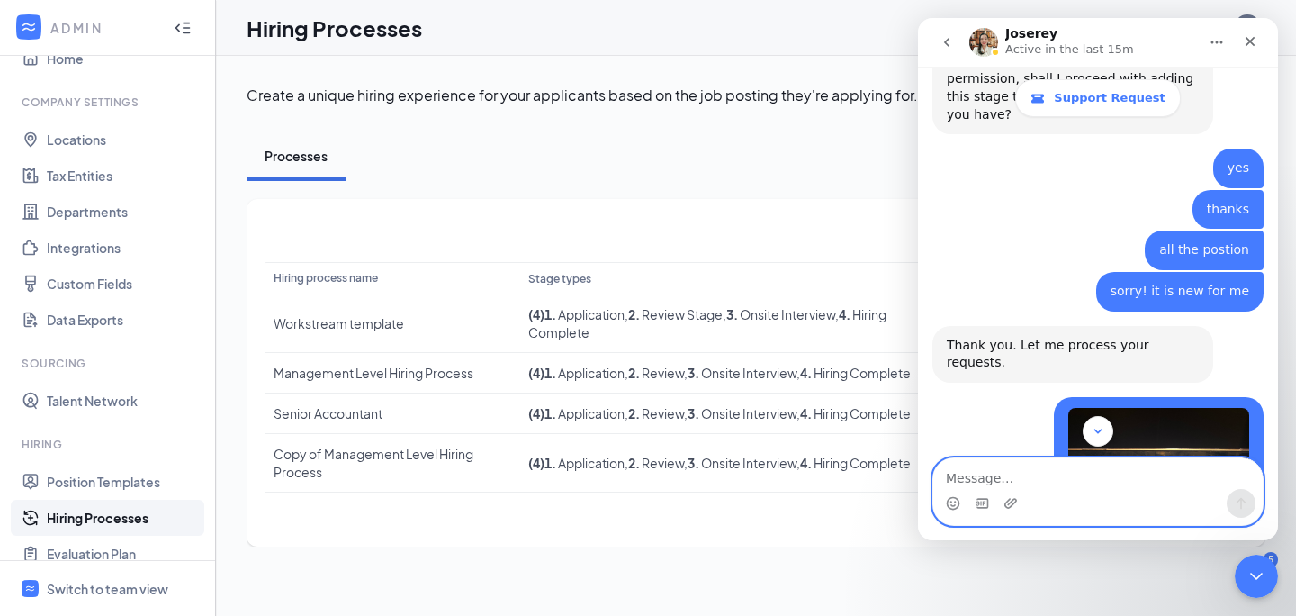
click at [1019, 476] on textarea "Message…" at bounding box center [1097, 473] width 329 height 31
type textarea "thank you so much"
click at [1242, 506] on icon "Send a message…" at bounding box center [1241, 503] width 14 height 14
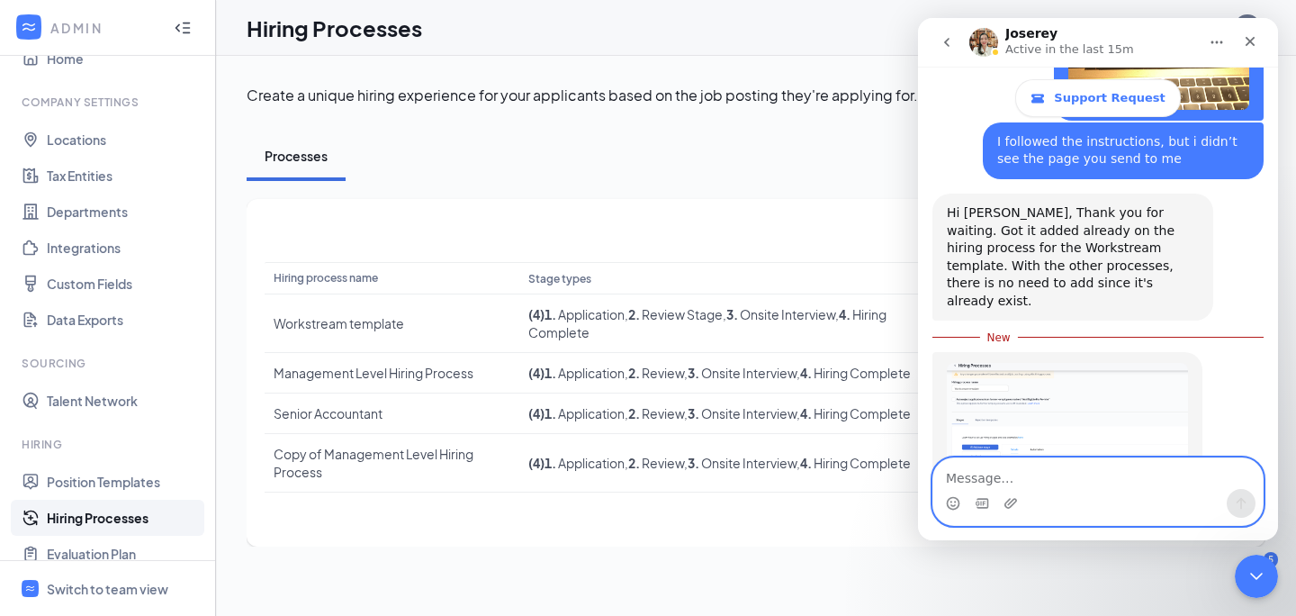
scroll to position [4311, 0]
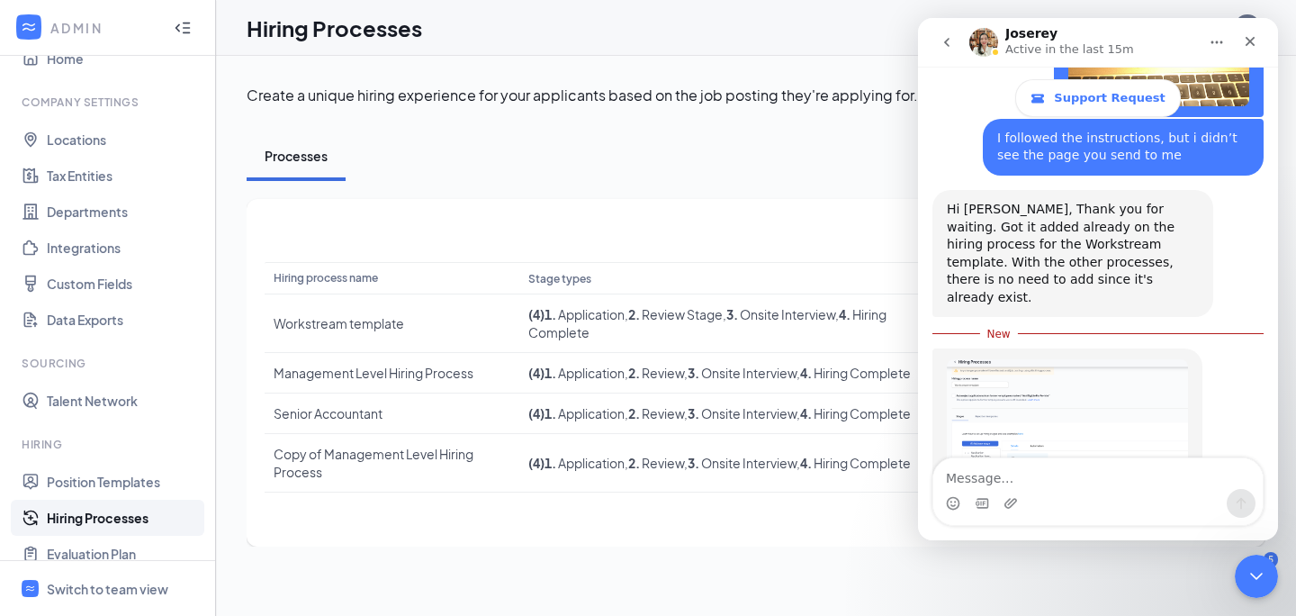
click at [125, 509] on link "Hiring Processes" at bounding box center [124, 518] width 154 height 36
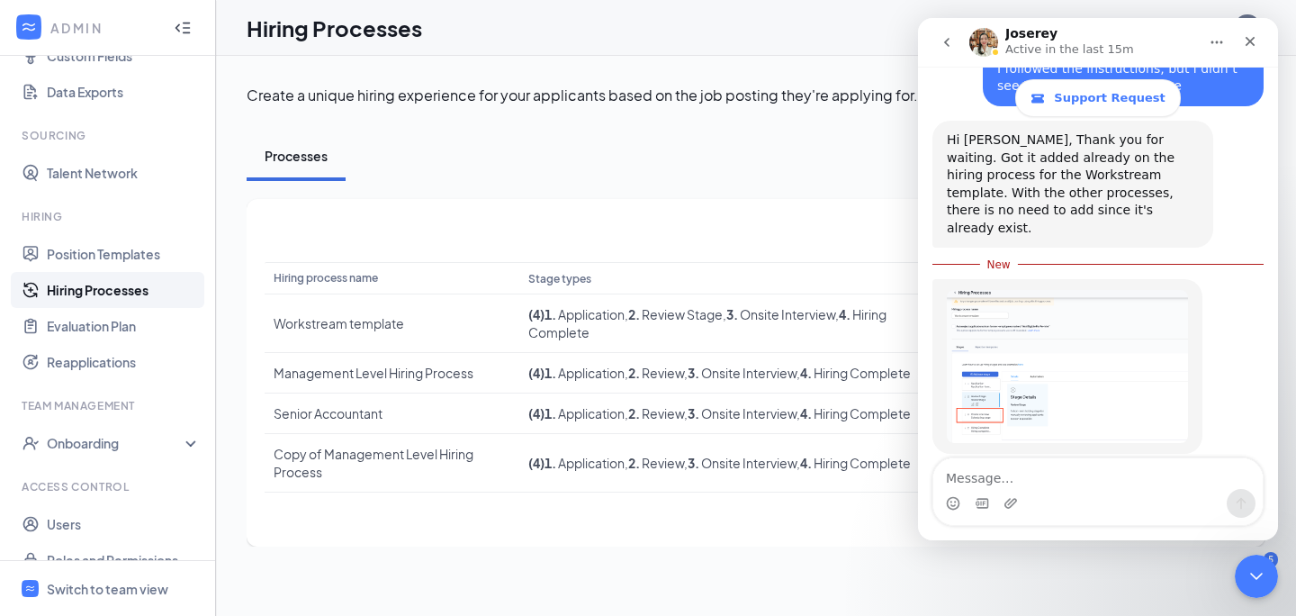
scroll to position [286, 0]
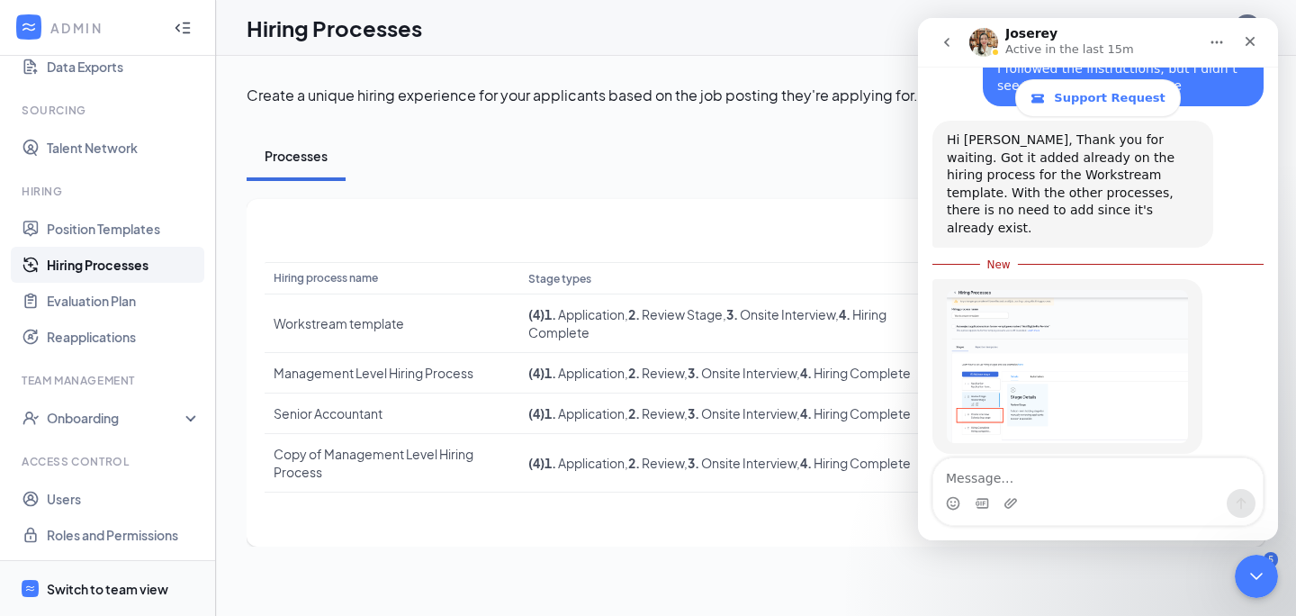
click at [137, 594] on div "Switch to team view" at bounding box center [108, 589] width 122 height 18
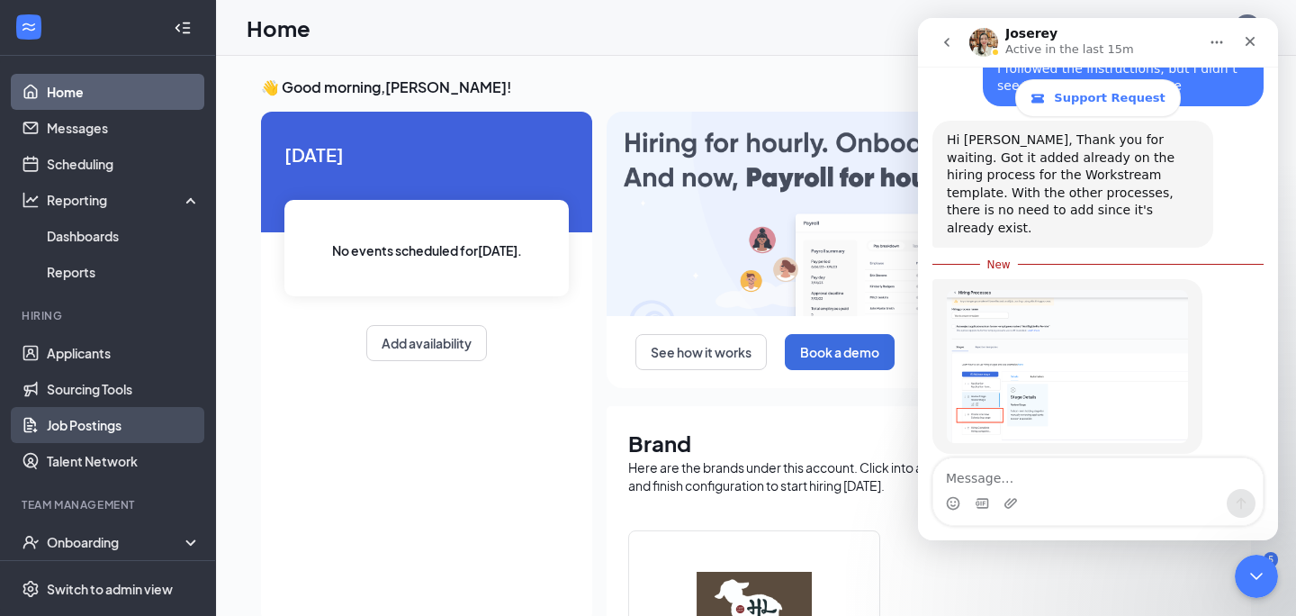
click at [100, 424] on link "Job Postings" at bounding box center [124, 425] width 154 height 36
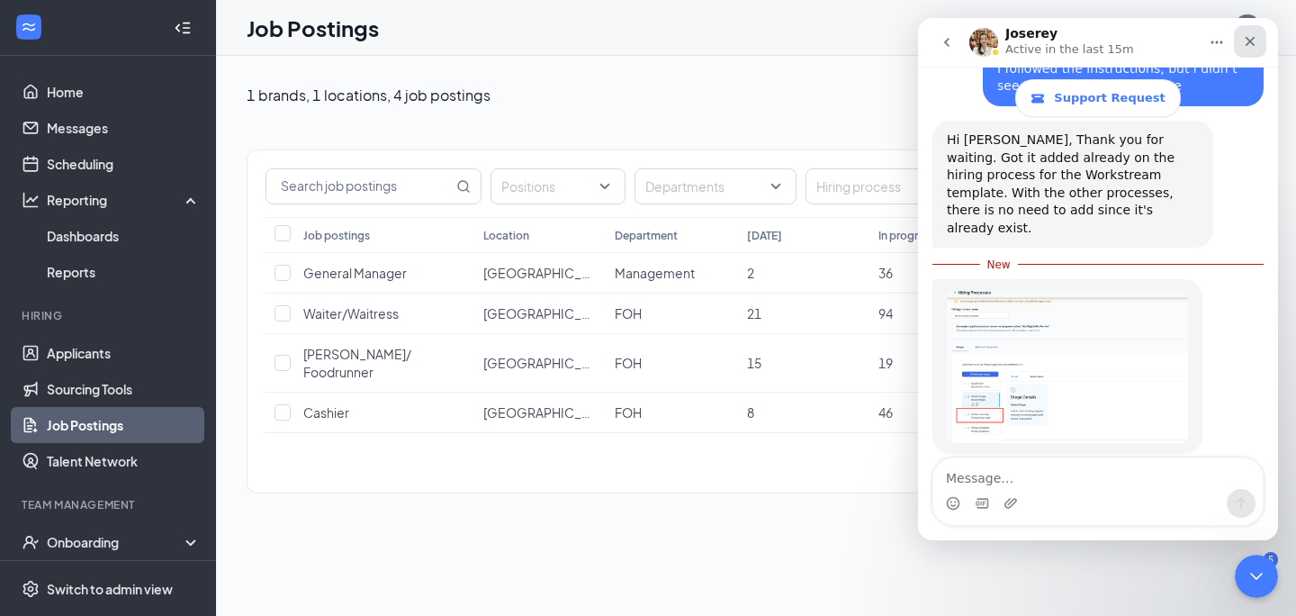
click at [1260, 39] on div "Close" at bounding box center [1250, 41] width 32 height 32
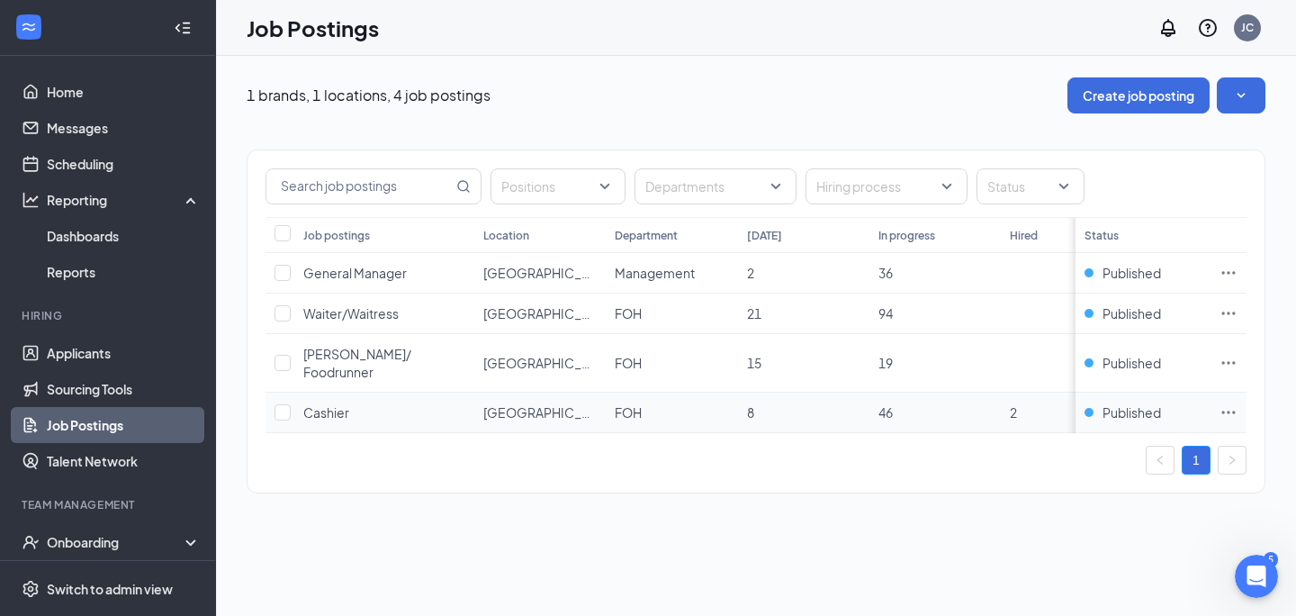
click at [1230, 403] on icon "Ellipses" at bounding box center [1229, 412] width 18 height 18
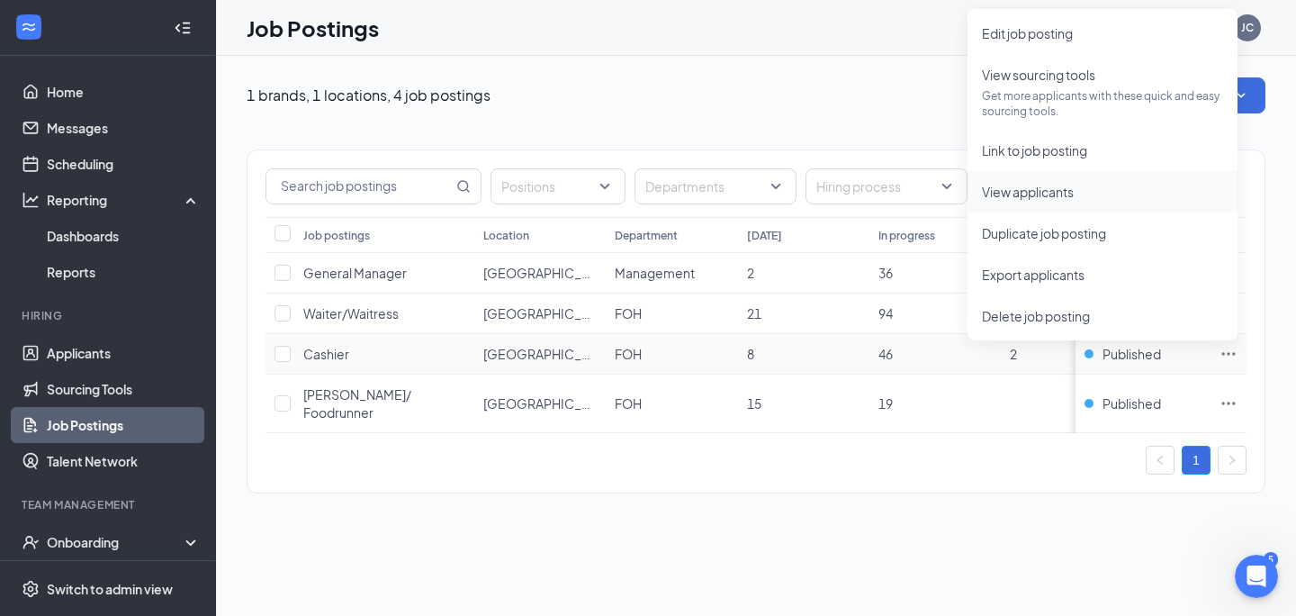
click at [1058, 194] on span "View applicants" at bounding box center [1028, 192] width 92 height 16
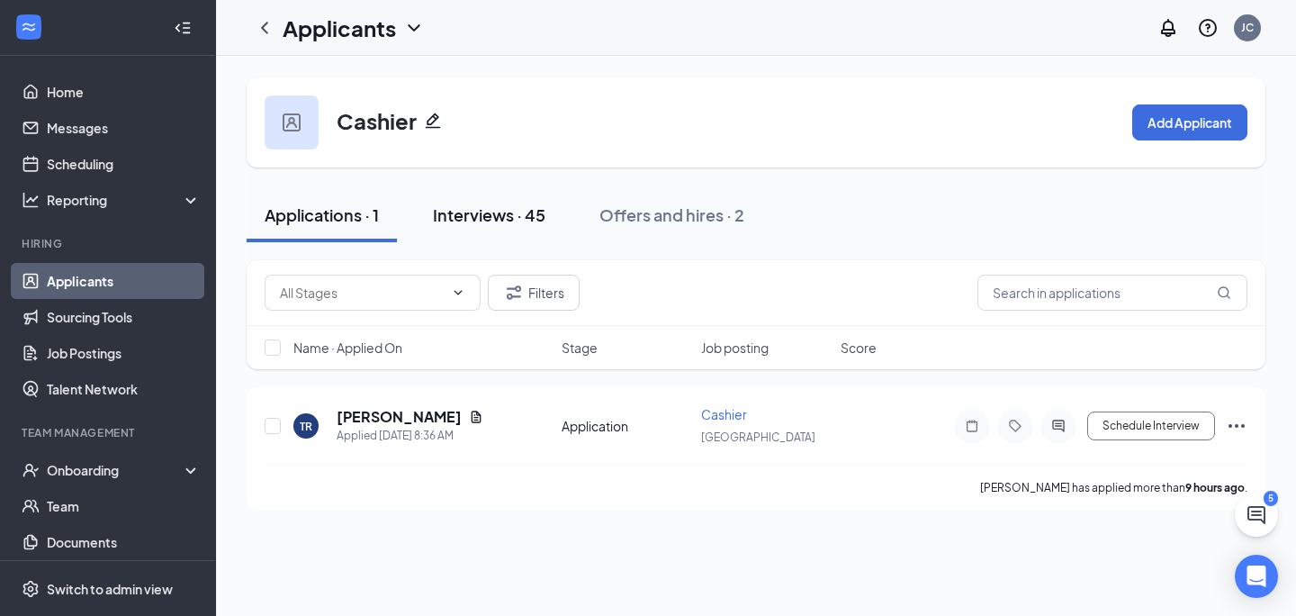
click at [543, 218] on div "Interviews · 45" at bounding box center [489, 214] width 113 height 23
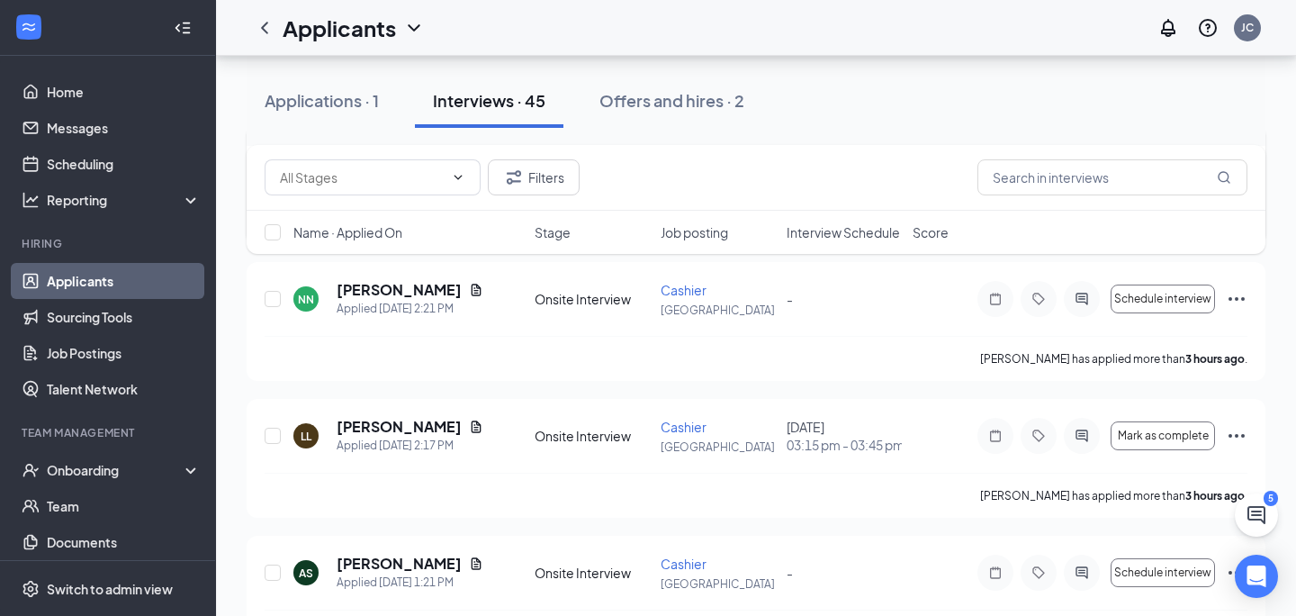
scroll to position [285, 0]
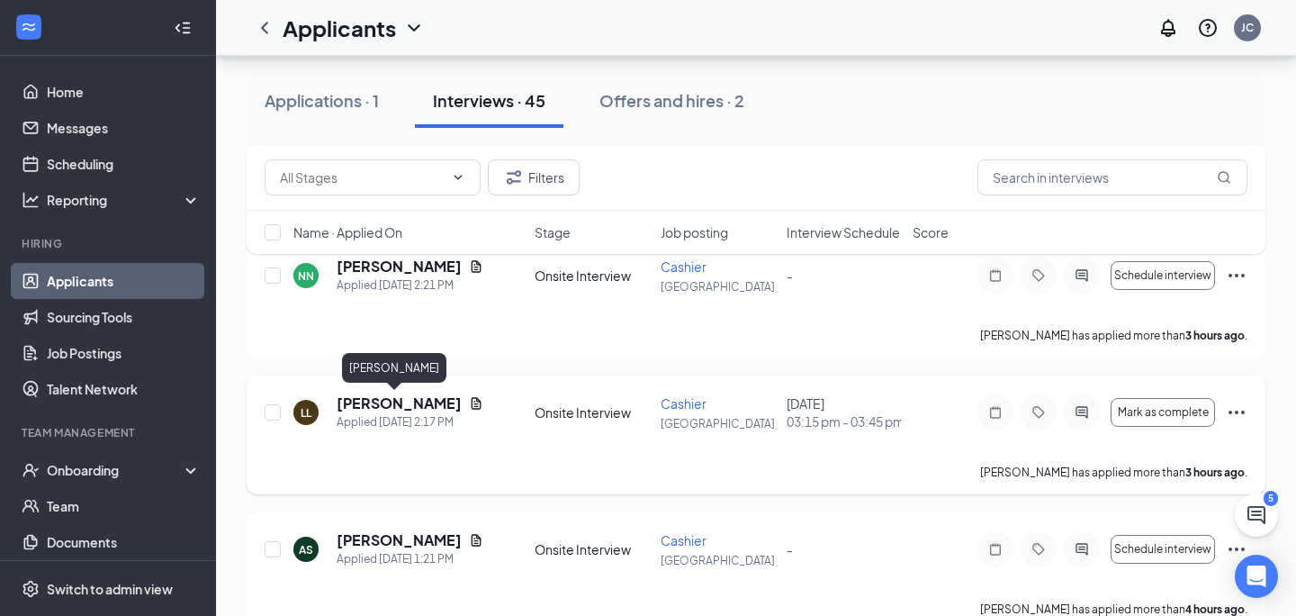
click at [396, 409] on h5 "[PERSON_NAME]" at bounding box center [399, 403] width 125 height 20
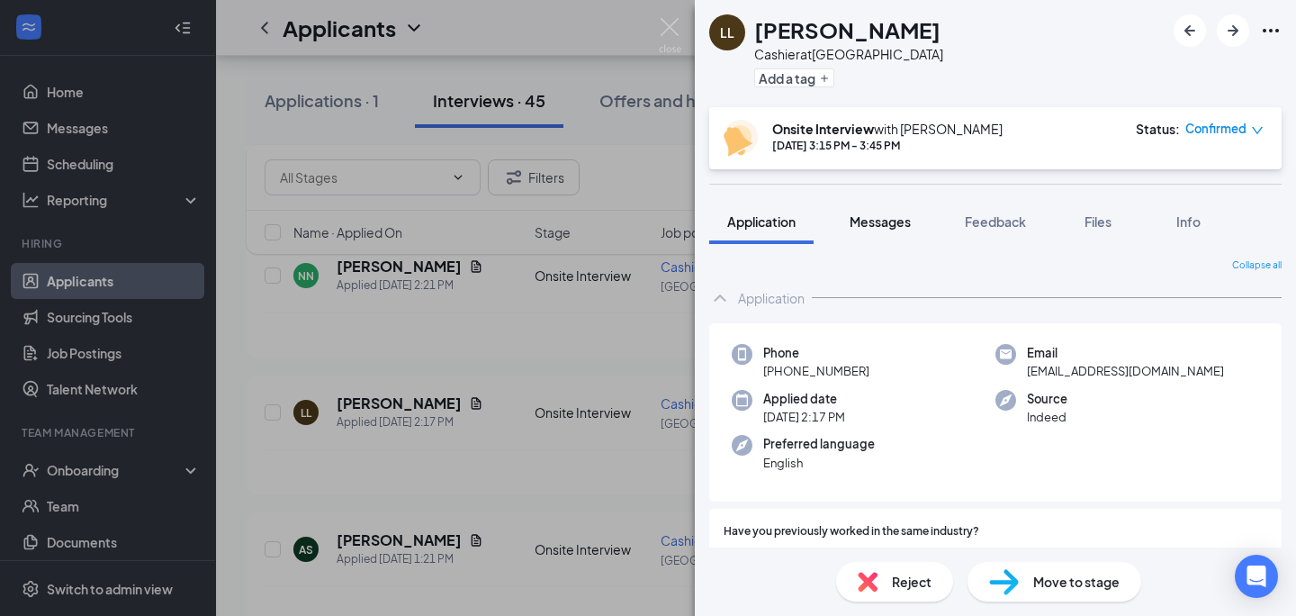
click at [892, 229] on span "Messages" at bounding box center [880, 221] width 61 height 16
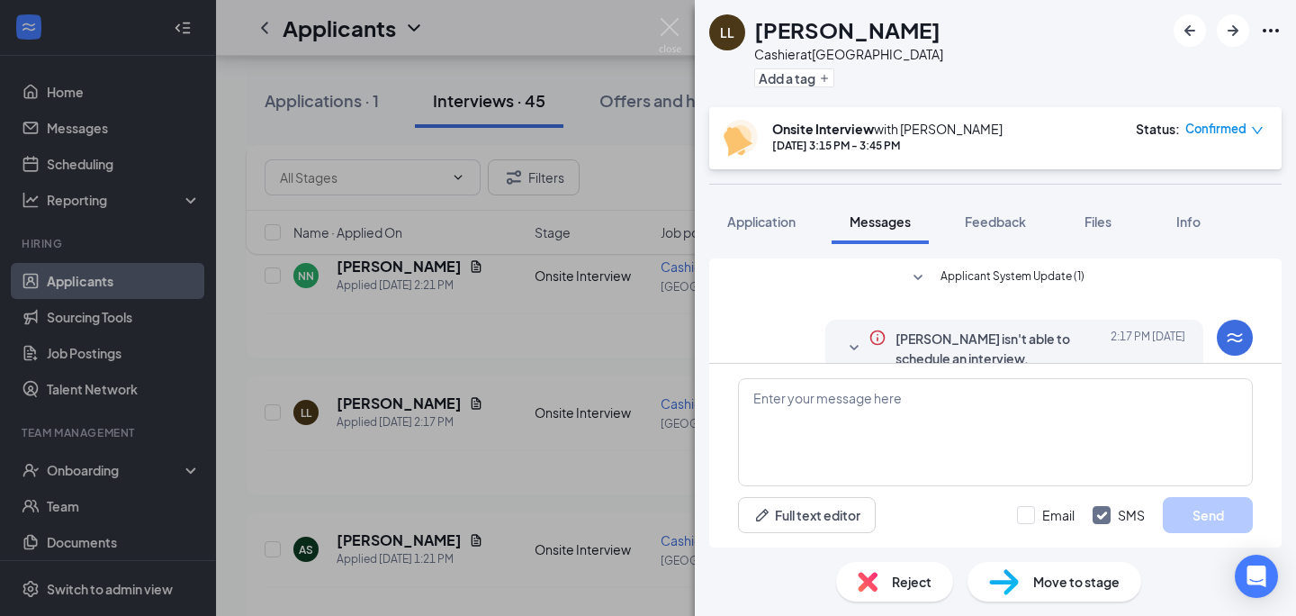
scroll to position [13, 0]
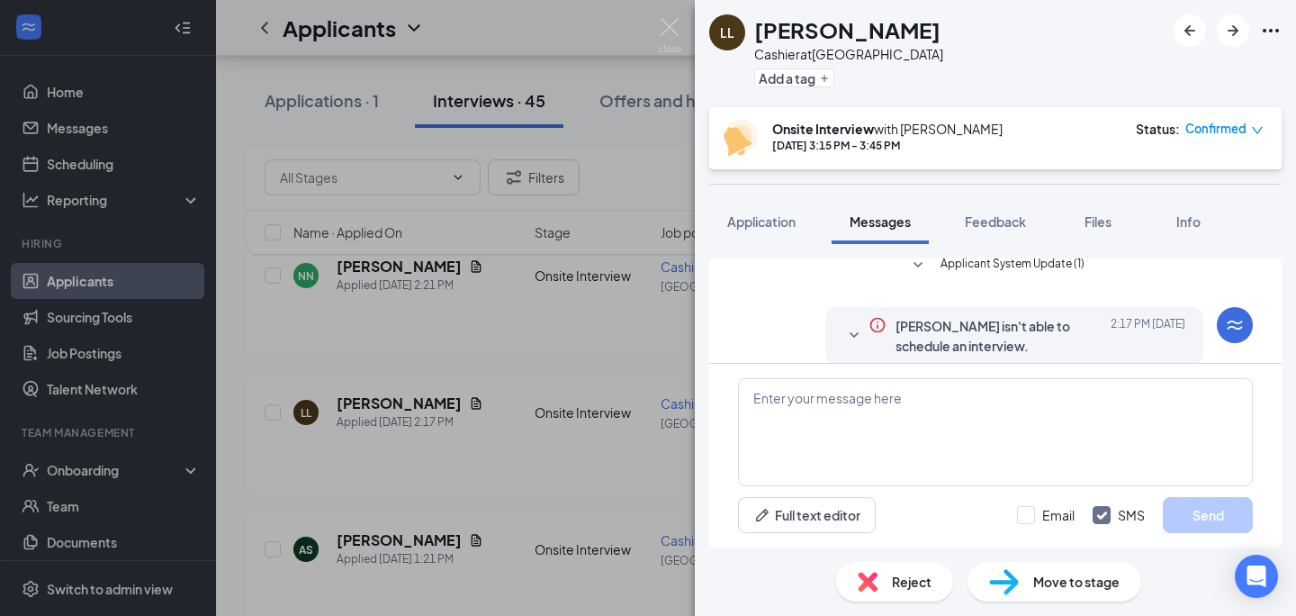
click at [443, 397] on div "LL [PERSON_NAME] at [GEOGRAPHIC_DATA] Add a tag Onsite Interview with [PERSON_N…" at bounding box center [648, 308] width 1296 height 616
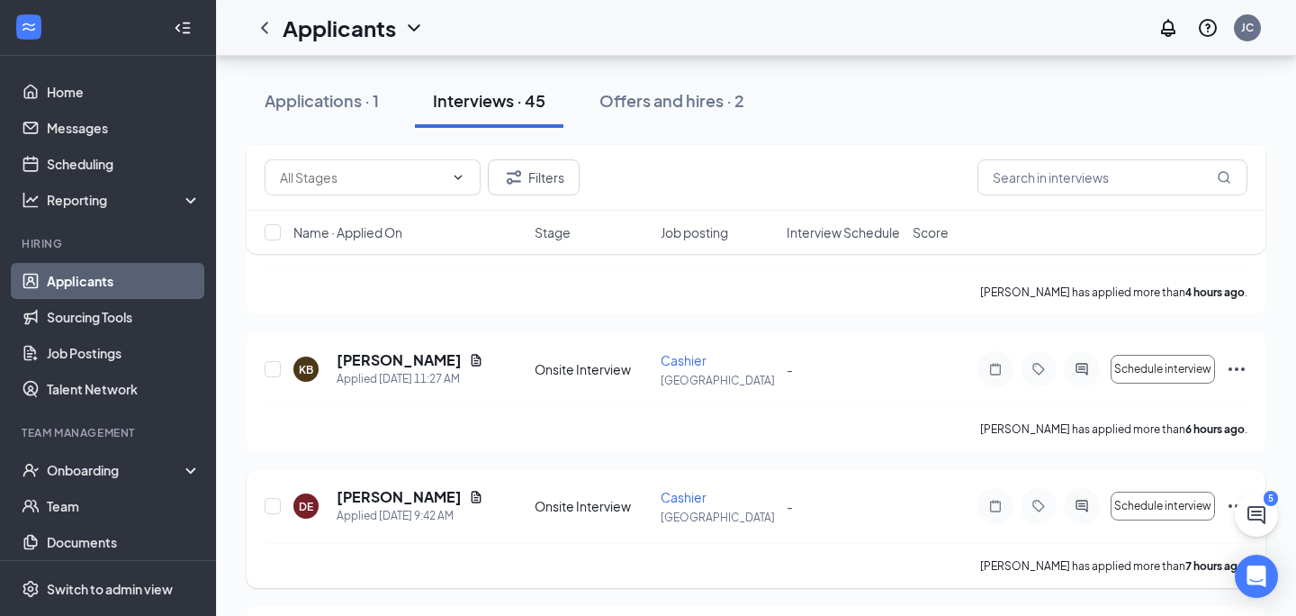
scroll to position [603, 0]
click at [1251, 578] on icon "Open Intercom Messenger" at bounding box center [1256, 575] width 21 height 23
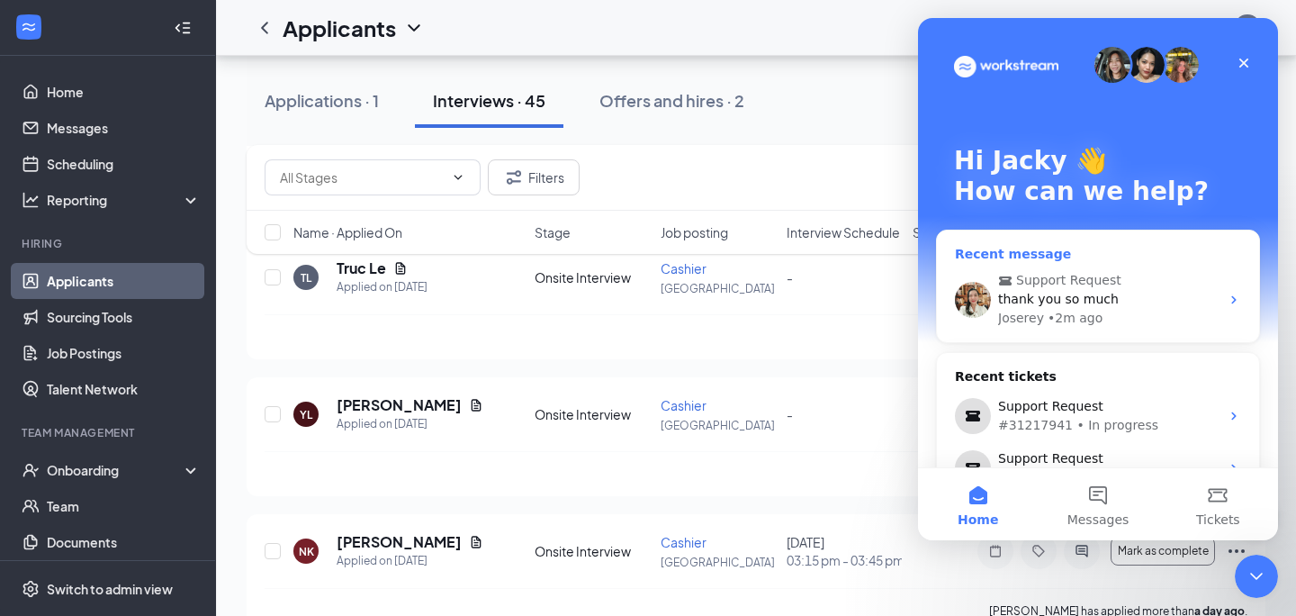
scroll to position [1659, 0]
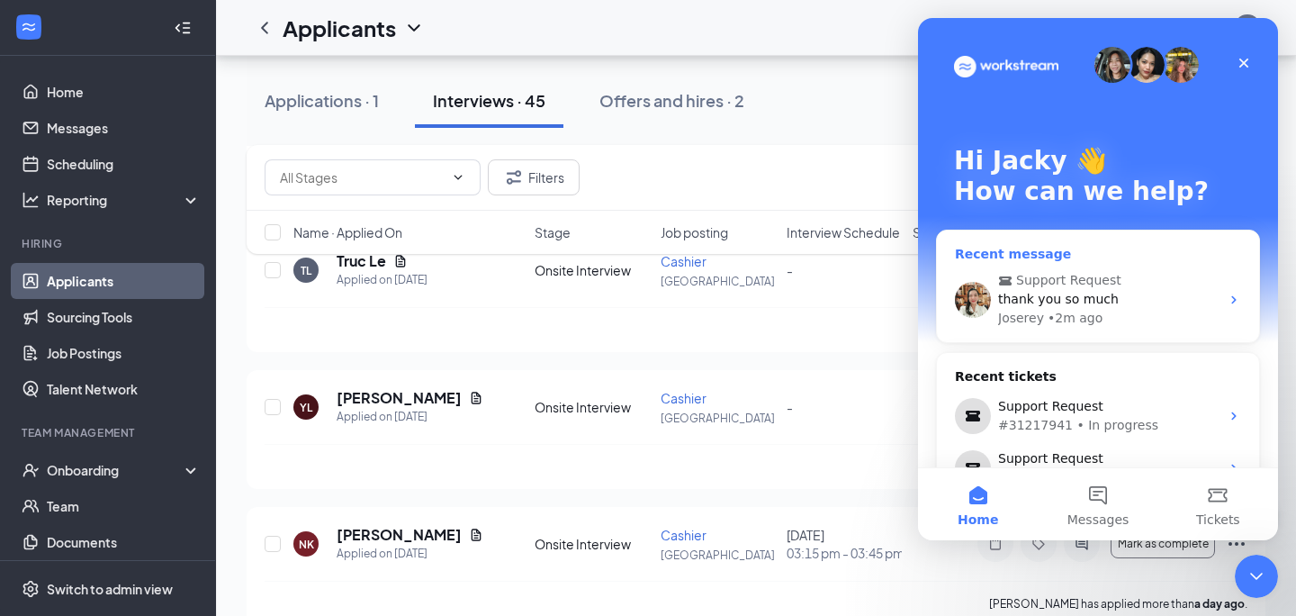
click at [1208, 302] on div "thank you so much" at bounding box center [1108, 299] width 221 height 19
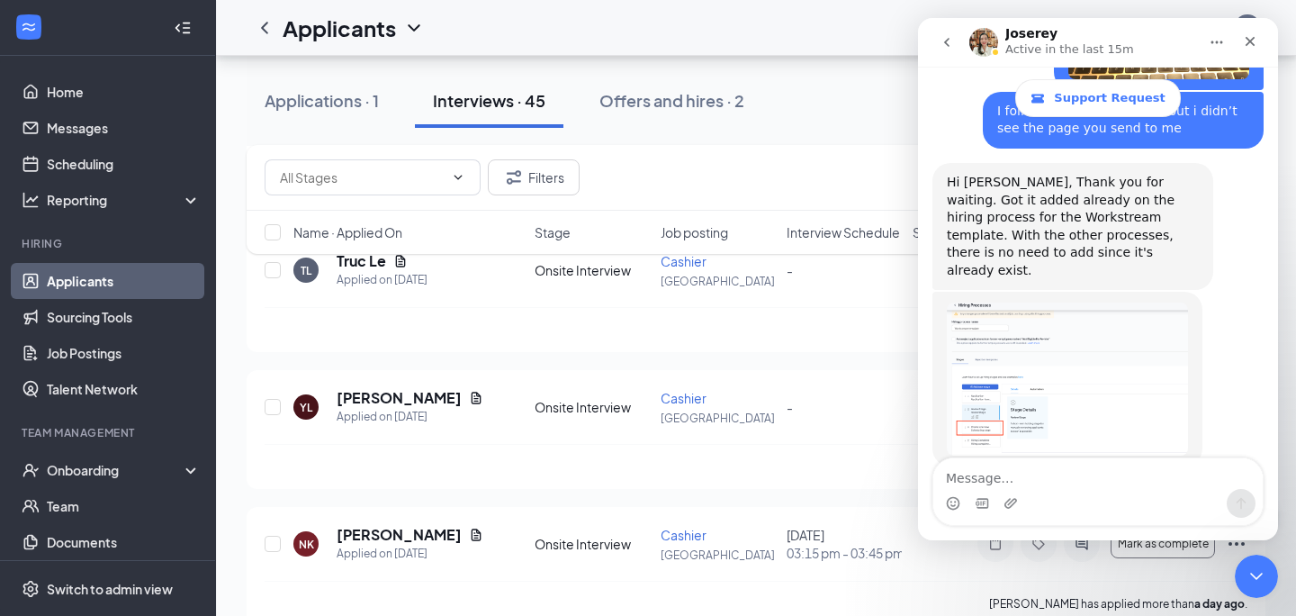
scroll to position [4350, 0]
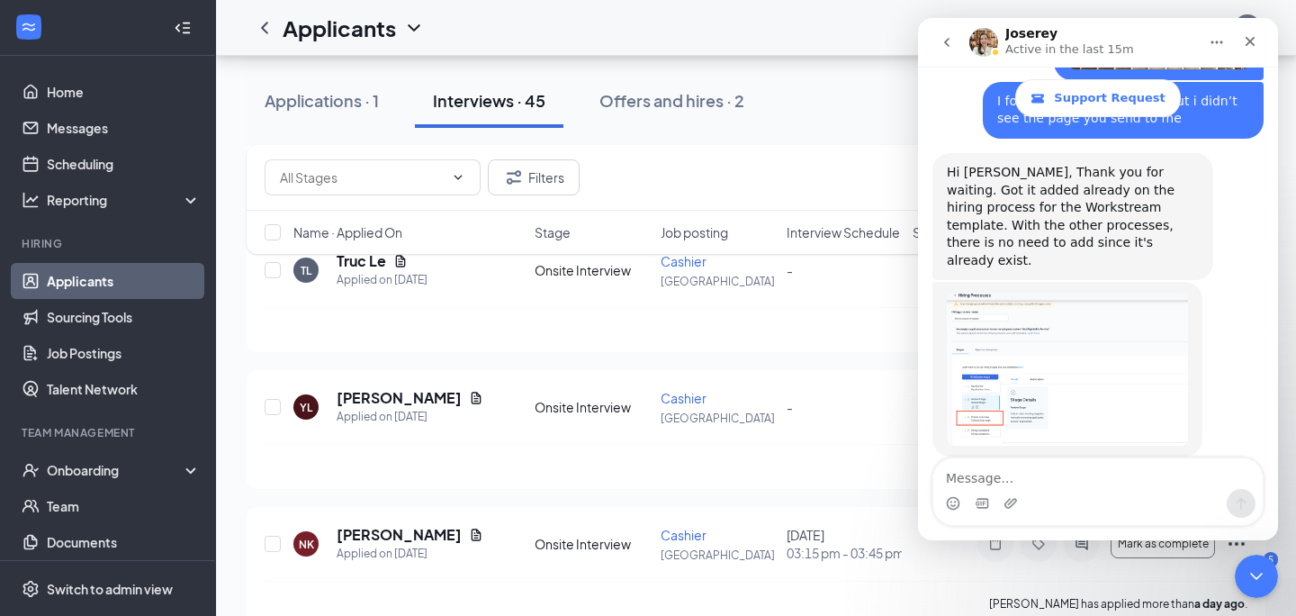
click at [1041, 475] on textarea "Message…" at bounding box center [1097, 473] width 329 height 31
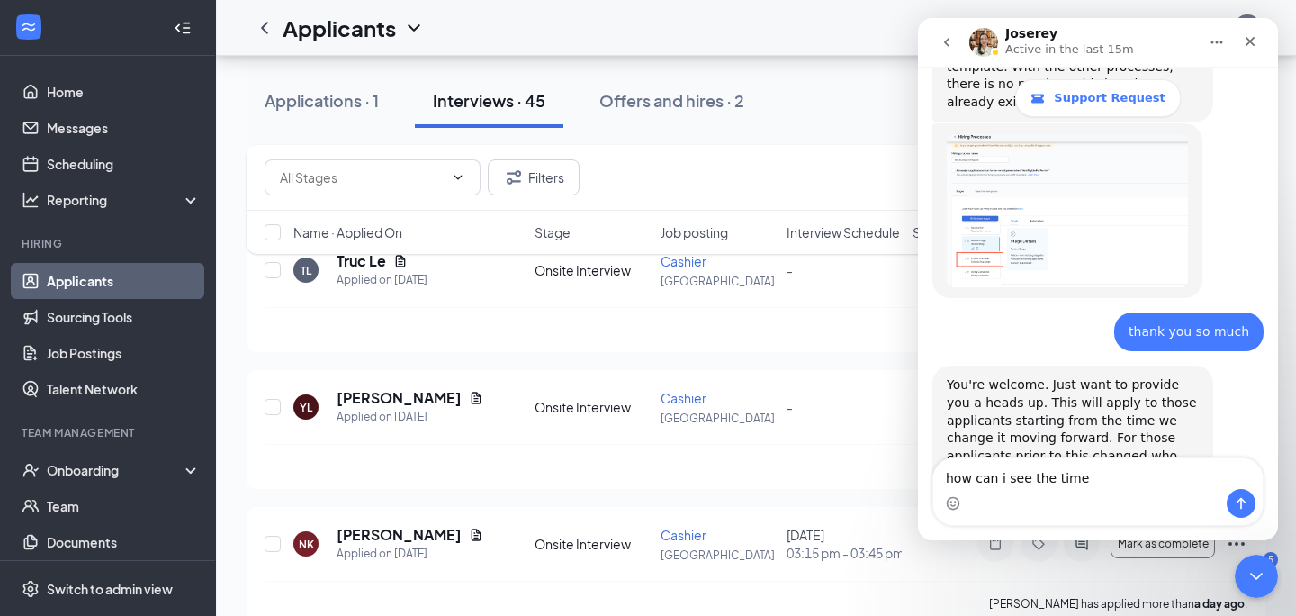
scroll to position [4510, 0]
type textarea "h"
type textarea "i see"
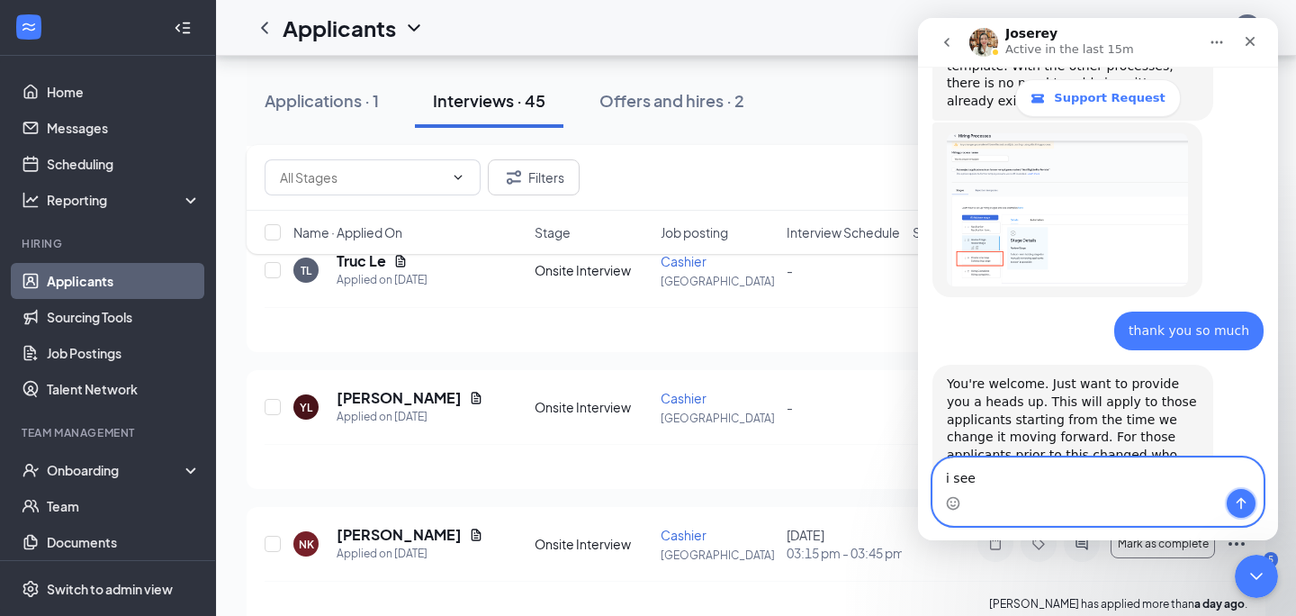
click at [1246, 509] on icon "Send a message…" at bounding box center [1241, 503] width 14 height 14
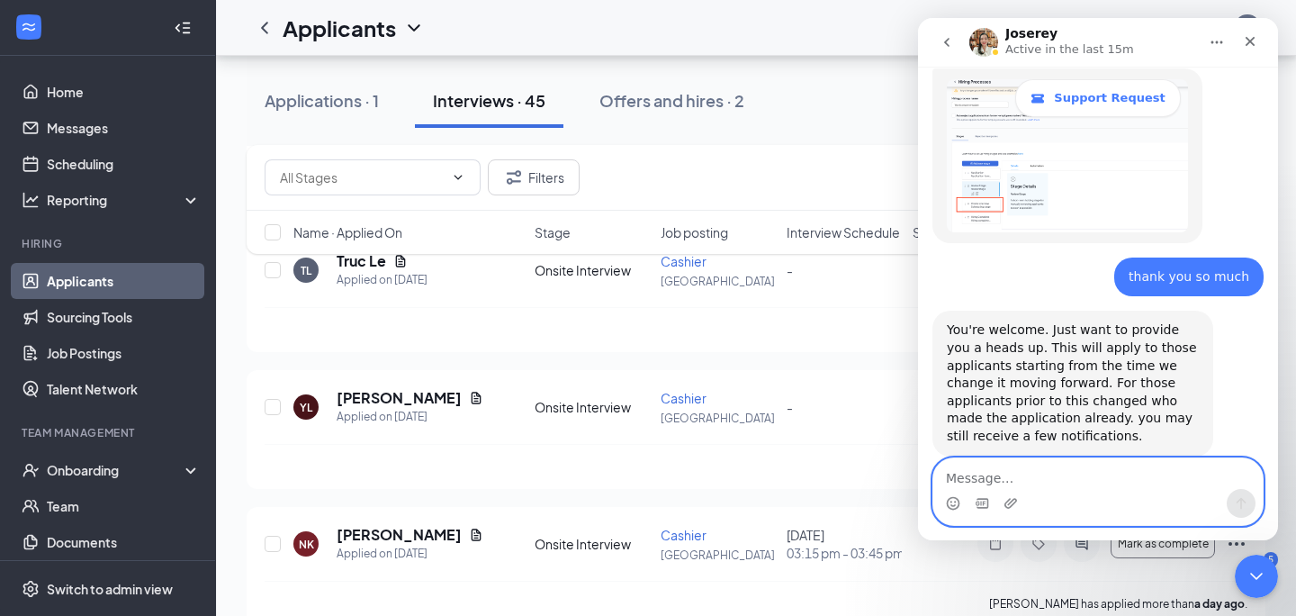
click at [1089, 482] on textarea "Message…" at bounding box center [1097, 473] width 329 height 31
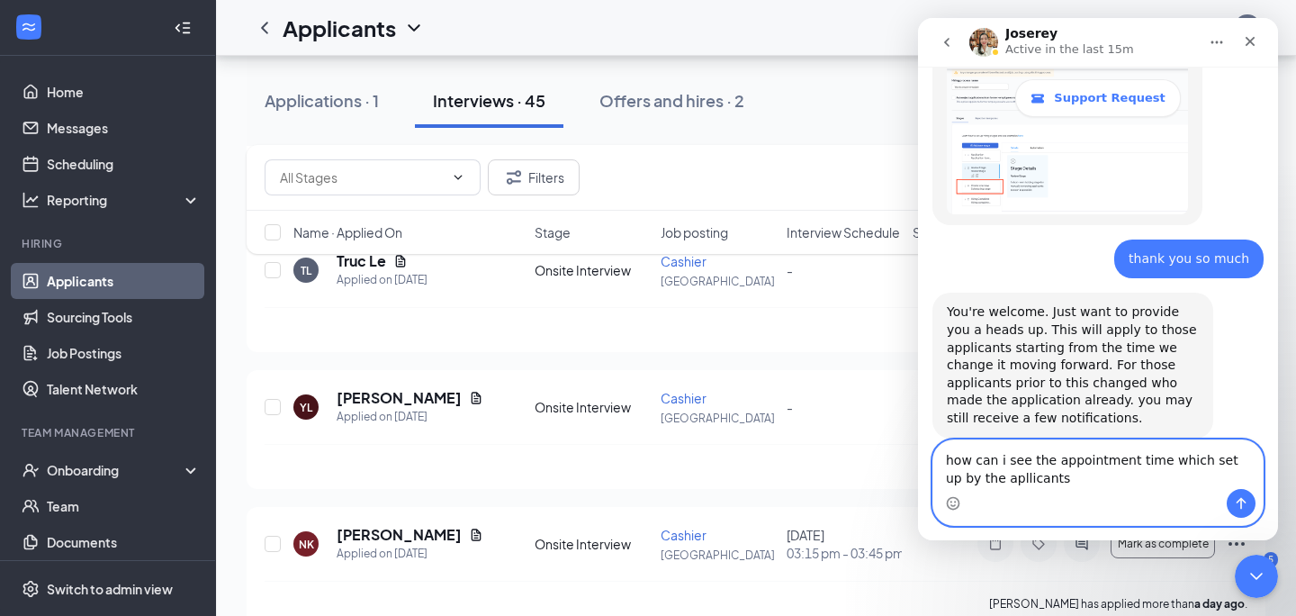
scroll to position [4619, 0]
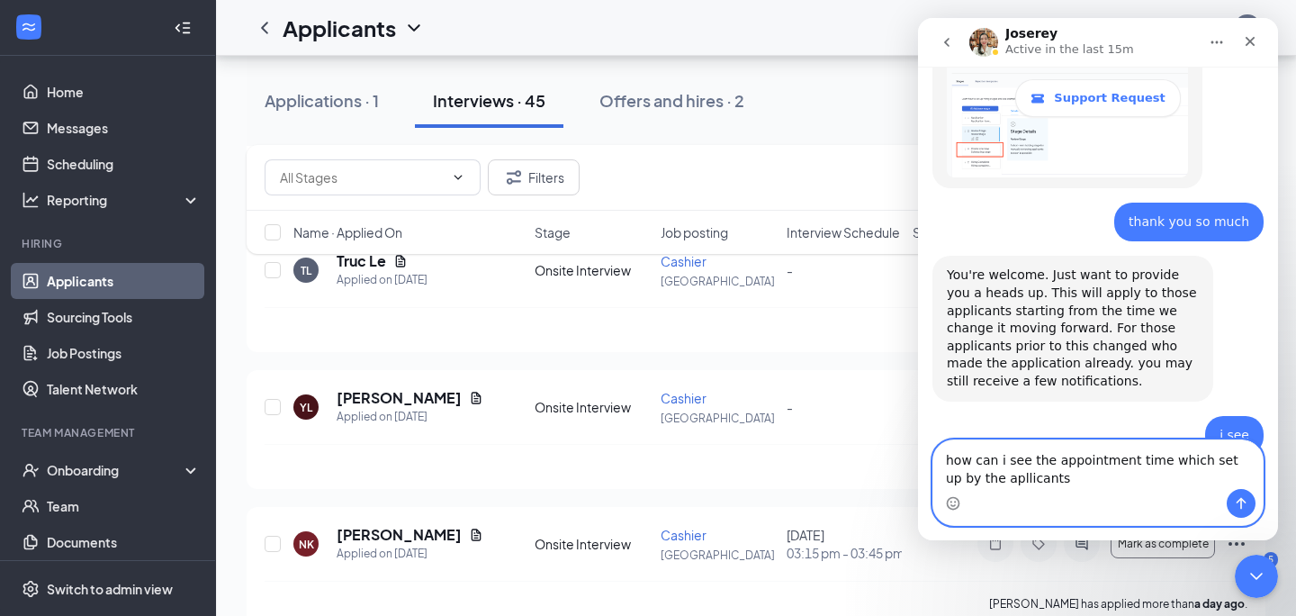
click at [1017, 466] on textarea "how can i see the appointment time which set up by the apllicants" at bounding box center [1097, 464] width 329 height 49
click at [1027, 462] on textarea "how can i see the appointment time which set up by the apllicants" at bounding box center [1097, 464] width 329 height 49
click at [1107, 485] on textarea "how can i check the appointment time which set up by the apllicants" at bounding box center [1097, 464] width 329 height 49
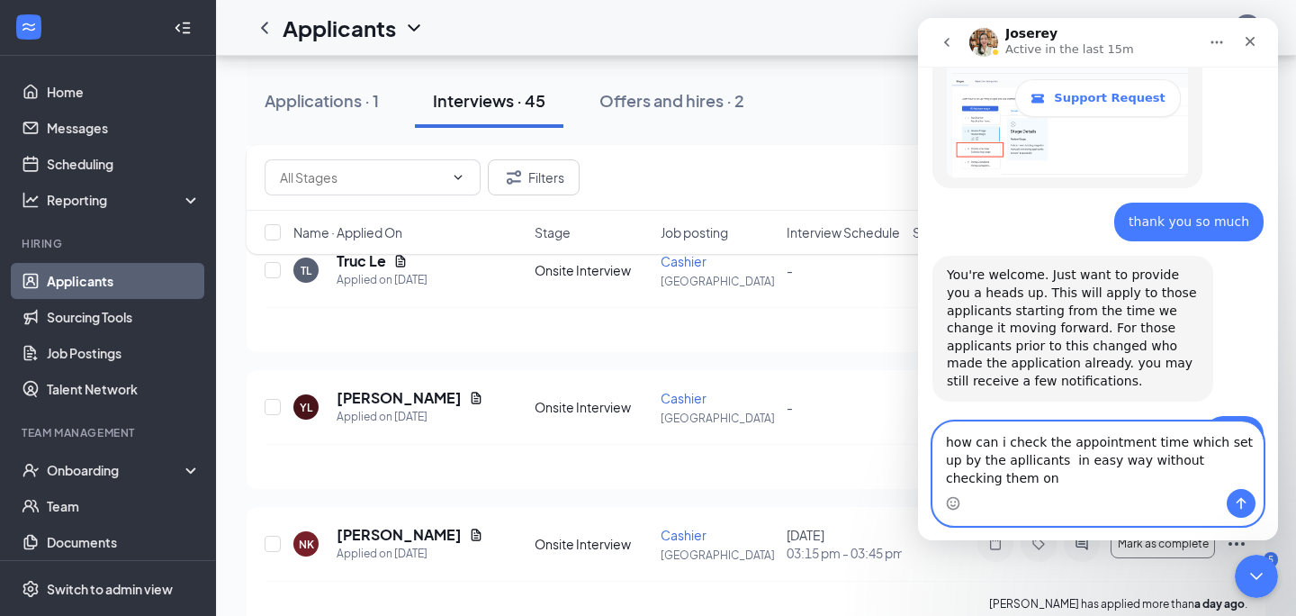
scroll to position [4637, 0]
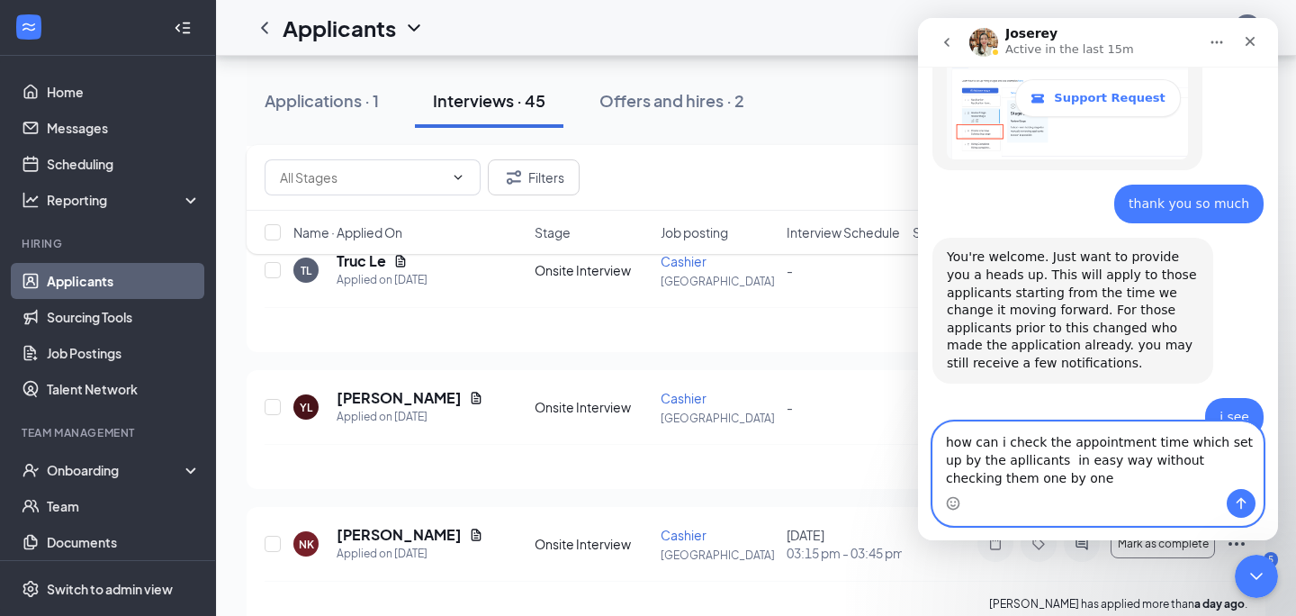
type textarea "how can i check the appointment time which set up by the apllicants in easy way…"
click at [1244, 509] on icon "Send a message…" at bounding box center [1241, 503] width 14 height 14
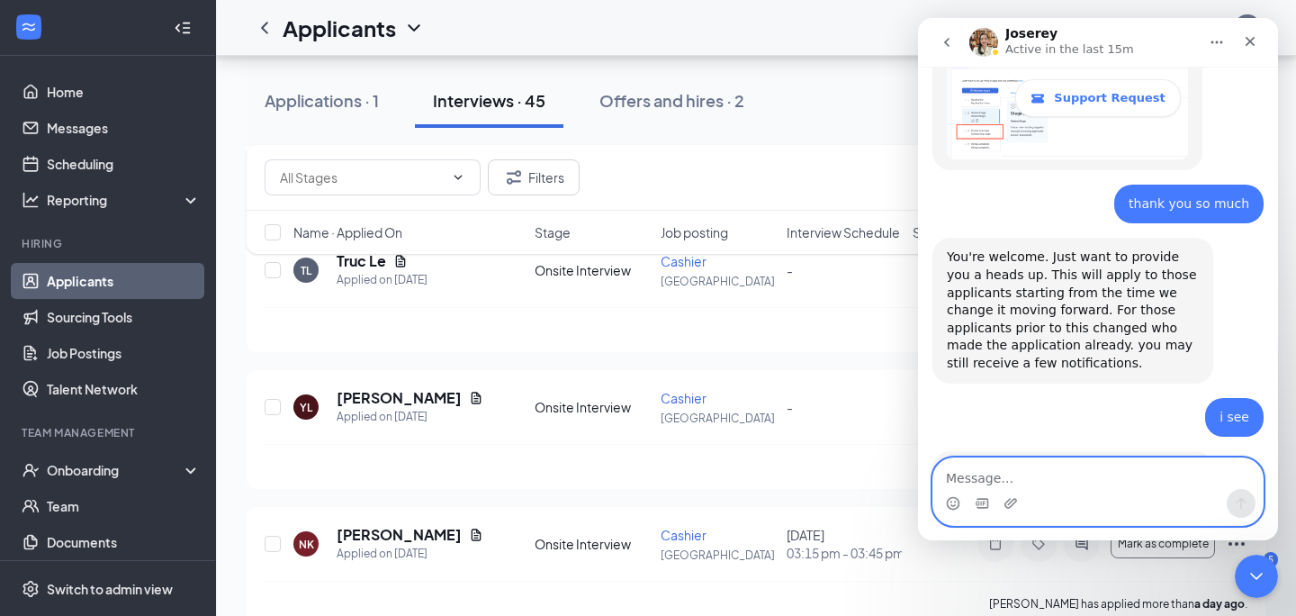
scroll to position [4690, 0]
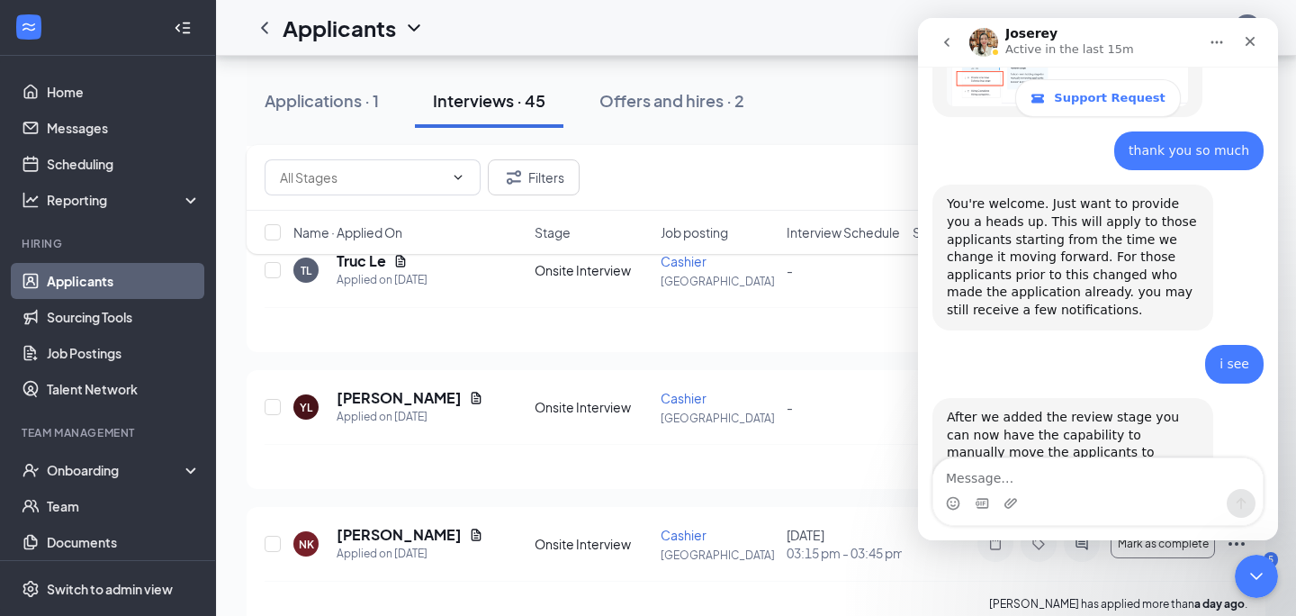
click at [1115, 409] on div "After we added the review stage you can now have the capability to manually mov…" at bounding box center [1073, 453] width 252 height 88
click at [831, 323] on div "Truc Le has applied more than a day ago ." at bounding box center [756, 329] width 983 height 45
click at [1063, 473] on textarea "Message…" at bounding box center [1097, 473] width 329 height 31
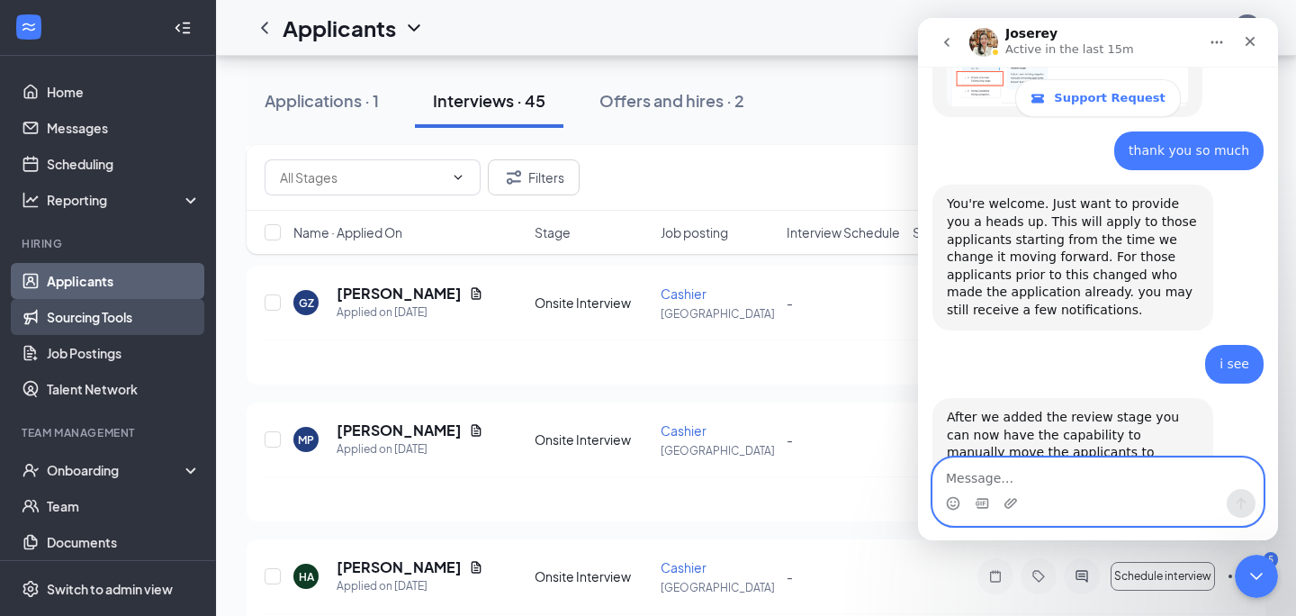
scroll to position [892, 0]
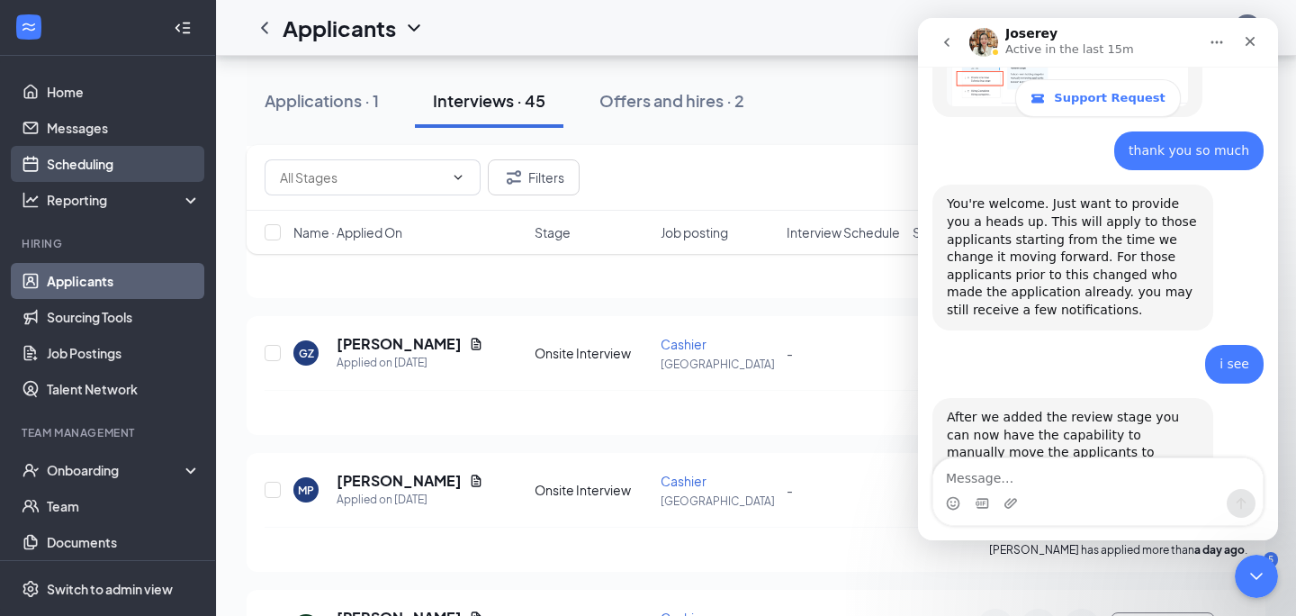
click at [87, 158] on link "Scheduling" at bounding box center [124, 164] width 154 height 36
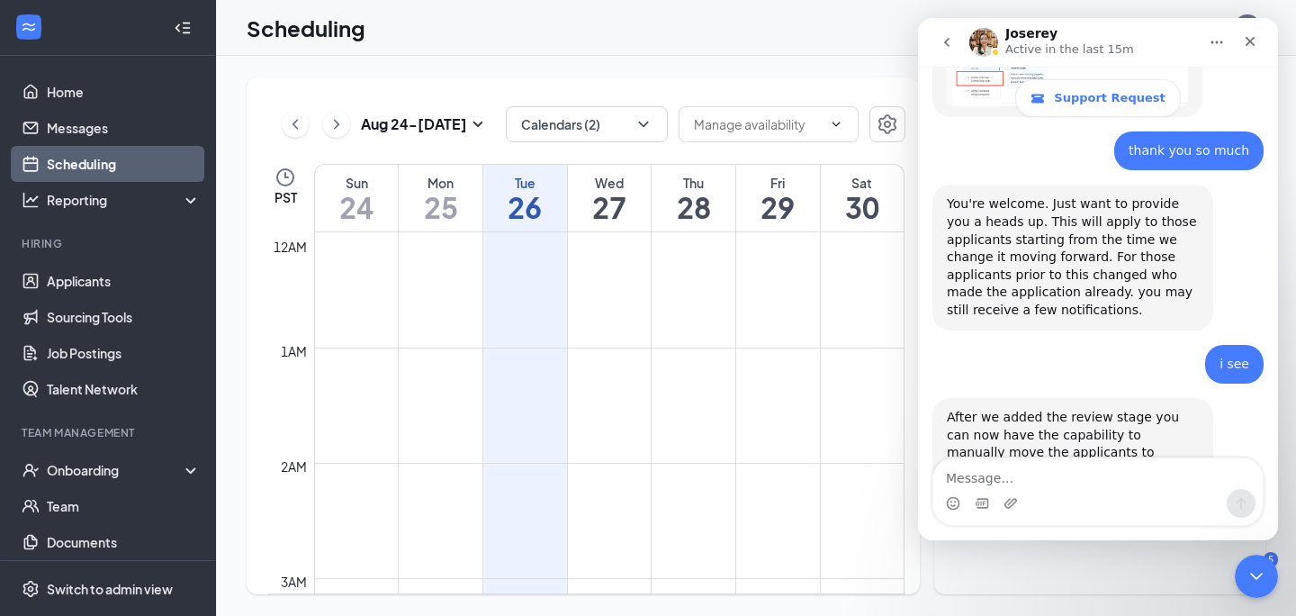
scroll to position [885, 0]
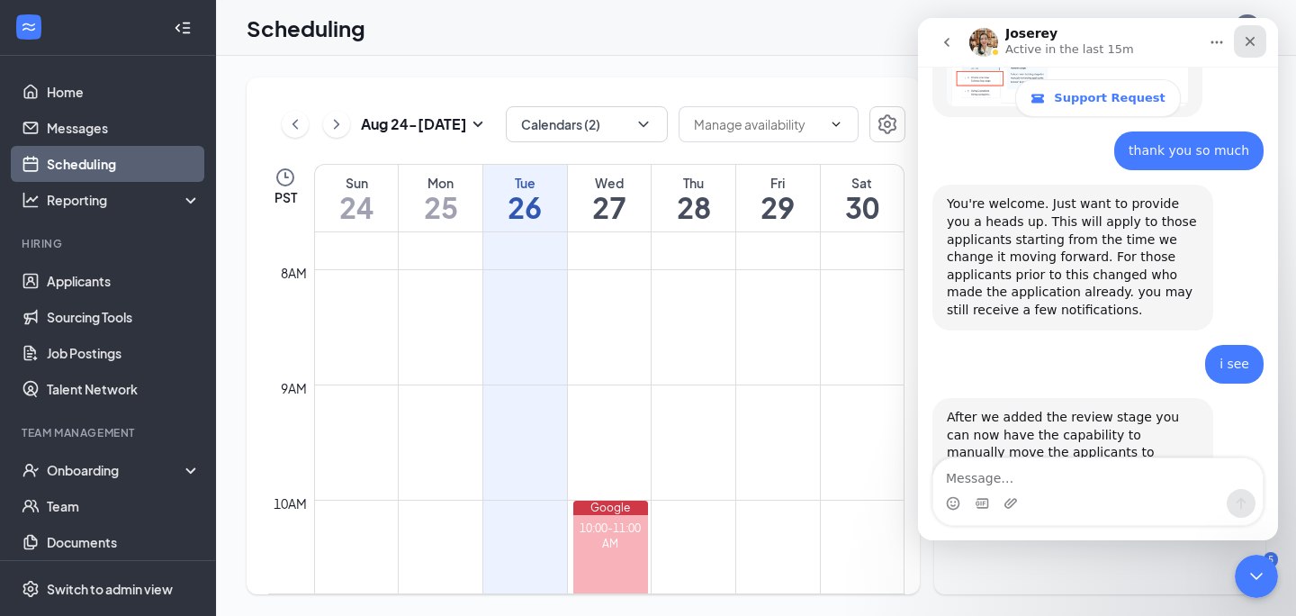
click at [1258, 43] on div "Close" at bounding box center [1250, 41] width 32 height 32
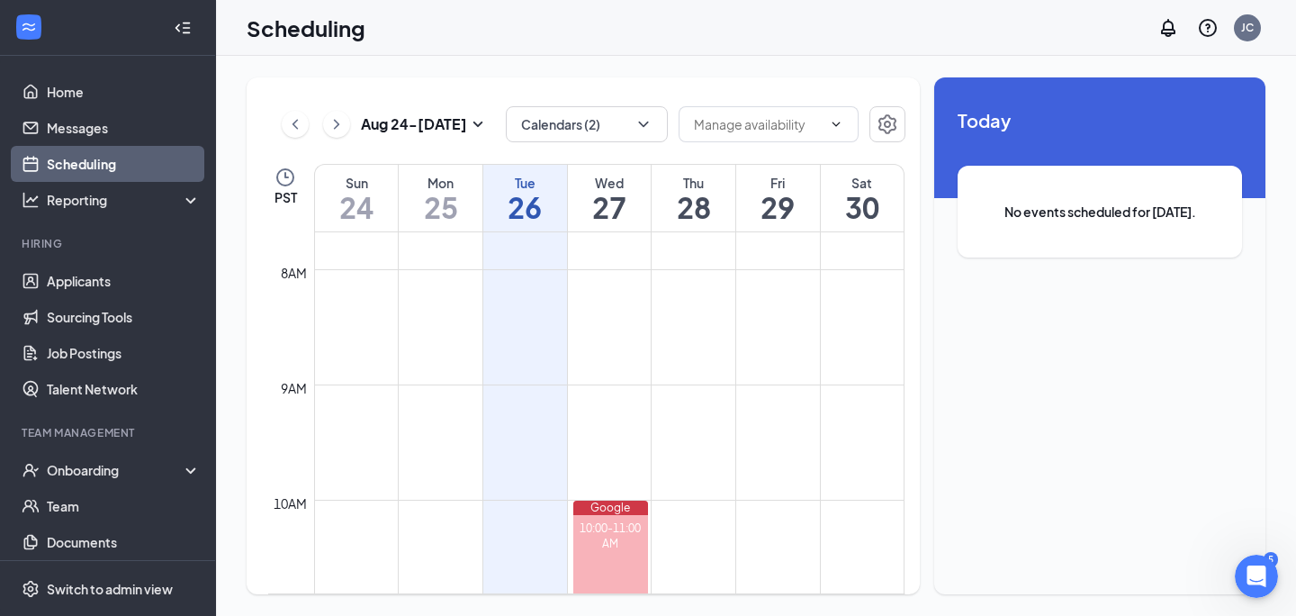
scroll to position [5013, 0]
click at [1248, 564] on icon "Open Intercom Messenger" at bounding box center [1254, 574] width 30 height 30
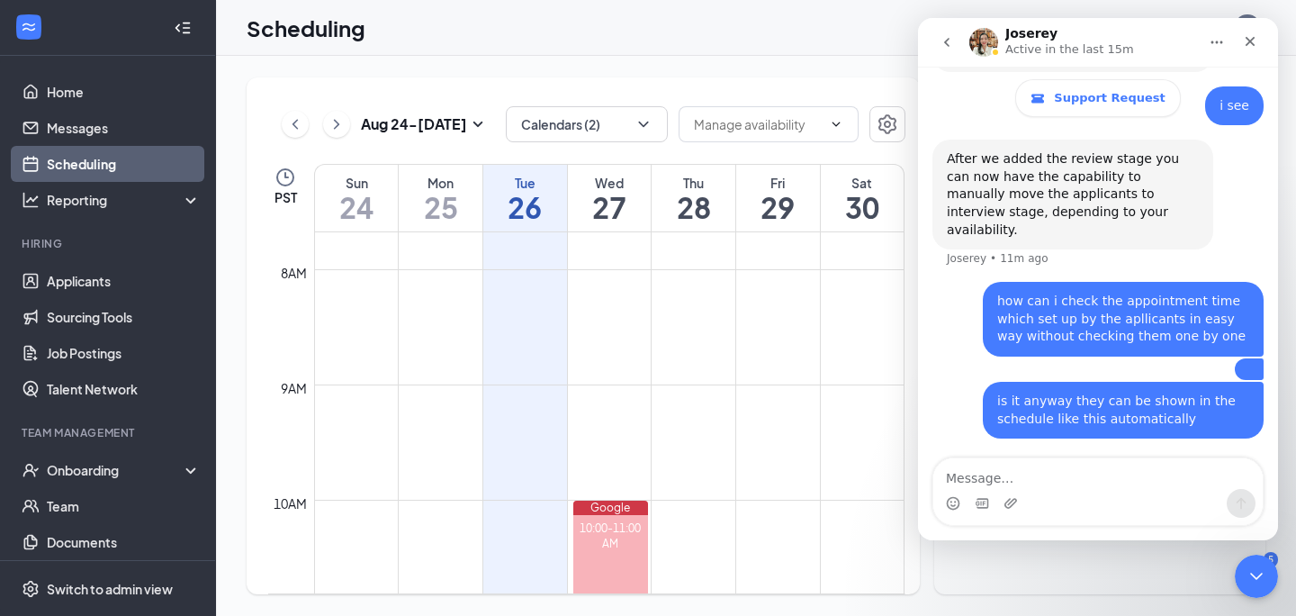
click at [947, 43] on icon "go back" at bounding box center [947, 42] width 14 height 14
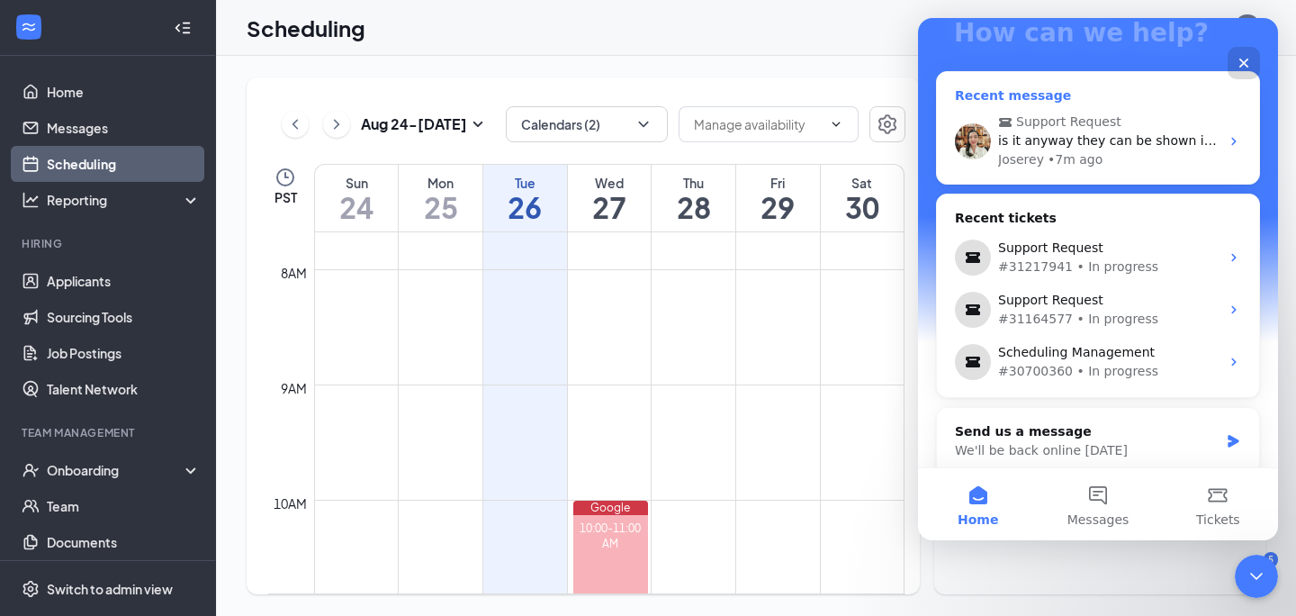
scroll to position [176, 0]
